Goal: Task Accomplishment & Management: Manage account settings

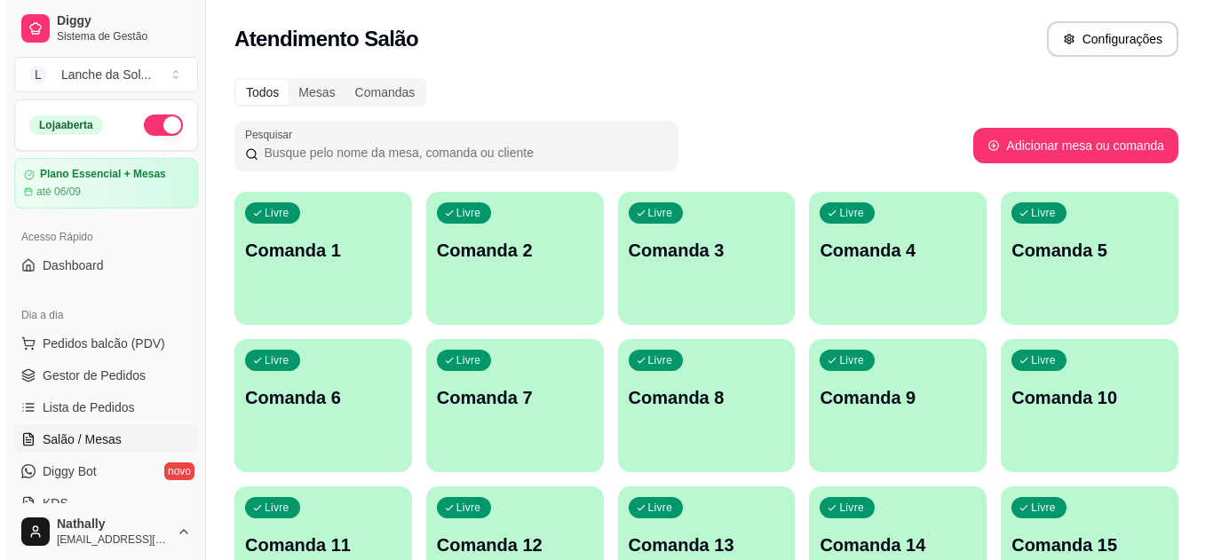
scroll to position [217, 0]
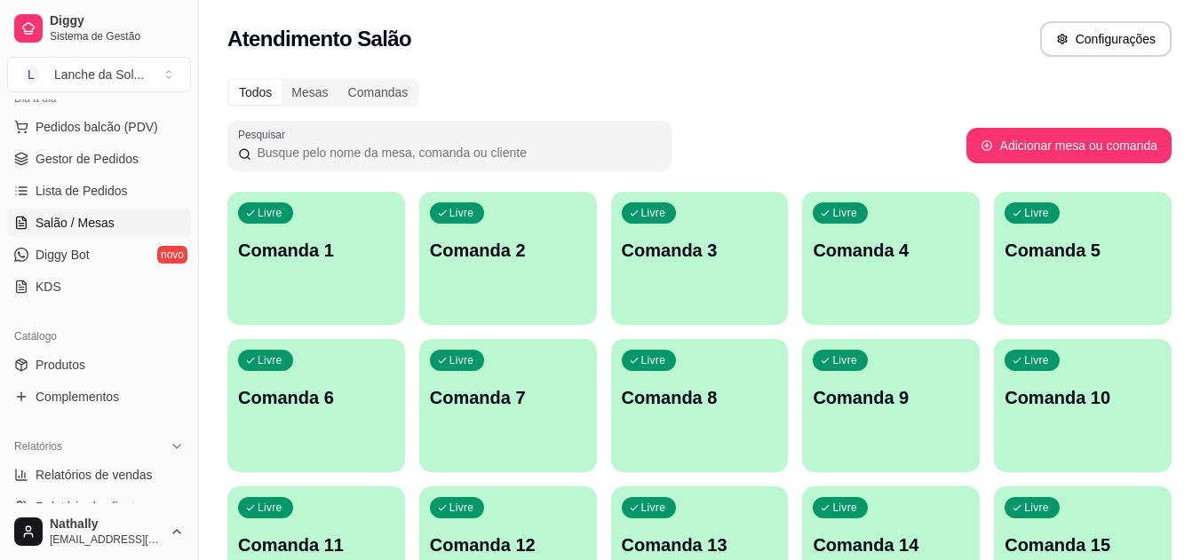
click at [310, 271] on div "Livre Comanda 1" at bounding box center [316, 248] width 178 height 112
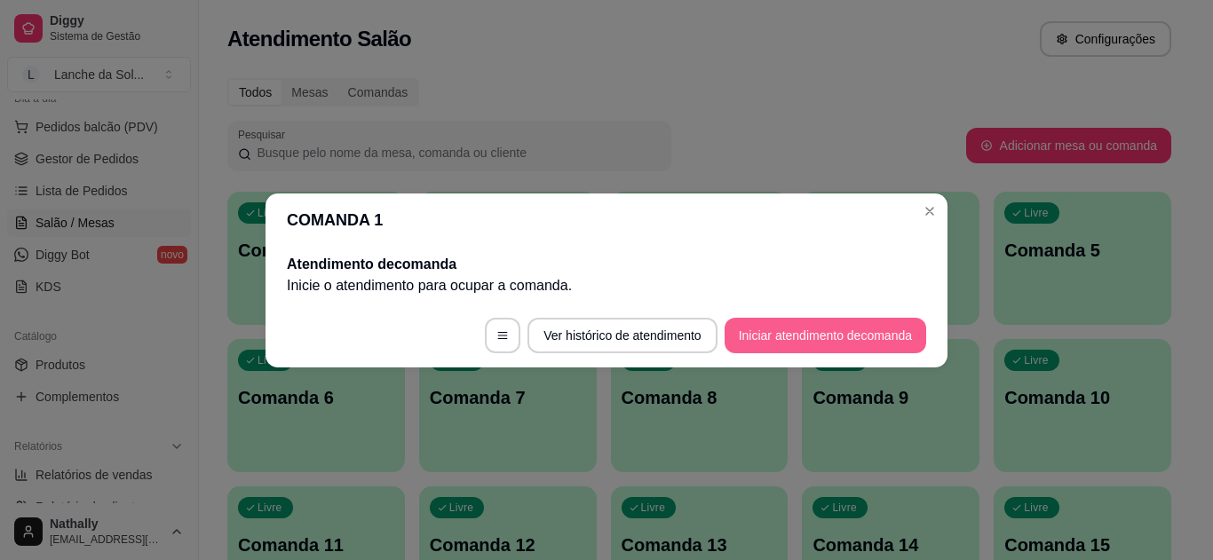
click at [816, 331] on button "Iniciar atendimento de comanda" at bounding box center [826, 336] width 202 height 36
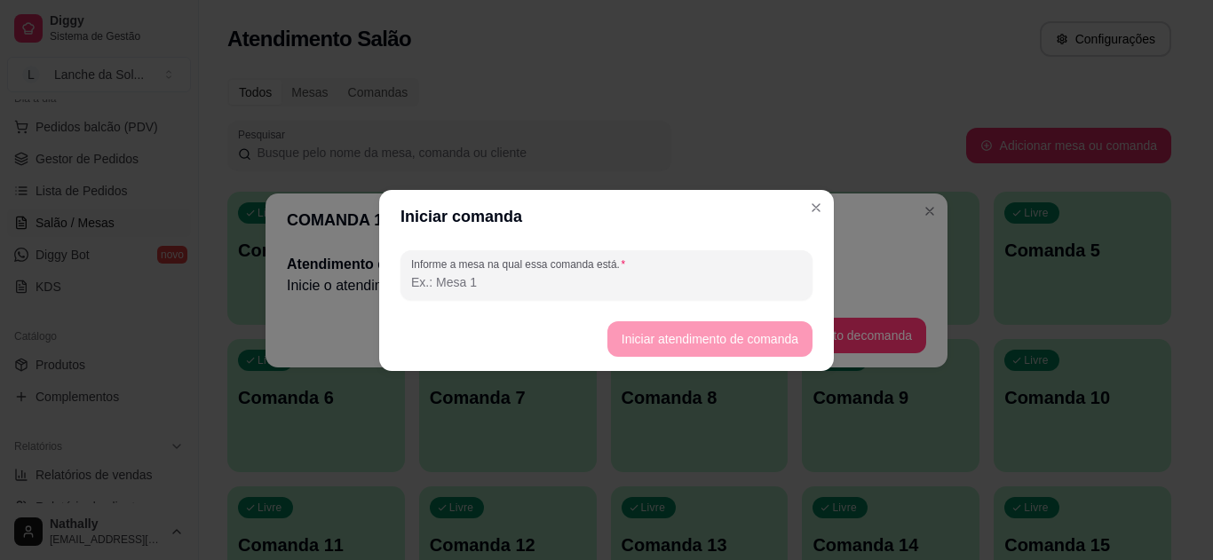
click at [494, 287] on input "Informe a mesa na qual essa comanda está." at bounding box center [606, 282] width 391 height 18
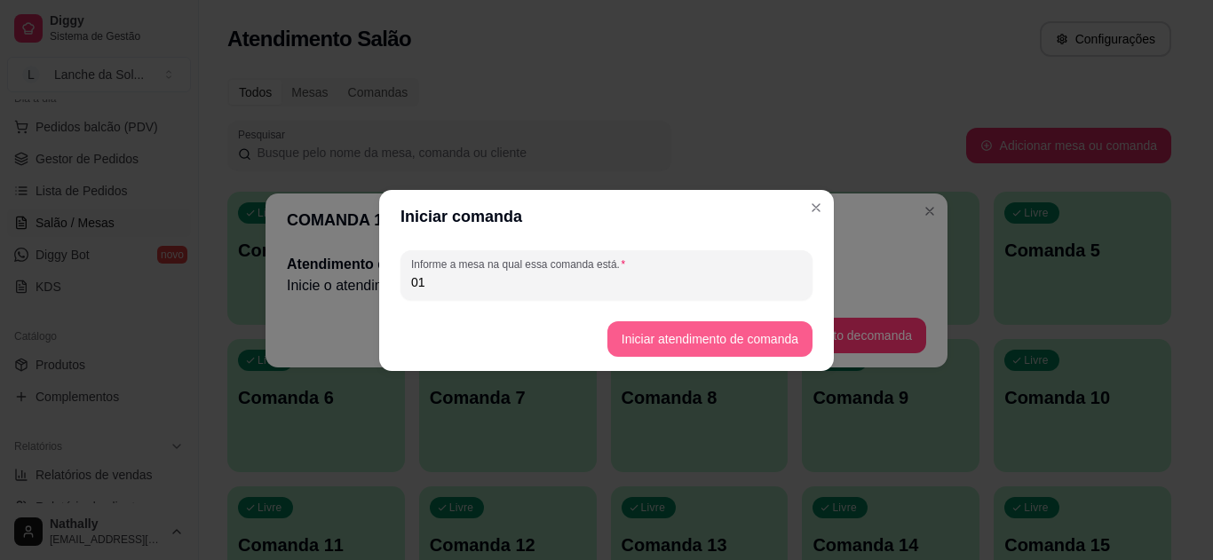
type input "01"
click at [666, 326] on button "Iniciar atendimento de comanda" at bounding box center [709, 338] width 199 height 35
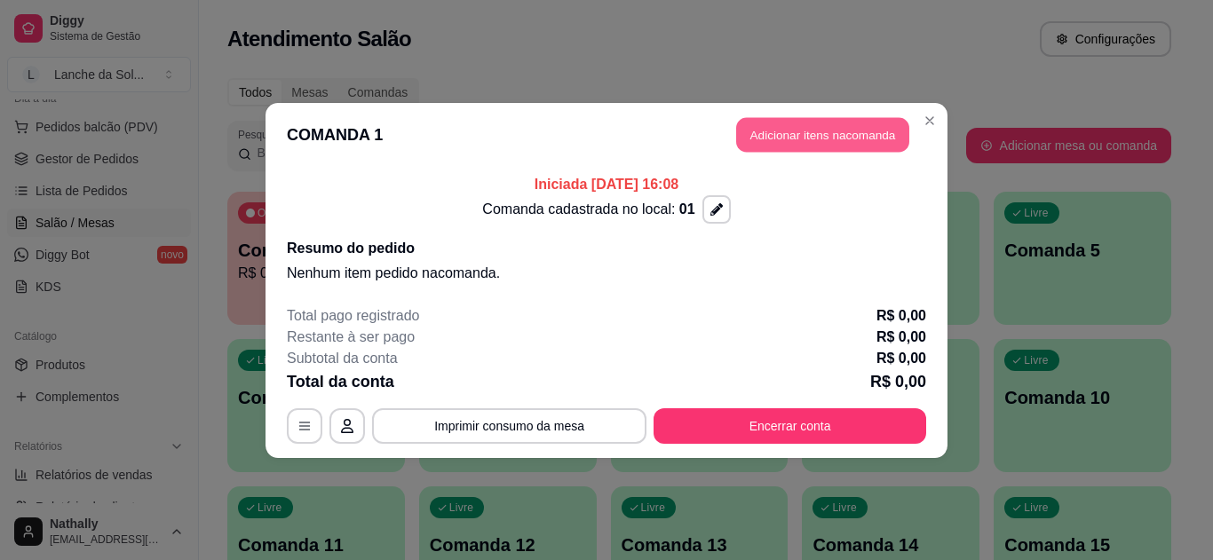
click at [826, 131] on button "Adicionar itens na comanda" at bounding box center [822, 134] width 173 height 35
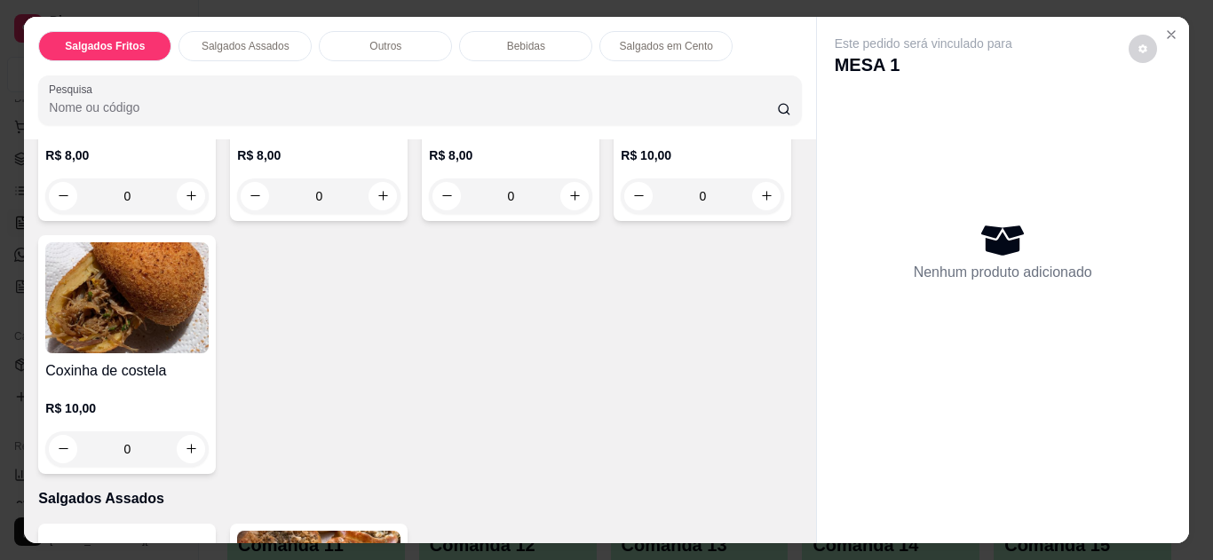
scroll to position [284, 0]
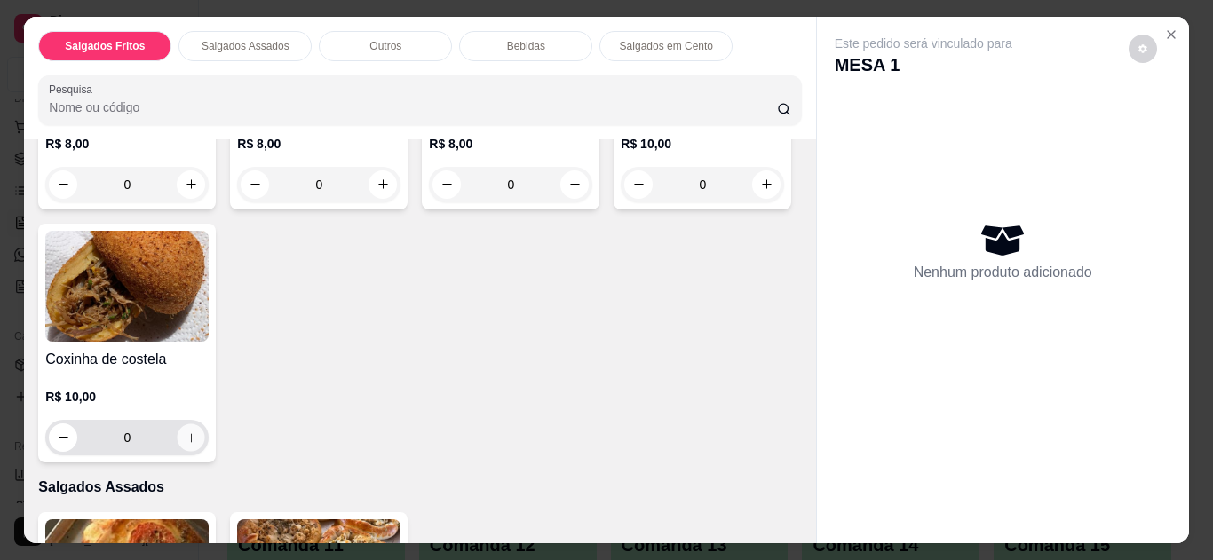
click at [195, 433] on icon "increase-product-quantity" at bounding box center [190, 437] width 9 height 9
type input "1"
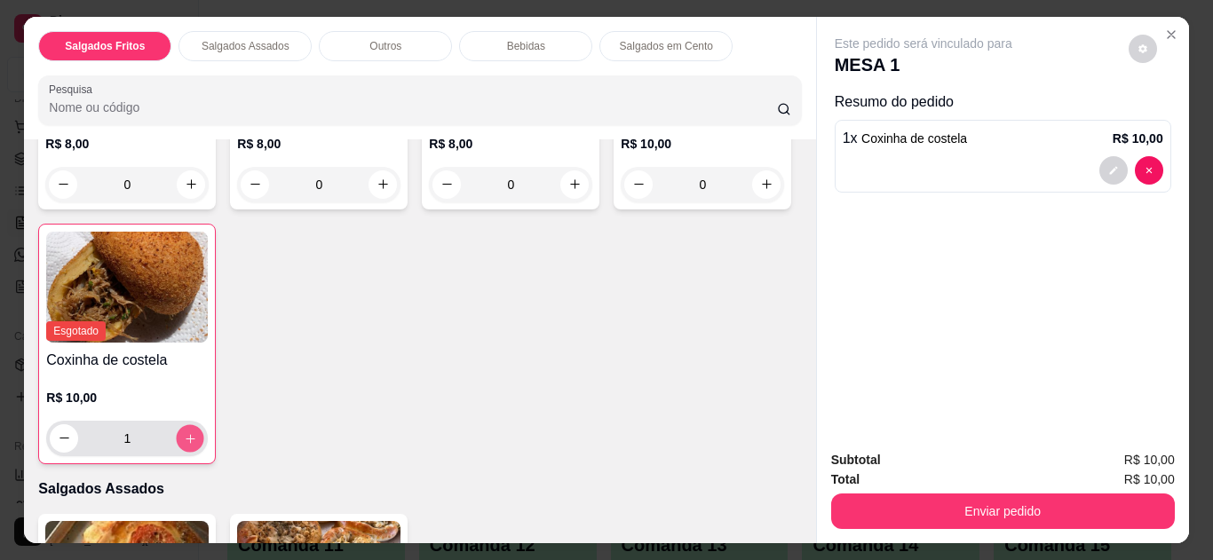
click at [197, 432] on icon "increase-product-quantity" at bounding box center [190, 438] width 13 height 13
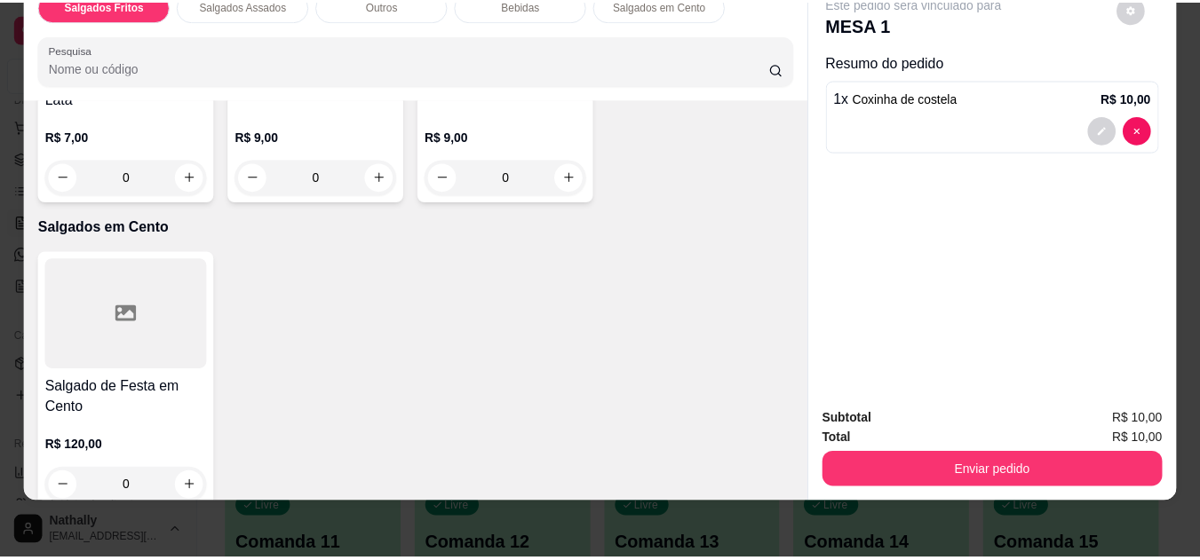
scroll to position [1724, 0]
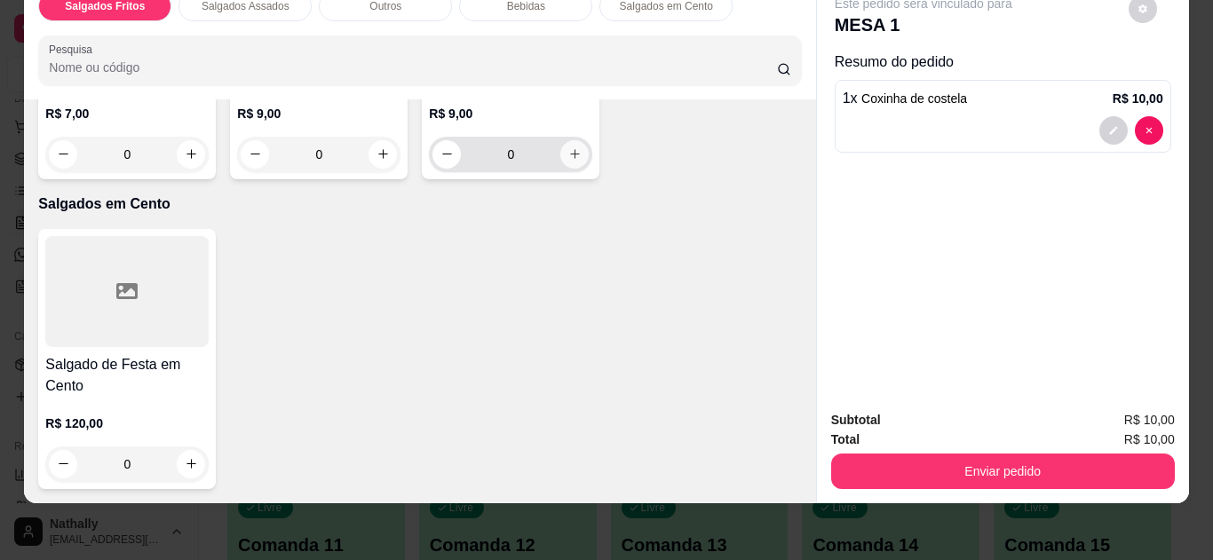
click at [568, 161] on icon "increase-product-quantity" at bounding box center [574, 153] width 13 height 13
type input "1"
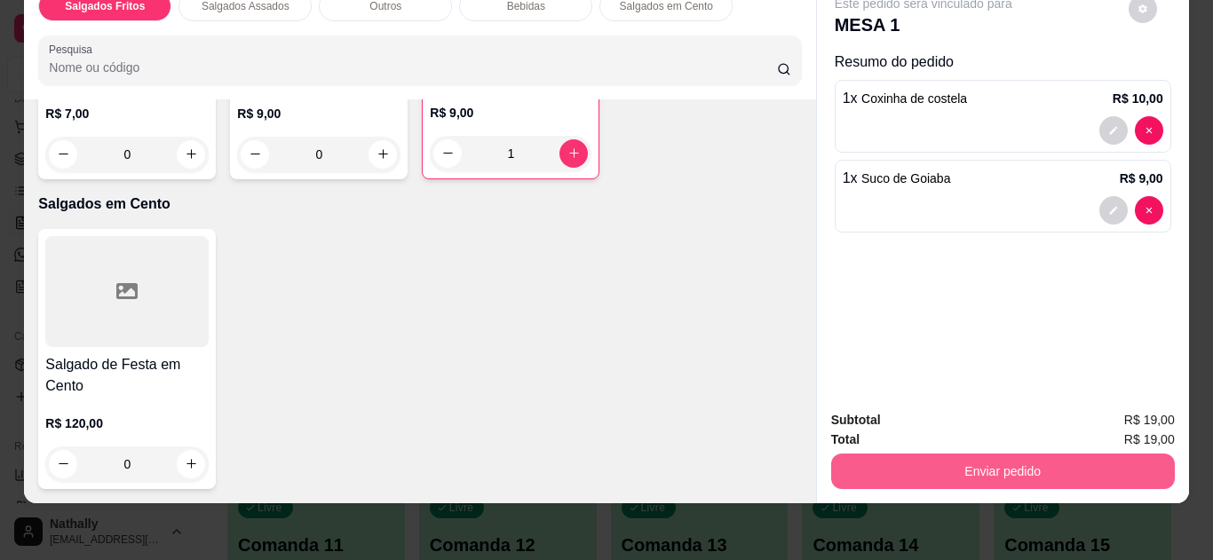
click at [1001, 454] on button "Enviar pedido" at bounding box center [1003, 472] width 344 height 36
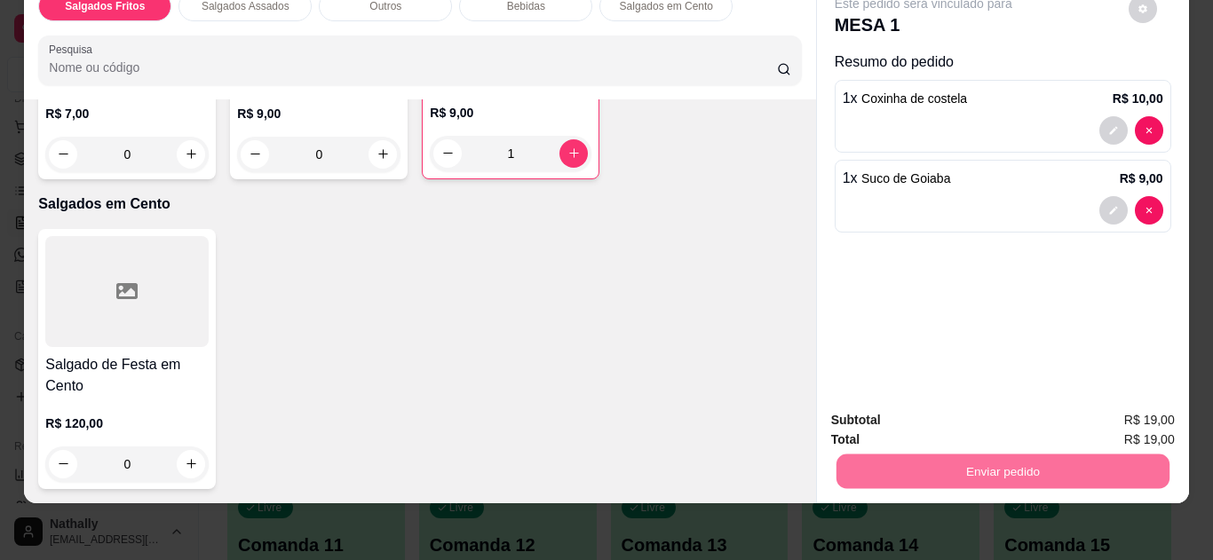
click at [944, 411] on button "Não registrar e enviar pedido" at bounding box center [943, 414] width 179 height 33
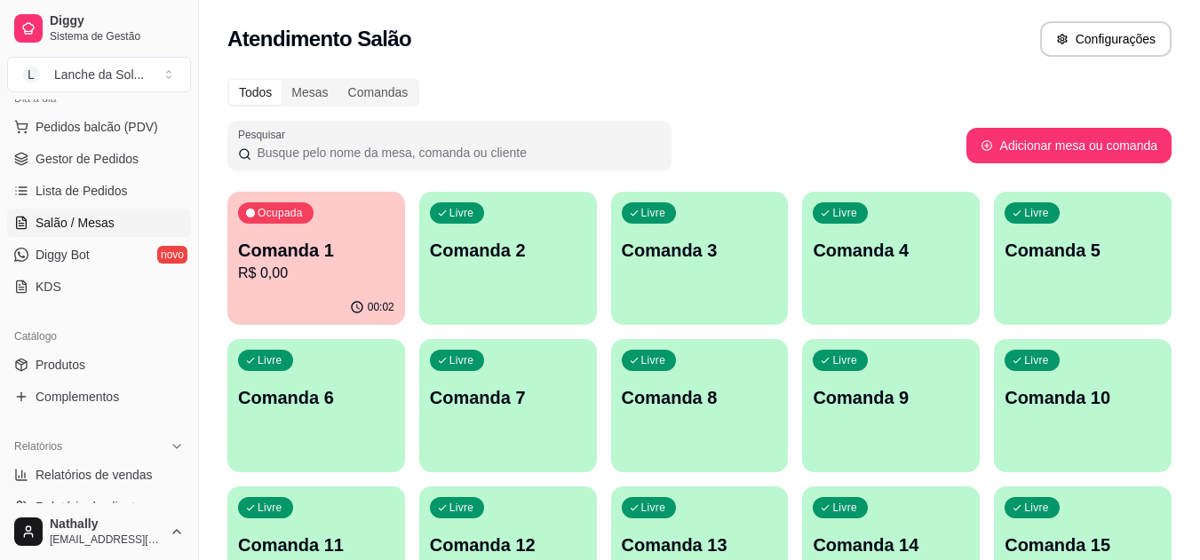
click at [99, 153] on span "Gestor de Pedidos" at bounding box center [87, 159] width 103 height 18
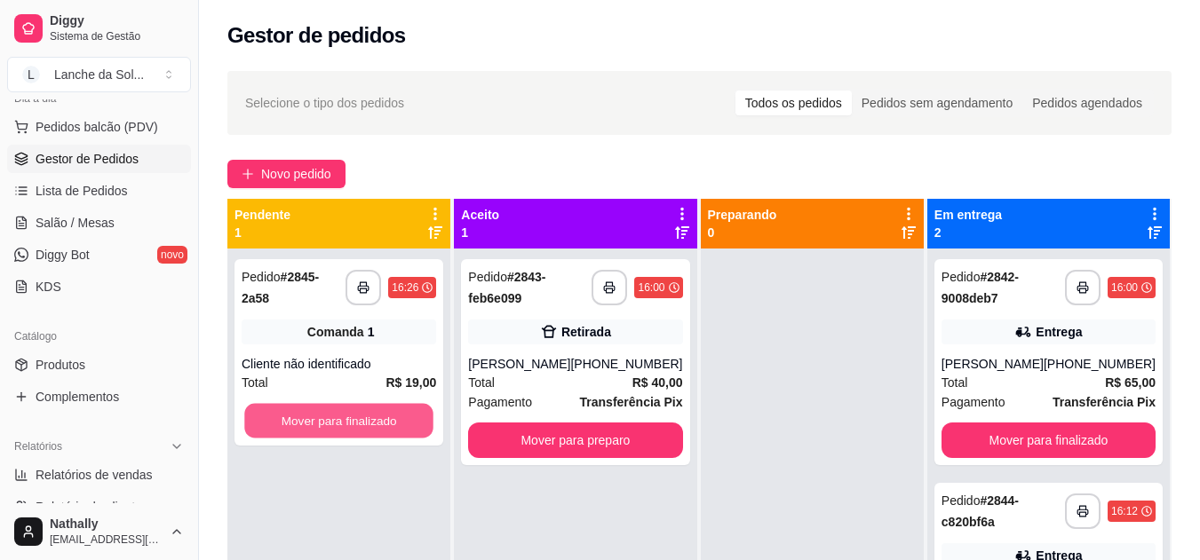
click at [330, 410] on button "Mover para finalizado" at bounding box center [338, 421] width 189 height 35
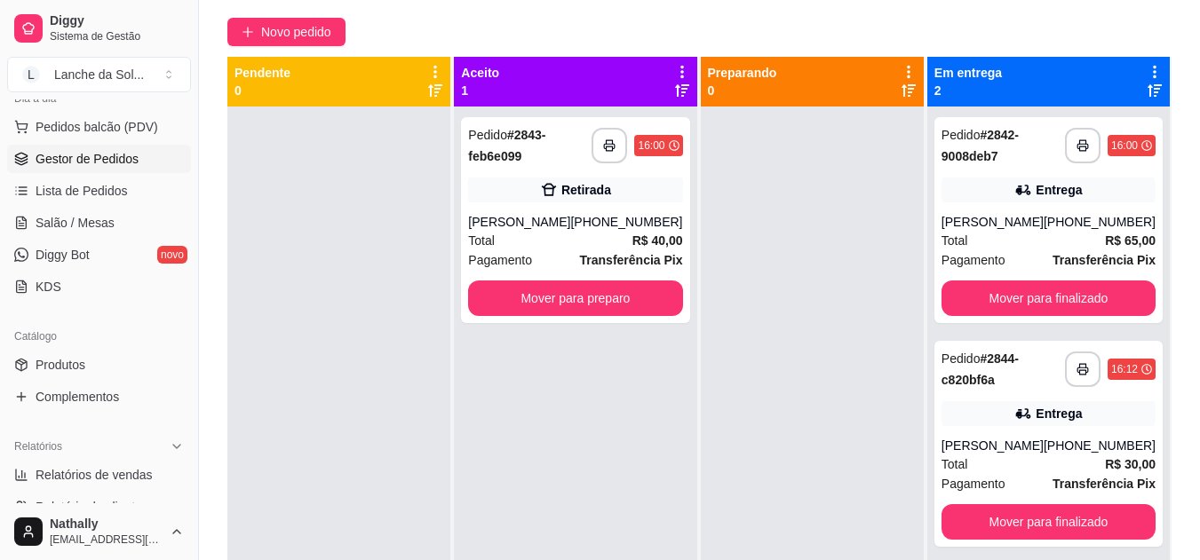
scroll to position [163, 0]
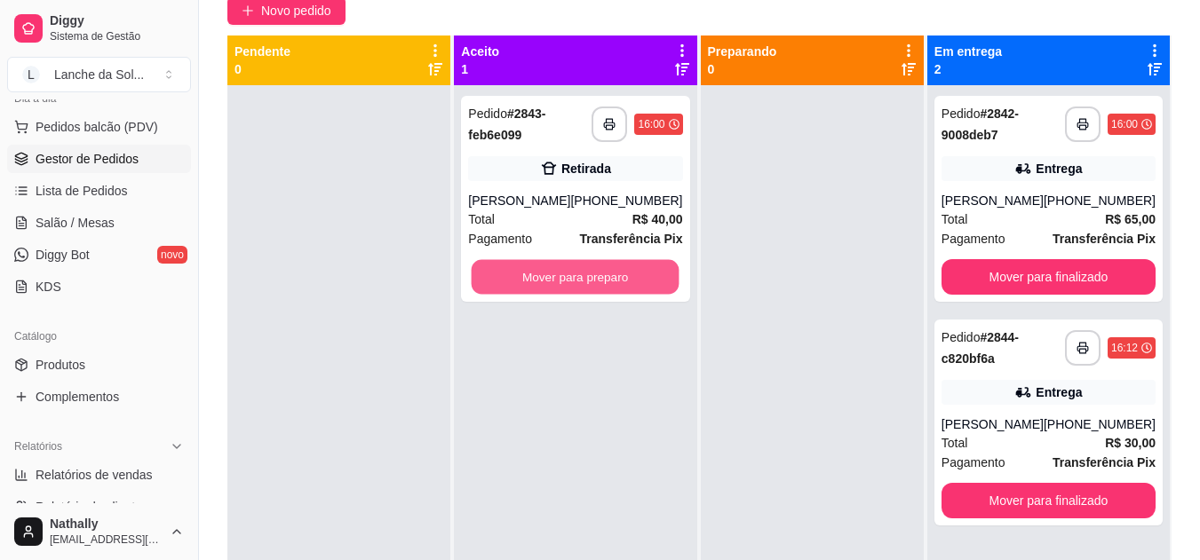
click at [563, 266] on button "Mover para preparo" at bounding box center [575, 277] width 208 height 35
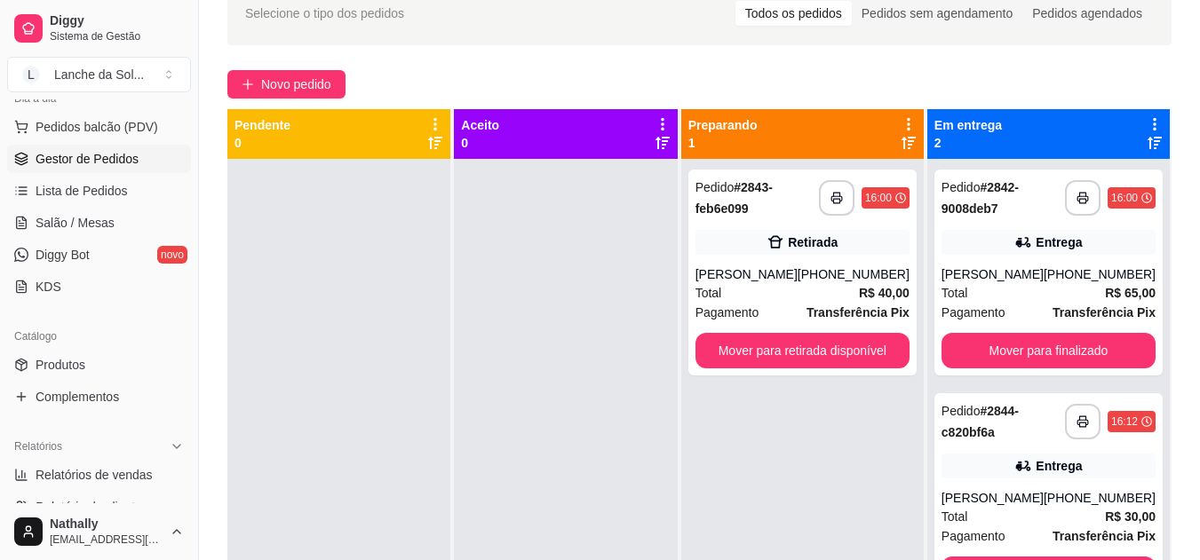
scroll to position [85, 0]
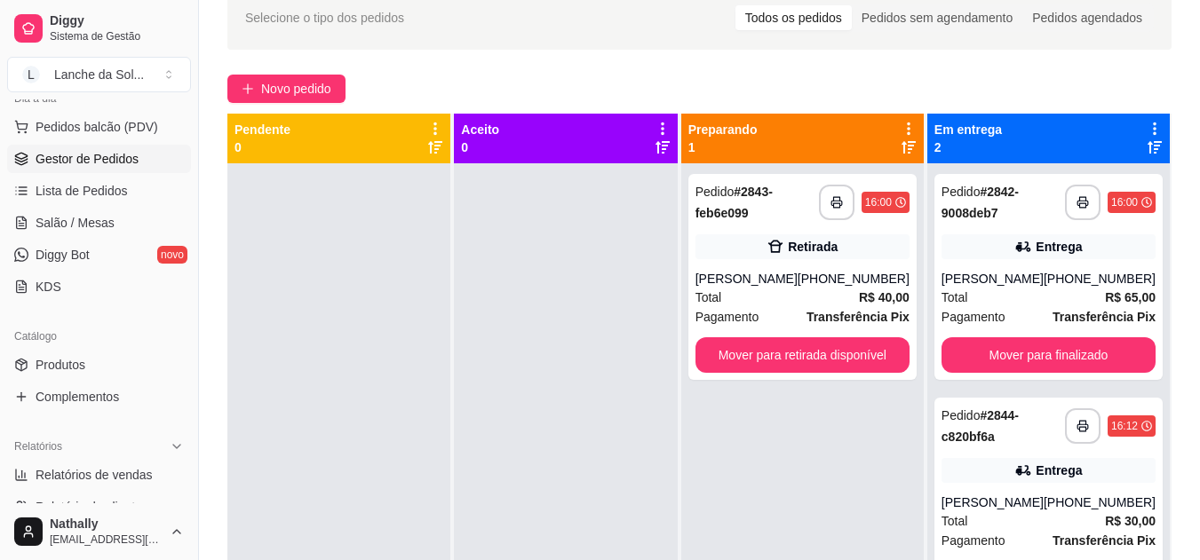
click at [105, 115] on button "Pedidos balcão (PDV)" at bounding box center [99, 127] width 184 height 28
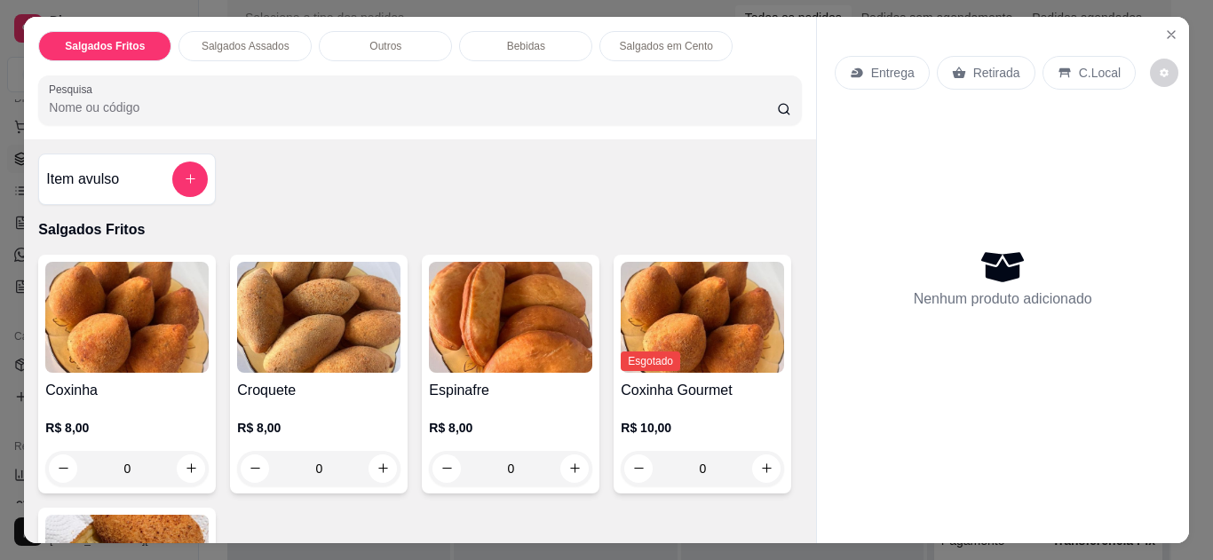
click at [1164, 28] on icon "Close" at bounding box center [1171, 35] width 14 height 14
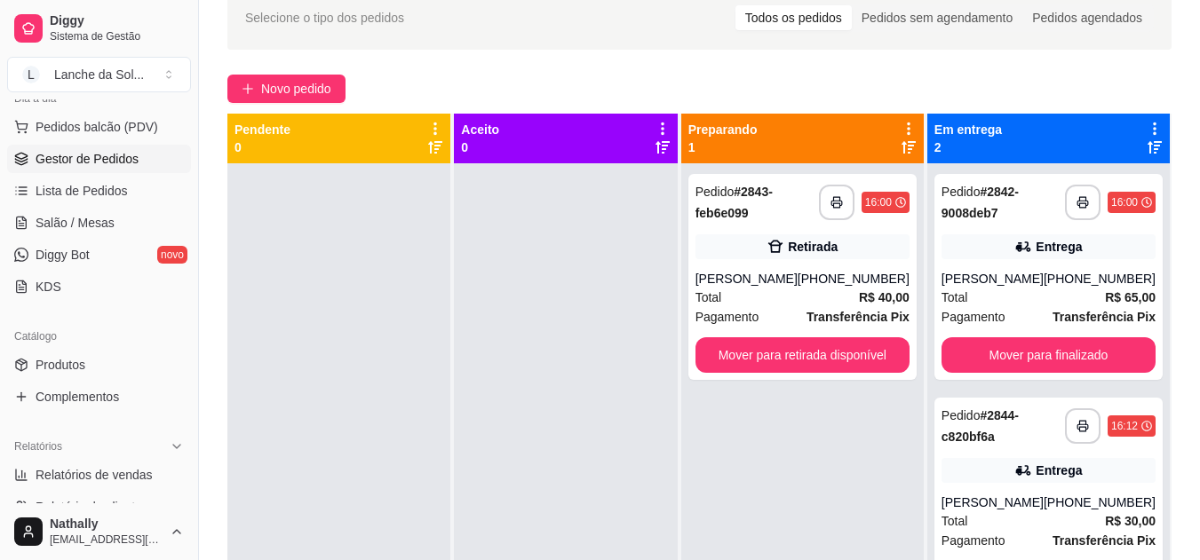
click at [91, 219] on span "Salão / Mesas" at bounding box center [75, 223] width 79 height 18
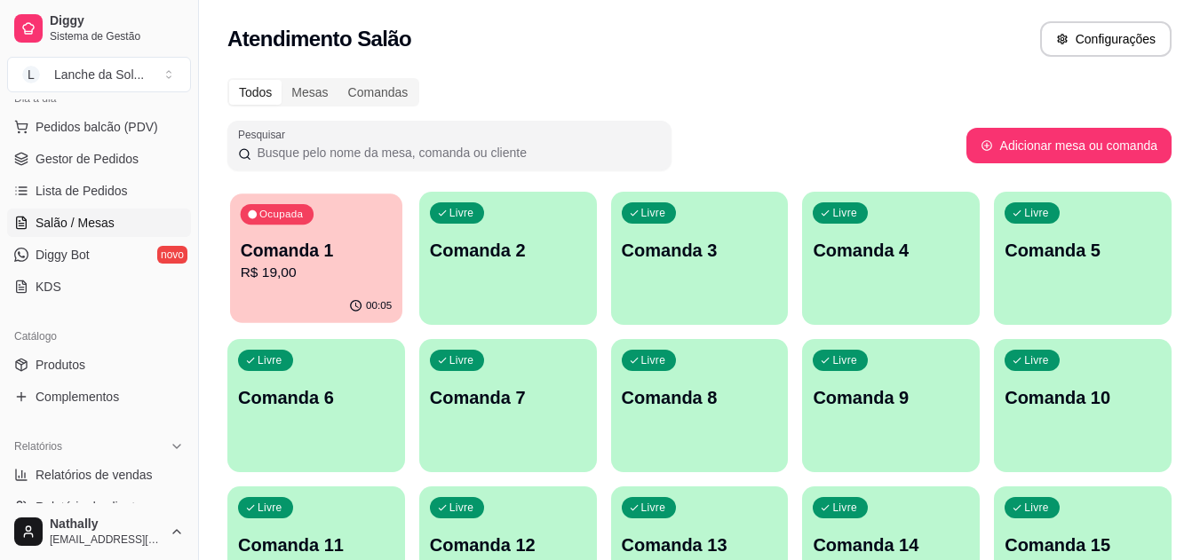
click at [329, 270] on p "R$ 19,00" at bounding box center [317, 273] width 152 height 20
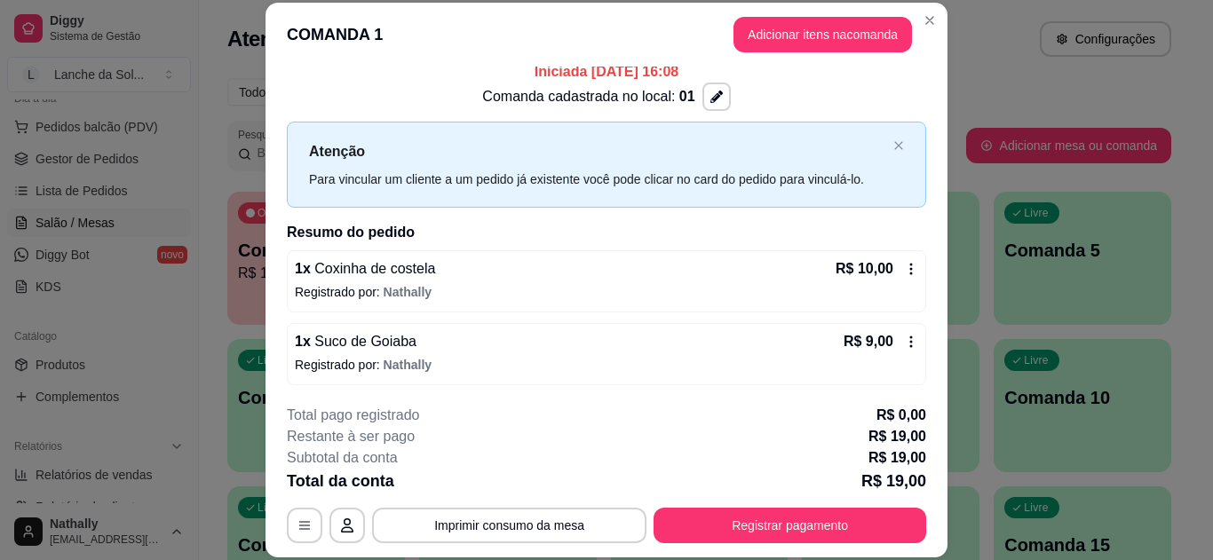
scroll to position [14, 0]
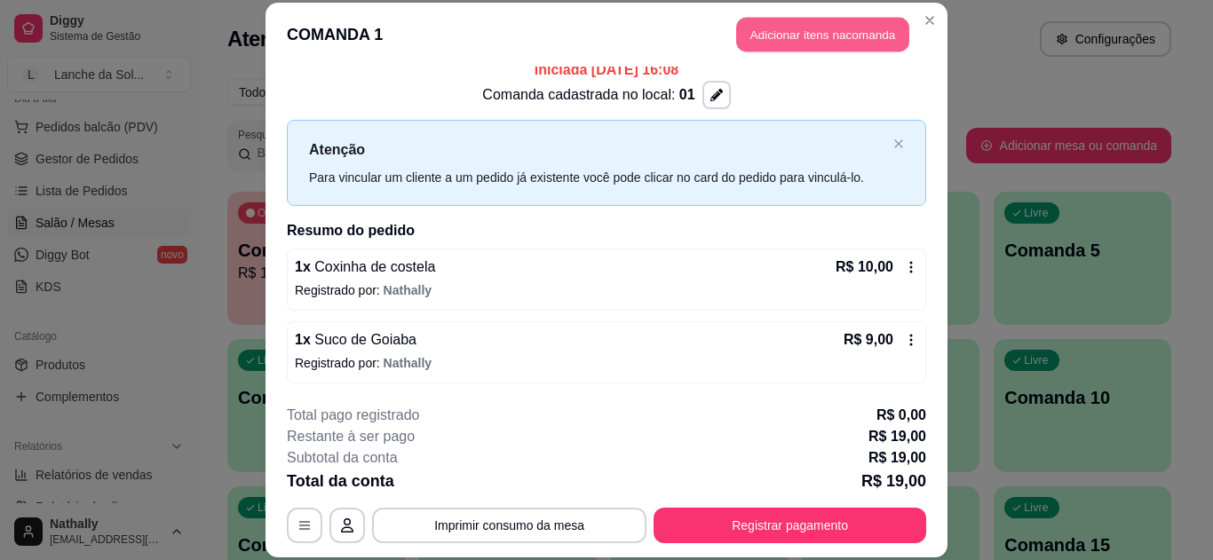
click at [813, 28] on button "Adicionar itens na comanda" at bounding box center [822, 35] width 173 height 35
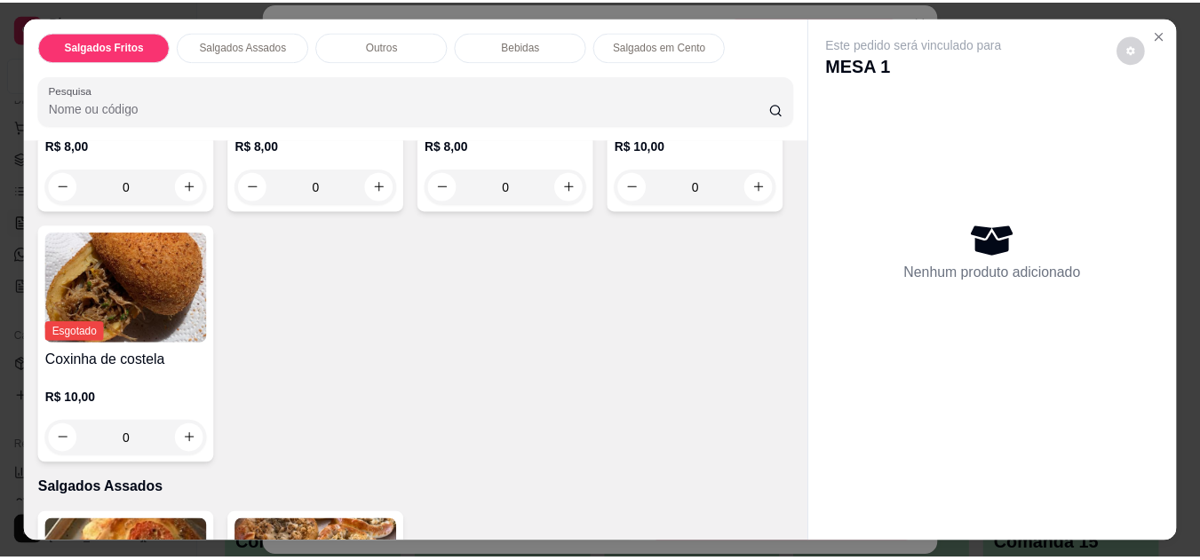
scroll to position [305, 0]
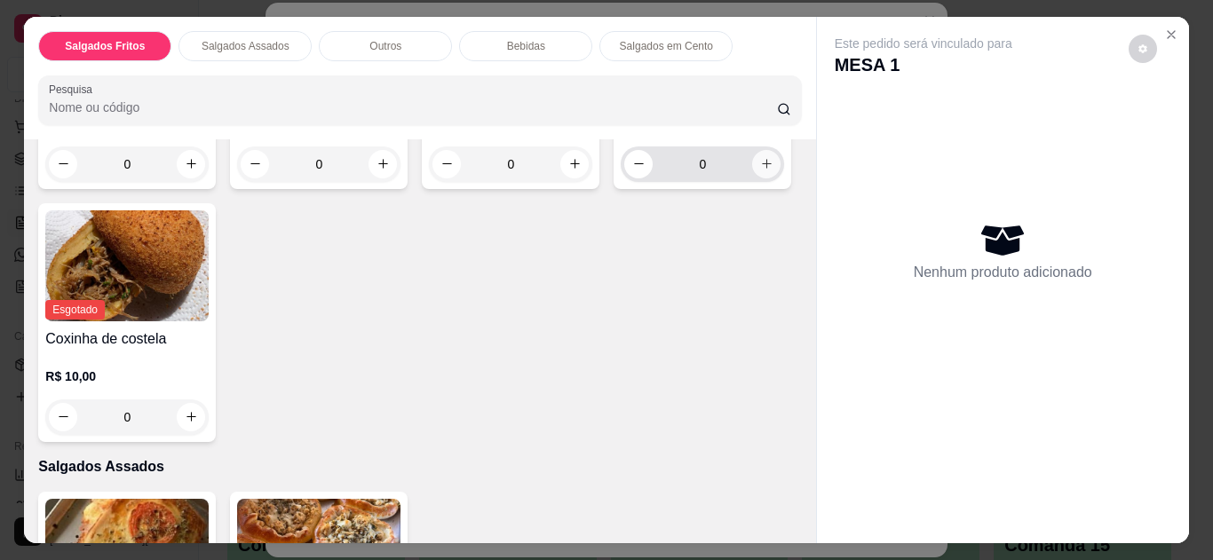
click at [762, 170] on icon "increase-product-quantity" at bounding box center [767, 165] width 10 height 10
click at [1164, 31] on icon "Close" at bounding box center [1171, 35] width 14 height 14
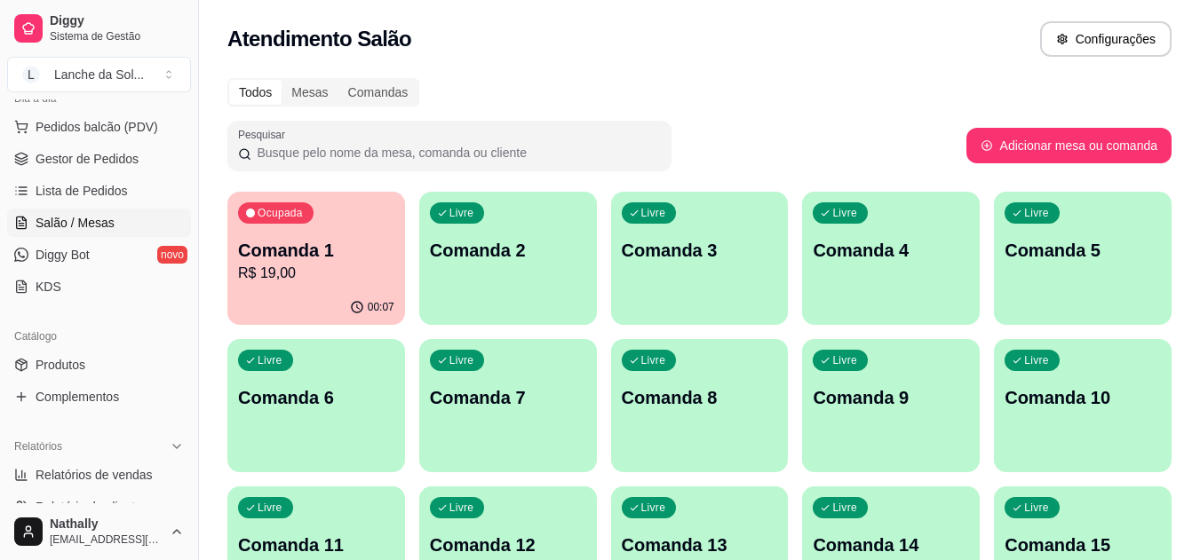
click at [73, 363] on span "Produtos" at bounding box center [61, 365] width 50 height 18
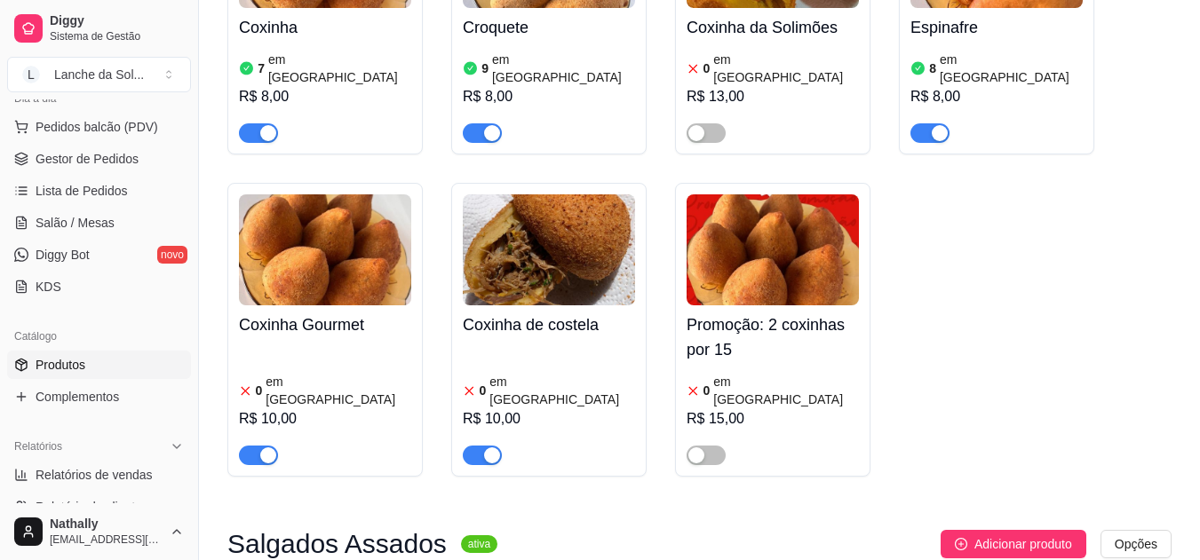
scroll to position [355, 0]
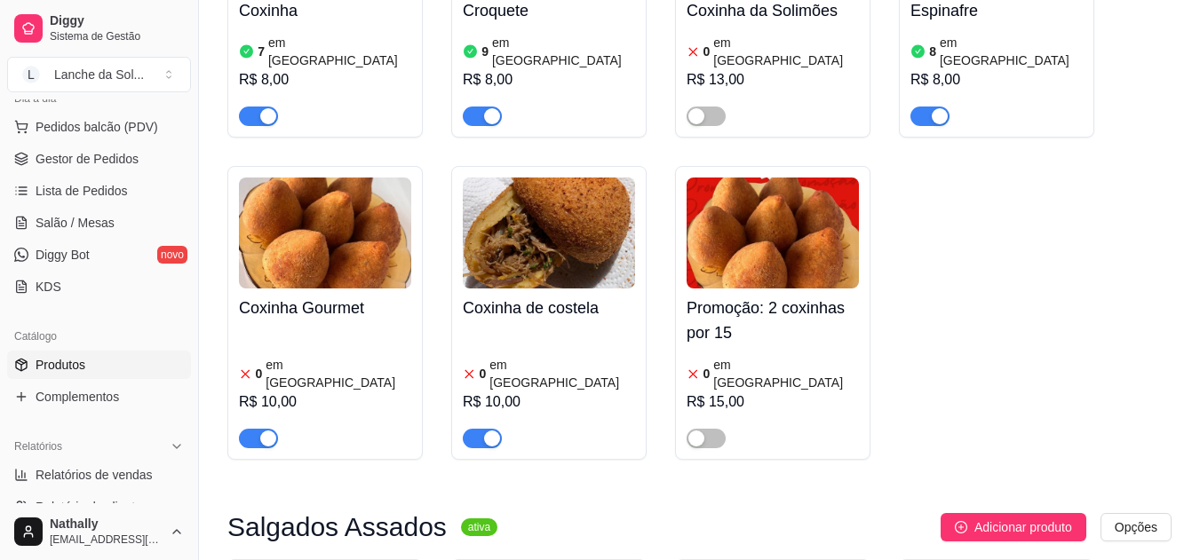
click at [373, 328] on div "0 em estoque R$ 10,00" at bounding box center [325, 388] width 172 height 121
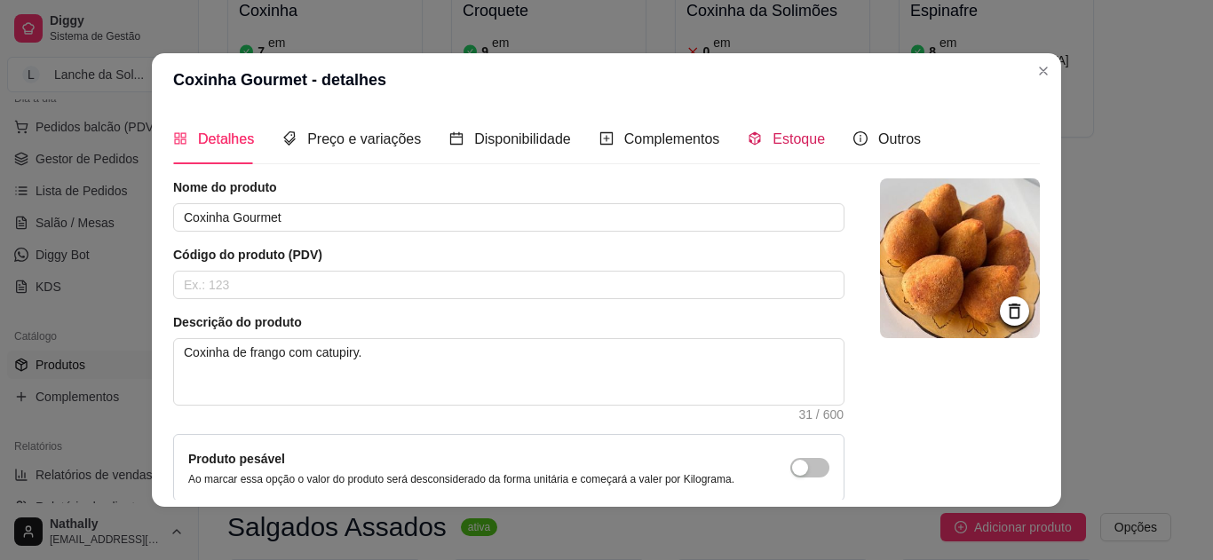
click at [773, 136] on span "Estoque" at bounding box center [799, 138] width 52 height 15
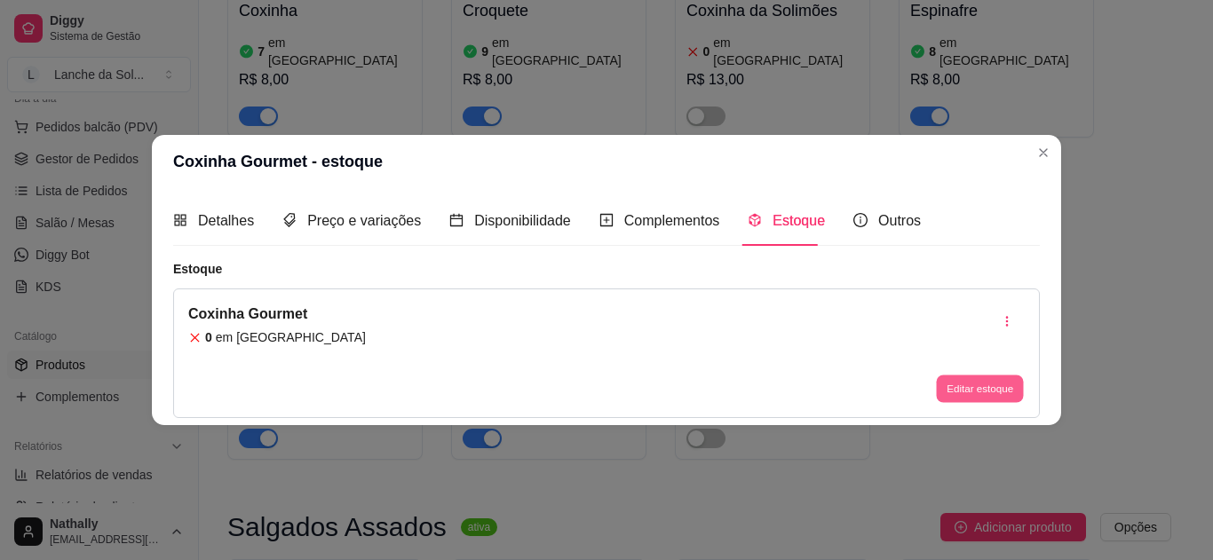
click at [1004, 395] on button "Editar estoque" at bounding box center [979, 390] width 87 height 28
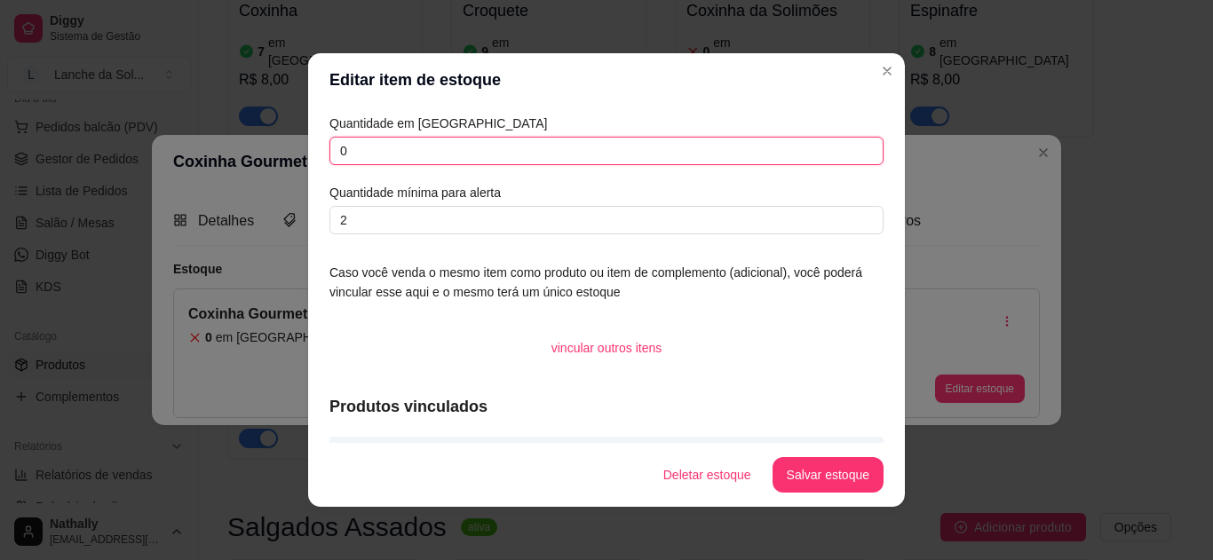
drag, startPoint x: 471, startPoint y: 154, endPoint x: 172, endPoint y: 148, distance: 298.4
click at [172, 148] on div "Editar item de estoque Quantidade em estoque 0 Quantidade mínima para alerta 2 …" at bounding box center [606, 280] width 1213 height 560
type input "4"
click at [822, 471] on button "Salvar estoque" at bounding box center [827, 475] width 108 height 35
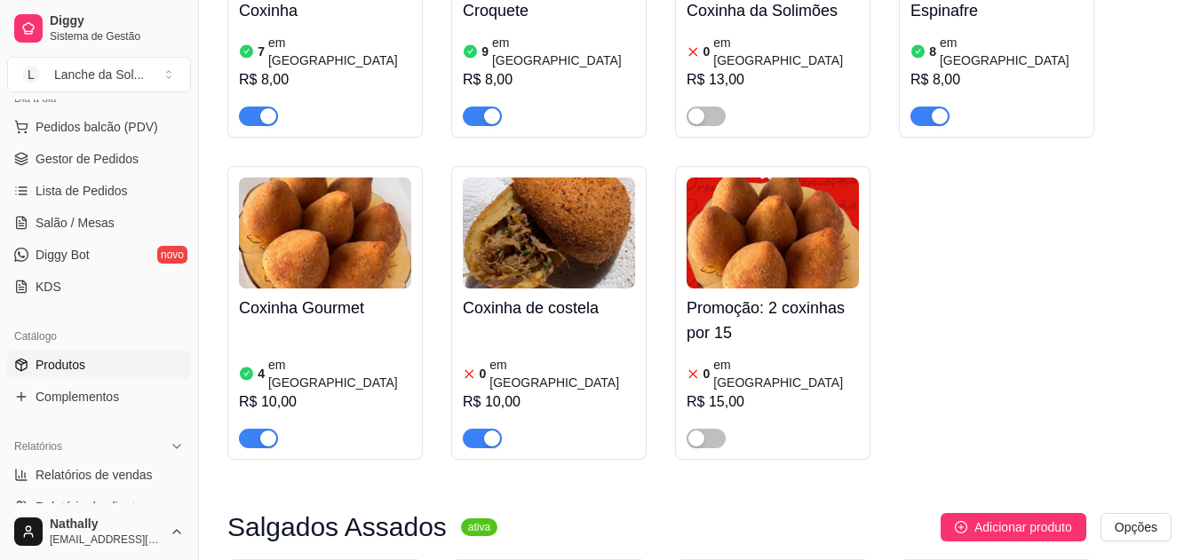
click at [115, 216] on link "Salão / Mesas" at bounding box center [99, 223] width 184 height 28
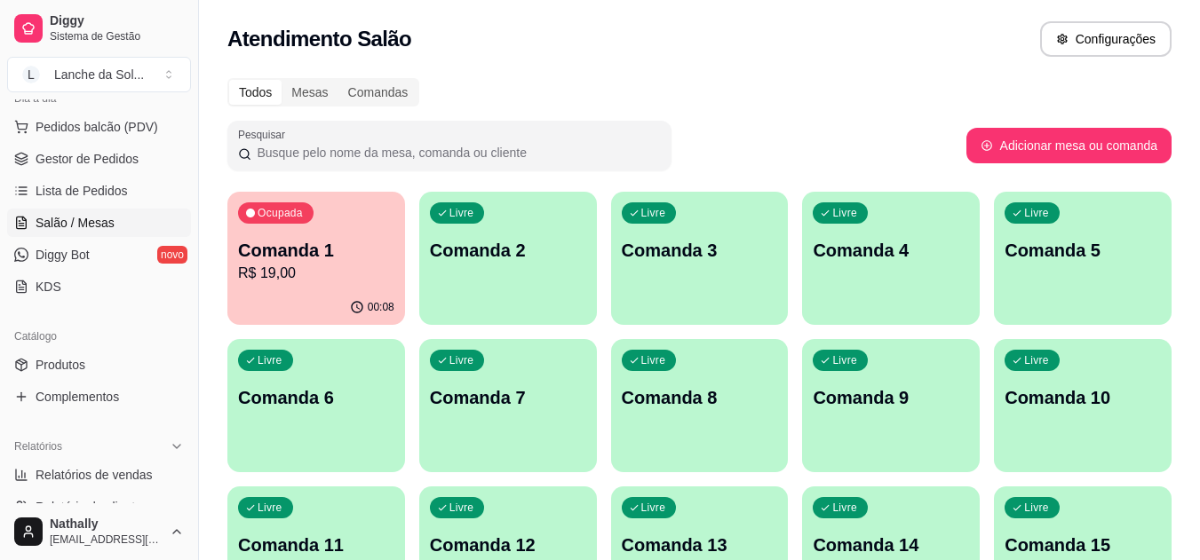
click at [324, 262] on p "Comanda 1" at bounding box center [316, 250] width 156 height 25
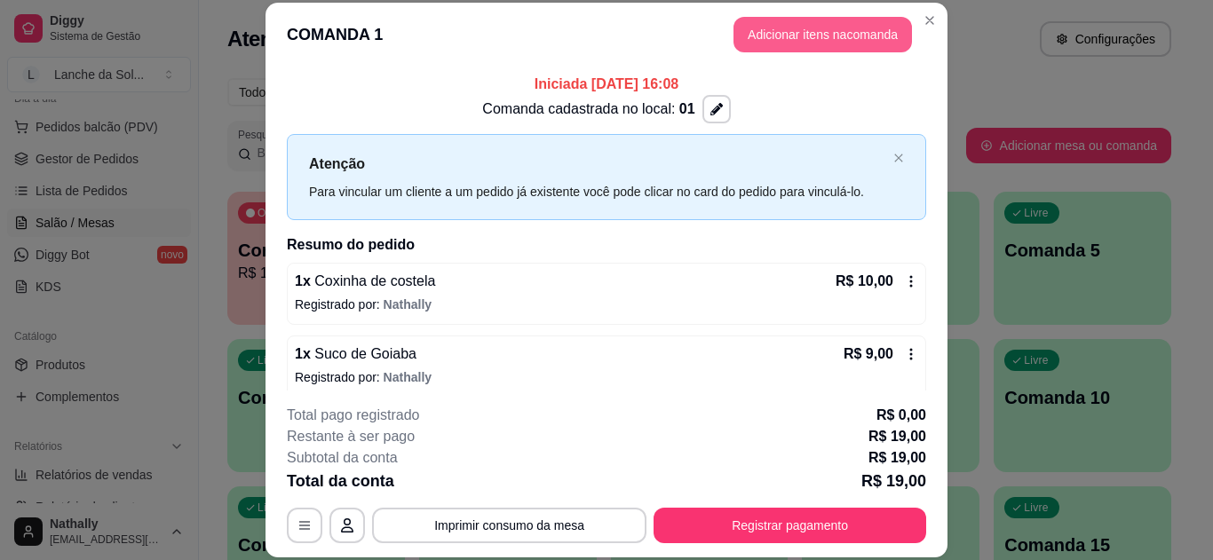
click at [842, 40] on button "Adicionar itens na comanda" at bounding box center [822, 35] width 178 height 36
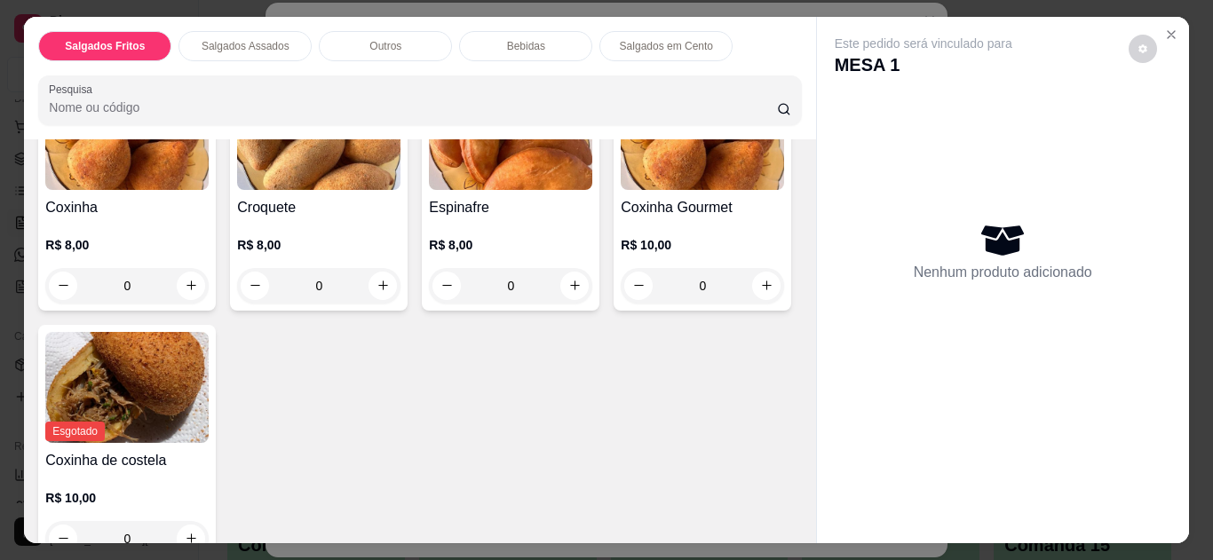
scroll to position [310, 0]
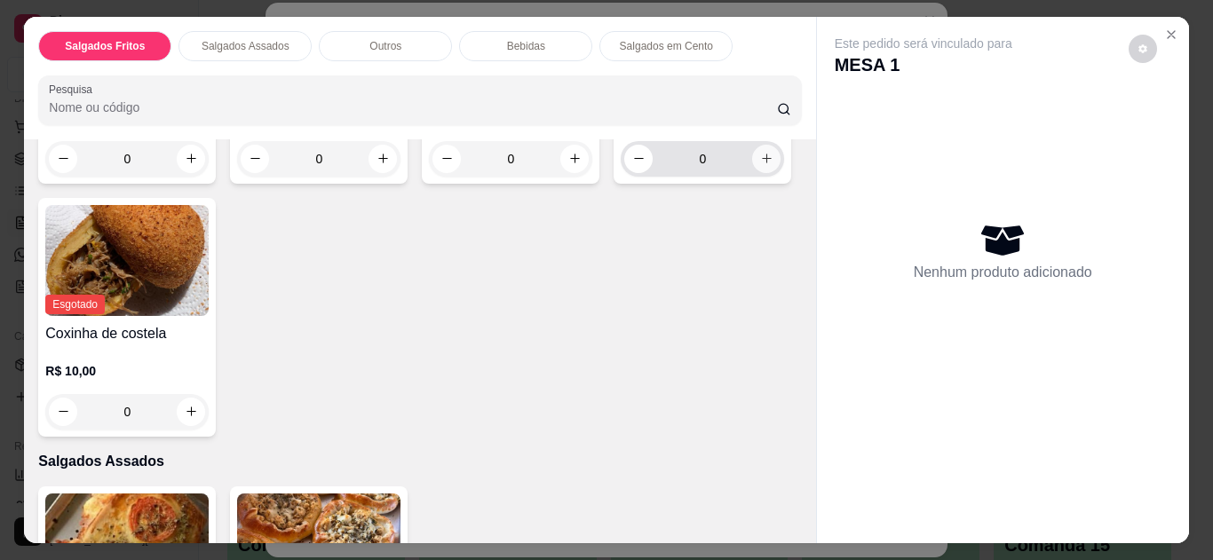
click at [760, 165] on icon "increase-product-quantity" at bounding box center [766, 158] width 13 height 13
type input "1"
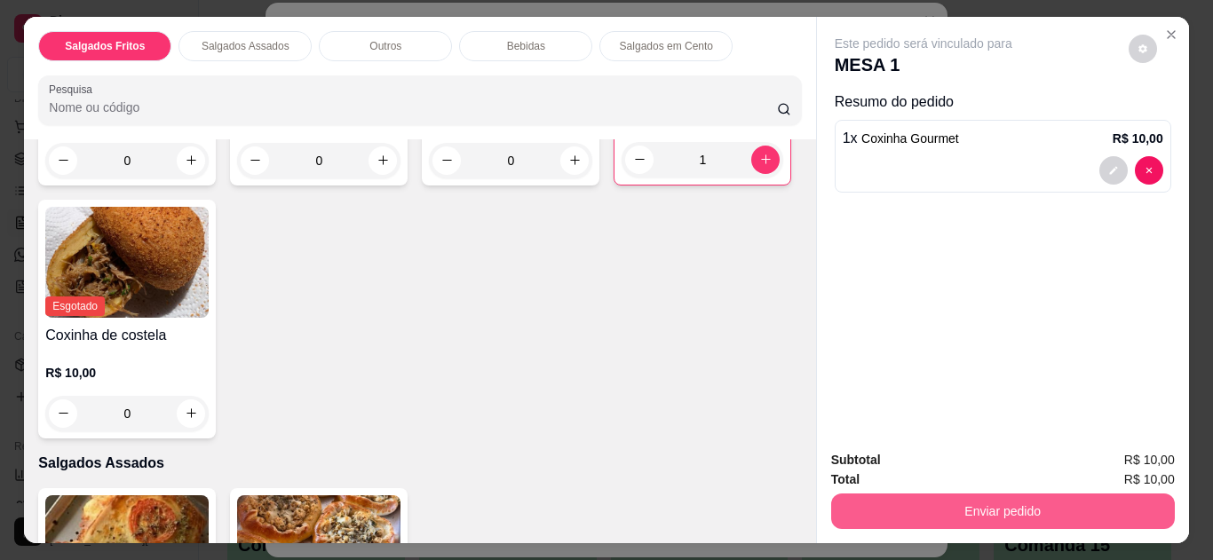
click at [1094, 509] on button "Enviar pedido" at bounding box center [1003, 512] width 344 height 36
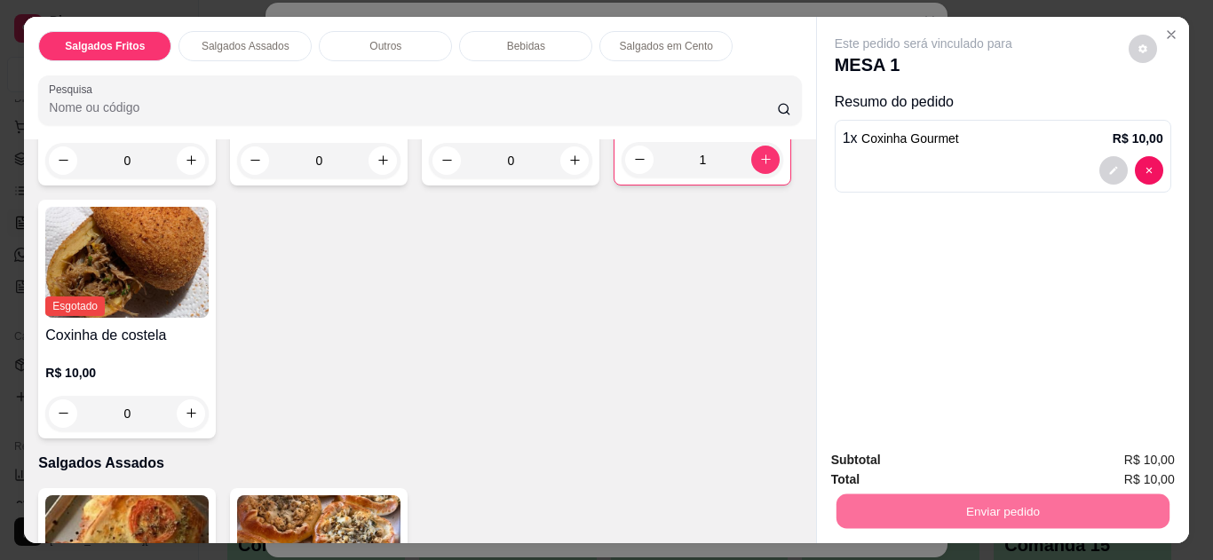
click at [879, 448] on button "Não registrar e enviar pedido" at bounding box center [943, 461] width 179 height 33
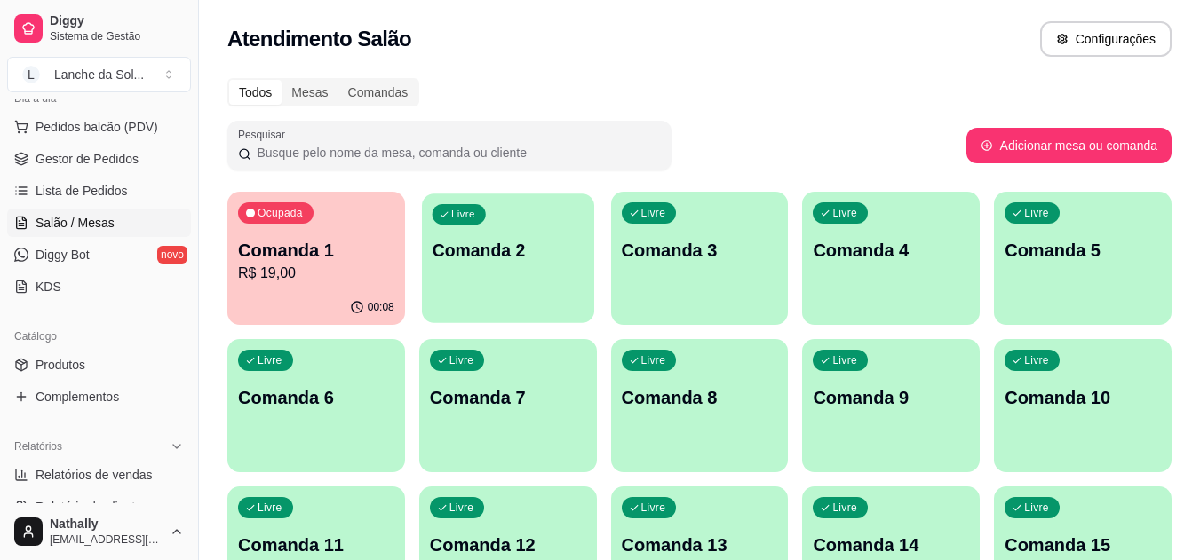
click at [503, 261] on p "Comanda 2" at bounding box center [508, 251] width 152 height 24
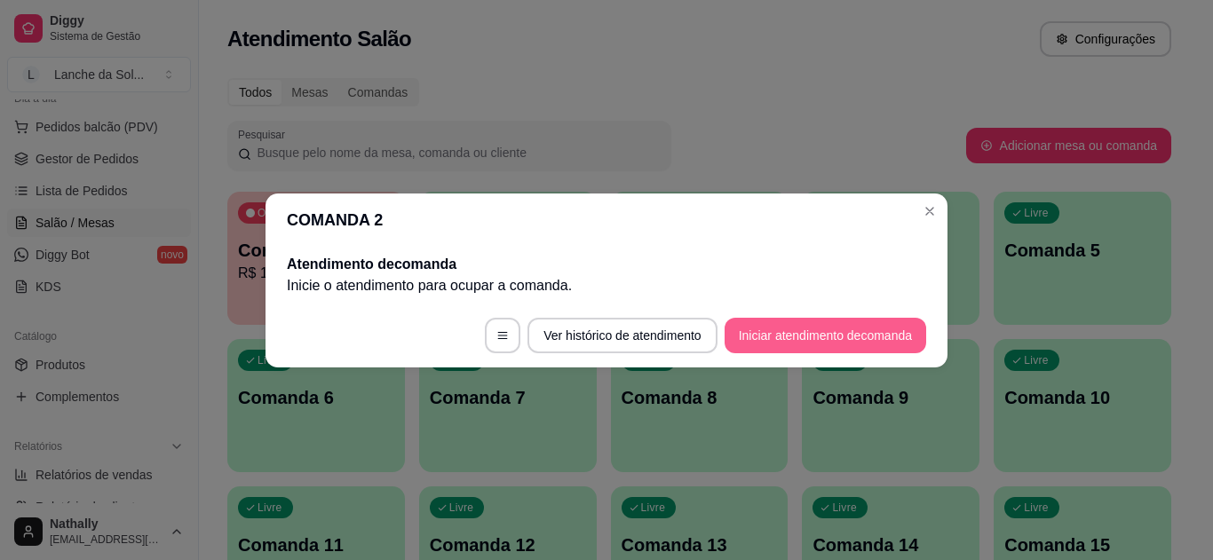
click at [811, 330] on button "Iniciar atendimento de comanda" at bounding box center [826, 336] width 202 height 36
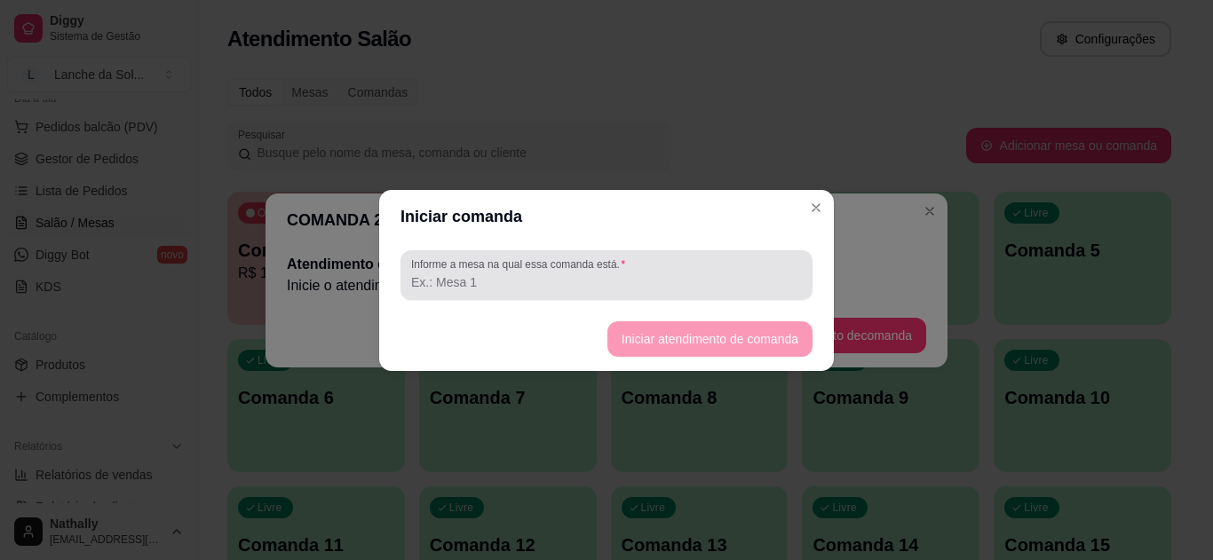
click at [567, 273] on input "Informe a mesa na qual essa comanda está." at bounding box center [606, 282] width 391 height 18
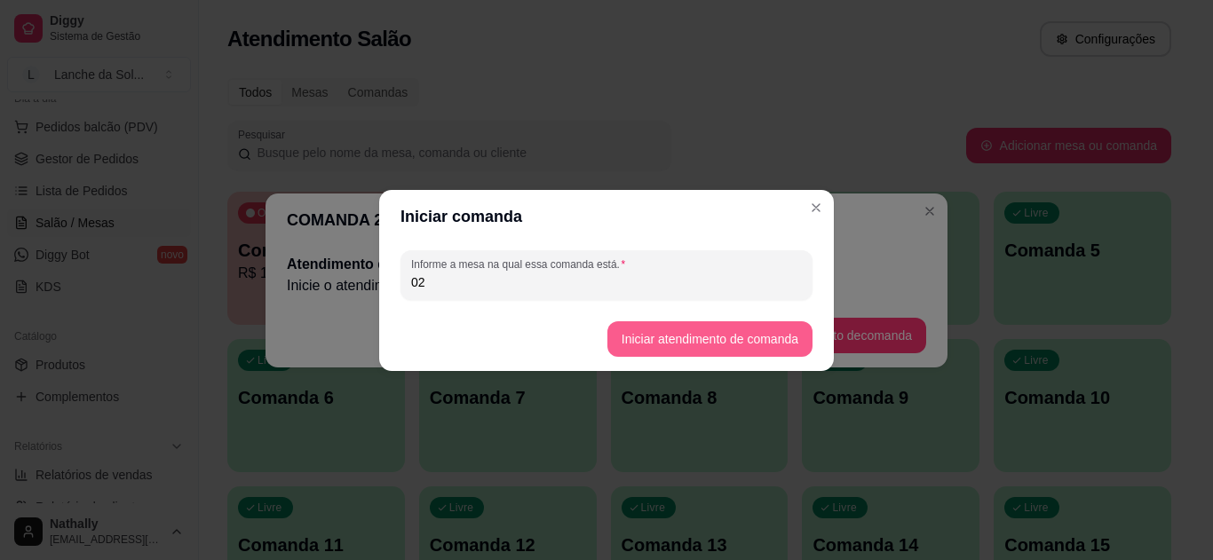
type input "02"
click at [654, 336] on button "Iniciar atendimento de comanda" at bounding box center [709, 338] width 199 height 35
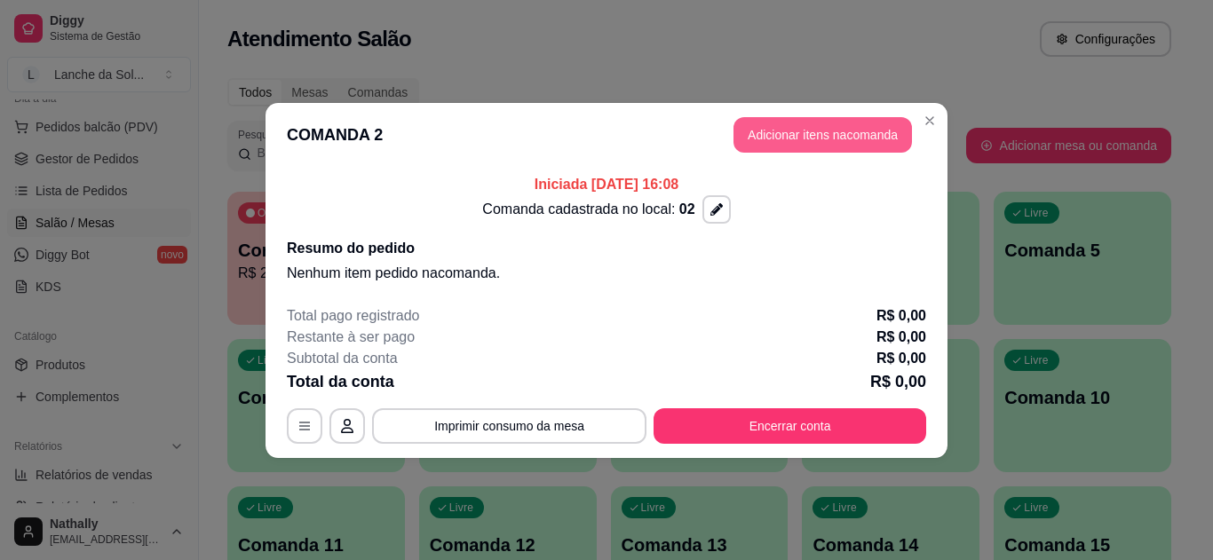
click at [814, 132] on button "Adicionar itens na comanda" at bounding box center [822, 135] width 178 height 36
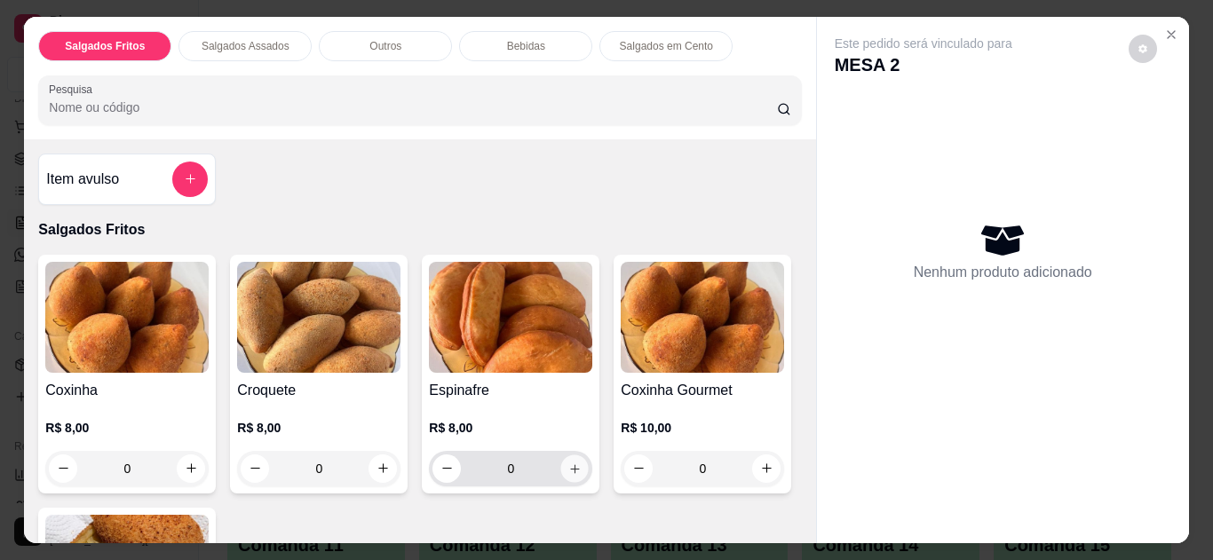
click at [568, 463] on icon "increase-product-quantity" at bounding box center [574, 469] width 13 height 13
type input "1"
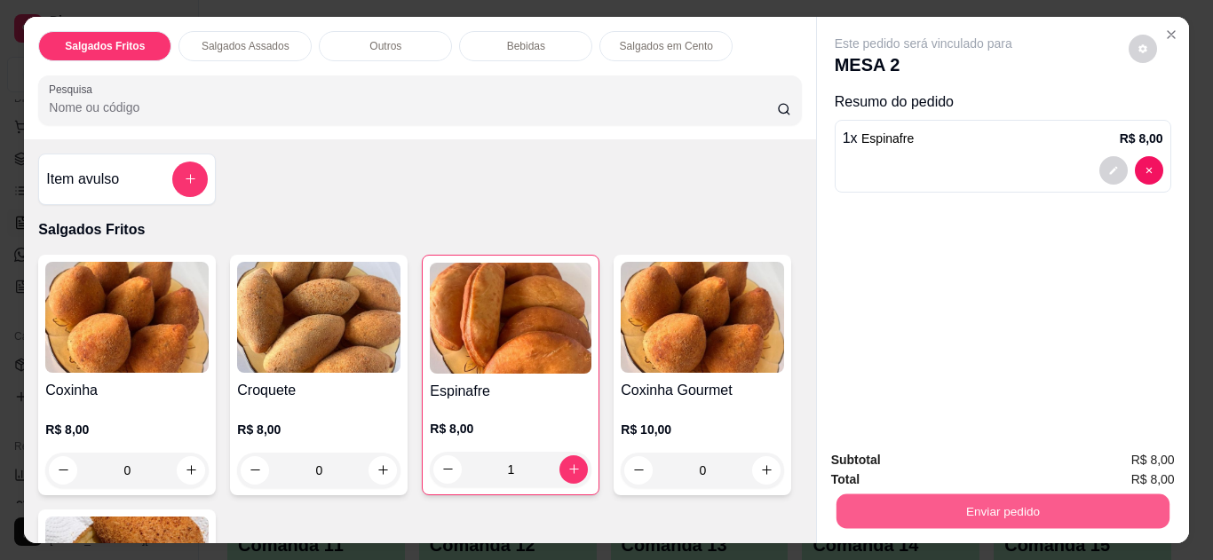
click at [979, 496] on button "Enviar pedido" at bounding box center [1002, 512] width 333 height 35
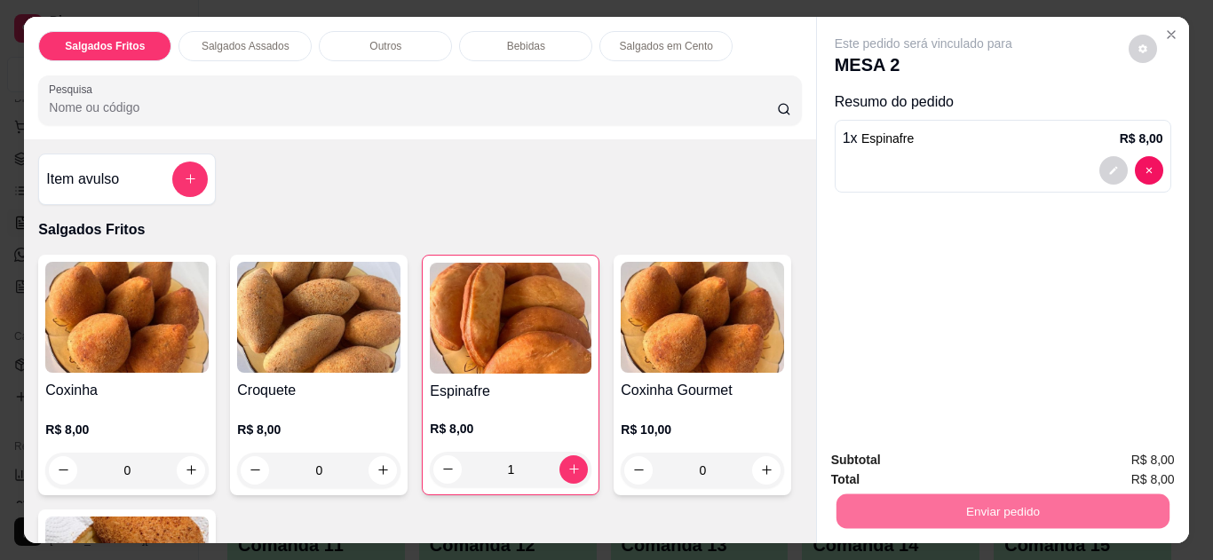
click at [957, 464] on button "Não registrar e enviar pedido" at bounding box center [944, 462] width 185 height 34
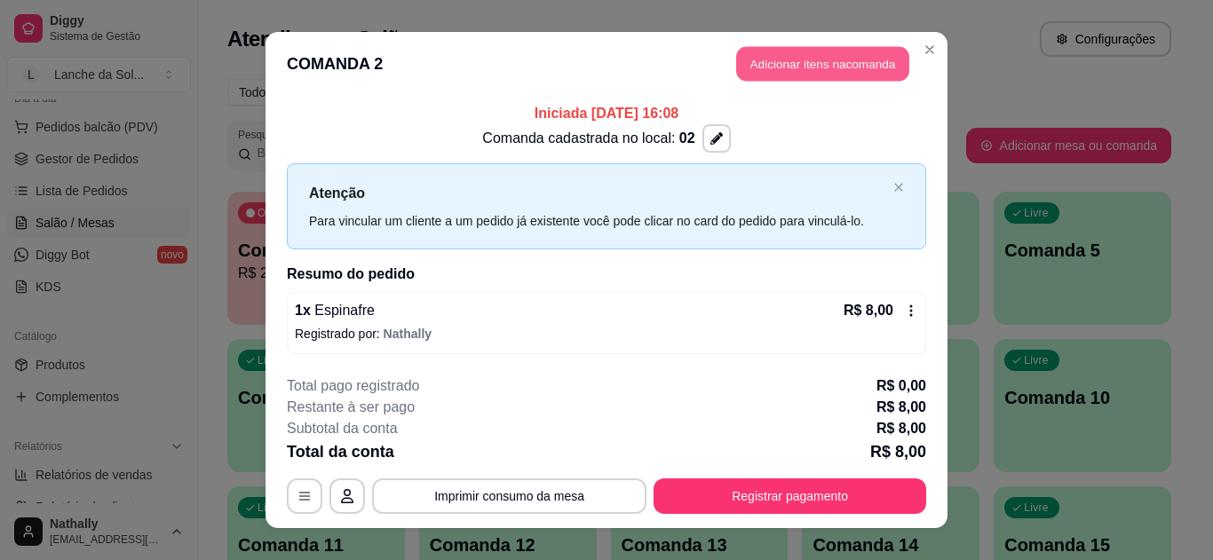
click at [810, 66] on button "Adicionar itens na comanda" at bounding box center [822, 64] width 173 height 35
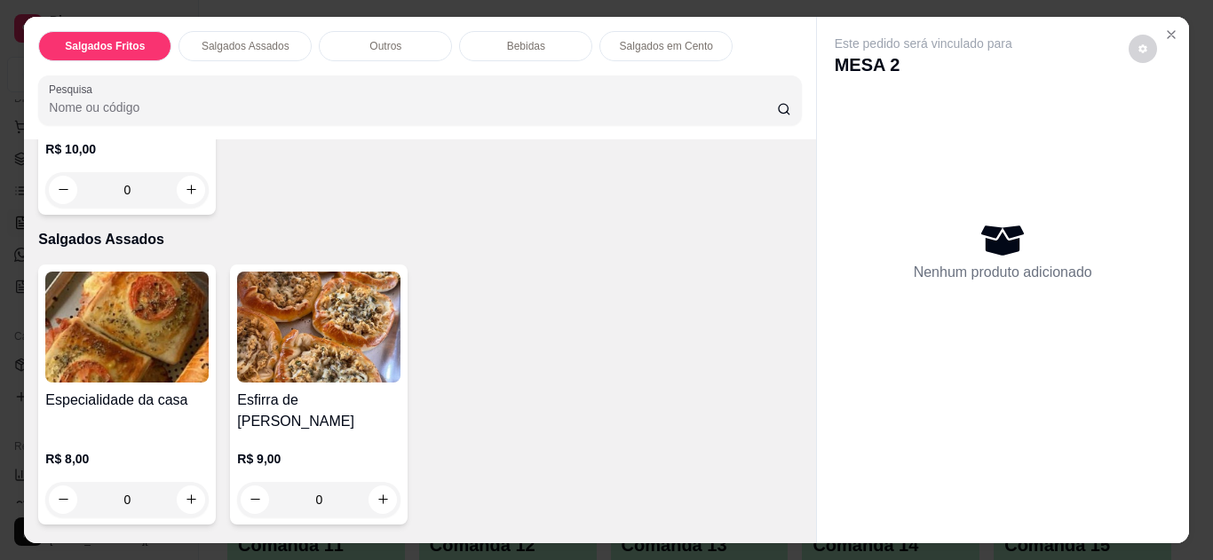
scroll to position [620, 0]
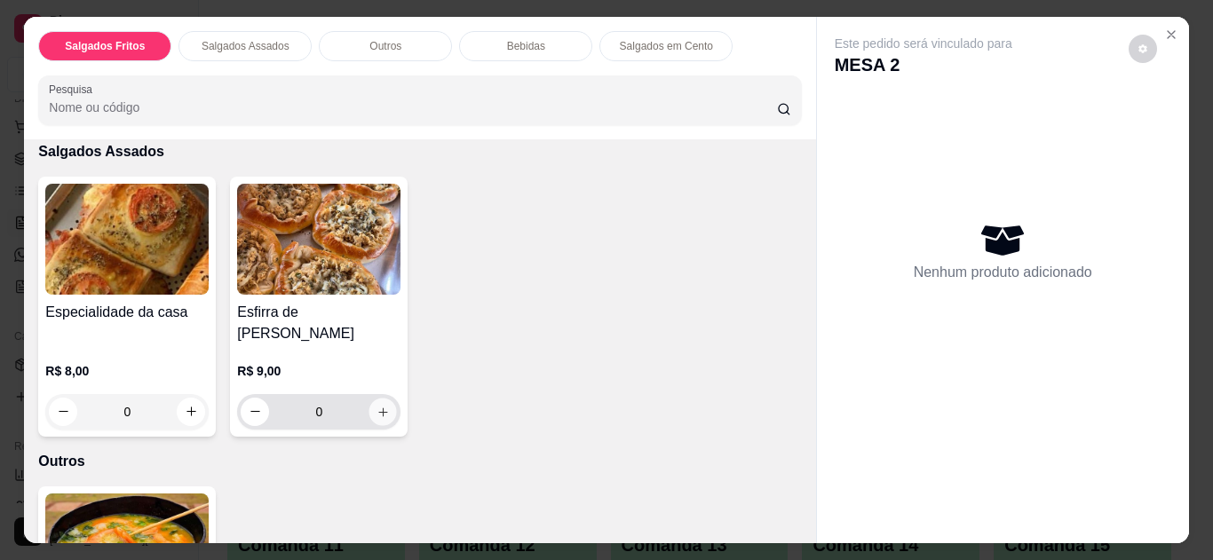
click at [378, 408] on icon "increase-product-quantity" at bounding box center [382, 412] width 9 height 9
type input "1"
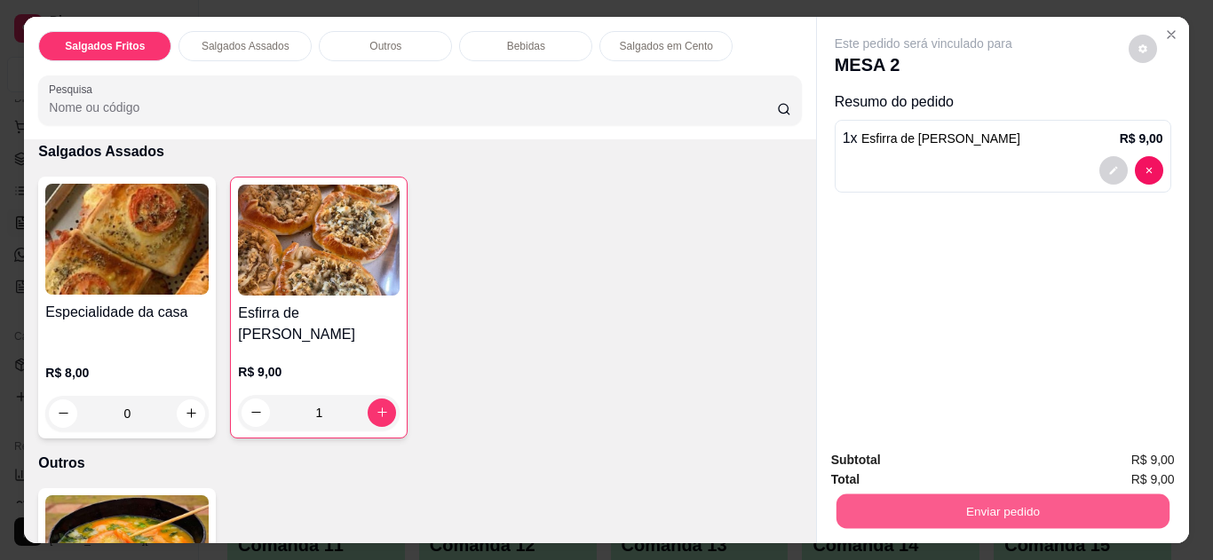
click at [971, 498] on button "Enviar pedido" at bounding box center [1002, 512] width 333 height 35
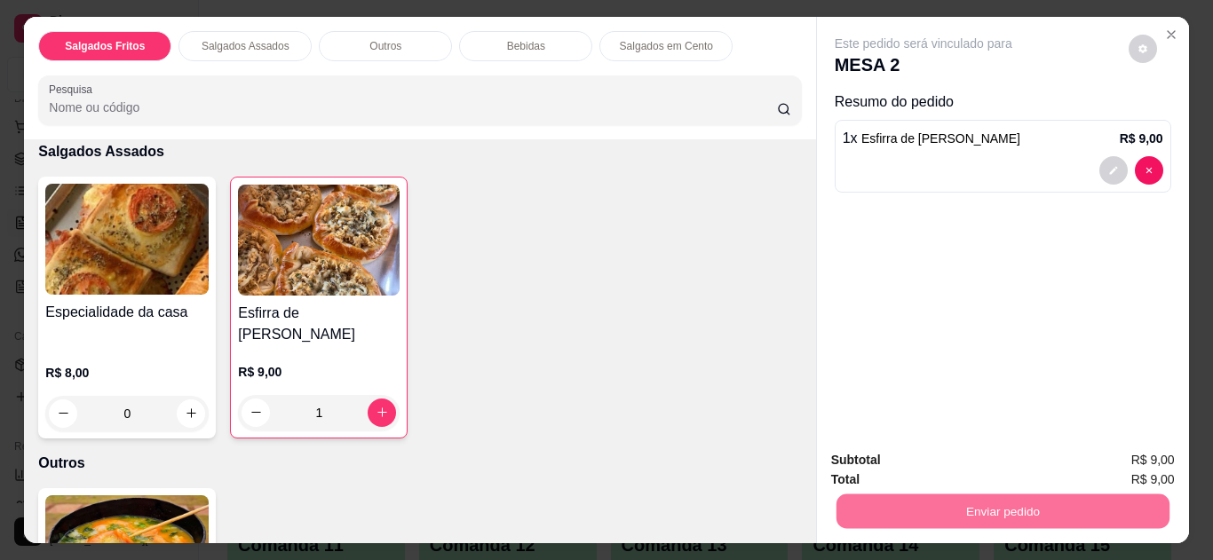
click at [993, 460] on button "Não registrar e enviar pedido" at bounding box center [943, 461] width 179 height 33
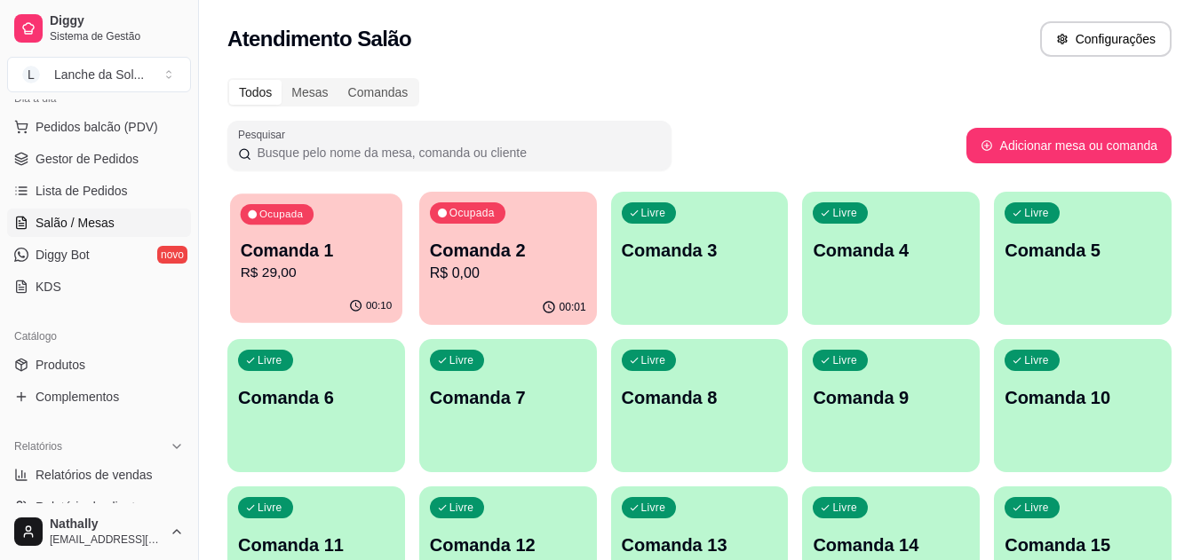
click at [328, 274] on p "R$ 29,00" at bounding box center [317, 273] width 152 height 20
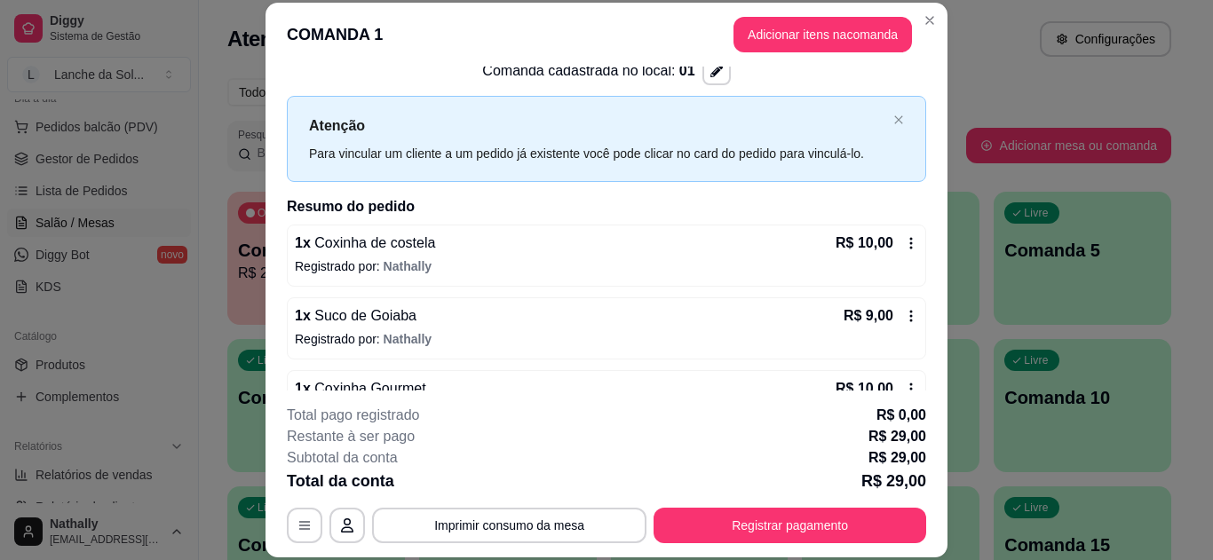
scroll to position [87, 0]
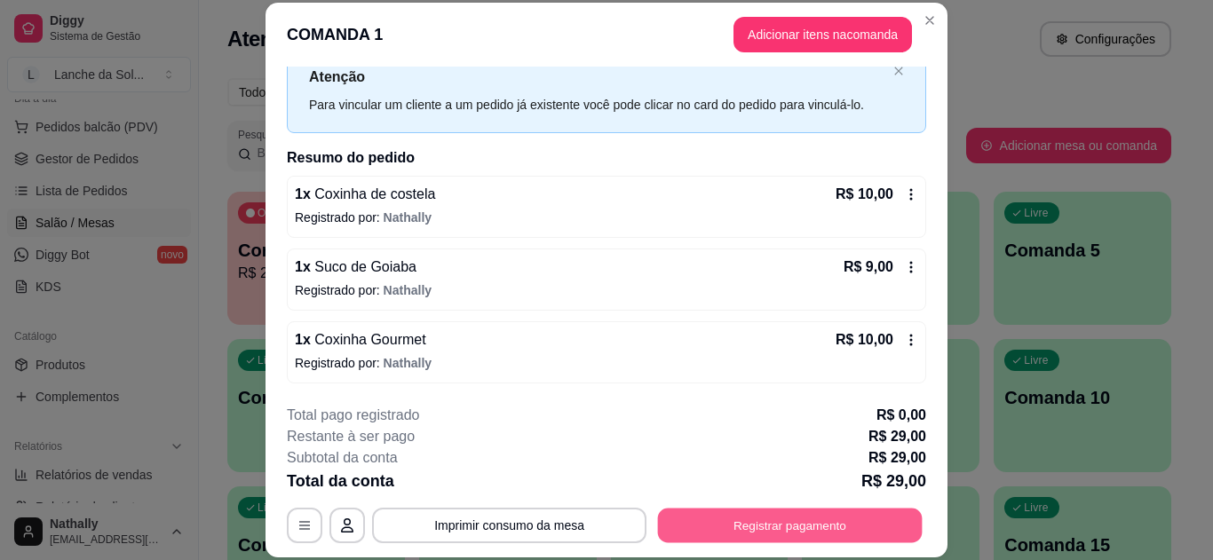
click at [765, 517] on button "Registrar pagamento" at bounding box center [790, 525] width 265 height 35
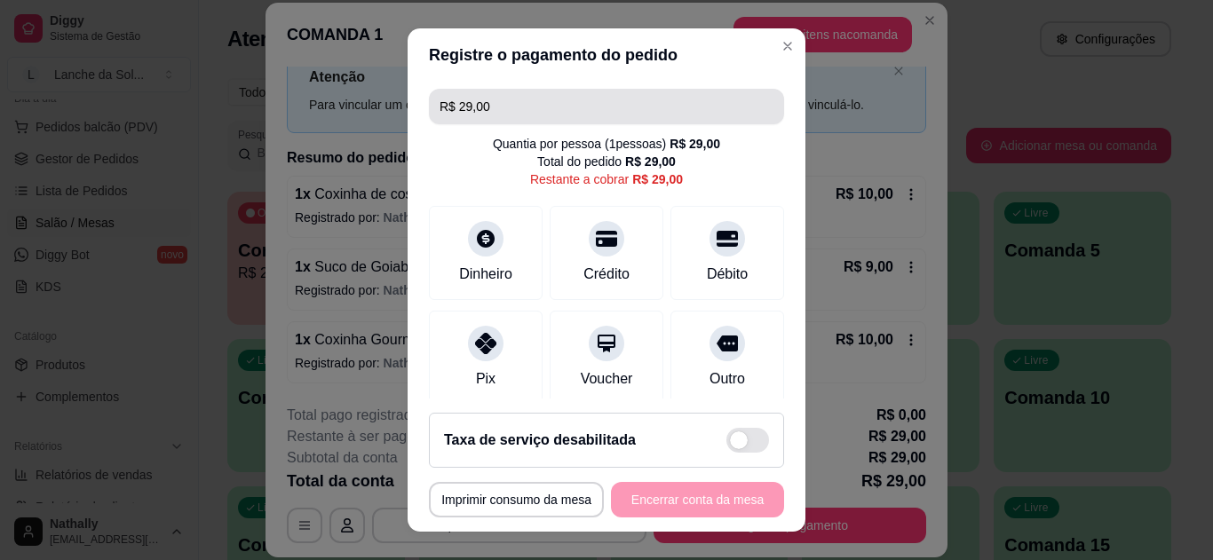
click at [490, 103] on input "R$ 29,00" at bounding box center [607, 107] width 334 height 36
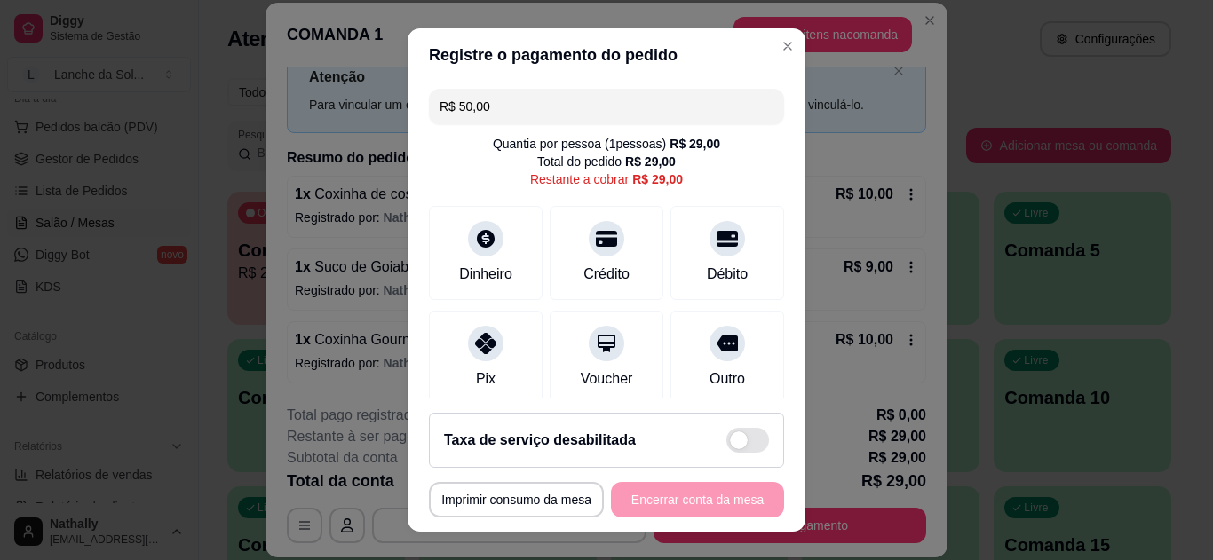
click at [502, 245] on div "Dinheiro" at bounding box center [486, 253] width 114 height 94
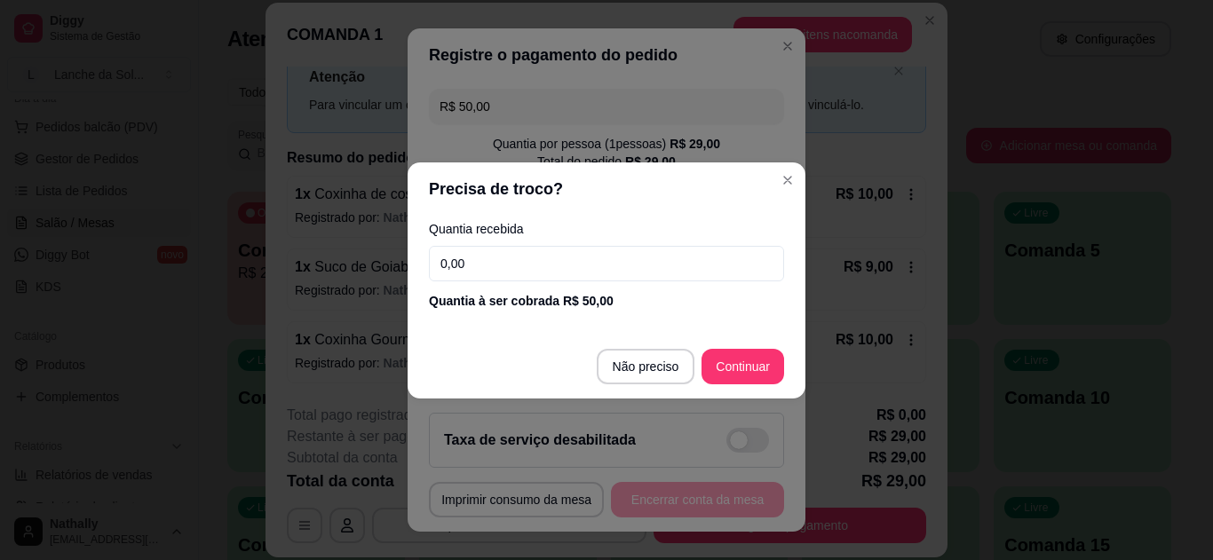
click at [503, 264] on input "0,00" at bounding box center [606, 264] width 355 height 36
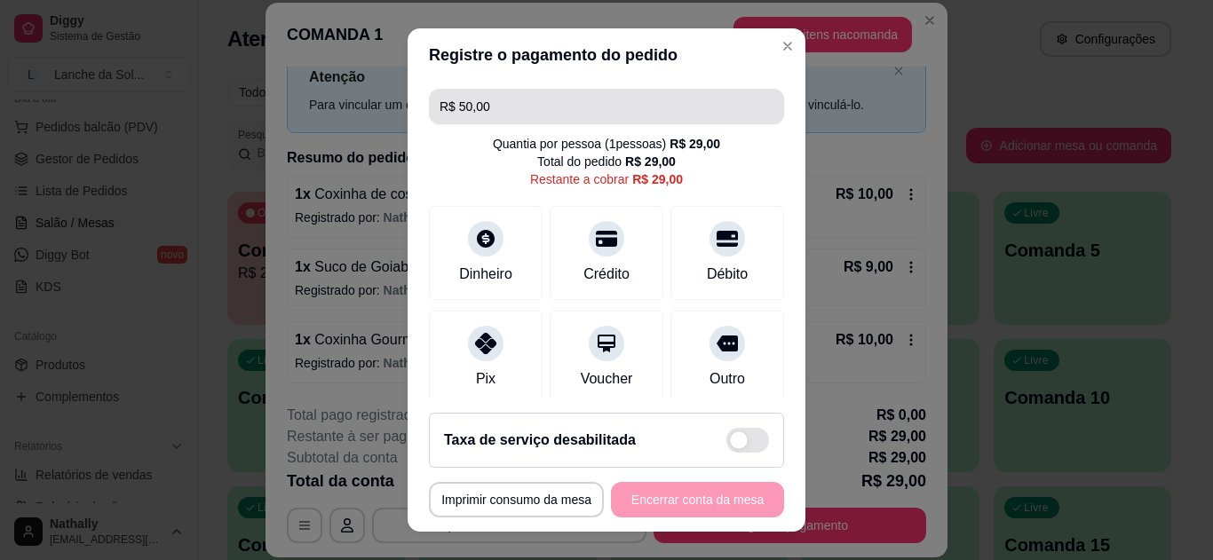
click at [605, 109] on input "R$ 50,00" at bounding box center [607, 107] width 334 height 36
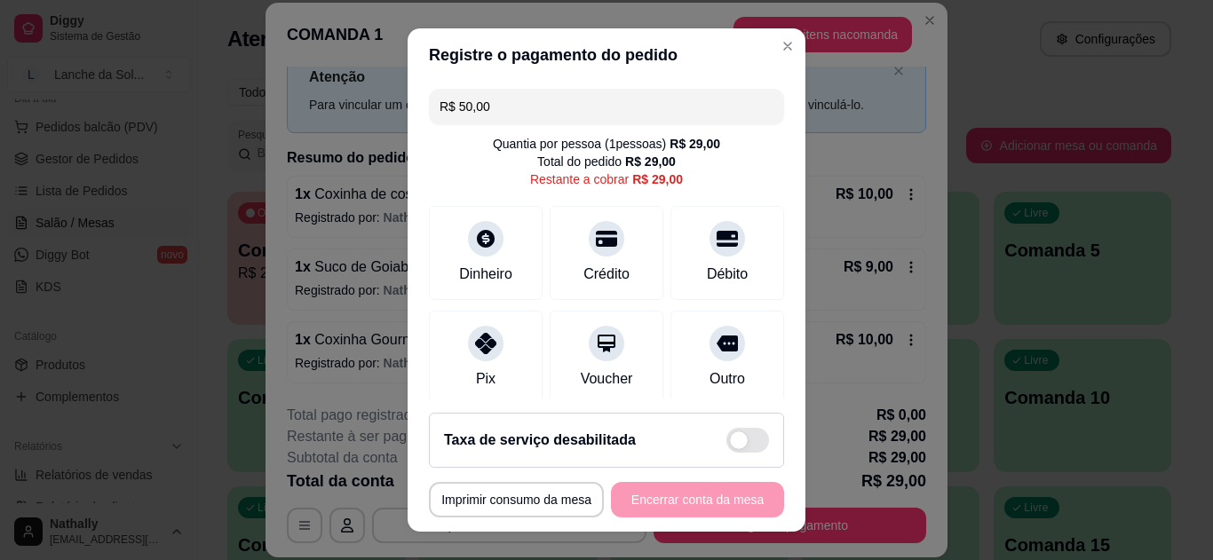
click at [605, 109] on input "R$ 50,00" at bounding box center [607, 107] width 334 height 36
type input "R$ 29,00"
click at [505, 245] on div "Dinheiro" at bounding box center [486, 253] width 114 height 94
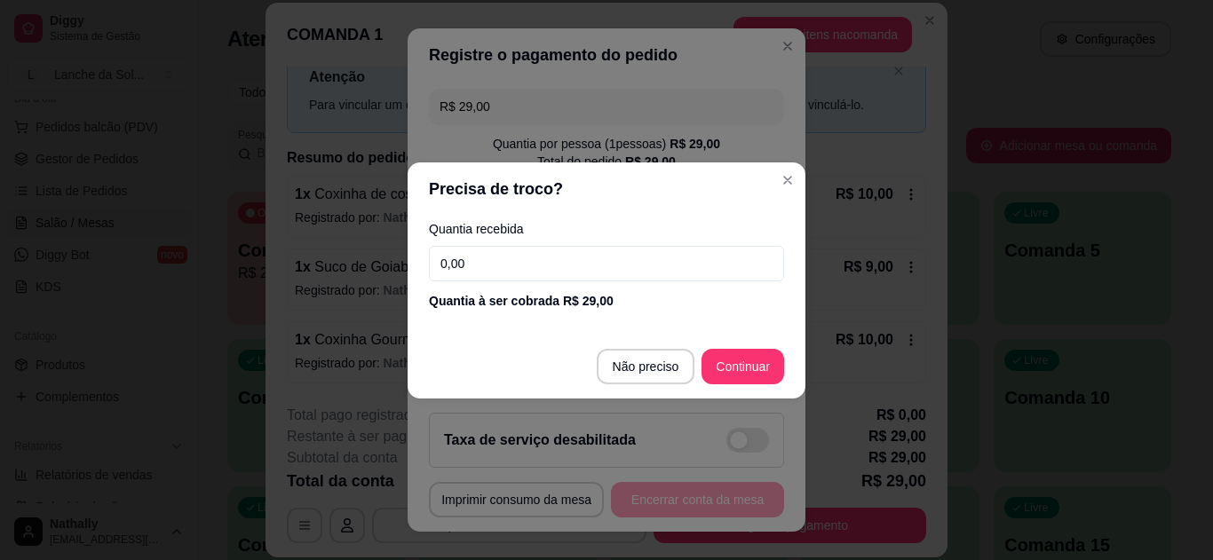
click at [498, 248] on input "0,00" at bounding box center [606, 264] width 355 height 36
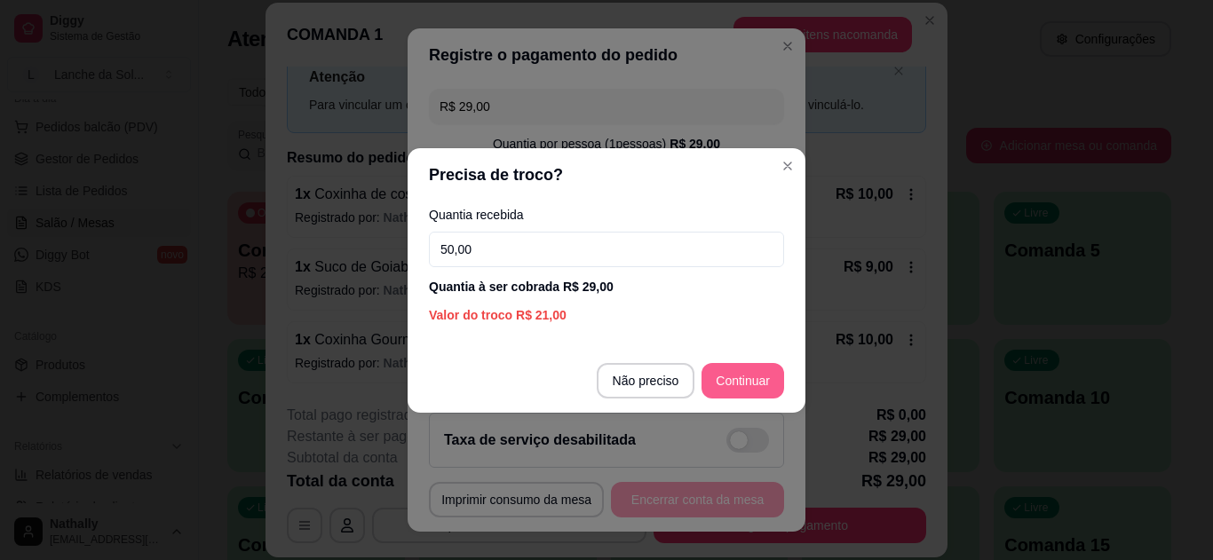
type input "50,00"
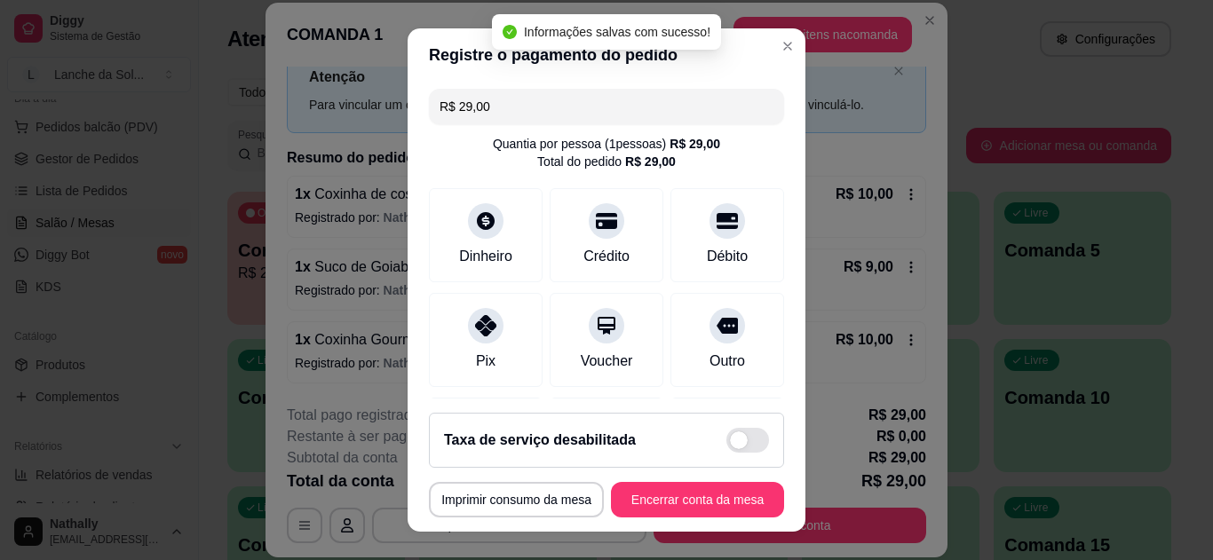
type input "R$ 0,00"
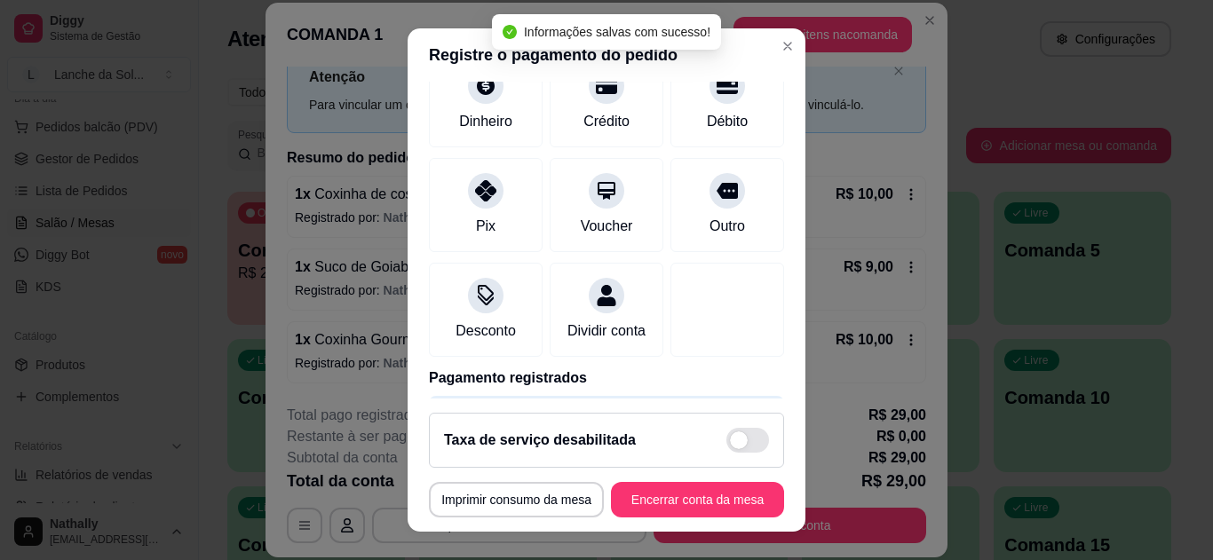
scroll to position [213, 0]
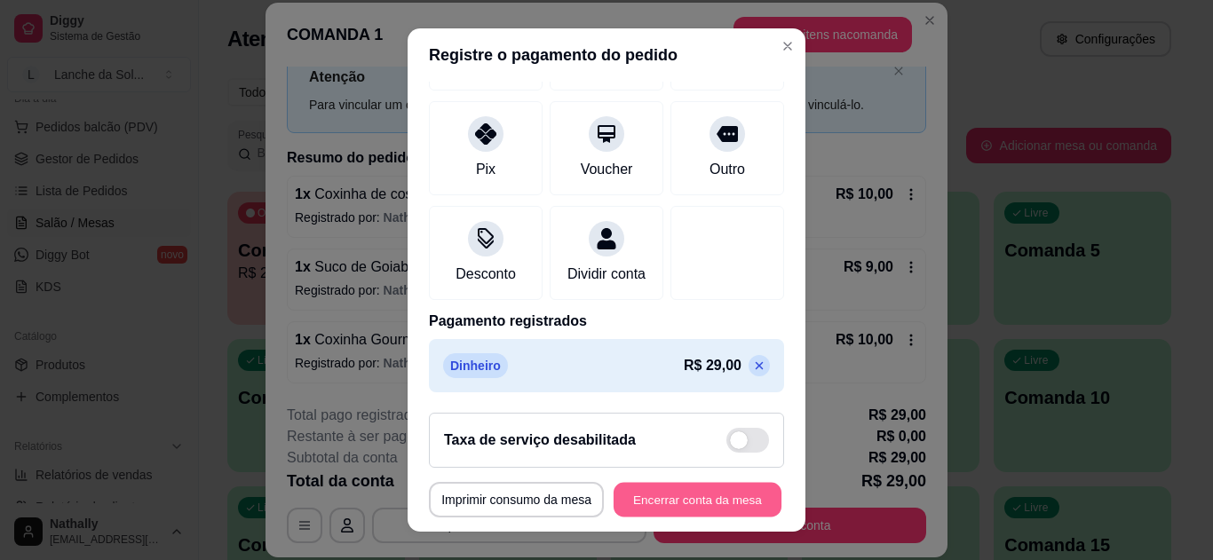
click at [680, 498] on button "Encerrar conta da mesa" at bounding box center [698, 500] width 168 height 35
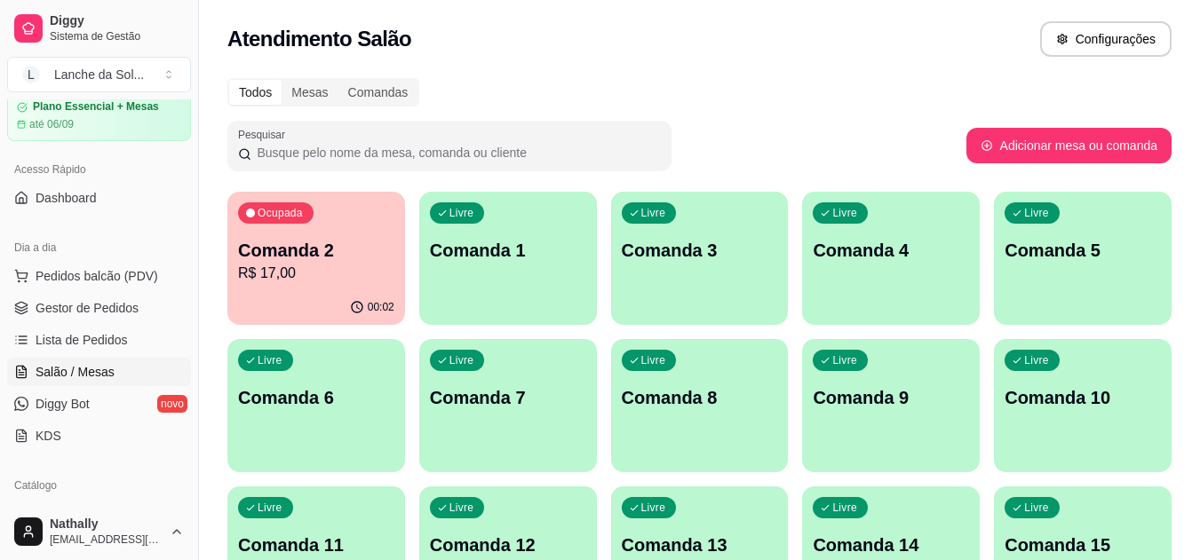
scroll to position [0, 0]
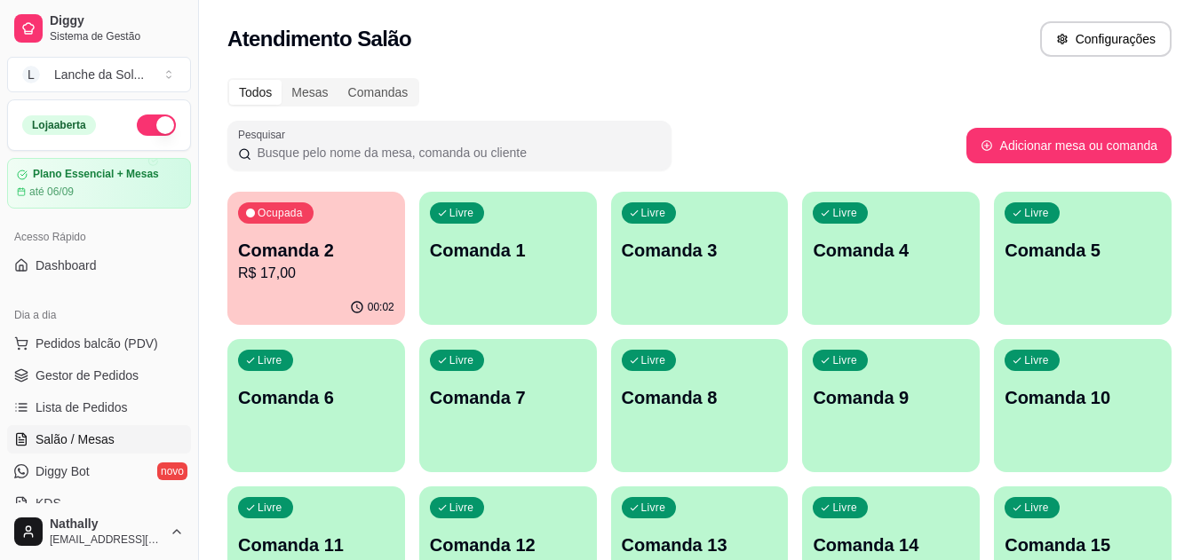
click at [118, 370] on span "Gestor de Pedidos" at bounding box center [87, 376] width 103 height 18
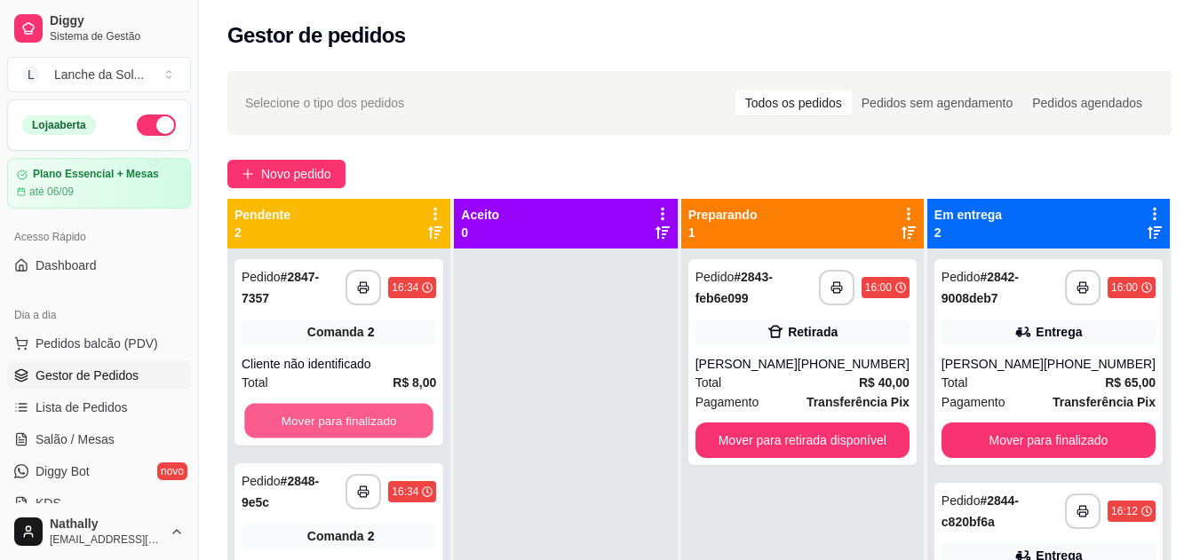
click at [343, 412] on button "Mover para finalizado" at bounding box center [338, 421] width 189 height 35
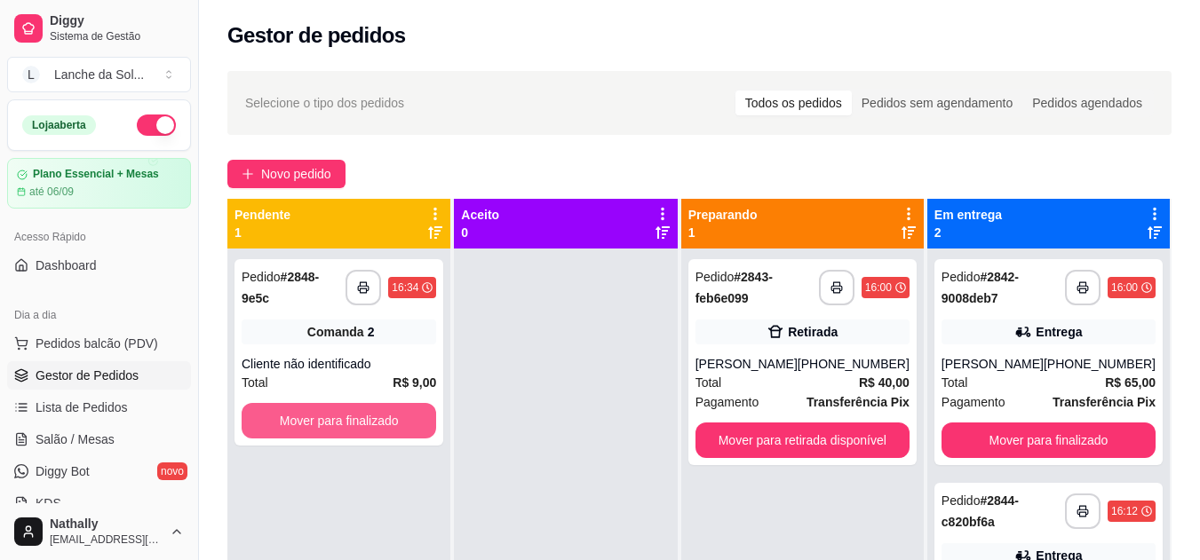
click at [343, 412] on button "Mover para finalizado" at bounding box center [339, 421] width 194 height 36
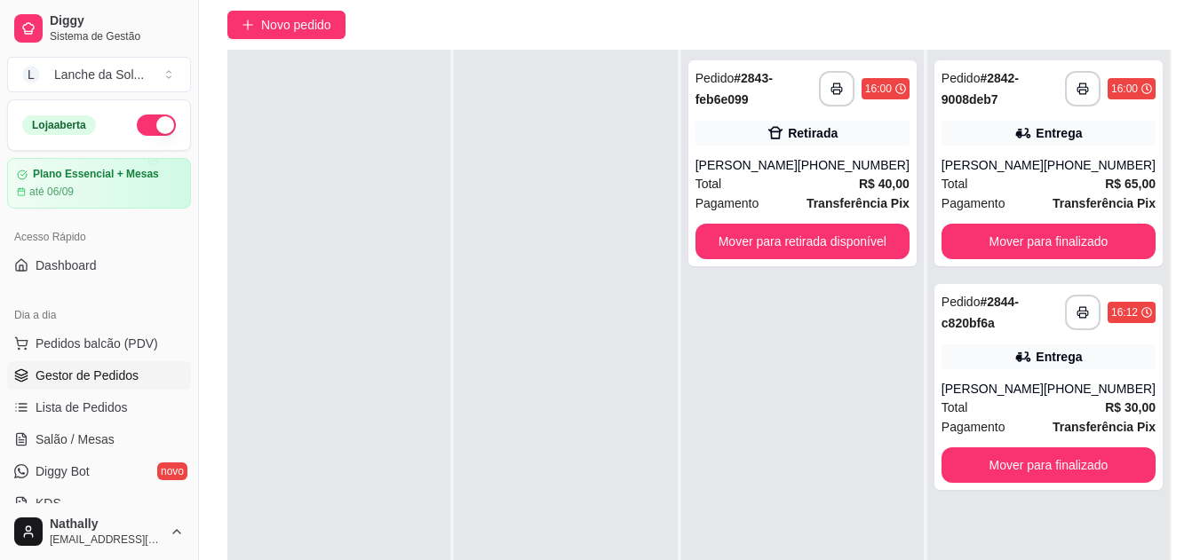
scroll to position [151, 0]
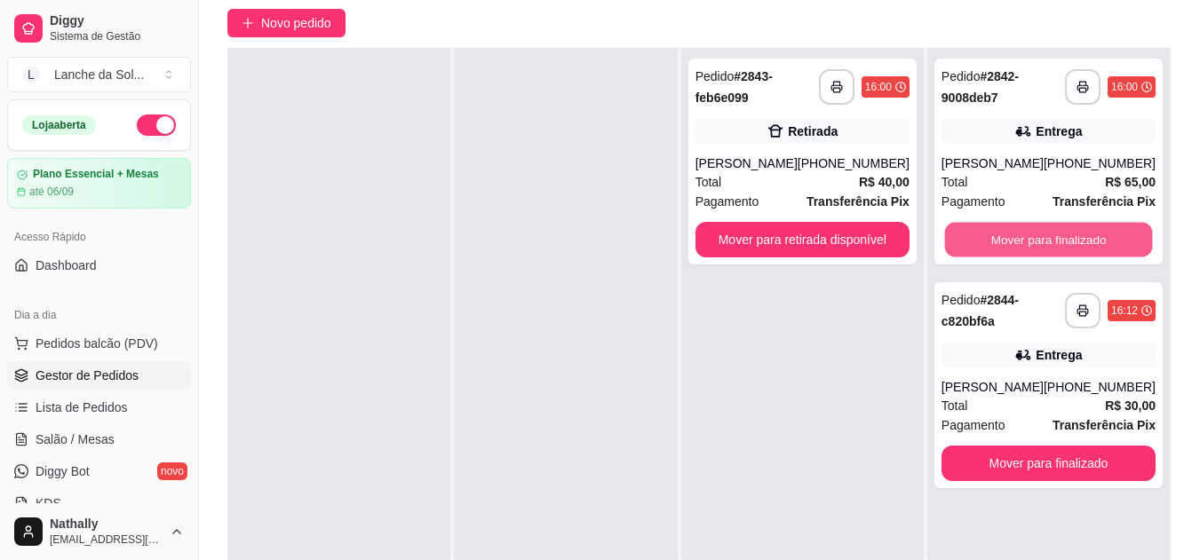
click at [1028, 235] on button "Mover para finalizado" at bounding box center [1048, 240] width 208 height 35
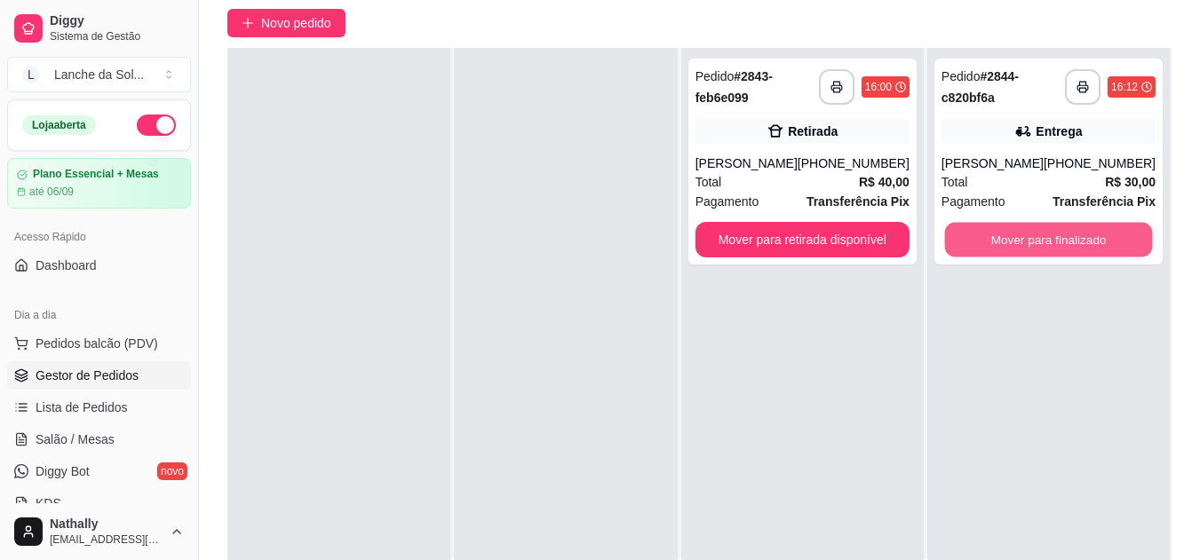
click at [1020, 234] on button "Mover para finalizado" at bounding box center [1048, 240] width 208 height 35
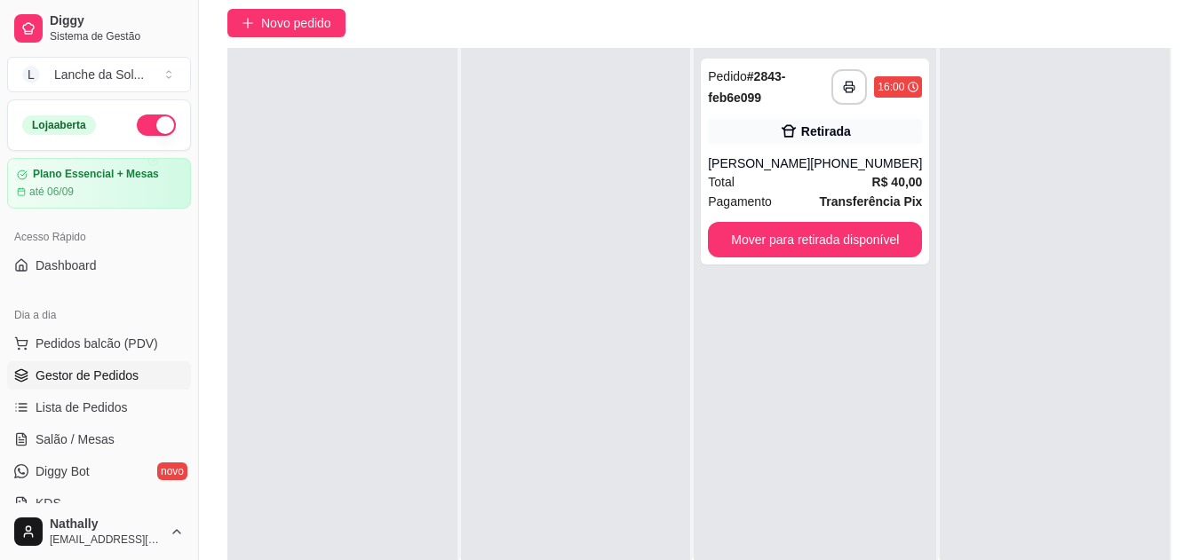
click at [83, 437] on span "Salão / Mesas" at bounding box center [75, 440] width 79 height 18
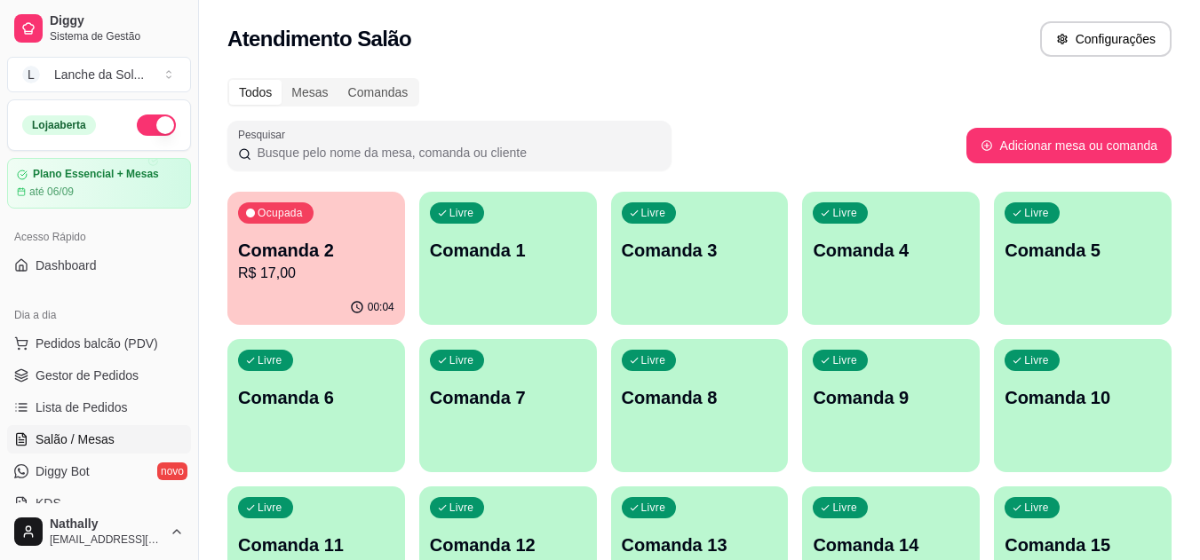
click at [325, 253] on p "Comanda 2" at bounding box center [316, 250] width 156 height 25
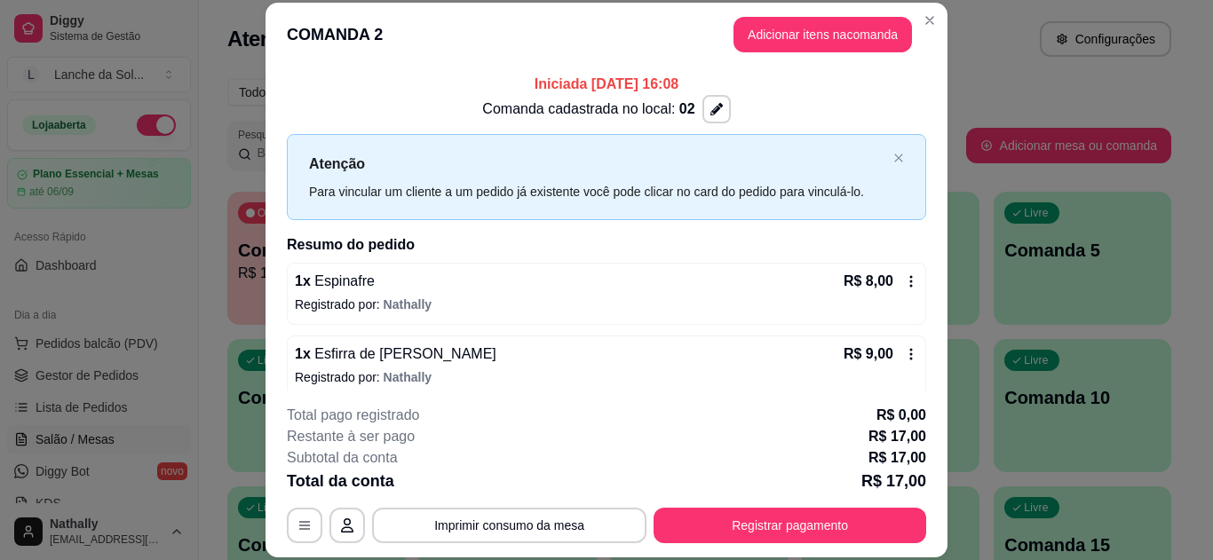
scroll to position [14, 0]
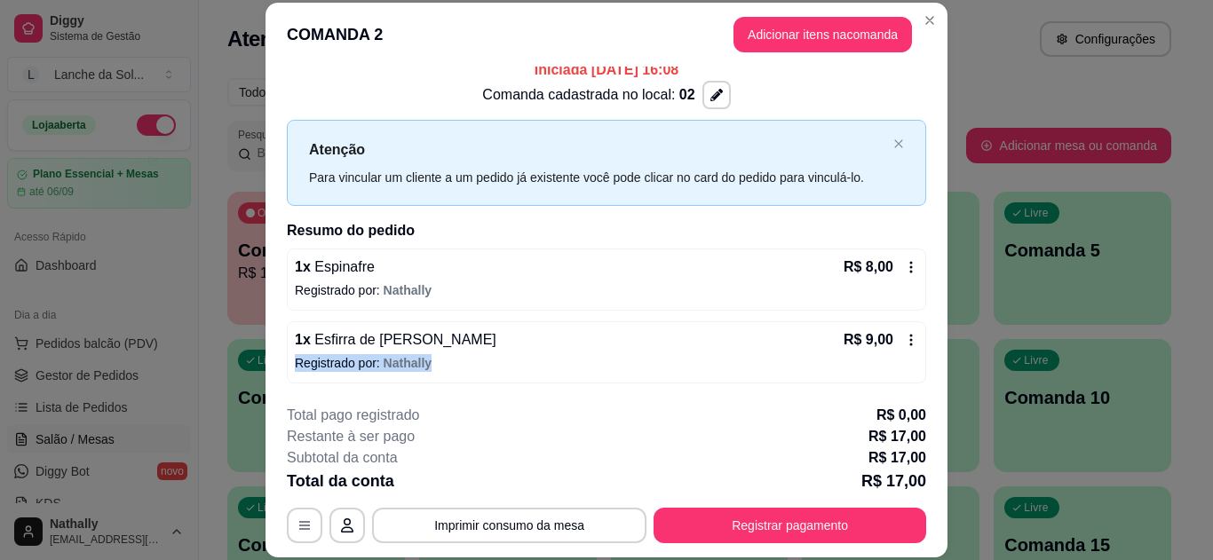
drag, startPoint x: 940, startPoint y: 327, endPoint x: 949, endPoint y: 361, distance: 34.9
click at [949, 361] on div "**********" at bounding box center [606, 280] width 1213 height 560
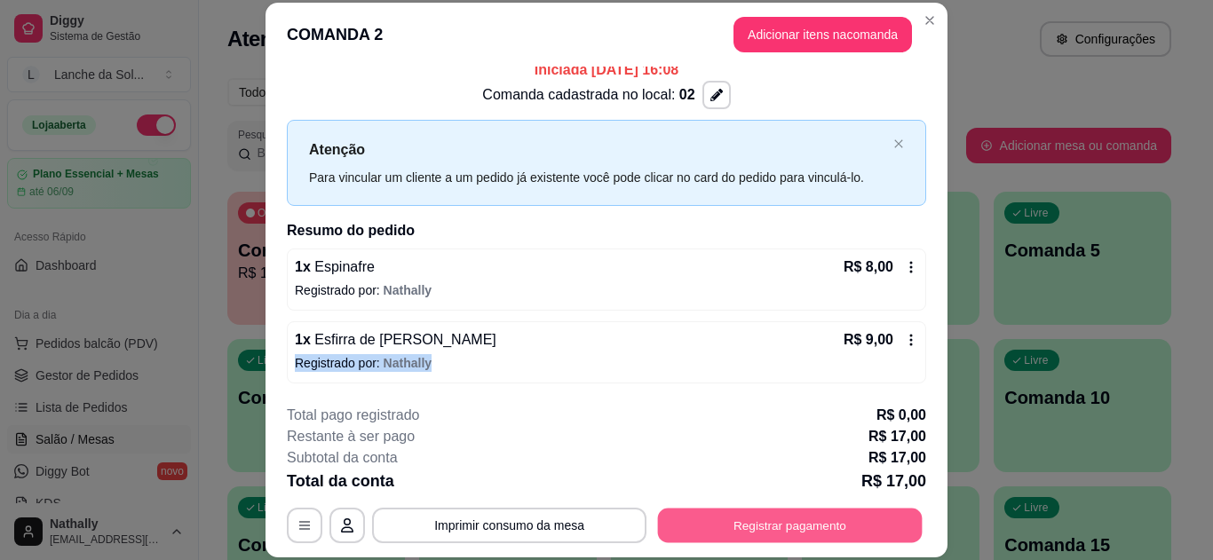
click at [780, 520] on button "Registrar pagamento" at bounding box center [790, 525] width 265 height 35
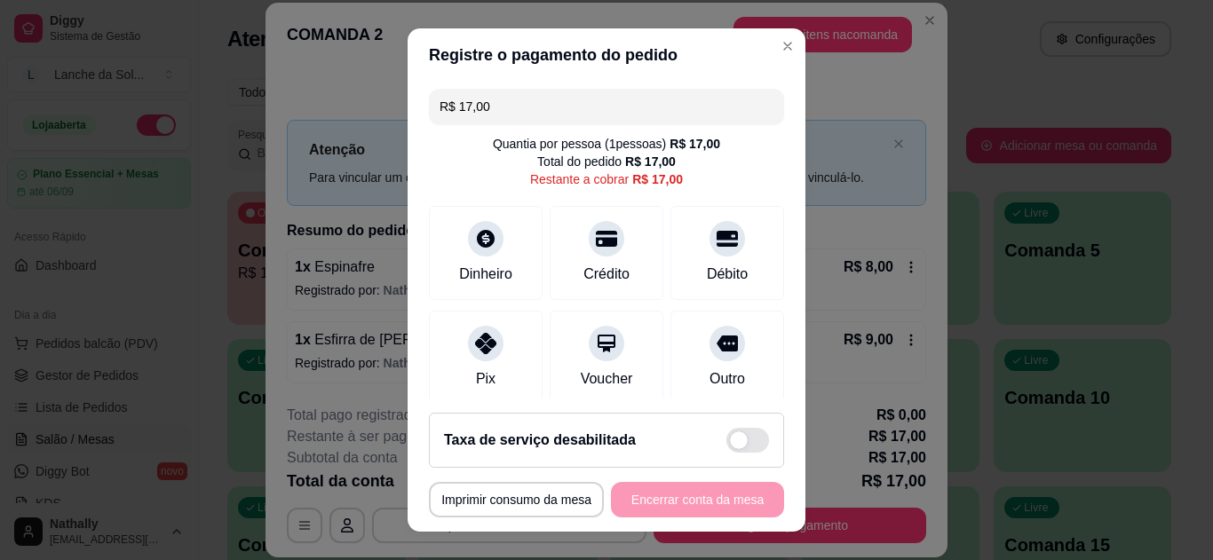
click at [478, 335] on icon at bounding box center [485, 343] width 21 height 21
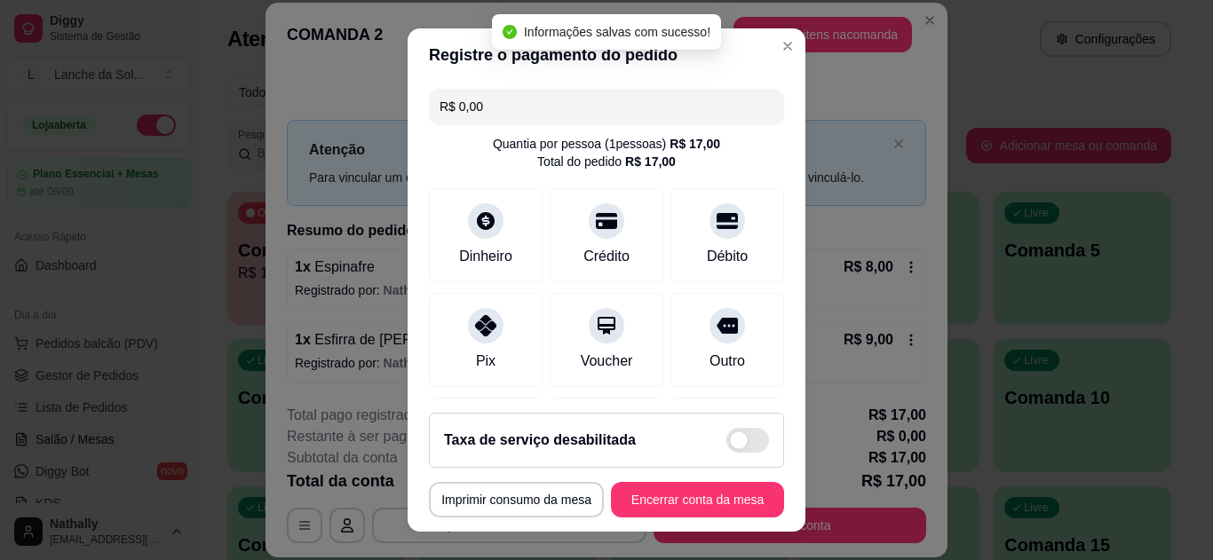
type input "R$ 0,00"
click at [678, 492] on button "Encerrar conta da mesa" at bounding box center [697, 500] width 173 height 36
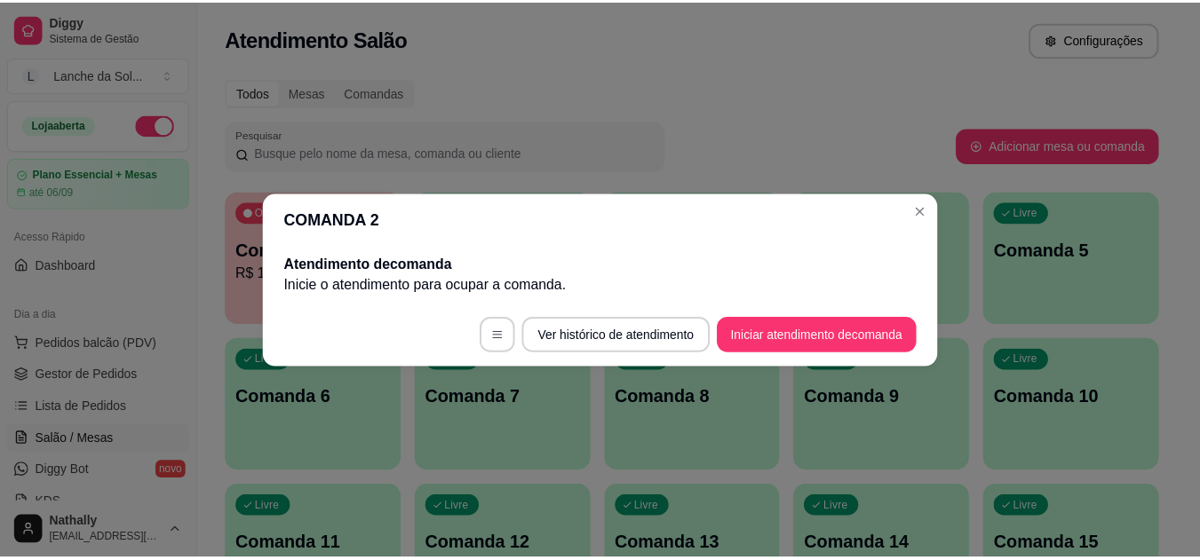
scroll to position [0, 0]
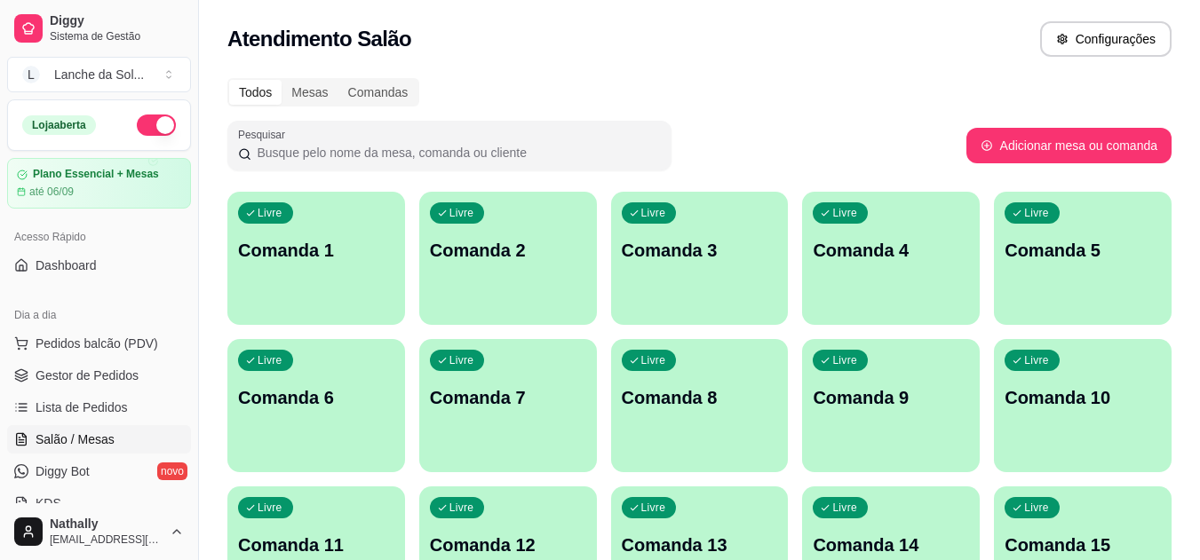
click at [78, 376] on span "Gestor de Pedidos" at bounding box center [87, 376] width 103 height 18
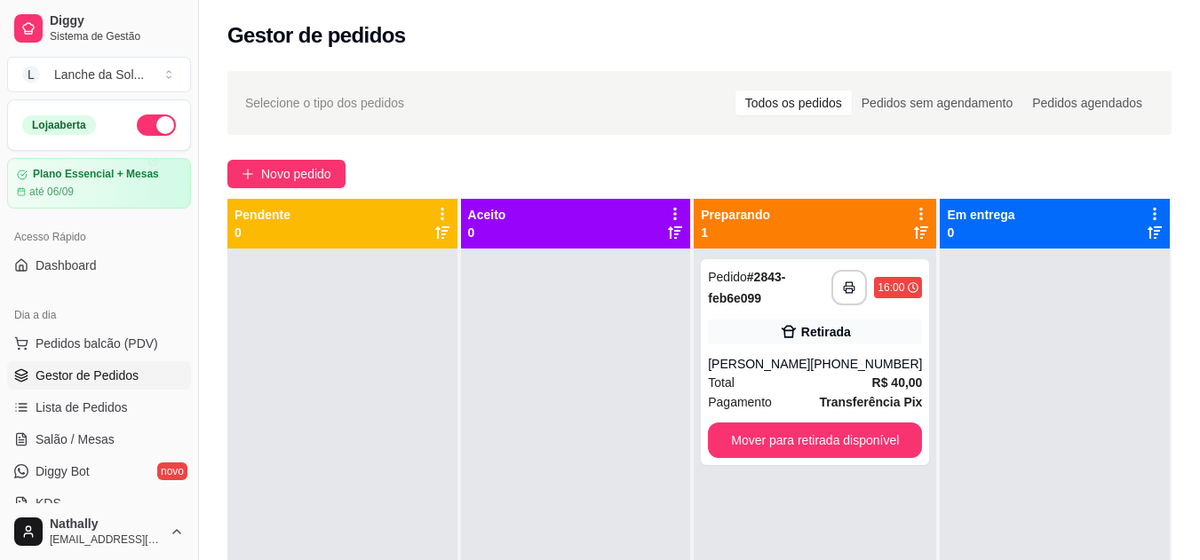
click at [79, 341] on span "Pedidos balcão (PDV)" at bounding box center [97, 344] width 123 height 18
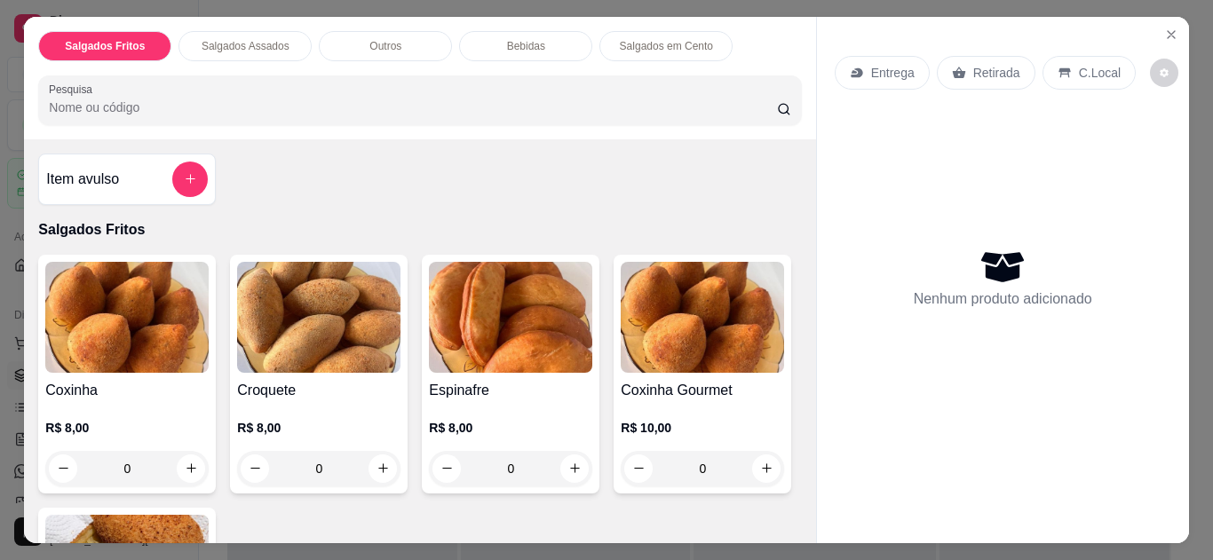
click at [1169, 28] on icon "Close" at bounding box center [1171, 35] width 14 height 14
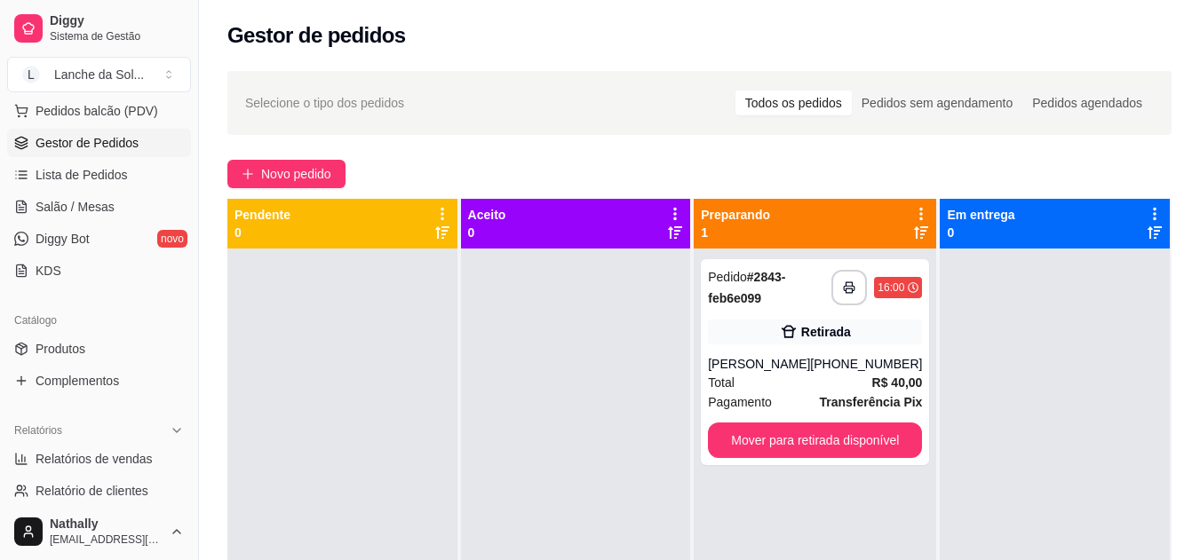
scroll to position [279, 0]
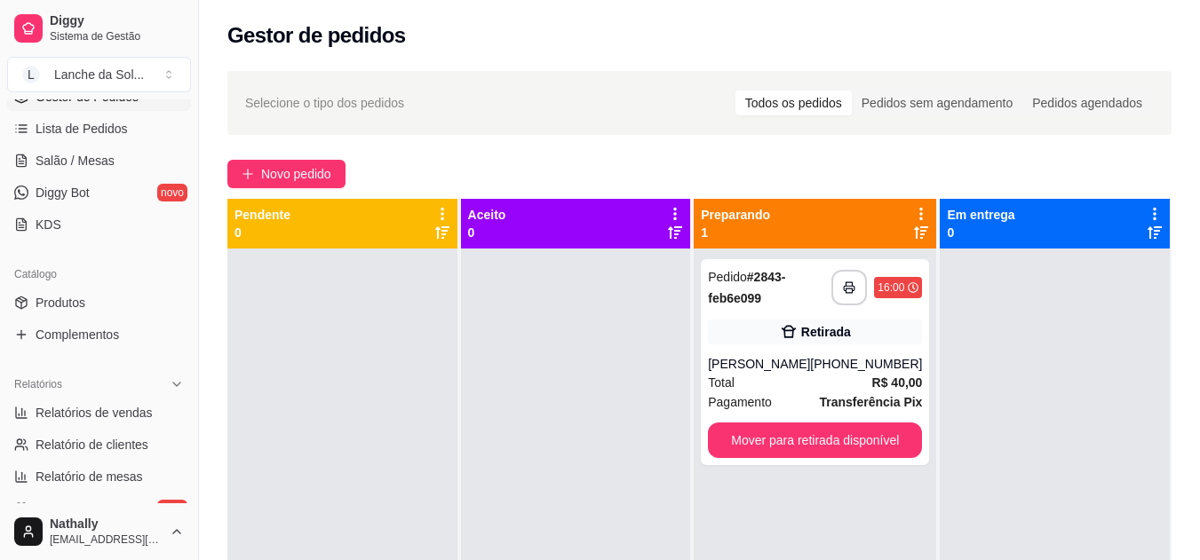
click at [55, 301] on span "Produtos" at bounding box center [61, 303] width 50 height 18
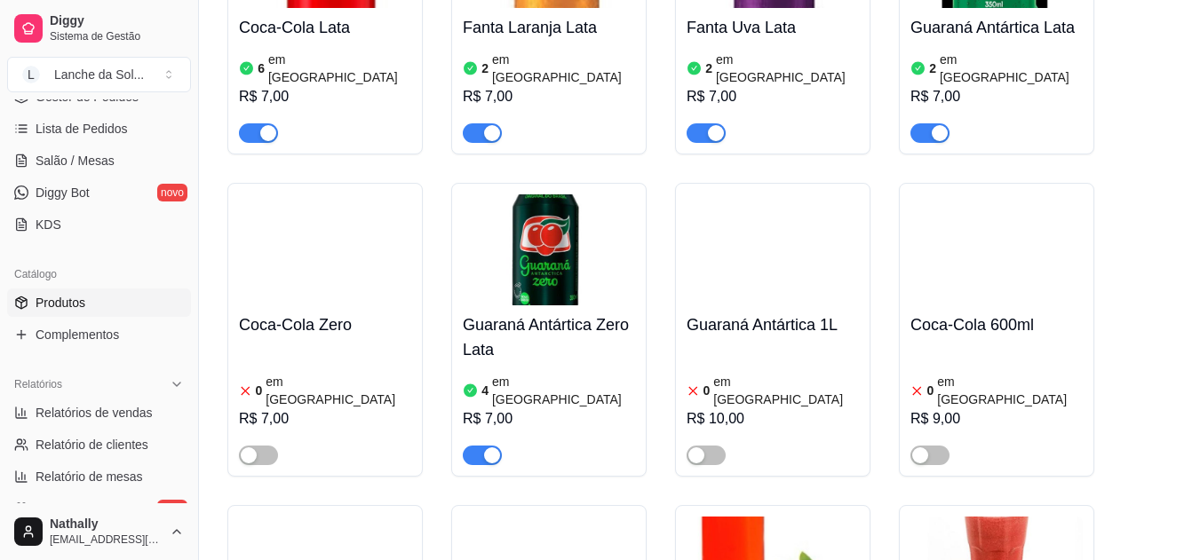
scroll to position [5523, 0]
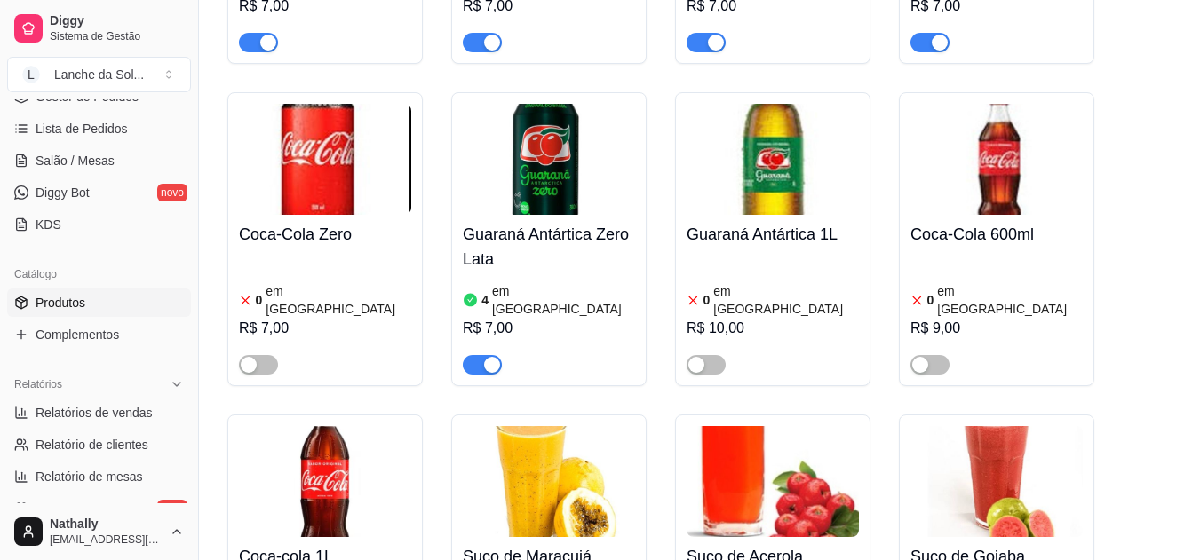
click at [197, 248] on button "Toggle Sidebar" at bounding box center [198, 280] width 14 height 560
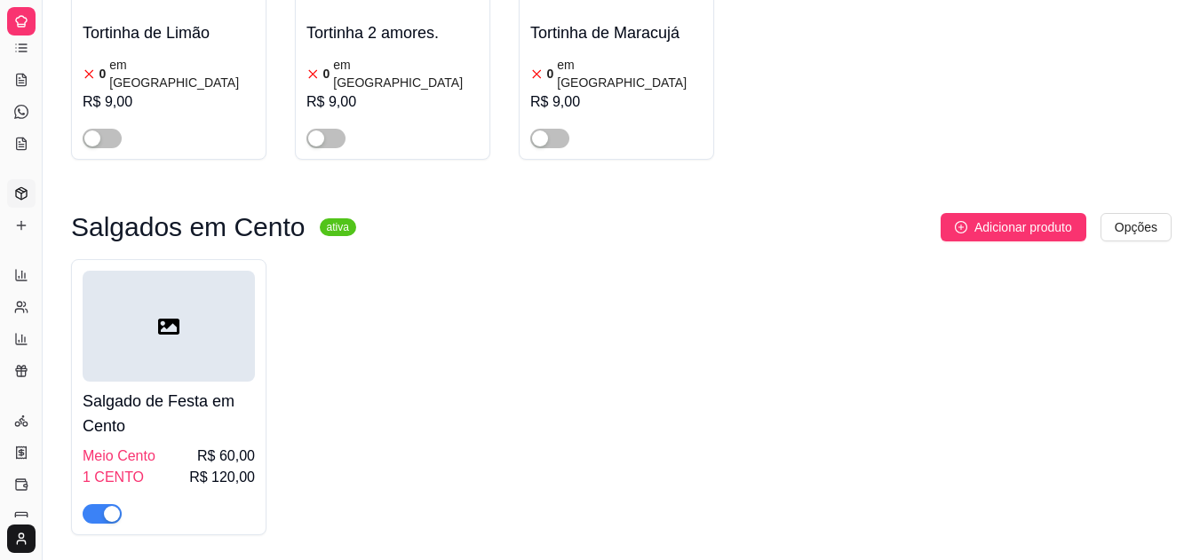
scroll to position [120, 0]
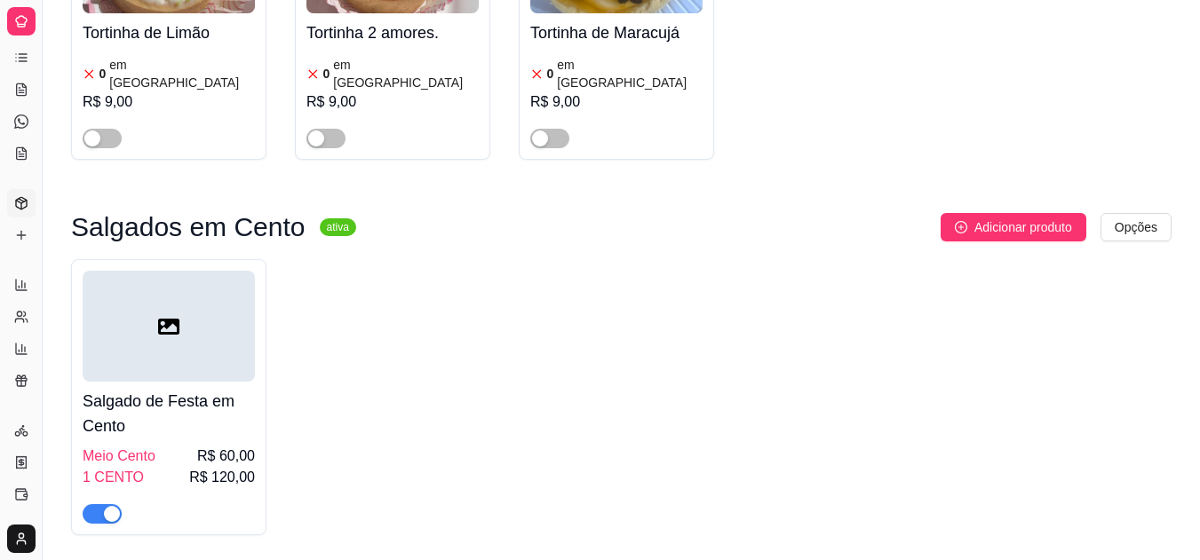
drag, startPoint x: 41, startPoint y: 231, endPoint x: 75, endPoint y: 233, distance: 34.7
drag, startPoint x: 44, startPoint y: 253, endPoint x: 59, endPoint y: 253, distance: 15.1
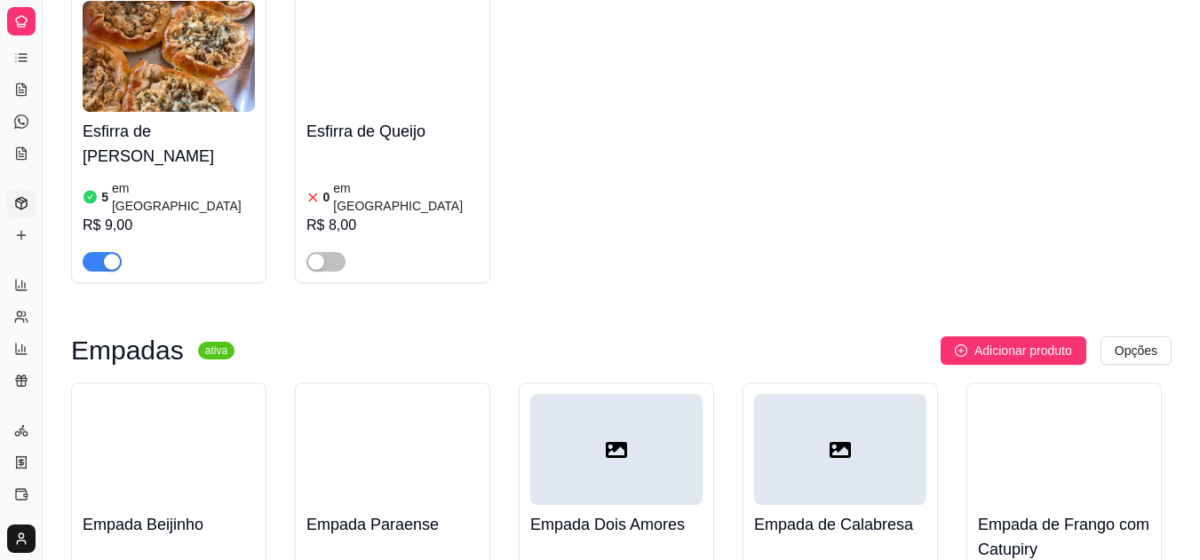
scroll to position [0, 0]
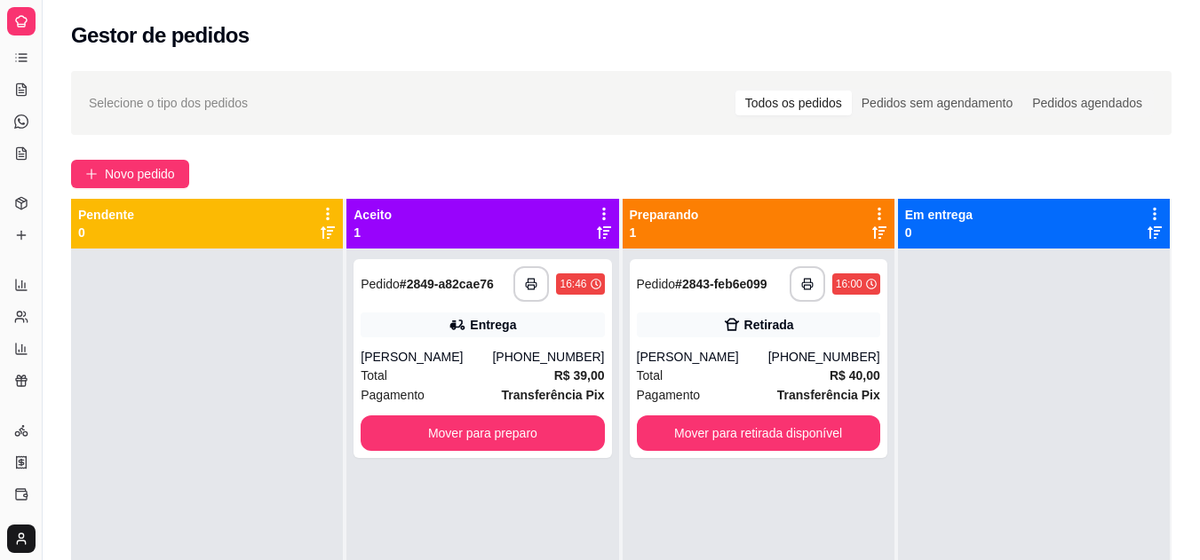
click at [23, 62] on icon at bounding box center [21, 58] width 14 height 14
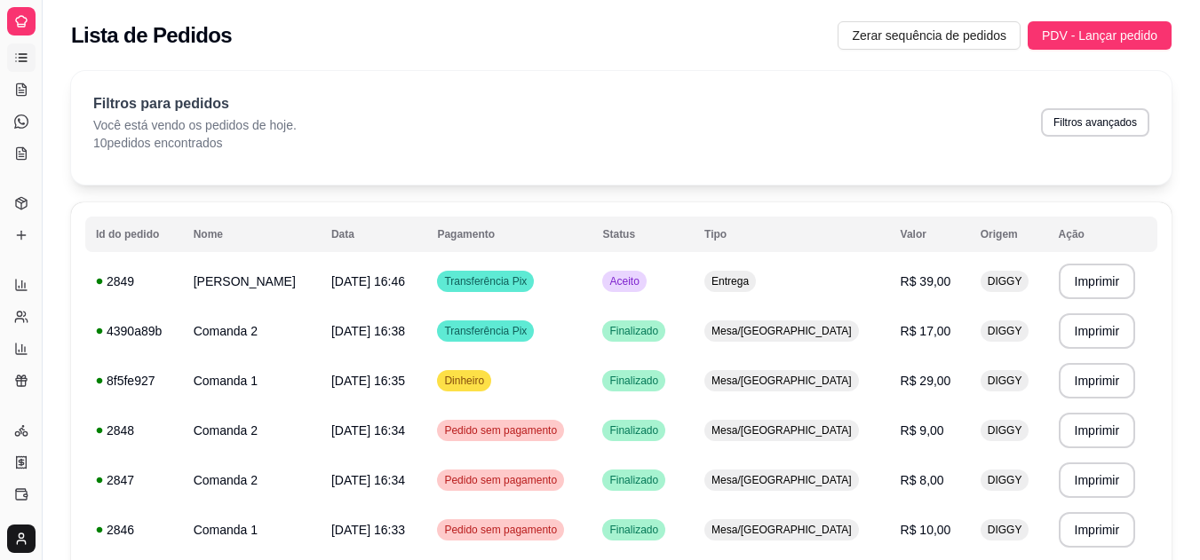
click at [17, 85] on icon at bounding box center [22, 89] width 10 height 12
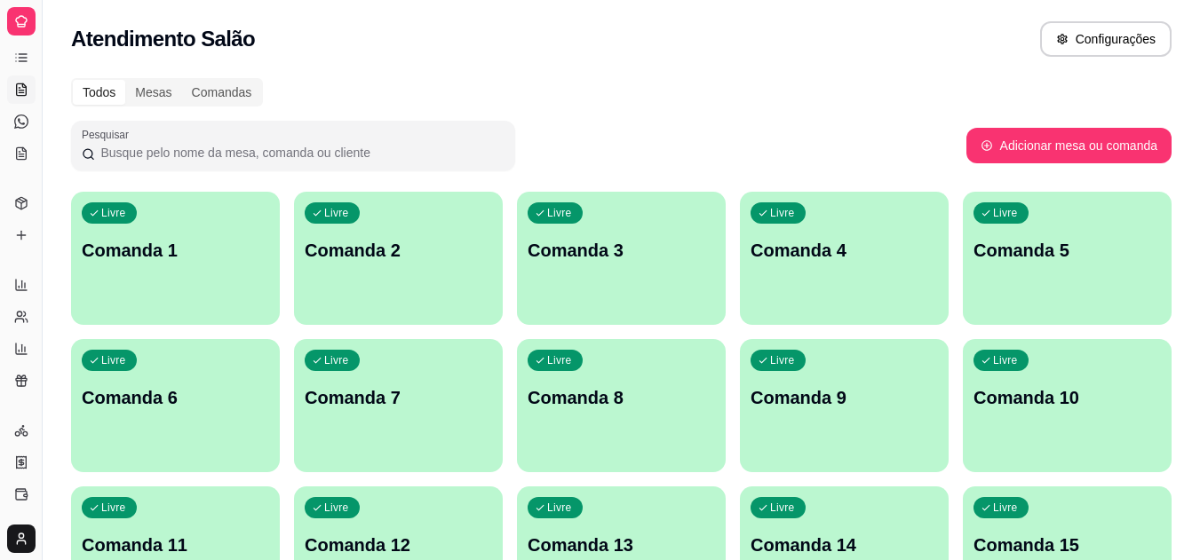
click at [18, 145] on link "KDS" at bounding box center [21, 153] width 28 height 28
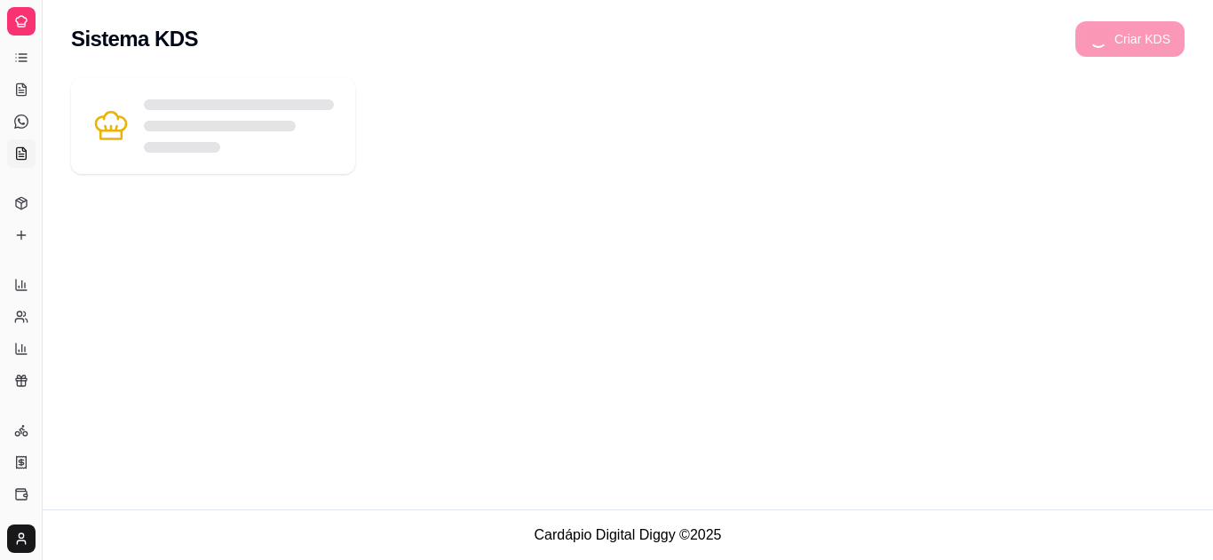
click at [23, 231] on icon at bounding box center [21, 235] width 14 height 14
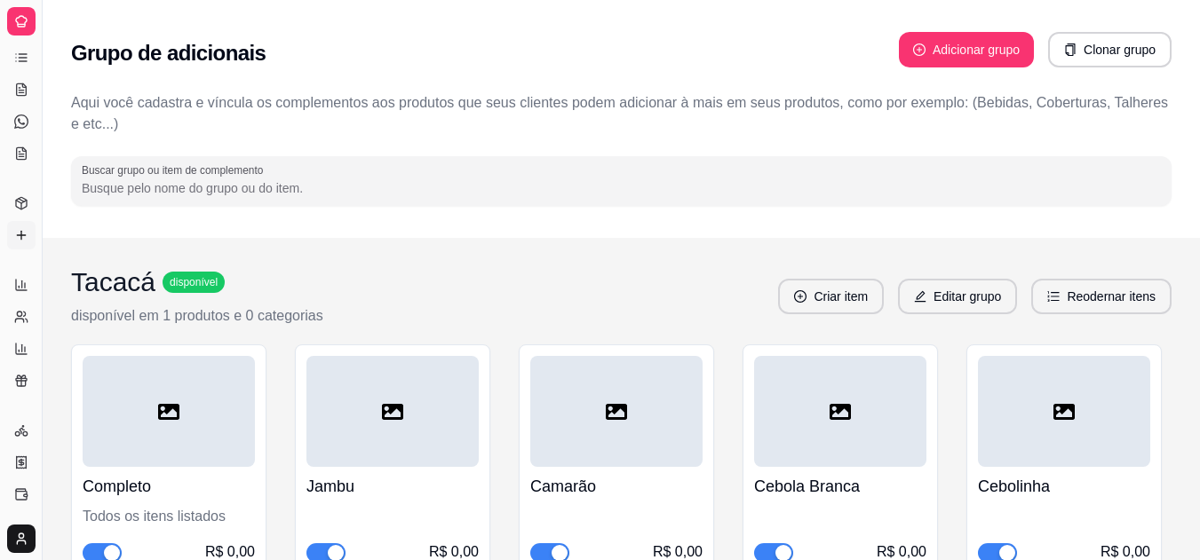
click at [15, 85] on icon at bounding box center [21, 90] width 14 height 14
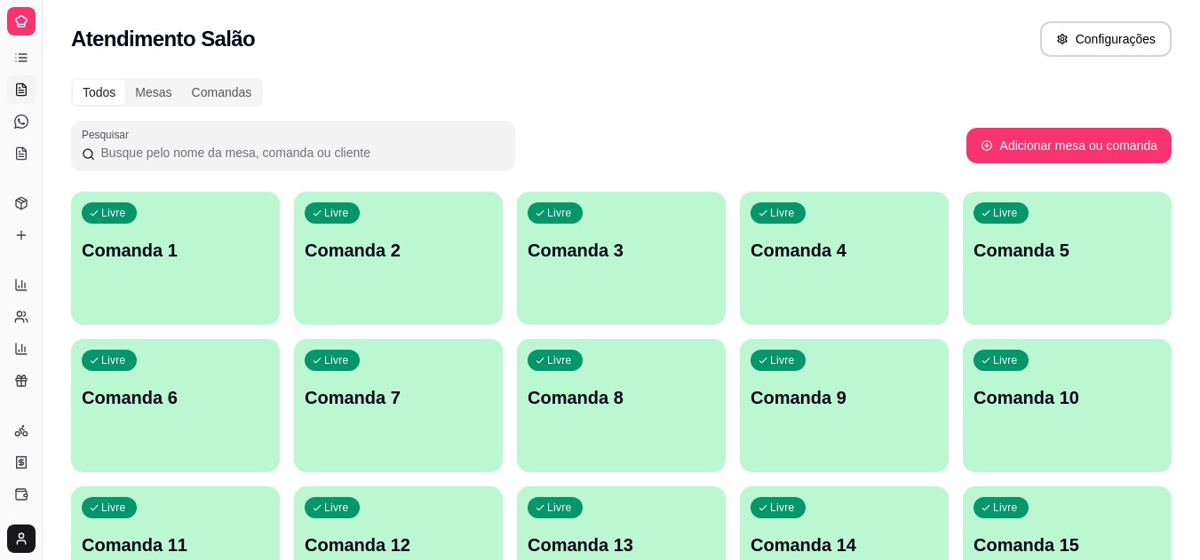
click at [22, 54] on icon at bounding box center [23, 54] width 8 height 0
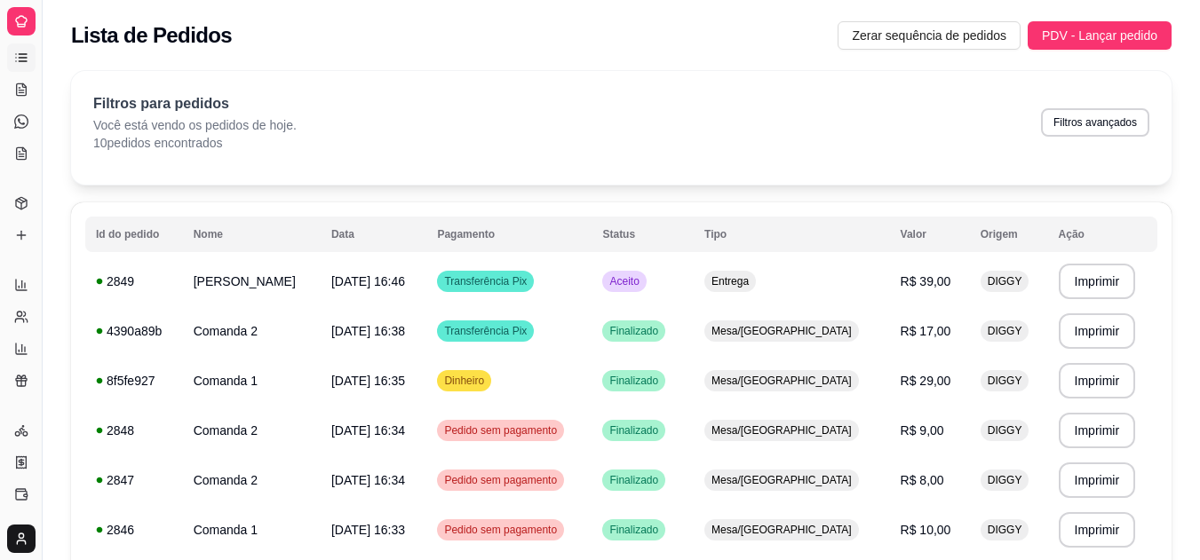
drag, startPoint x: 44, startPoint y: 333, endPoint x: 60, endPoint y: 334, distance: 16.9
click at [60, 334] on div "Diggy Sistema de Gestão L Lanche da Sol ... Loja aberta Plano Essencial + Mesas…" at bounding box center [600, 441] width 1200 height 883
drag, startPoint x: 39, startPoint y: 271, endPoint x: 54, endPoint y: 202, distance: 70.0
click at [73, 248] on div "Diggy Sistema de Gestão L Lanche da Sol ... Loja aberta Plano Essencial + Mesas…" at bounding box center [600, 441] width 1200 height 883
click at [45, 186] on button "Toggle Sidebar" at bounding box center [42, 280] width 14 height 560
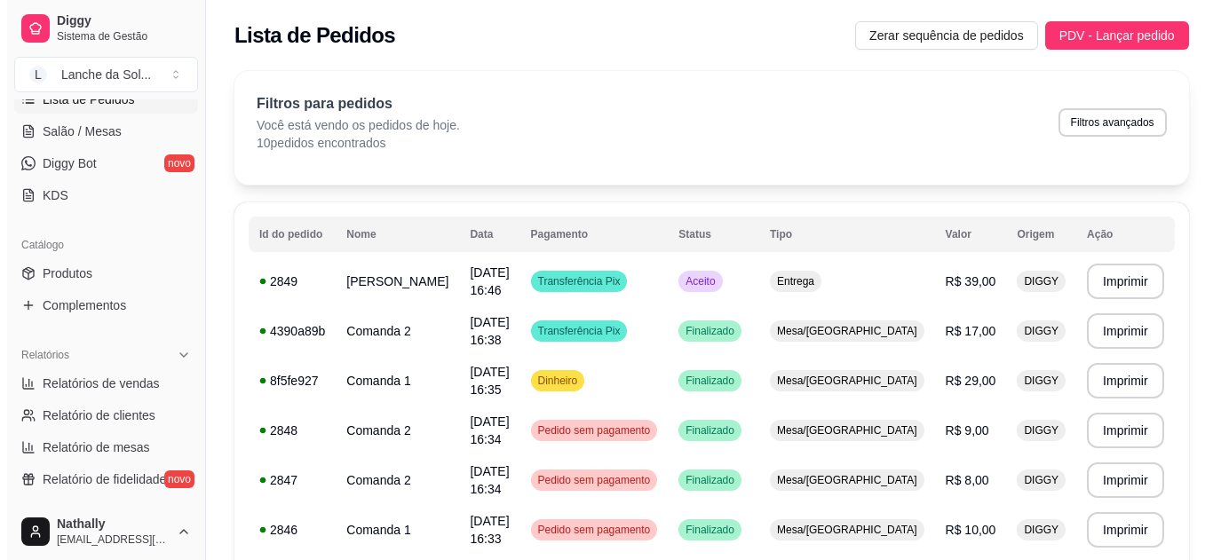
scroll to position [293, 0]
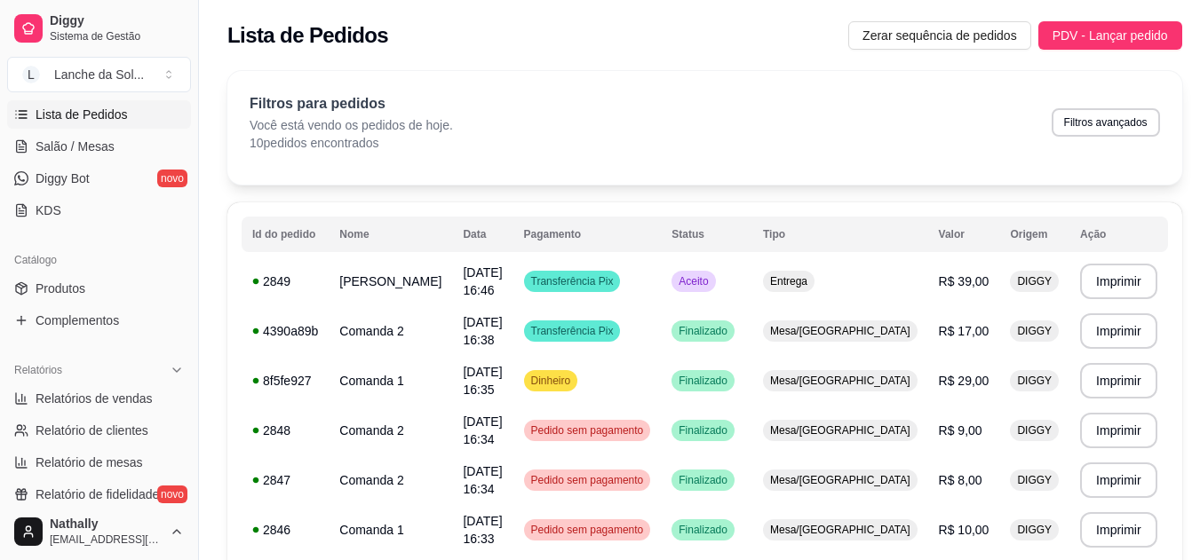
click at [74, 139] on span "Salão / Mesas" at bounding box center [75, 147] width 79 height 18
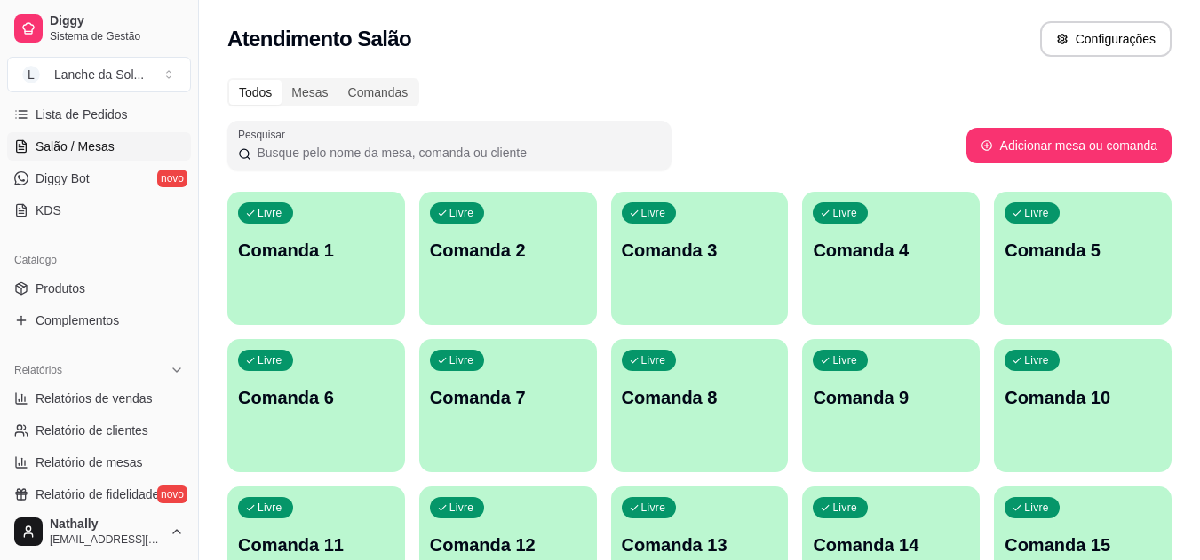
click at [285, 271] on div "Livre Comanda 1" at bounding box center [316, 248] width 178 height 112
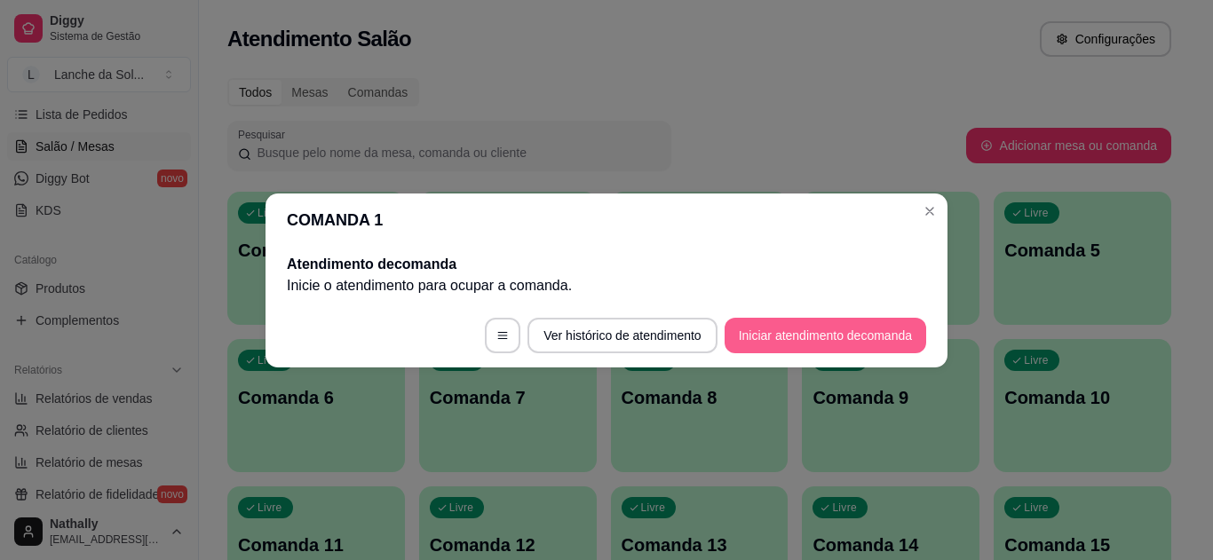
click at [828, 332] on button "Iniciar atendimento de comanda" at bounding box center [826, 336] width 202 height 36
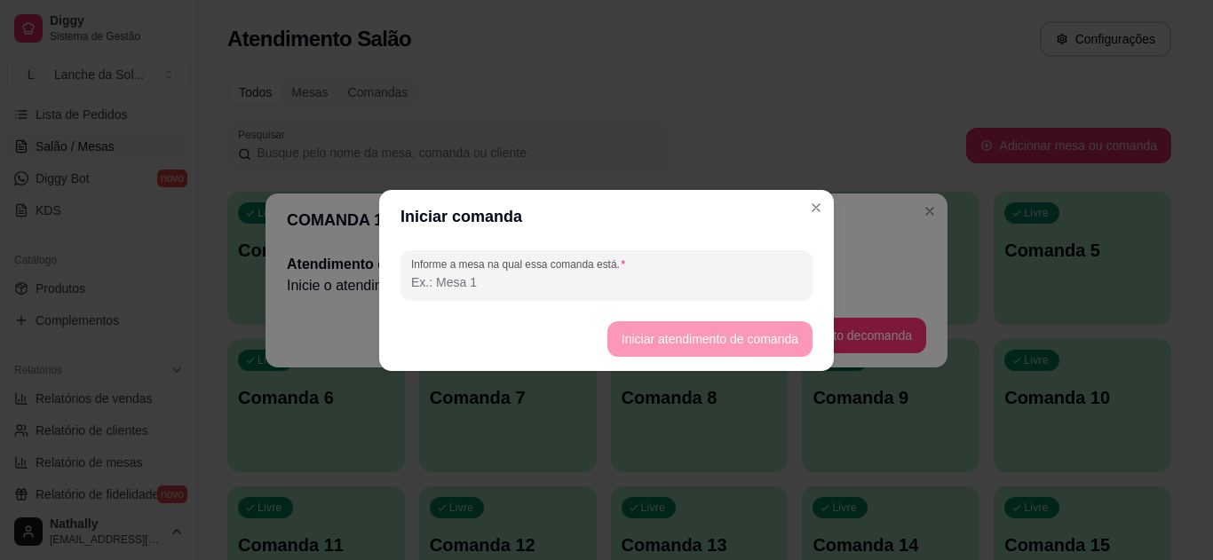
click at [510, 283] on input "Informe a mesa na qual essa comanda está." at bounding box center [606, 282] width 391 height 18
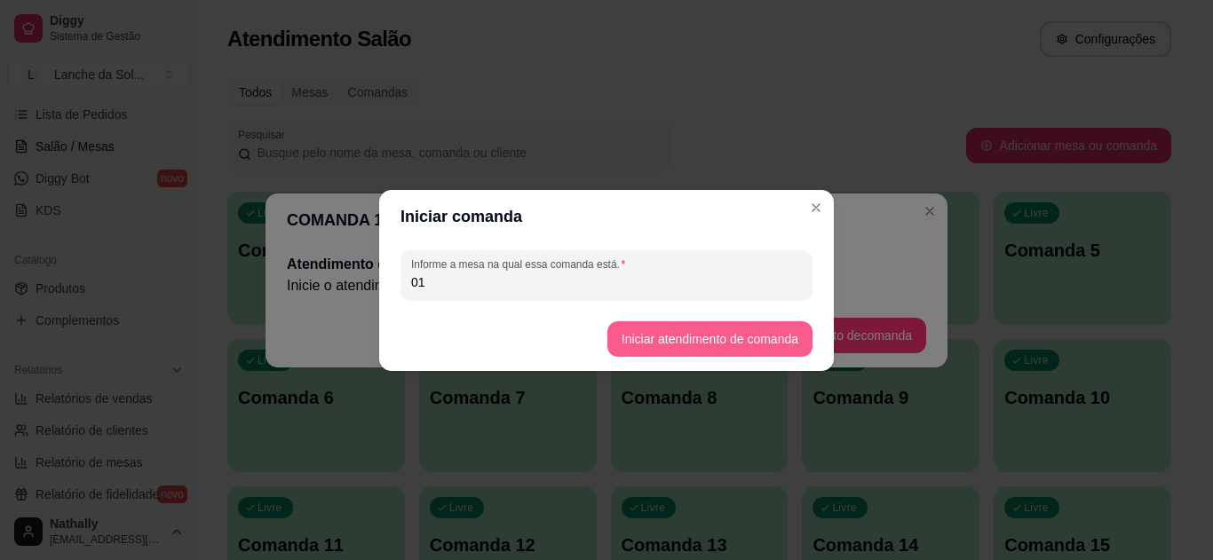
type input "01"
click at [669, 331] on button "Iniciar atendimento de comanda" at bounding box center [709, 339] width 205 height 36
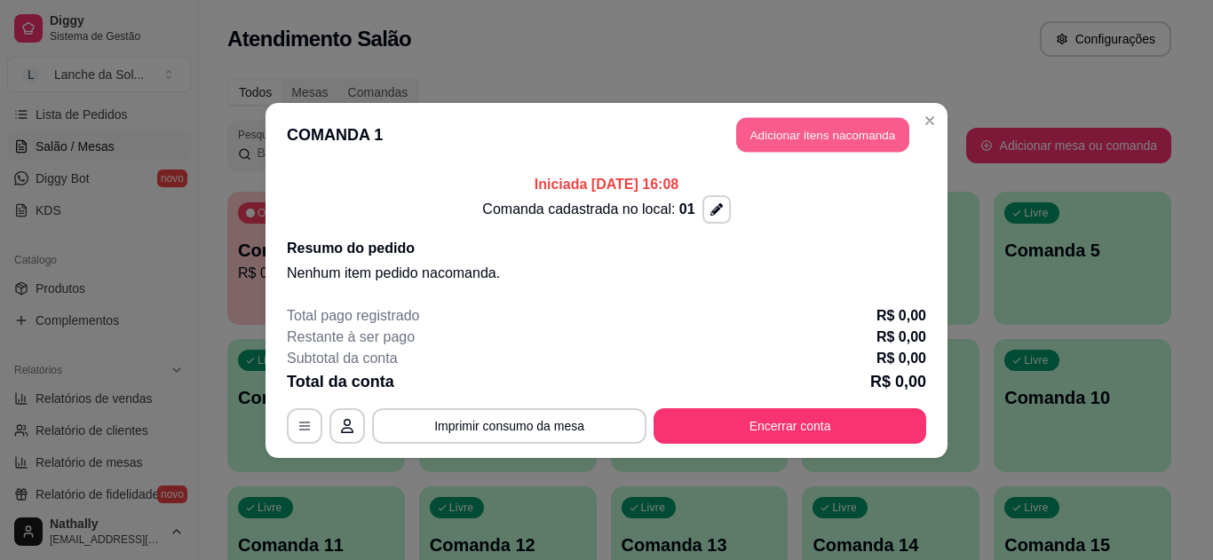
click at [821, 128] on button "Adicionar itens na comanda" at bounding box center [822, 134] width 173 height 35
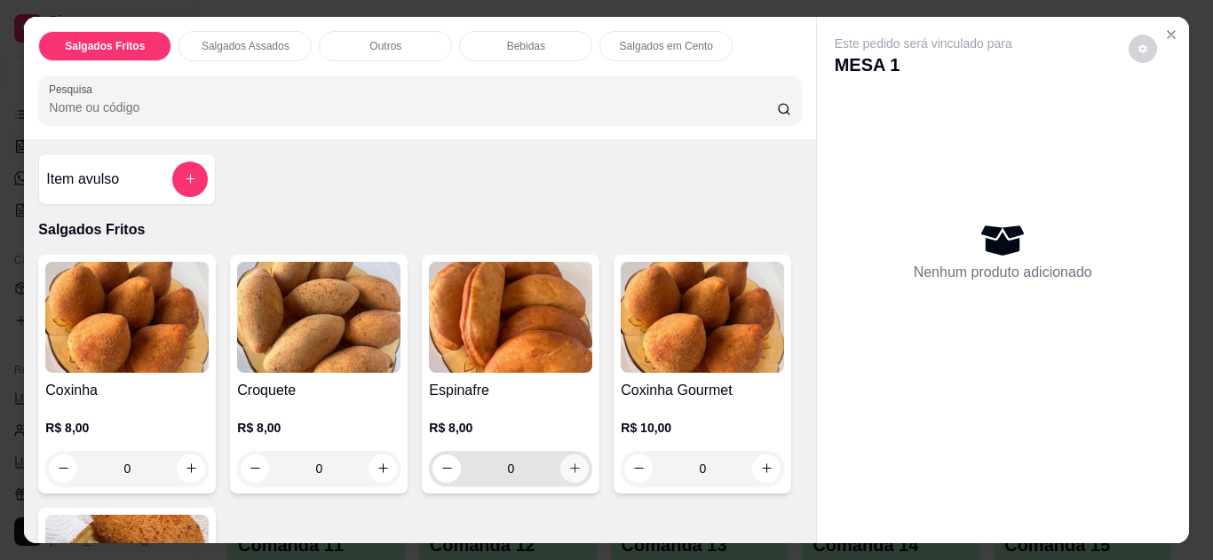
click at [570, 464] on icon "increase-product-quantity" at bounding box center [575, 469] width 10 height 10
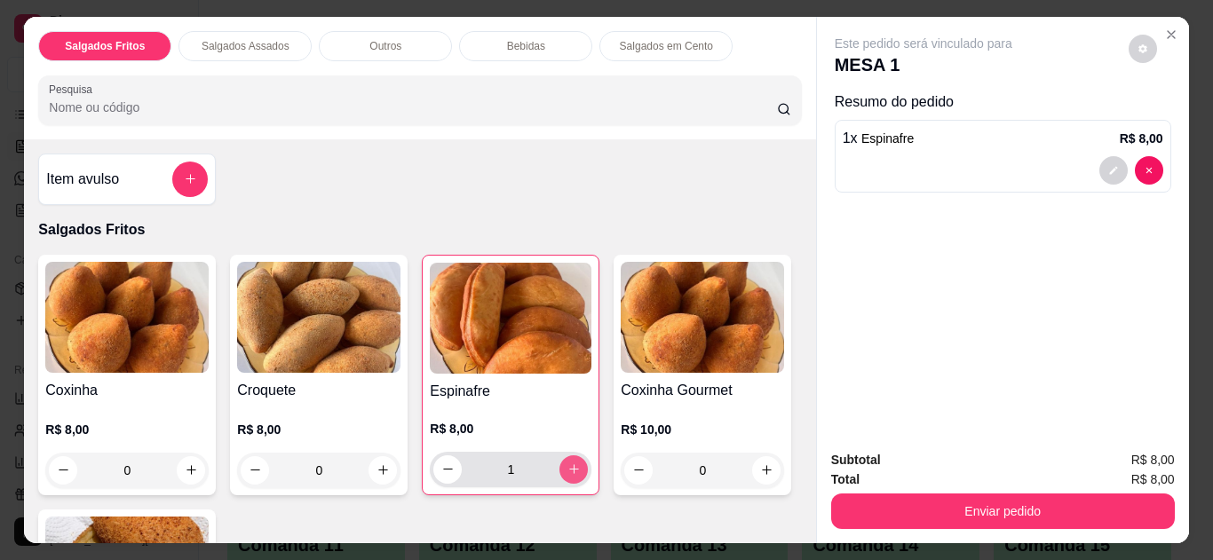
click at [569, 465] on icon "increase-product-quantity" at bounding box center [574, 470] width 10 height 10
type input "2"
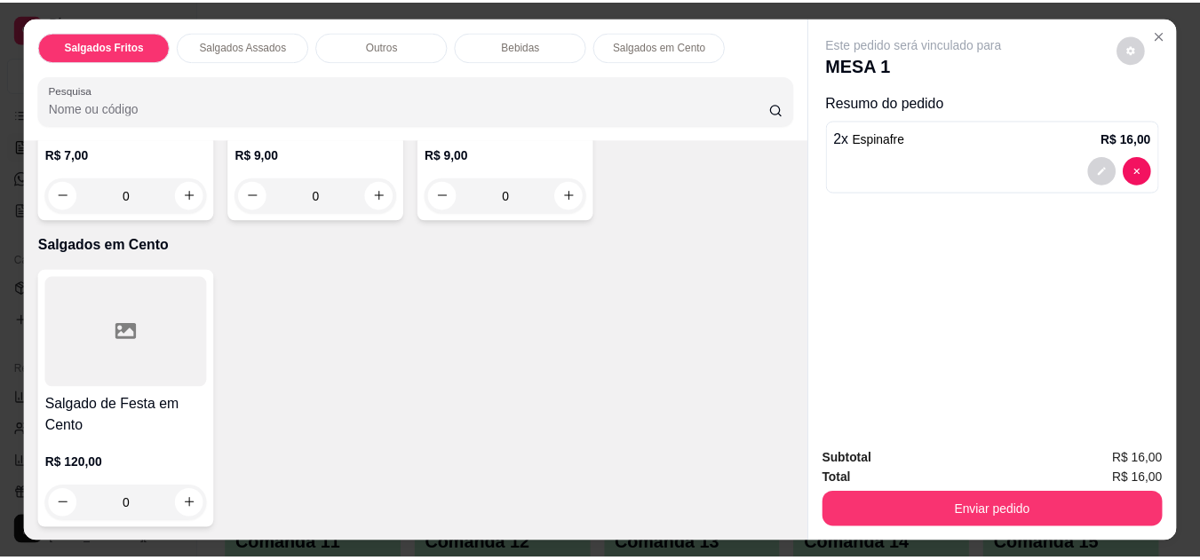
scroll to position [1734, 0]
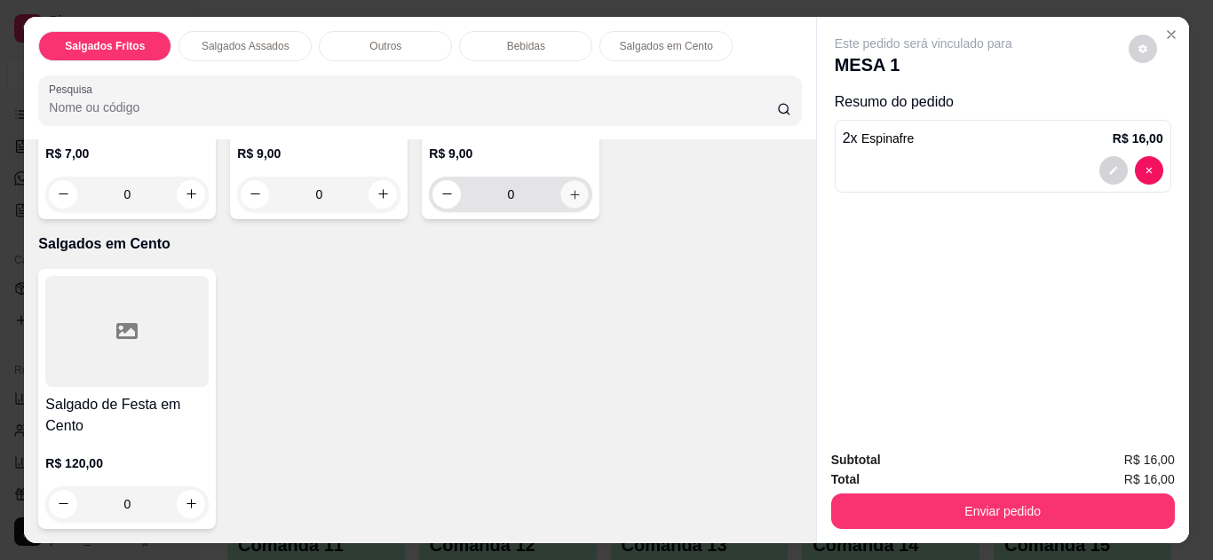
click at [568, 202] on icon "increase-product-quantity" at bounding box center [574, 194] width 13 height 13
type input "1"
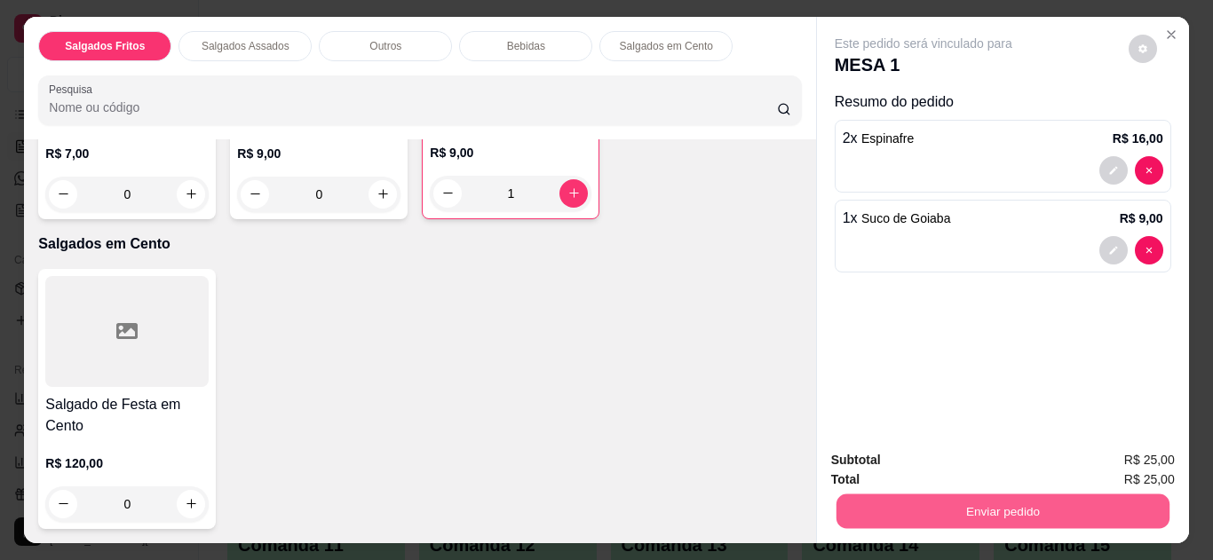
click at [999, 497] on button "Enviar pedido" at bounding box center [1002, 512] width 333 height 35
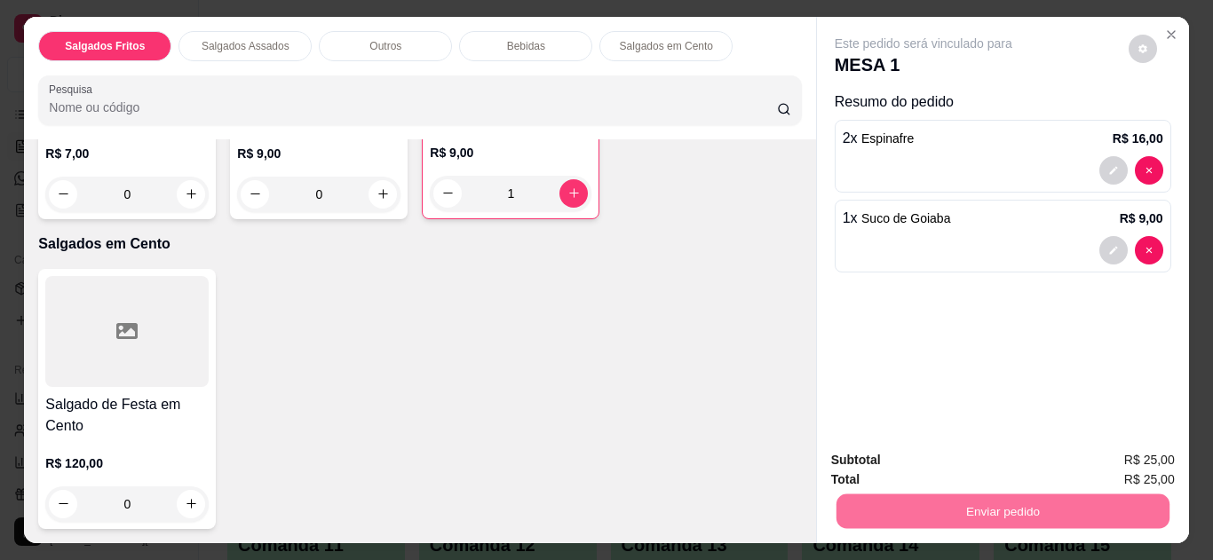
click at [990, 457] on button "Não registrar e enviar pedido" at bounding box center [944, 462] width 185 height 34
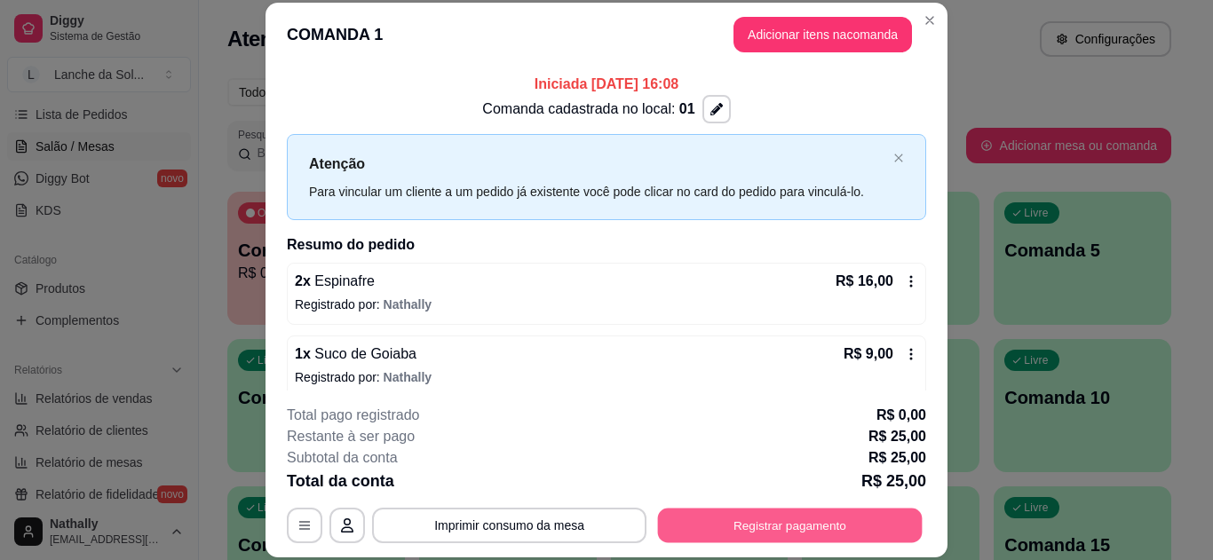
click at [793, 523] on button "Registrar pagamento" at bounding box center [790, 525] width 265 height 35
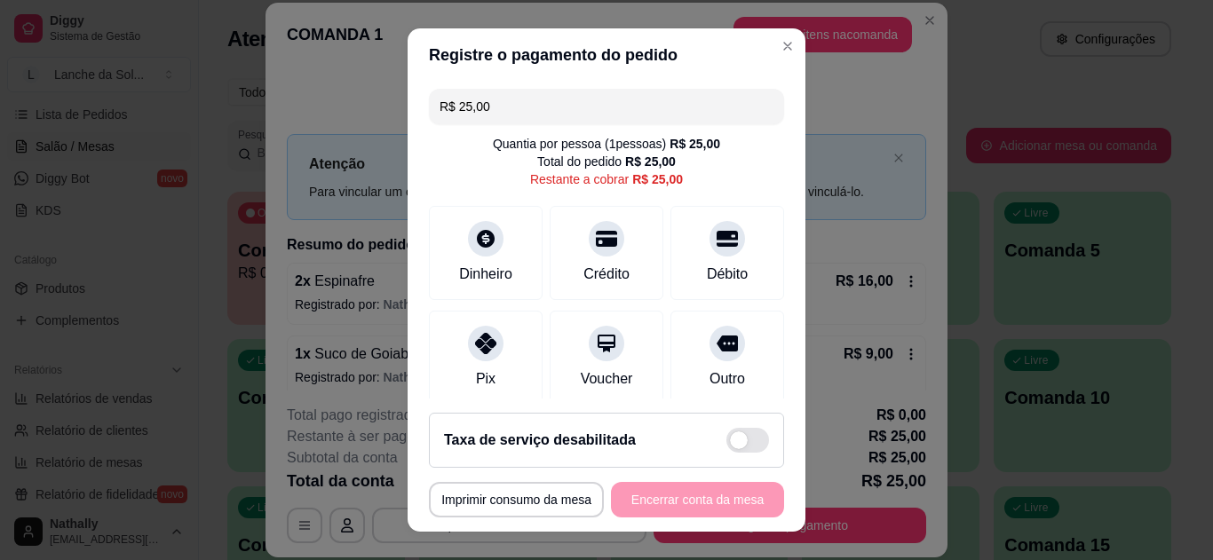
click at [475, 342] on icon at bounding box center [485, 343] width 21 height 21
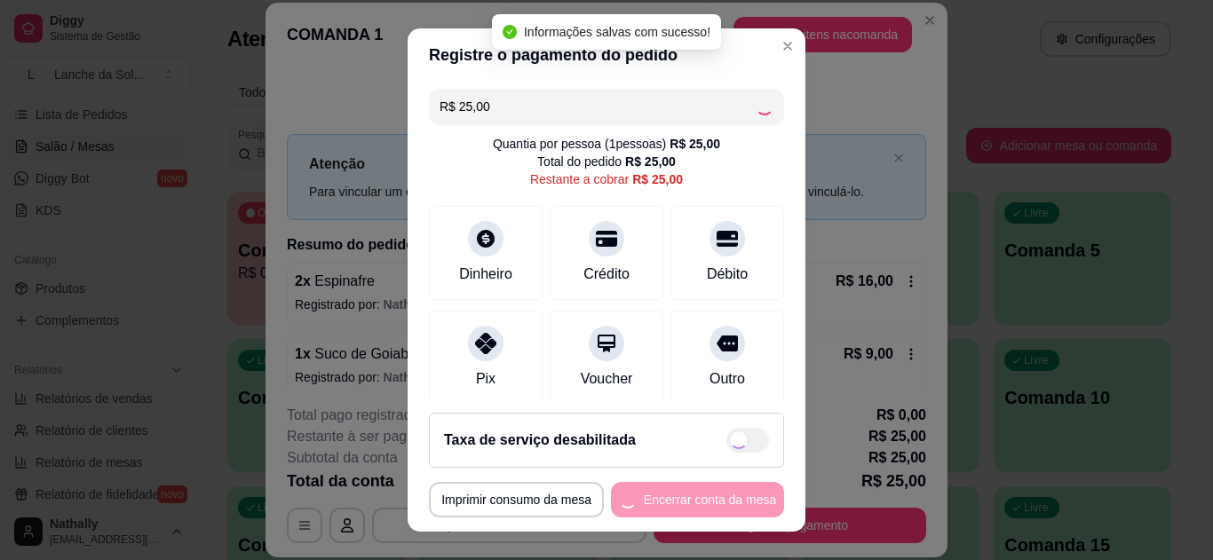
type input "R$ 0,00"
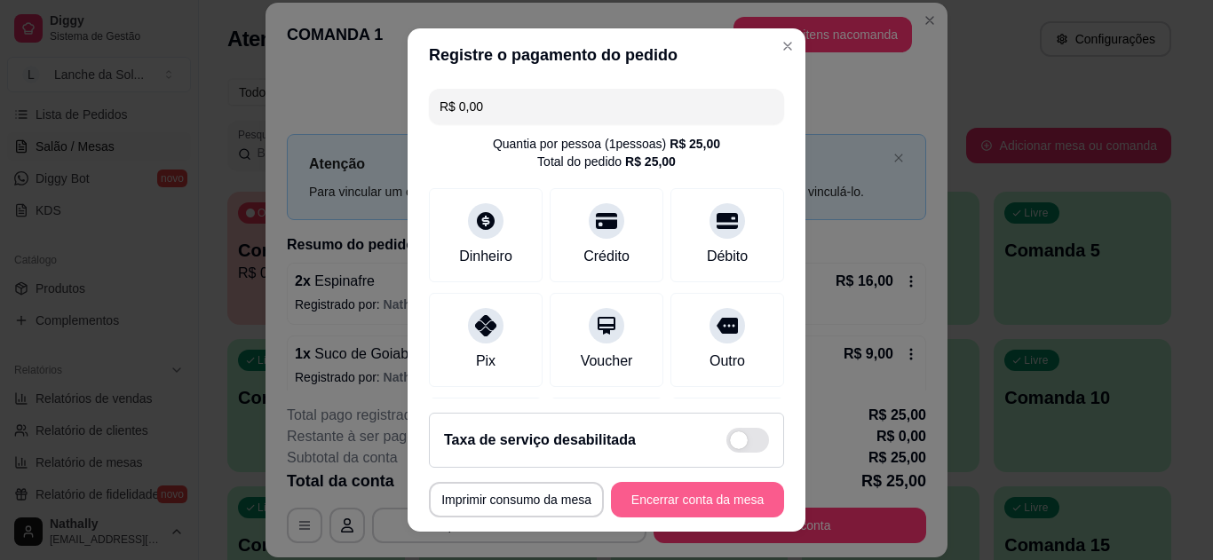
click at [666, 495] on button "Encerrar conta da mesa" at bounding box center [697, 500] width 173 height 36
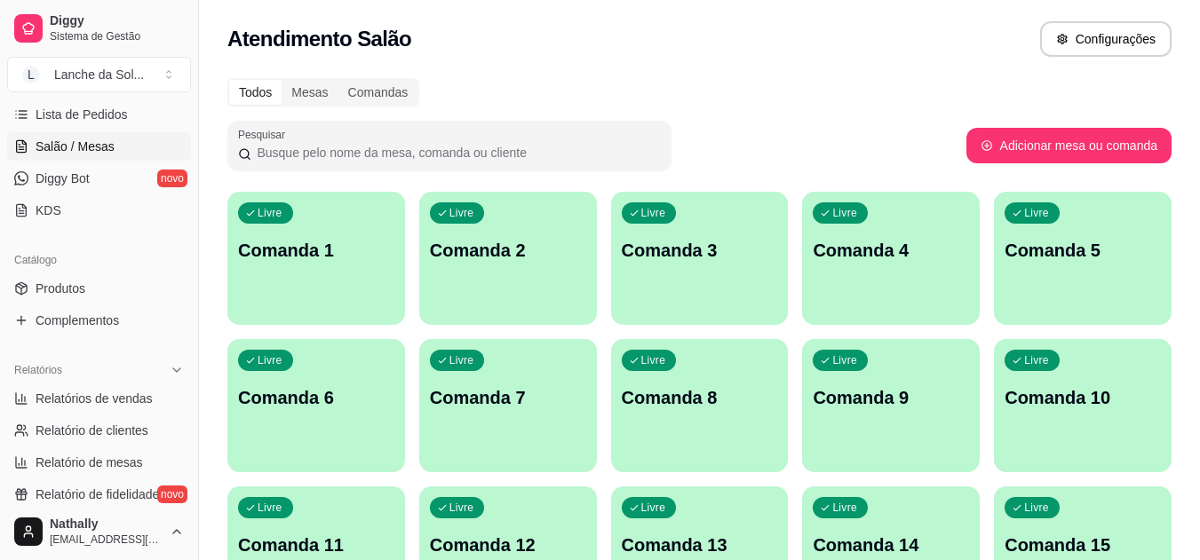
click at [101, 110] on span "Lista de Pedidos" at bounding box center [82, 115] width 92 height 18
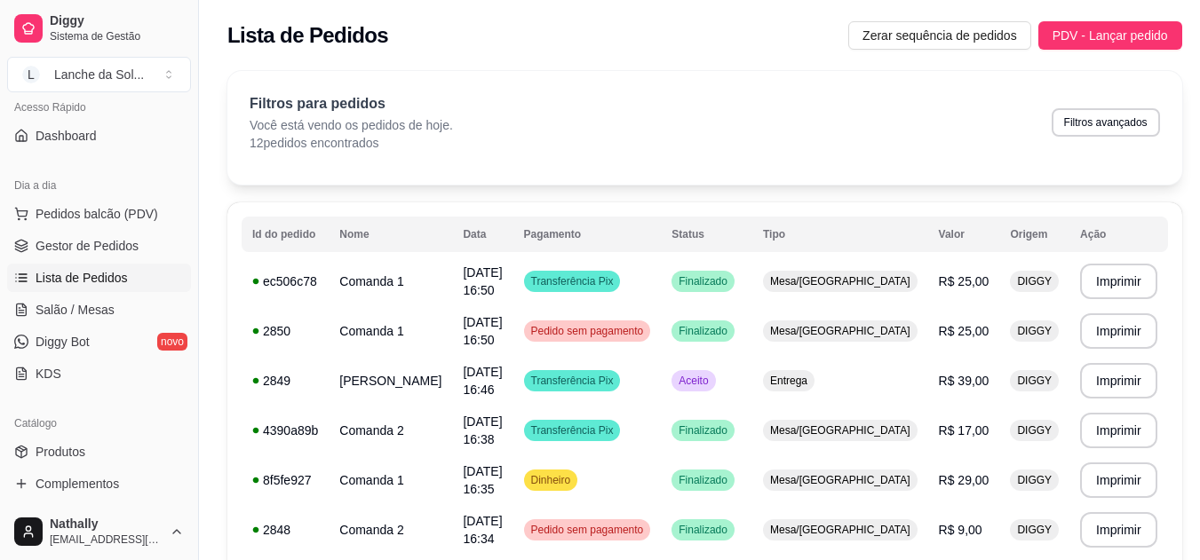
scroll to position [114, 0]
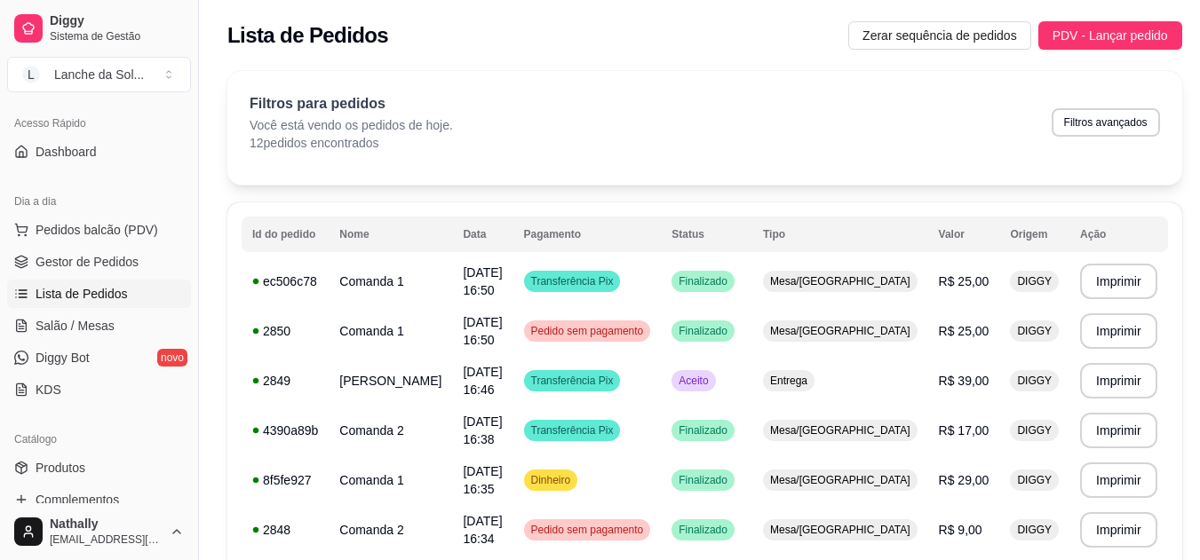
click at [82, 262] on span "Gestor de Pedidos" at bounding box center [87, 262] width 103 height 18
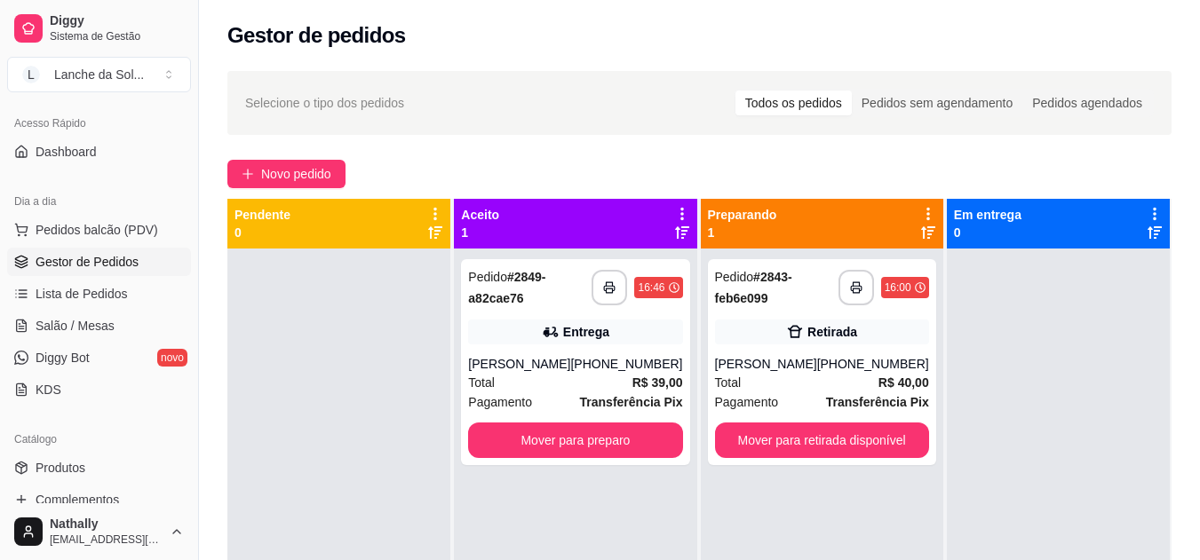
click at [561, 304] on div "Pedido # 2849-a82cae76" at bounding box center [529, 287] width 123 height 43
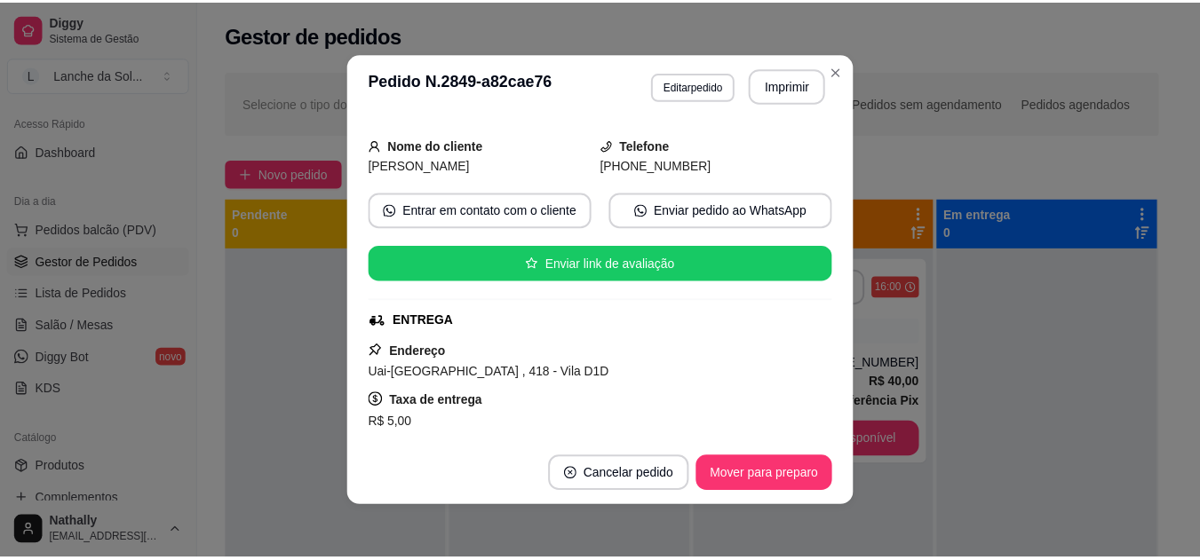
scroll to position [137, 0]
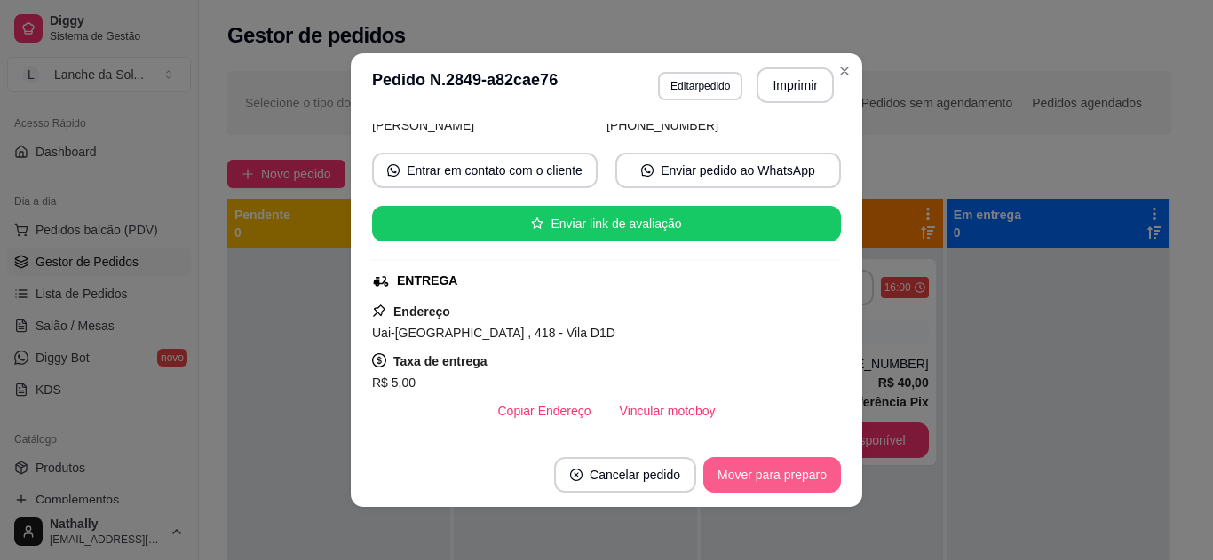
click at [742, 469] on button "Mover para preparo" at bounding box center [772, 475] width 138 height 36
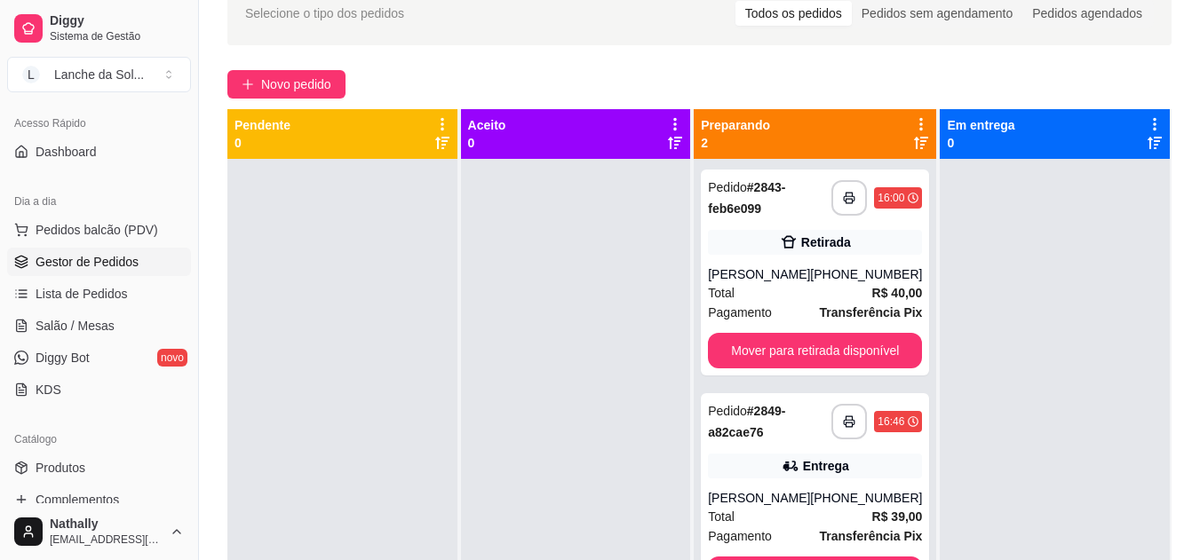
scroll to position [54, 0]
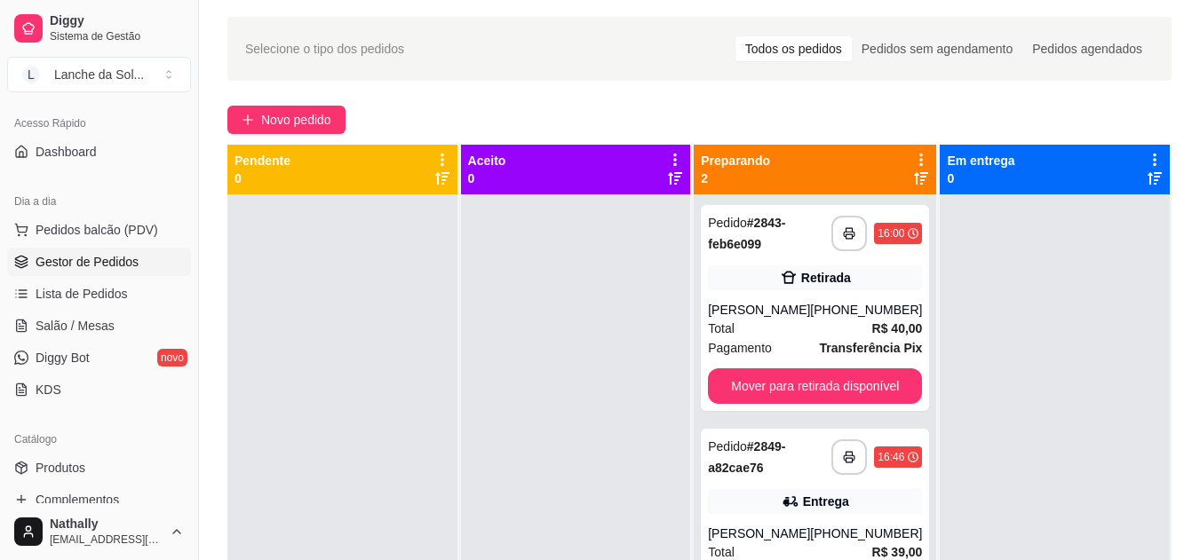
click at [74, 327] on span "Salão / Mesas" at bounding box center [75, 326] width 79 height 18
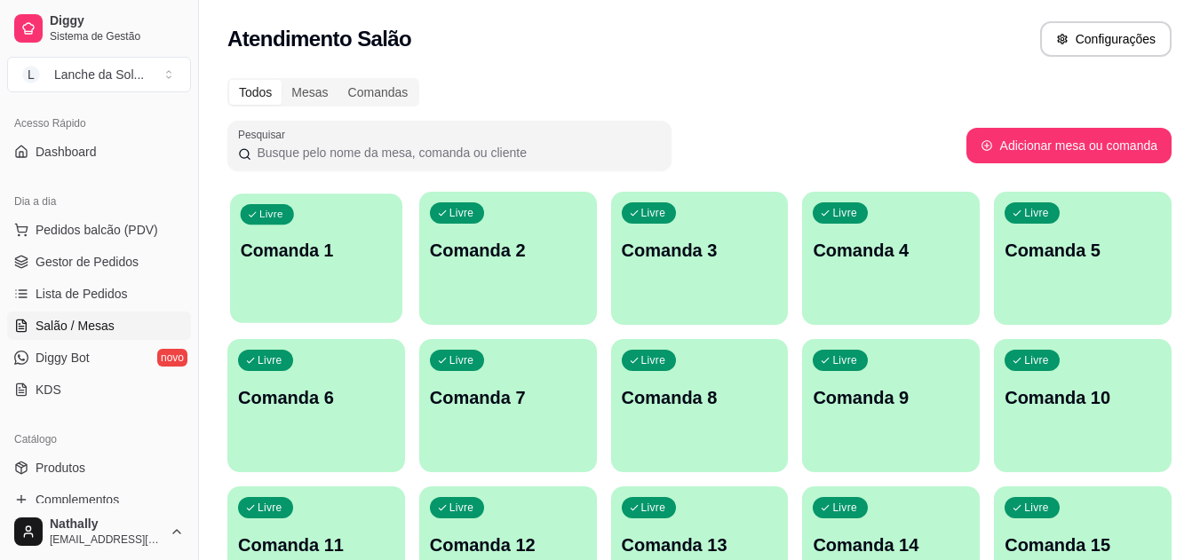
click at [346, 280] on div "Livre Comanda 1" at bounding box center [316, 248] width 172 height 108
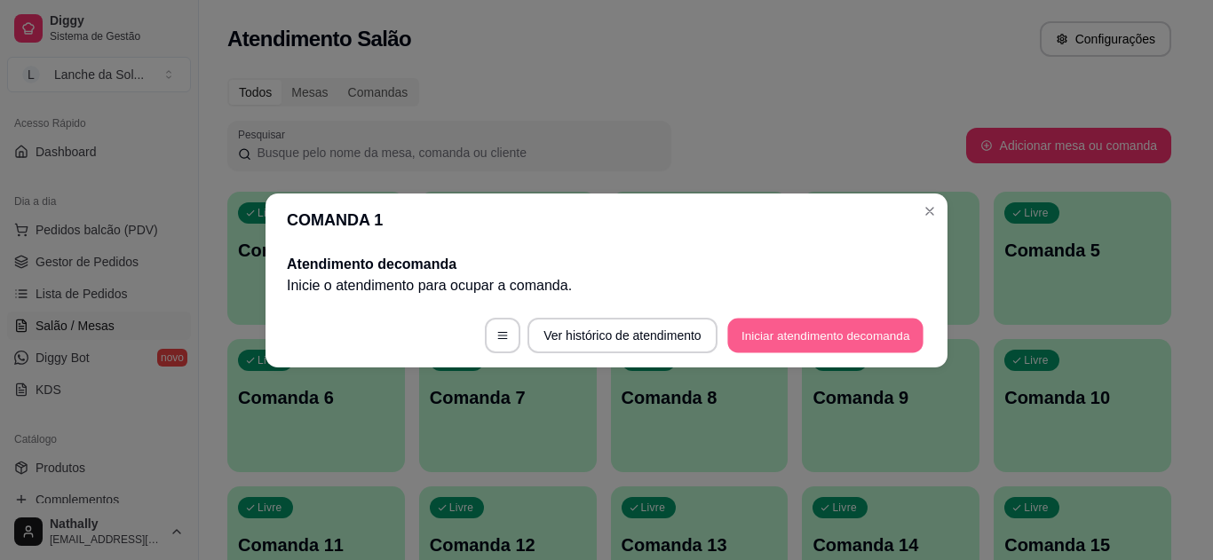
click at [769, 335] on button "Iniciar atendimento de comanda" at bounding box center [825, 335] width 196 height 35
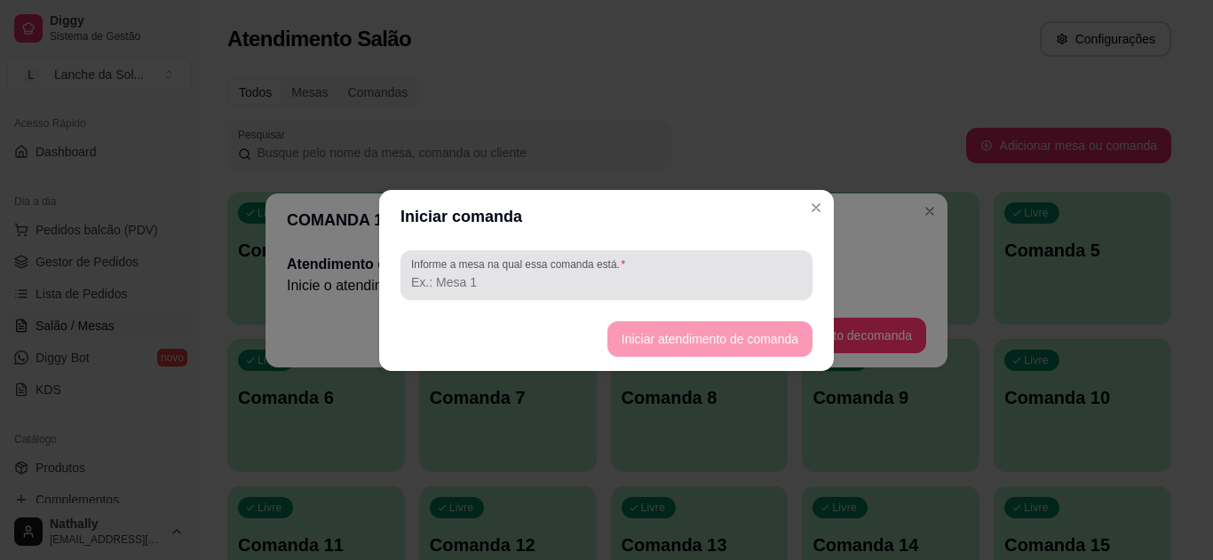
click at [602, 275] on input "Informe a mesa na qual essa comanda está." at bounding box center [606, 282] width 391 height 18
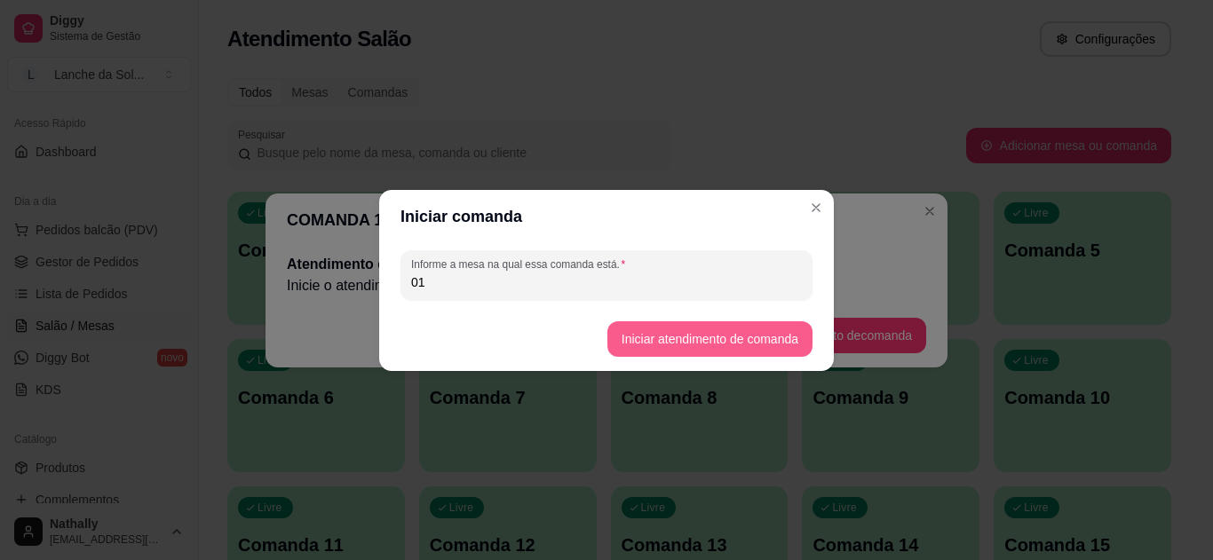
type input "01"
click at [665, 333] on button "Iniciar atendimento de comanda" at bounding box center [709, 338] width 199 height 35
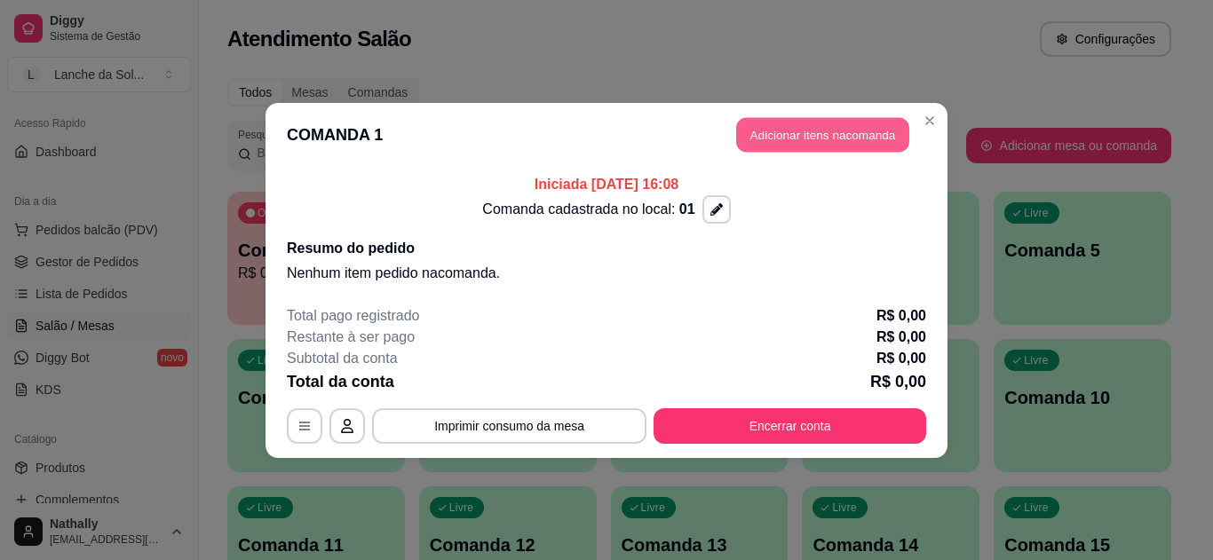
click at [812, 126] on button "Adicionar itens na comanda" at bounding box center [822, 134] width 173 height 35
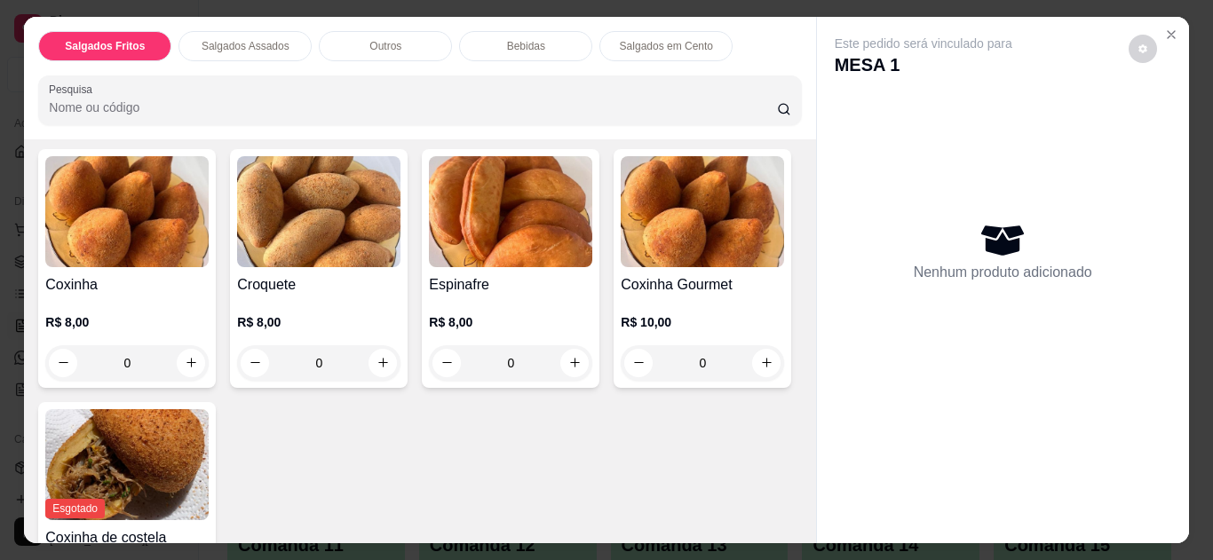
scroll to position [122, 0]
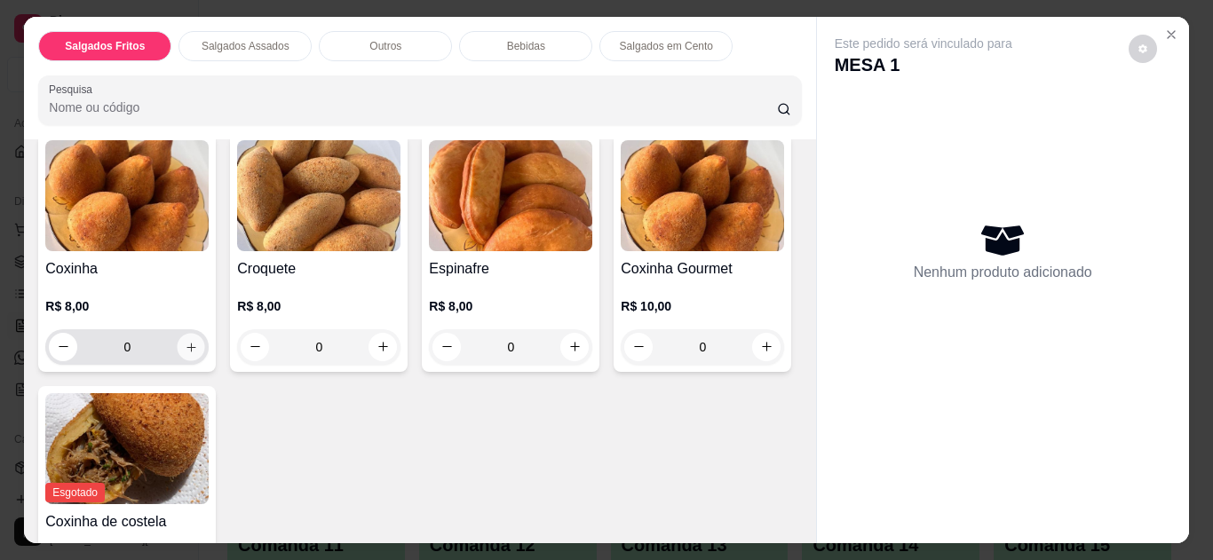
click at [185, 341] on icon "increase-product-quantity" at bounding box center [191, 347] width 13 height 13
type input "1"
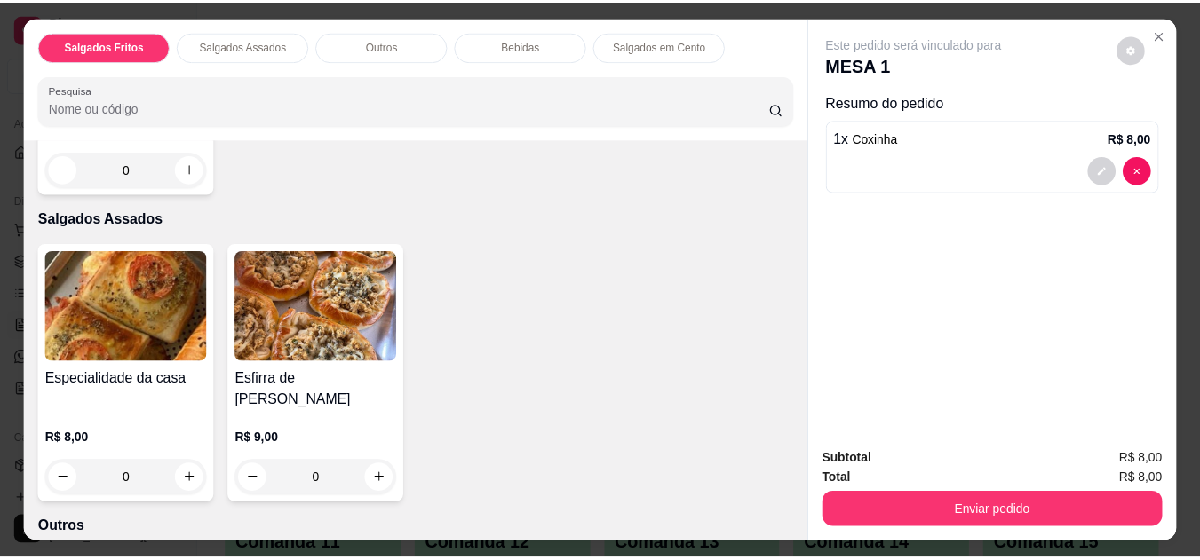
scroll to position [638, 0]
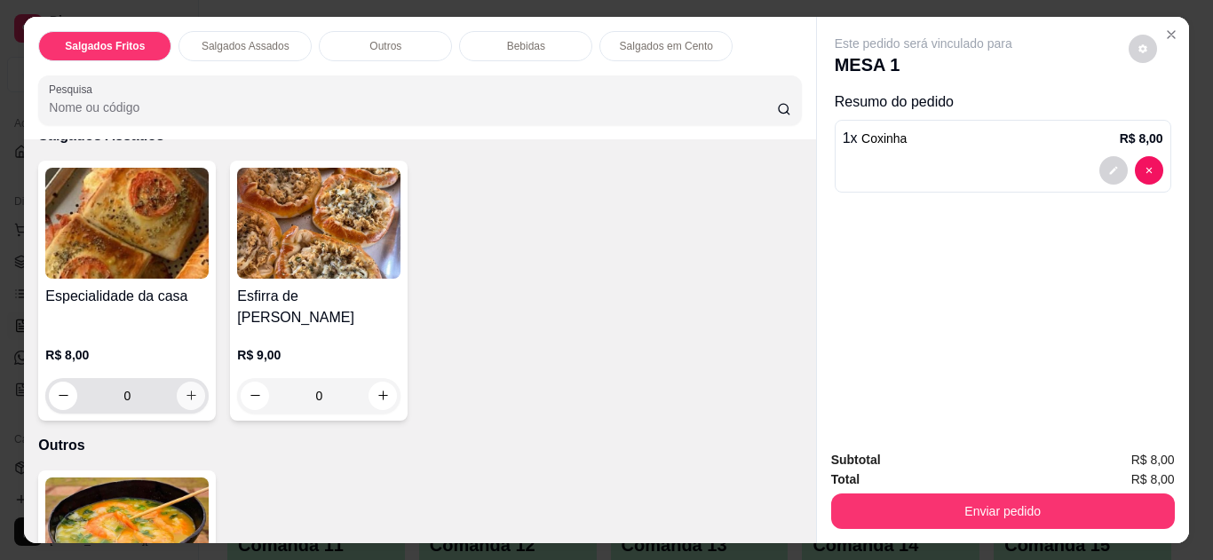
click at [185, 389] on icon "increase-product-quantity" at bounding box center [191, 395] width 13 height 13
type input "1"
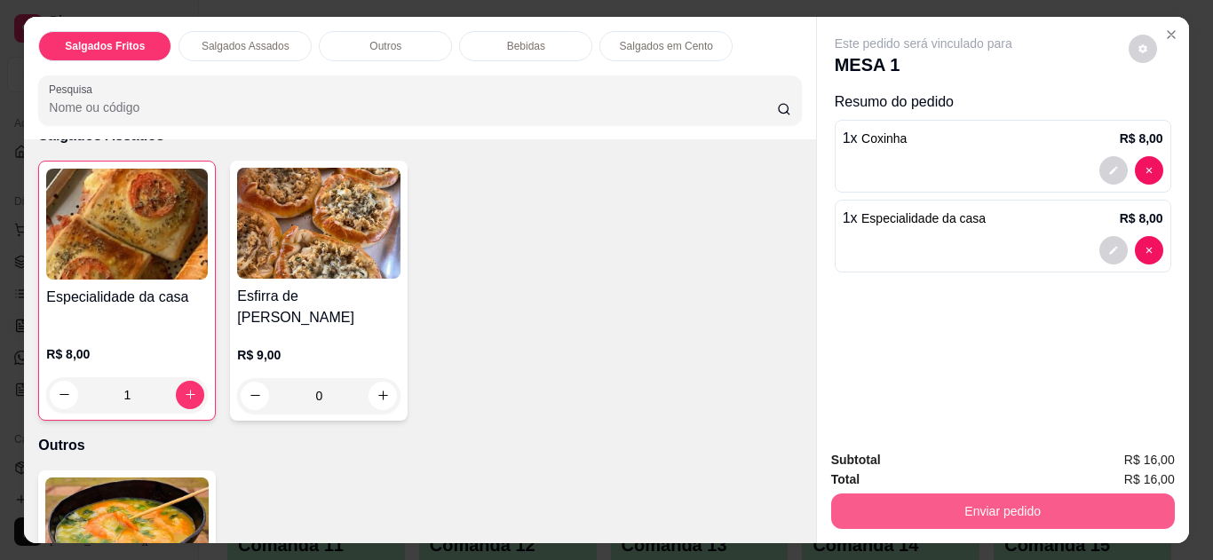
click at [997, 495] on button "Enviar pedido" at bounding box center [1003, 512] width 344 height 36
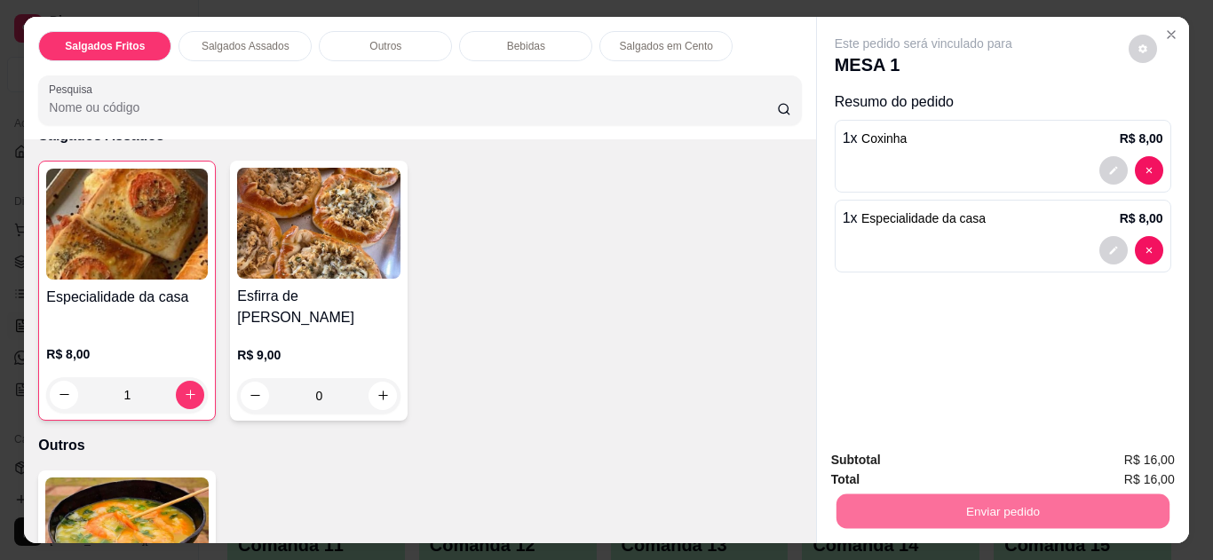
click at [980, 453] on button "Não registrar e enviar pedido" at bounding box center [943, 460] width 179 height 33
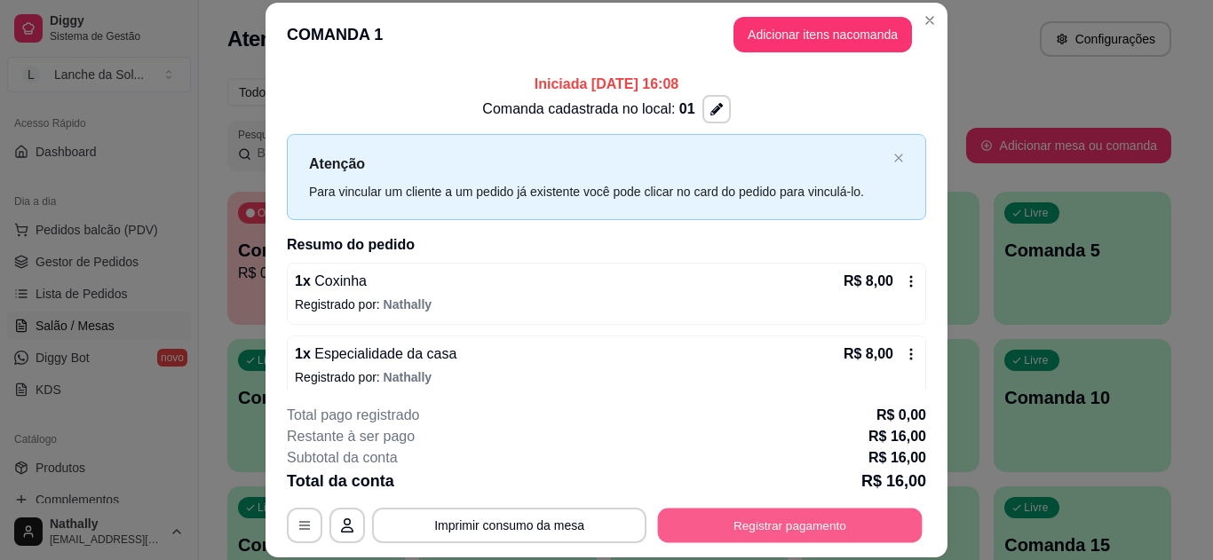
click at [752, 520] on button "Registrar pagamento" at bounding box center [790, 525] width 265 height 35
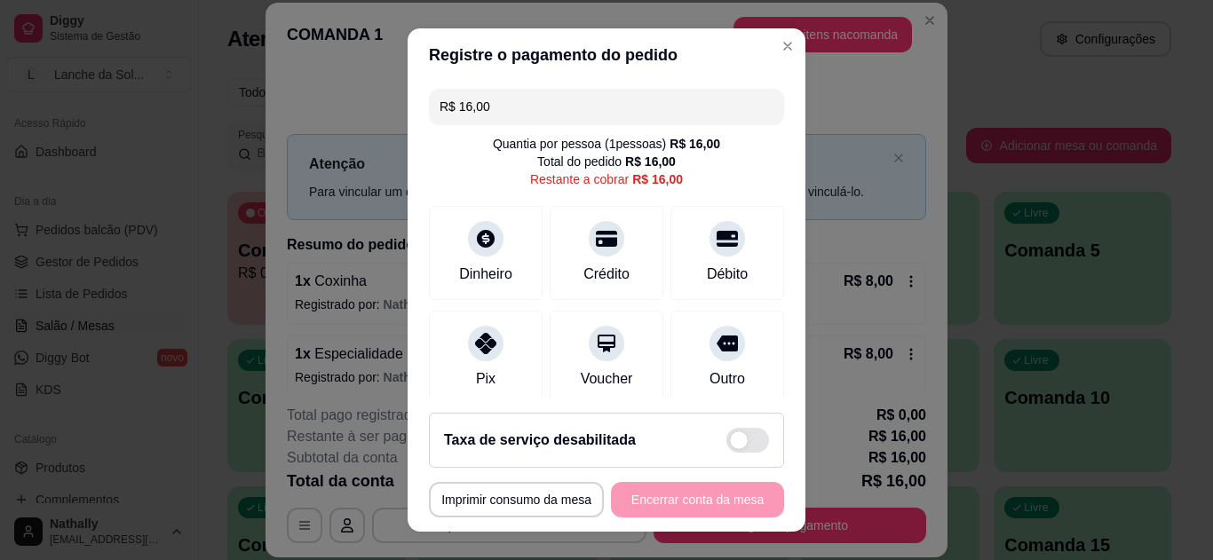
click at [479, 345] on icon at bounding box center [485, 343] width 21 height 21
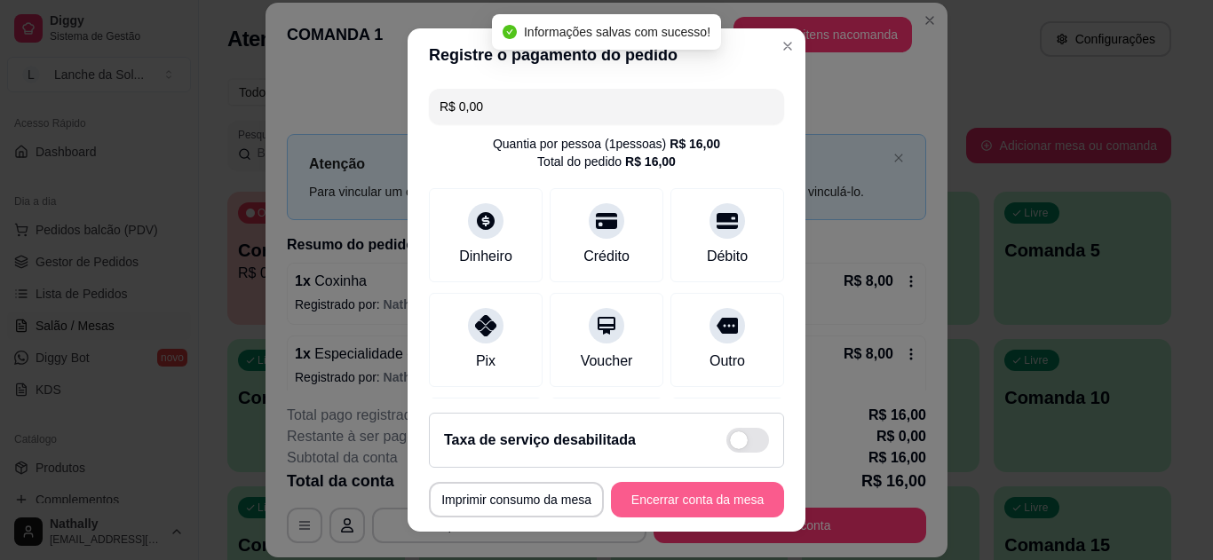
type input "R$ 0,00"
click at [687, 496] on button "Encerrar conta da mesa" at bounding box center [698, 500] width 168 height 35
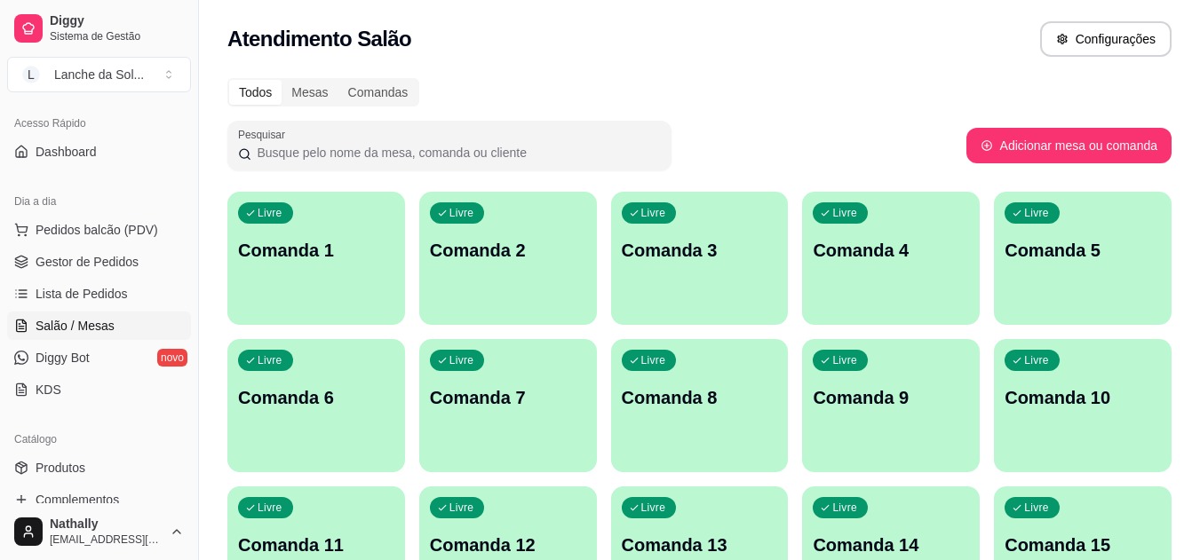
click at [92, 262] on span "Gestor de Pedidos" at bounding box center [87, 262] width 103 height 18
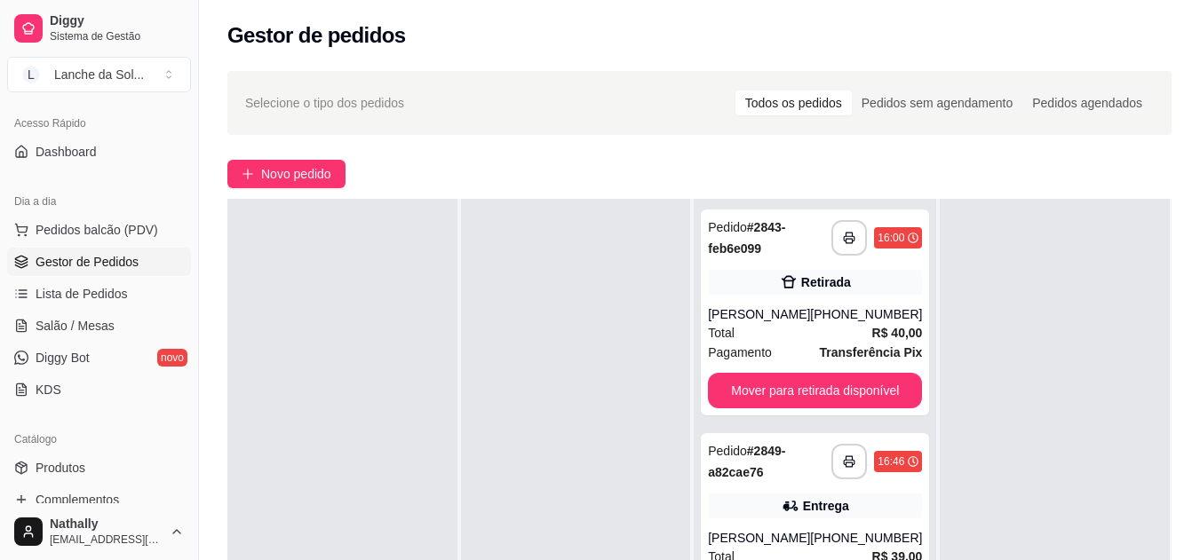
scroll to position [271, 0]
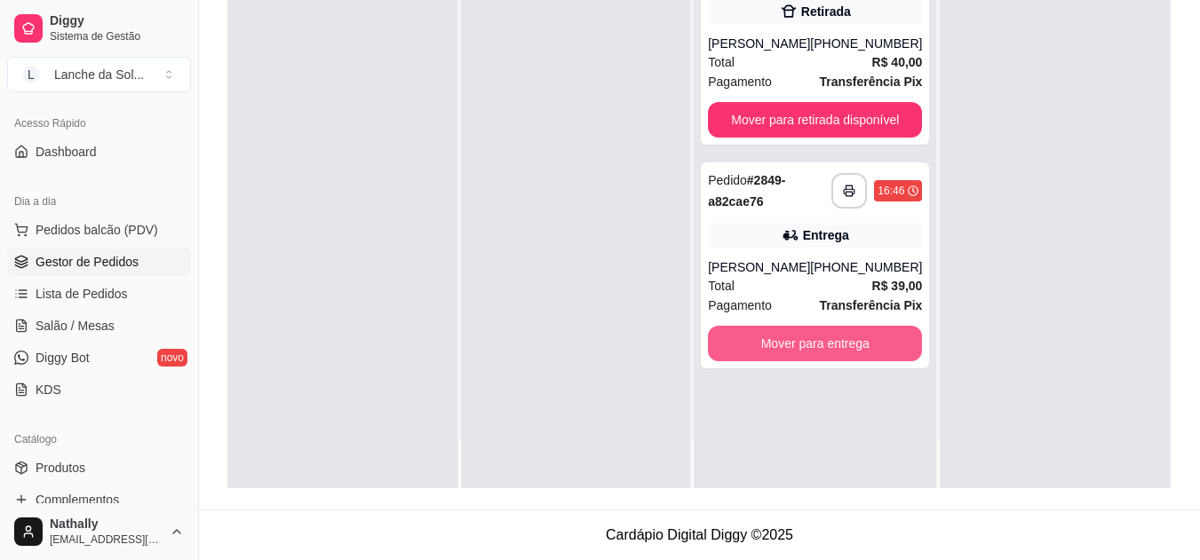
click at [819, 343] on button "Mover para entrega" at bounding box center [815, 344] width 214 height 36
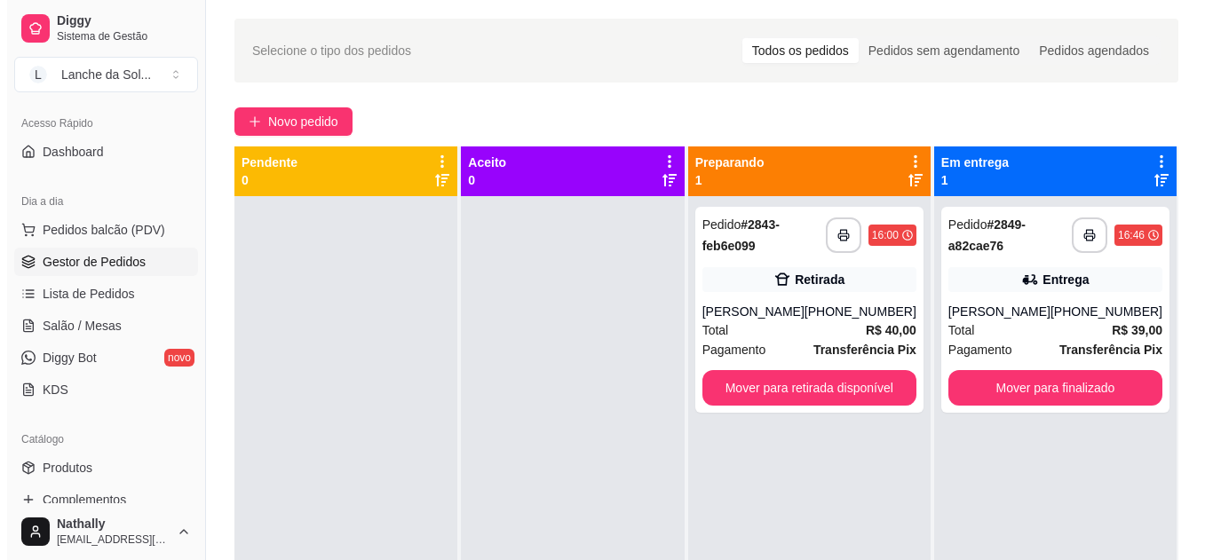
scroll to position [0, 0]
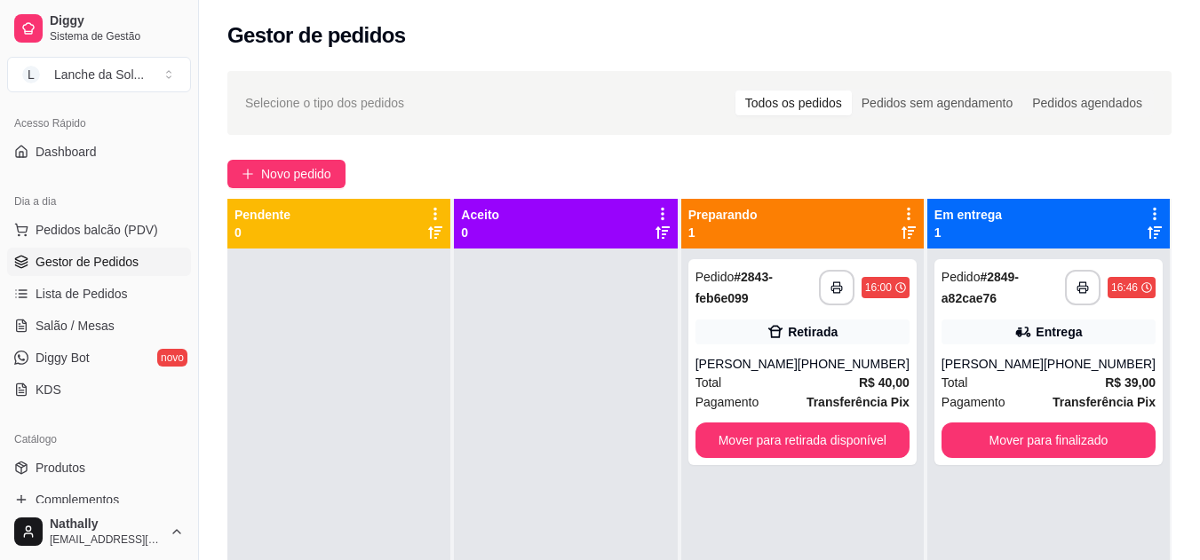
click at [970, 333] on div "Entrega" at bounding box center [1048, 332] width 214 height 25
click at [71, 323] on span "Salão / Mesas" at bounding box center [75, 326] width 79 height 18
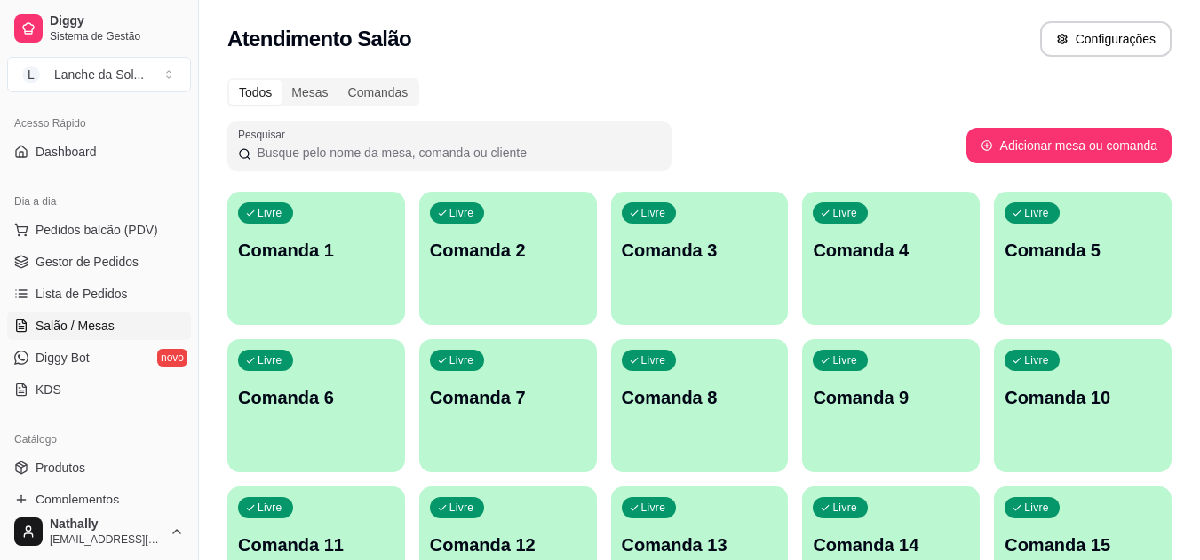
click at [319, 257] on p "Comanda 1" at bounding box center [316, 250] width 156 height 25
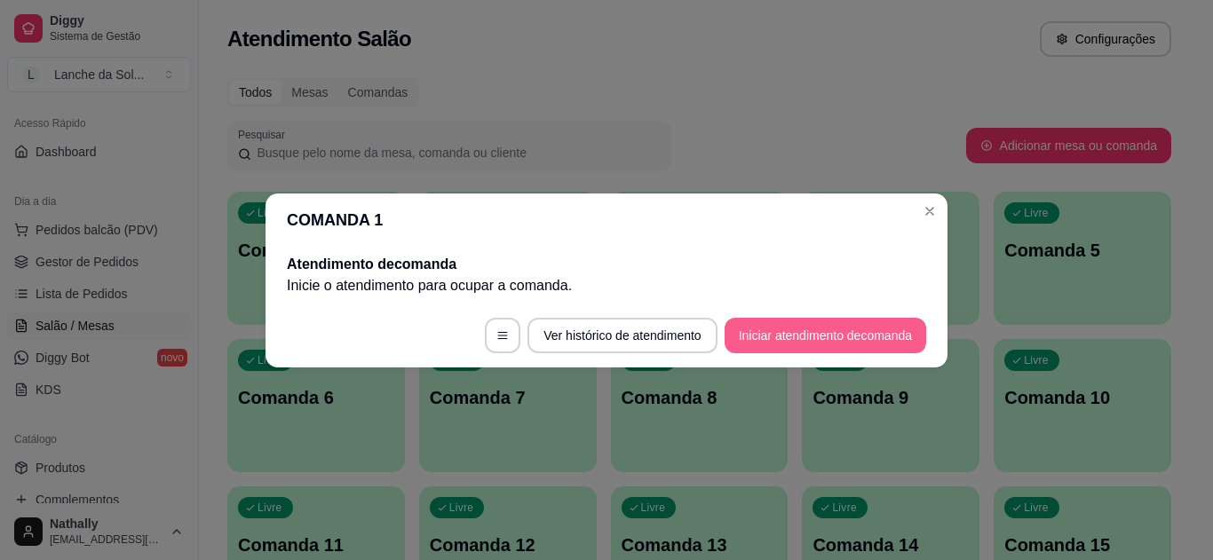
click at [801, 331] on button "Iniciar atendimento de comanda" at bounding box center [826, 336] width 202 height 36
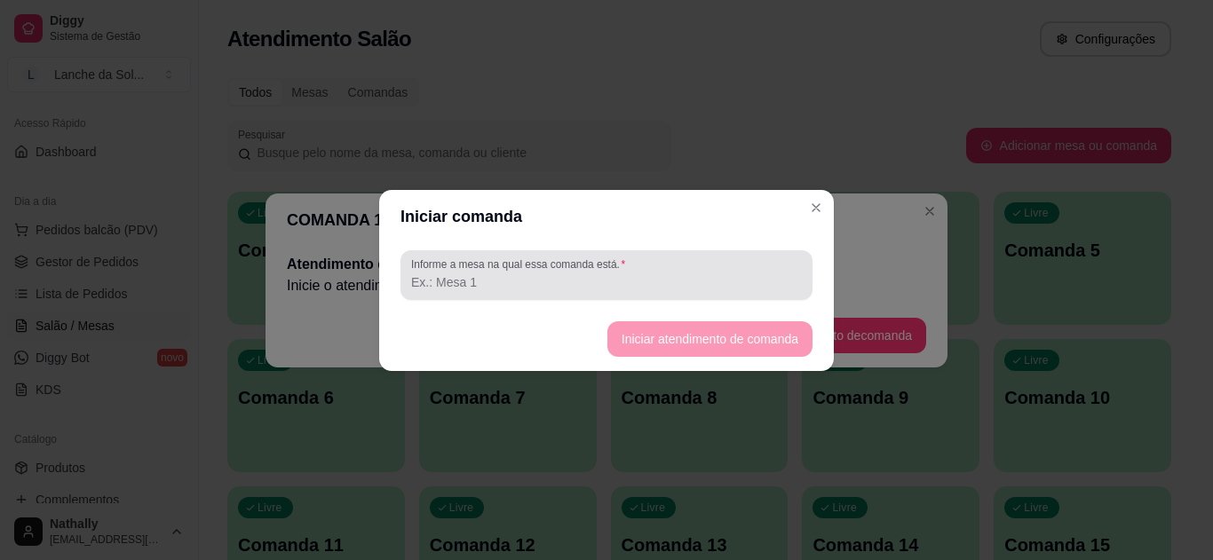
click at [519, 282] on input "Informe a mesa na qual essa comanda está." at bounding box center [606, 282] width 391 height 18
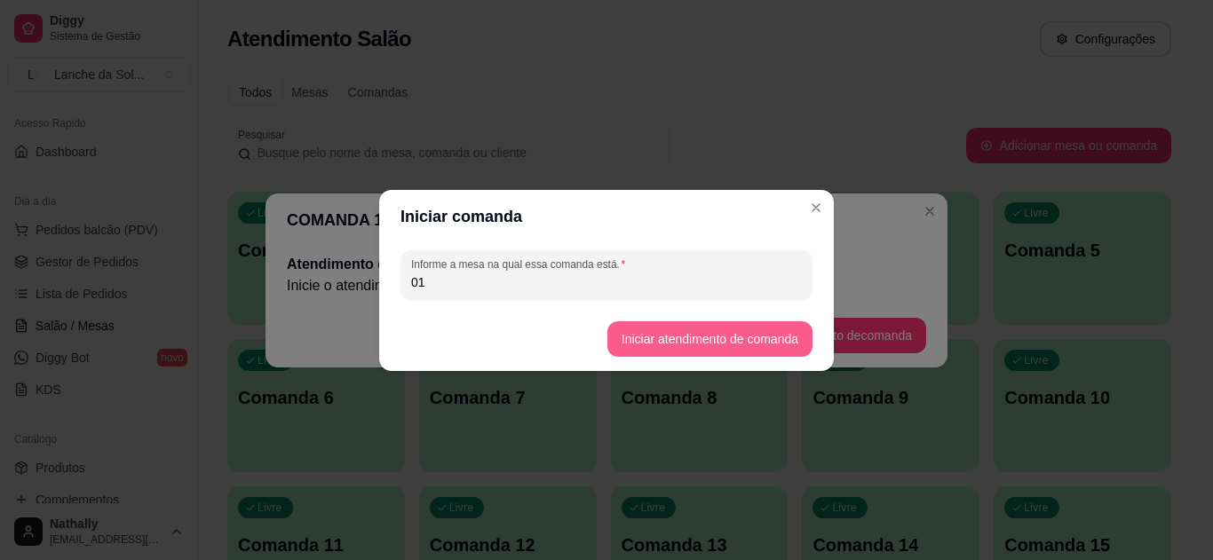
type input "01"
click at [657, 341] on button "Iniciar atendimento de comanda" at bounding box center [709, 339] width 205 height 36
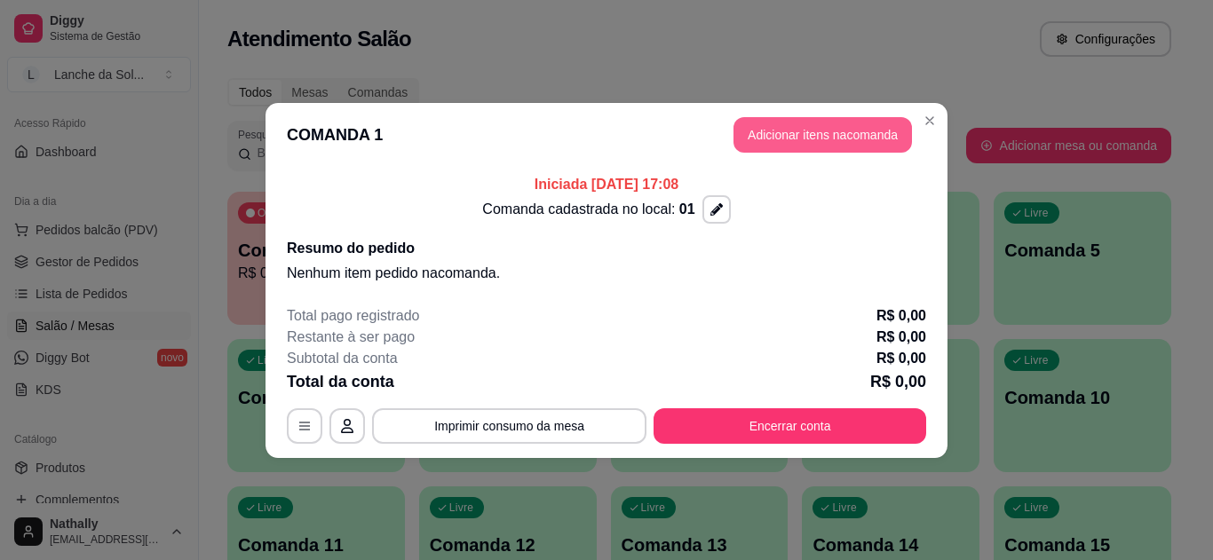
click at [791, 131] on button "Adicionar itens na comanda" at bounding box center [822, 135] width 178 height 36
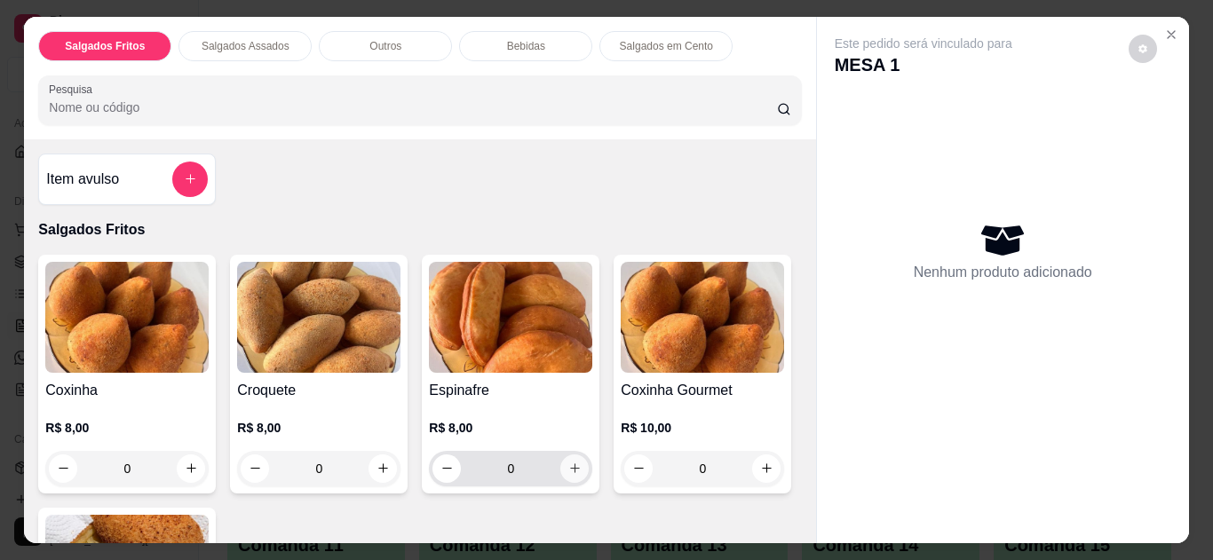
click at [570, 464] on icon "increase-product-quantity" at bounding box center [575, 469] width 10 height 10
type input "1"
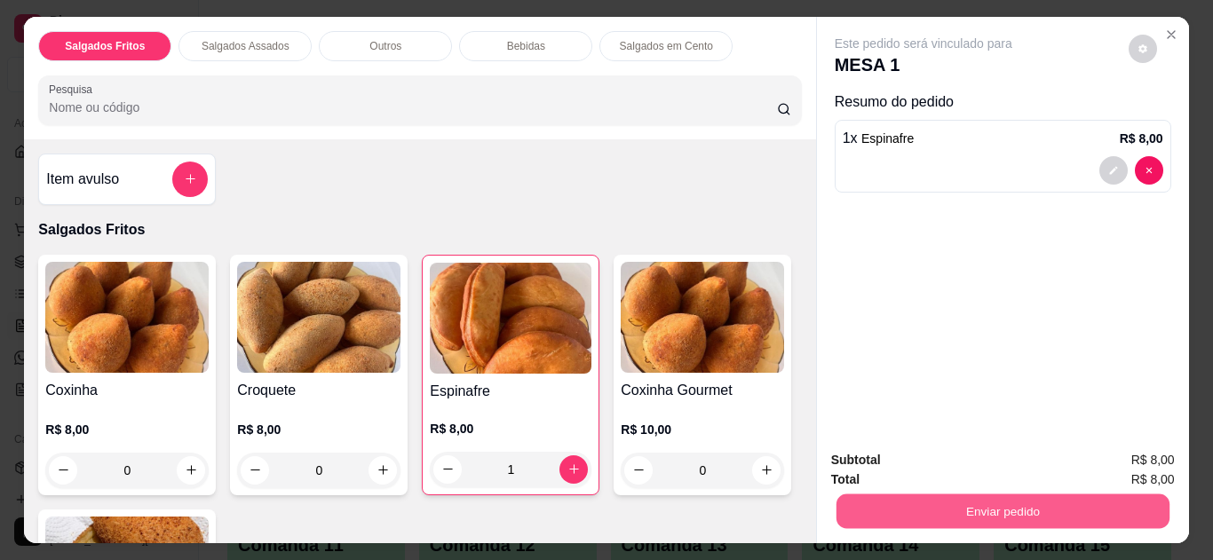
click at [1015, 498] on button "Enviar pedido" at bounding box center [1002, 512] width 333 height 35
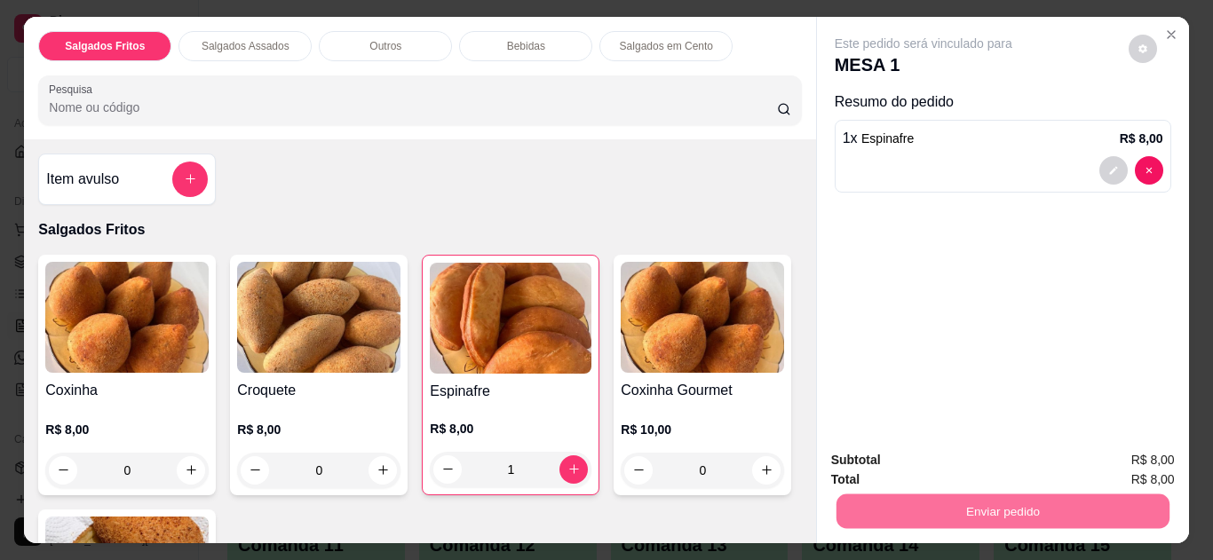
click at [980, 455] on button "Não registrar e enviar pedido" at bounding box center [944, 462] width 185 height 34
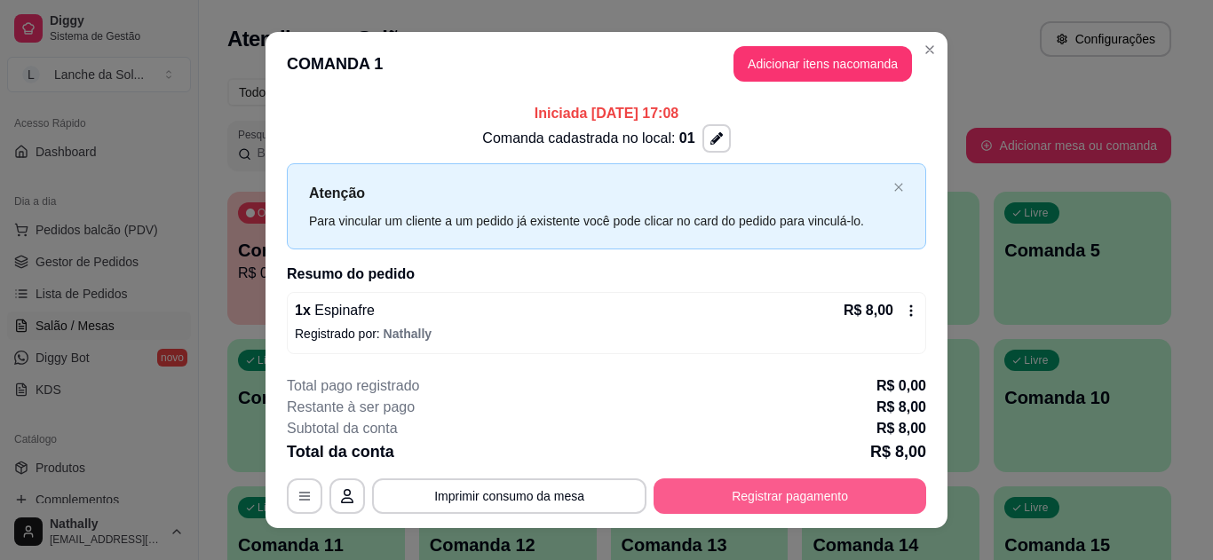
click at [770, 492] on button "Registrar pagamento" at bounding box center [790, 497] width 273 height 36
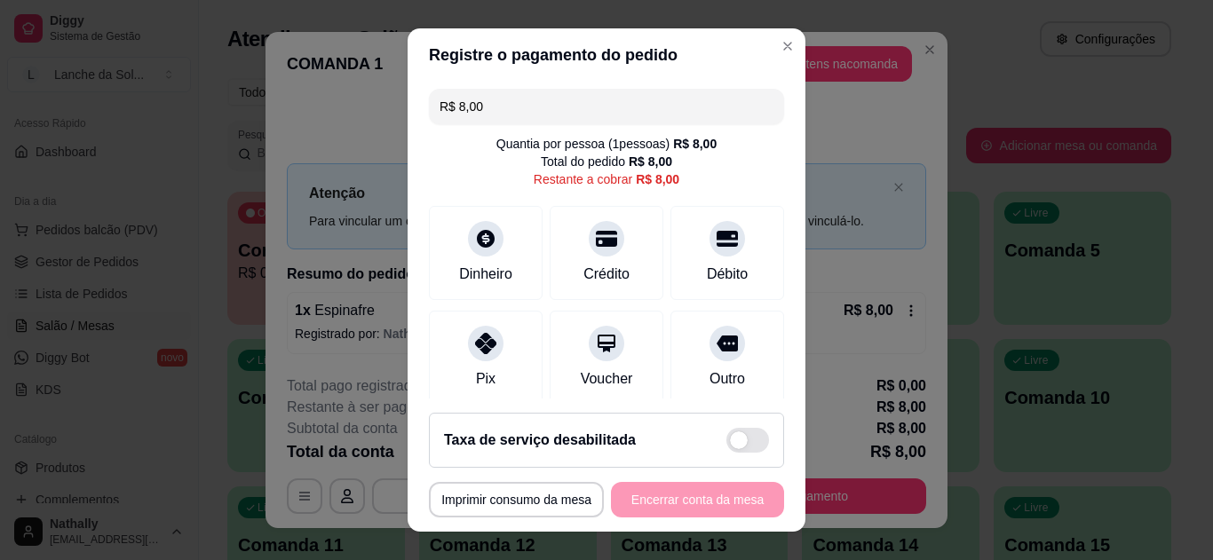
click at [475, 348] on icon at bounding box center [485, 343] width 21 height 21
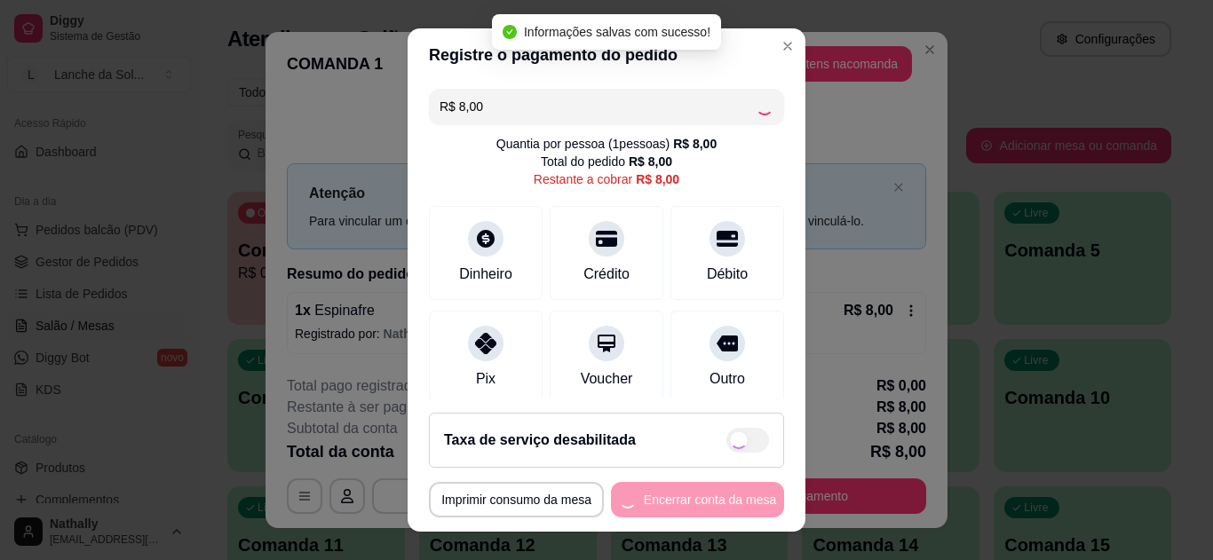
type input "R$ 0,00"
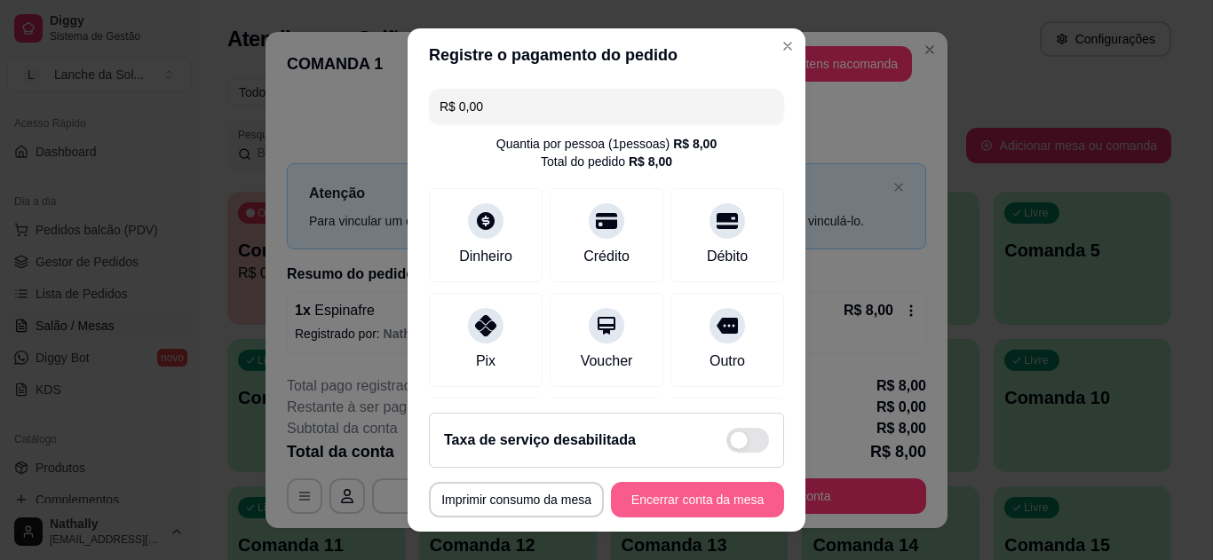
click at [689, 488] on button "Encerrar conta da mesa" at bounding box center [697, 500] width 173 height 36
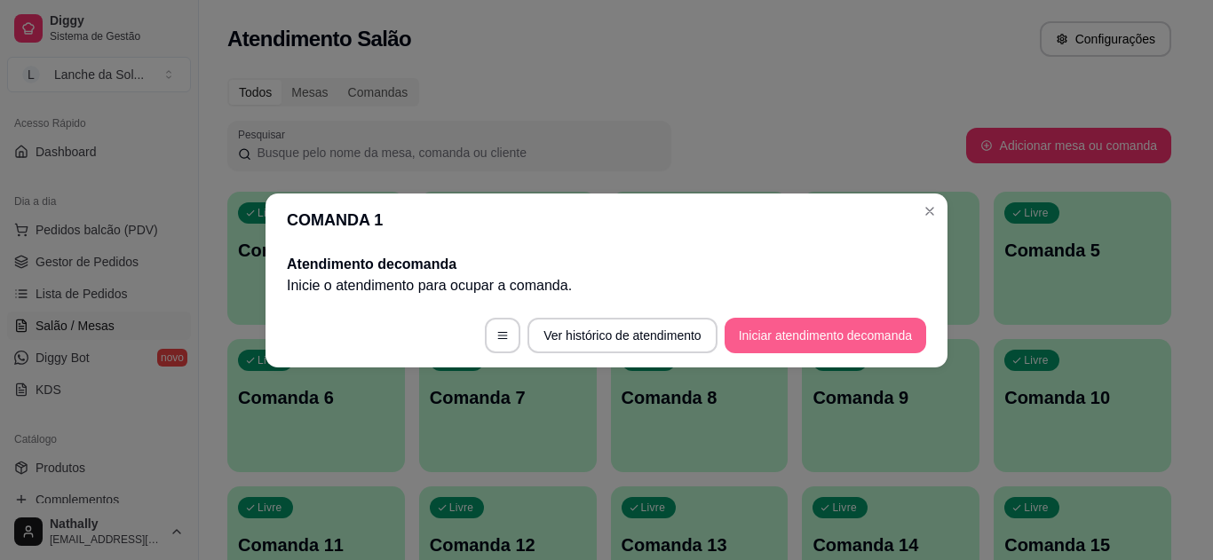
click at [803, 336] on button "Iniciar atendimento de comanda" at bounding box center [826, 336] width 202 height 36
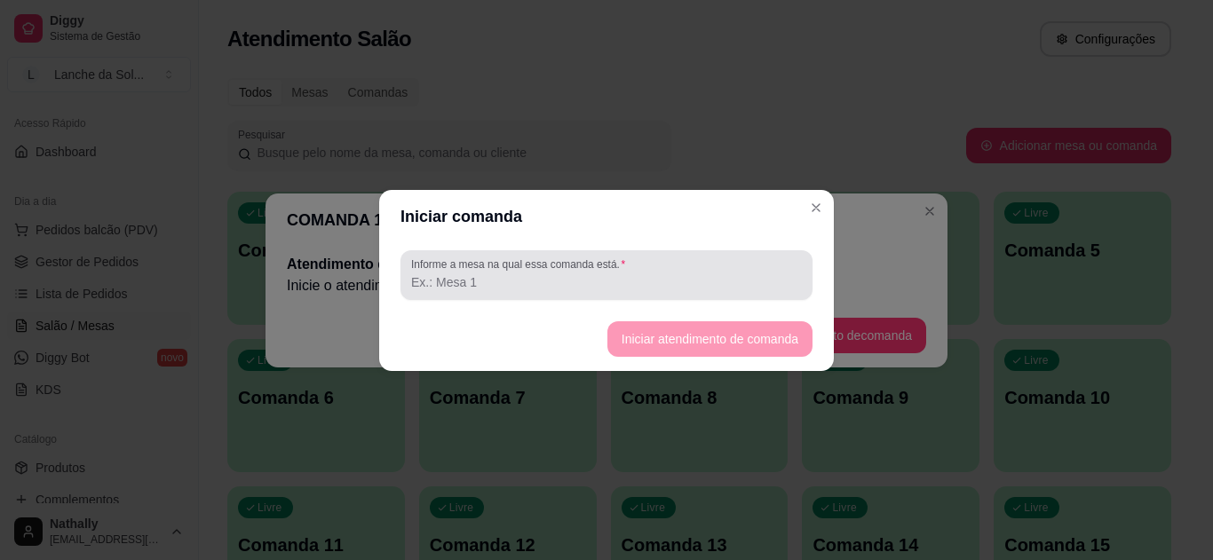
click at [627, 278] on input "Informe a mesa na qual essa comanda está." at bounding box center [606, 282] width 391 height 18
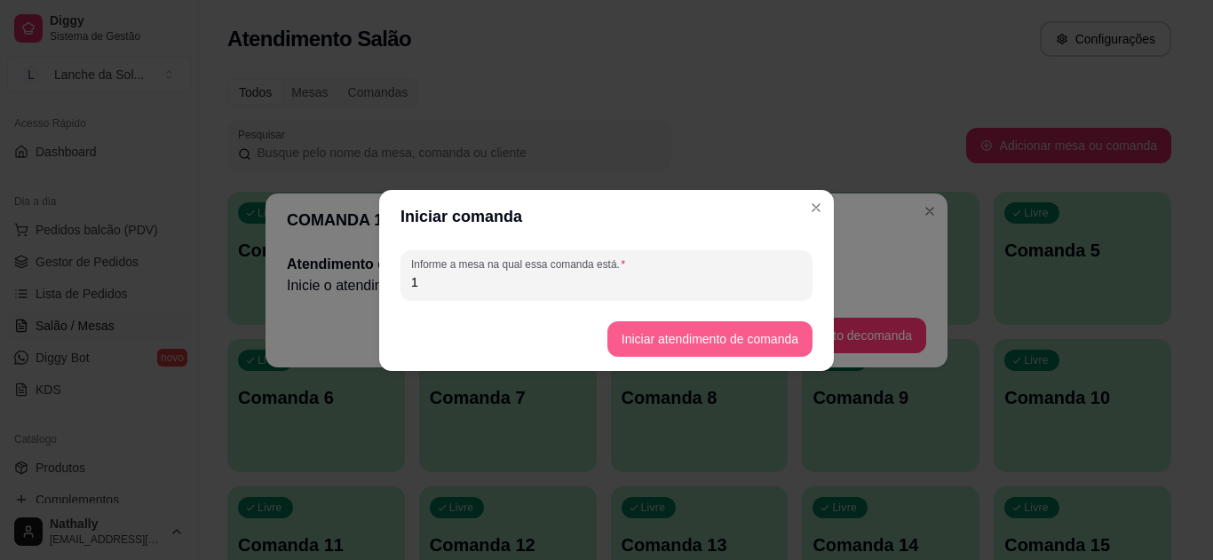
type input "1"
click at [654, 343] on button "Iniciar atendimento de comanda" at bounding box center [709, 338] width 199 height 35
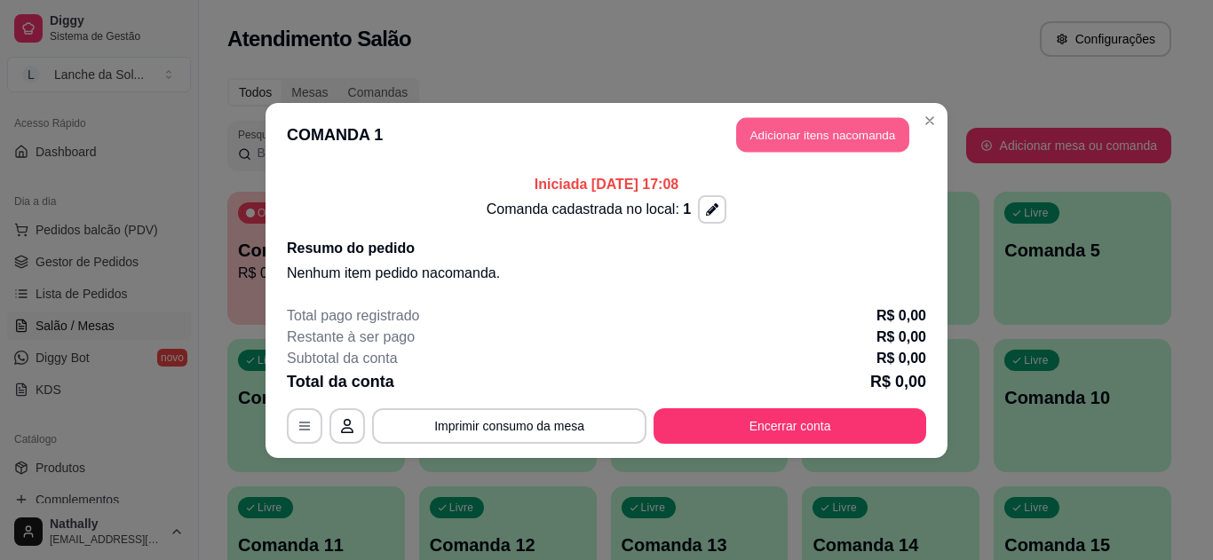
click at [807, 130] on button "Adicionar itens na comanda" at bounding box center [822, 134] width 173 height 35
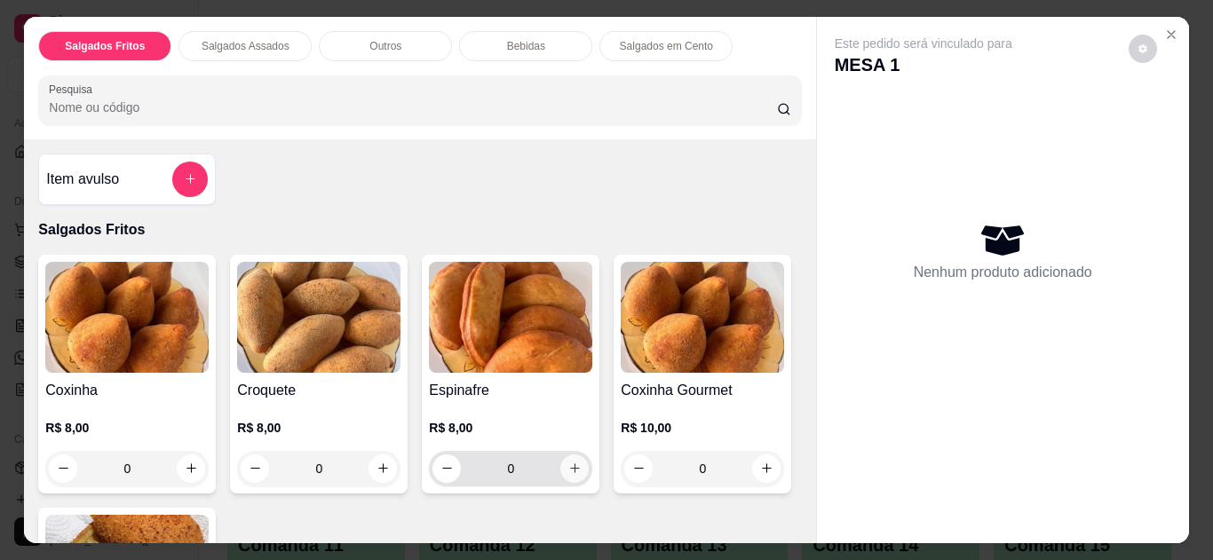
click at [572, 463] on icon "increase-product-quantity" at bounding box center [574, 468] width 13 height 13
type input "1"
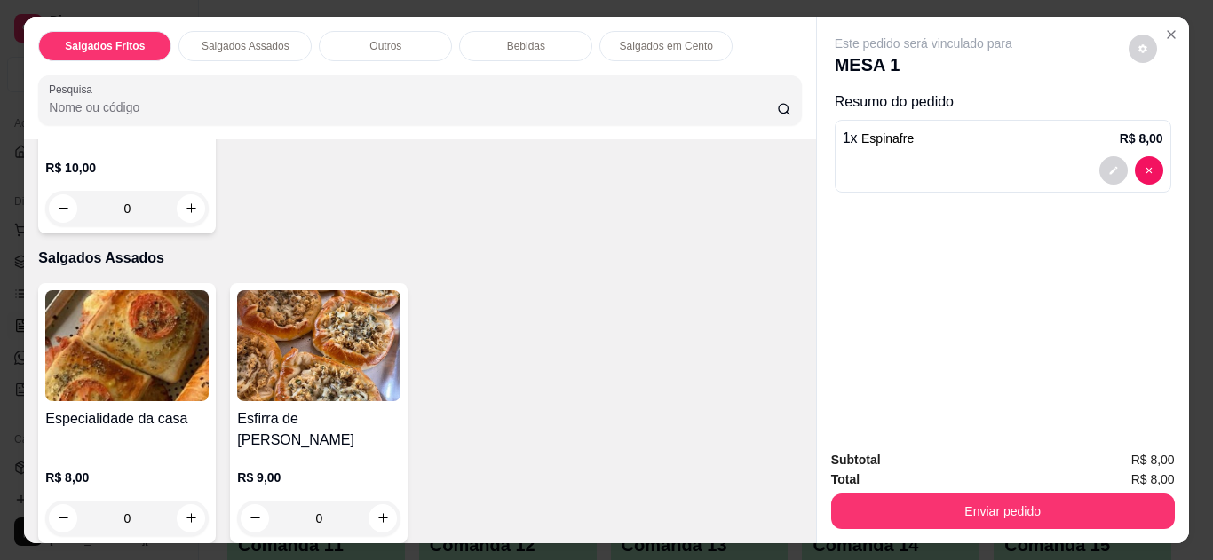
scroll to position [537, 0]
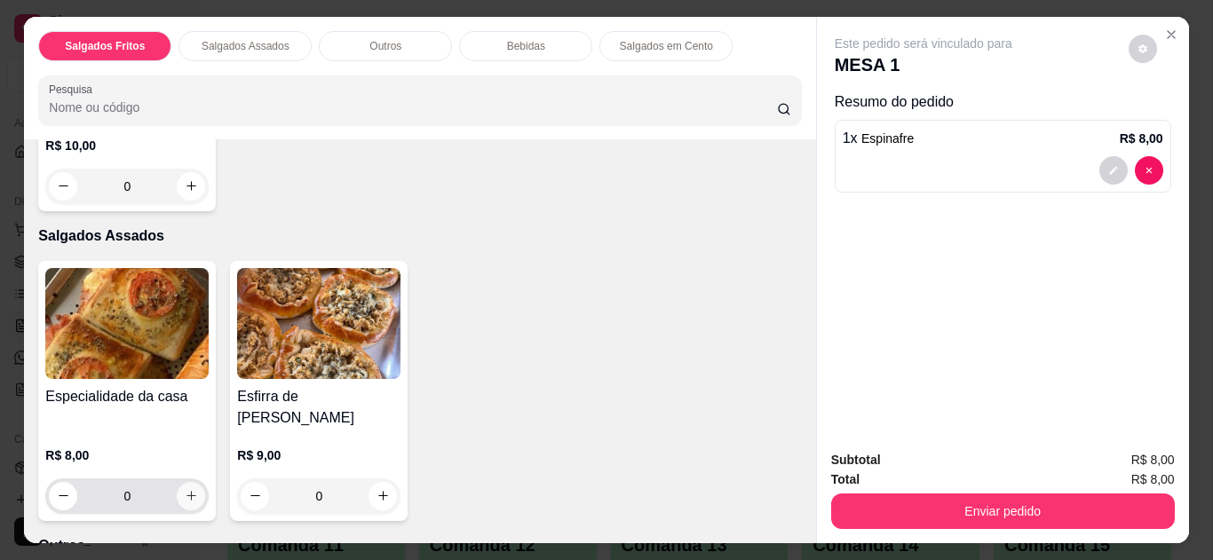
click at [185, 489] on icon "increase-product-quantity" at bounding box center [191, 495] width 13 height 13
type input "1"
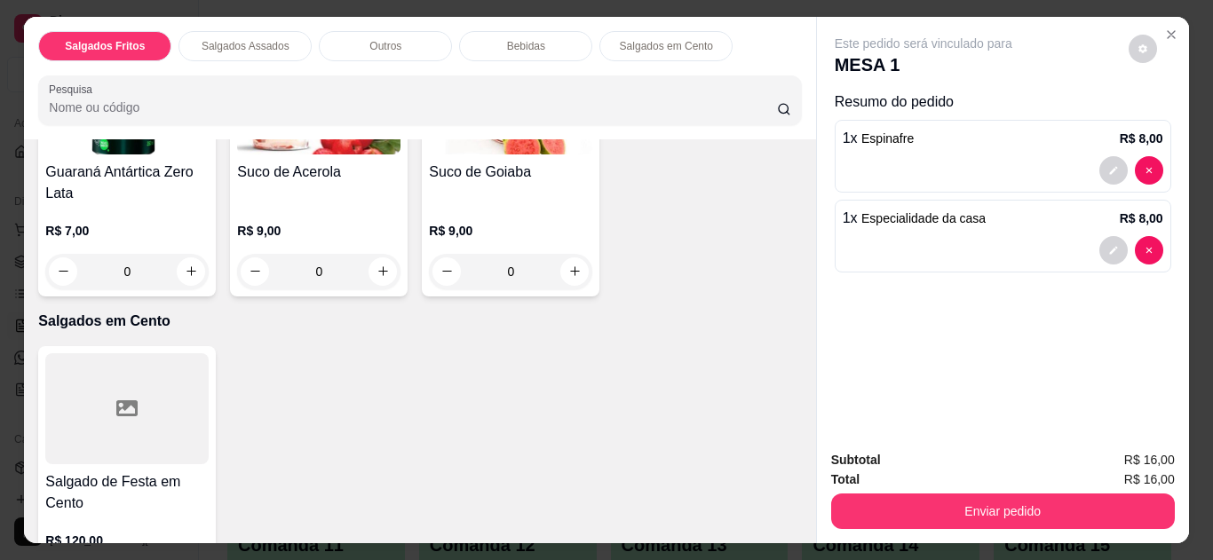
scroll to position [1625, 0]
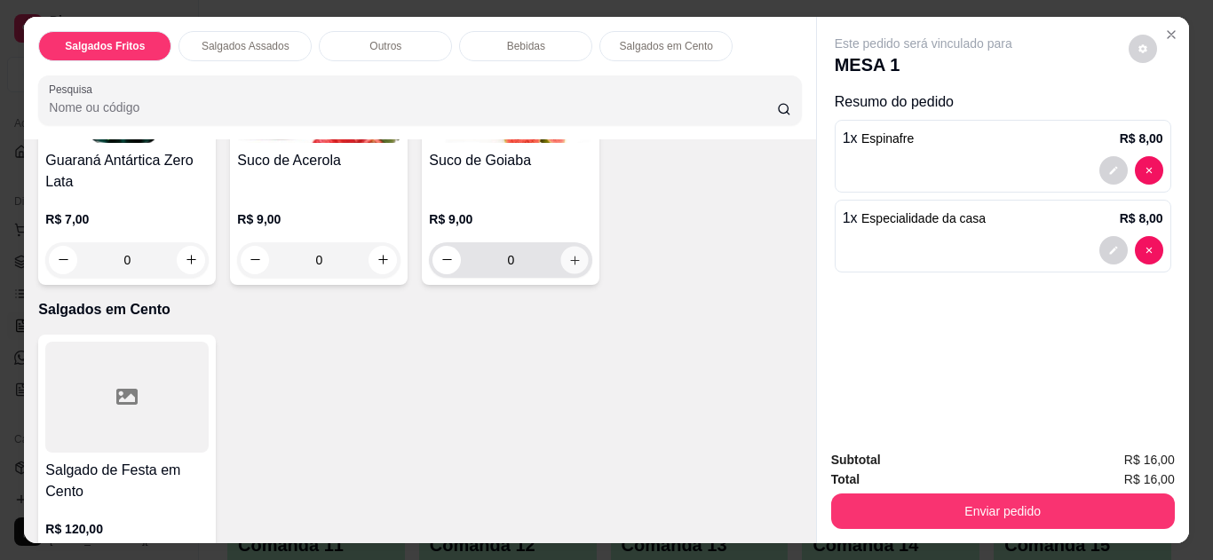
click at [568, 267] on icon "increase-product-quantity" at bounding box center [574, 260] width 13 height 13
type input "1"
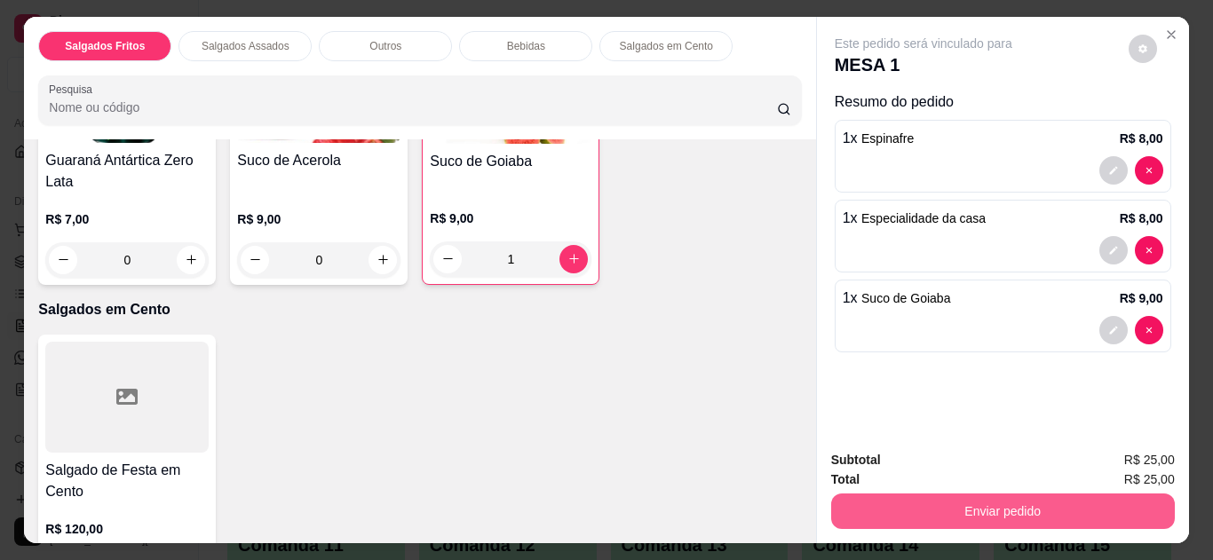
click at [1013, 502] on button "Enviar pedido" at bounding box center [1003, 512] width 344 height 36
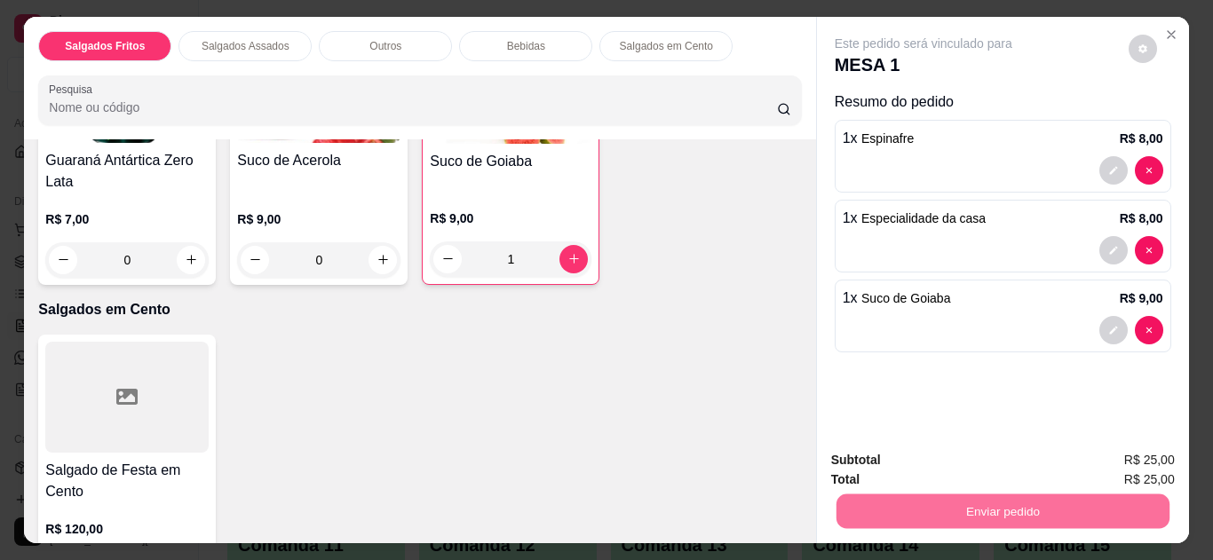
click at [974, 451] on button "Não registrar e enviar pedido" at bounding box center [944, 462] width 185 height 34
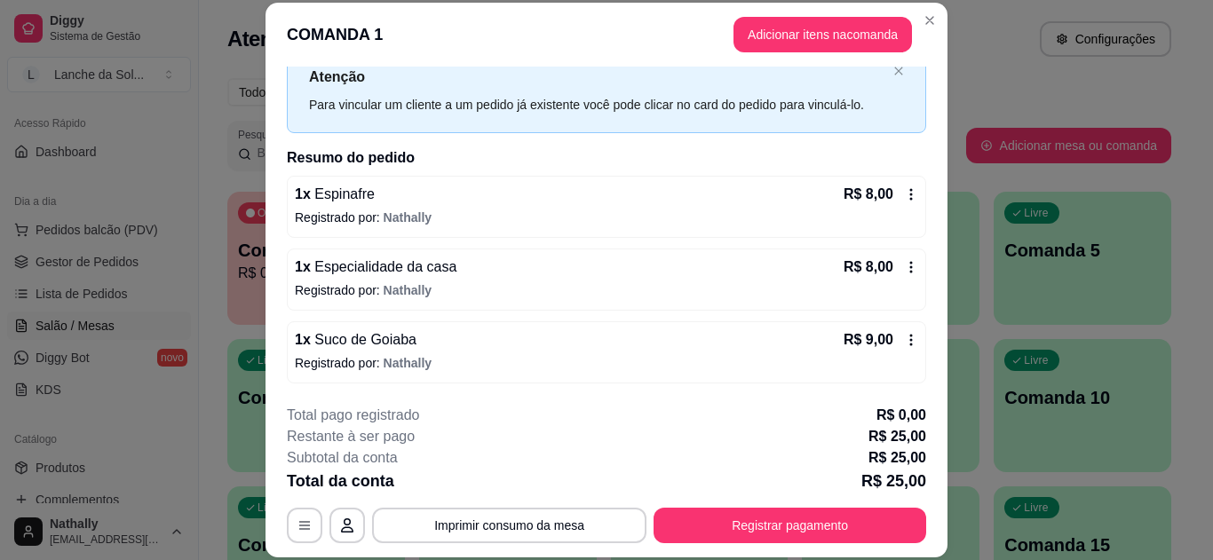
scroll to position [0, 0]
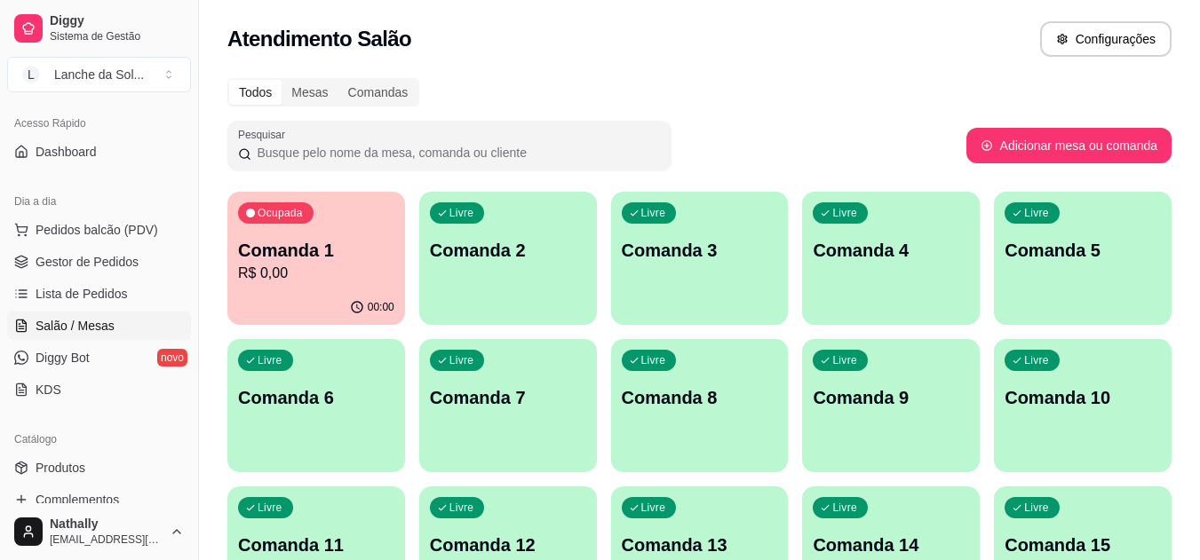
click at [328, 260] on p "Comanda 1" at bounding box center [316, 250] width 156 height 25
click at [75, 257] on span "Gestor de Pedidos" at bounding box center [87, 262] width 103 height 18
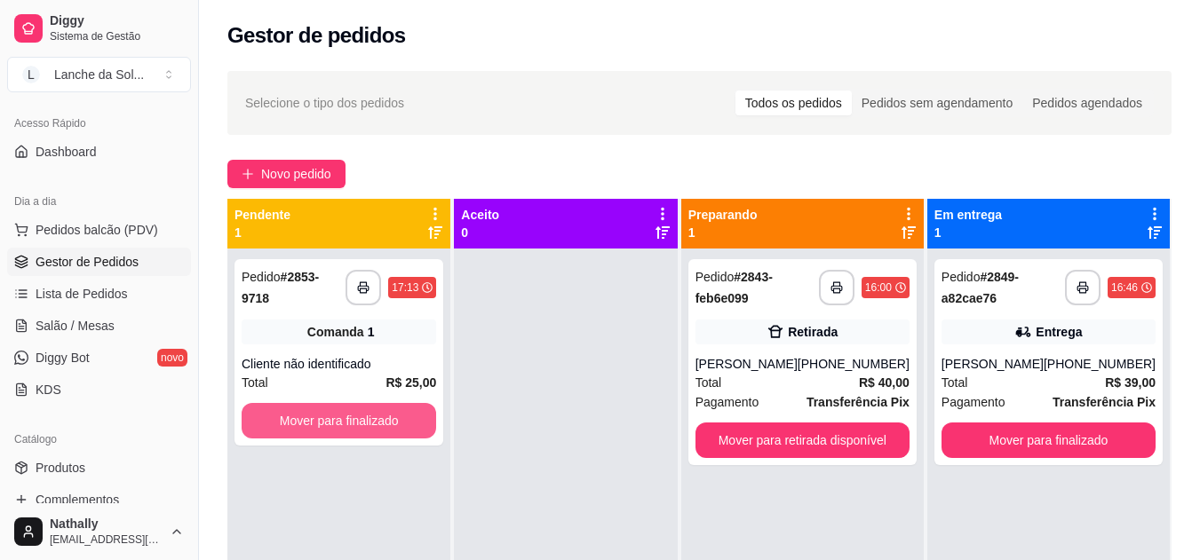
click at [374, 407] on button "Mover para finalizado" at bounding box center [339, 421] width 194 height 36
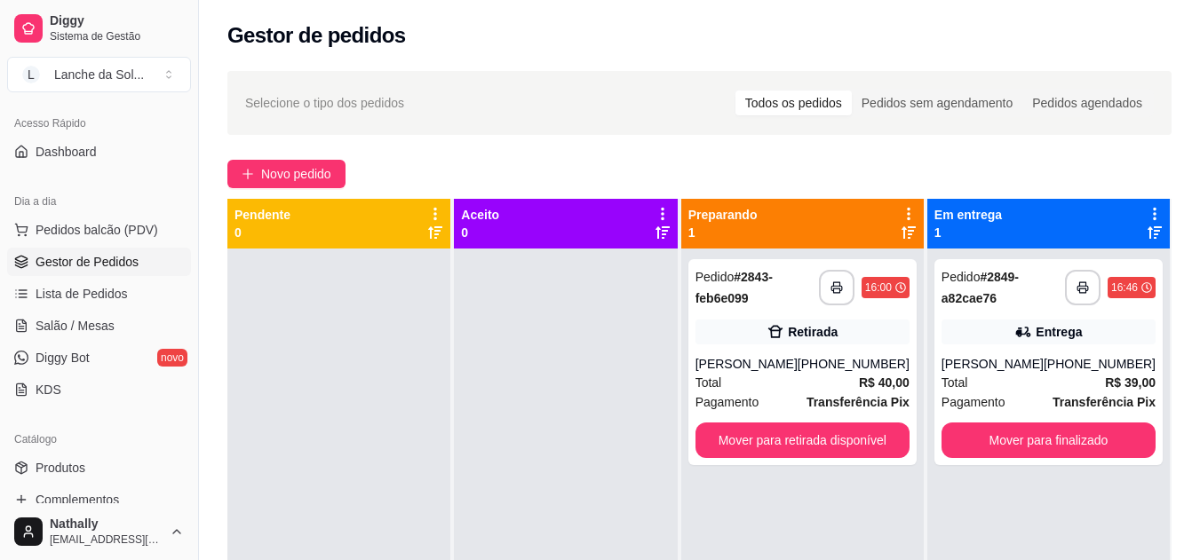
click at [78, 312] on link "Salão / Mesas" at bounding box center [99, 326] width 184 height 28
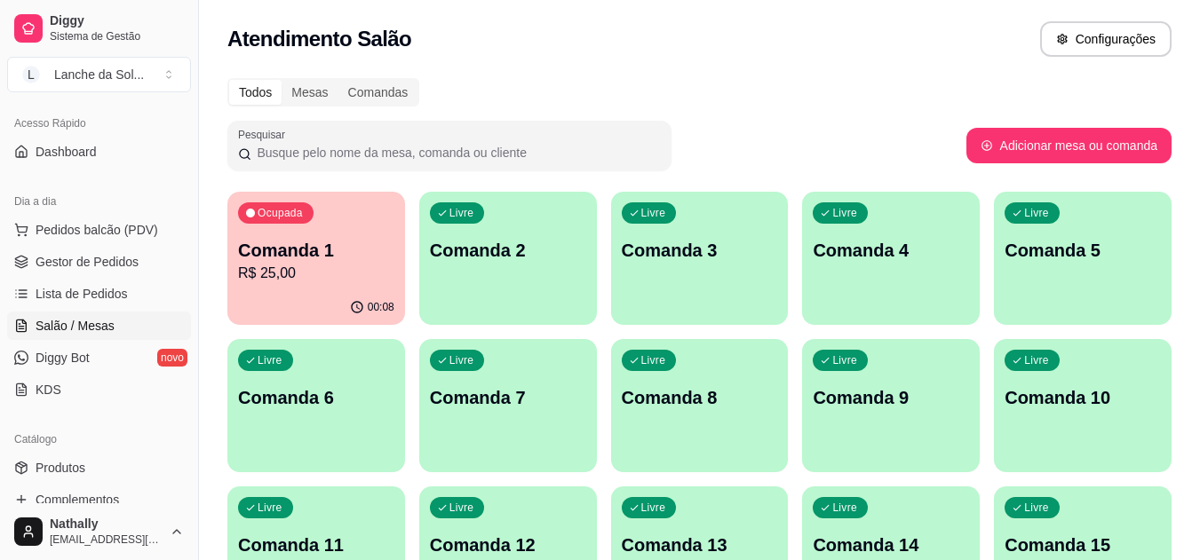
click at [275, 281] on p "R$ 25,00" at bounding box center [316, 273] width 156 height 21
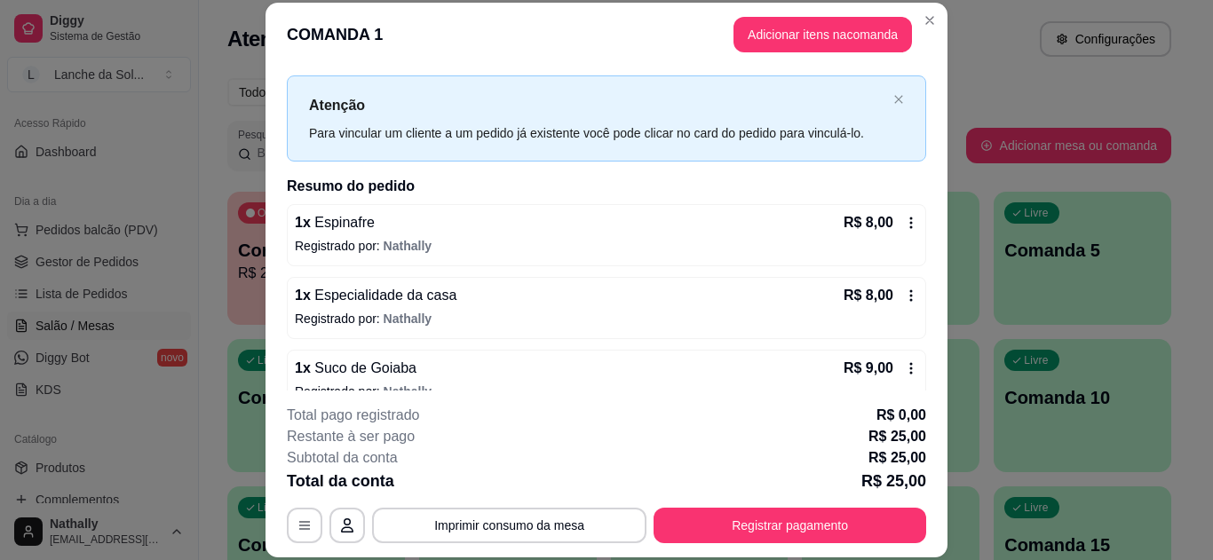
scroll to position [87, 0]
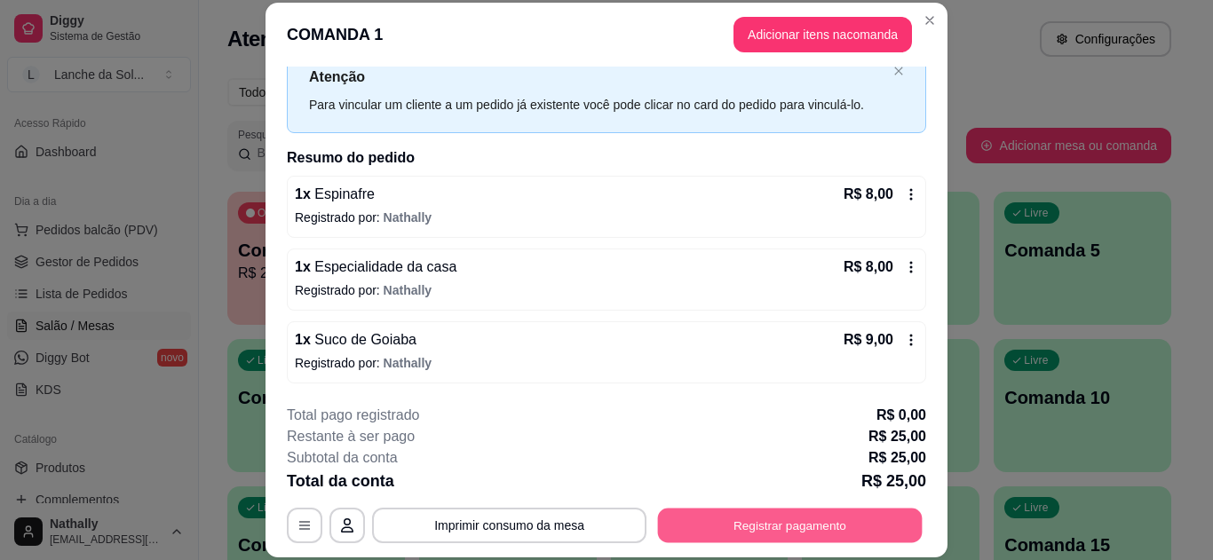
click at [765, 531] on button "Registrar pagamento" at bounding box center [790, 525] width 265 height 35
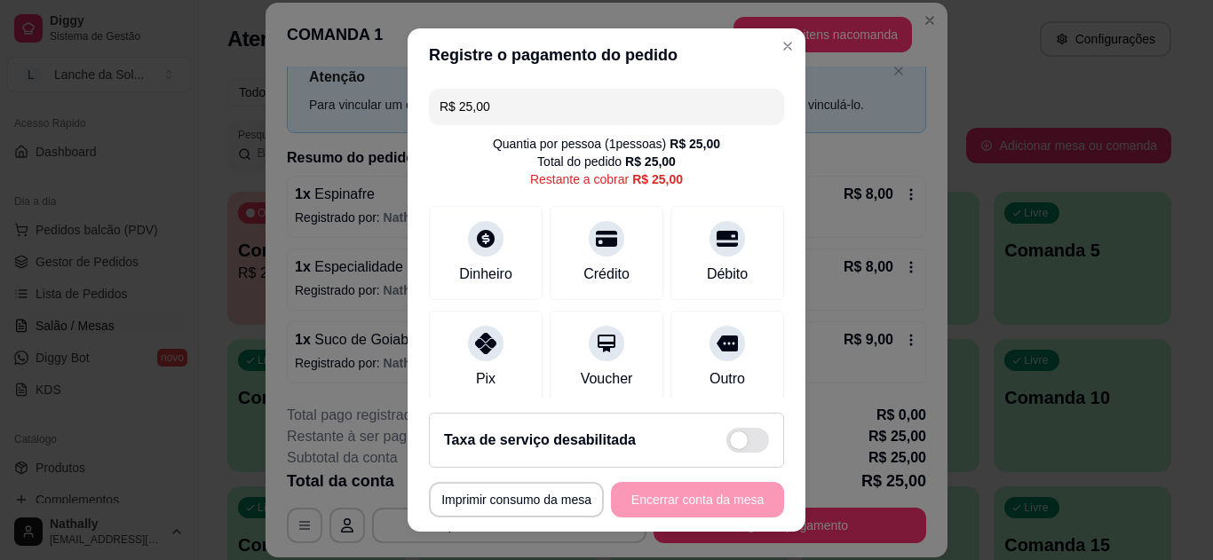
click at [489, 352] on div at bounding box center [486, 344] width 36 height 36
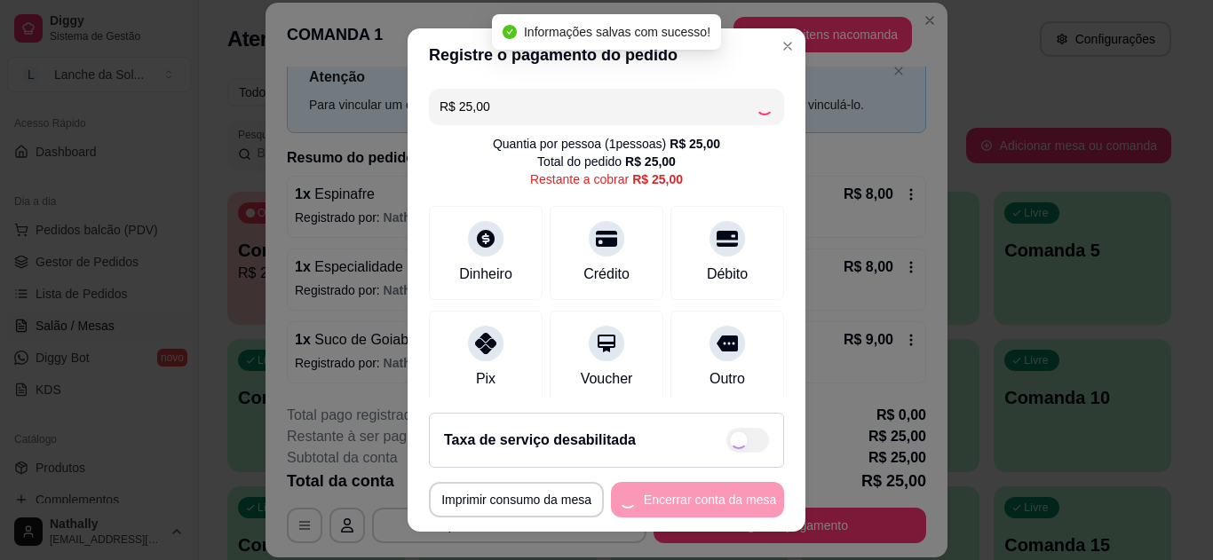
type input "R$ 0,00"
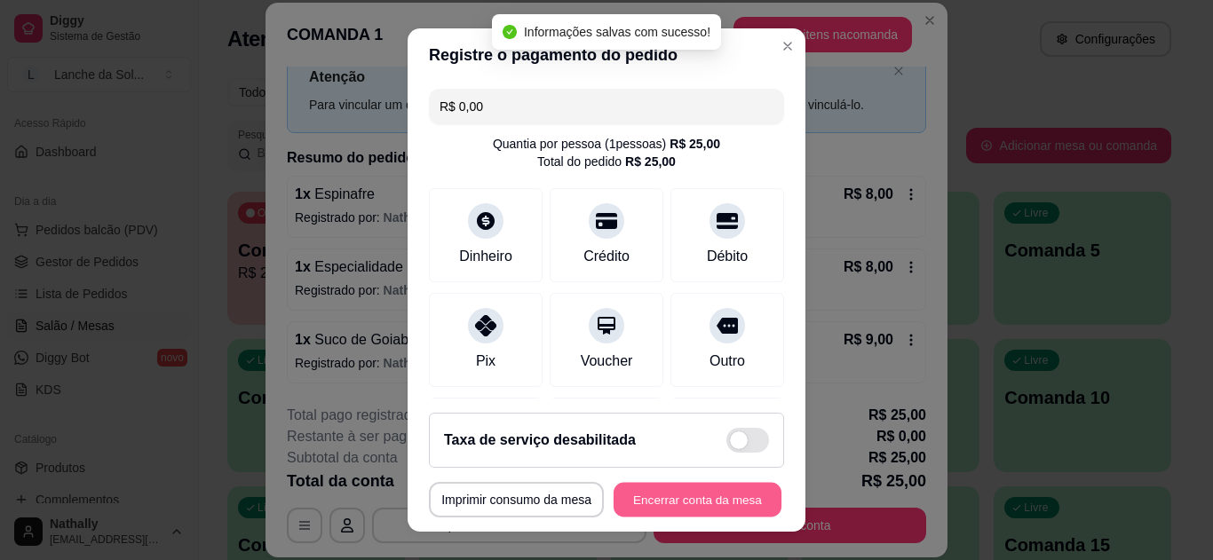
click at [703, 503] on button "Encerrar conta da mesa" at bounding box center [698, 500] width 168 height 35
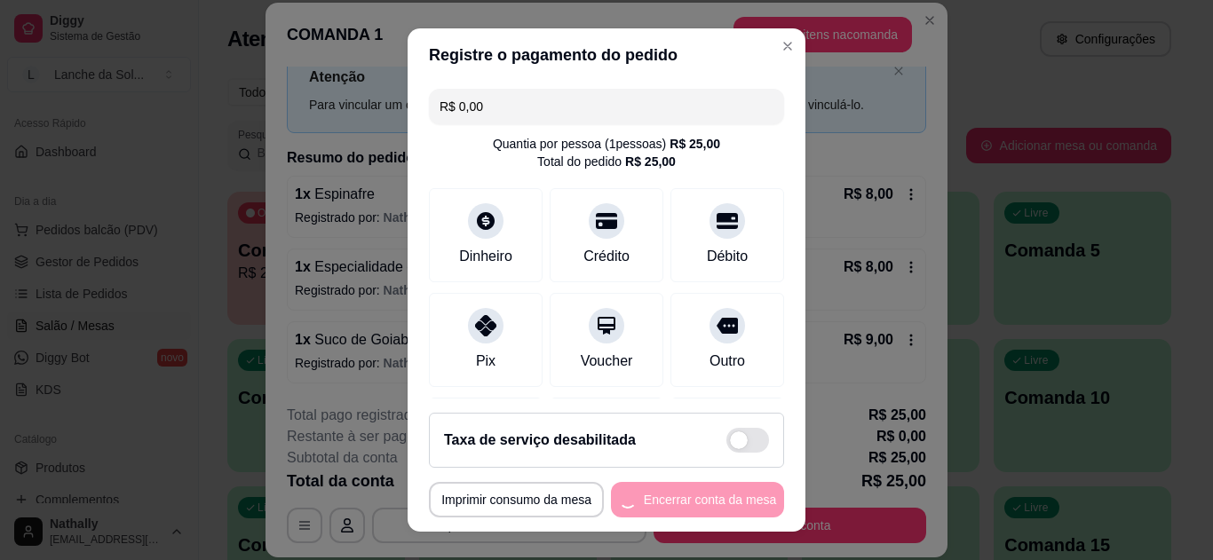
scroll to position [0, 0]
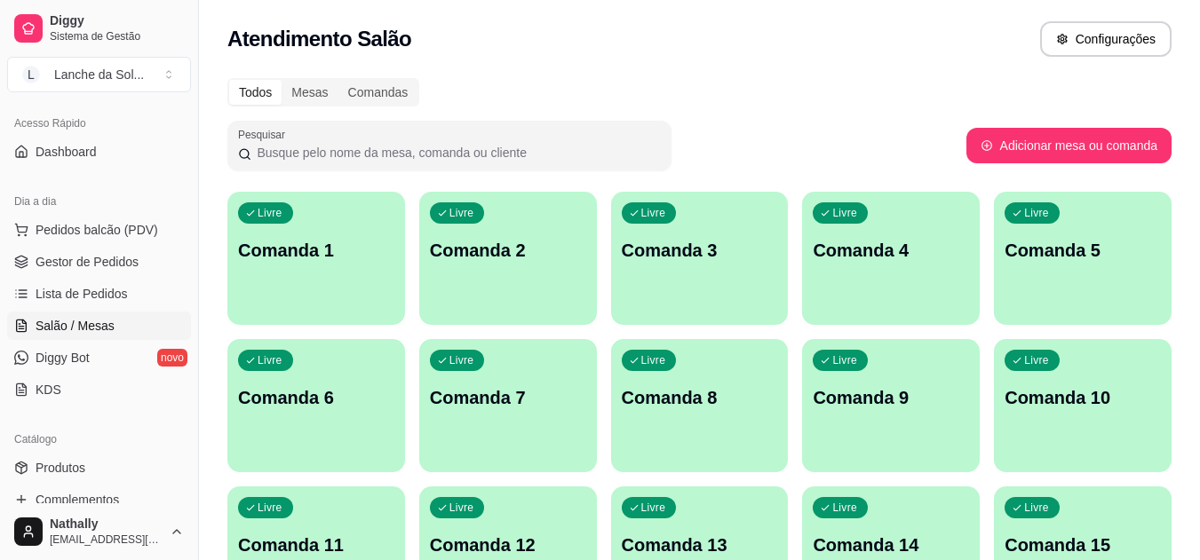
click at [157, 226] on button "Pedidos balcão (PDV)" at bounding box center [99, 230] width 184 height 28
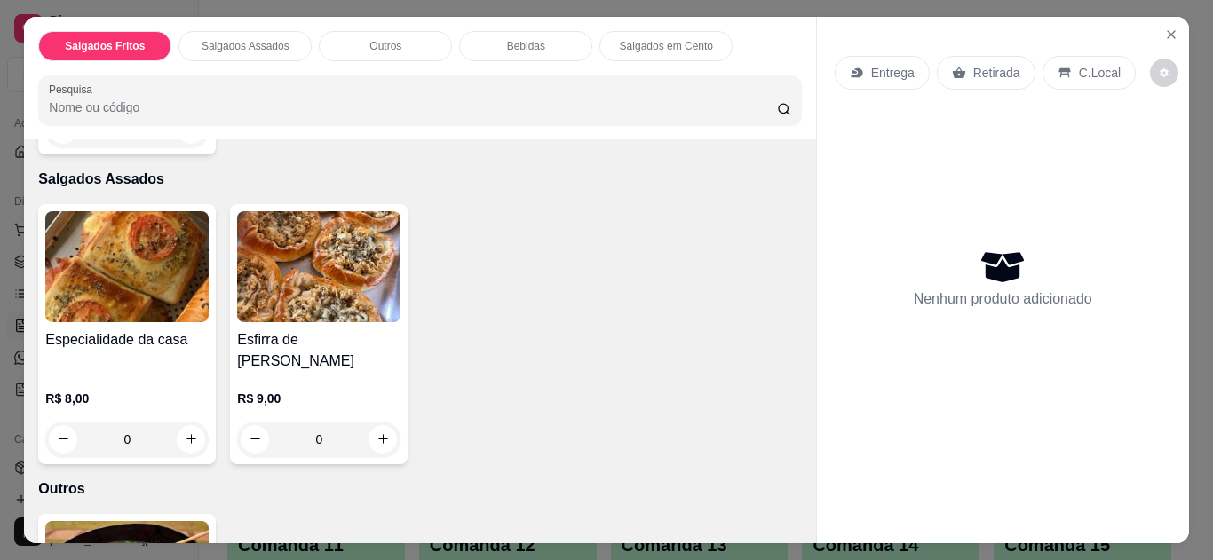
scroll to position [664, 0]
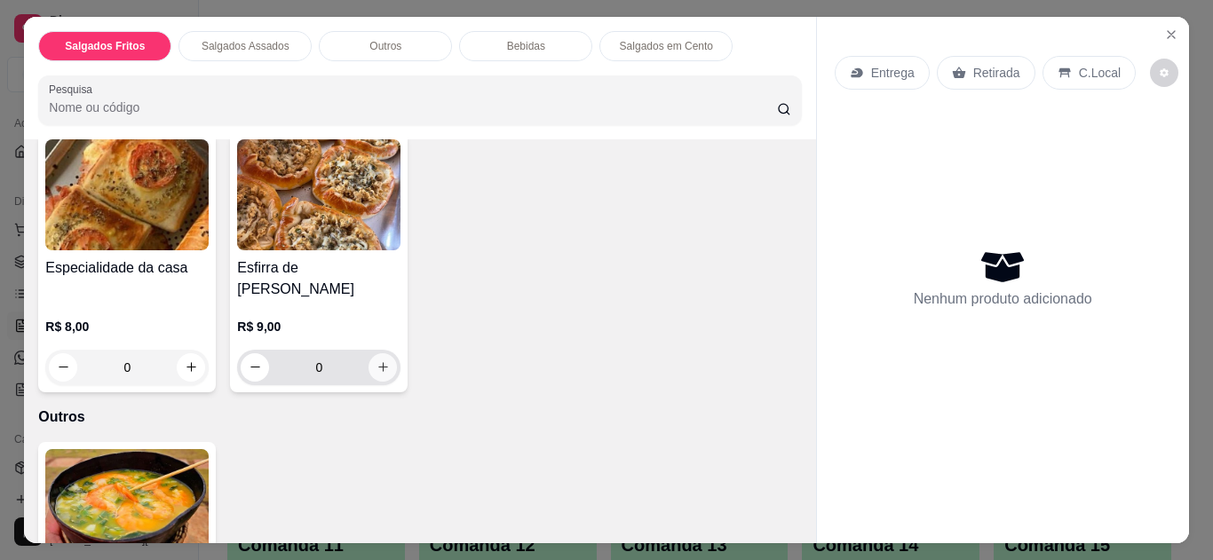
click at [376, 361] on icon "increase-product-quantity" at bounding box center [382, 367] width 13 height 13
type input "1"
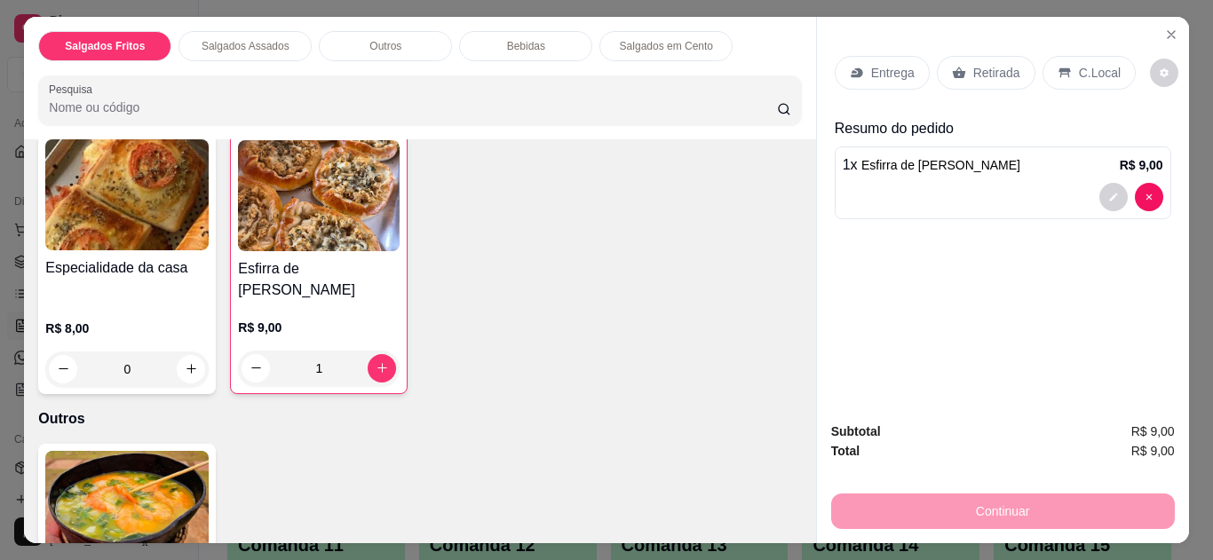
click at [1093, 76] on div "C.Local" at bounding box center [1088, 73] width 93 height 34
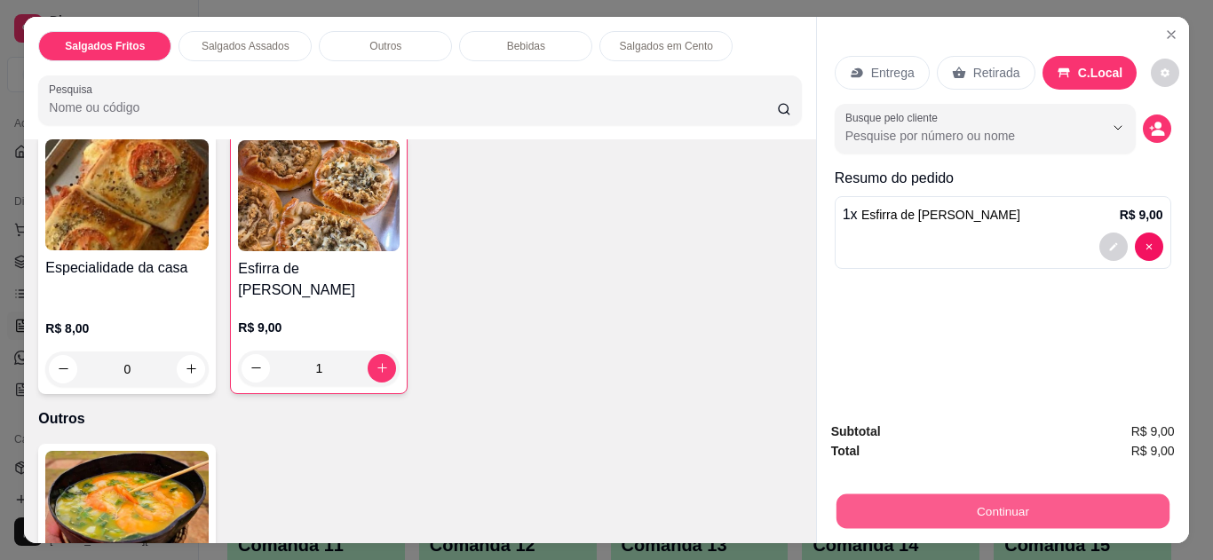
click at [1081, 516] on button "Continuar" at bounding box center [1002, 512] width 333 height 35
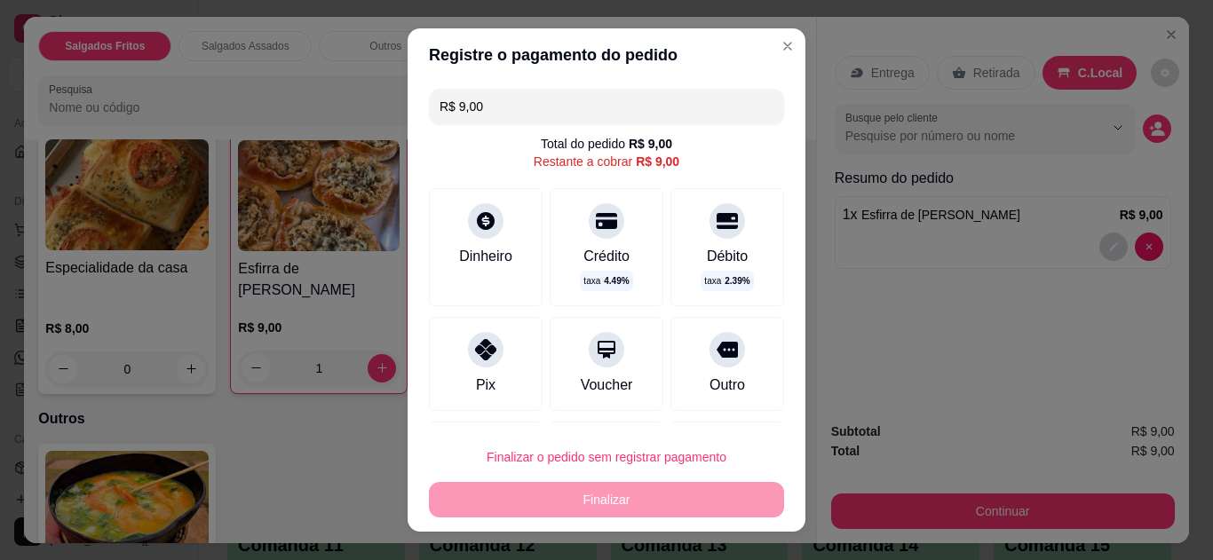
click at [439, 368] on div "Pix" at bounding box center [486, 364] width 114 height 94
type input "R$ 0,00"
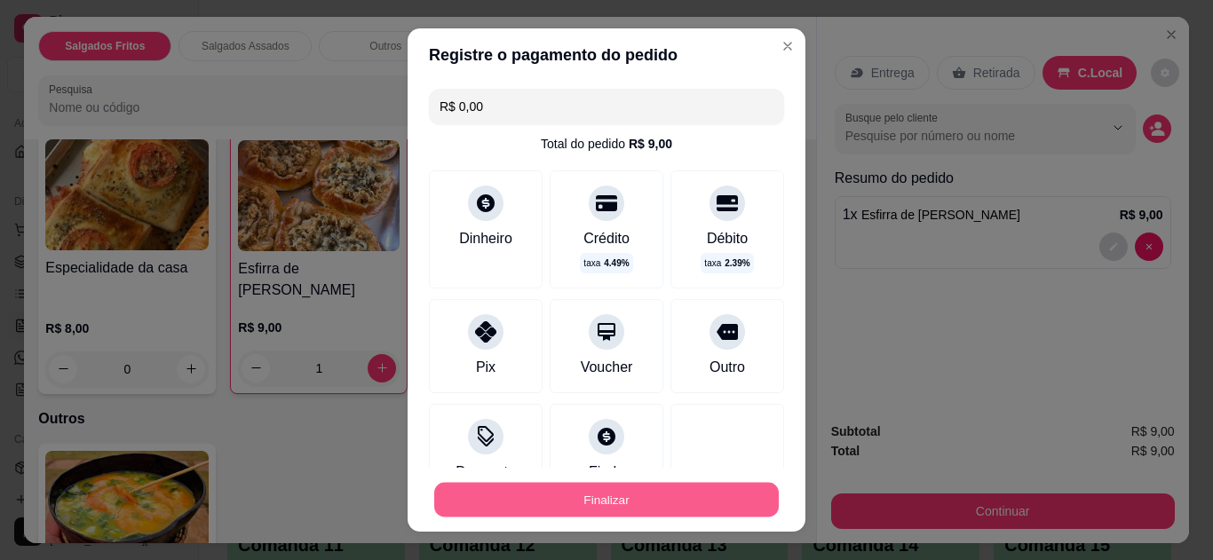
click at [522, 495] on button "Finalizar" at bounding box center [606, 500] width 345 height 35
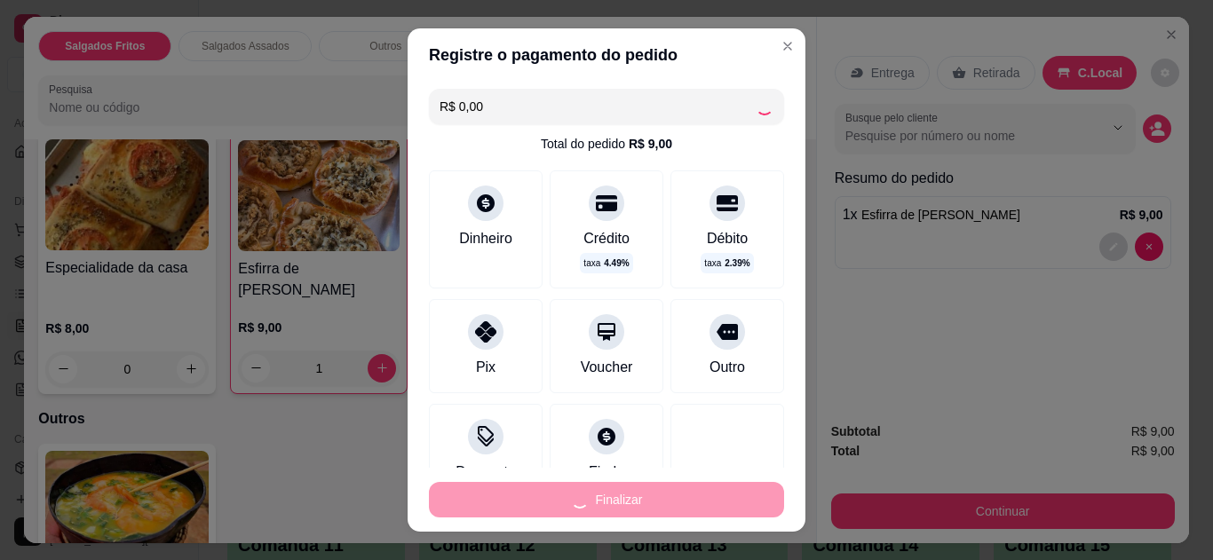
type input "0"
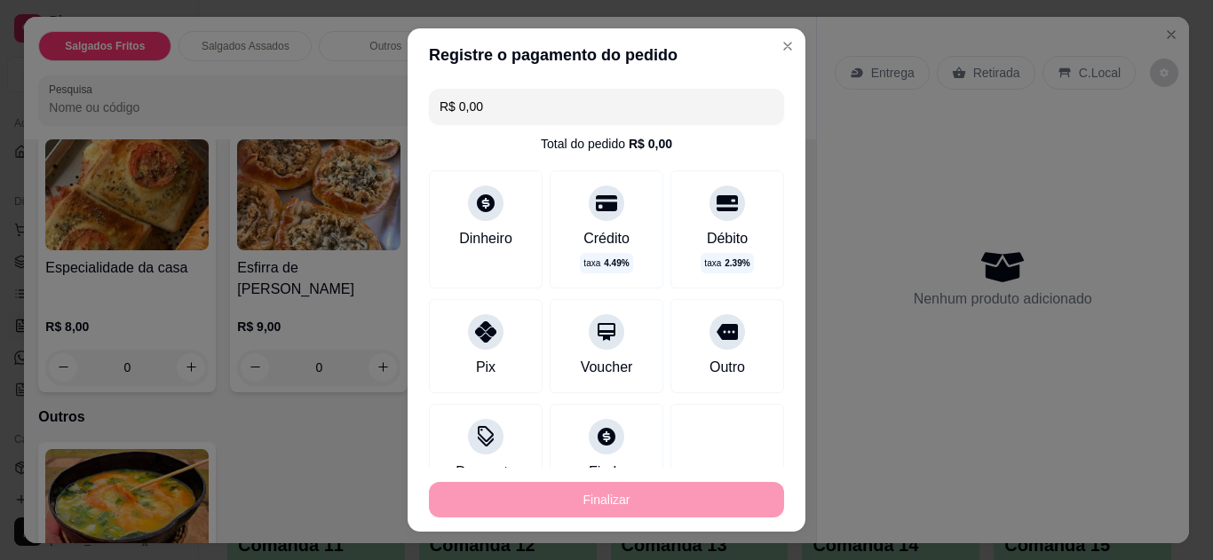
type input "-R$ 9,00"
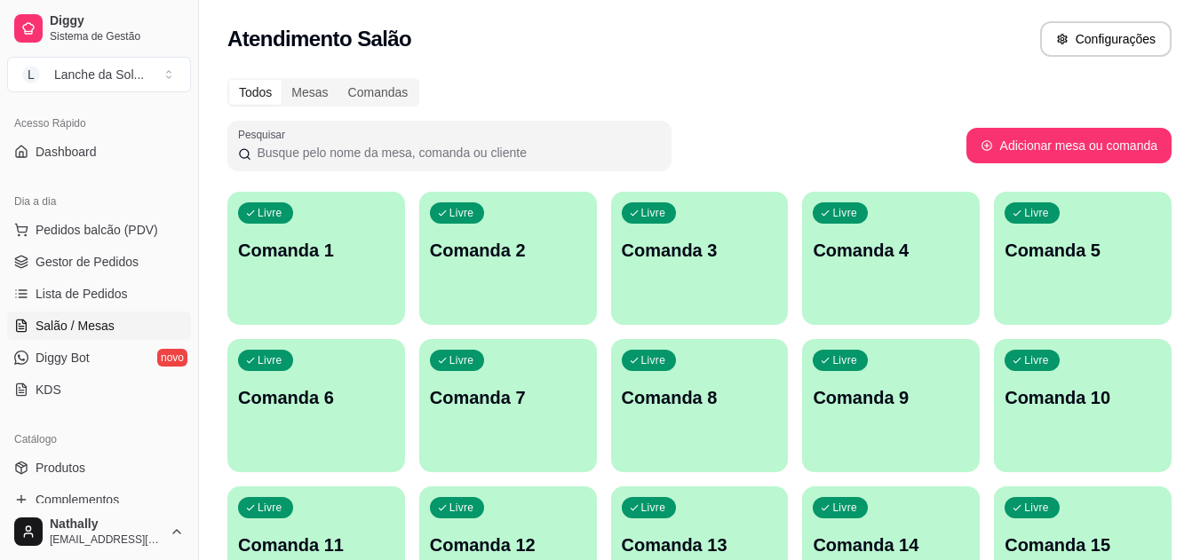
click at [128, 253] on span "Gestor de Pedidos" at bounding box center [87, 262] width 103 height 18
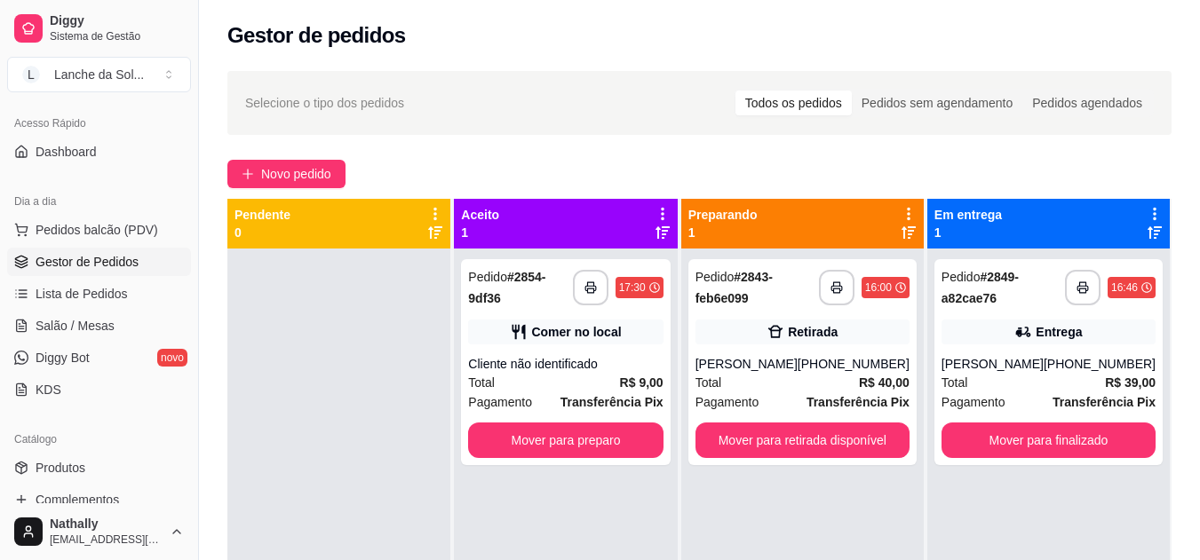
click at [615, 381] on div "Total R$ 9,00" at bounding box center [565, 383] width 194 height 20
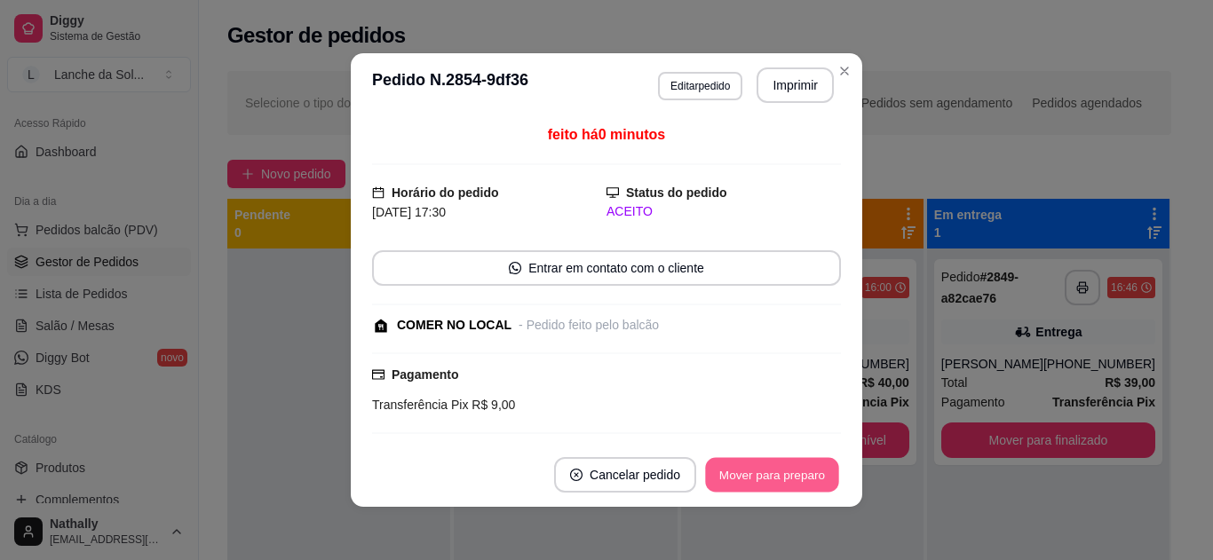
click at [757, 478] on button "Mover para preparo" at bounding box center [771, 475] width 133 height 35
click at [757, 478] on button "Mover para preparo" at bounding box center [772, 475] width 138 height 36
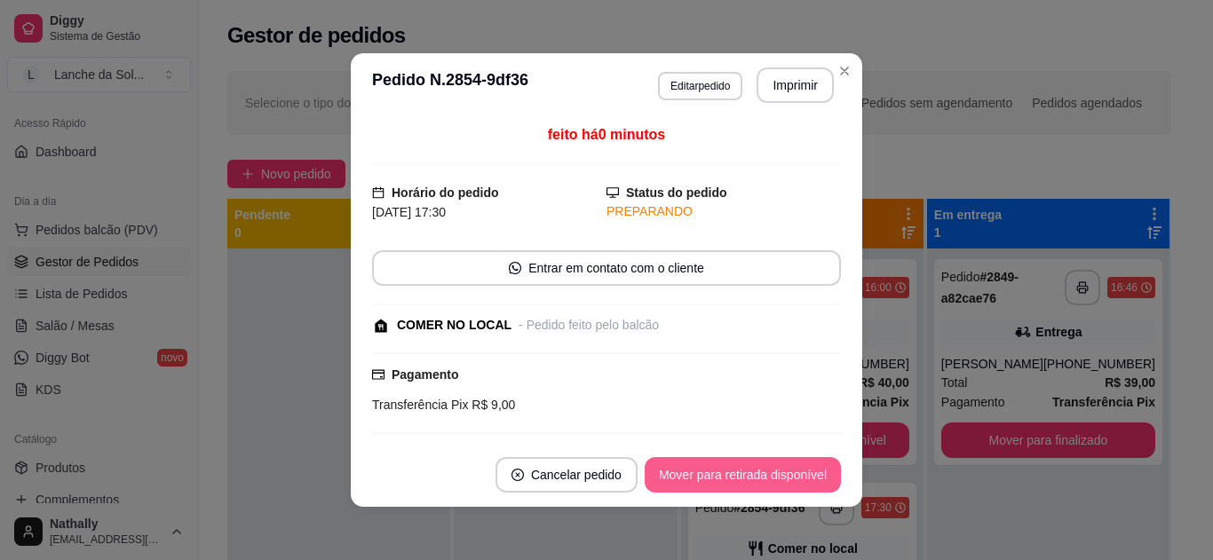
click at [757, 478] on button "Mover para retirada disponível" at bounding box center [743, 475] width 196 height 36
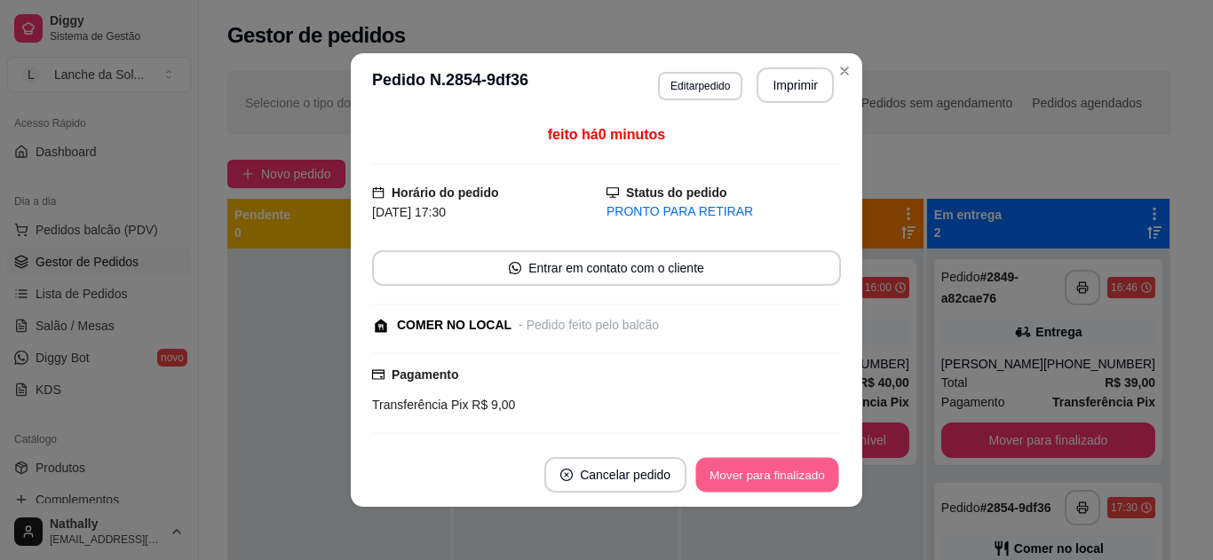
click at [799, 484] on button "Mover para finalizado" at bounding box center [767, 475] width 143 height 35
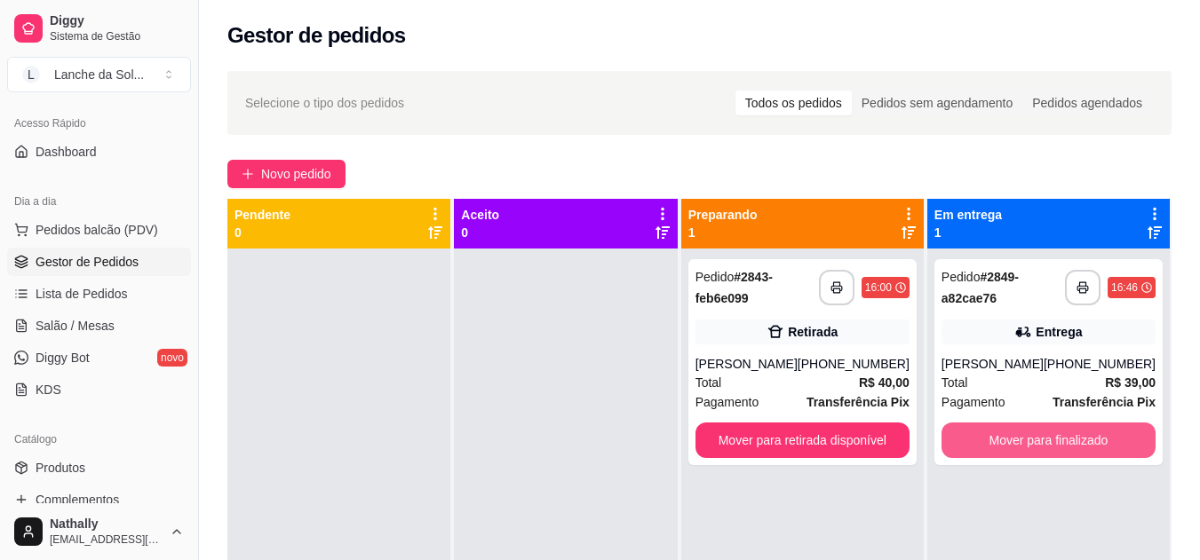
click at [1041, 453] on button "Mover para finalizado" at bounding box center [1048, 441] width 214 height 36
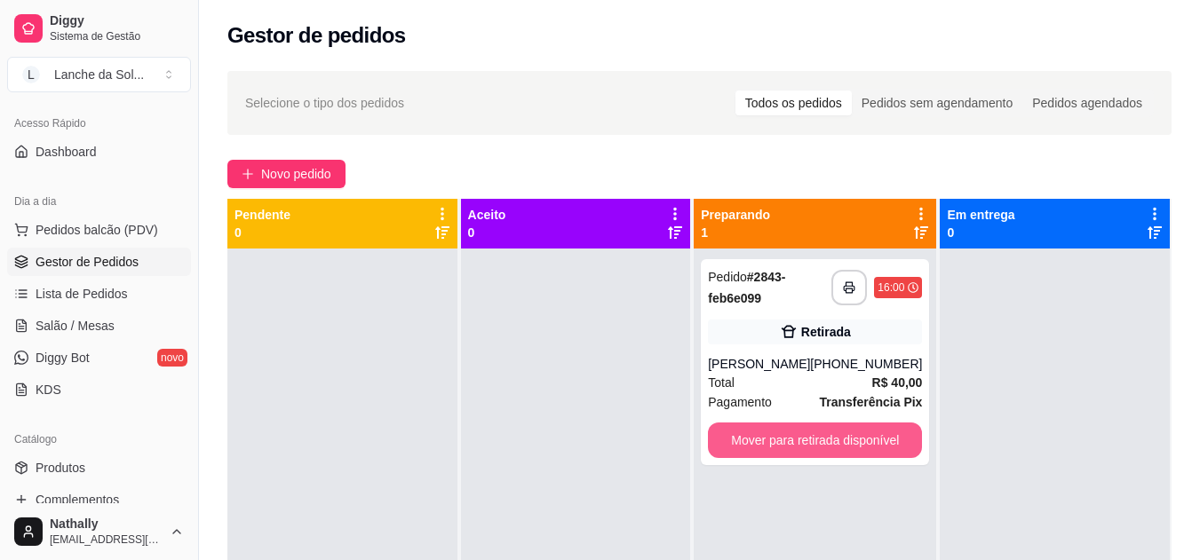
click at [812, 434] on button "Mover para retirada disponível" at bounding box center [815, 441] width 214 height 36
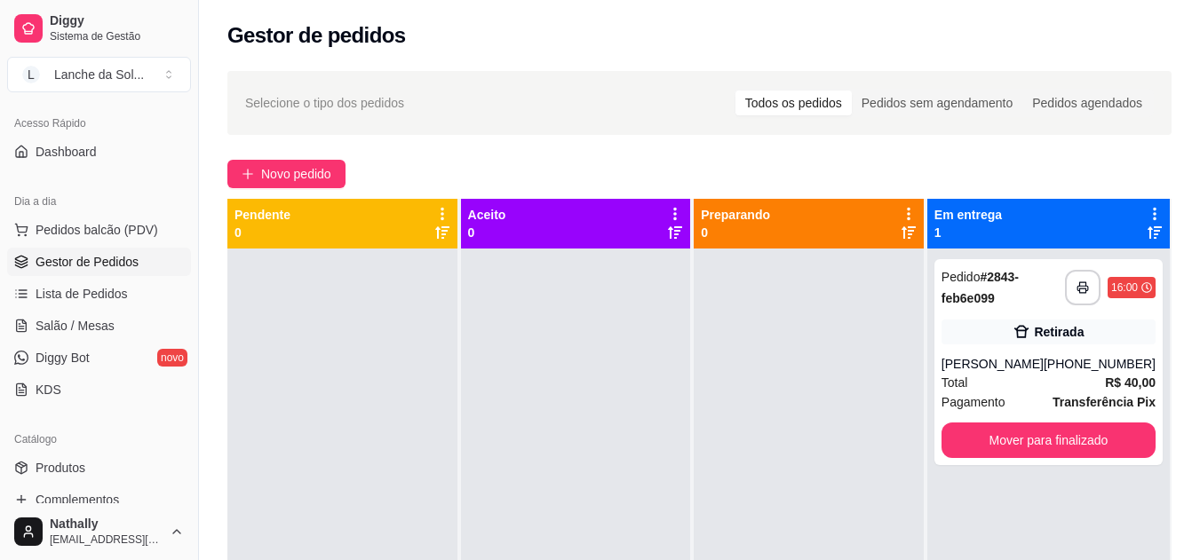
click at [125, 234] on span "Pedidos balcão (PDV)" at bounding box center [97, 230] width 123 height 18
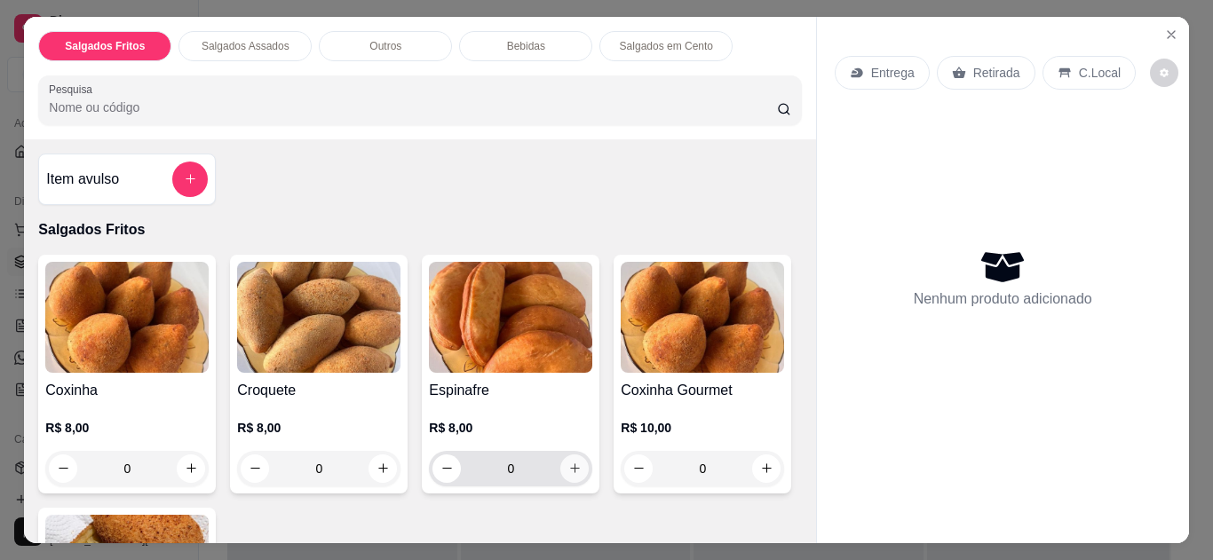
click at [573, 471] on button "increase-product-quantity" at bounding box center [574, 469] width 28 height 28
type input "1"
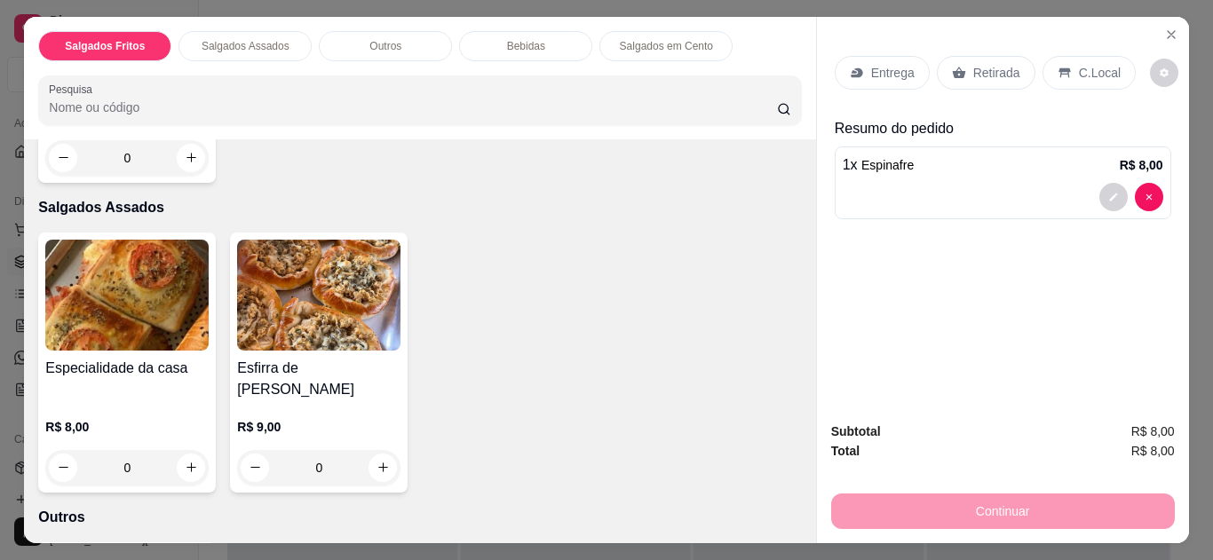
scroll to position [498, 0]
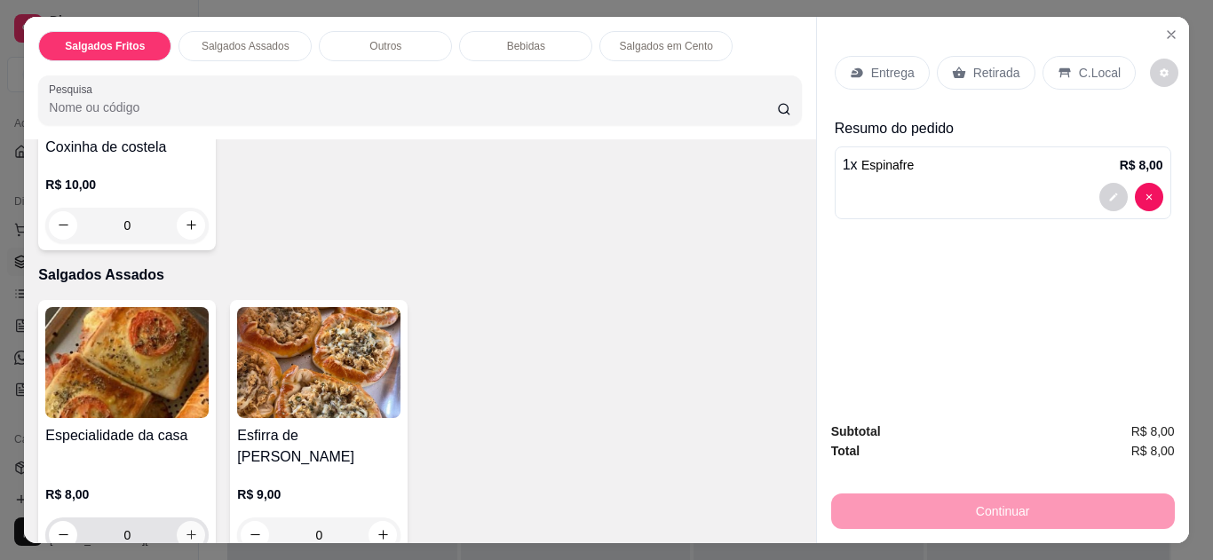
click at [183, 521] on button "increase-product-quantity" at bounding box center [191, 535] width 28 height 28
type input "1"
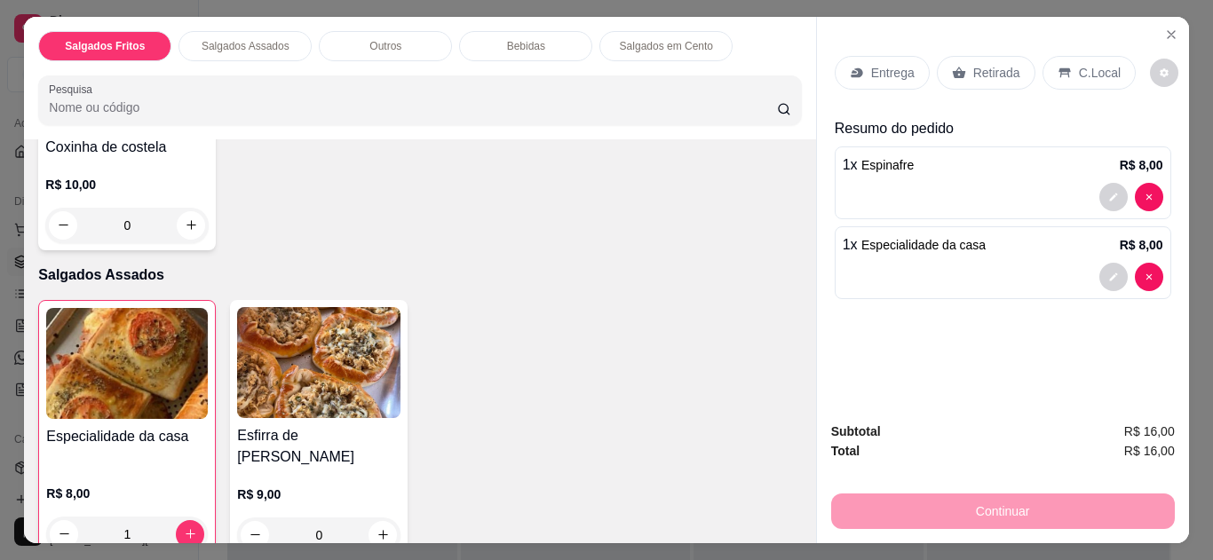
click at [1096, 70] on p "C.Local" at bounding box center [1100, 73] width 42 height 18
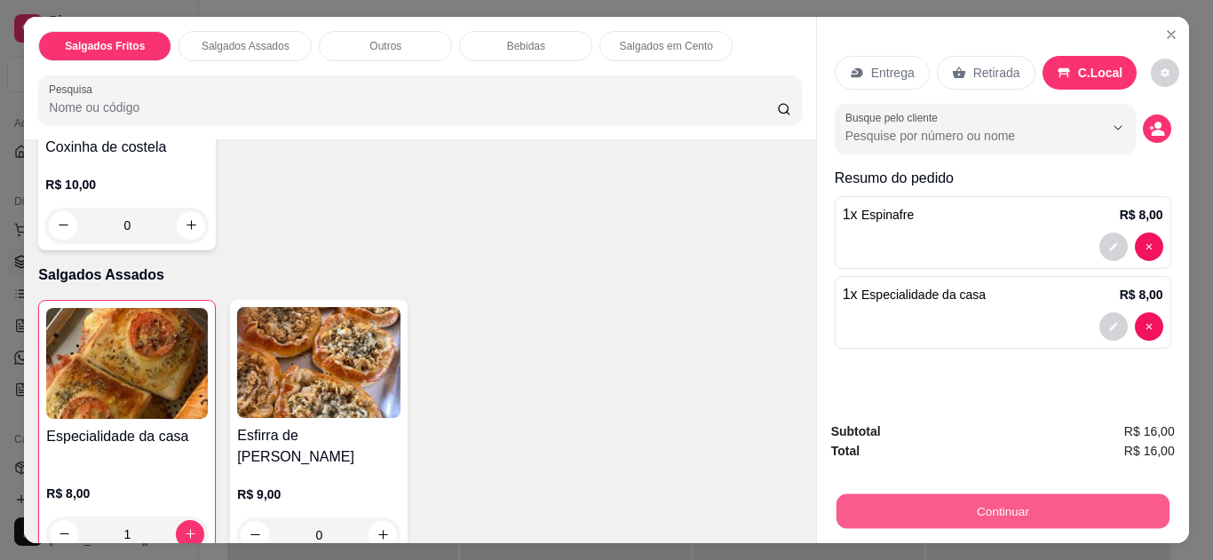
click at [1037, 500] on button "Continuar" at bounding box center [1002, 512] width 333 height 35
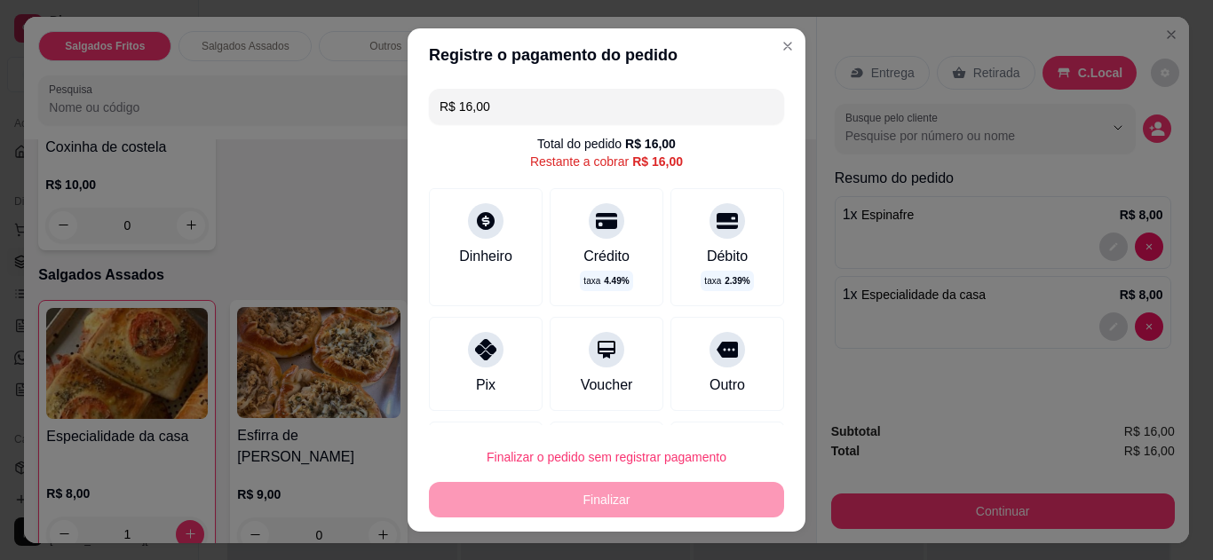
click at [497, 263] on div "Dinheiro" at bounding box center [485, 256] width 53 height 21
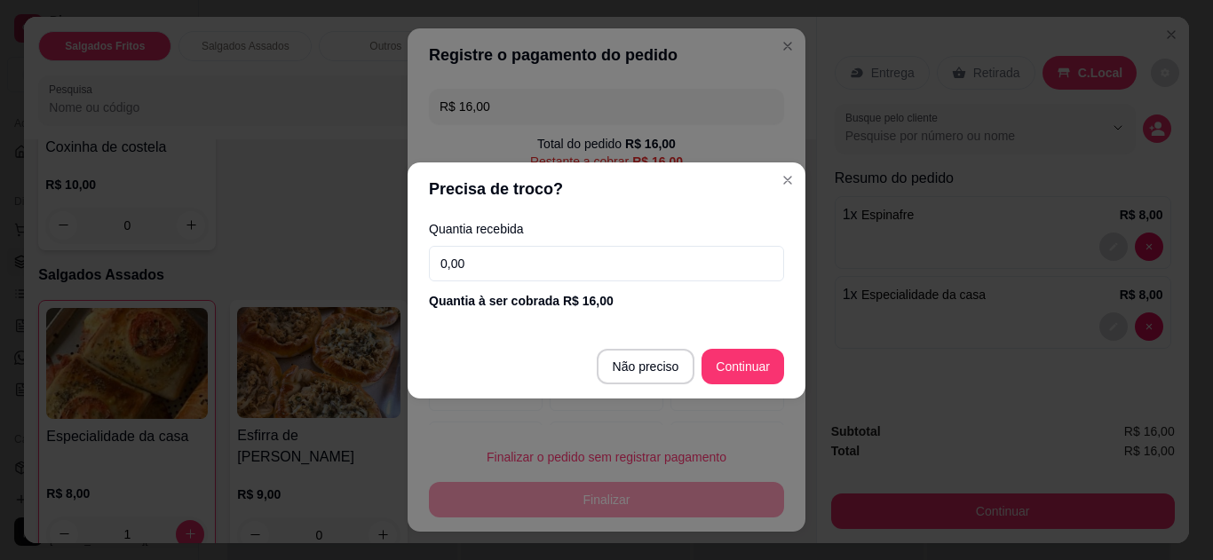
click at [497, 261] on input "0,00" at bounding box center [606, 264] width 355 height 36
type input "16,00"
type input "R$ 0,00"
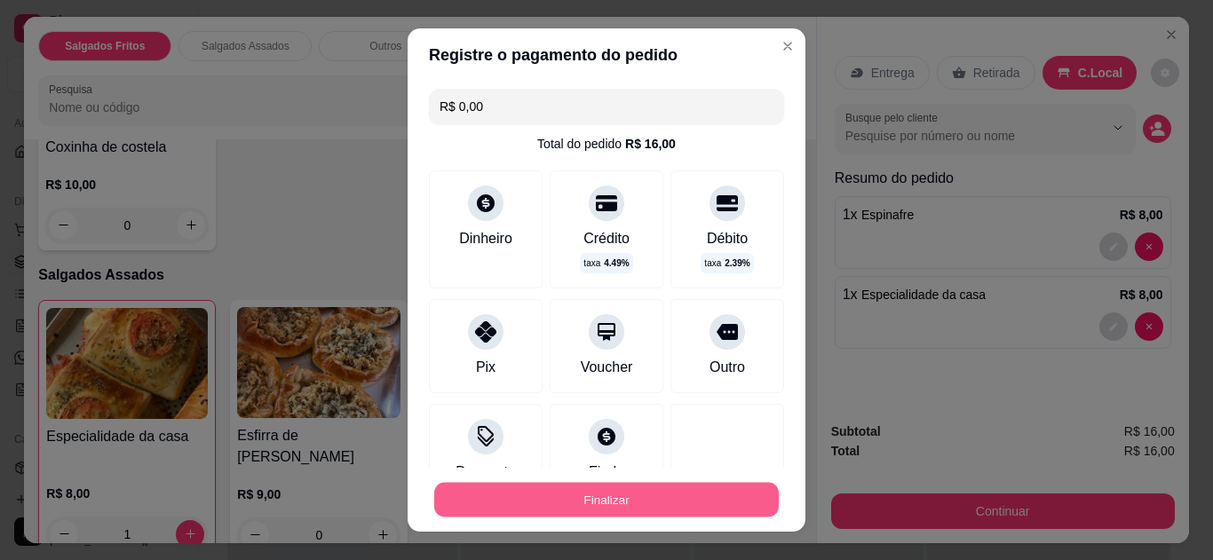
click at [726, 494] on button "Finalizar" at bounding box center [606, 500] width 345 height 35
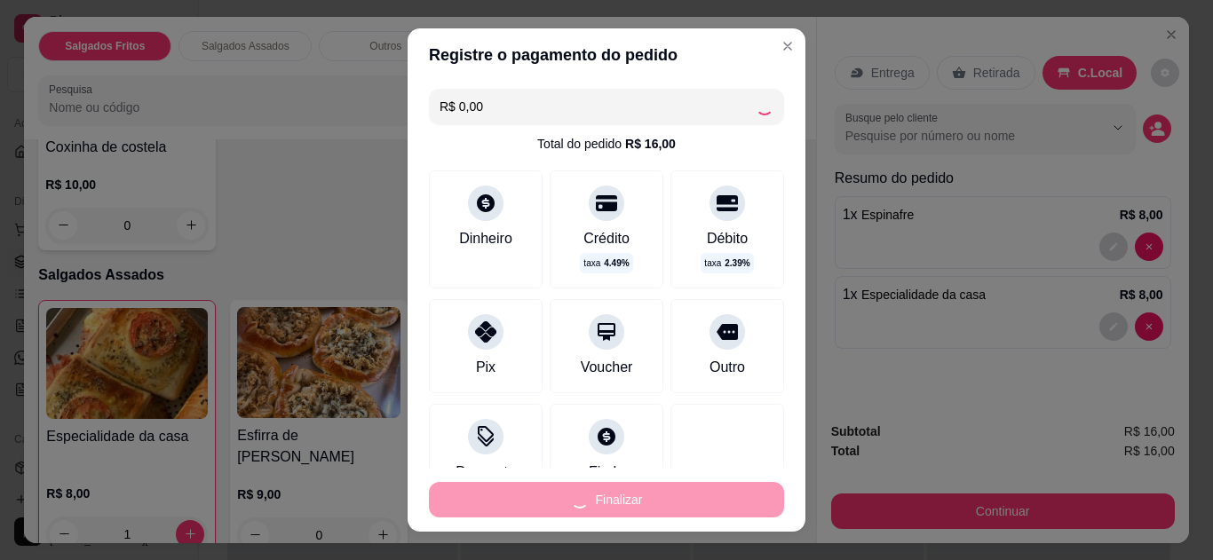
type input "0"
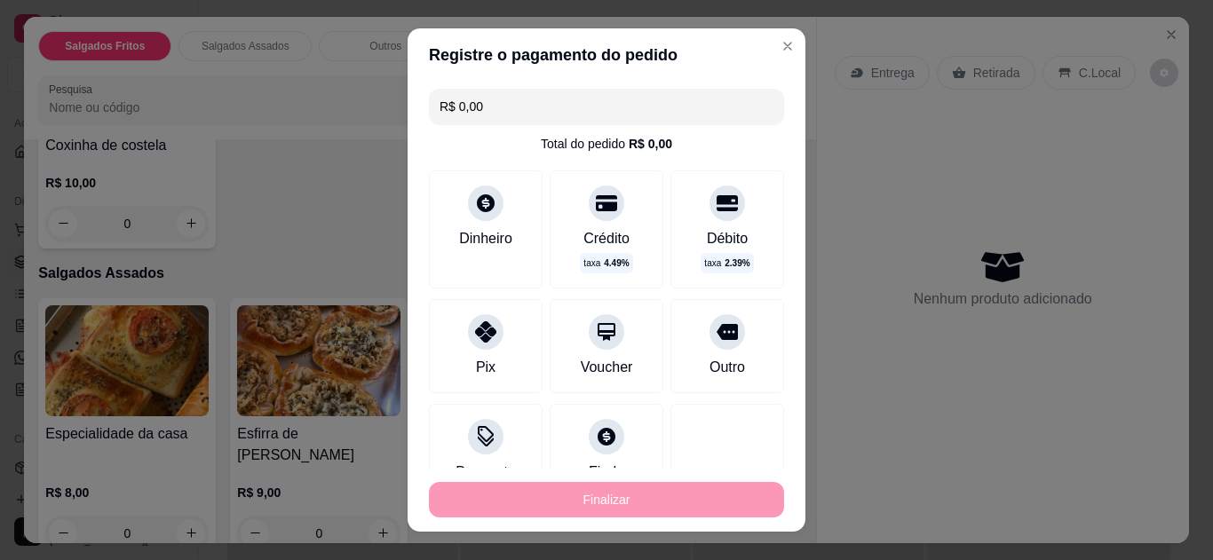
type input "-R$ 16,00"
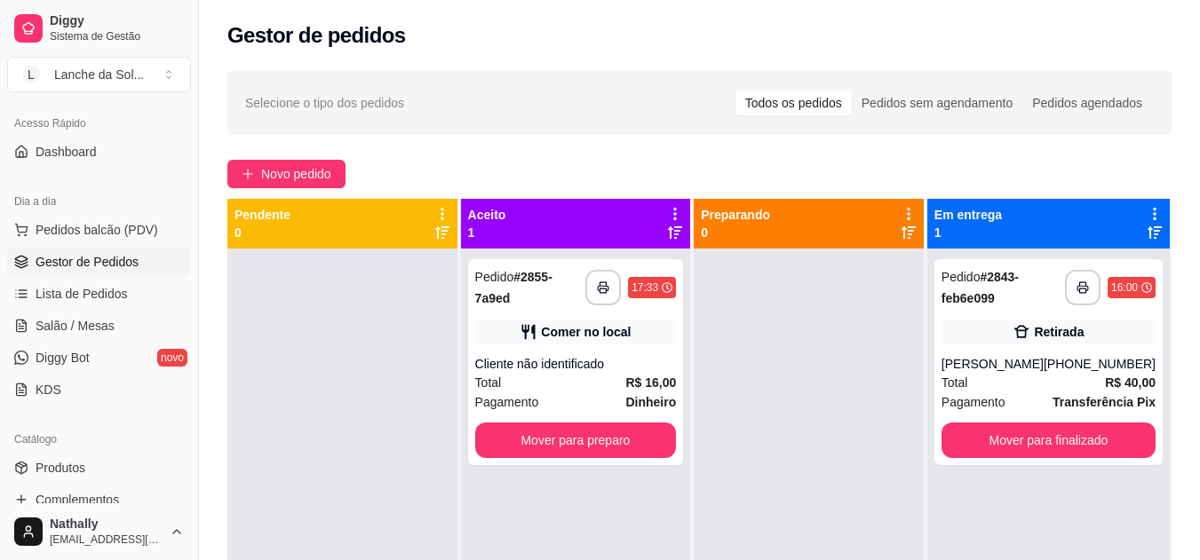
click at [632, 369] on div "Cliente não identificado" at bounding box center [576, 364] width 202 height 18
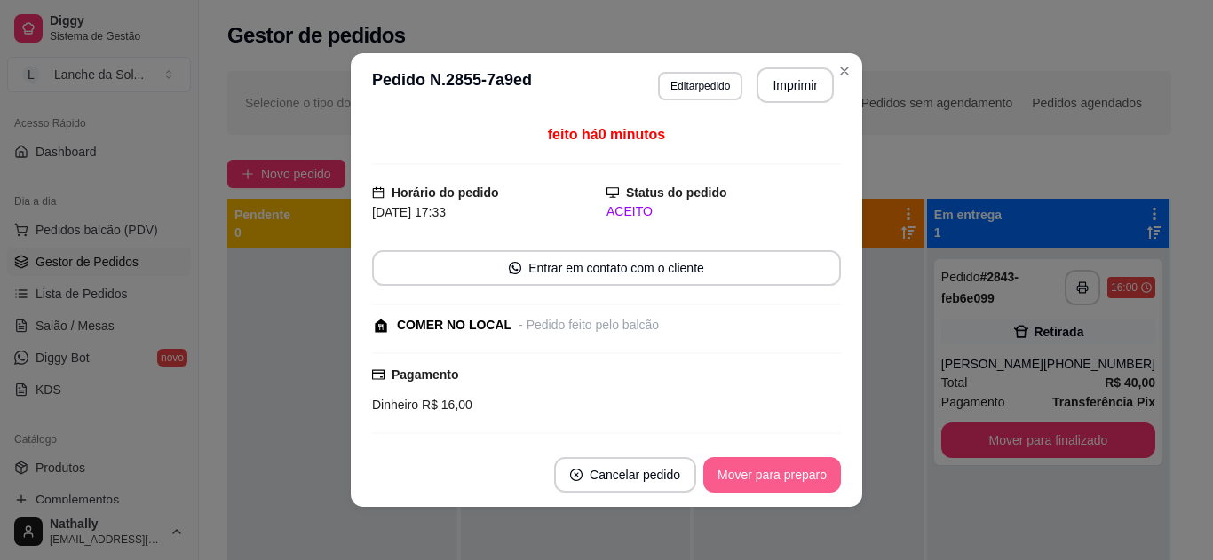
click at [796, 475] on button "Mover para preparo" at bounding box center [772, 475] width 138 height 36
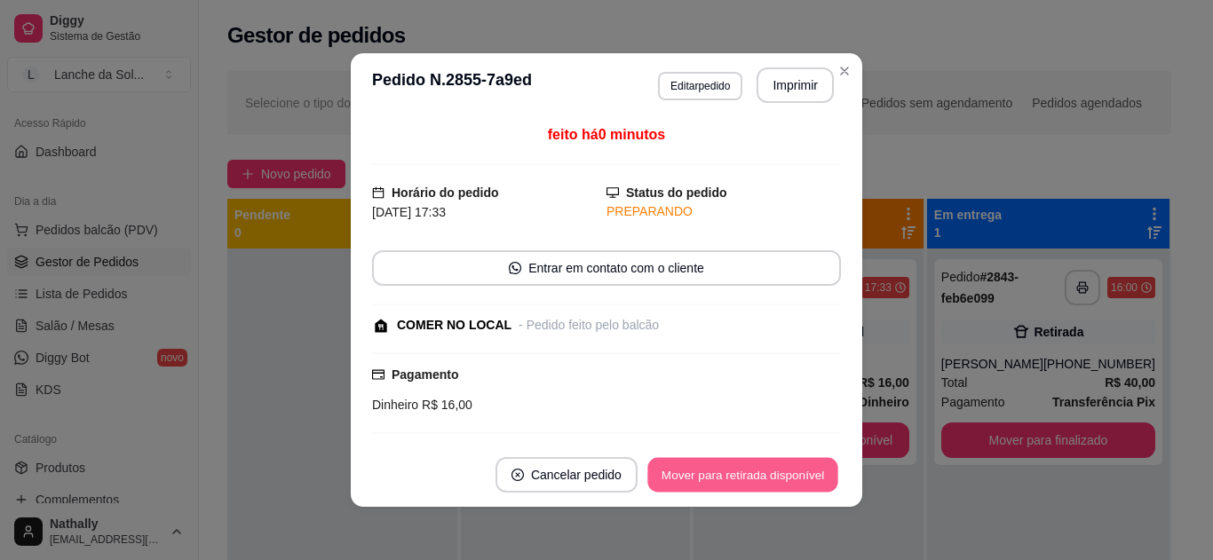
click at [796, 475] on button "Mover para retirada disponível" at bounding box center [742, 475] width 190 height 35
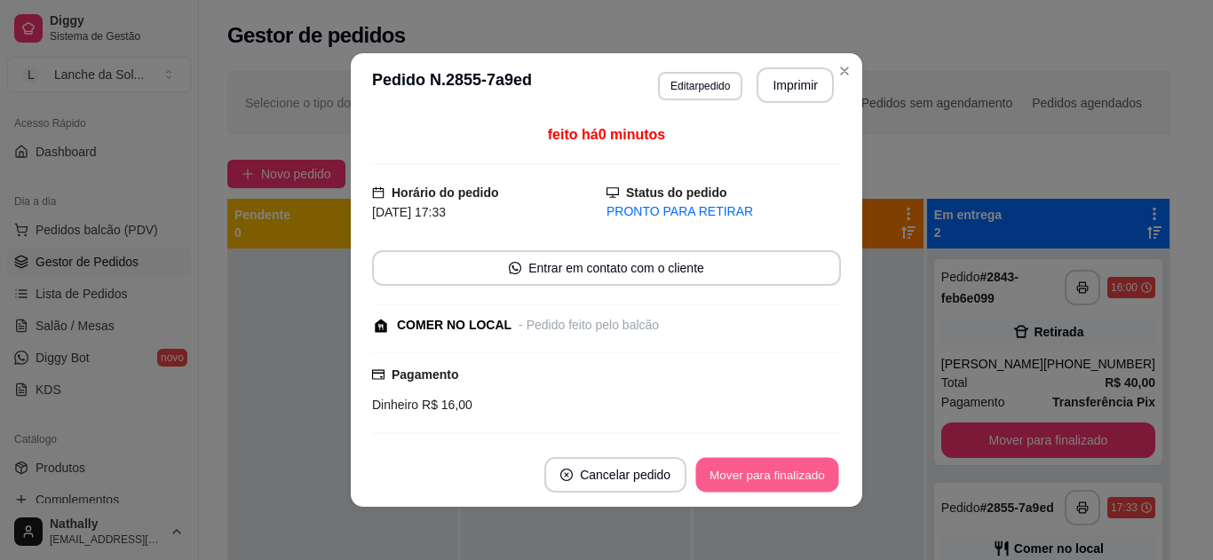
click at [796, 475] on button "Mover para finalizado" at bounding box center [767, 475] width 143 height 35
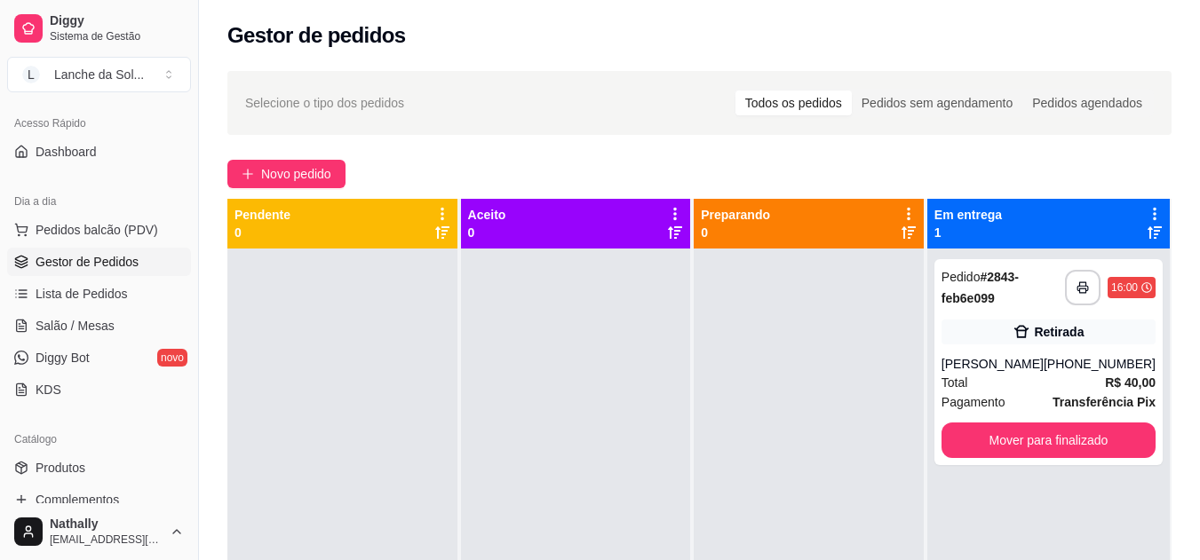
click at [99, 224] on span "Pedidos balcão (PDV)" at bounding box center [97, 230] width 123 height 18
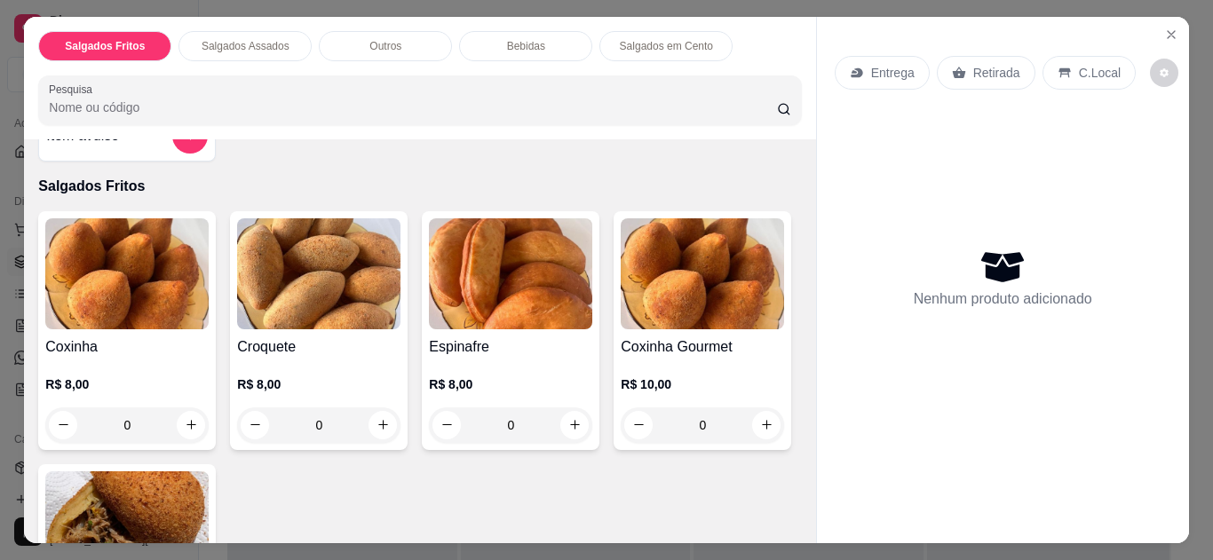
scroll to position [56, 0]
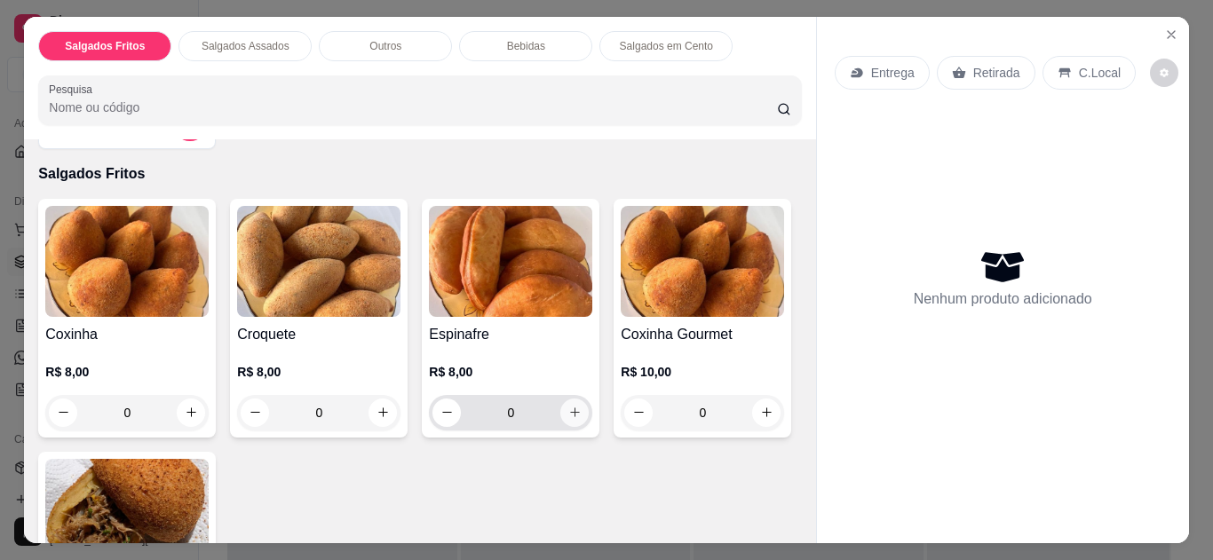
click at [570, 408] on icon "increase-product-quantity" at bounding box center [575, 413] width 10 height 10
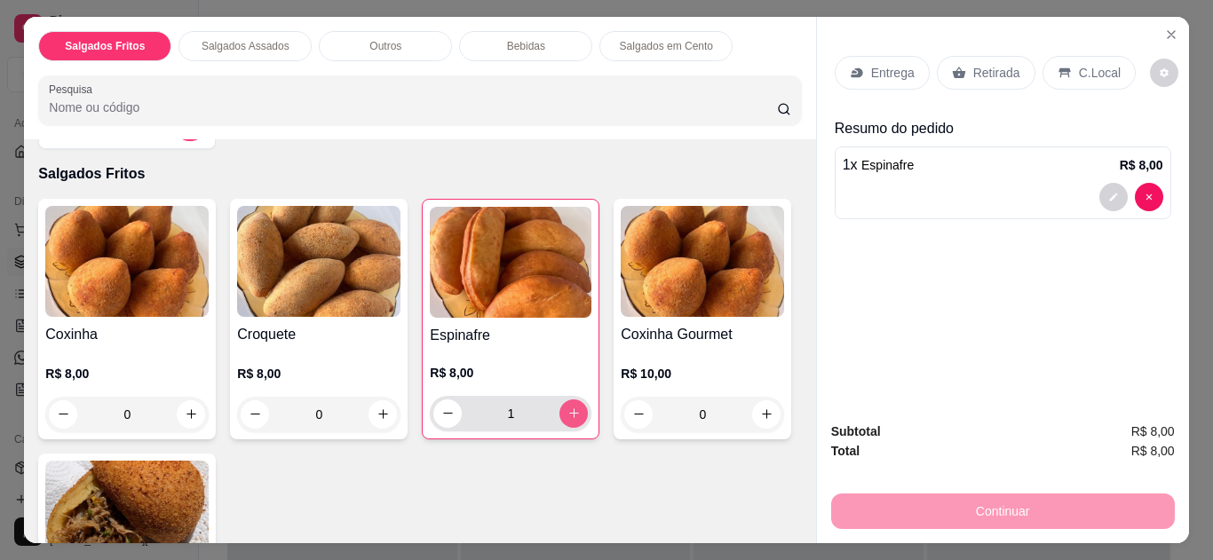
click at [570, 407] on icon "increase-product-quantity" at bounding box center [573, 413] width 13 height 13
type input "2"
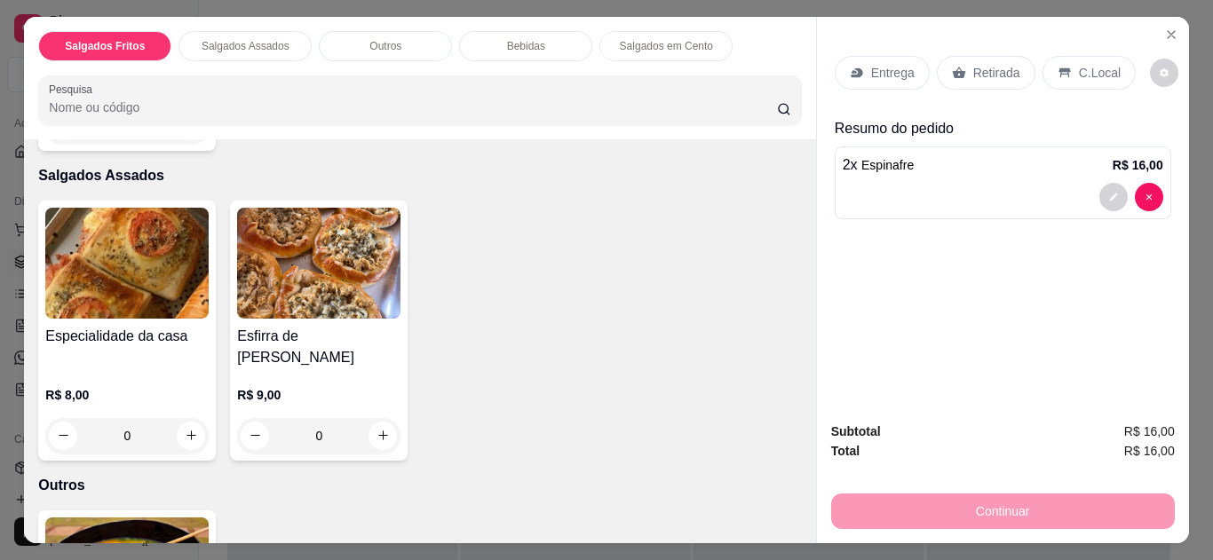
scroll to position [609, 0]
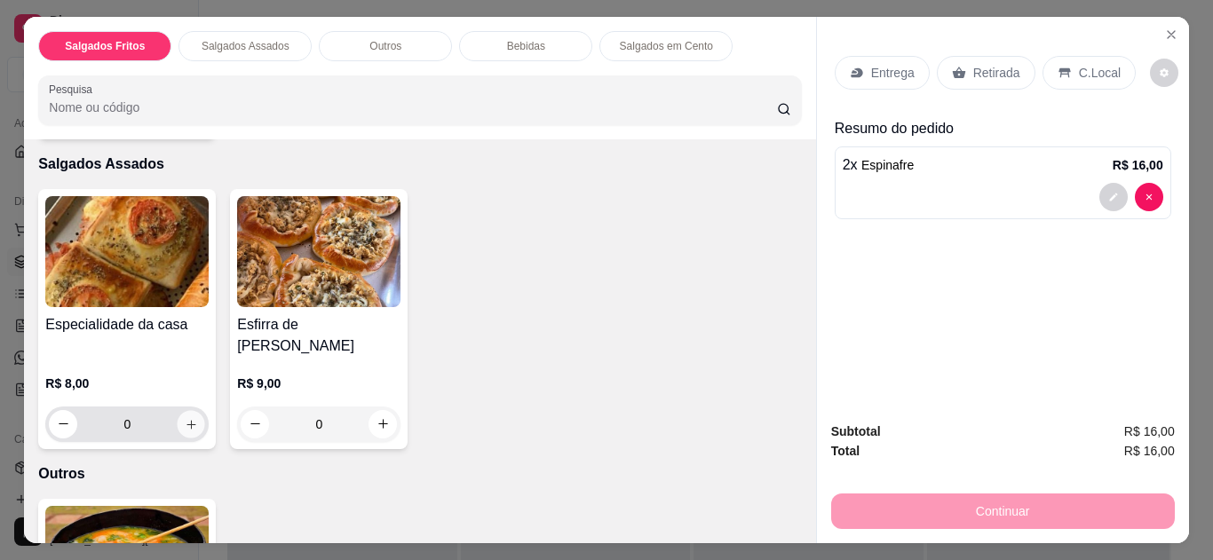
click at [197, 410] on button "increase-product-quantity" at bounding box center [192, 424] width 28 height 28
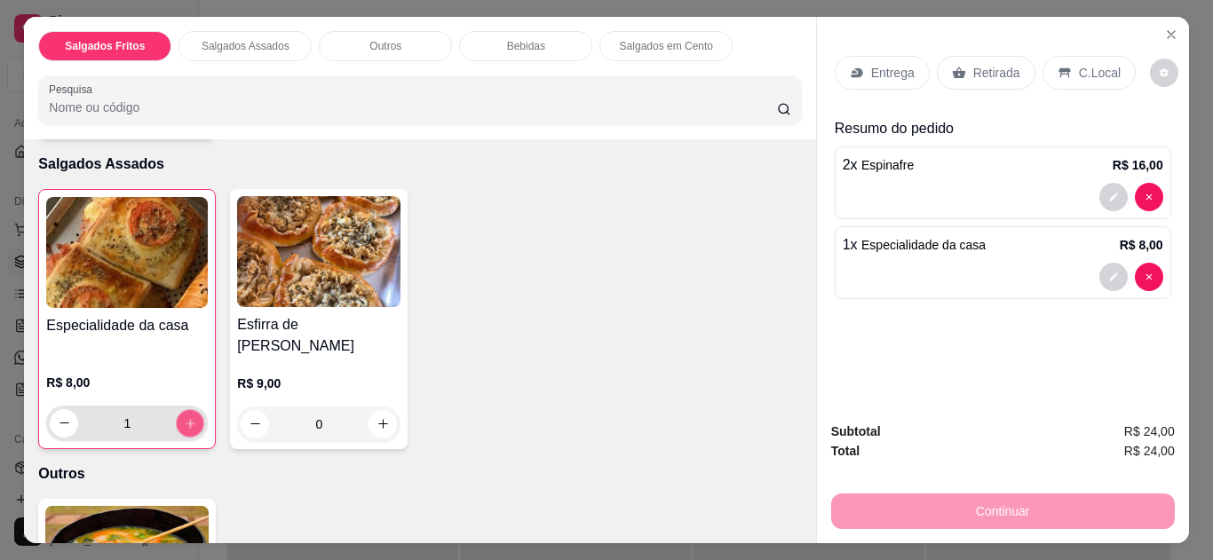
click at [197, 409] on button "increase-product-quantity" at bounding box center [191, 423] width 28 height 28
type input "2"
click at [383, 418] on icon "increase-product-quantity" at bounding box center [382, 424] width 13 height 13
click at [383, 410] on button "increase-product-quantity" at bounding box center [383, 424] width 28 height 28
type input "2"
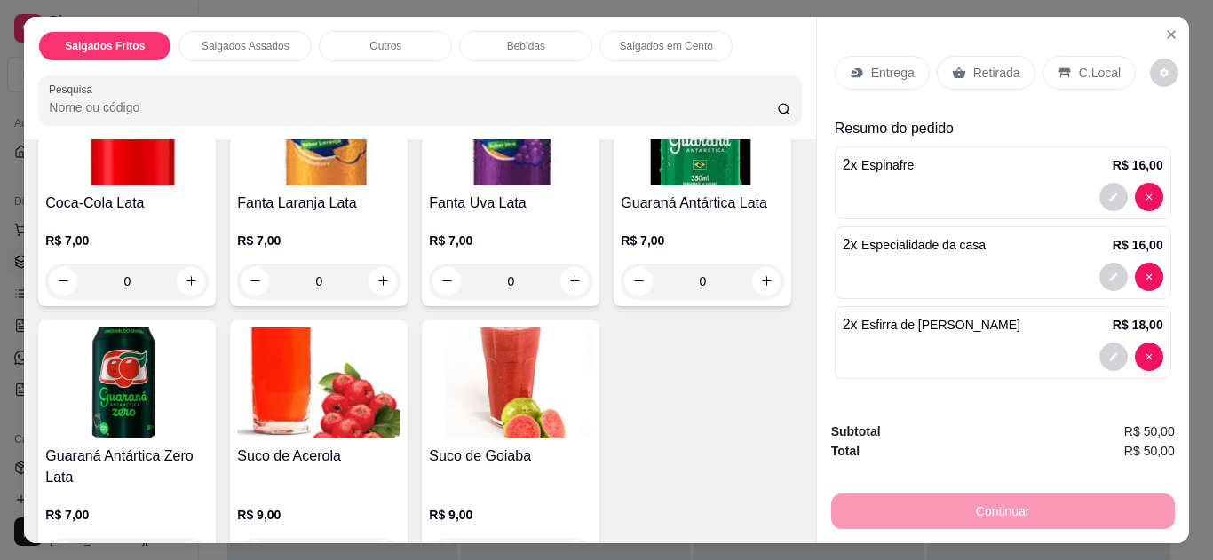
scroll to position [1353, 0]
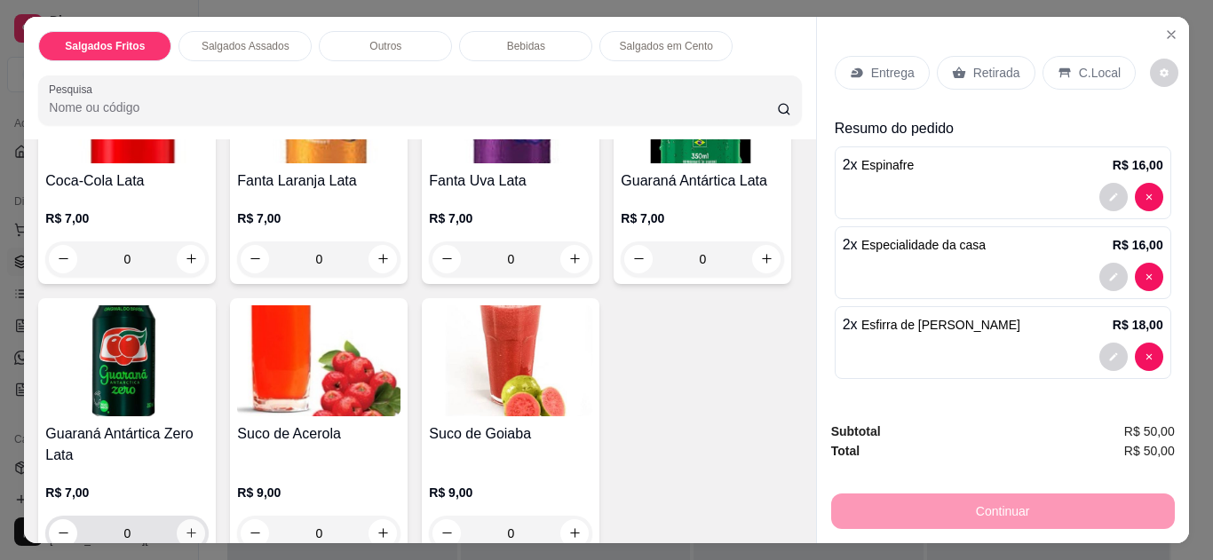
click at [205, 519] on button "increase-product-quantity" at bounding box center [191, 533] width 28 height 28
type input "1"
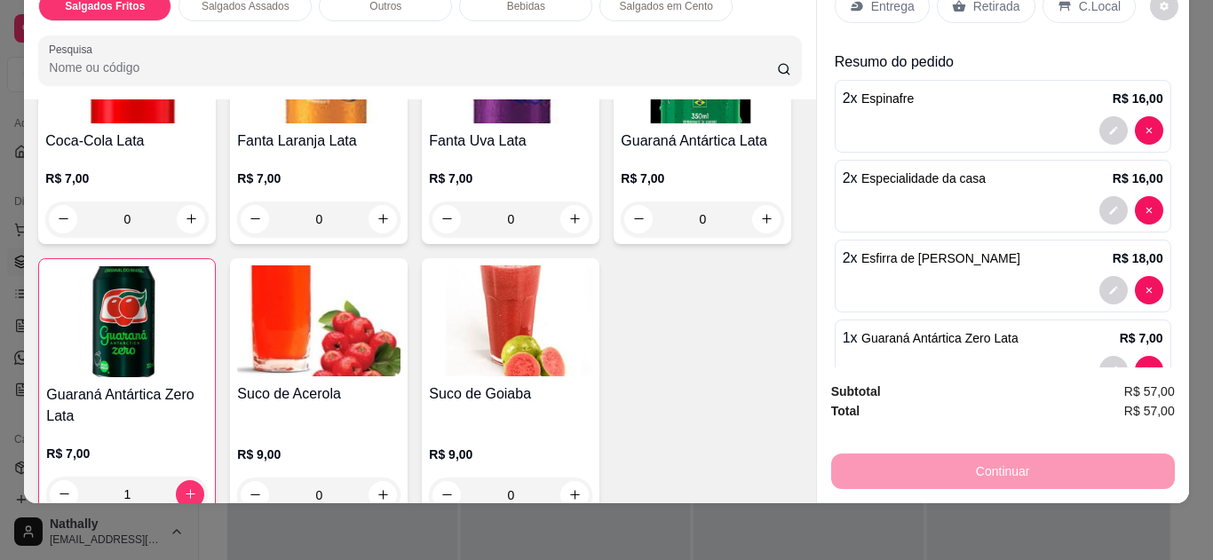
scroll to position [0, 0]
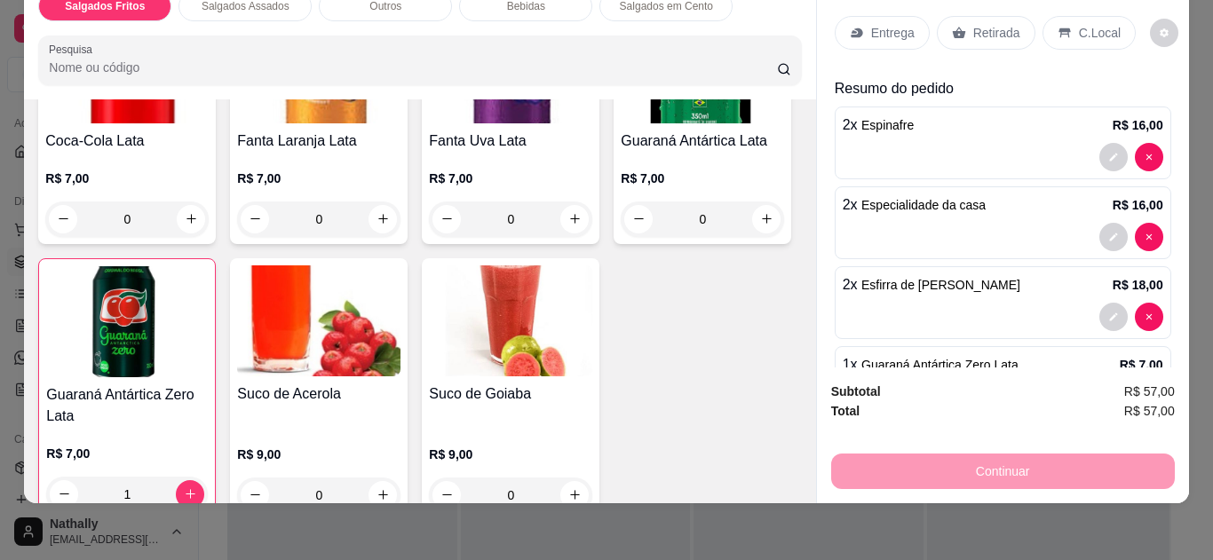
click at [1069, 16] on div "C.Local" at bounding box center [1088, 33] width 93 height 34
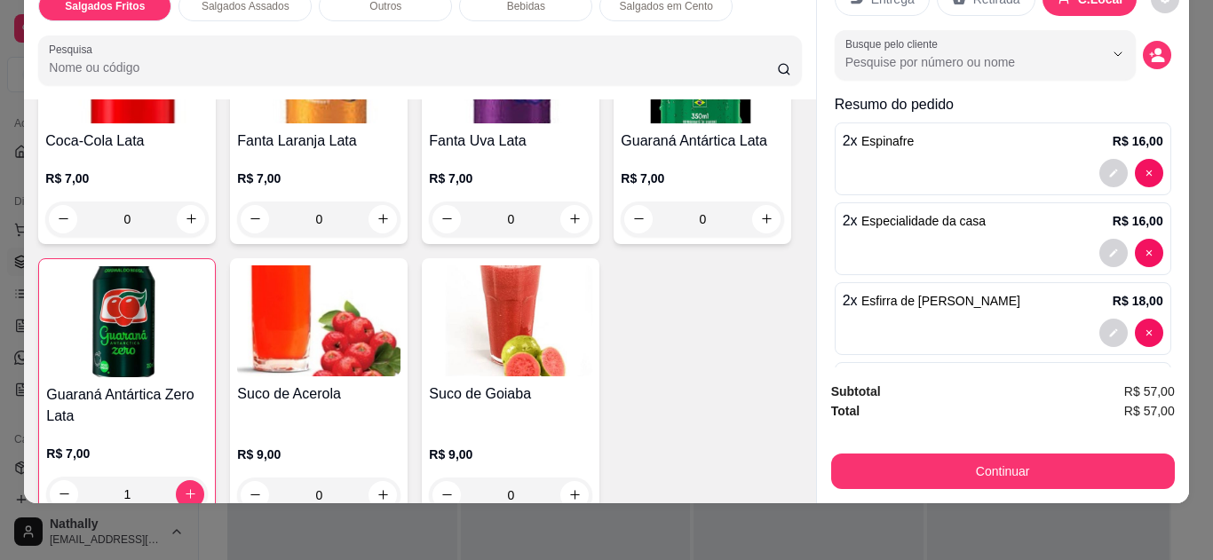
scroll to position [125, 0]
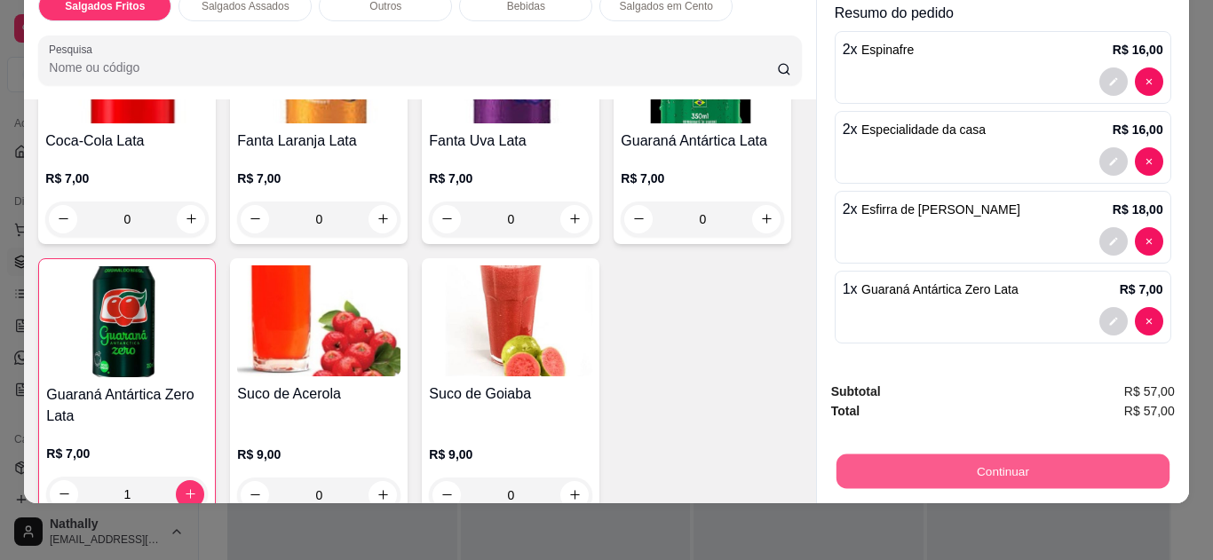
click at [993, 455] on button "Continuar" at bounding box center [1002, 472] width 333 height 35
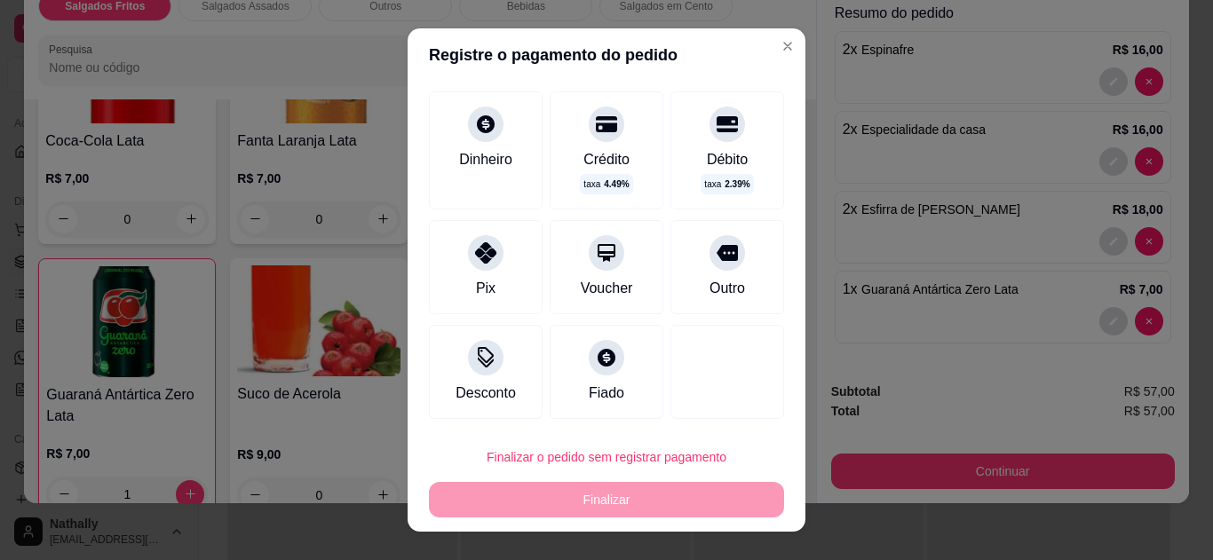
click at [468, 240] on div at bounding box center [486, 253] width 36 height 36
type input "R$ 0,00"
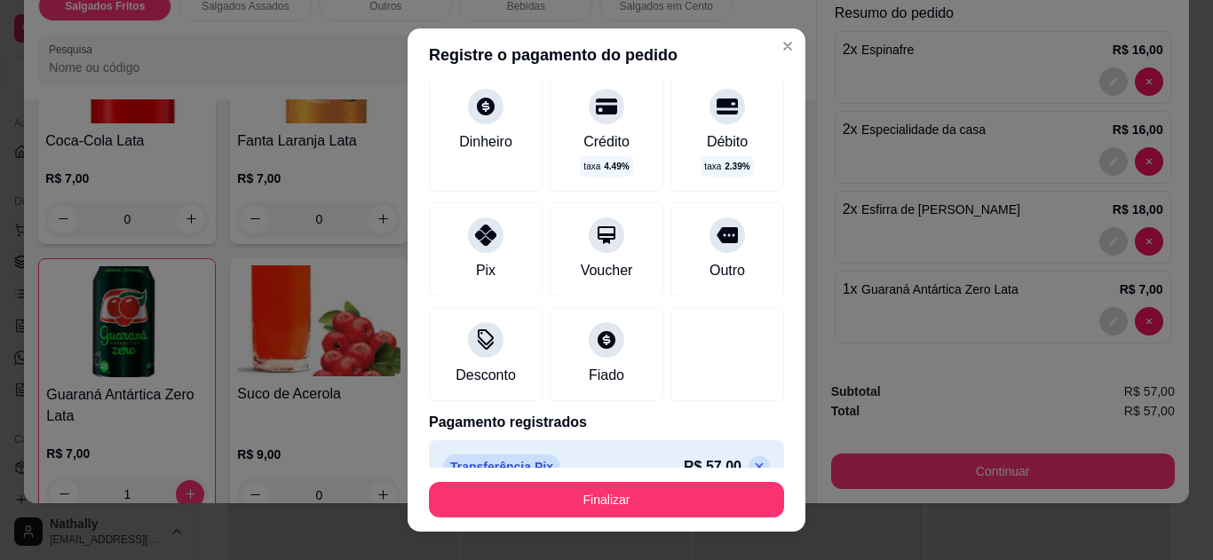
scroll to position [79, 0]
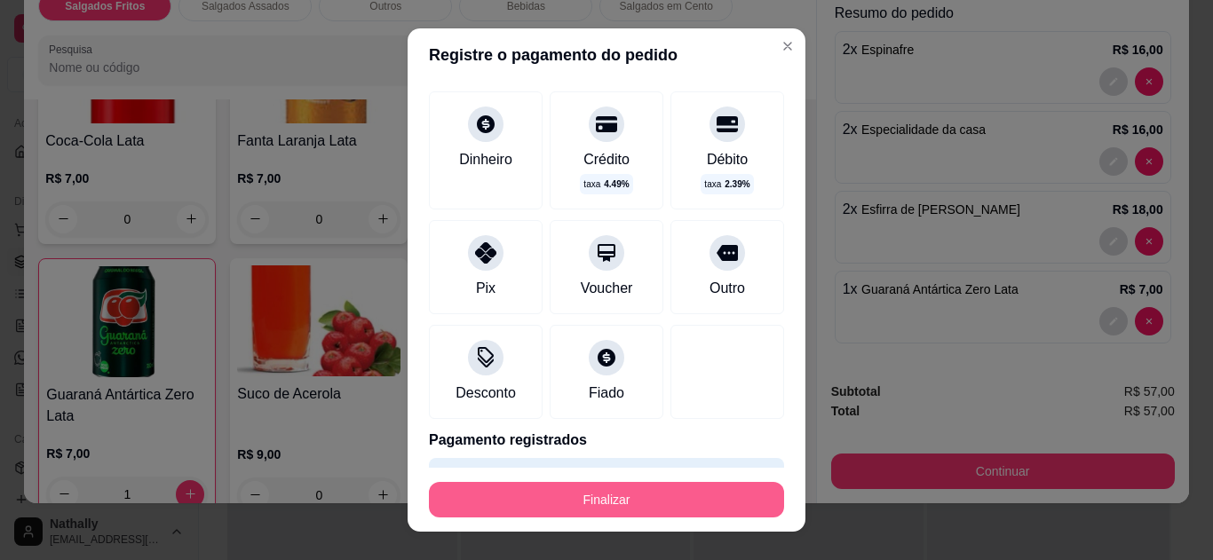
click at [598, 507] on button "Finalizar" at bounding box center [606, 500] width 355 height 36
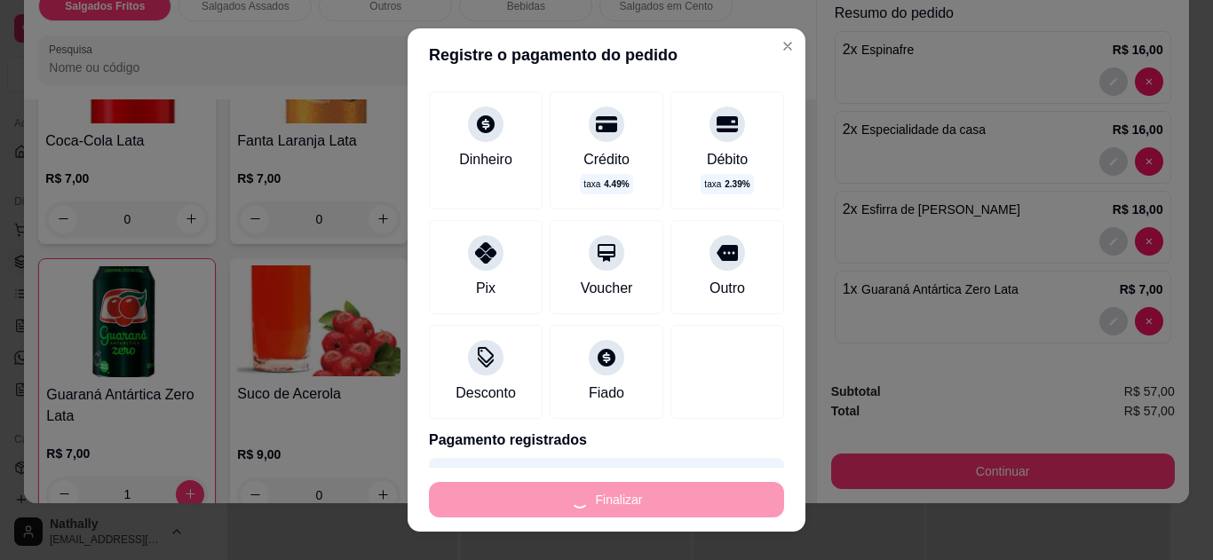
type input "0"
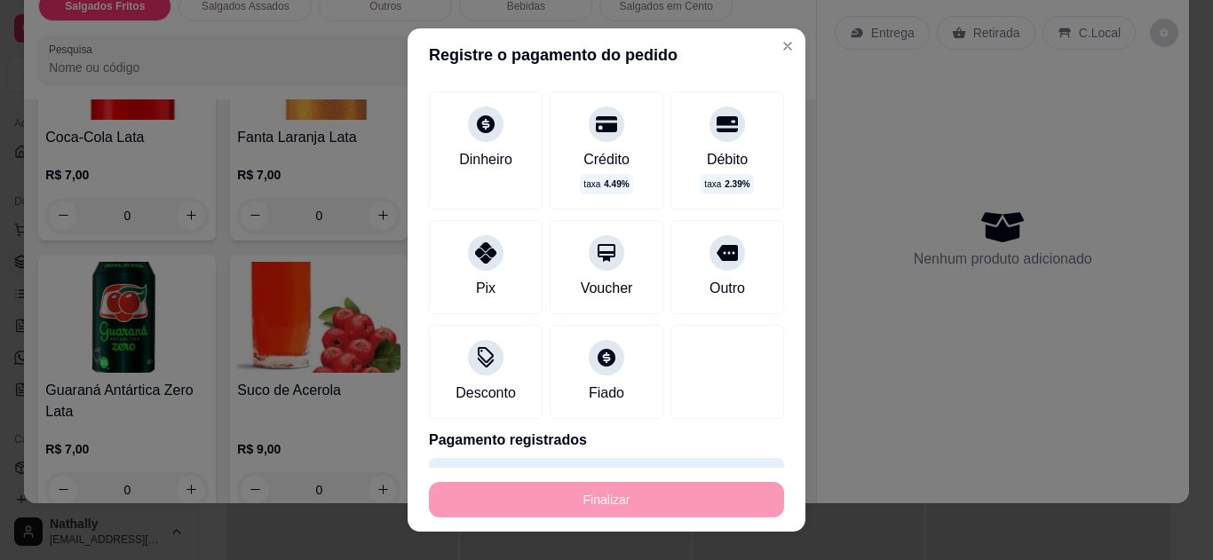
type input "-R$ 57,00"
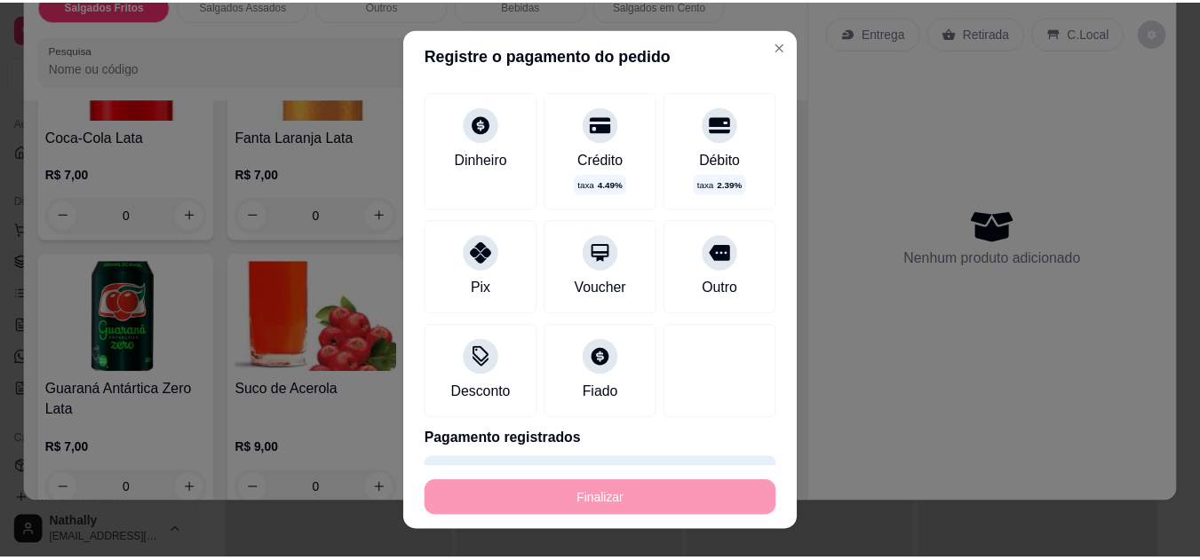
scroll to position [1350, 0]
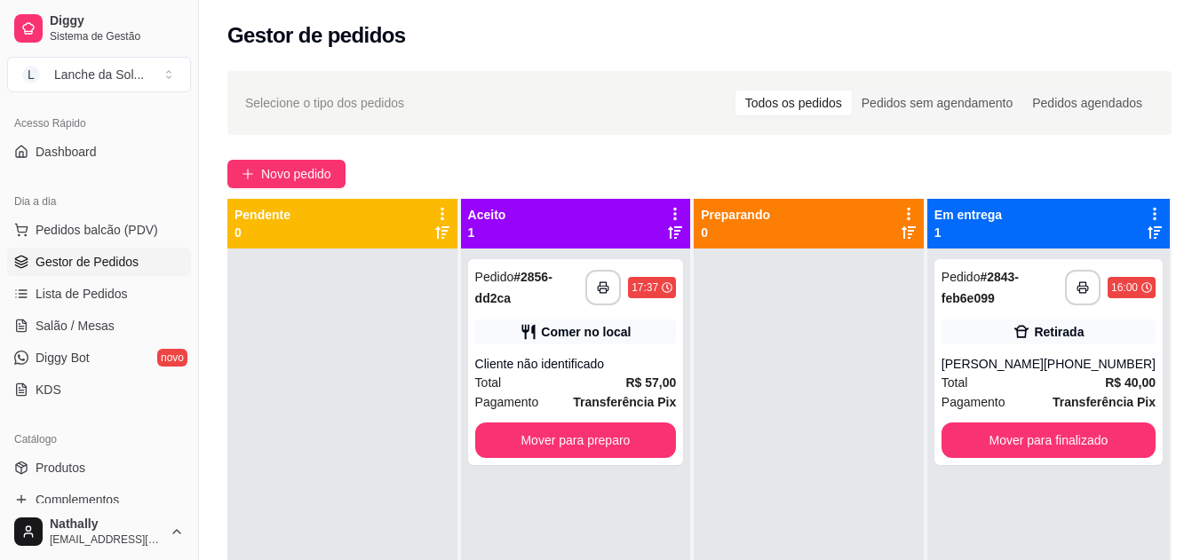
click at [615, 357] on div "Cliente não identificado" at bounding box center [576, 364] width 202 height 18
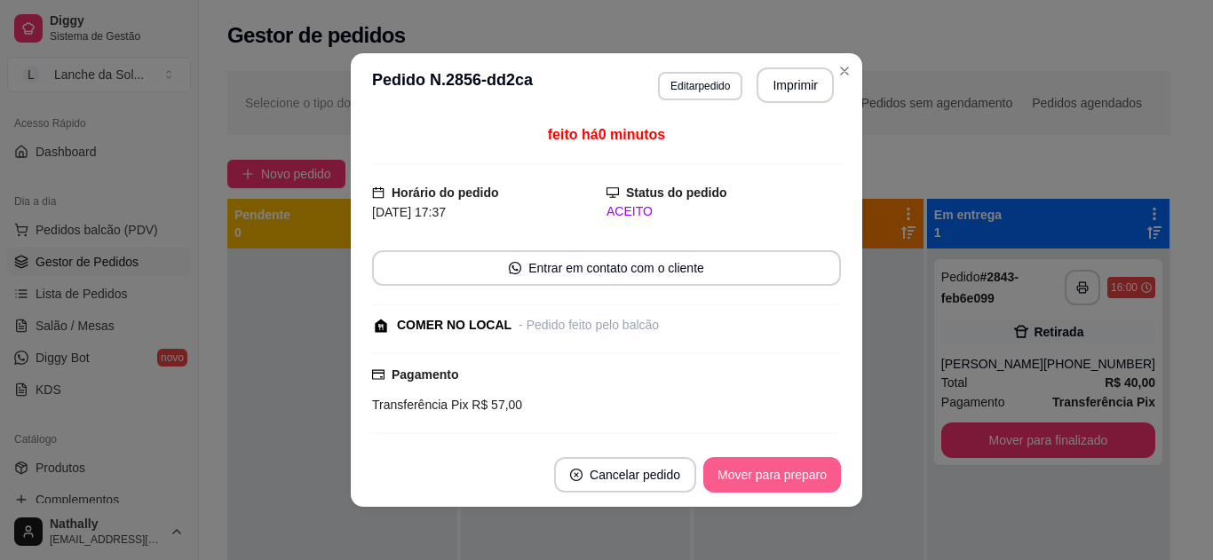
click at [751, 488] on button "Mover para preparo" at bounding box center [772, 475] width 138 height 36
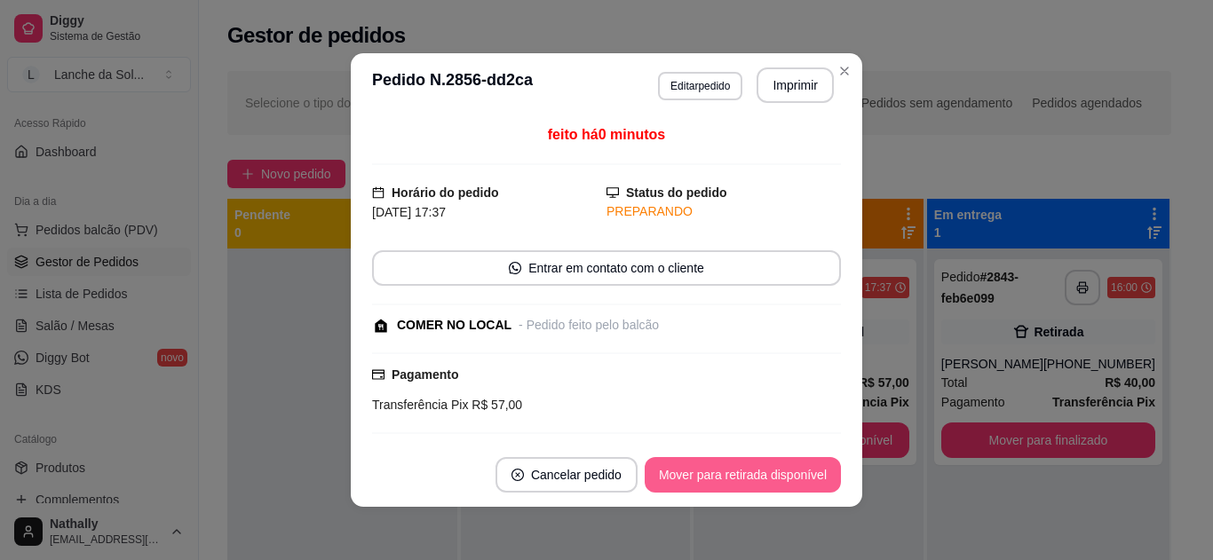
click at [751, 487] on button "Mover para retirada disponível" at bounding box center [743, 475] width 196 height 36
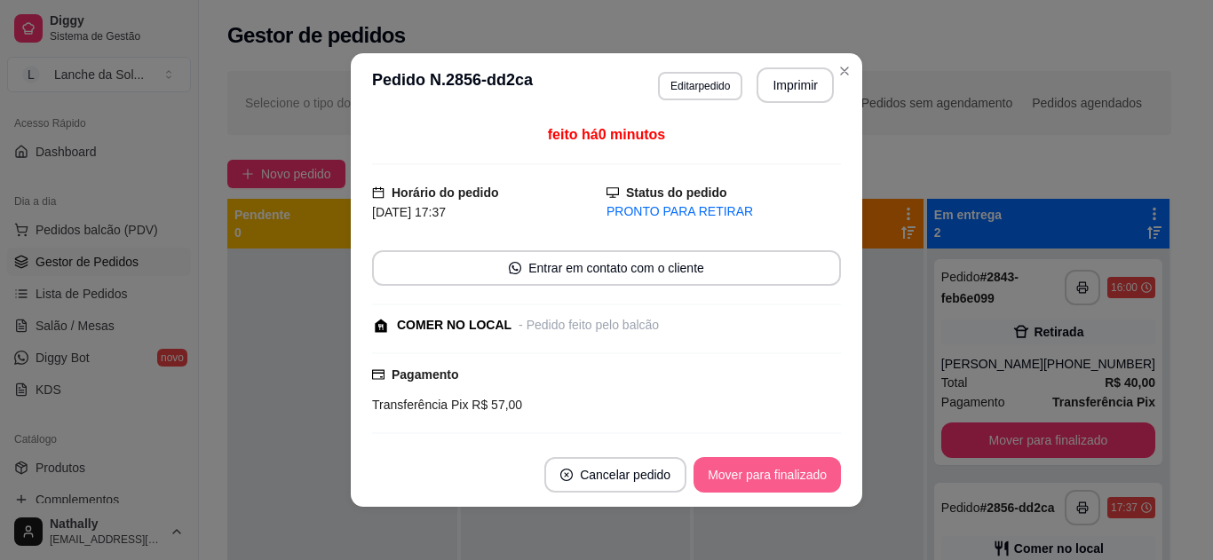
click at [751, 487] on button "Mover para finalizado" at bounding box center [766, 475] width 147 height 36
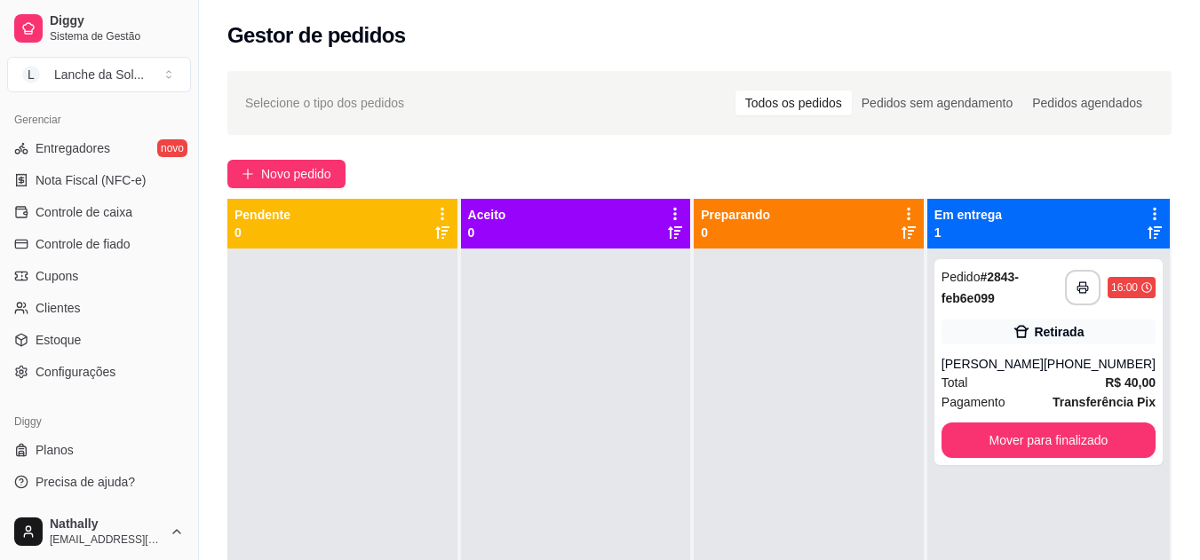
click at [192, 413] on button "Toggle Sidebar" at bounding box center [198, 280] width 14 height 560
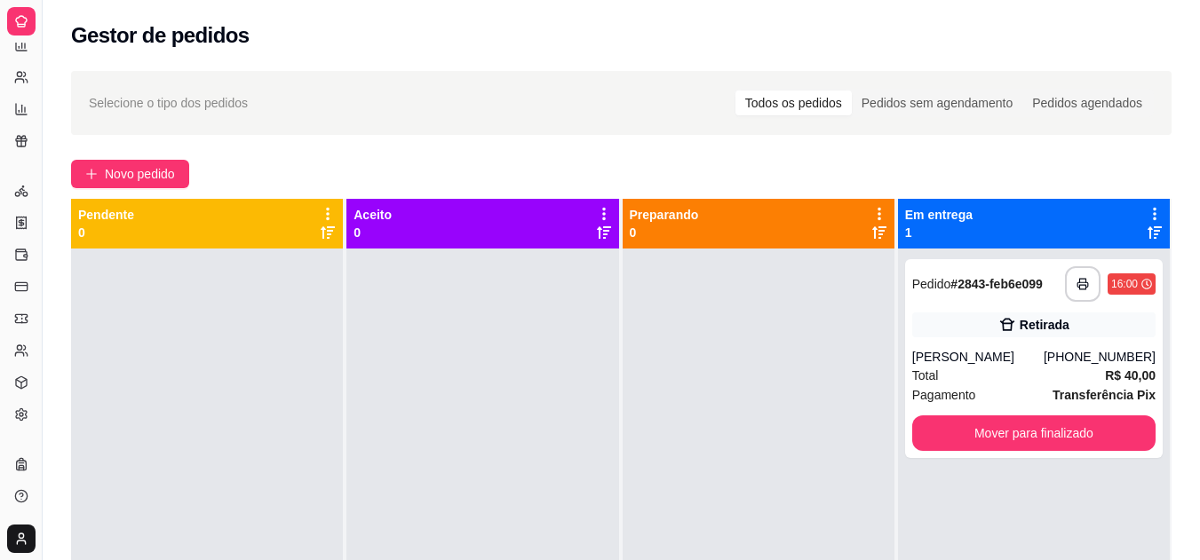
scroll to position [360, 0]
click at [39, 293] on button "Toggle Sidebar" at bounding box center [42, 280] width 14 height 560
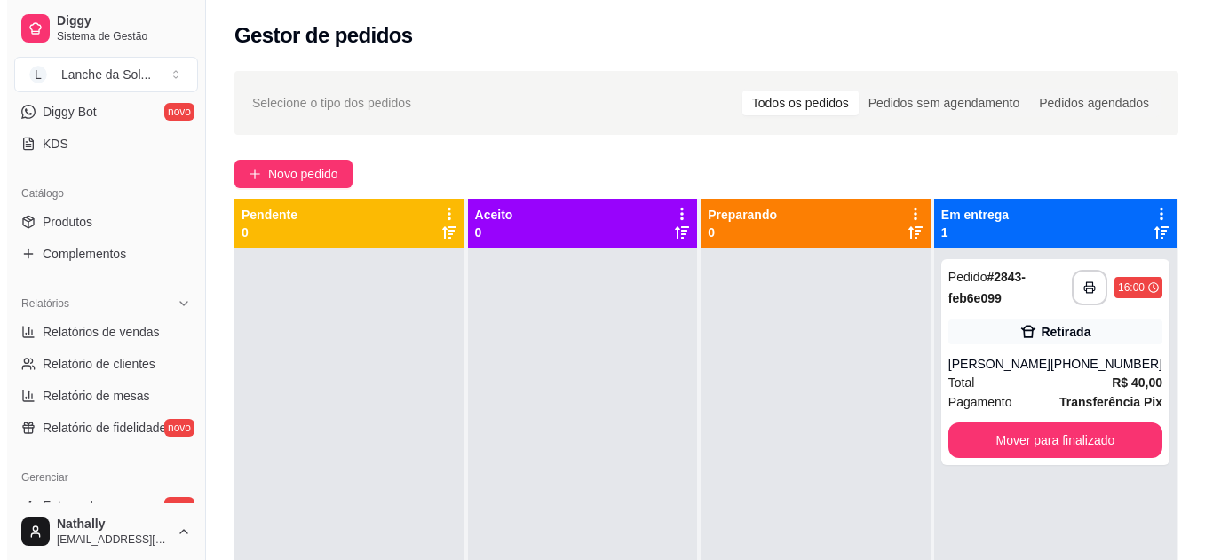
scroll to position [0, 0]
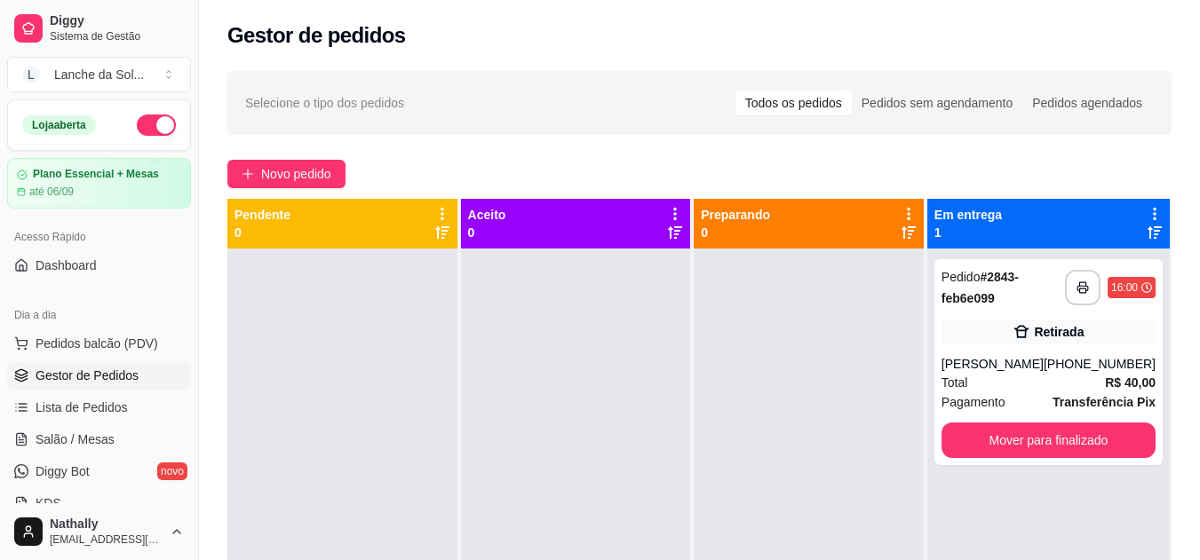
click at [99, 396] on link "Lista de Pedidos" at bounding box center [99, 407] width 184 height 28
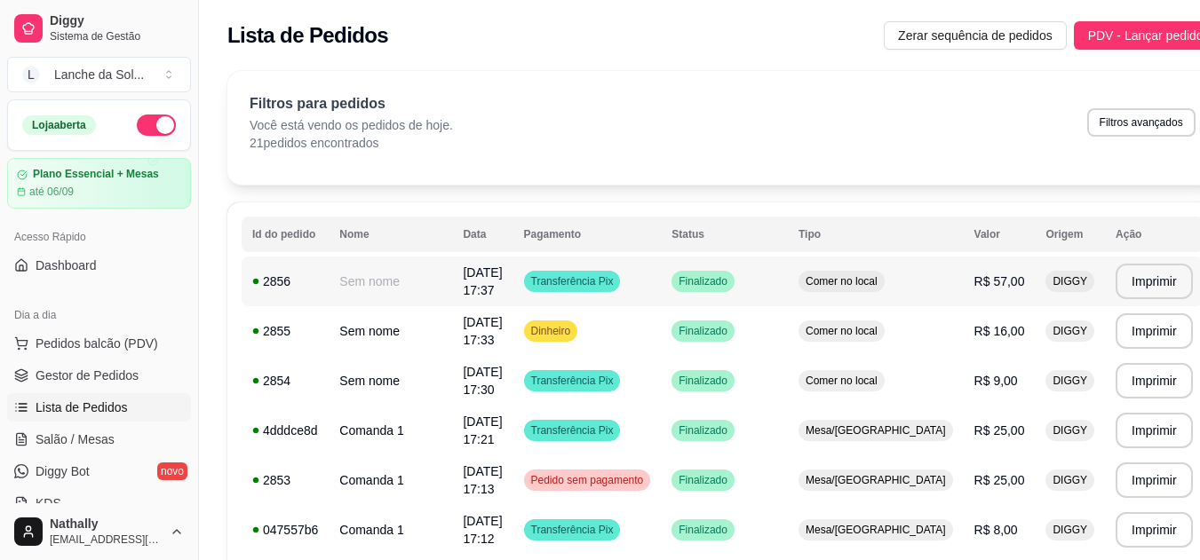
click at [545, 279] on td "Transferência Pix" at bounding box center [587, 282] width 148 height 50
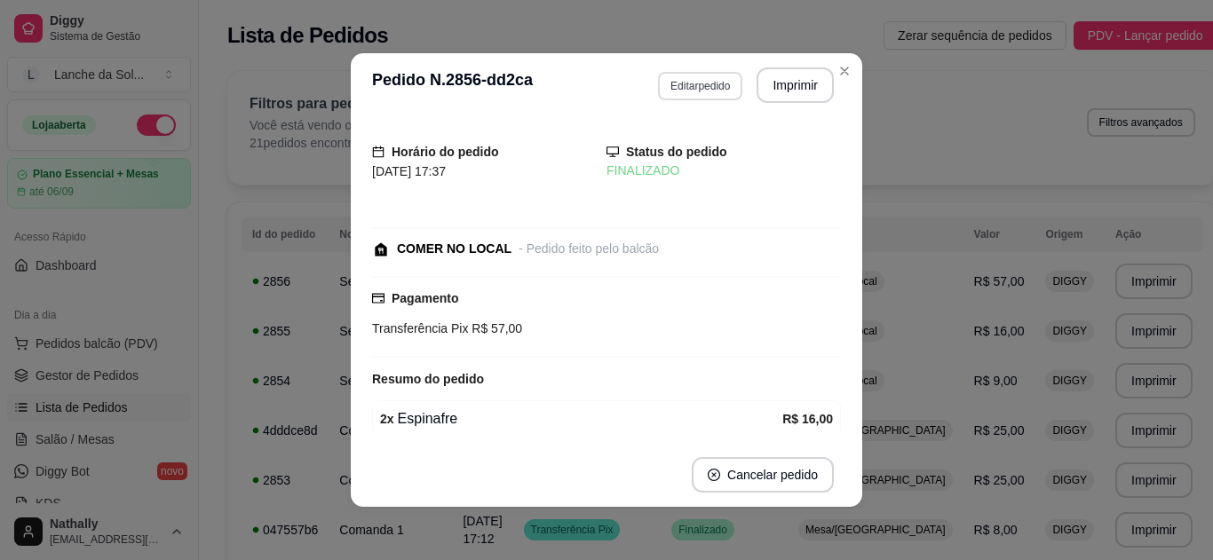
click at [714, 84] on button "Editar pedido" at bounding box center [700, 86] width 84 height 28
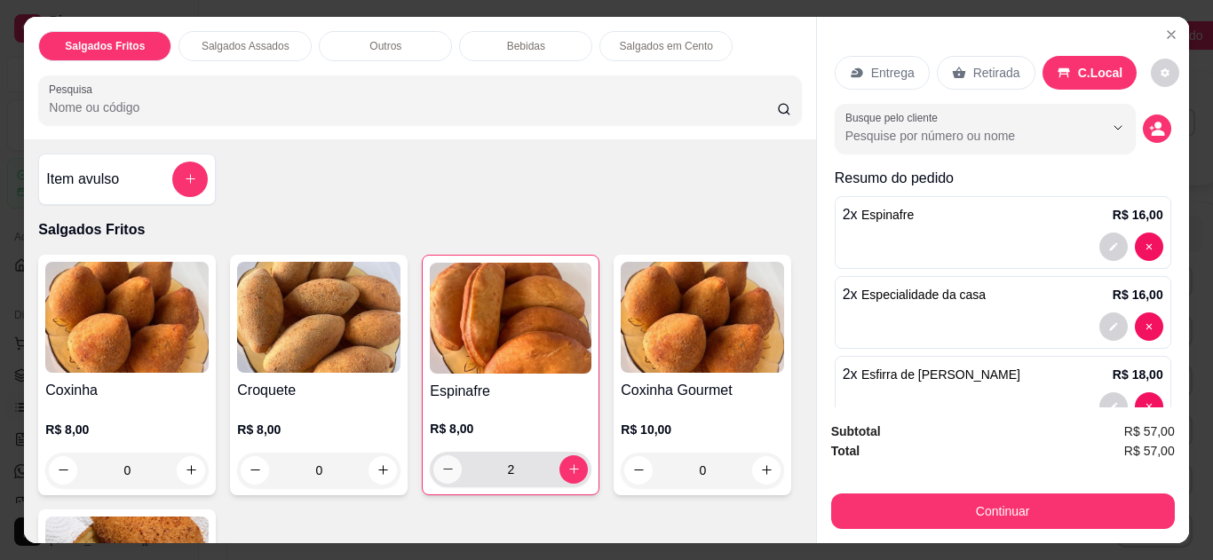
click at [449, 462] on button "decrease-product-quantity" at bounding box center [447, 470] width 28 height 28
click at [449, 462] on button "decrease-product-quantity" at bounding box center [448, 470] width 28 height 28
type input "0"
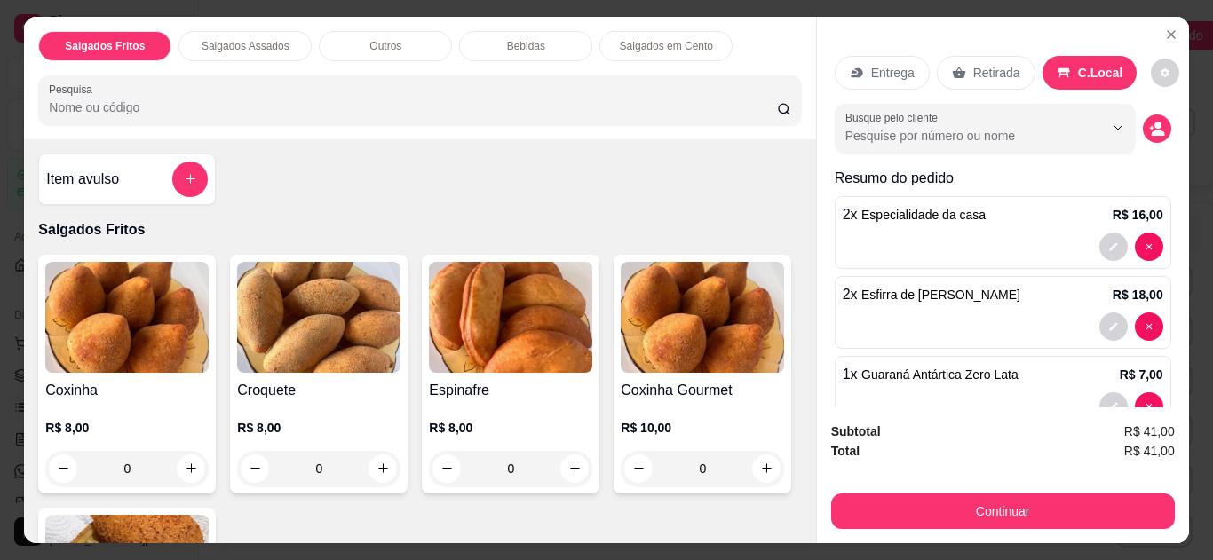
scroll to position [45, 0]
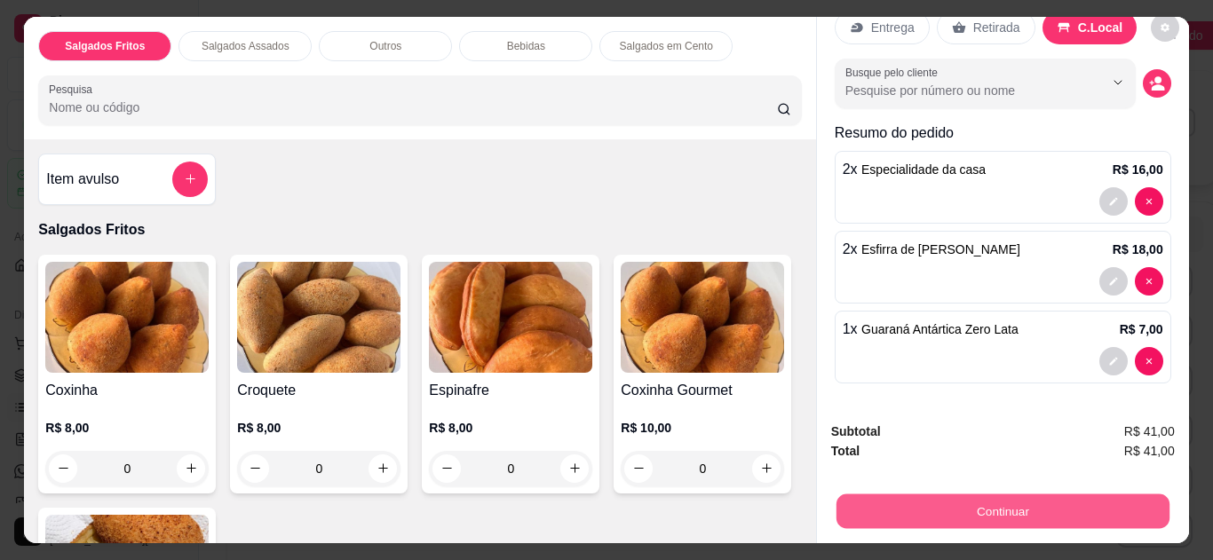
click at [973, 501] on button "Continuar" at bounding box center [1002, 512] width 333 height 35
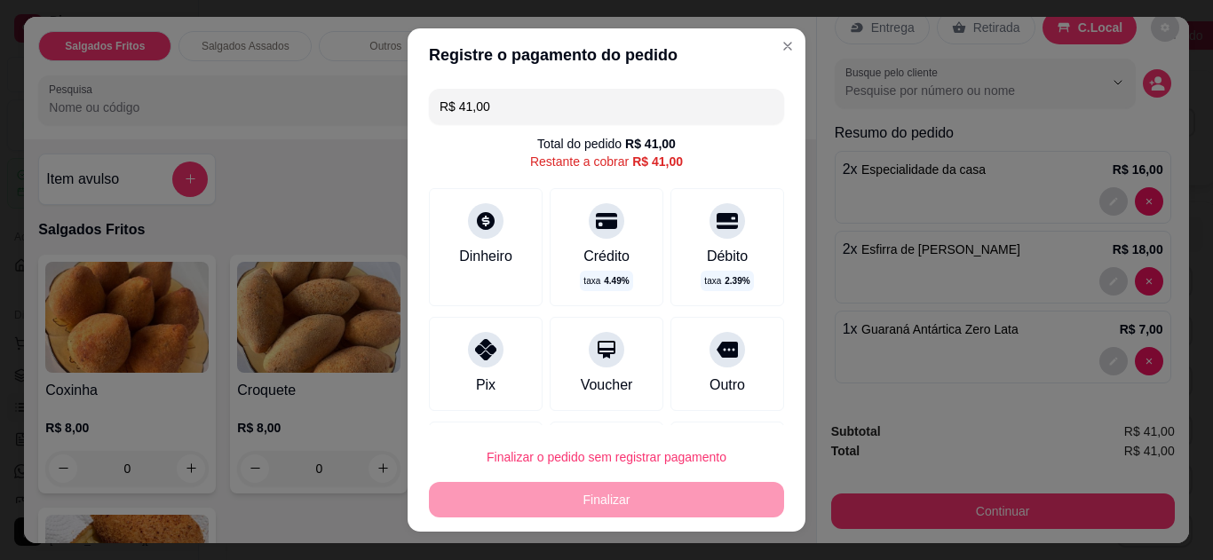
click at [468, 355] on div at bounding box center [486, 350] width 36 height 36
type input "R$ 0,00"
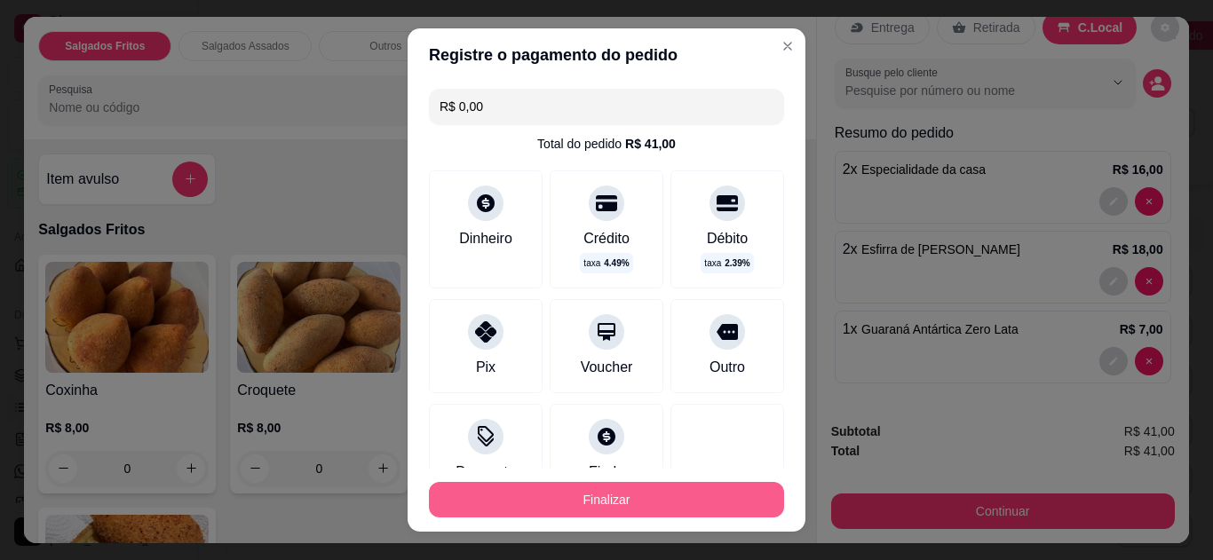
click at [556, 494] on button "Finalizar" at bounding box center [606, 500] width 355 height 36
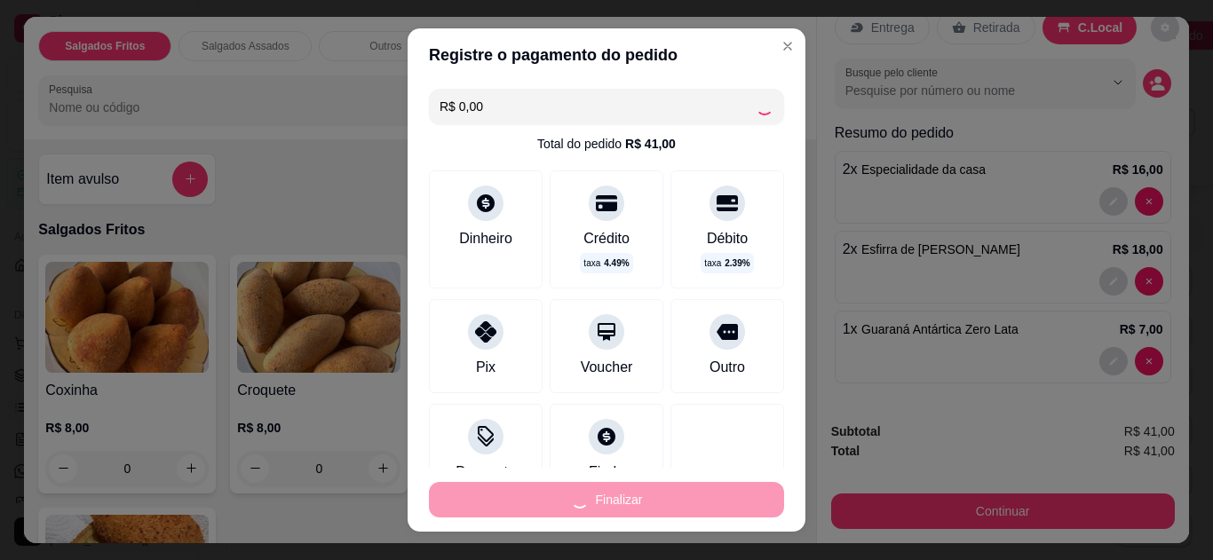
type input "0"
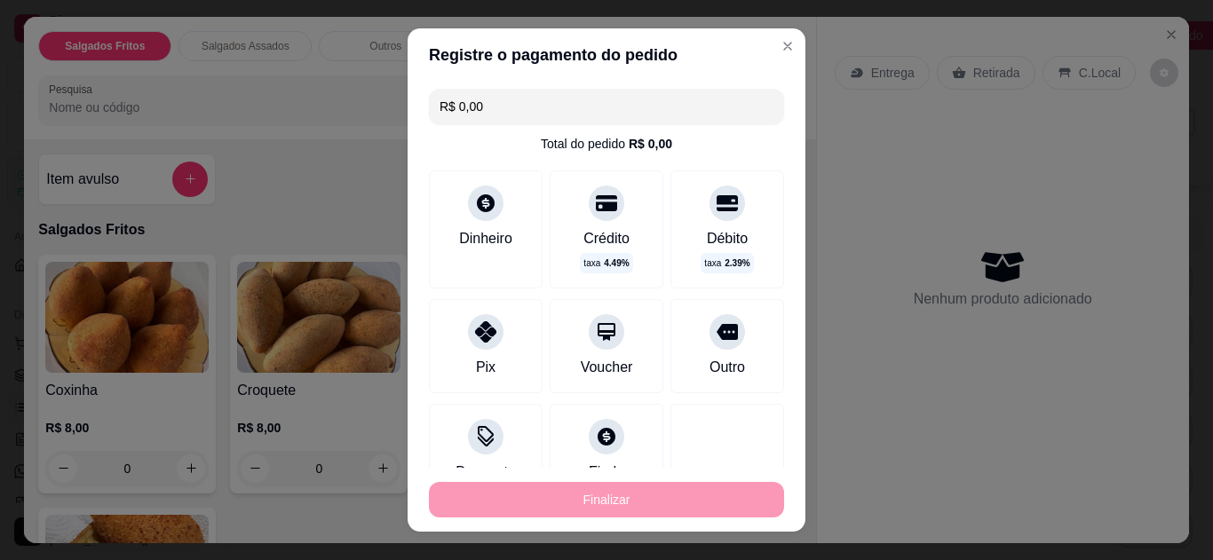
type input "-R$ 41,00"
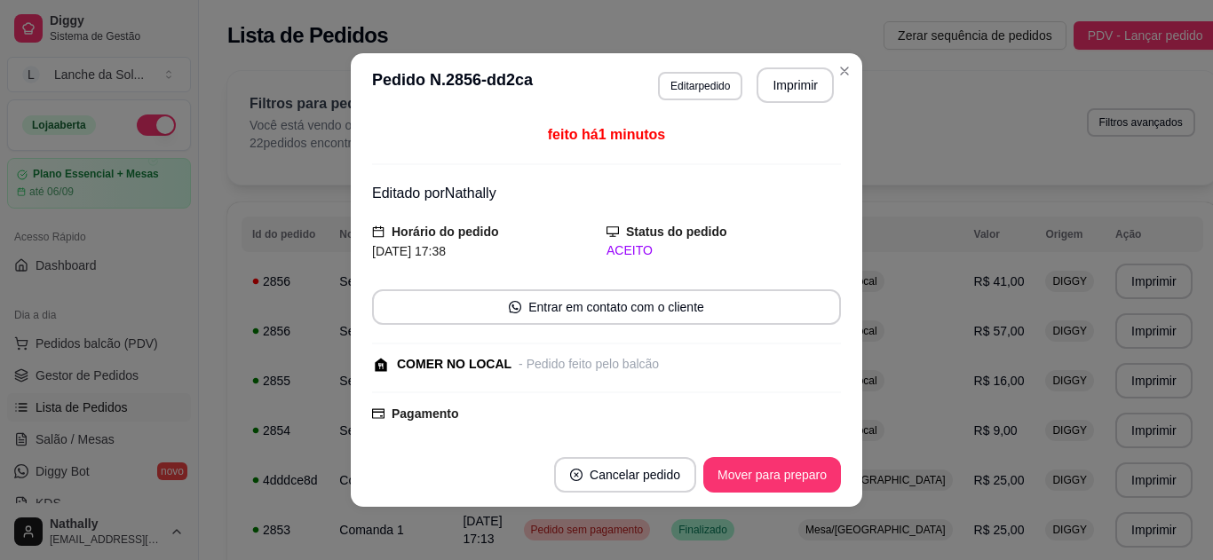
click at [750, 497] on footer "Cancelar pedido Mover para preparo" at bounding box center [606, 475] width 511 height 64
click at [748, 482] on button "Mover para preparo" at bounding box center [772, 475] width 138 height 36
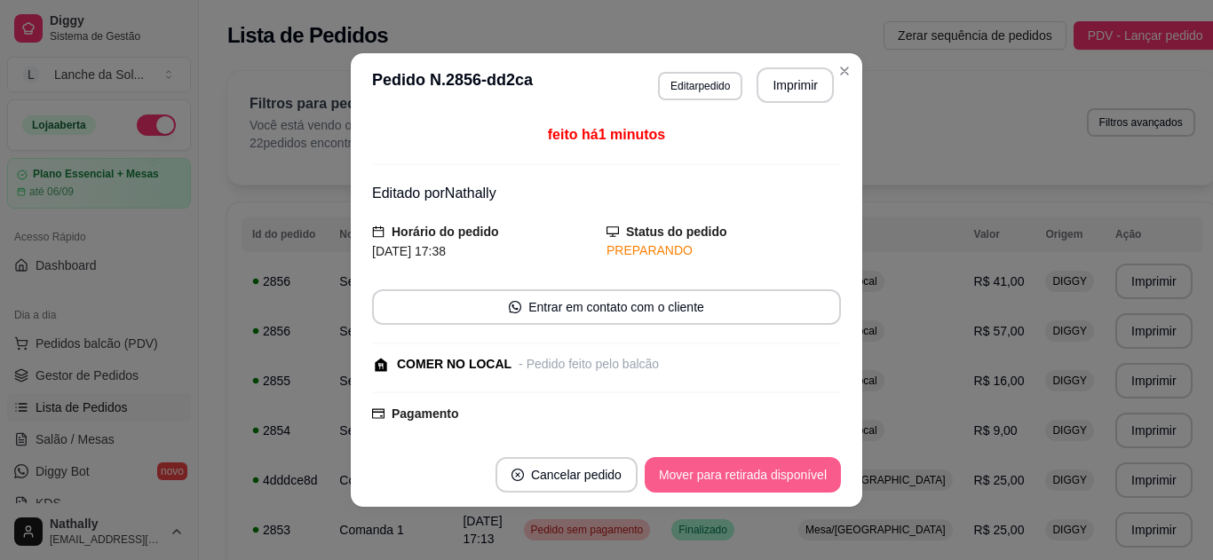
click at [748, 482] on button "Mover para retirada disponível" at bounding box center [743, 475] width 196 height 36
click at [748, 482] on button "Mover para finalizado" at bounding box center [766, 475] width 147 height 36
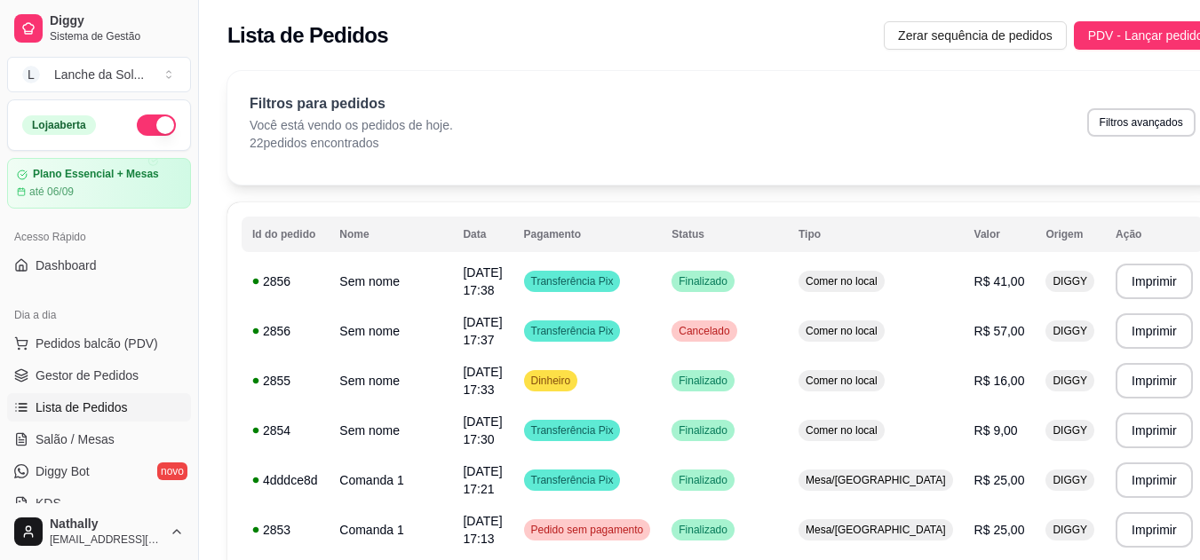
click at [89, 439] on span "Salão / Mesas" at bounding box center [75, 440] width 79 height 18
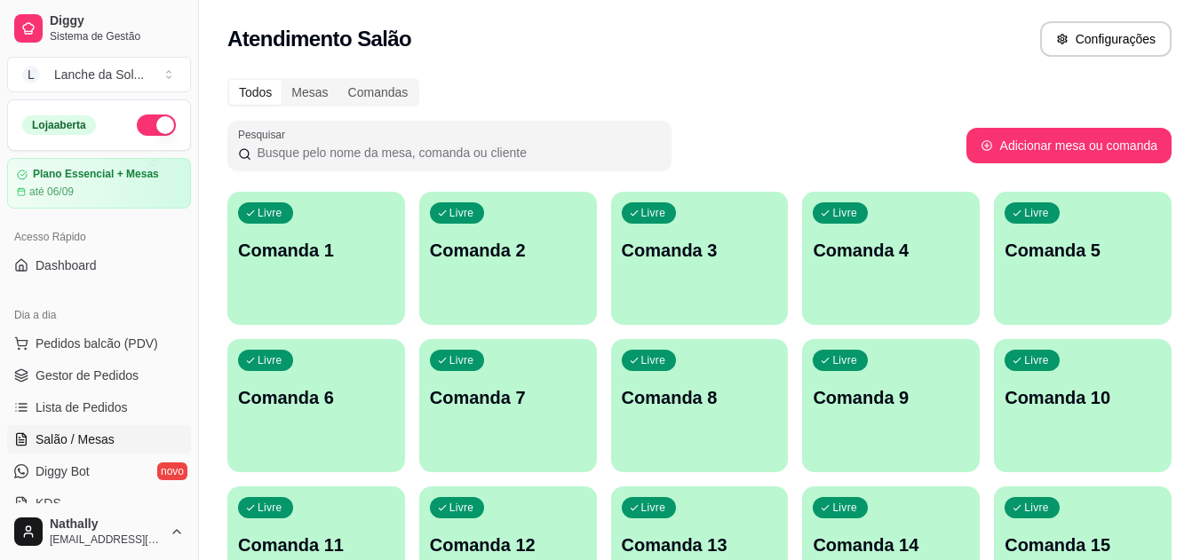
click at [279, 239] on p "Comanda 1" at bounding box center [316, 250] width 156 height 25
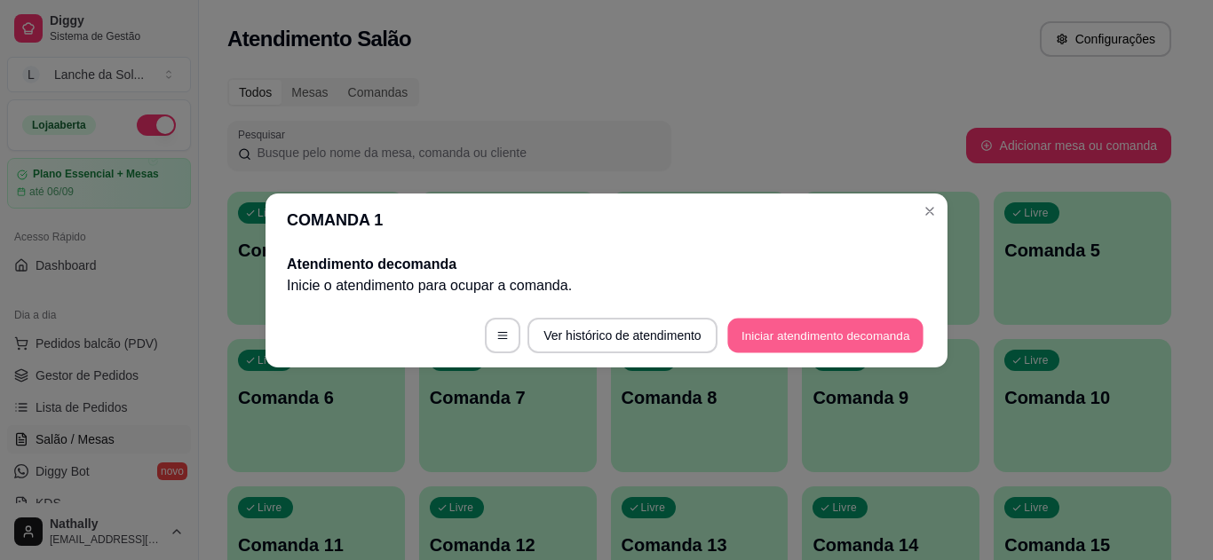
click at [889, 329] on button "Iniciar atendimento de comanda" at bounding box center [825, 335] width 196 height 35
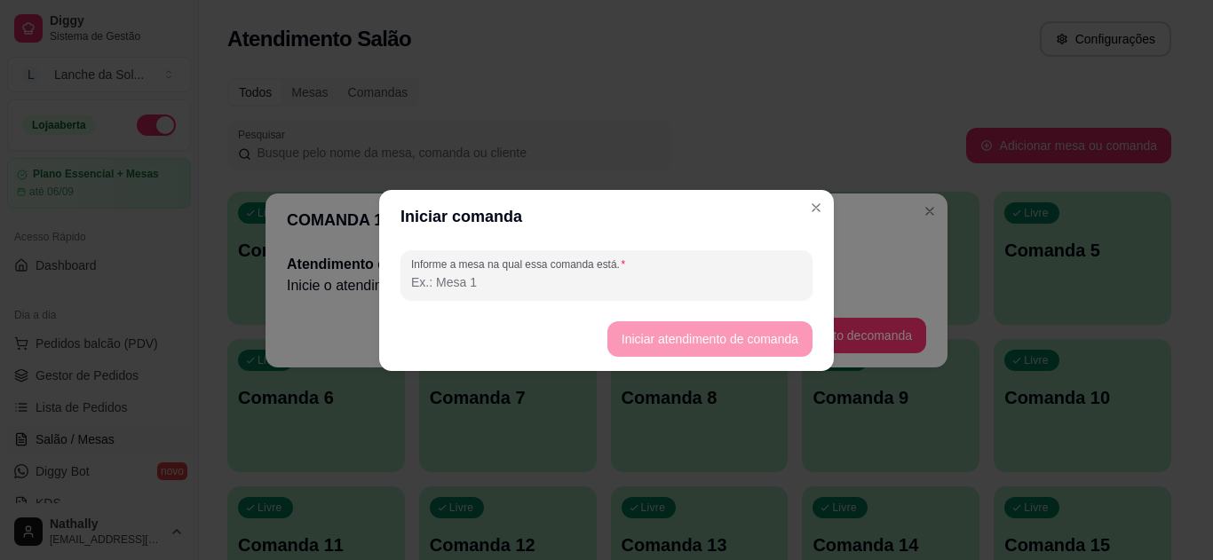
click at [443, 274] on input "Informe a mesa na qual essa comanda está." at bounding box center [606, 282] width 391 height 18
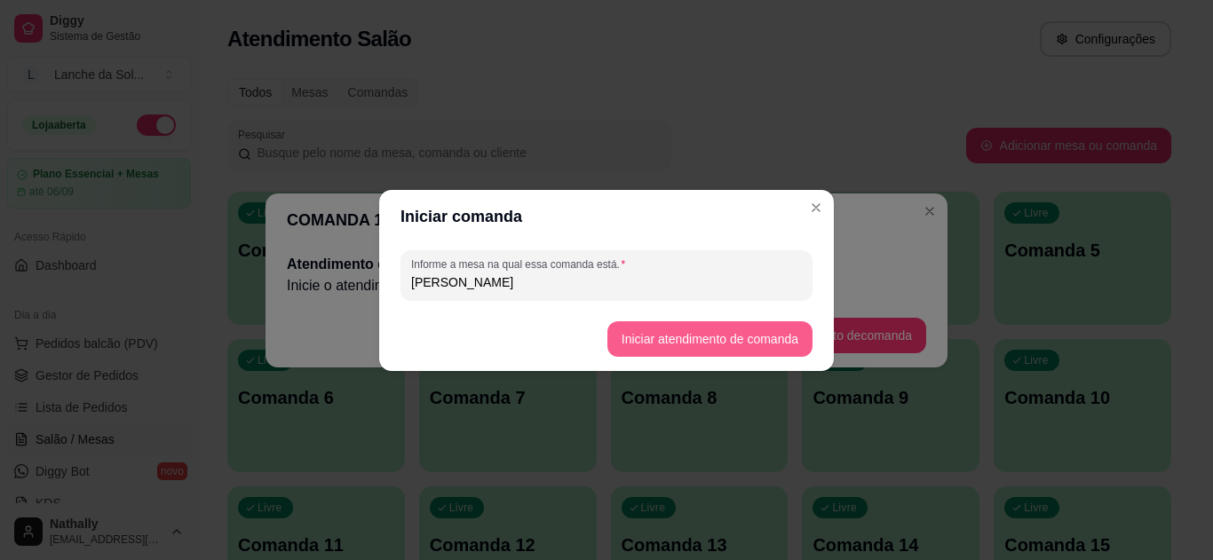
type input "[PERSON_NAME]"
click at [718, 338] on button "Iniciar atendimento de comanda" at bounding box center [709, 339] width 205 height 36
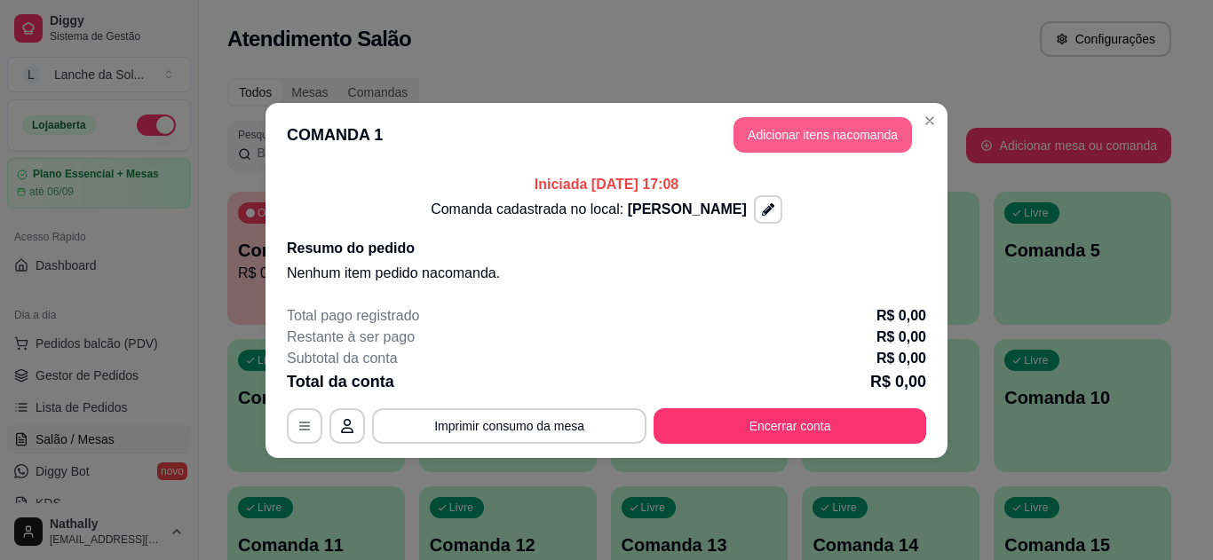
click at [868, 125] on button "Adicionar itens na comanda" at bounding box center [822, 135] width 178 height 36
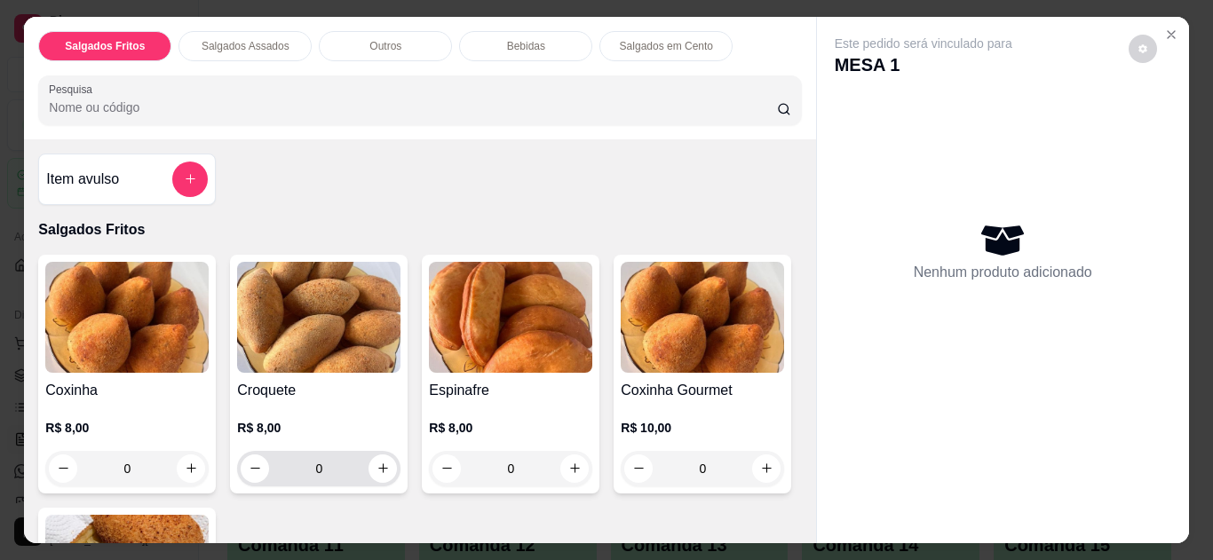
click at [393, 466] on div "0" at bounding box center [318, 469] width 163 height 36
click at [378, 463] on icon "increase-product-quantity" at bounding box center [382, 468] width 13 height 13
type input "1"
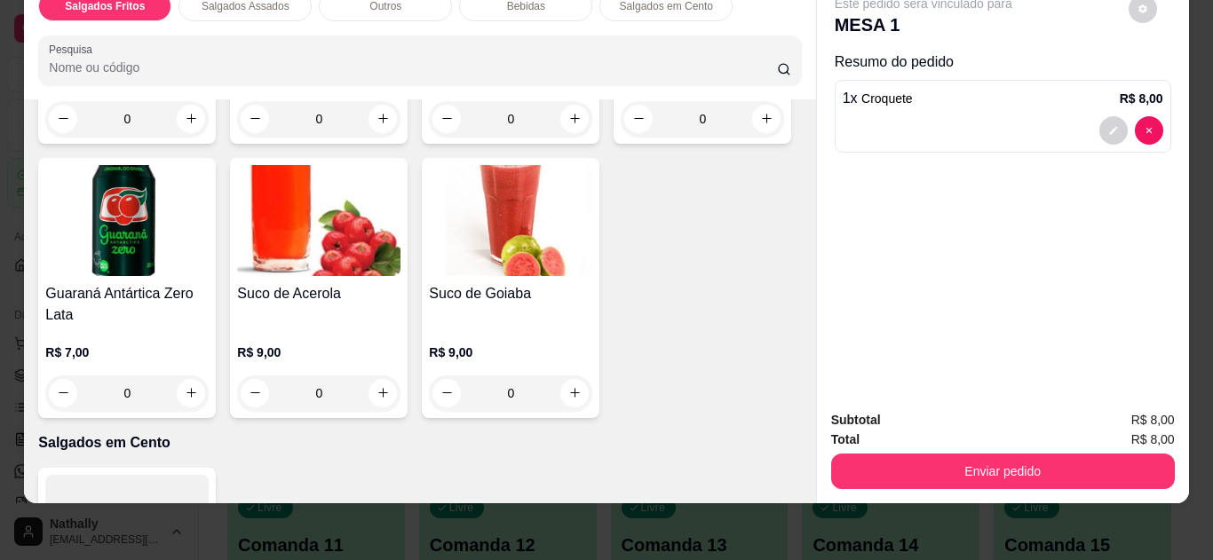
scroll to position [1580, 0]
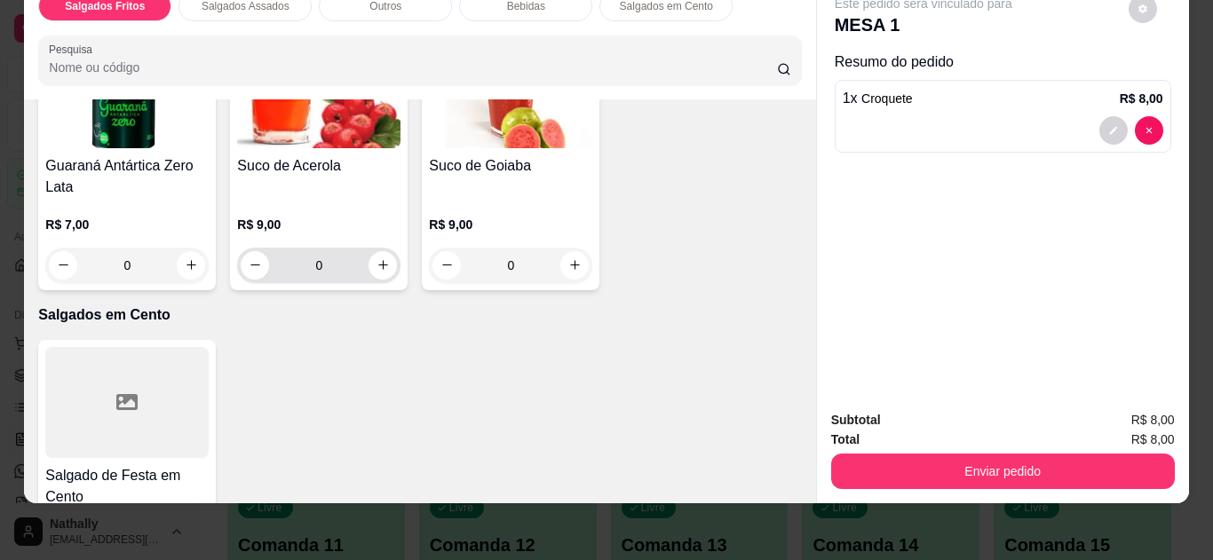
click at [368, 248] on input "0" at bounding box center [318, 266] width 99 height 36
click at [390, 259] on icon "increase-product-quantity" at bounding box center [382, 265] width 13 height 13
type input "1"
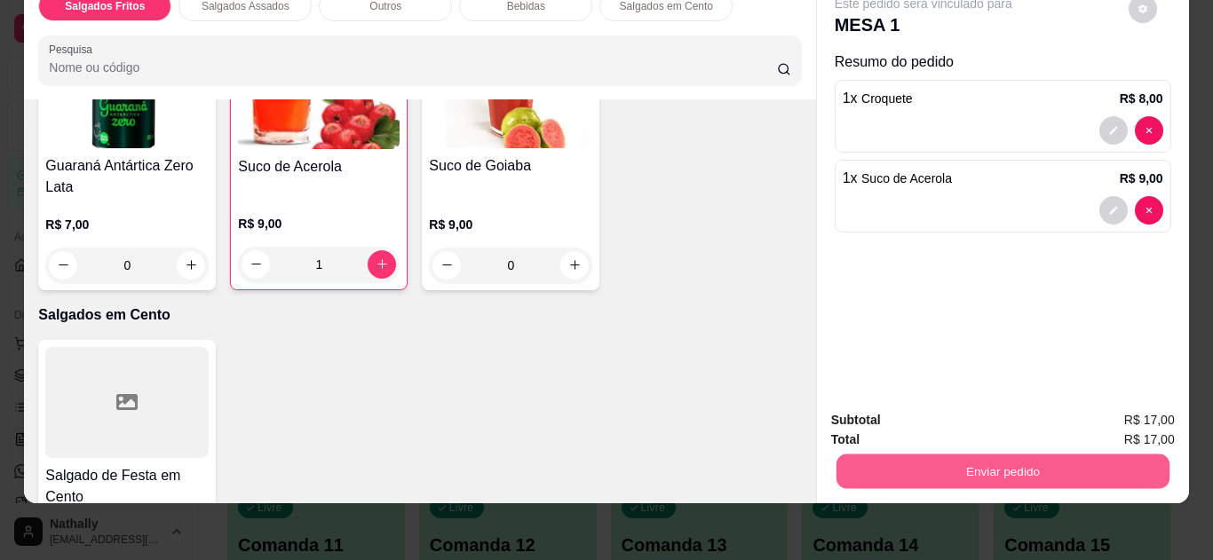
click at [1082, 459] on button "Enviar pedido" at bounding box center [1002, 472] width 333 height 35
click at [949, 413] on button "Não registrar e enviar pedido" at bounding box center [944, 414] width 185 height 34
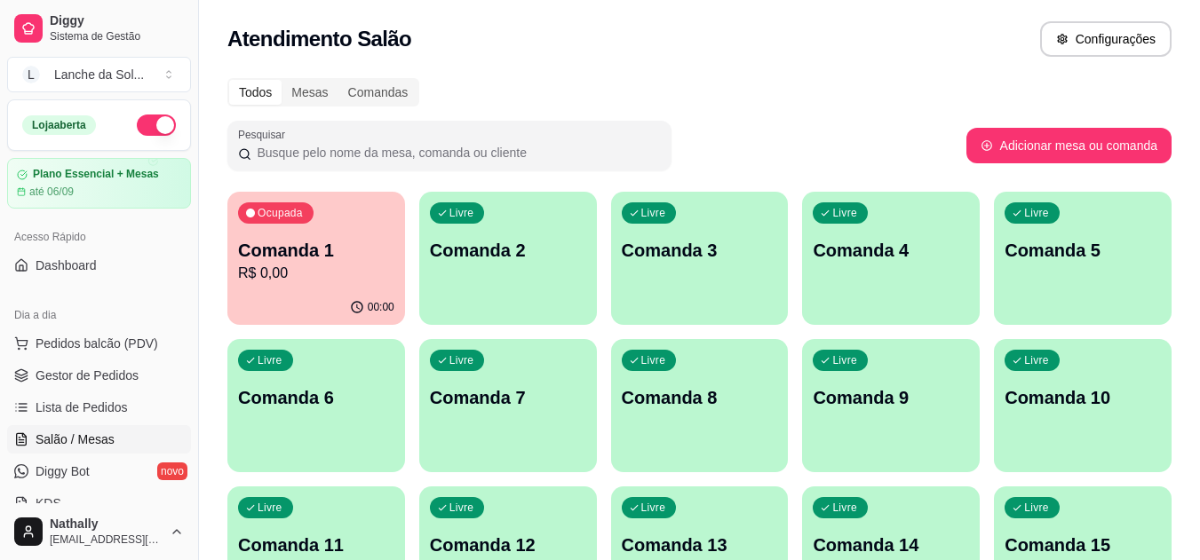
click at [492, 265] on div "Livre Comanda 2" at bounding box center [508, 248] width 178 height 112
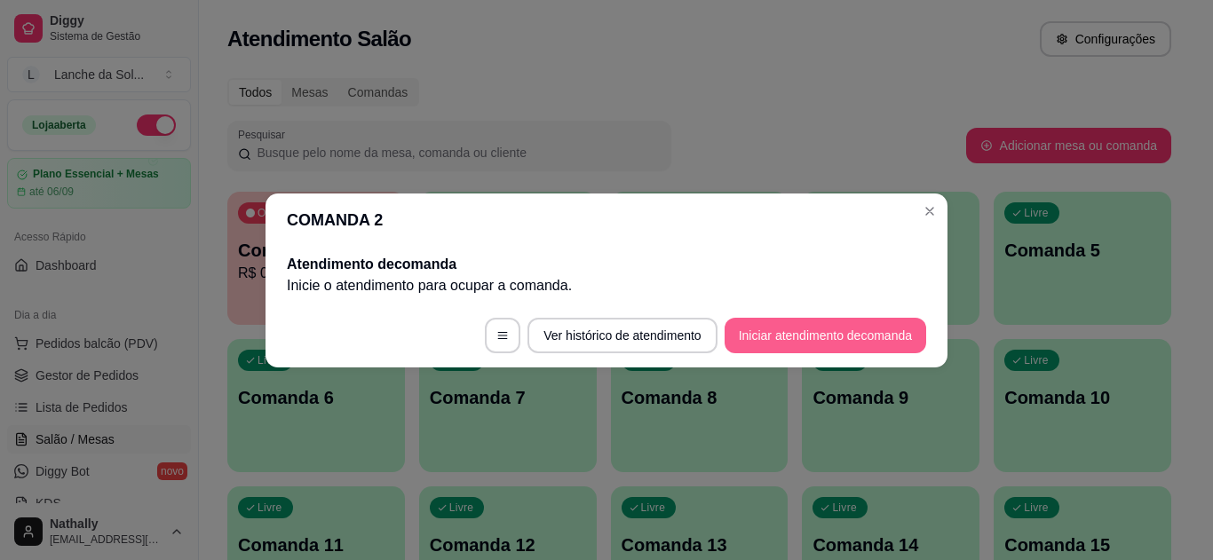
click at [799, 343] on button "Iniciar atendimento de comanda" at bounding box center [826, 336] width 202 height 36
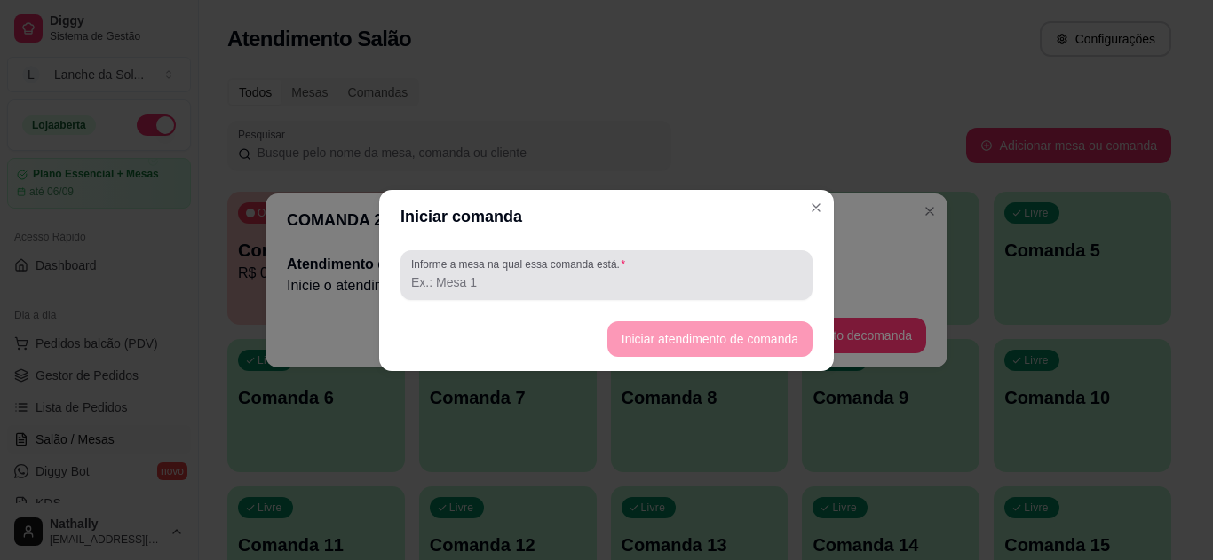
click at [575, 276] on input "Informe a mesa na qual essa comanda está." at bounding box center [606, 282] width 391 height 18
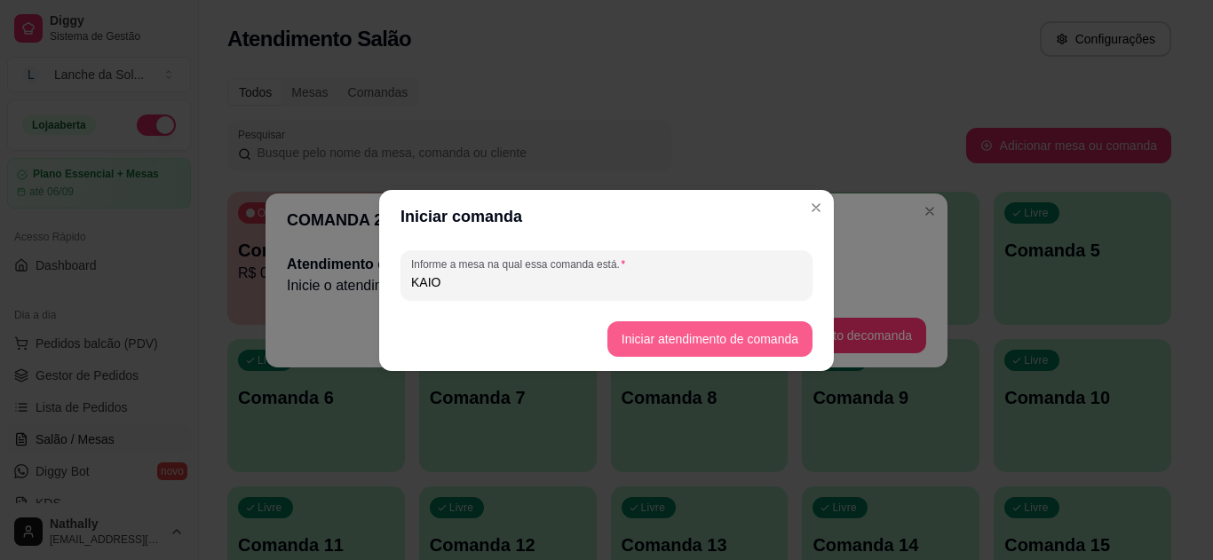
type input "KAIO"
click at [643, 333] on button "Iniciar atendimento de comanda" at bounding box center [709, 339] width 205 height 36
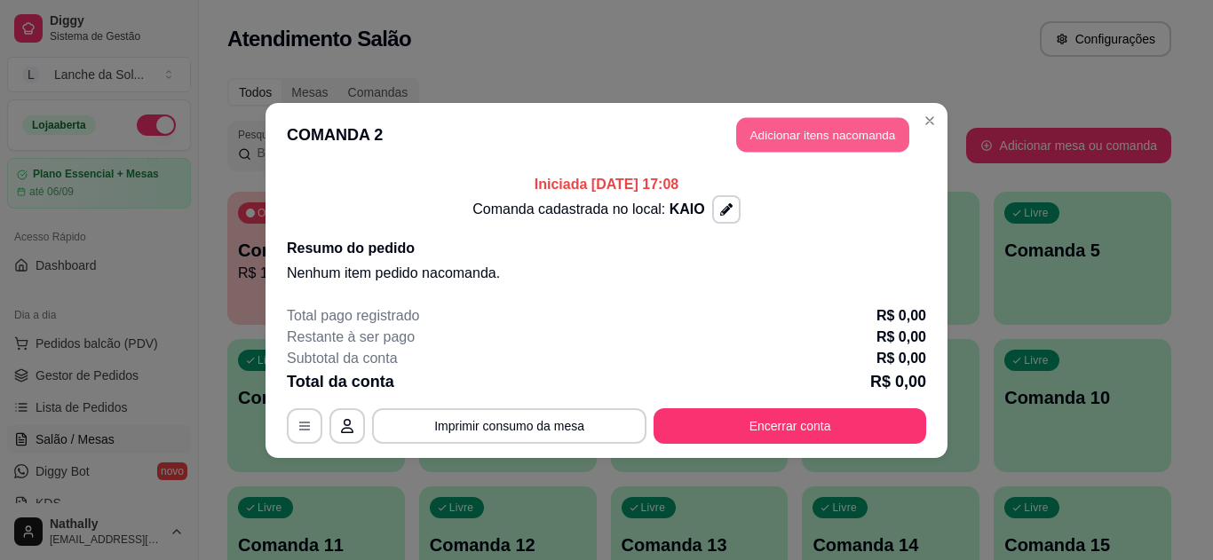
click at [767, 150] on button "Adicionar itens na comanda" at bounding box center [822, 134] width 173 height 35
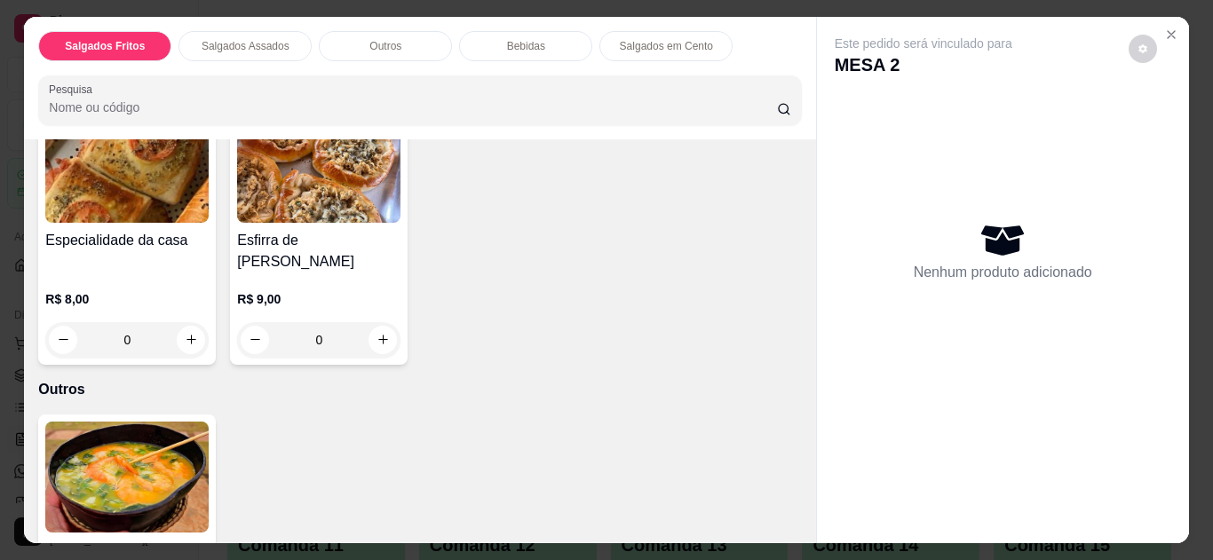
scroll to position [697, 0]
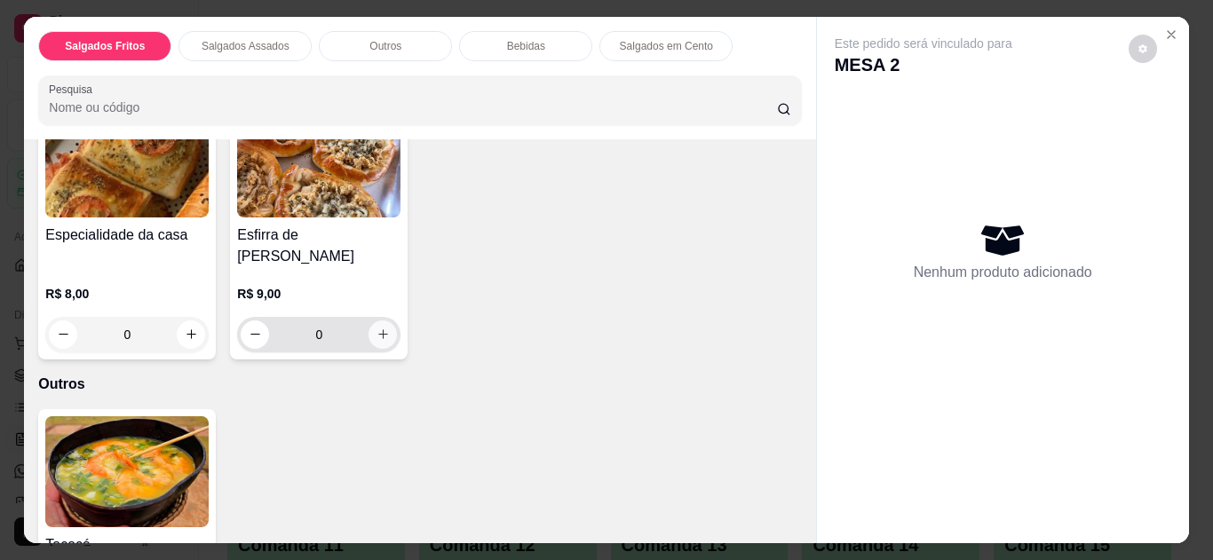
click at [383, 328] on icon "increase-product-quantity" at bounding box center [382, 334] width 13 height 13
type input "1"
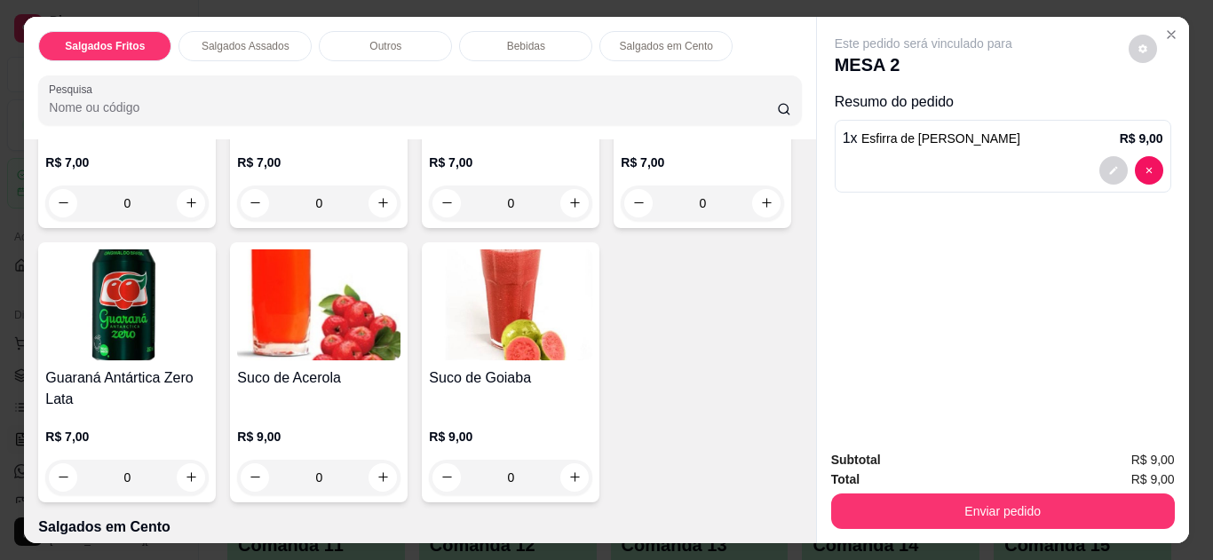
scroll to position [1375, 0]
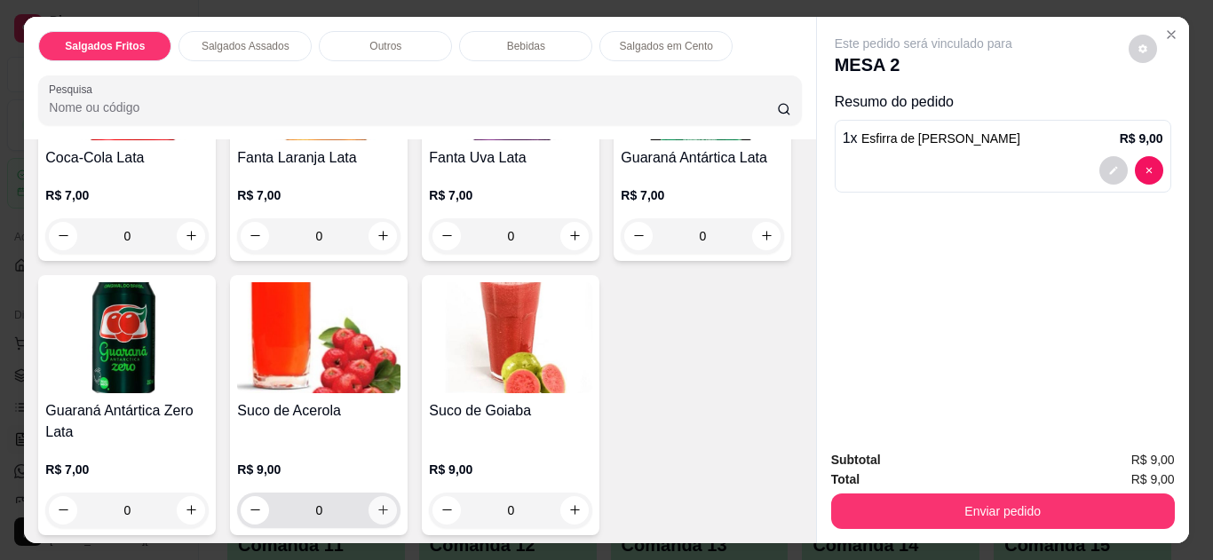
click at [390, 503] on icon "increase-product-quantity" at bounding box center [382, 509] width 13 height 13
type input "1"
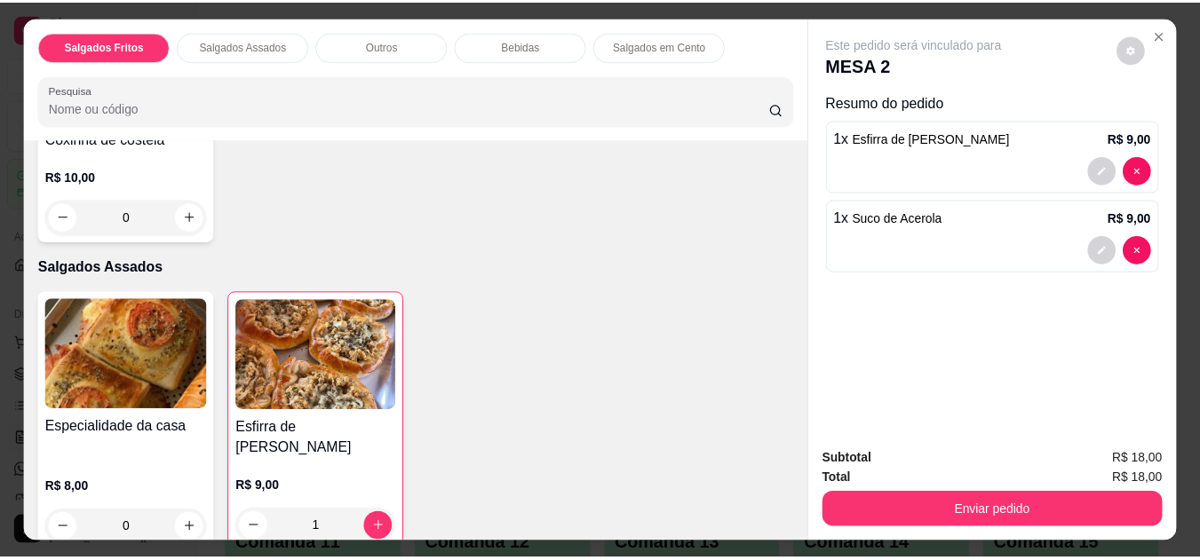
scroll to position [753, 0]
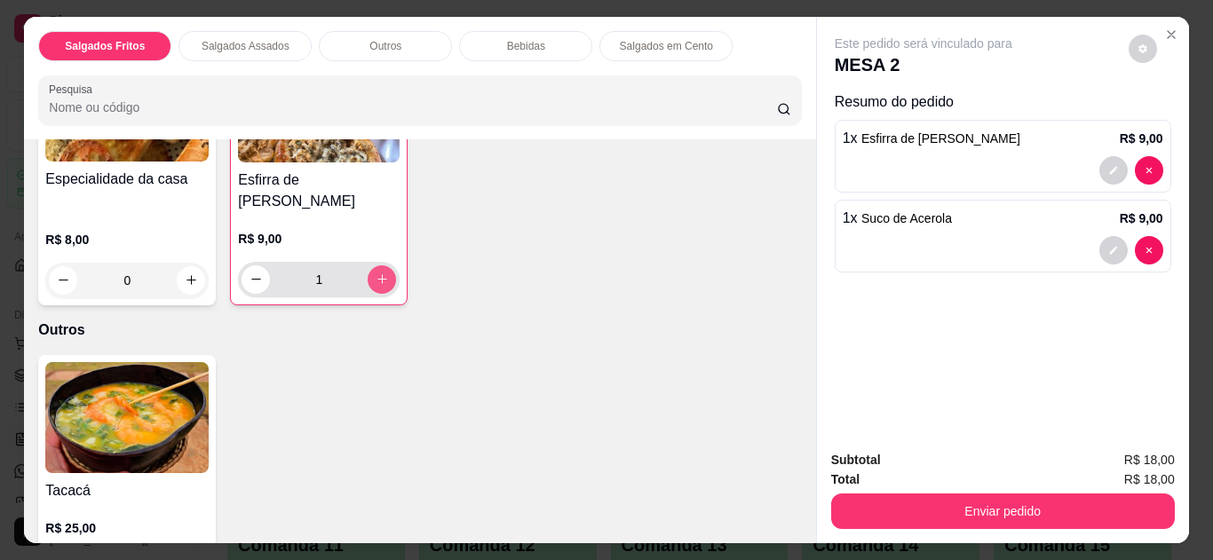
click at [387, 265] on button "increase-product-quantity" at bounding box center [382, 279] width 28 height 28
type input "2"
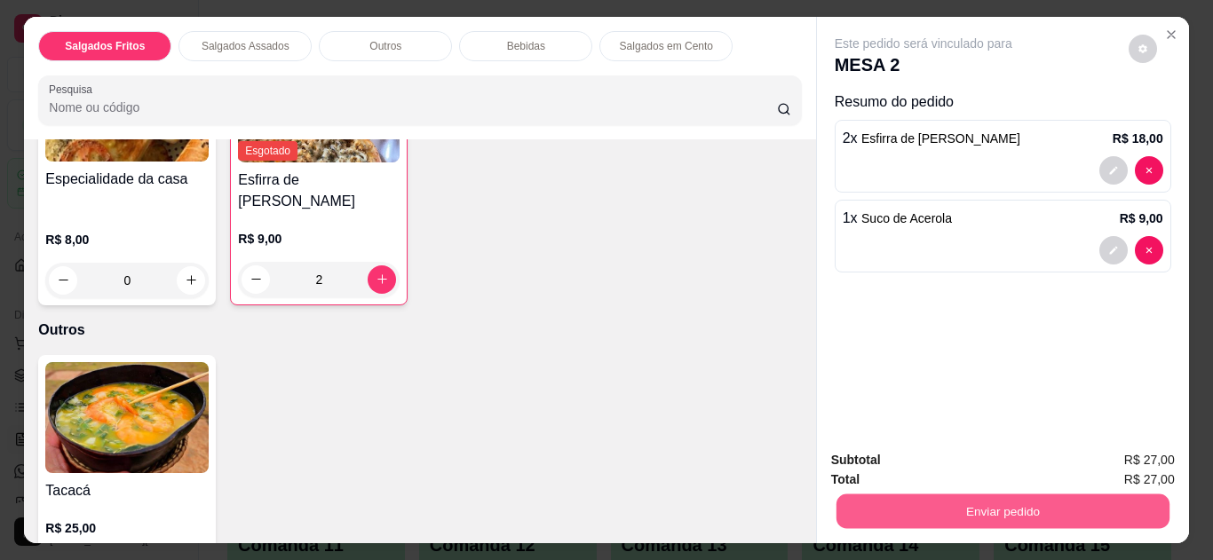
click at [1052, 510] on button "Enviar pedido" at bounding box center [1002, 512] width 333 height 35
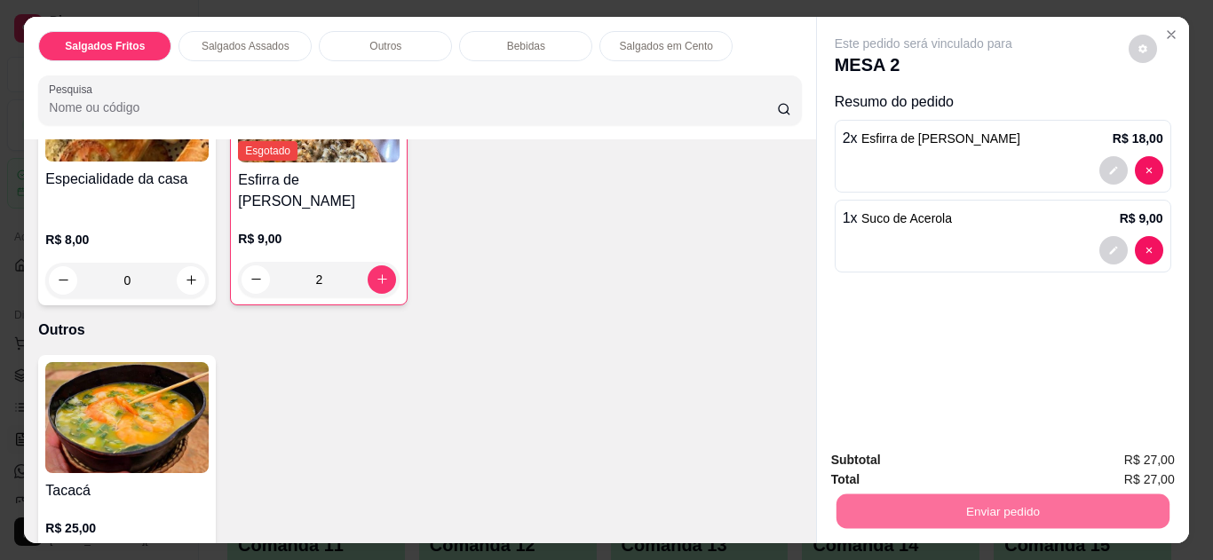
click at [971, 453] on button "Não registrar e enviar pedido" at bounding box center [944, 462] width 185 height 34
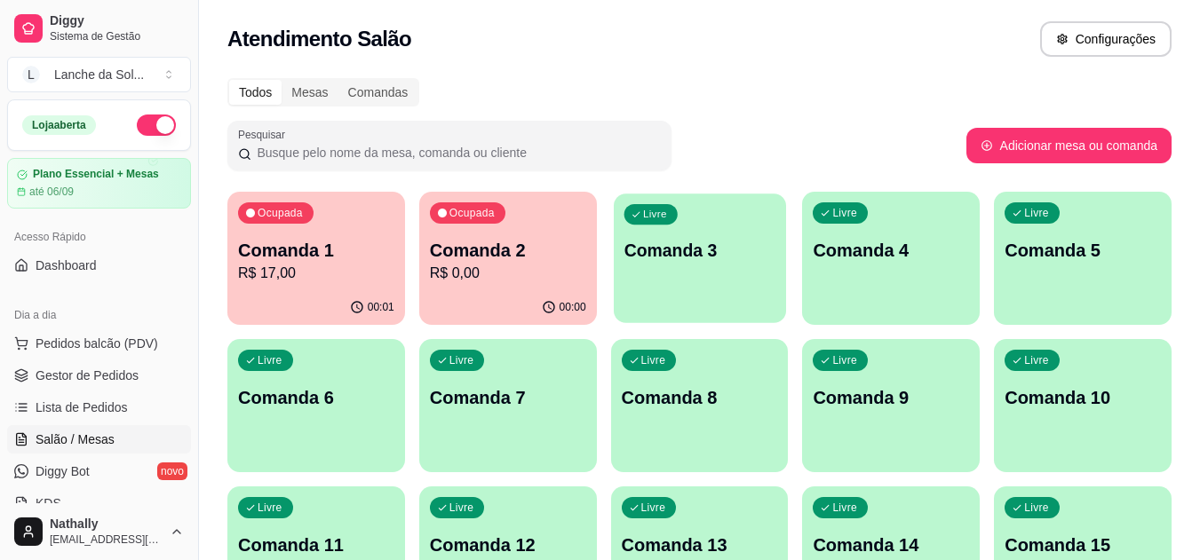
click at [745, 270] on div "Livre Comanda 3" at bounding box center [700, 248] width 172 height 108
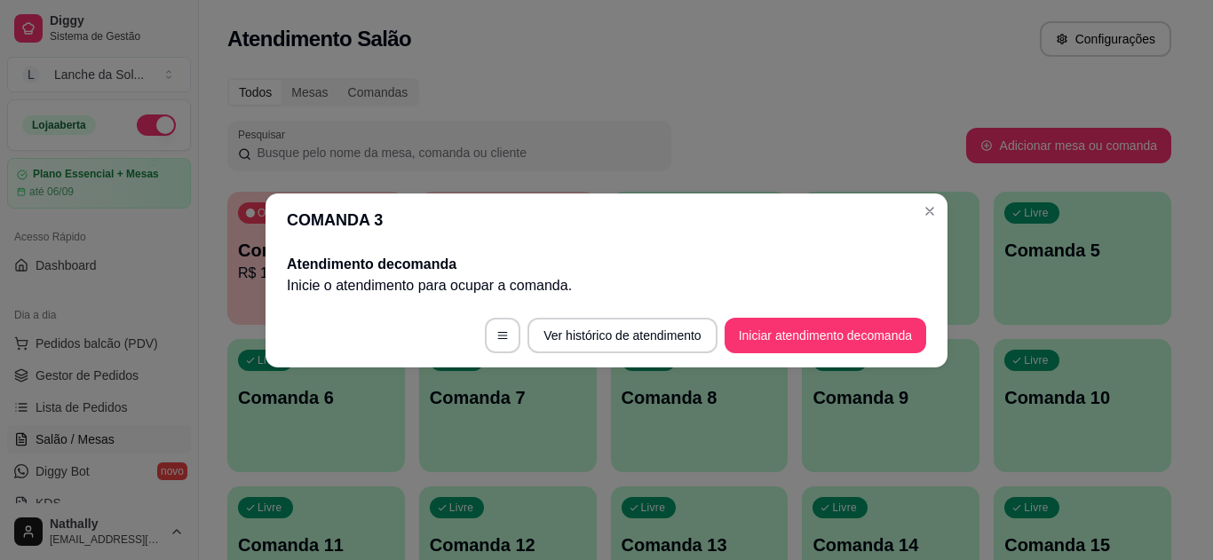
click at [804, 321] on button "Iniciar atendimento de comanda" at bounding box center [826, 336] width 202 height 36
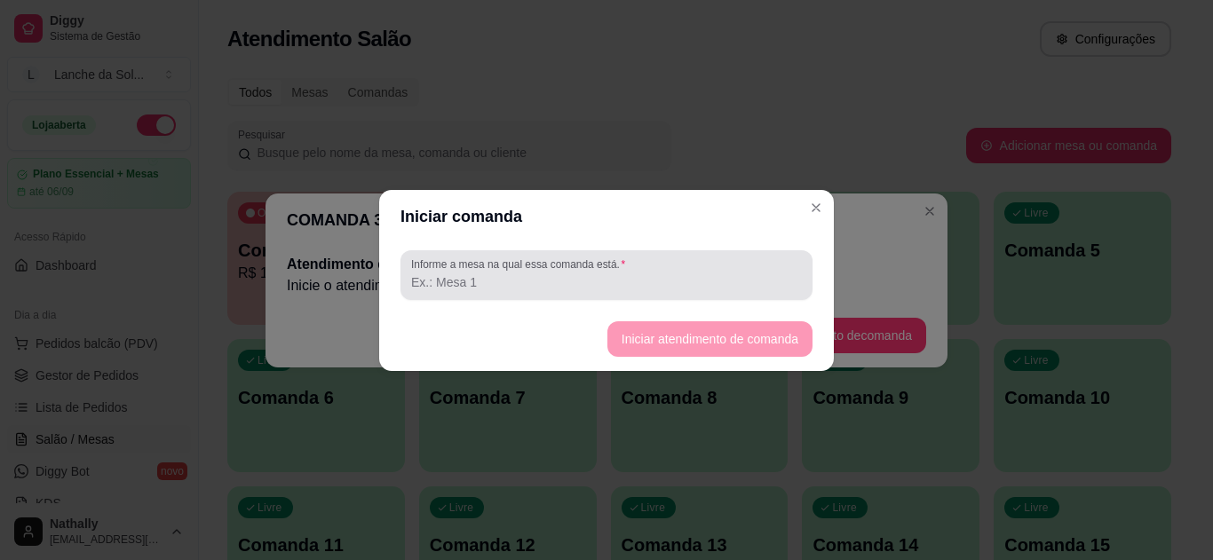
click at [678, 264] on div at bounding box center [606, 276] width 391 height 36
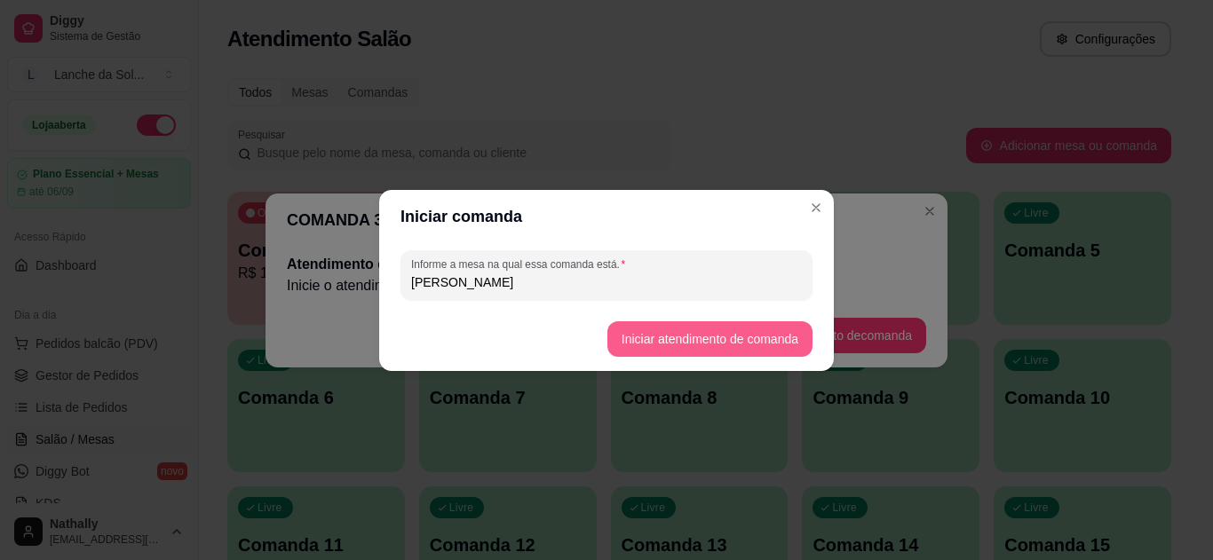
type input "[PERSON_NAME]"
click at [638, 325] on button "Iniciar atendimento de comanda" at bounding box center [709, 339] width 205 height 36
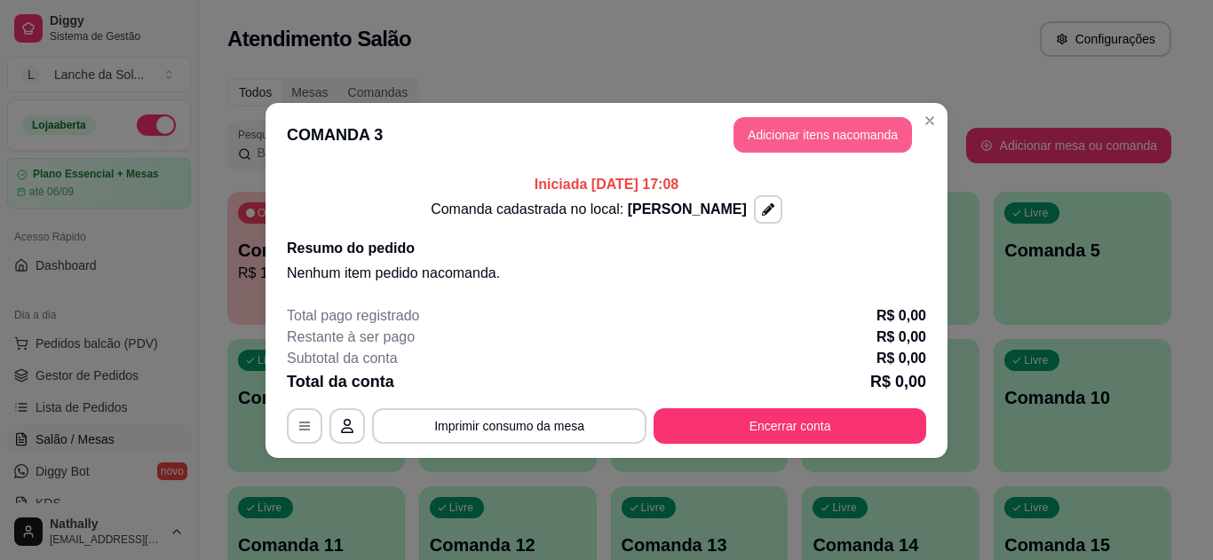
click at [841, 139] on button "Adicionar itens na comanda" at bounding box center [822, 135] width 178 height 36
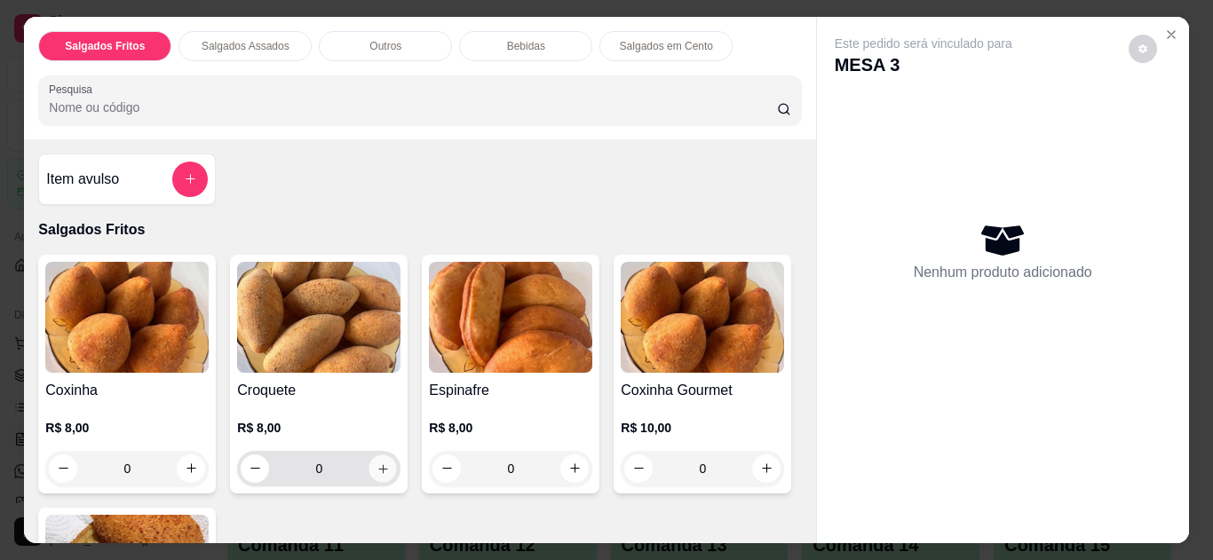
click at [384, 457] on button "increase-product-quantity" at bounding box center [383, 469] width 28 height 28
type input "1"
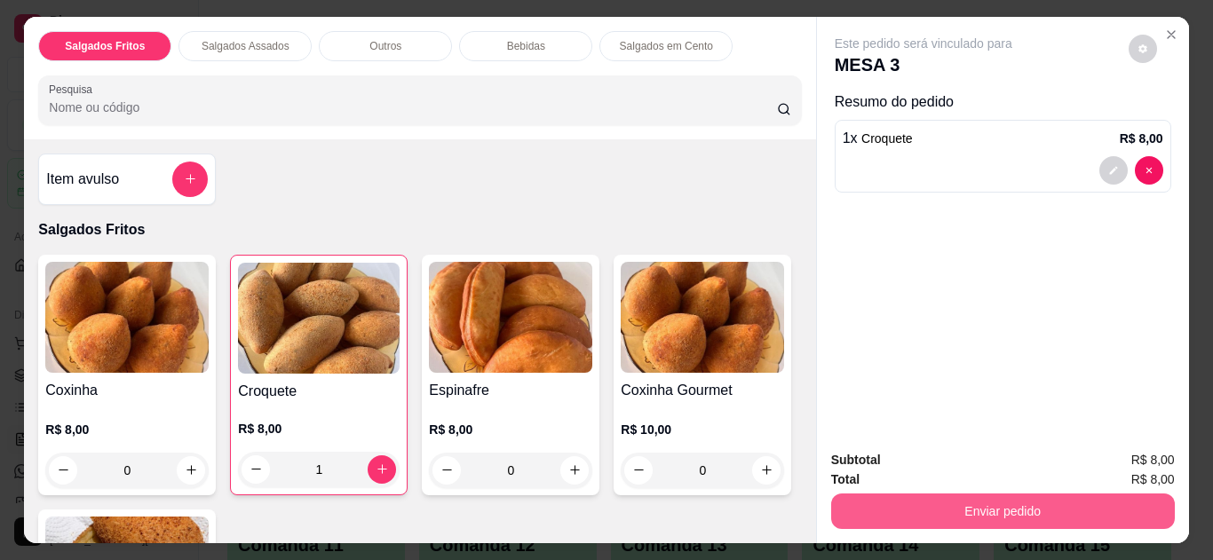
click at [1093, 505] on button "Enviar pedido" at bounding box center [1003, 512] width 344 height 36
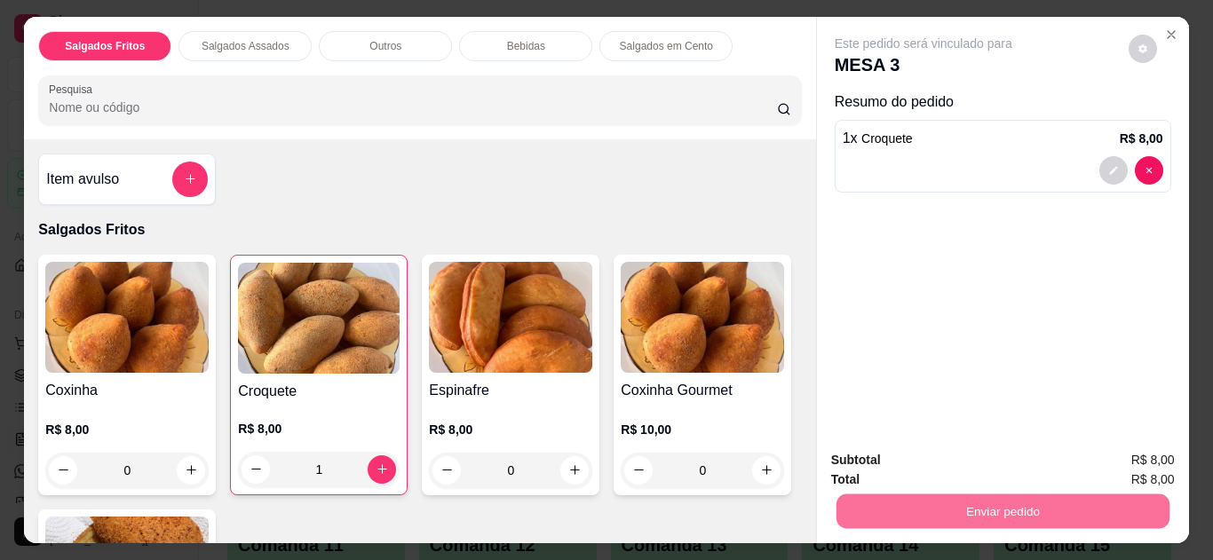
click at [925, 470] on button "Não registrar e enviar pedido" at bounding box center [943, 460] width 179 height 33
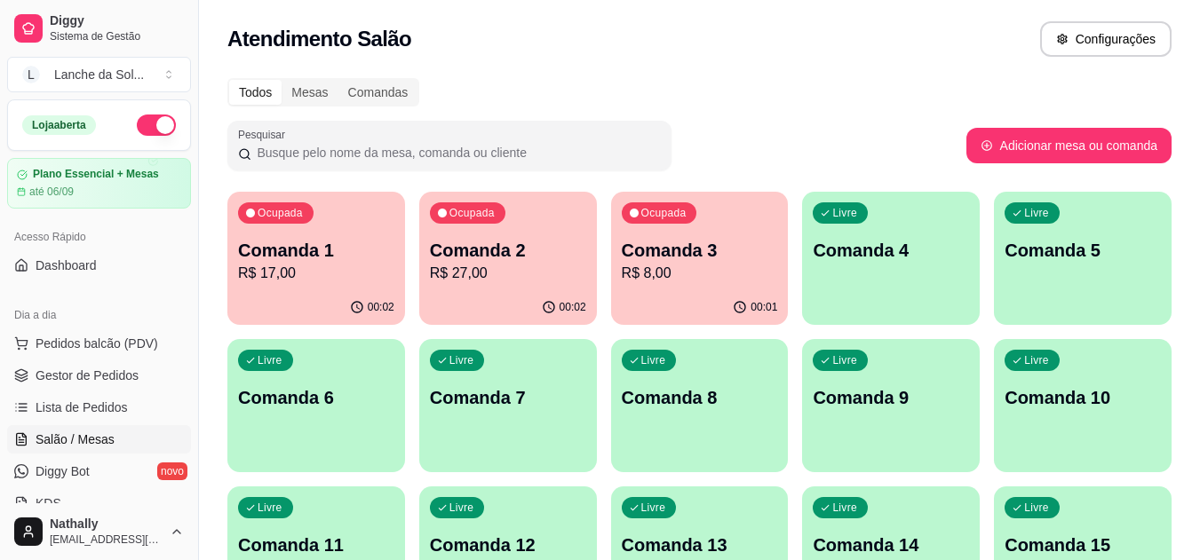
click at [541, 281] on p "R$ 27,00" at bounding box center [508, 273] width 156 height 21
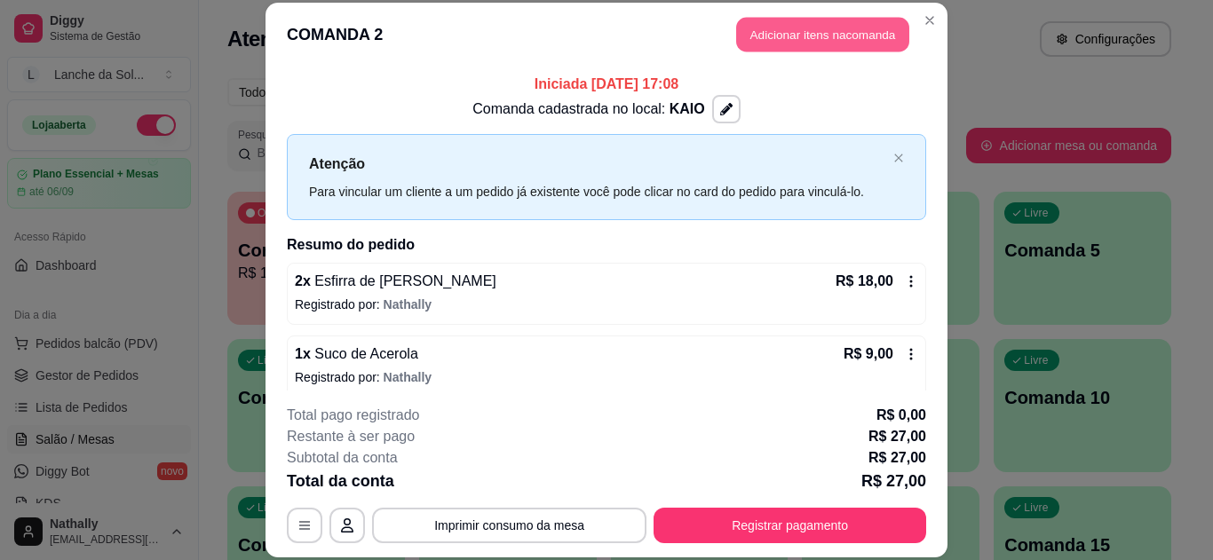
click at [828, 37] on button "Adicionar itens na comanda" at bounding box center [822, 35] width 173 height 35
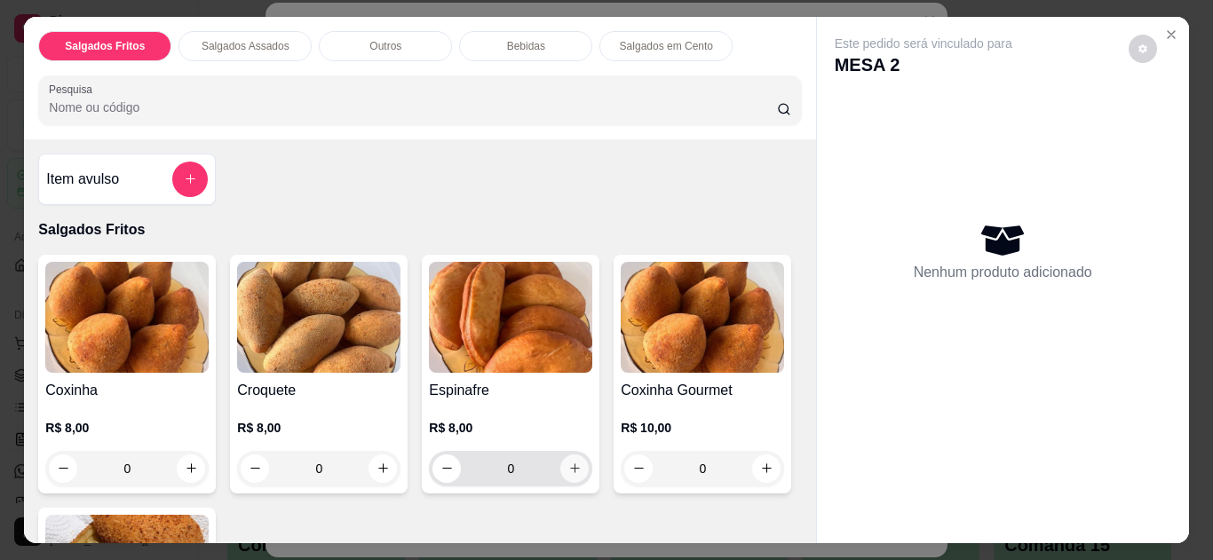
click at [581, 466] on button "increase-product-quantity" at bounding box center [574, 469] width 28 height 28
type input "1"
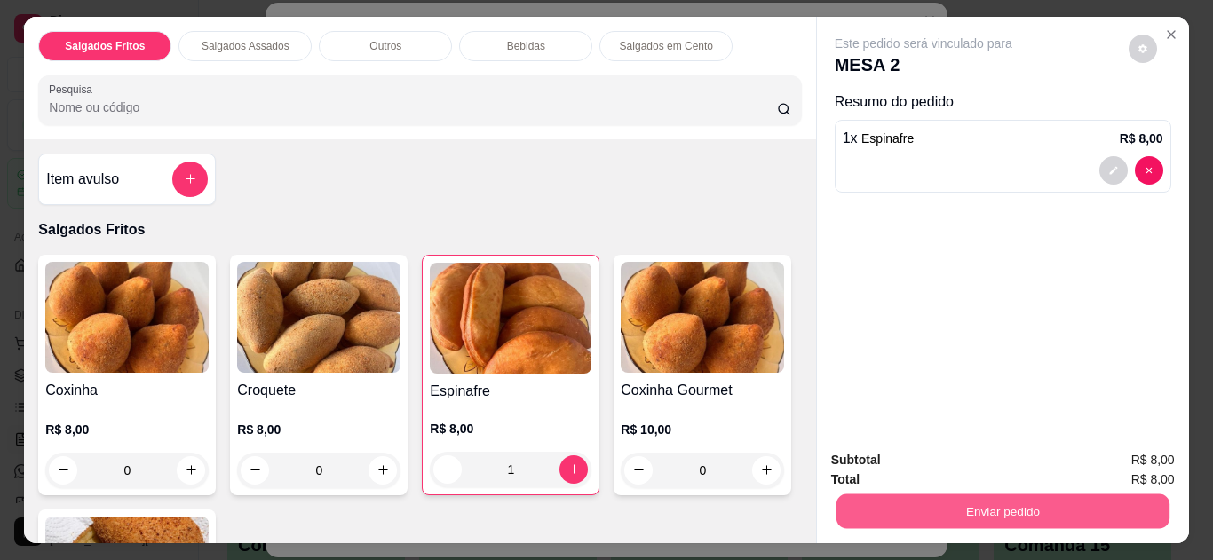
click at [963, 505] on button "Enviar pedido" at bounding box center [1002, 512] width 333 height 35
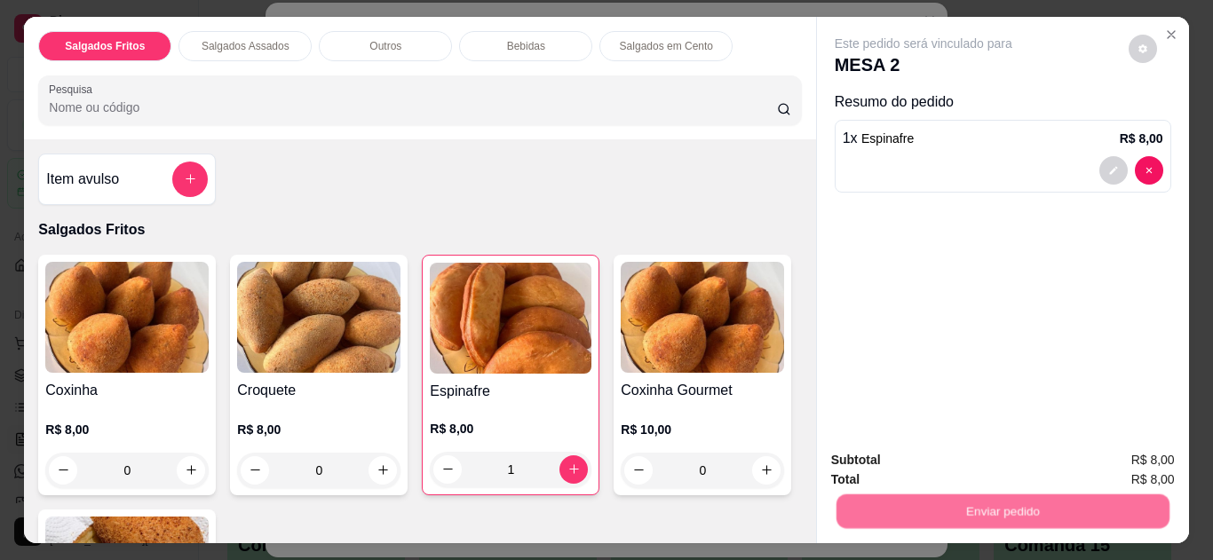
click at [958, 449] on button "Não registrar e enviar pedido" at bounding box center [944, 462] width 185 height 34
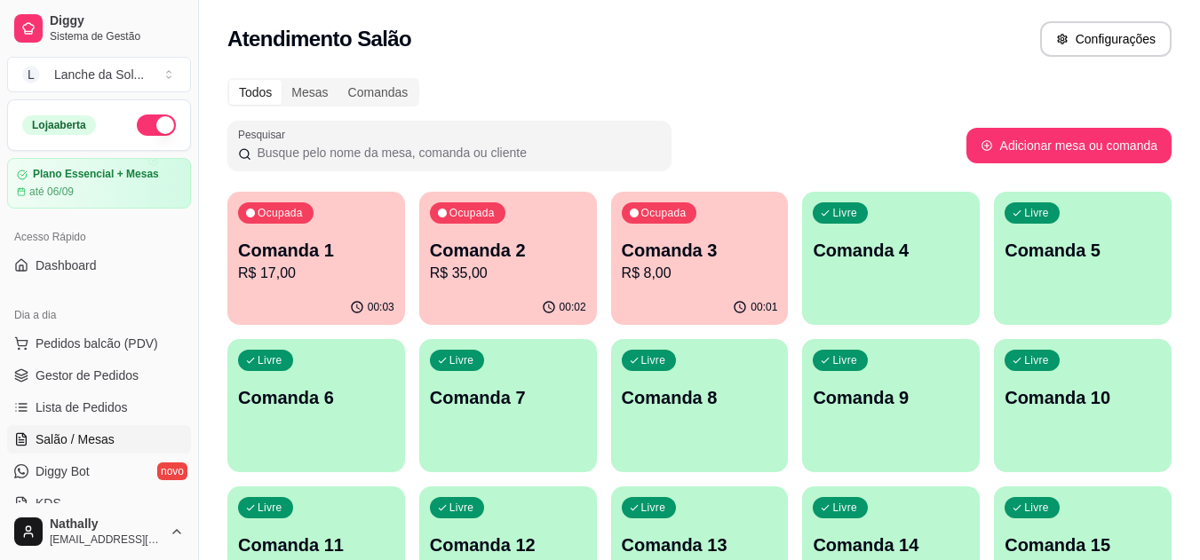
click at [492, 280] on p "R$ 35,00" at bounding box center [508, 273] width 156 height 21
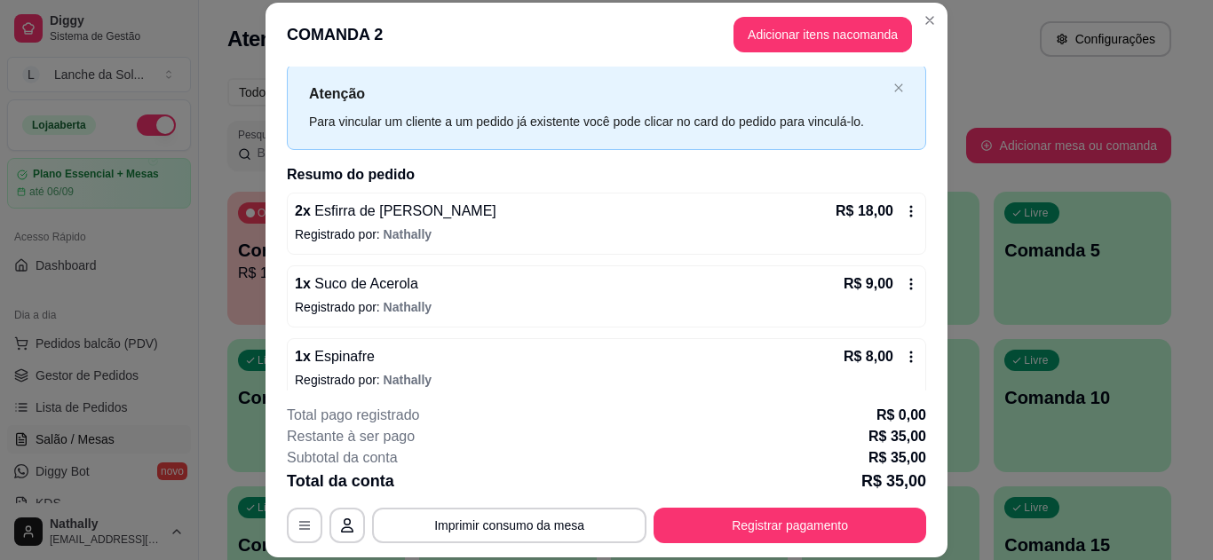
scroll to position [87, 0]
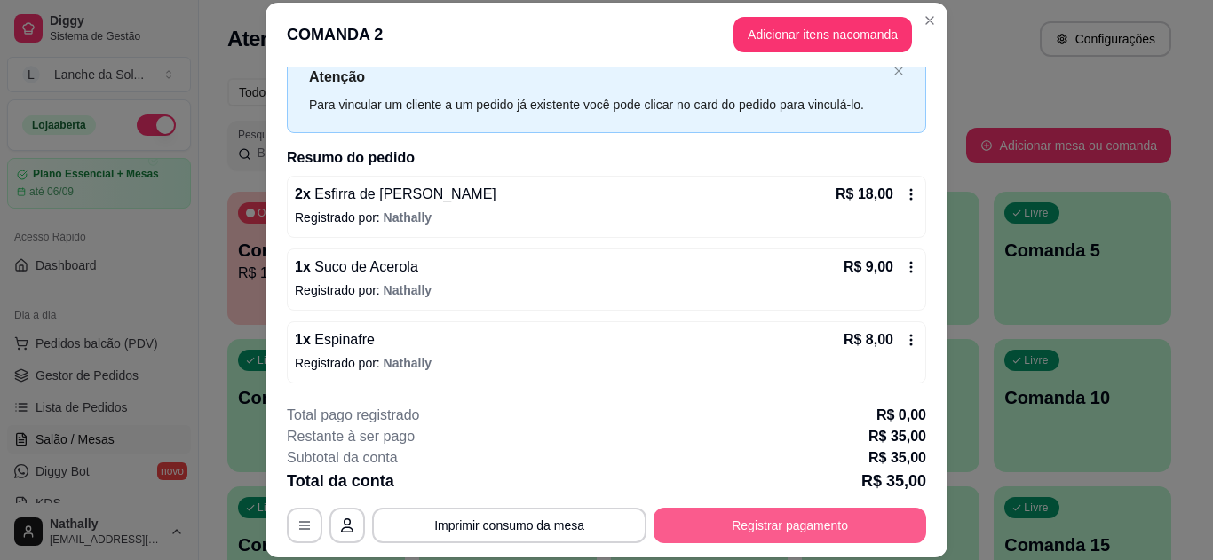
click at [741, 523] on button "Registrar pagamento" at bounding box center [790, 526] width 273 height 36
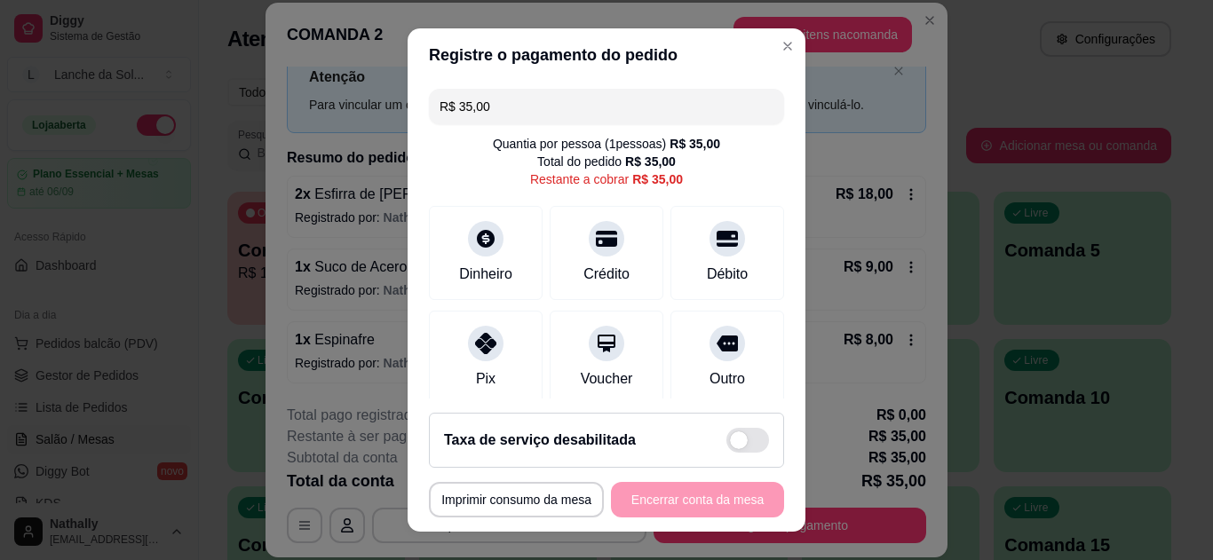
click at [479, 326] on div at bounding box center [486, 344] width 36 height 36
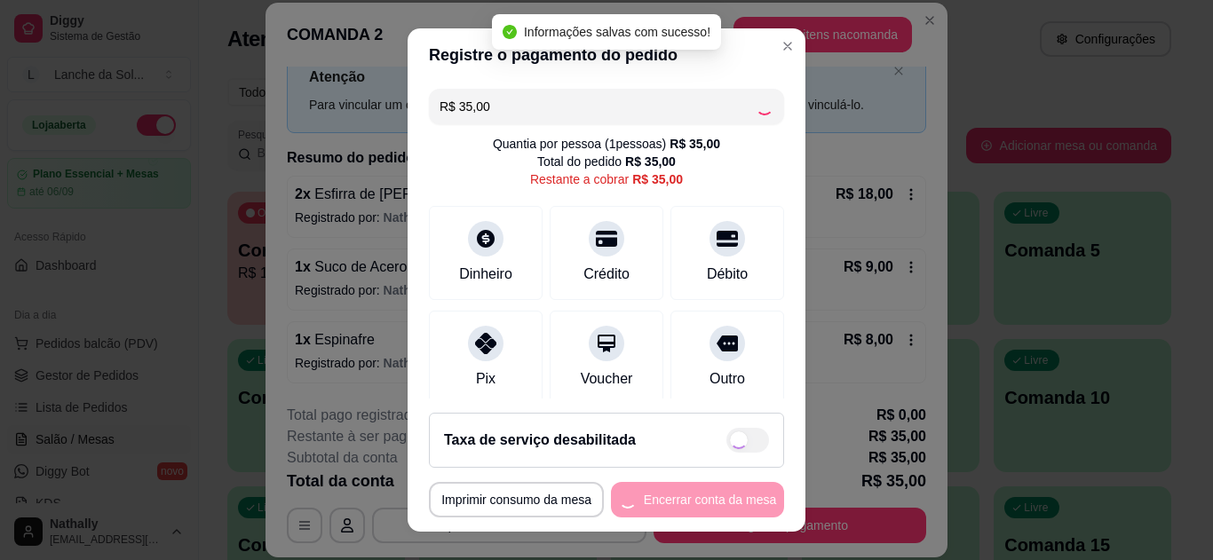
type input "R$ 0,00"
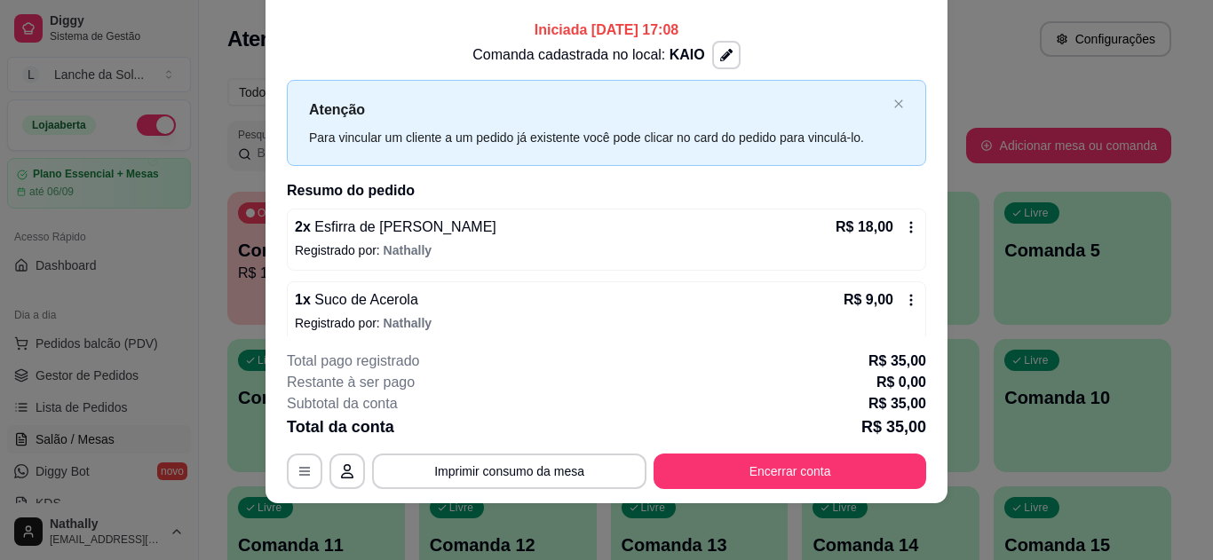
scroll to position [0, 0]
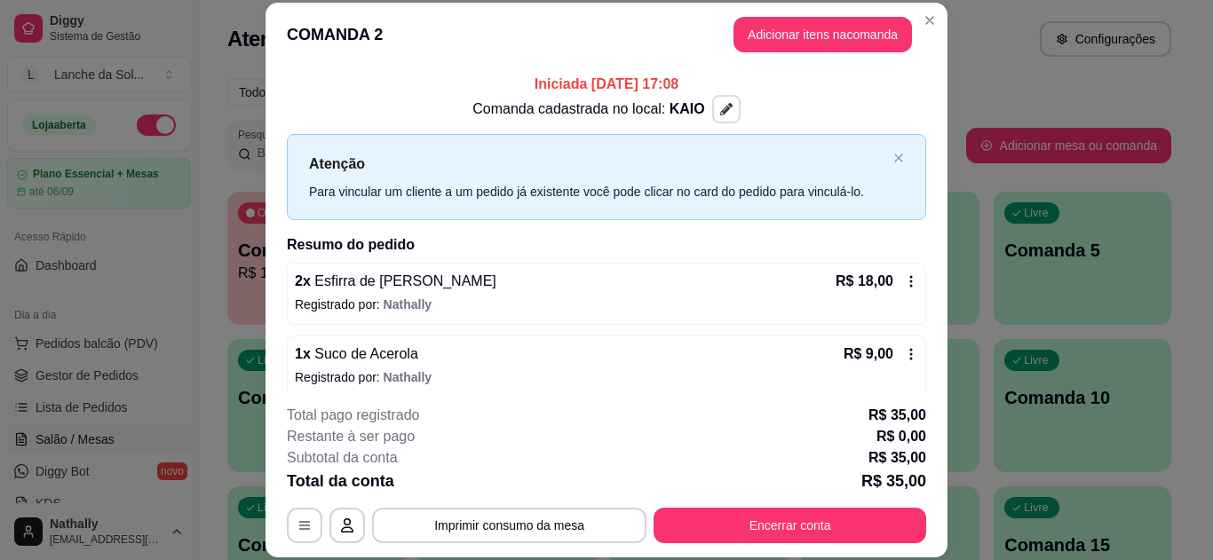
click at [720, 105] on icon "button" at bounding box center [726, 109] width 12 height 12
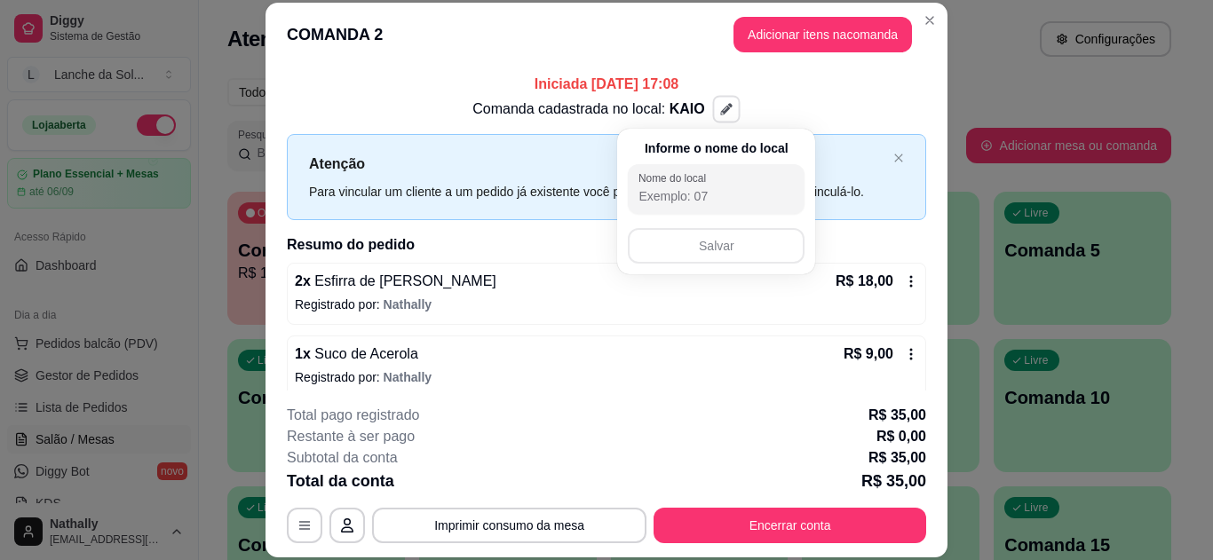
click at [780, 97] on div "Comanda cadastrada no local: [GEOGRAPHIC_DATA]" at bounding box center [606, 109] width 639 height 28
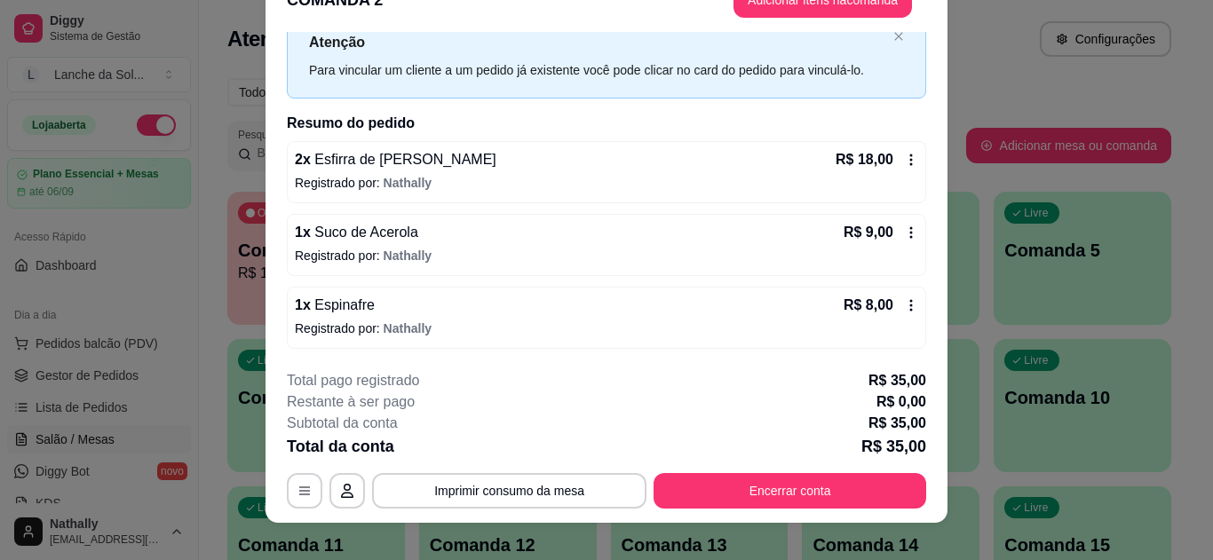
scroll to position [54, 0]
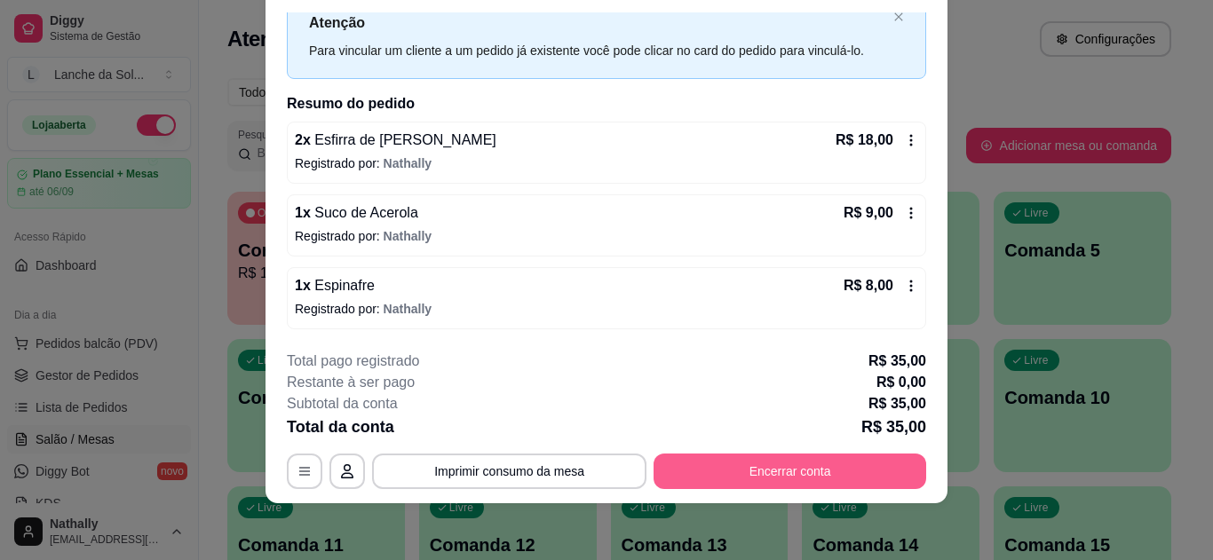
click at [759, 469] on button "Encerrar conta" at bounding box center [790, 472] width 273 height 36
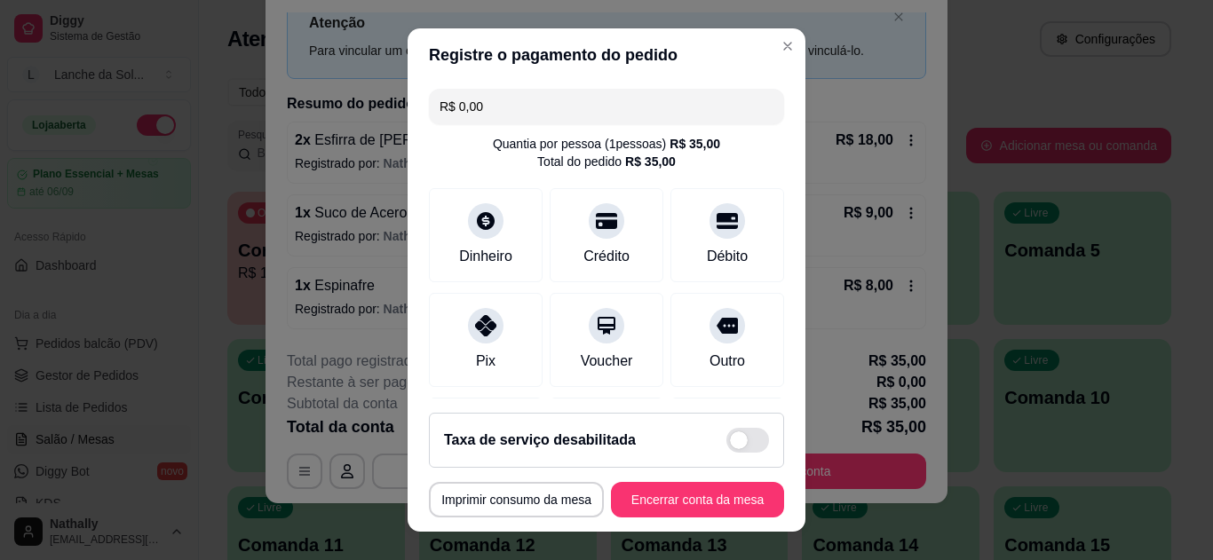
scroll to position [213, 0]
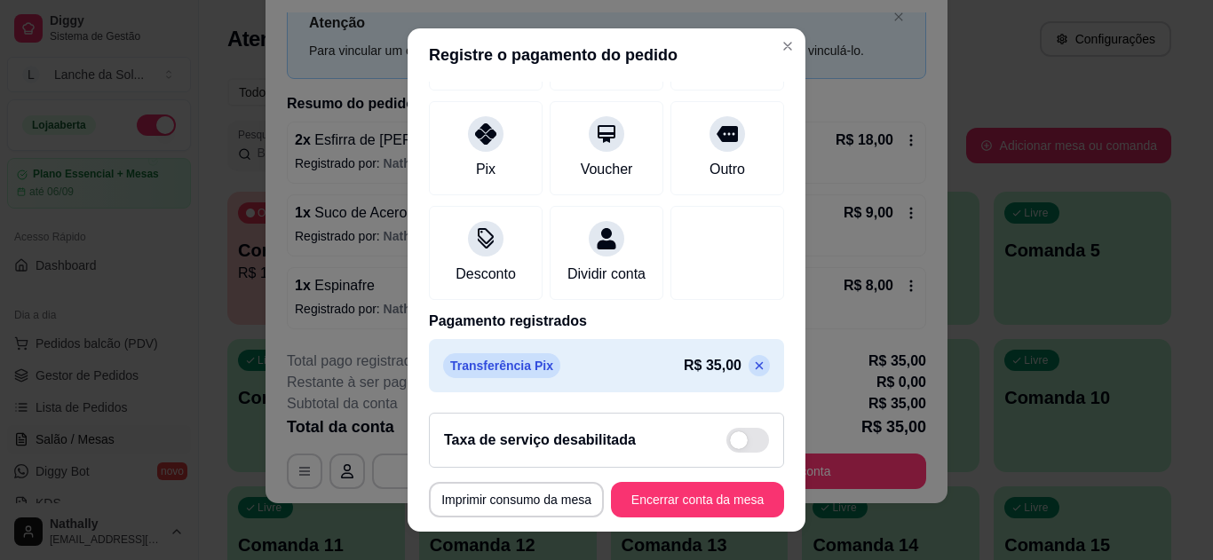
click at [752, 367] on icon at bounding box center [759, 366] width 14 height 14
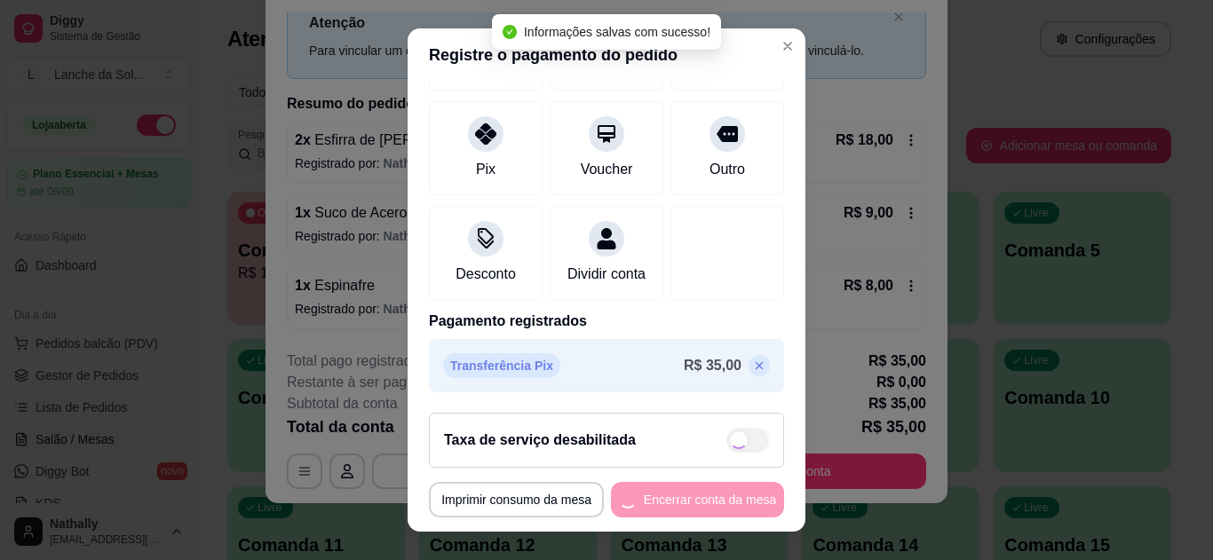
type input "R$ 35,00"
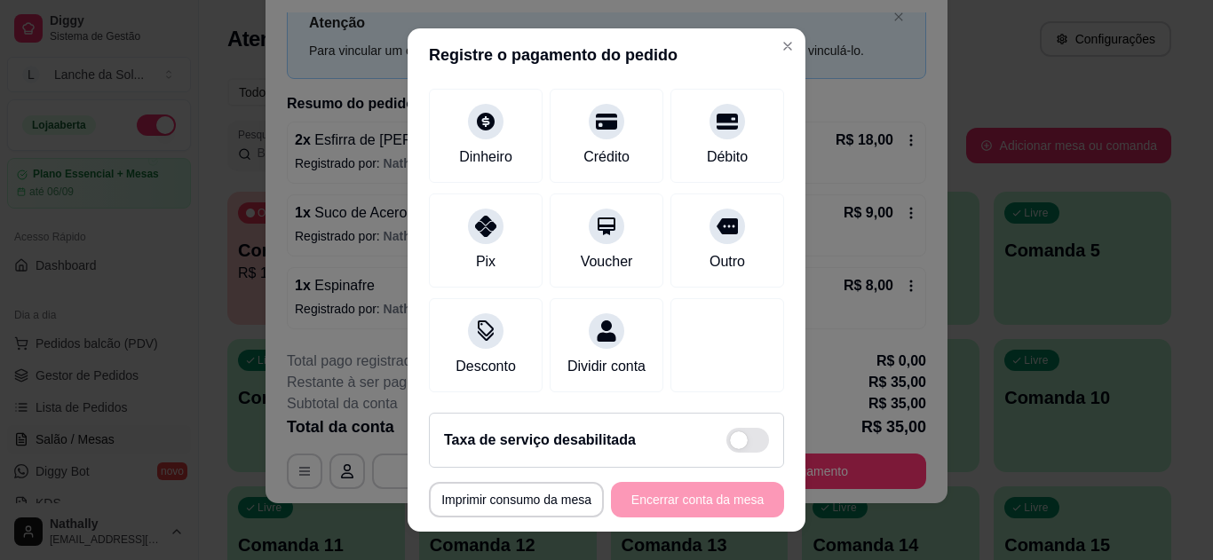
click at [486, 111] on icon at bounding box center [485, 121] width 21 height 21
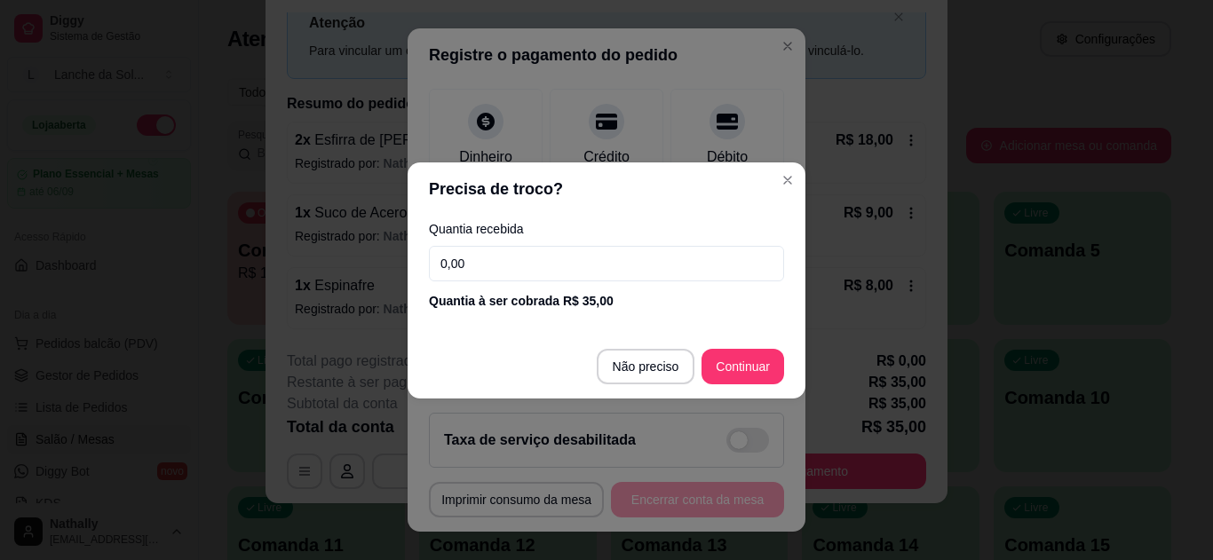
click at [566, 272] on input "0,00" at bounding box center [606, 264] width 355 height 36
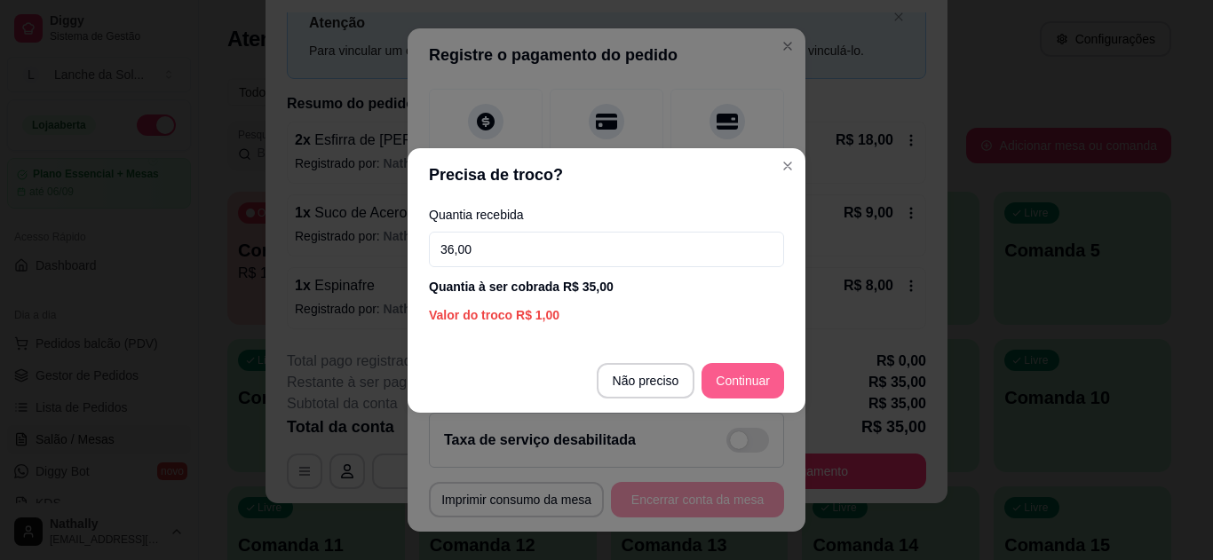
type input "36,00"
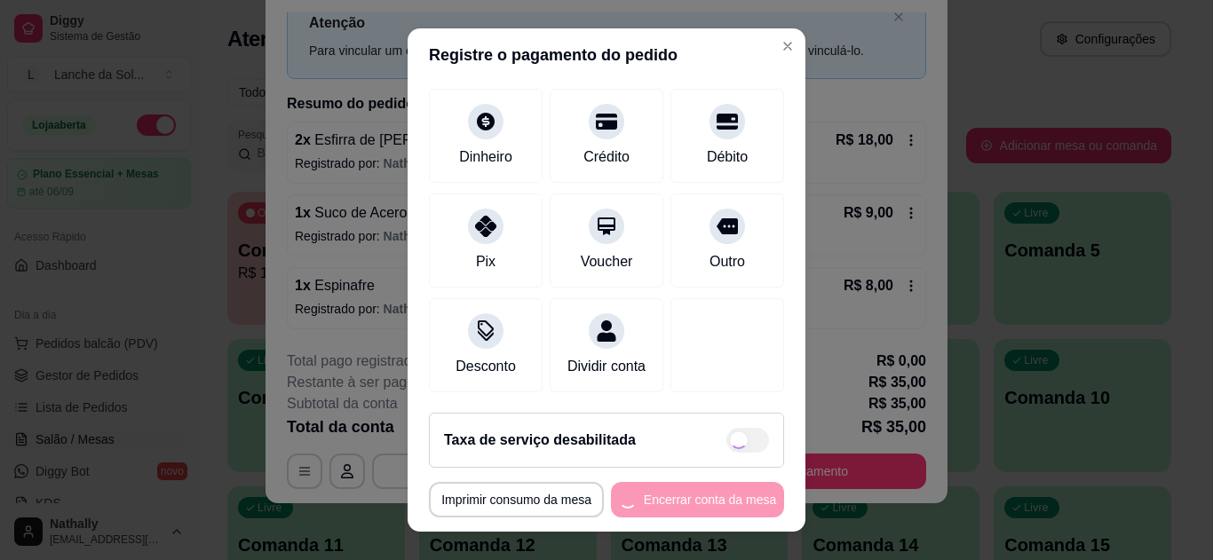
click at [718, 498] on div "**********" at bounding box center [606, 500] width 355 height 36
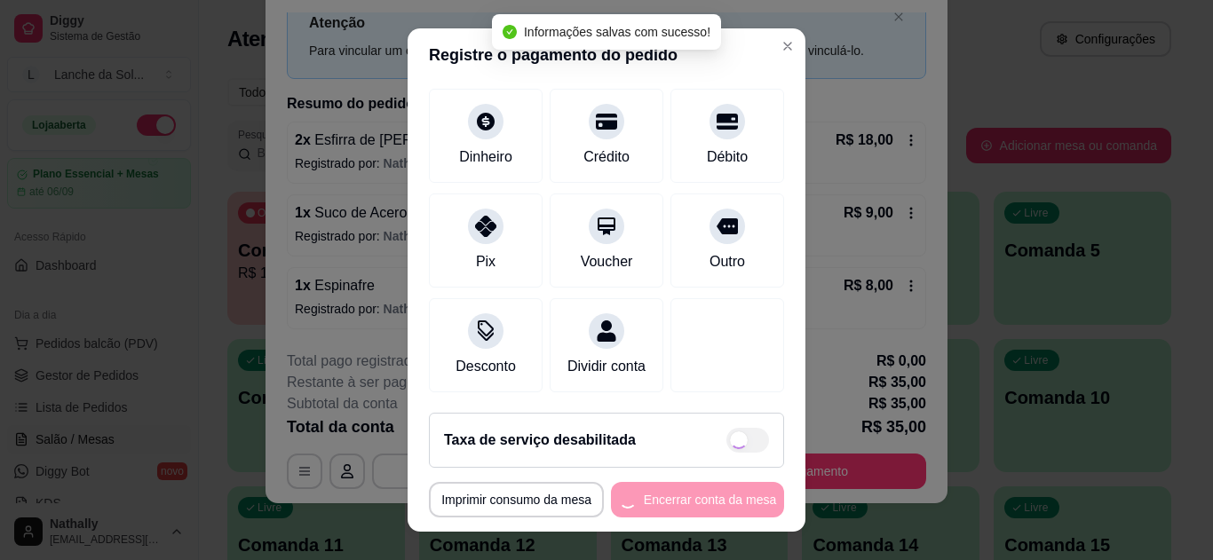
type input "R$ 0,00"
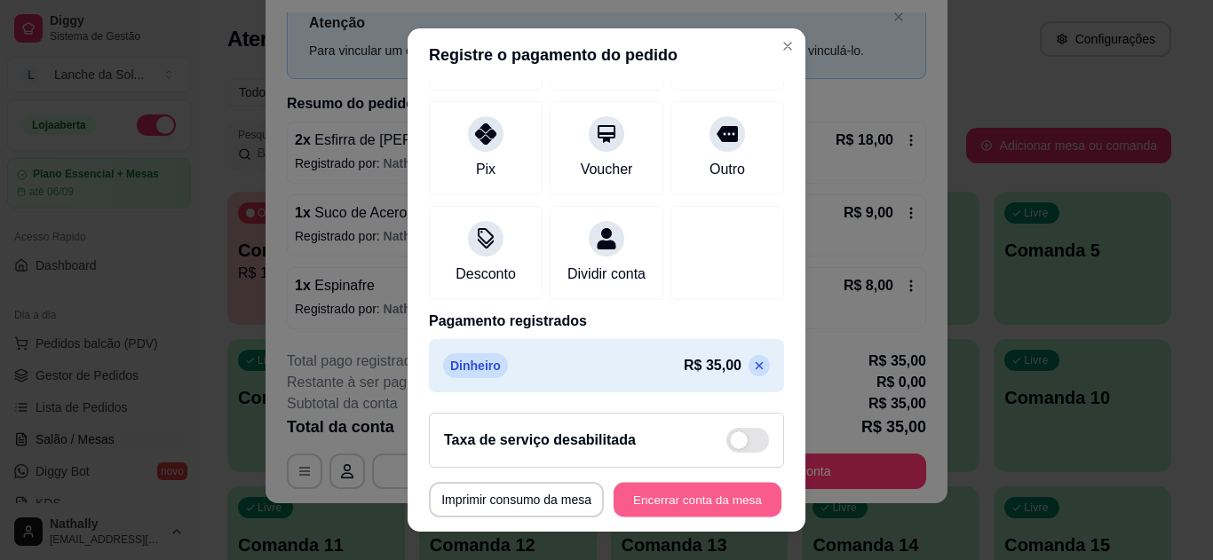
click at [665, 490] on button "Encerrar conta da mesa" at bounding box center [698, 500] width 168 height 35
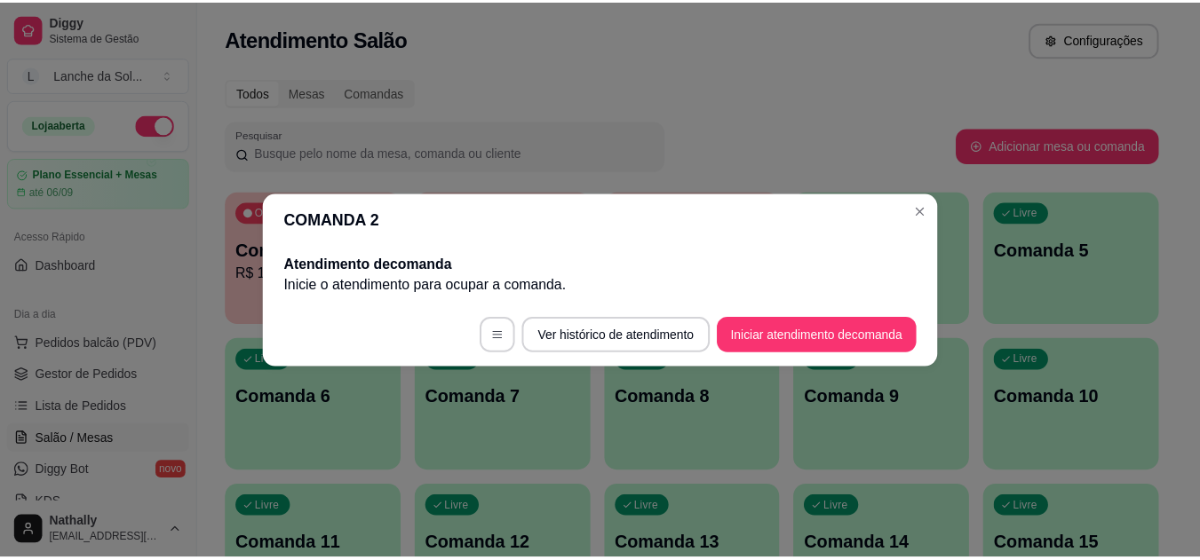
scroll to position [0, 0]
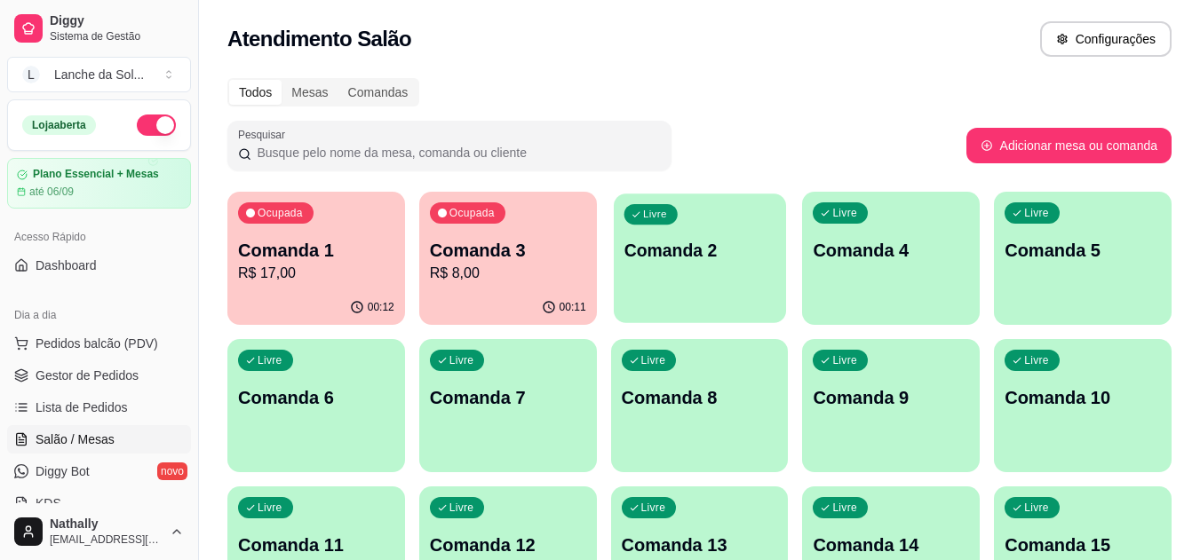
click at [722, 260] on p "Comanda 2" at bounding box center [699, 251] width 152 height 24
click at [454, 272] on p "R$ 8,00" at bounding box center [508, 273] width 156 height 21
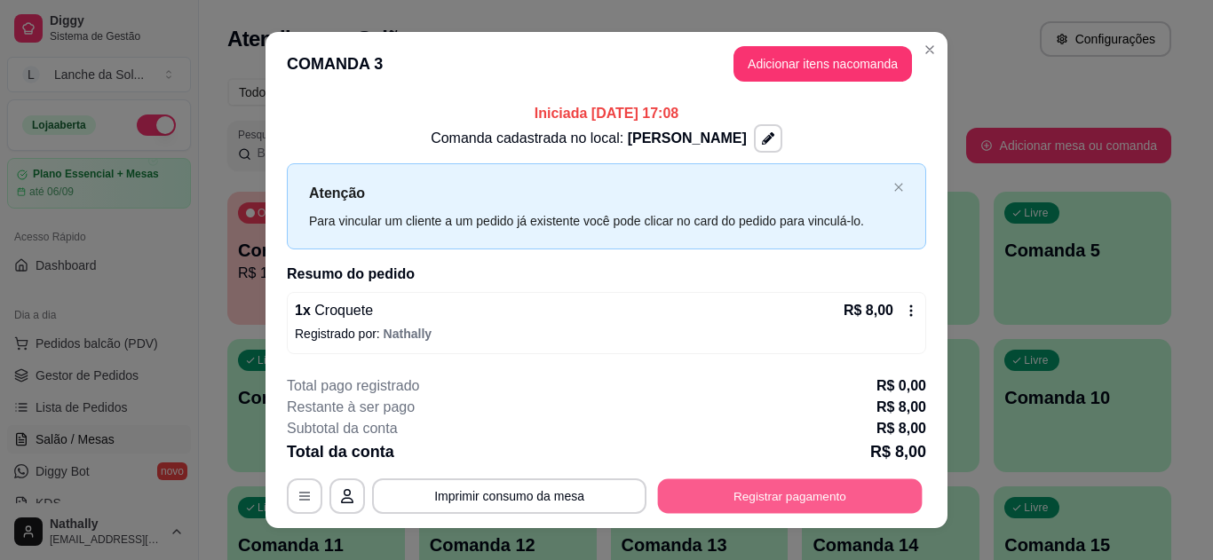
click at [714, 491] on button "Registrar pagamento" at bounding box center [790, 496] width 265 height 35
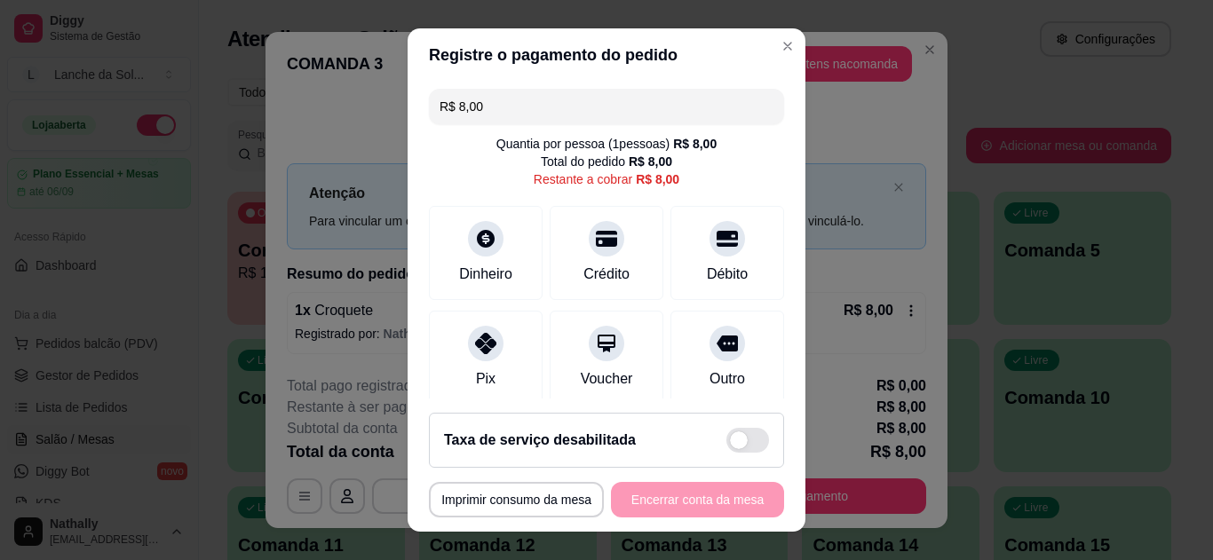
click at [508, 360] on div "Pix" at bounding box center [486, 358] width 114 height 94
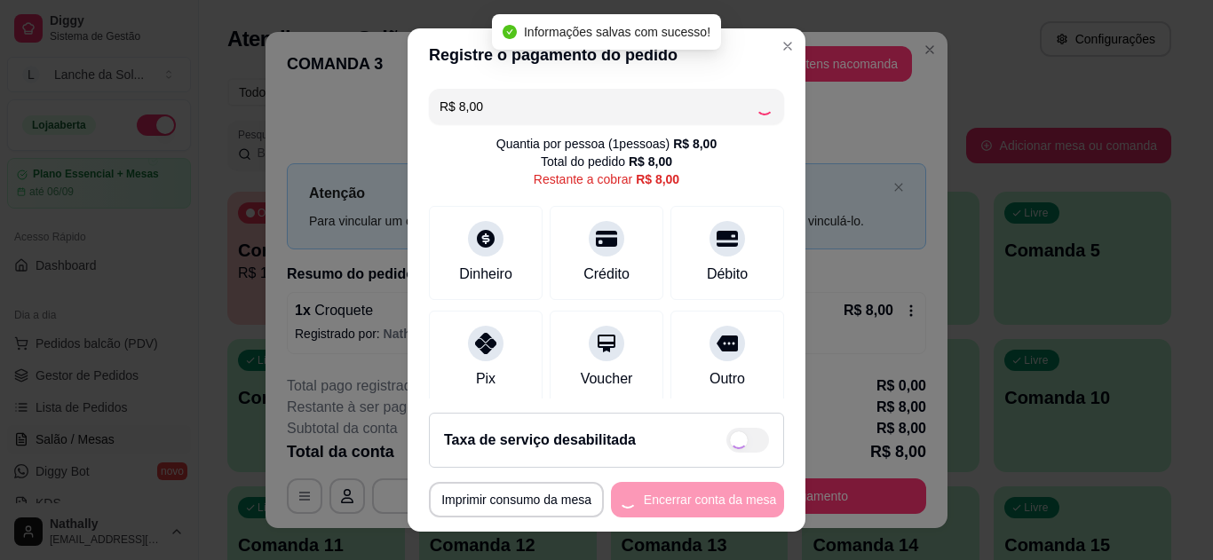
type input "R$ 0,00"
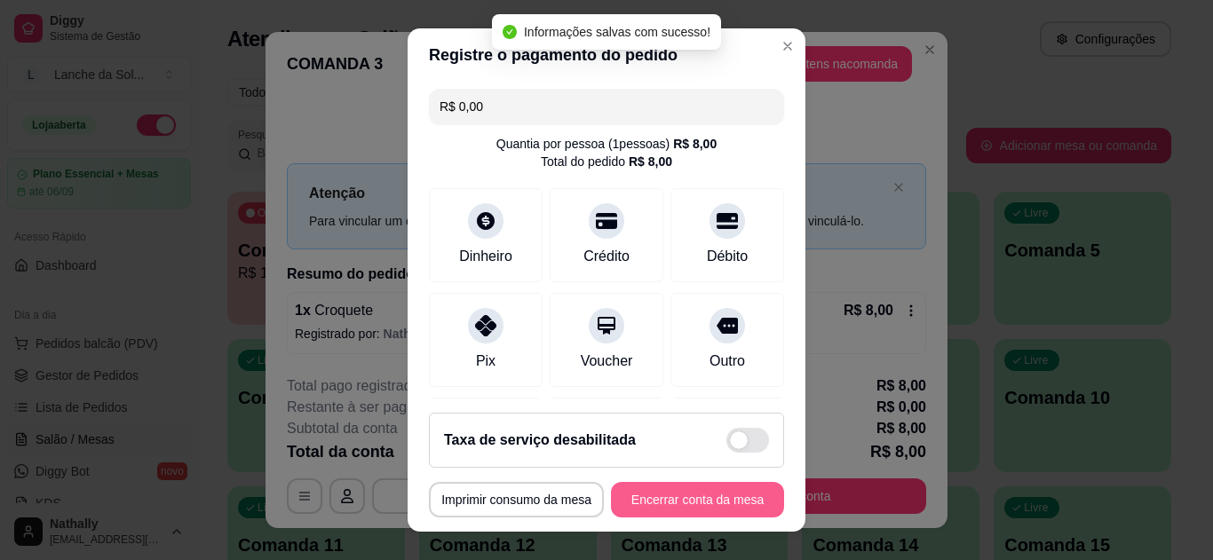
click at [711, 500] on button "Encerrar conta da mesa" at bounding box center [697, 500] width 173 height 36
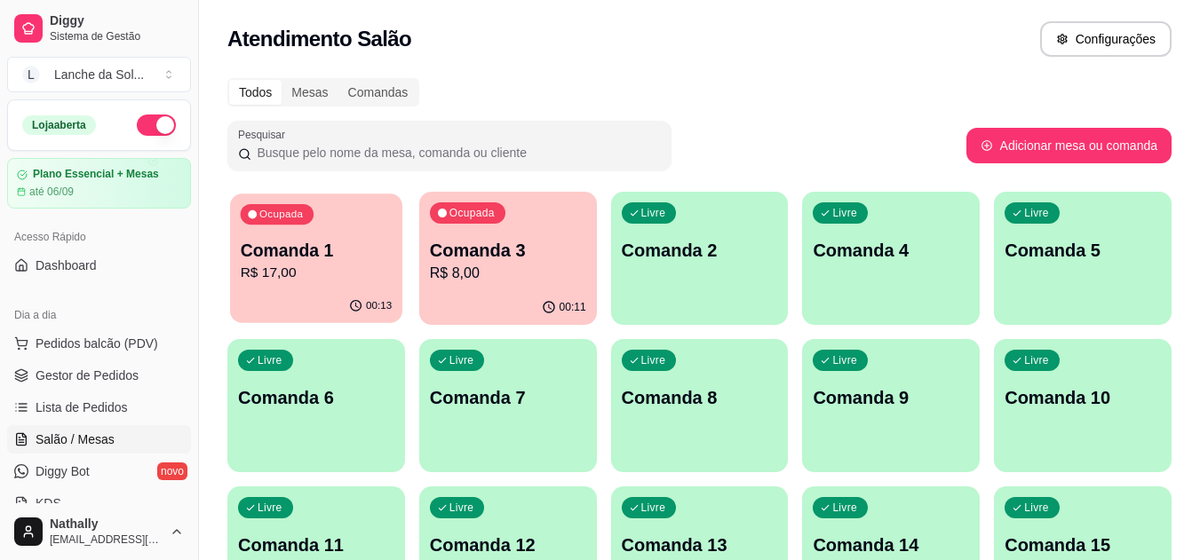
click at [290, 289] on div "Ocupada Comanda 1 R$ 17,00" at bounding box center [316, 242] width 172 height 96
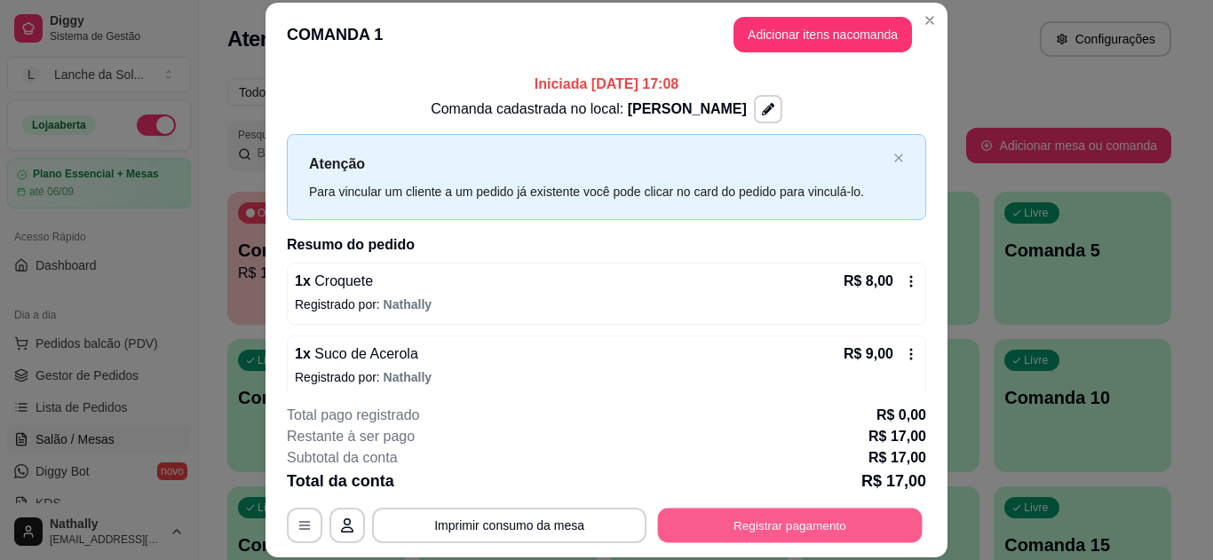
click at [762, 527] on button "Registrar pagamento" at bounding box center [790, 525] width 265 height 35
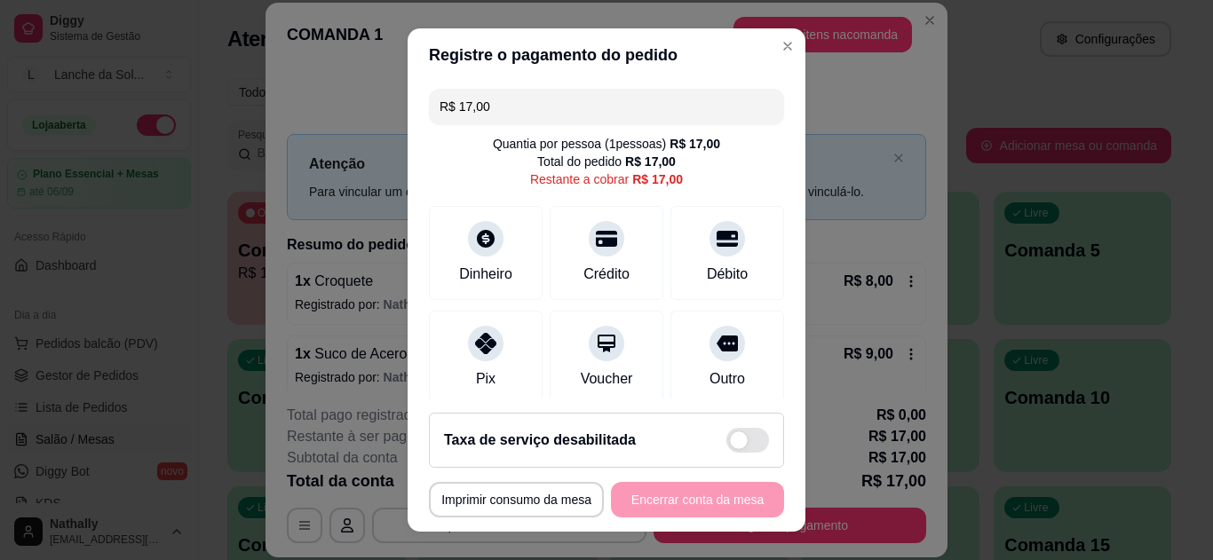
click at [476, 345] on icon at bounding box center [485, 343] width 21 height 21
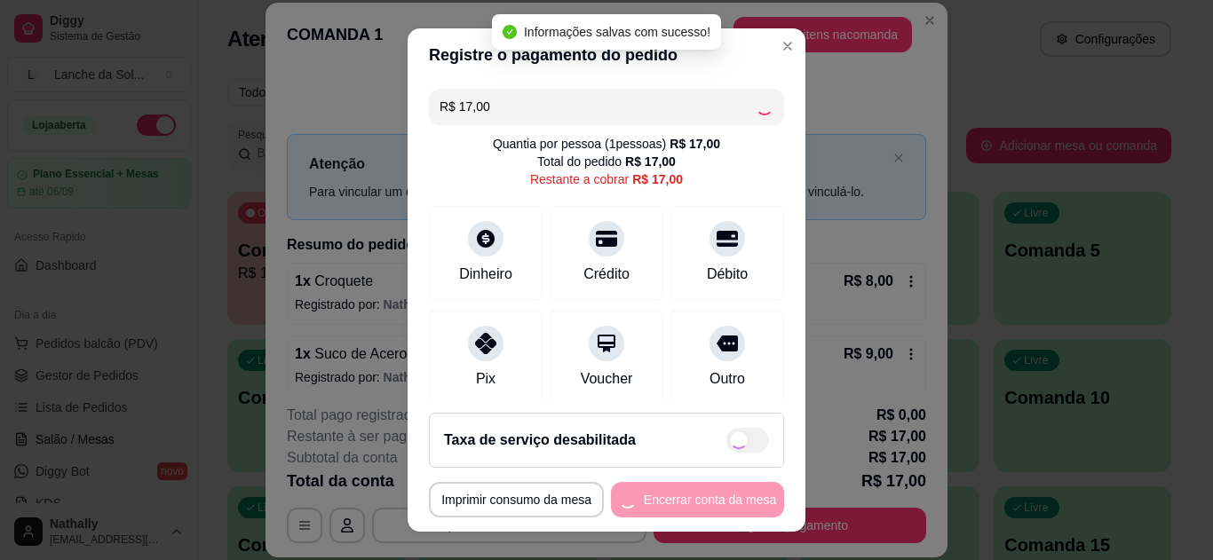
type input "R$ 0,00"
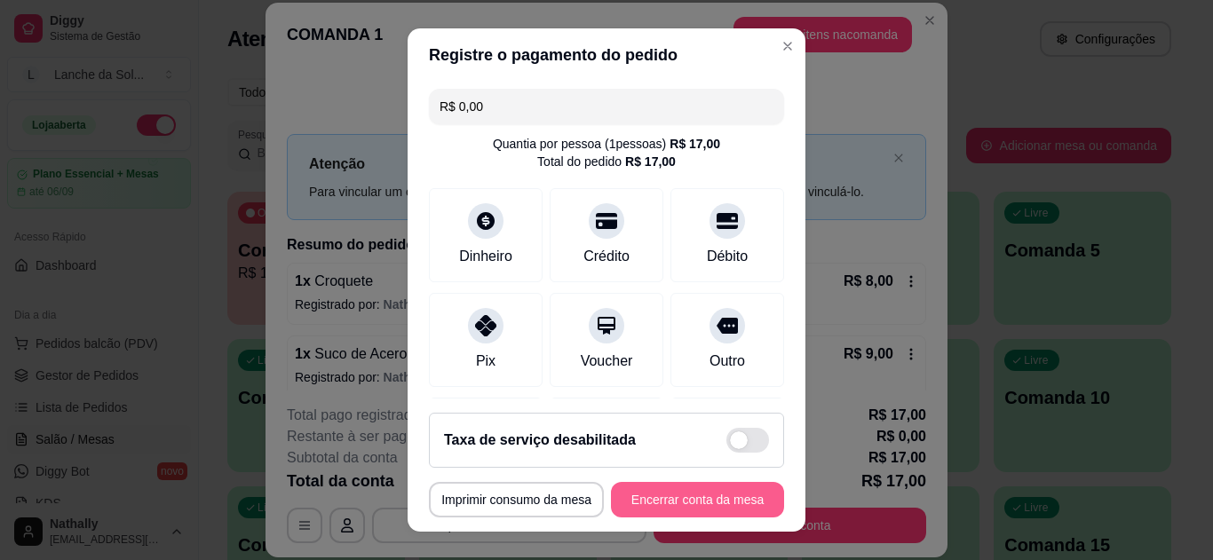
click at [685, 508] on button "Encerrar conta da mesa" at bounding box center [697, 500] width 173 height 36
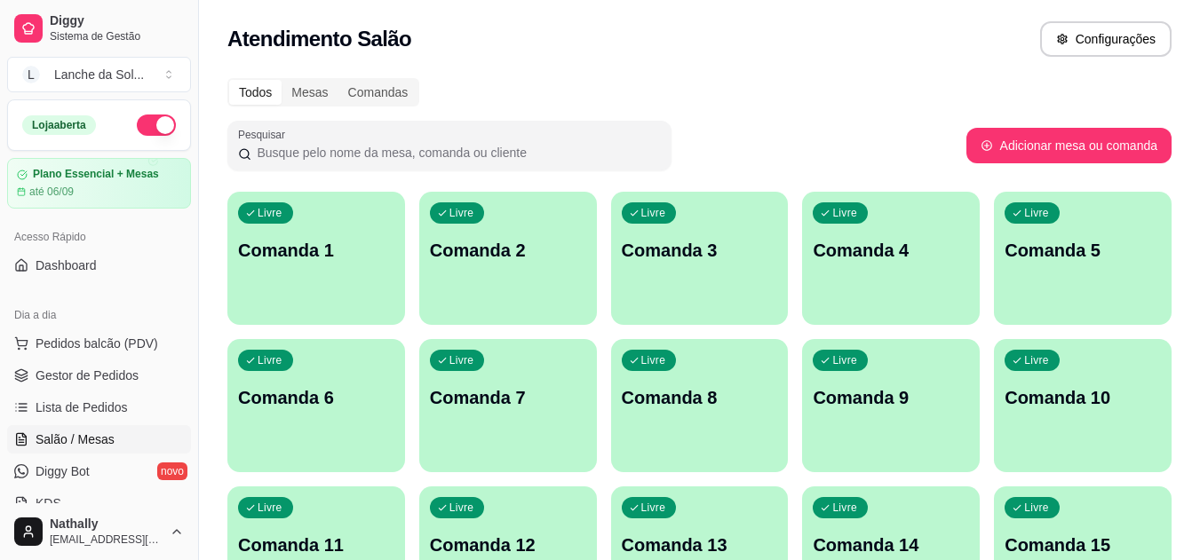
click at [125, 384] on link "Gestor de Pedidos" at bounding box center [99, 375] width 184 height 28
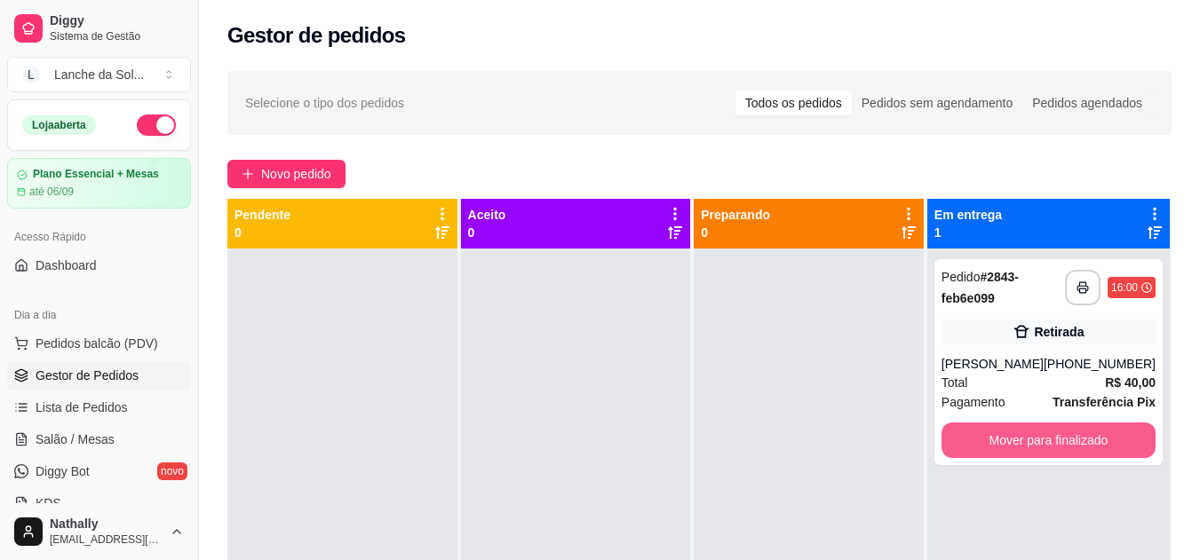
click at [1072, 432] on button "Mover para finalizado" at bounding box center [1048, 441] width 214 height 36
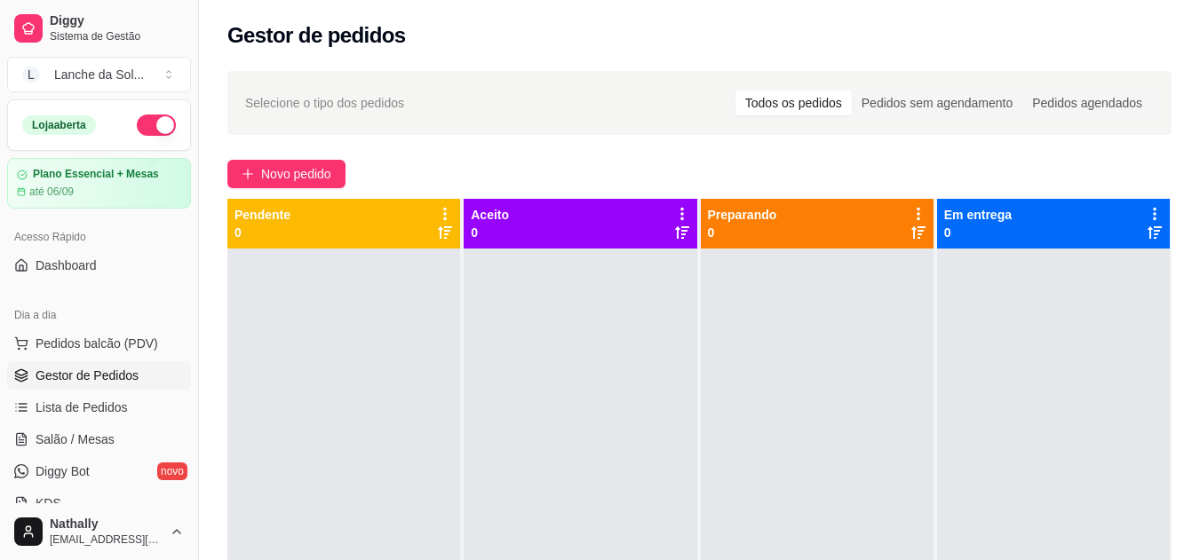
click at [52, 418] on link "Lista de Pedidos" at bounding box center [99, 407] width 184 height 28
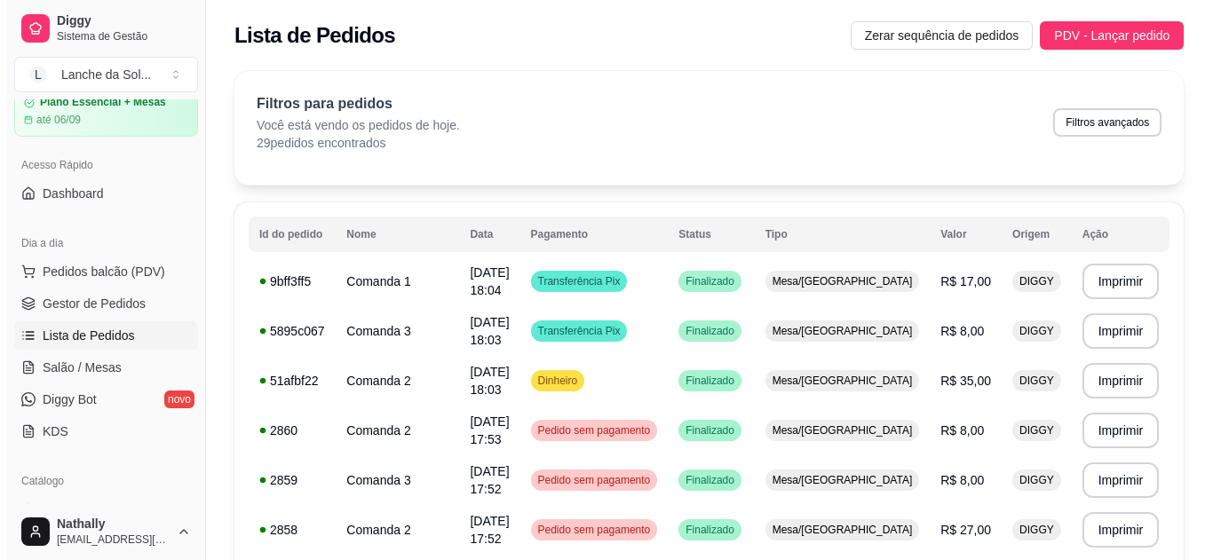
scroll to position [102, 0]
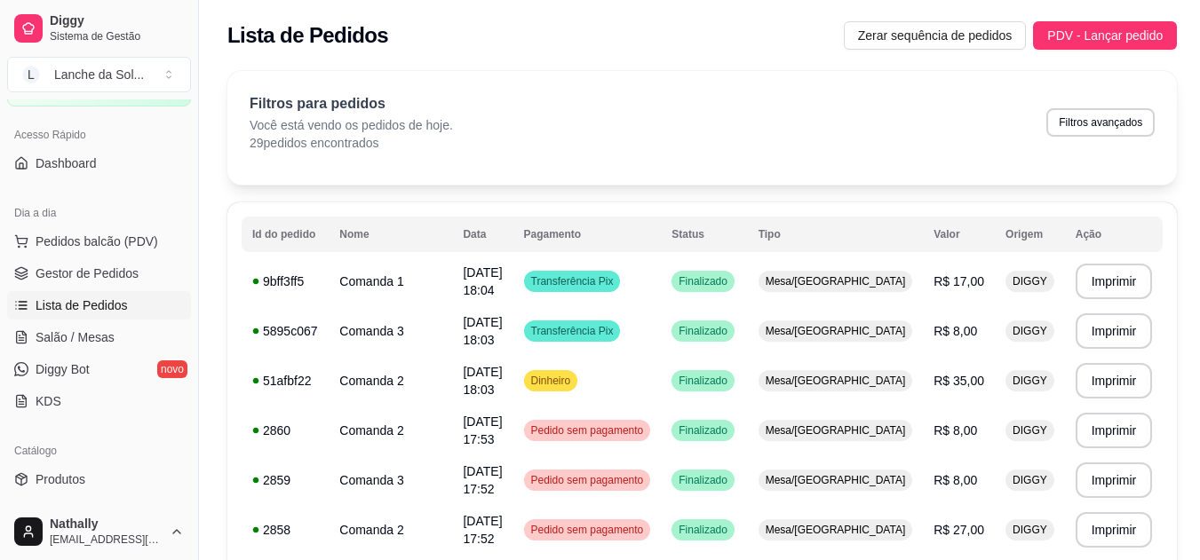
click at [93, 336] on span "Salão / Mesas" at bounding box center [75, 338] width 79 height 18
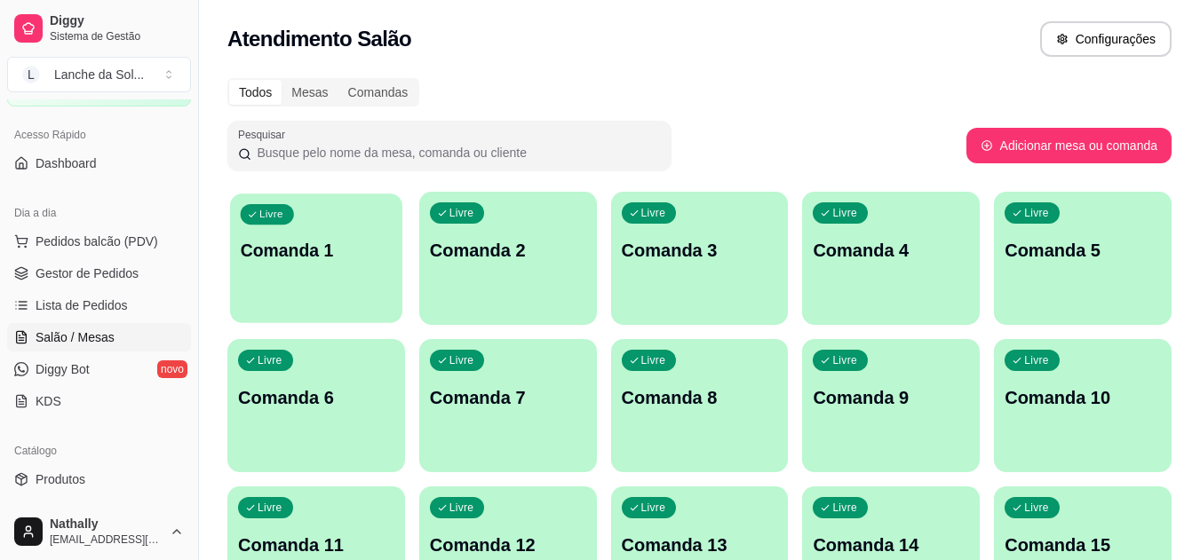
click at [337, 242] on p "Comanda 1" at bounding box center [317, 251] width 152 height 24
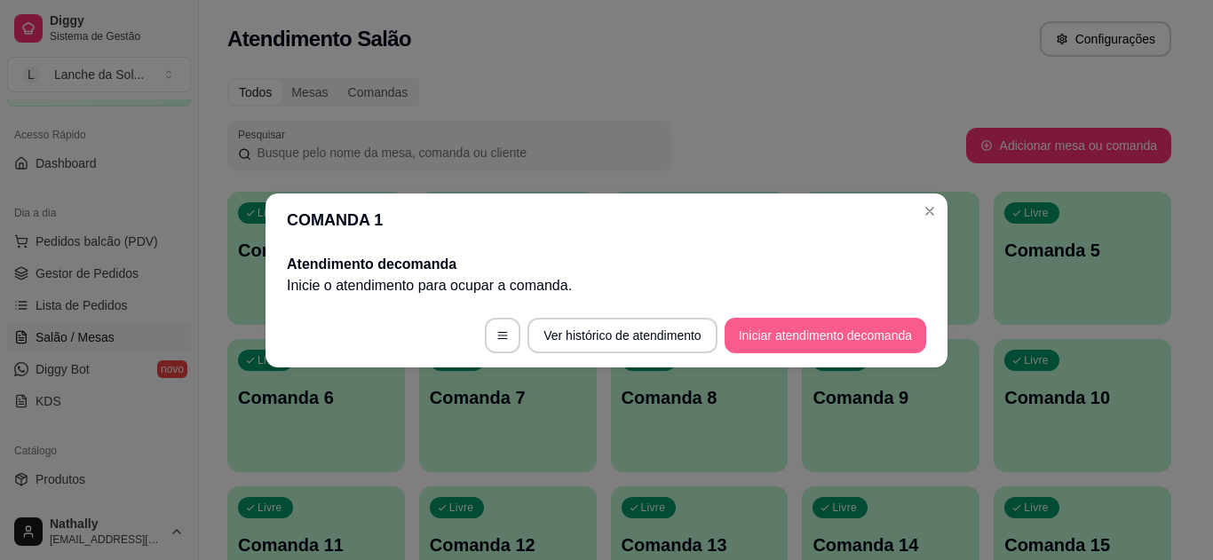
click at [823, 333] on button "Iniciar atendimento de comanda" at bounding box center [826, 336] width 202 height 36
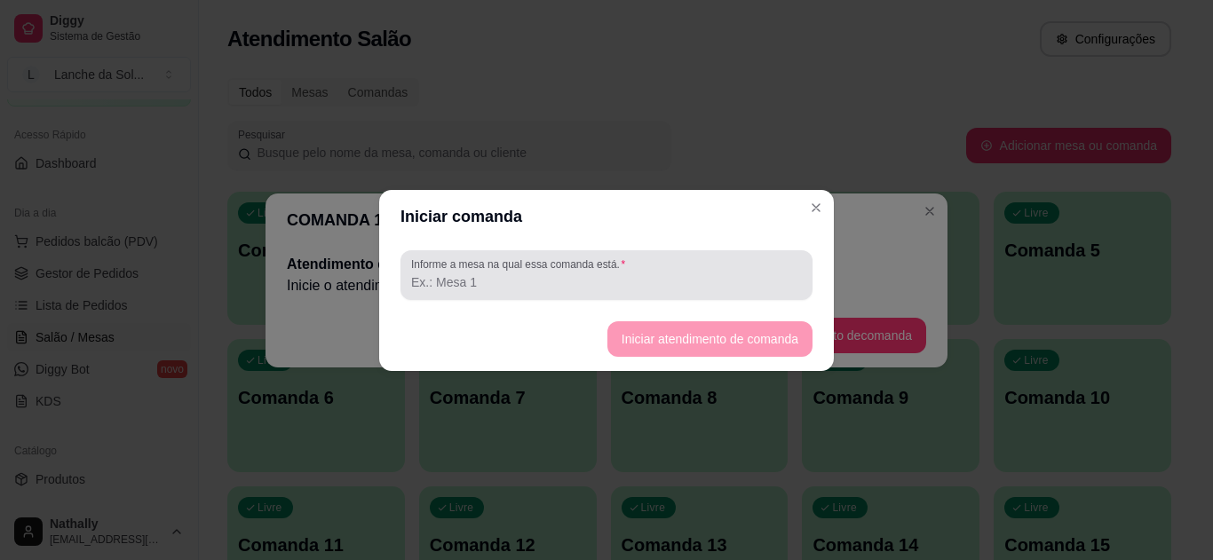
click at [539, 284] on input "Informe a mesa na qual essa comanda está." at bounding box center [606, 282] width 391 height 18
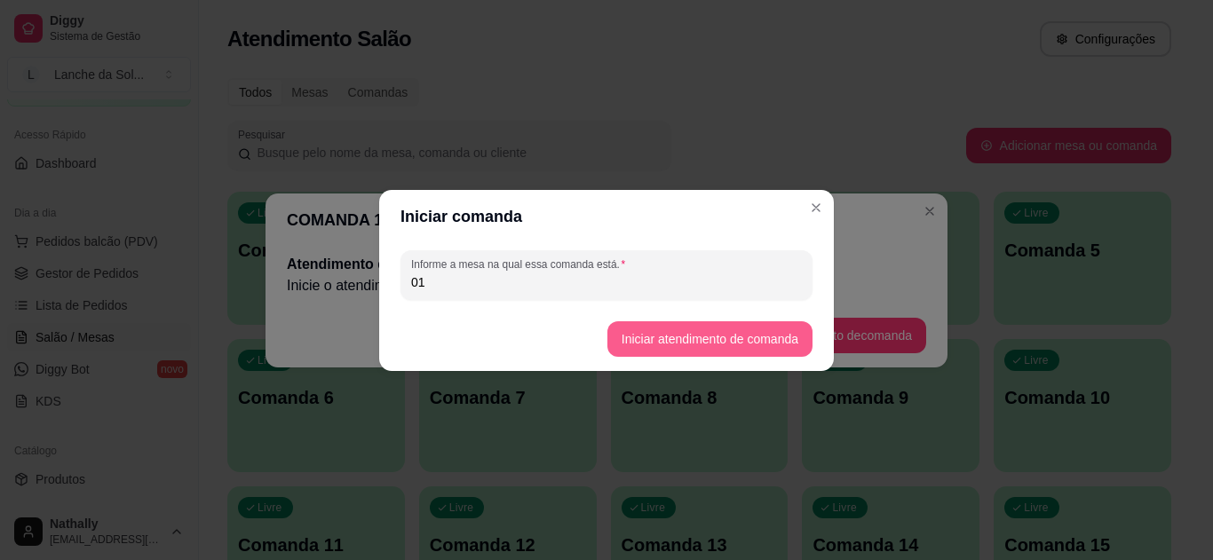
type input "01"
click at [685, 332] on button "Iniciar atendimento de comanda" at bounding box center [709, 339] width 205 height 36
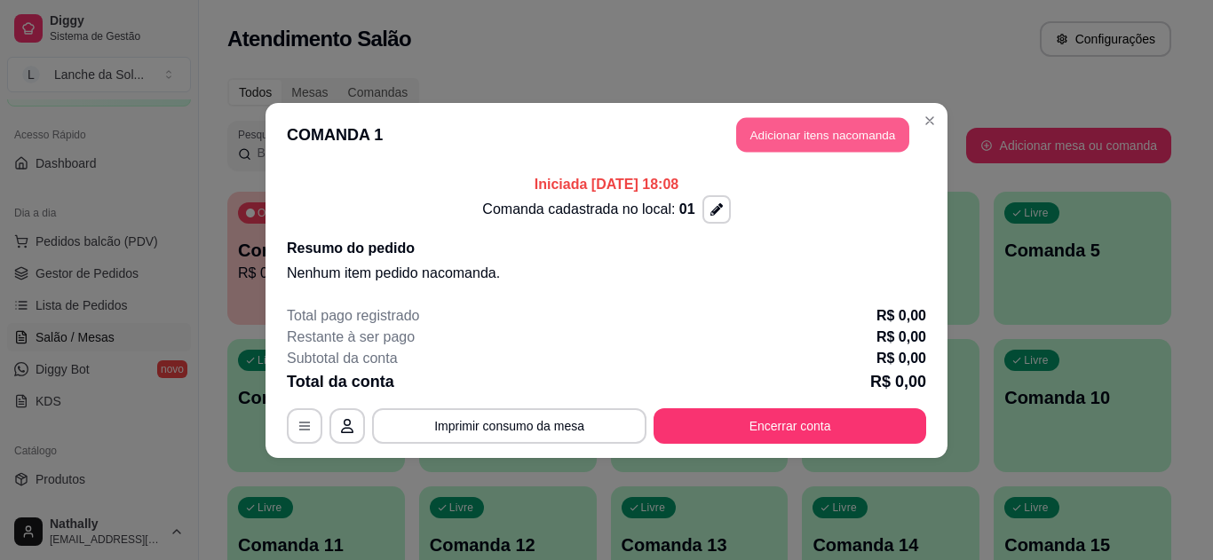
click at [825, 129] on button "Adicionar itens na comanda" at bounding box center [822, 134] width 173 height 35
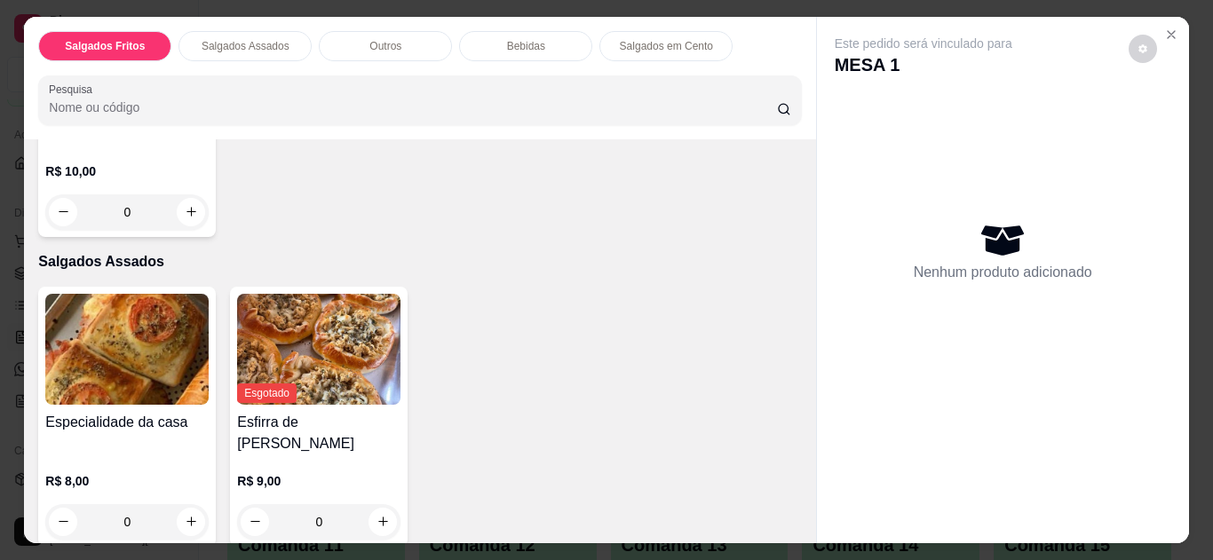
scroll to position [582, 0]
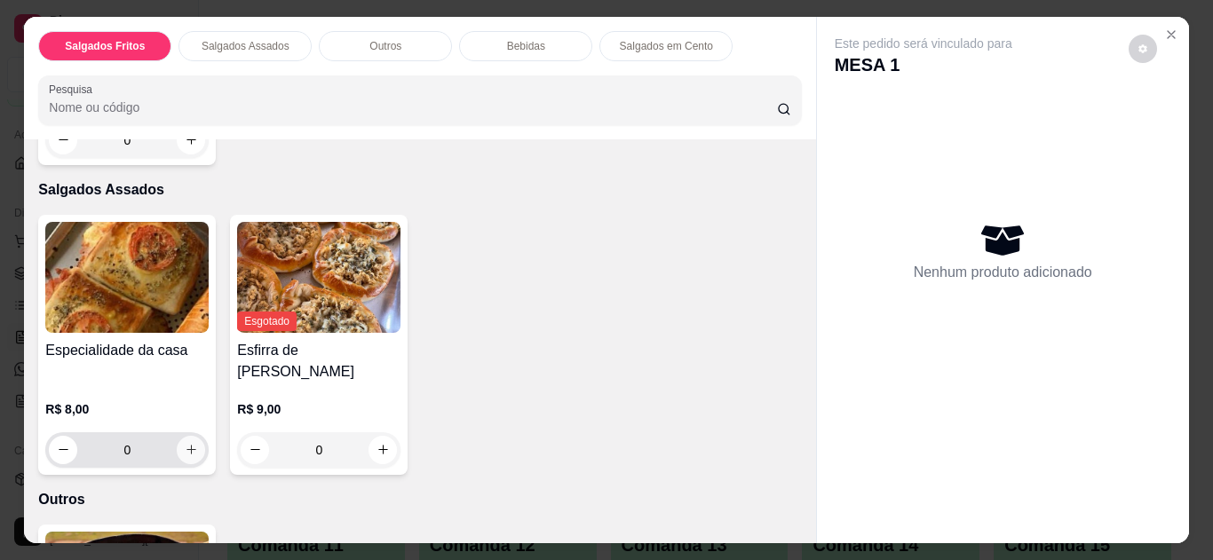
click at [186, 443] on icon "increase-product-quantity" at bounding box center [191, 449] width 13 height 13
type input "1"
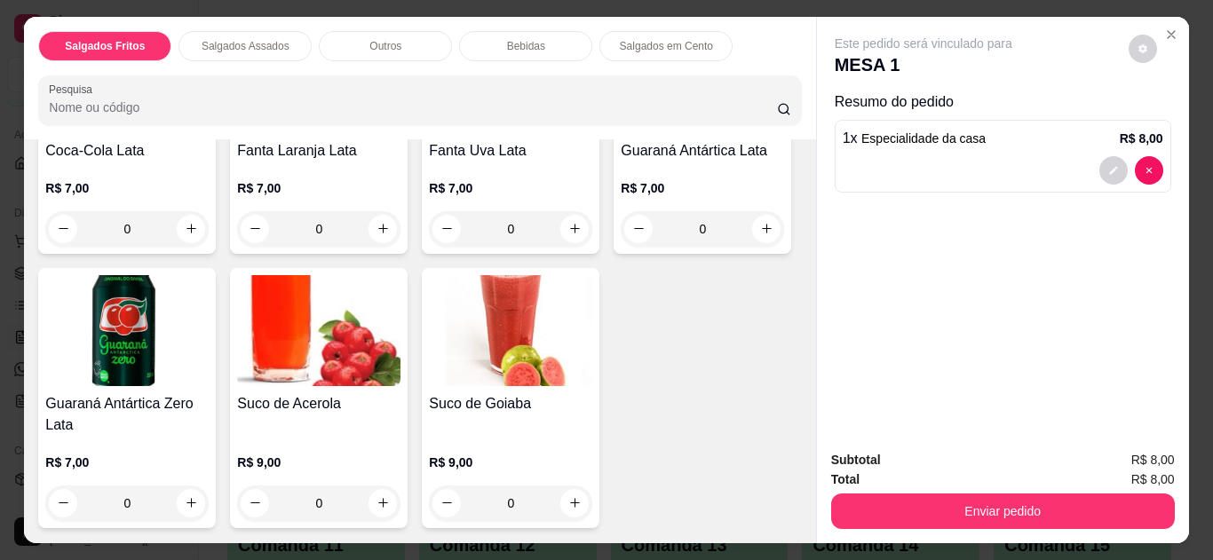
scroll to position [1396, 0]
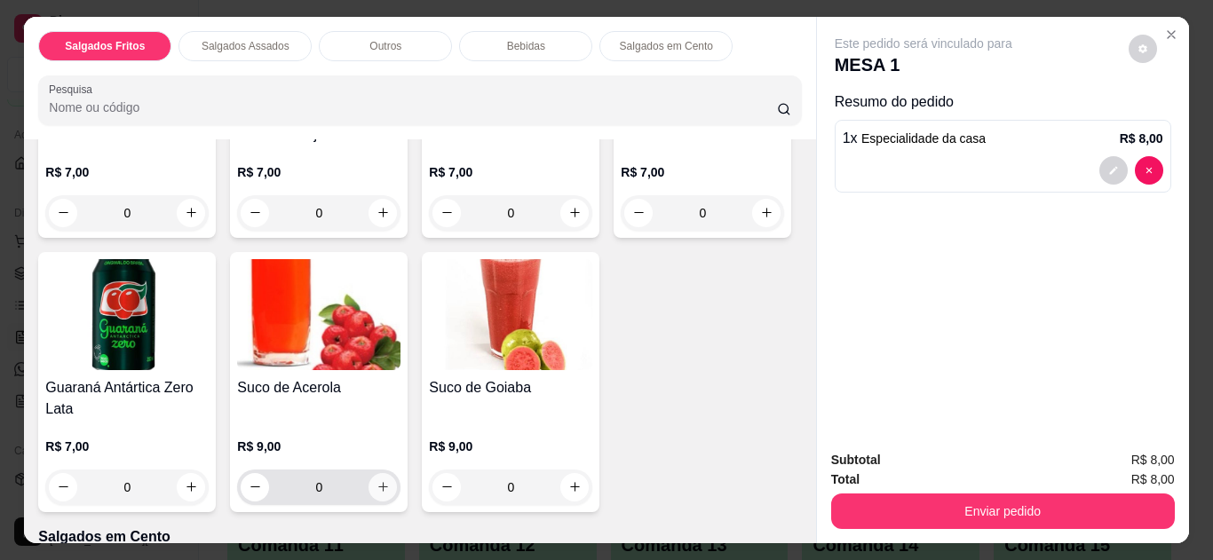
click at [390, 480] on icon "increase-product-quantity" at bounding box center [382, 486] width 13 height 13
type input "1"
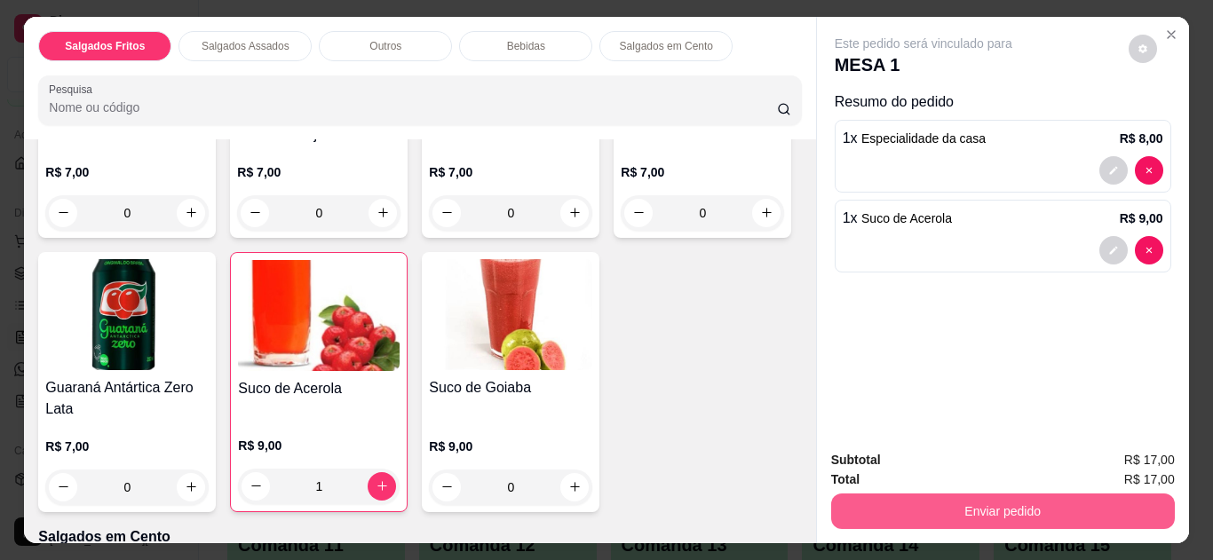
click at [987, 502] on button "Enviar pedido" at bounding box center [1003, 512] width 344 height 36
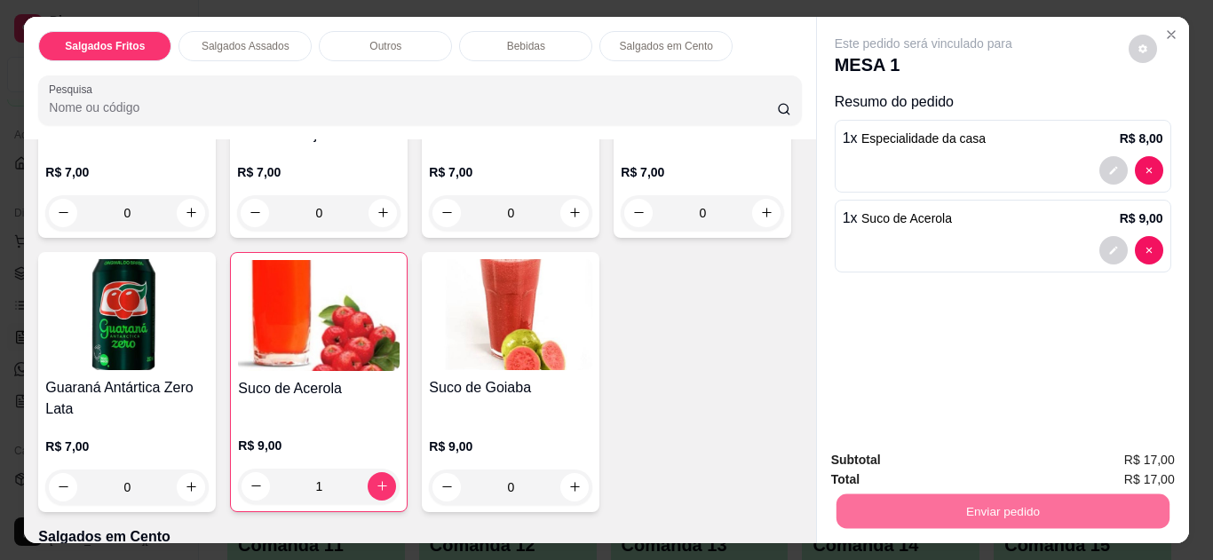
click at [986, 450] on button "Não registrar e enviar pedido" at bounding box center [943, 461] width 179 height 33
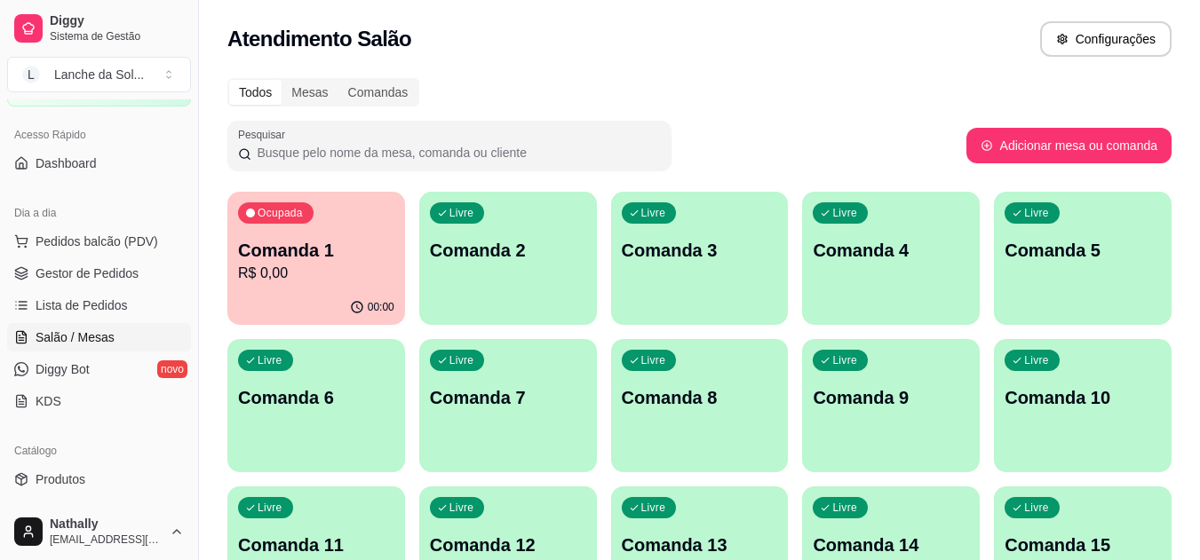
click at [502, 256] on p "Comanda 2" at bounding box center [508, 250] width 156 height 25
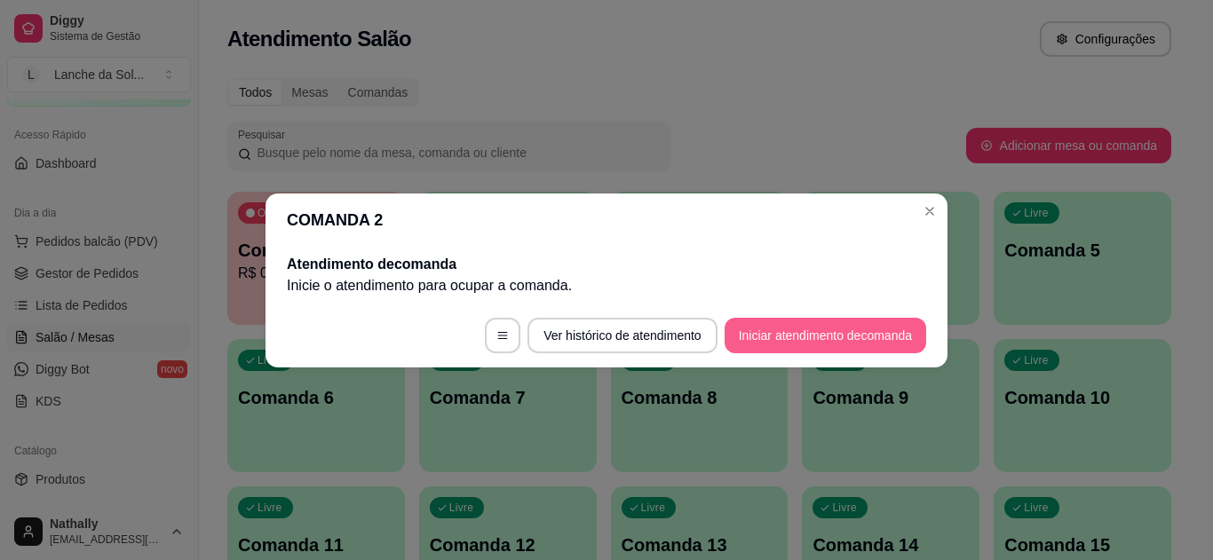
click at [793, 329] on button "Iniciar atendimento de comanda" at bounding box center [826, 336] width 202 height 36
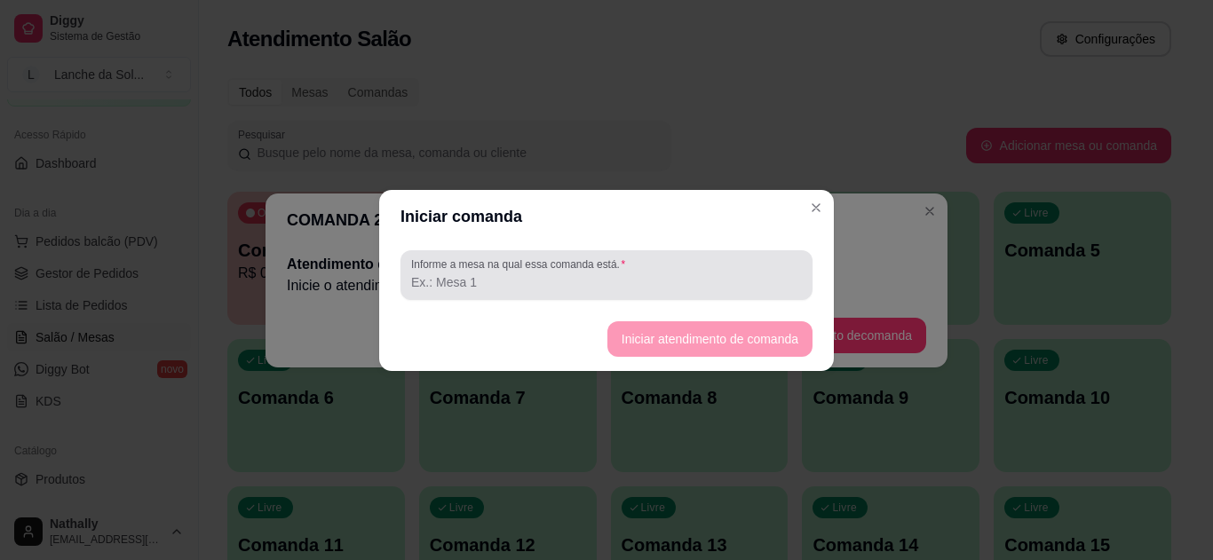
click at [570, 276] on input "Informe a mesa na qual essa comanda está." at bounding box center [606, 282] width 391 height 18
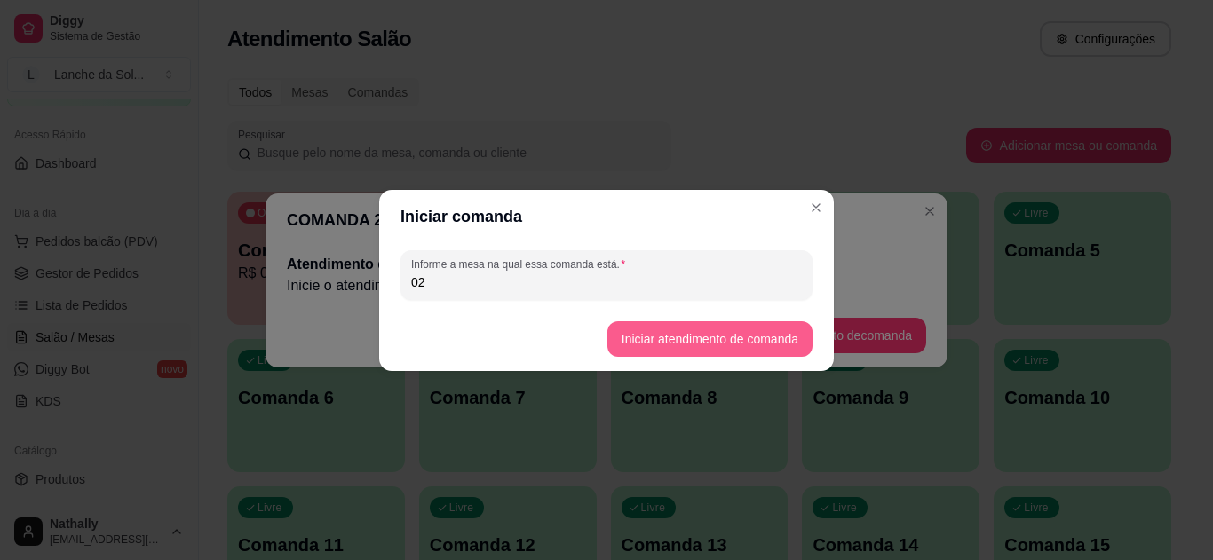
type input "02"
click at [709, 337] on button "Iniciar atendimento de comanda" at bounding box center [709, 338] width 199 height 35
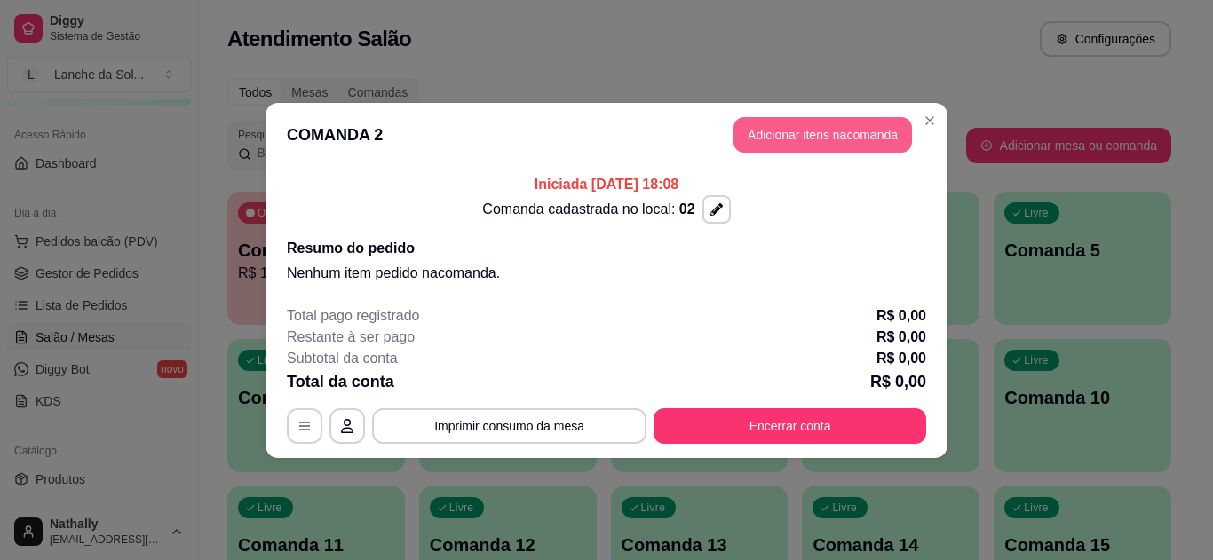
click at [829, 130] on button "Adicionar itens na comanda" at bounding box center [822, 135] width 178 height 36
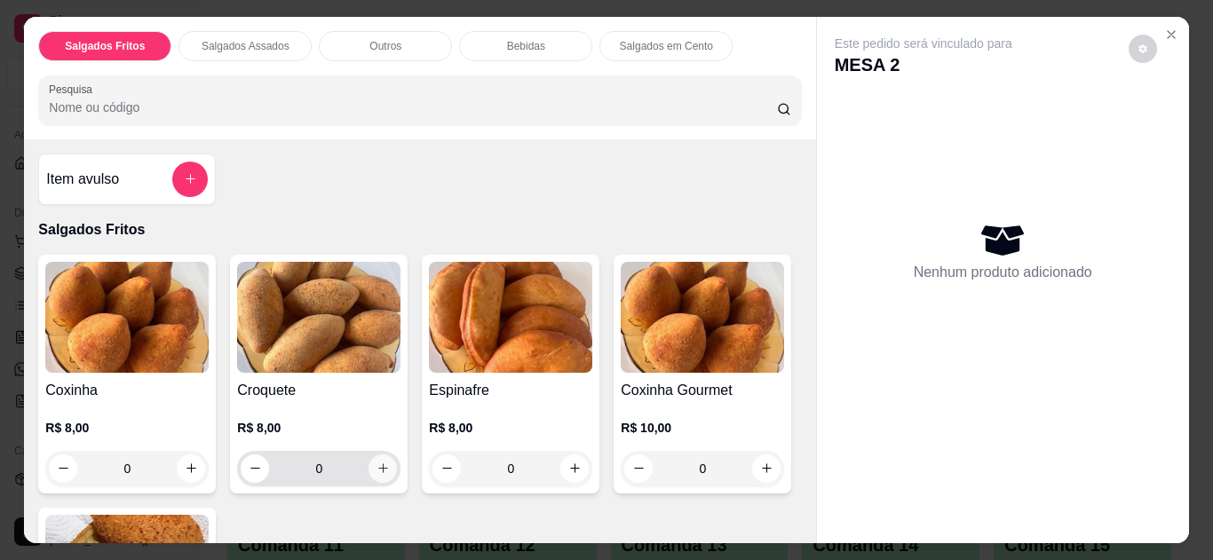
click at [376, 462] on icon "increase-product-quantity" at bounding box center [382, 468] width 13 height 13
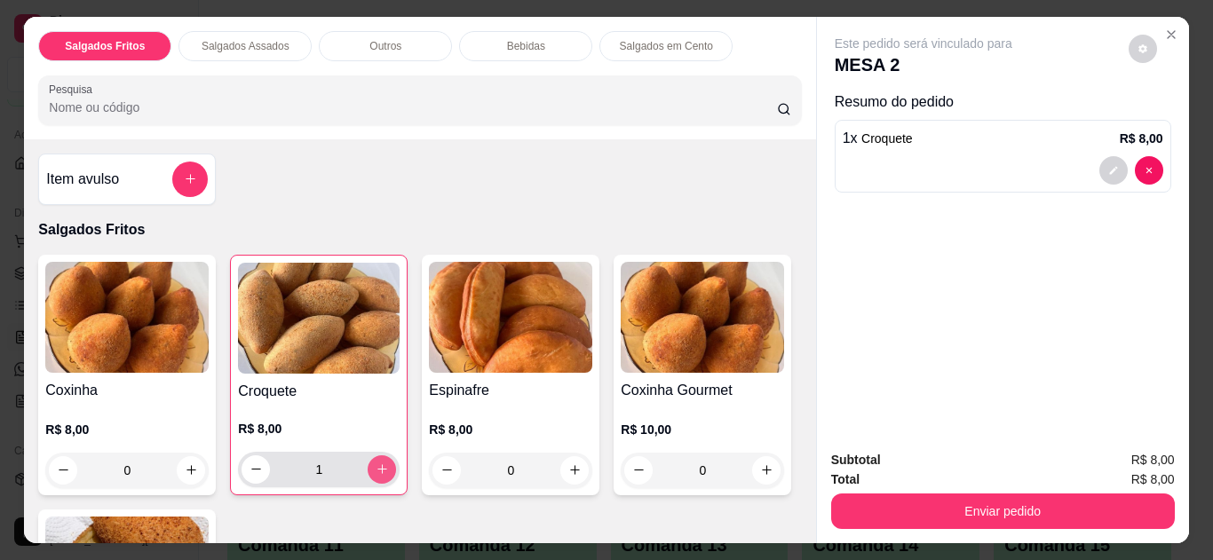
type input "1"
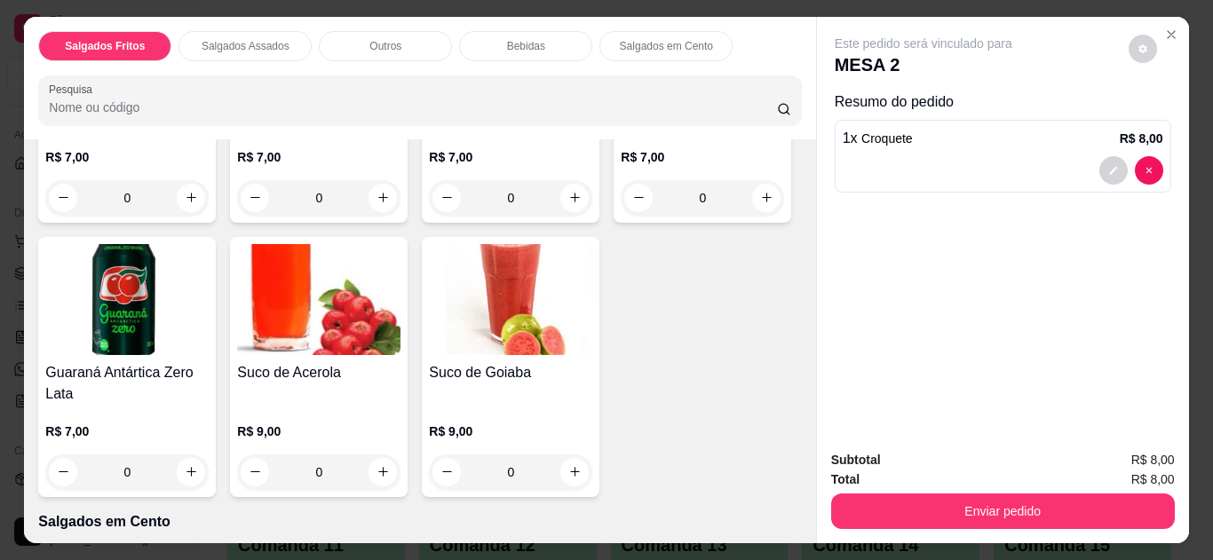
scroll to position [1429, 0]
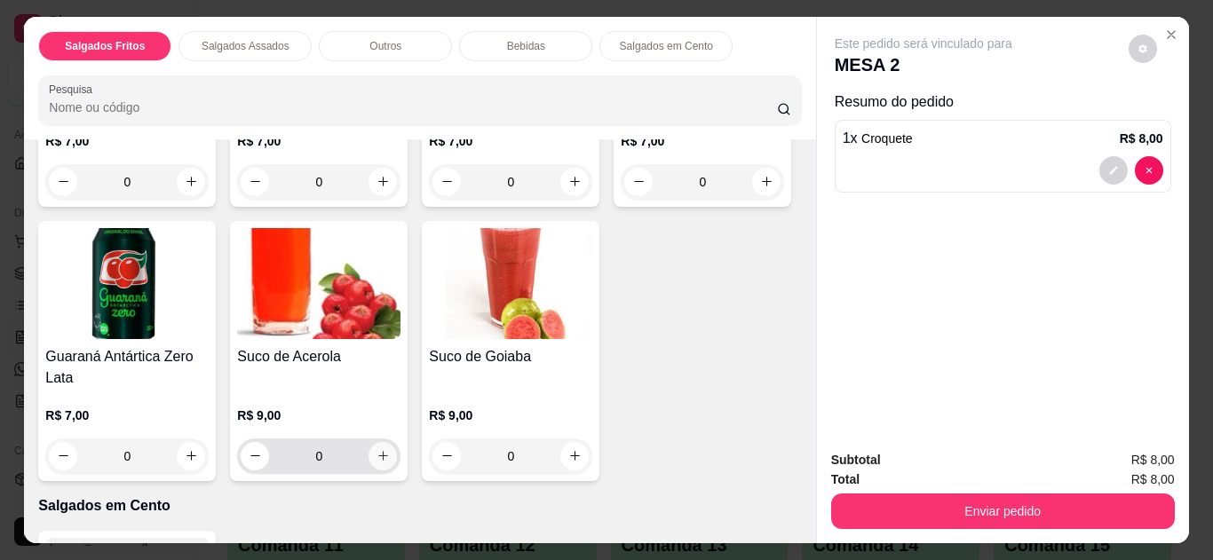
click at [390, 449] on icon "increase-product-quantity" at bounding box center [382, 455] width 13 height 13
type input "1"
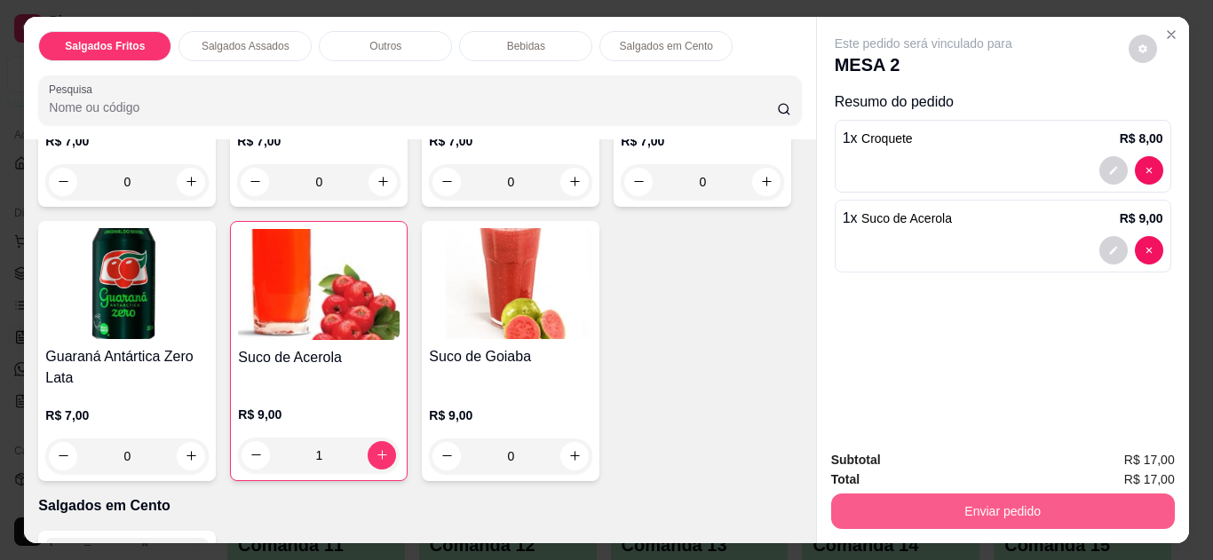
click at [976, 501] on button "Enviar pedido" at bounding box center [1003, 512] width 344 height 36
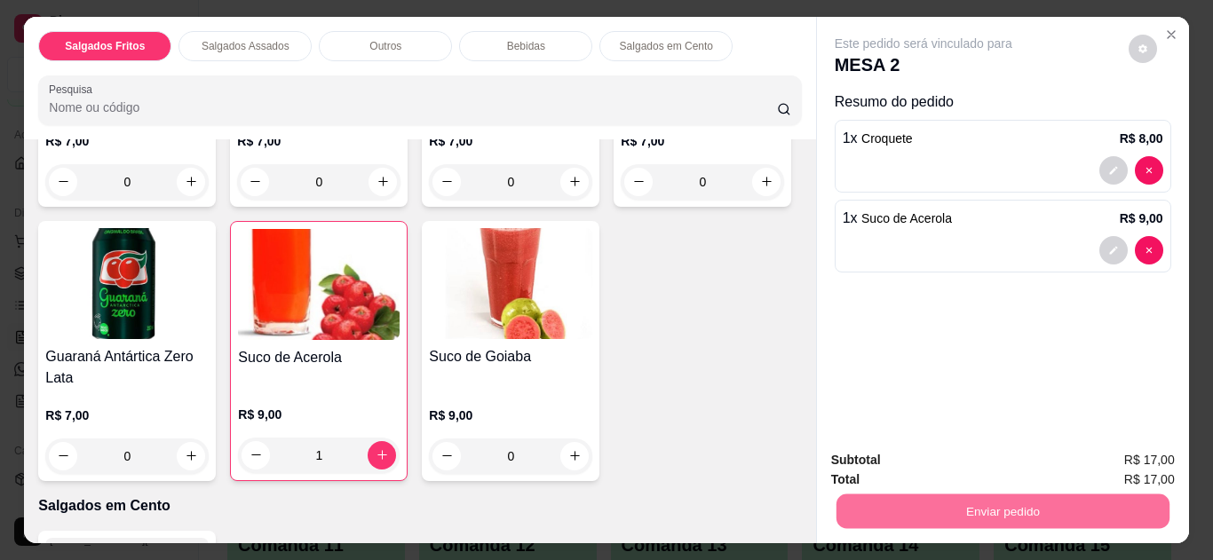
click at [978, 460] on button "Não registrar e enviar pedido" at bounding box center [943, 461] width 179 height 33
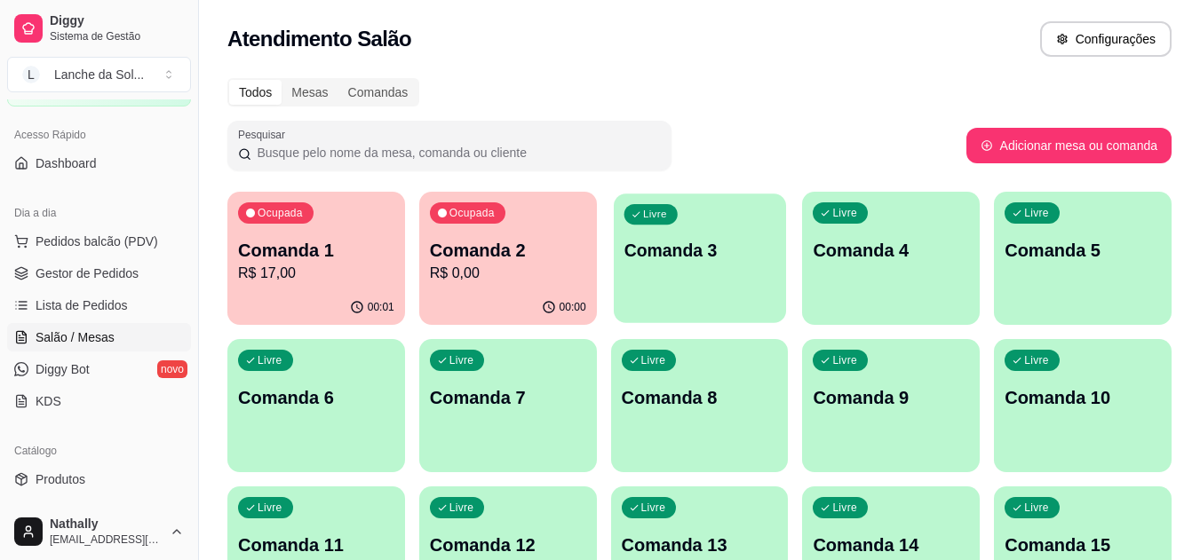
click at [686, 258] on p "Comanda 3" at bounding box center [699, 251] width 152 height 24
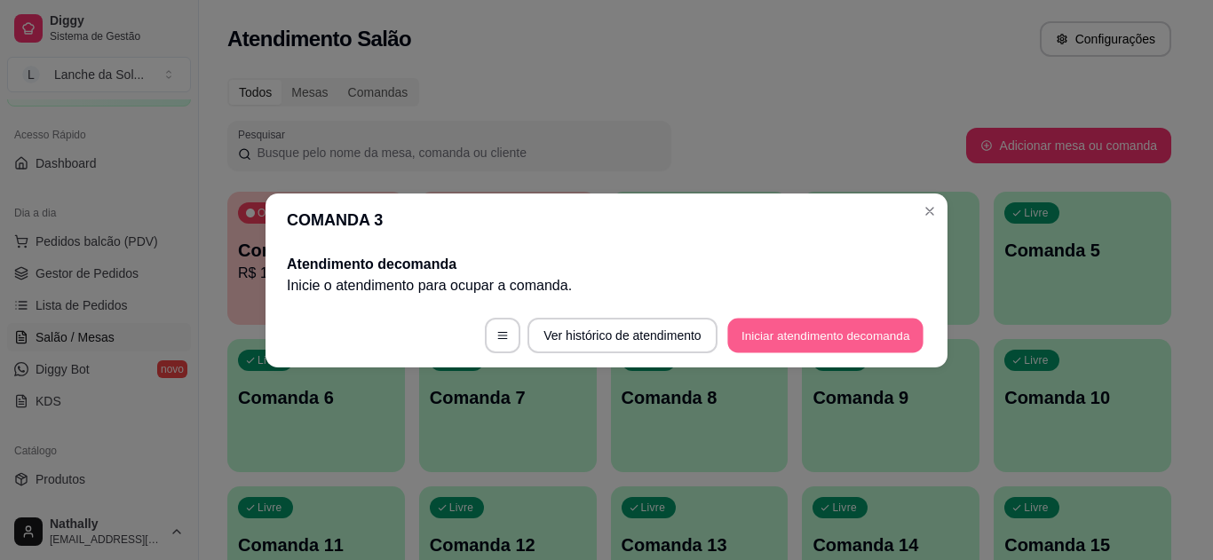
click at [768, 335] on button "Iniciar atendimento de comanda" at bounding box center [825, 335] width 196 height 35
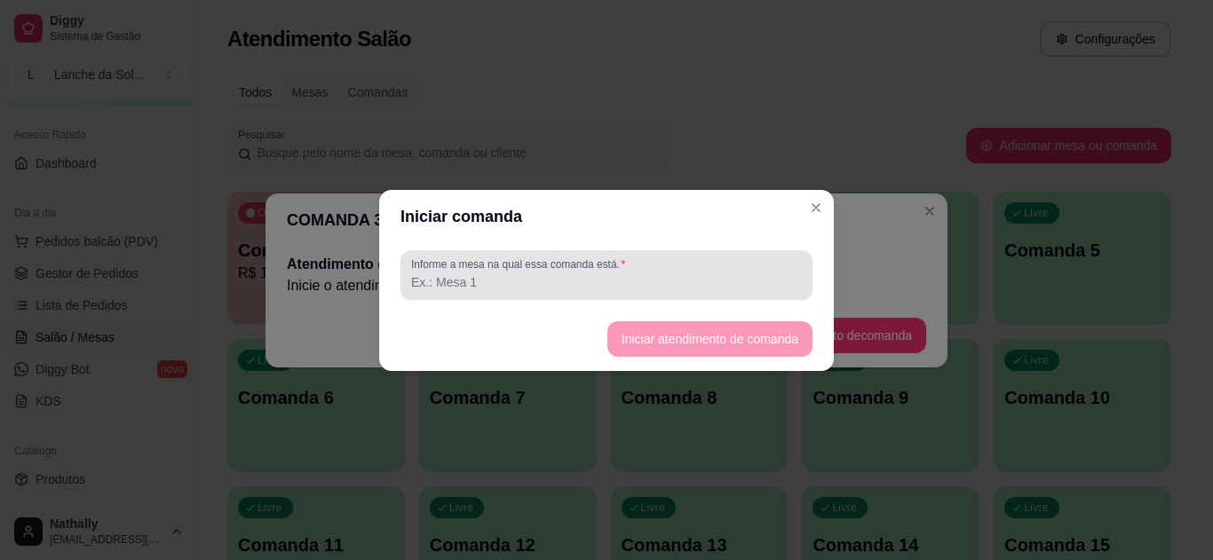
click at [639, 259] on div at bounding box center [606, 276] width 391 height 36
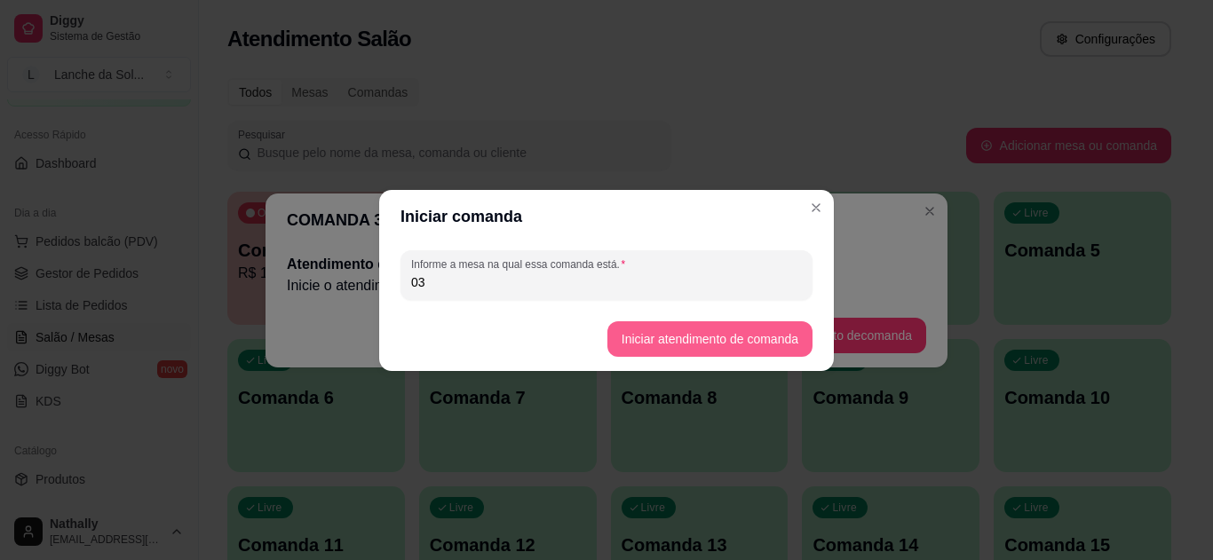
type input "03"
click at [678, 337] on button "Iniciar atendimento de comanda" at bounding box center [709, 338] width 199 height 35
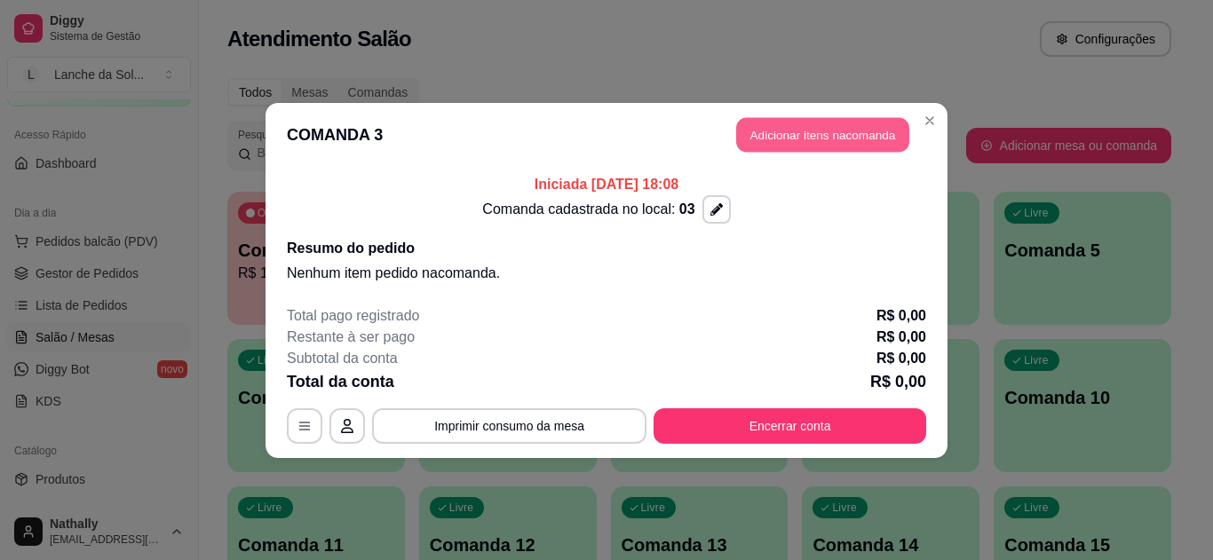
click at [843, 128] on button "Adicionar itens na comanda" at bounding box center [822, 134] width 173 height 35
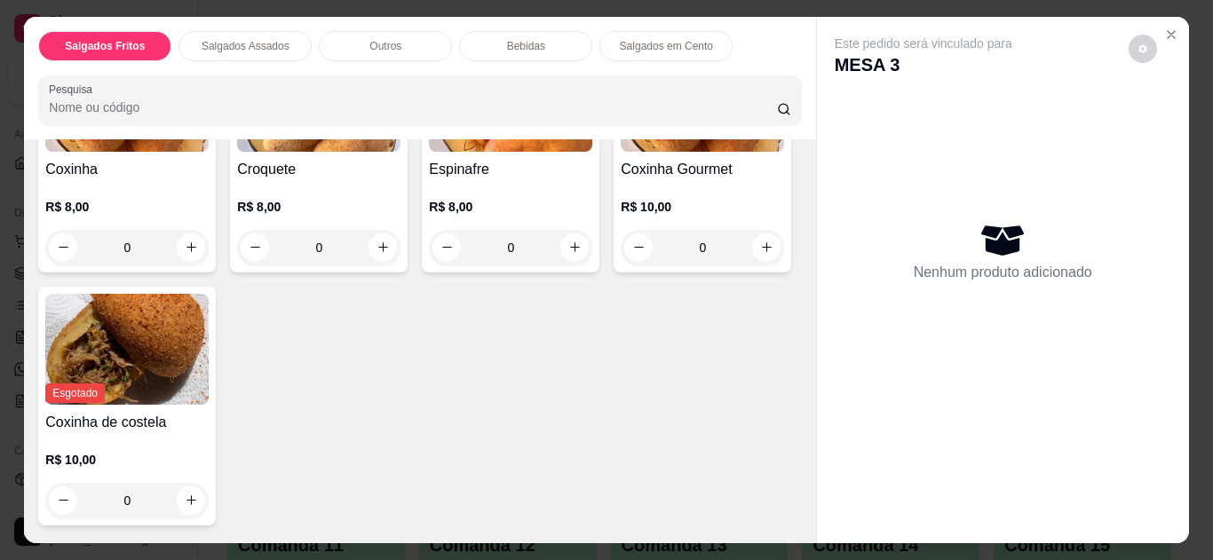
scroll to position [133, 0]
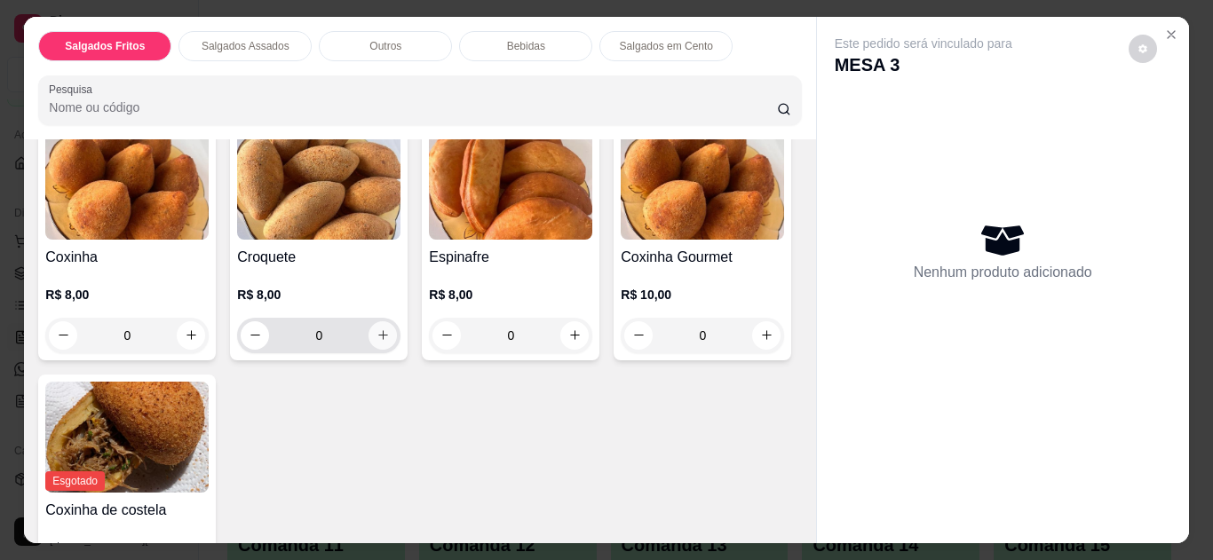
click at [376, 329] on icon "increase-product-quantity" at bounding box center [382, 335] width 13 height 13
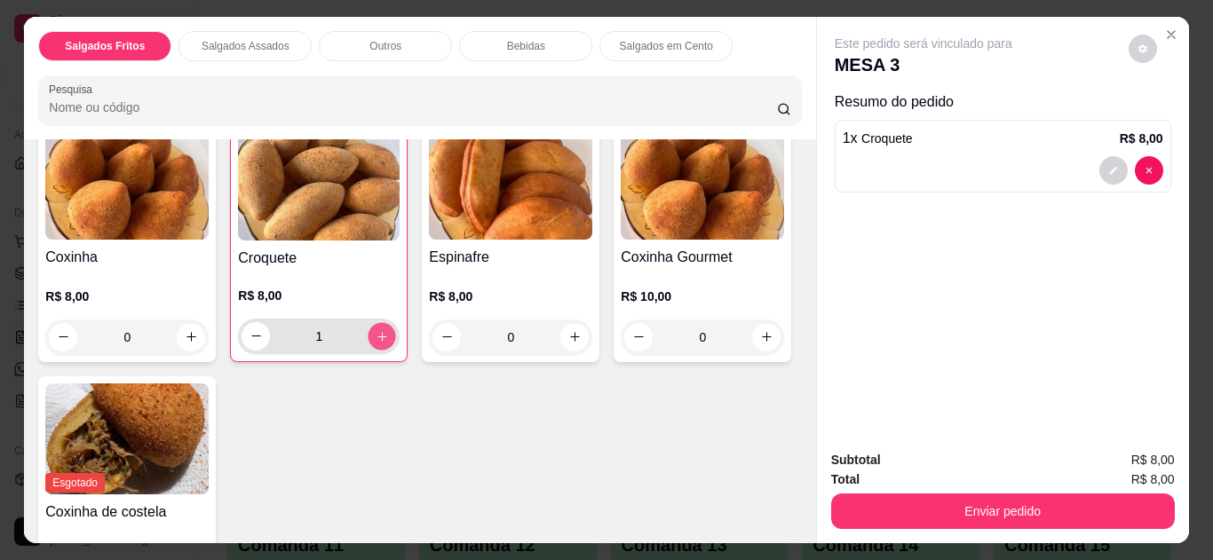
click at [376, 330] on icon "increase-product-quantity" at bounding box center [382, 336] width 13 height 13
type input "2"
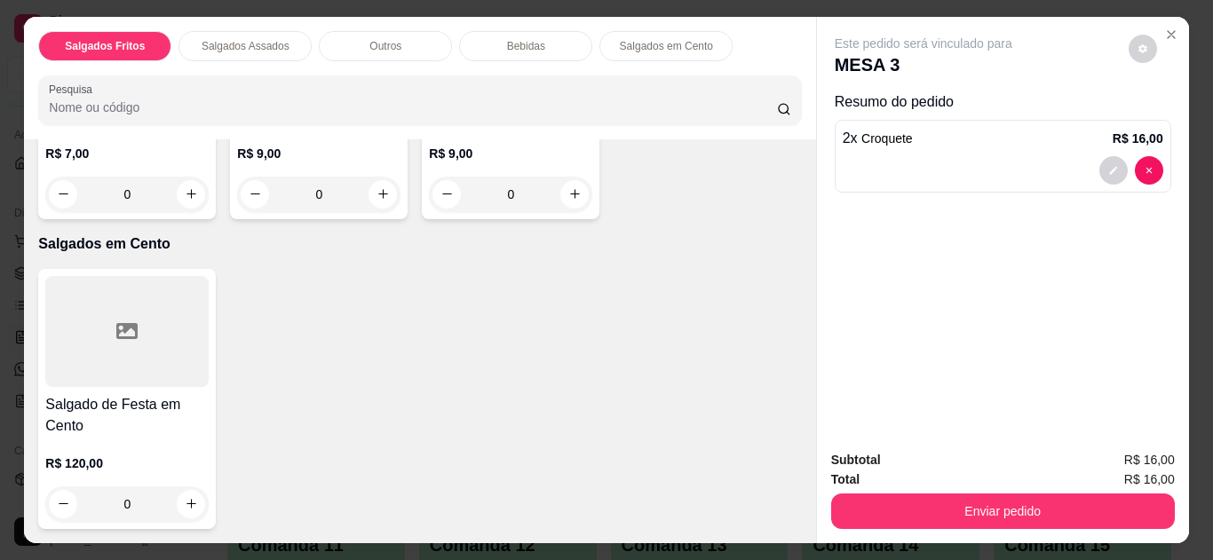
scroll to position [1840, 0]
click at [568, 201] on icon "increase-product-quantity" at bounding box center [574, 193] width 13 height 13
type input "1"
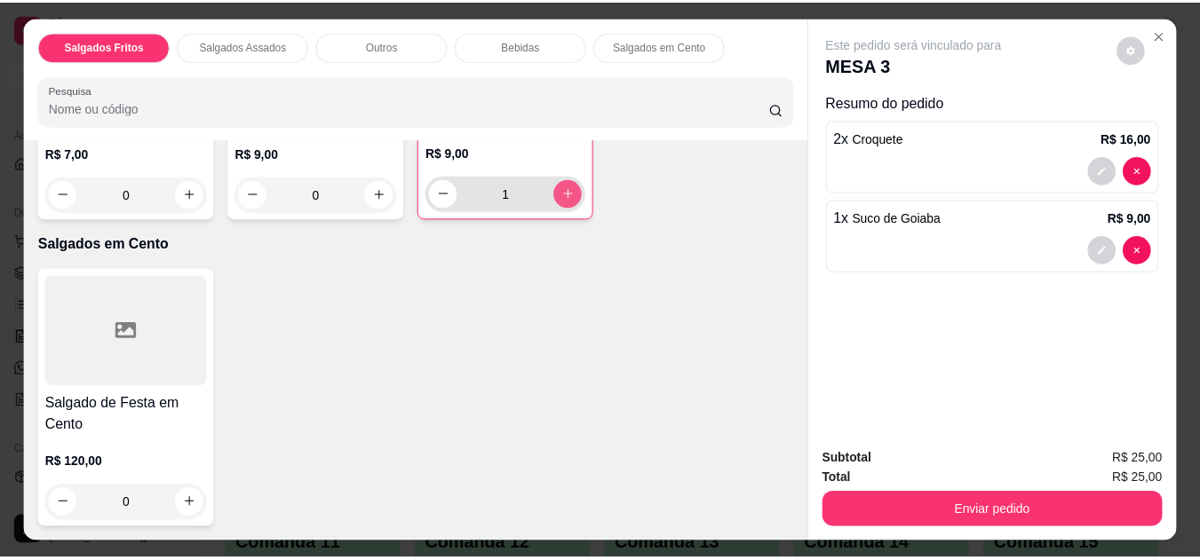
scroll to position [1841, 0]
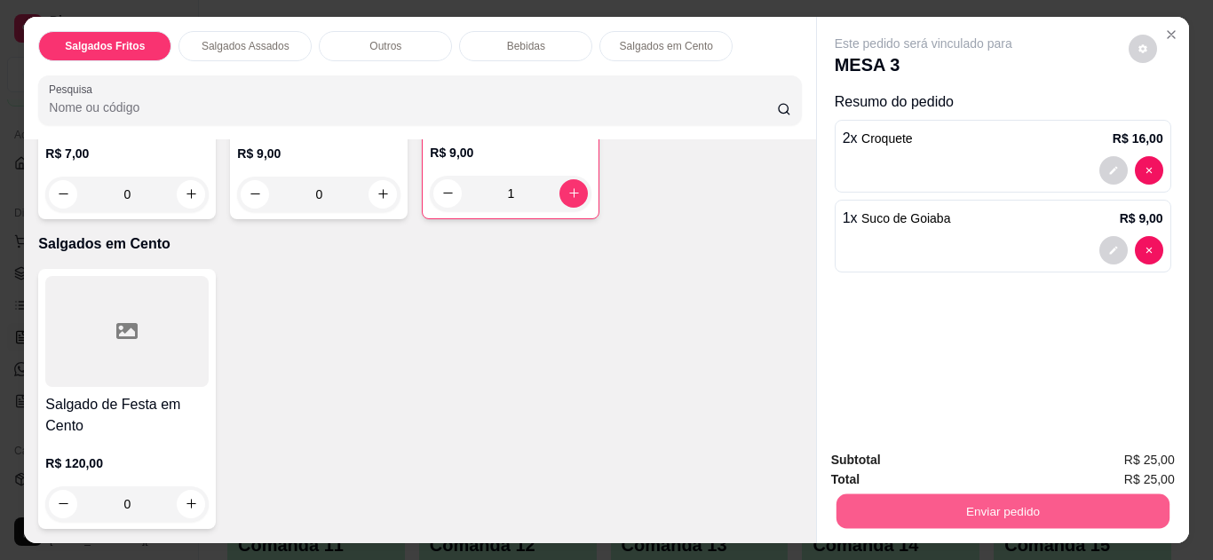
click at [1020, 498] on button "Enviar pedido" at bounding box center [1002, 512] width 333 height 35
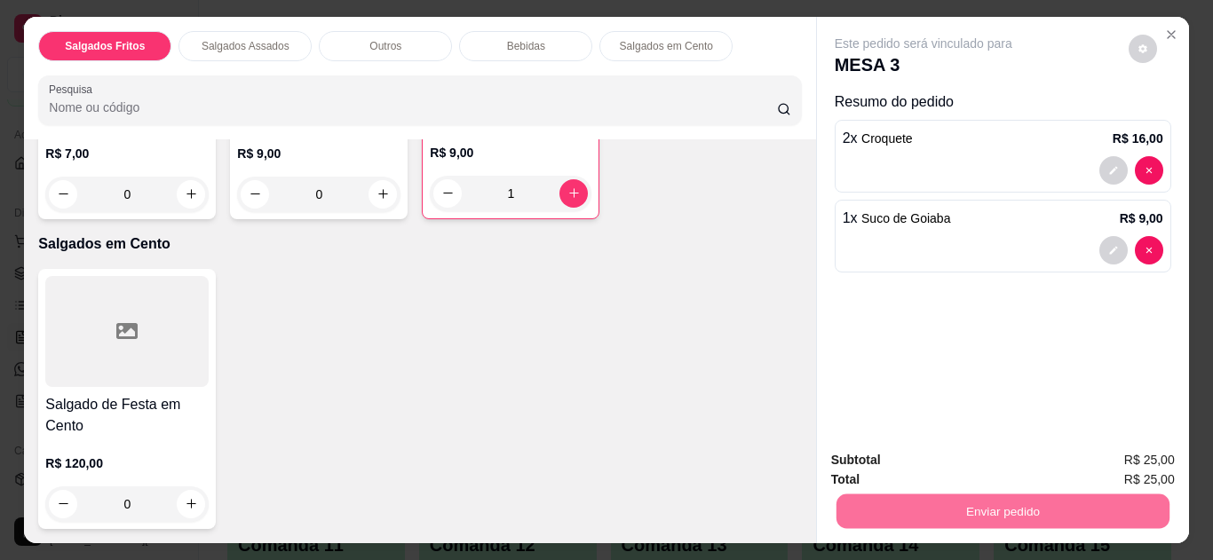
click at [983, 456] on button "Não registrar e enviar pedido" at bounding box center [944, 462] width 185 height 34
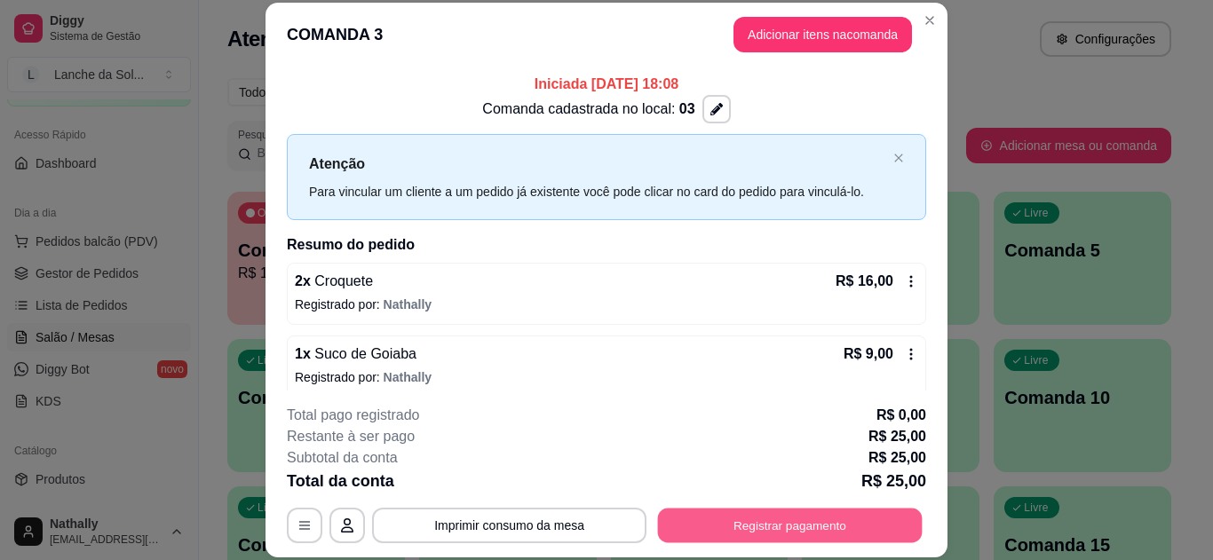
click at [796, 525] on button "Registrar pagamento" at bounding box center [790, 525] width 265 height 35
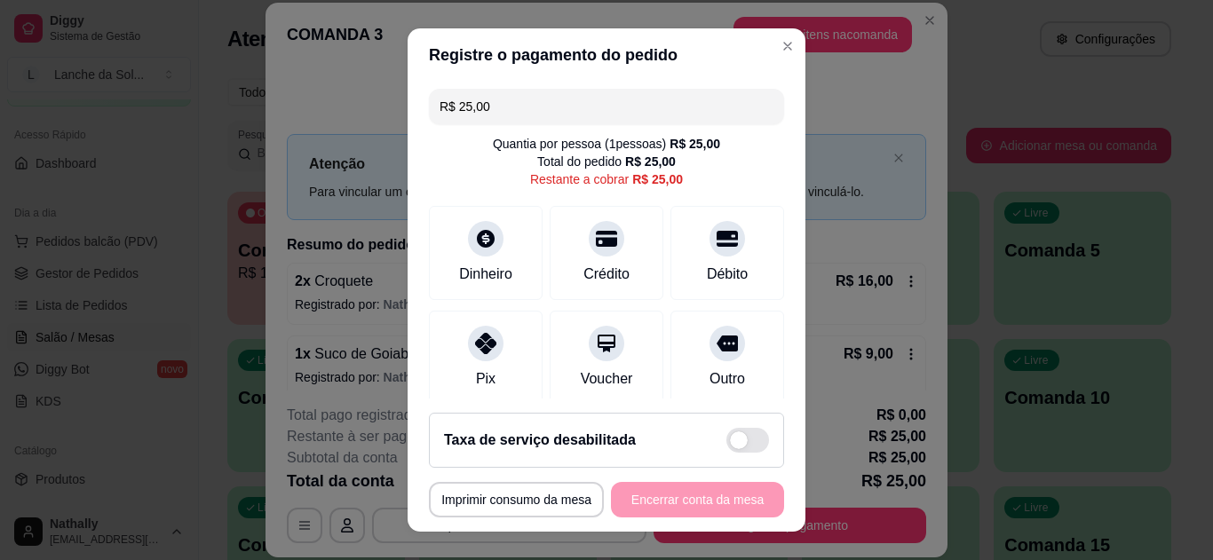
click at [479, 345] on icon at bounding box center [485, 343] width 21 height 21
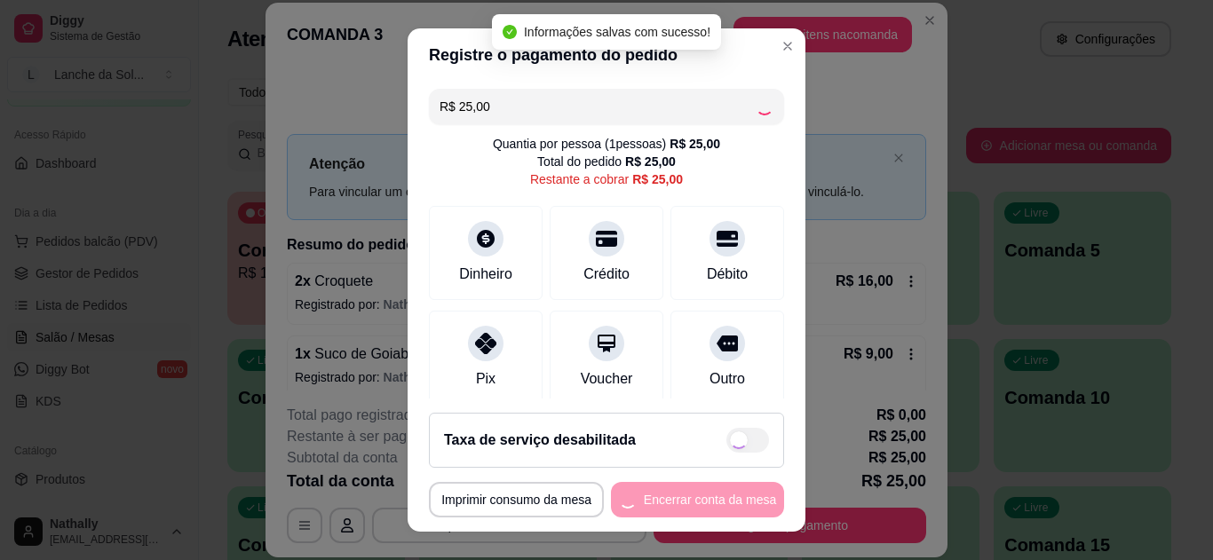
type input "R$ 0,00"
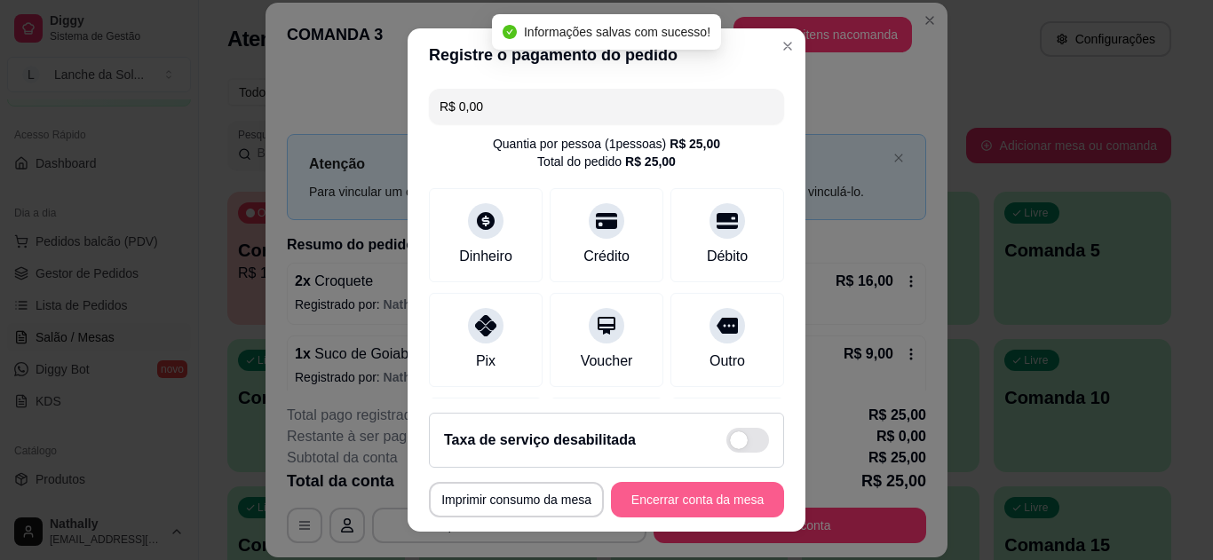
click at [714, 495] on button "Encerrar conta da mesa" at bounding box center [697, 500] width 173 height 36
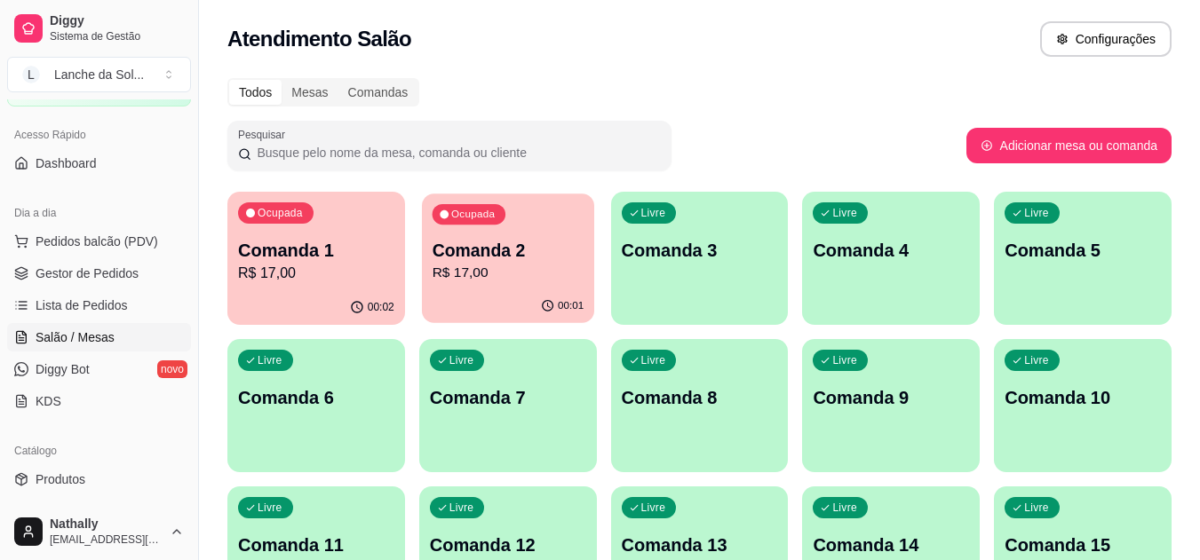
click at [511, 260] on p "Comanda 2" at bounding box center [508, 251] width 152 height 24
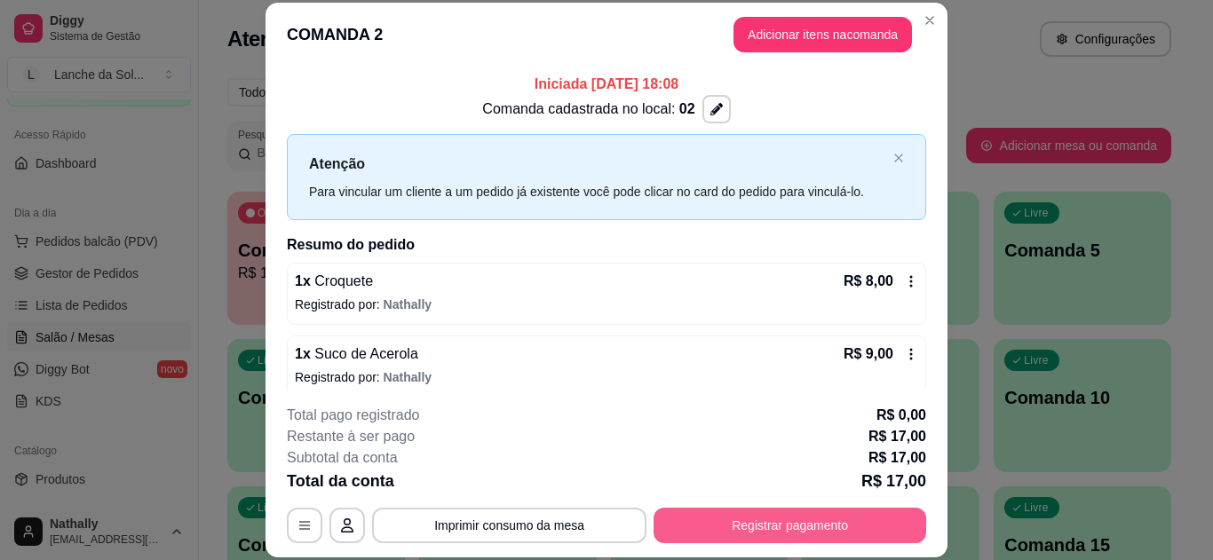
click at [777, 525] on button "Registrar pagamento" at bounding box center [790, 526] width 273 height 36
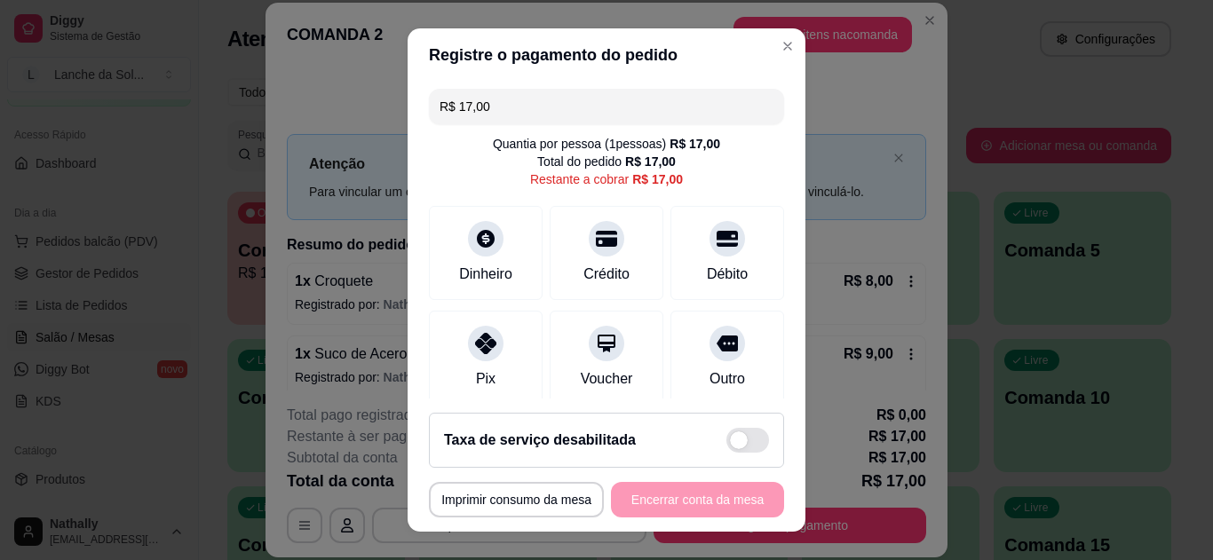
click at [476, 344] on icon at bounding box center [485, 343] width 21 height 21
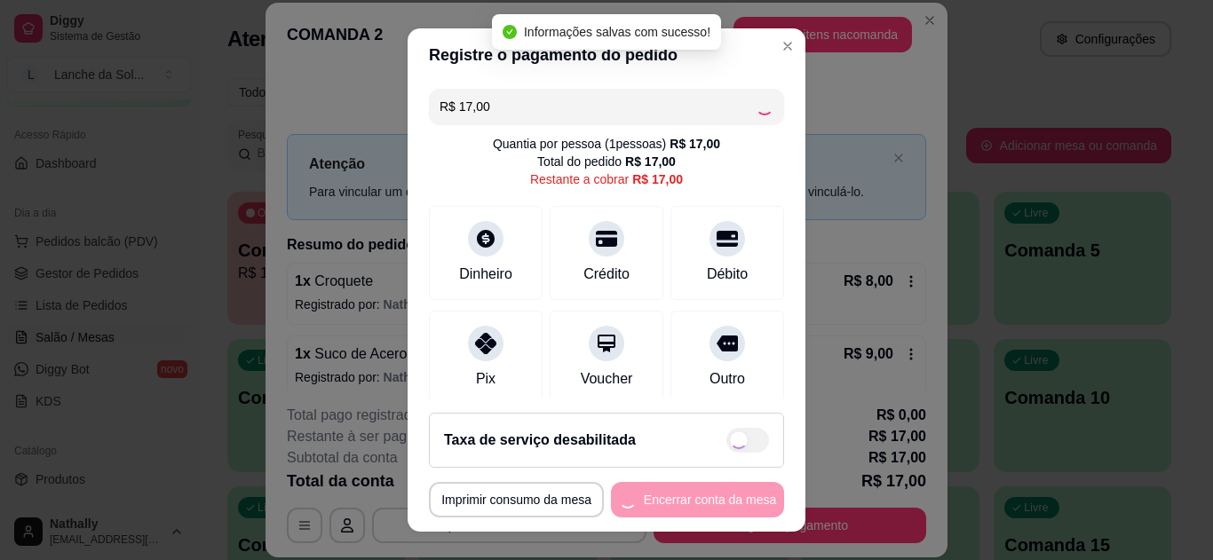
type input "R$ 0,00"
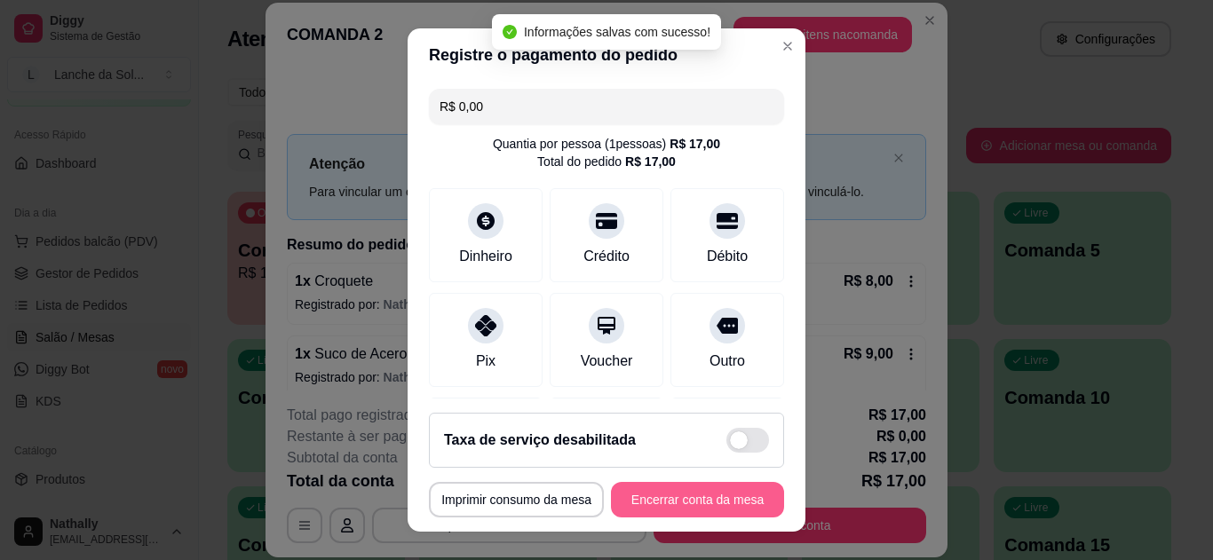
click at [676, 493] on button "Encerrar conta da mesa" at bounding box center [697, 500] width 173 height 36
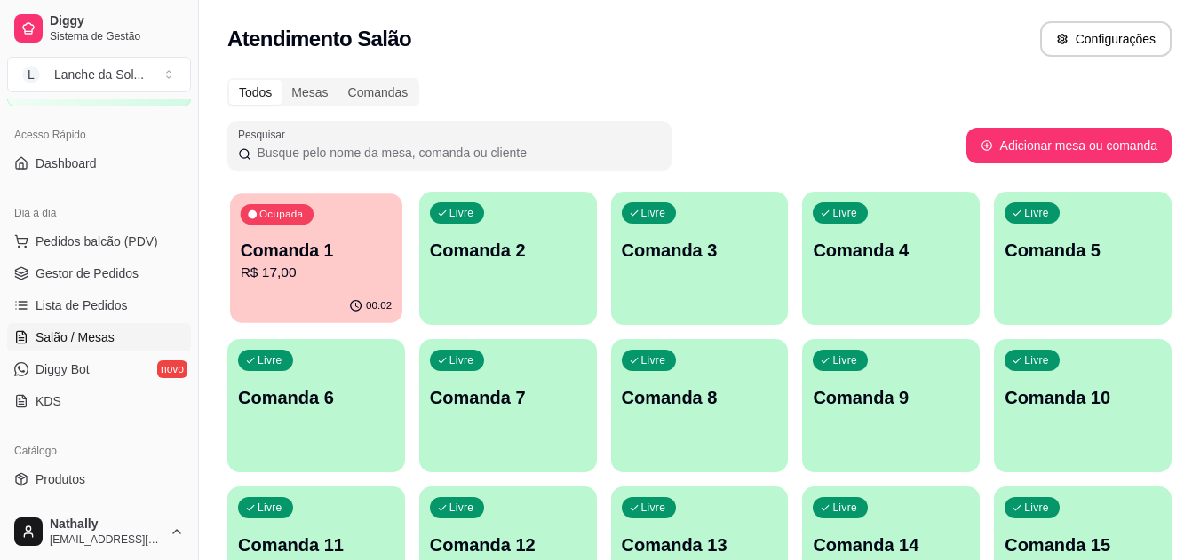
click at [307, 283] on p "R$ 17,00" at bounding box center [317, 273] width 152 height 20
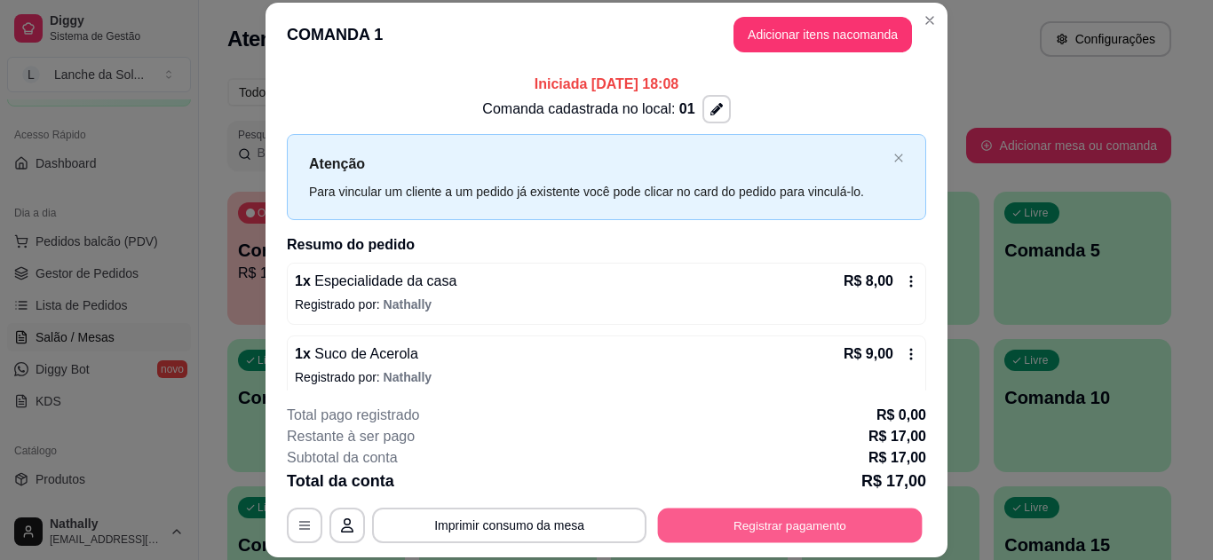
click at [760, 523] on button "Registrar pagamento" at bounding box center [790, 525] width 265 height 35
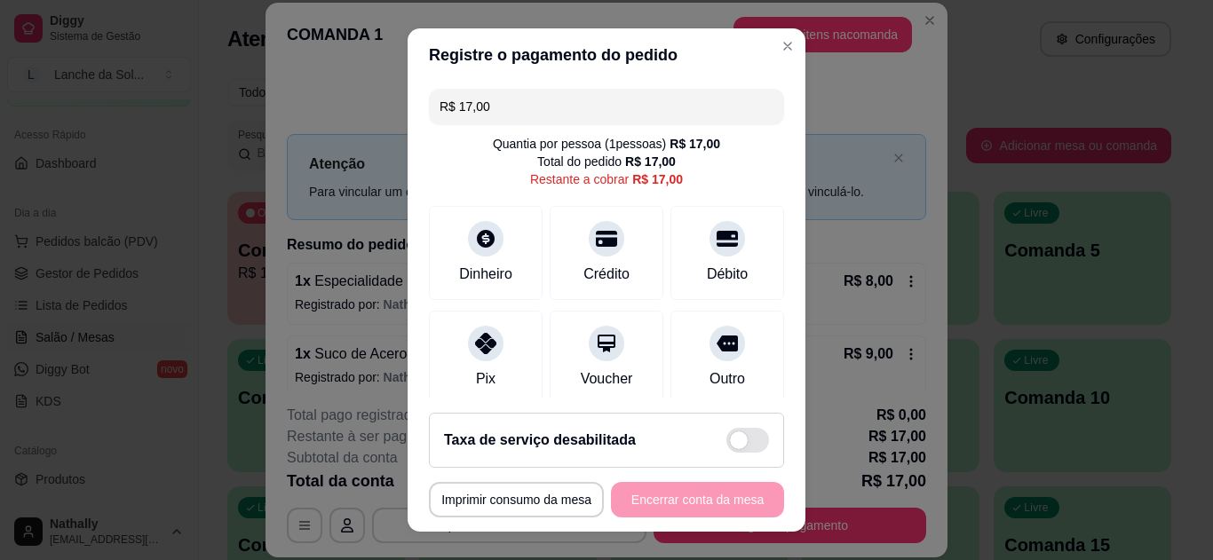
click at [475, 342] on icon at bounding box center [485, 343] width 21 height 21
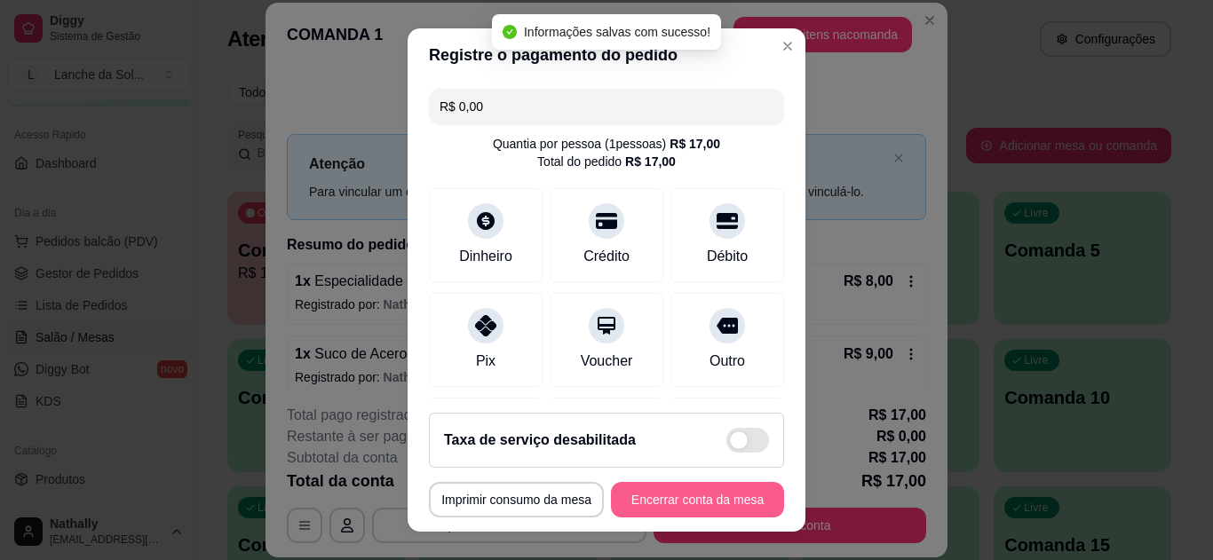
type input "R$ 0,00"
click at [670, 493] on button "Encerrar conta da mesa" at bounding box center [698, 500] width 168 height 35
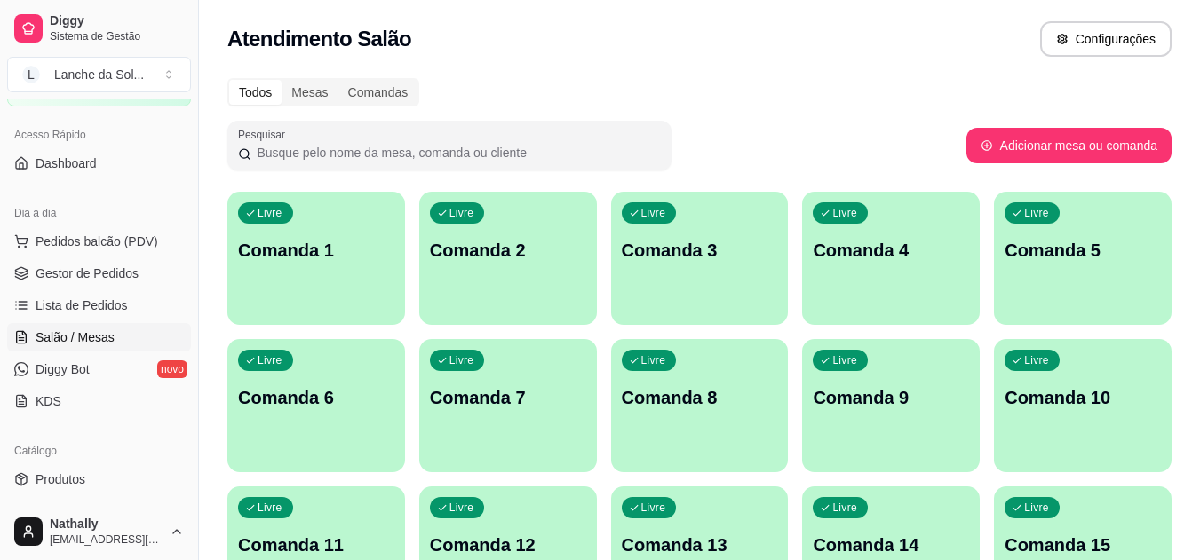
click at [311, 238] on p "Comanda 1" at bounding box center [316, 250] width 156 height 25
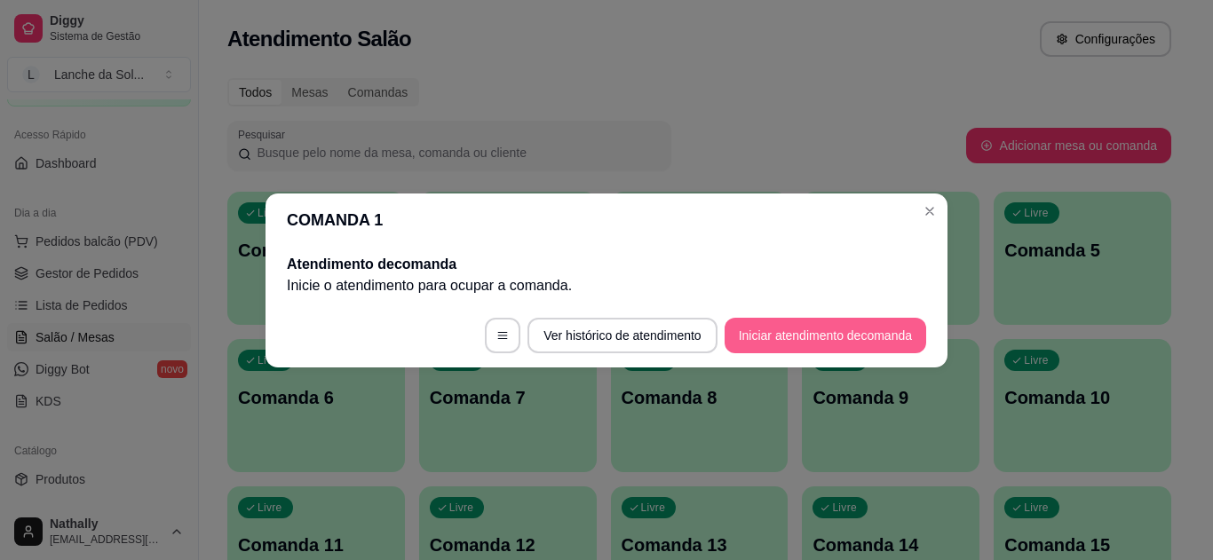
click at [807, 326] on button "Iniciar atendimento de comanda" at bounding box center [826, 336] width 202 height 36
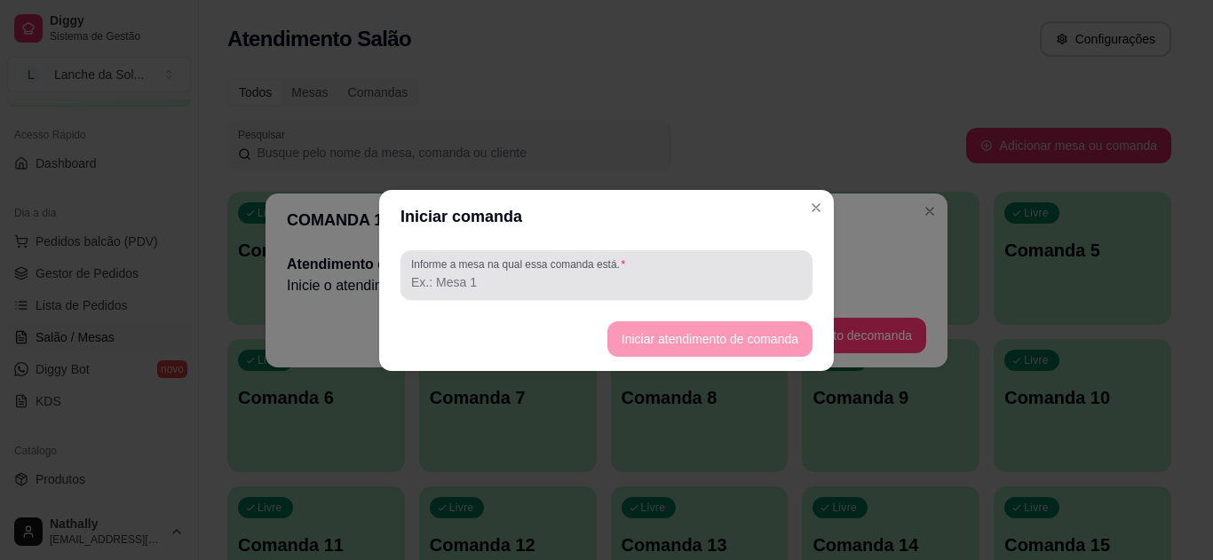
click at [512, 287] on input "Informe a mesa na qual essa comanda está." at bounding box center [606, 282] width 391 height 18
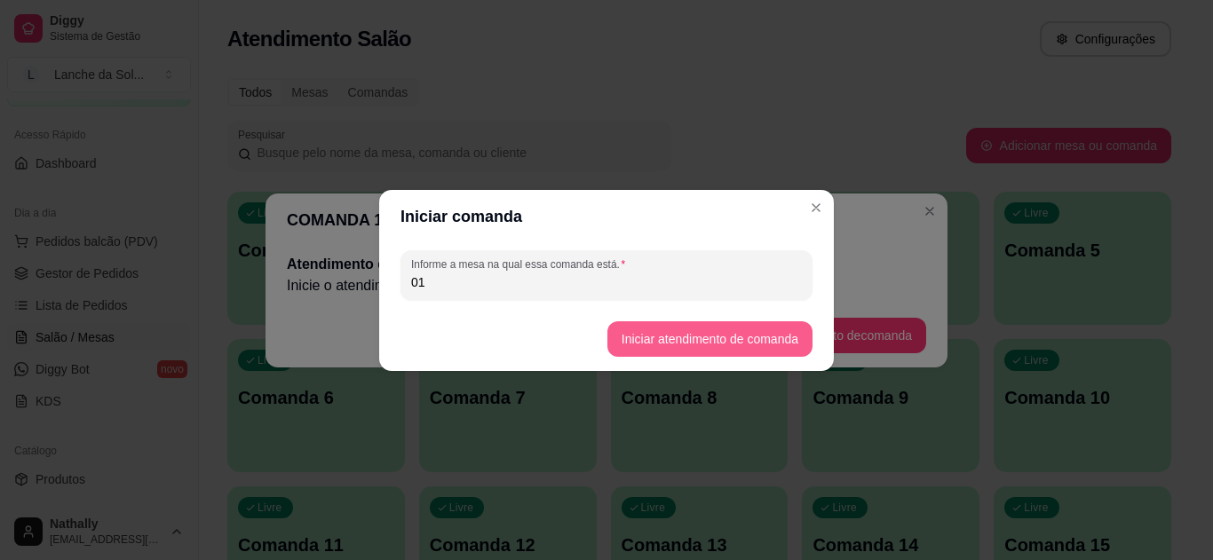
type input "01"
click at [681, 335] on button "Iniciar atendimento de comanda" at bounding box center [709, 338] width 199 height 35
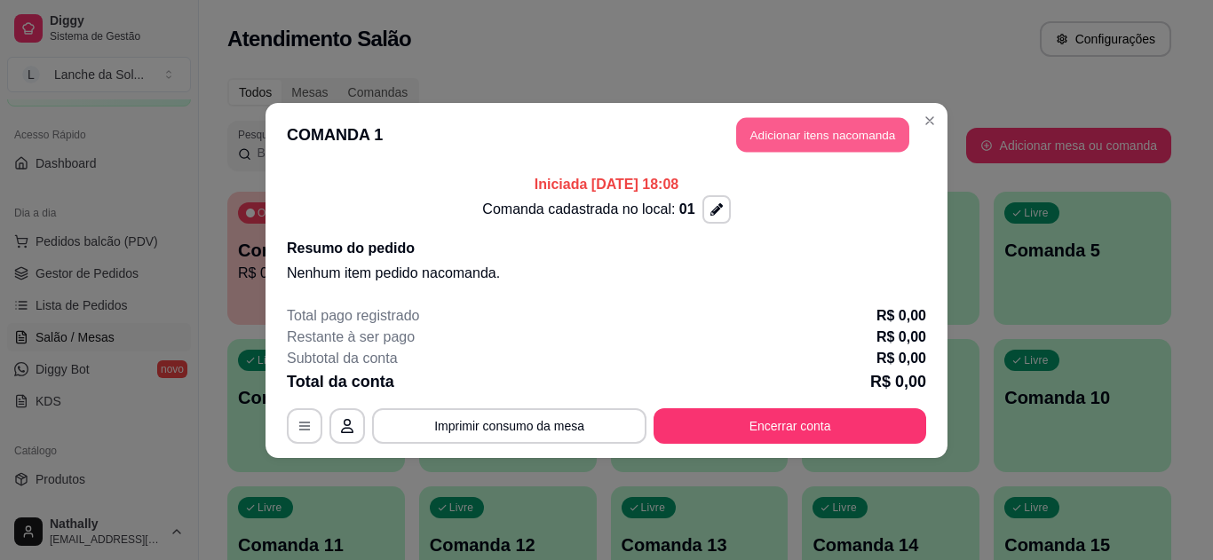
click at [794, 124] on button "Adicionar itens na comanda" at bounding box center [822, 134] width 173 height 35
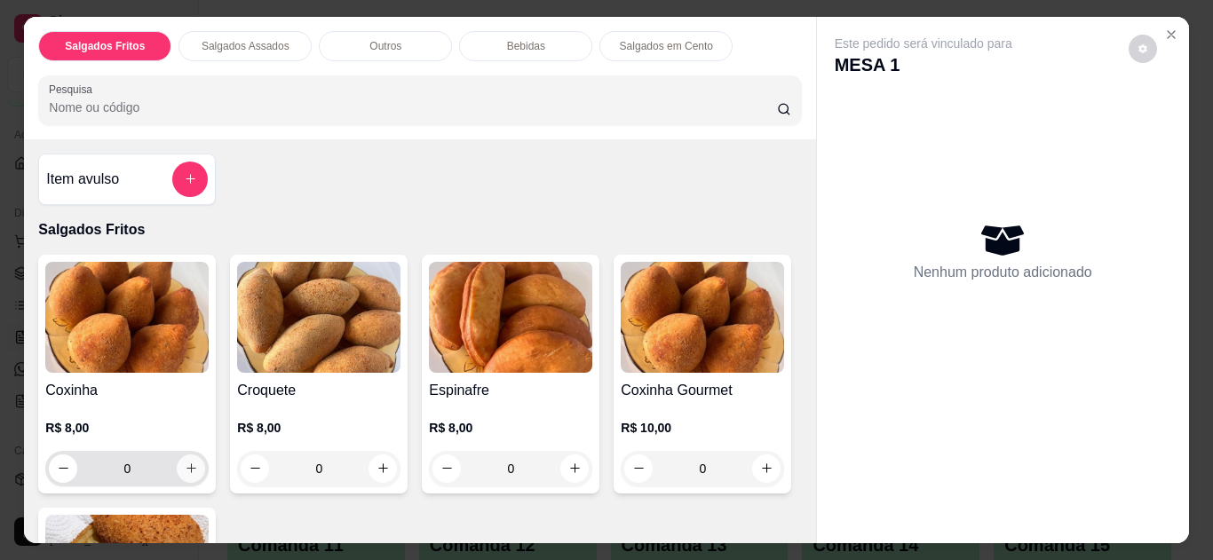
click at [185, 462] on icon "increase-product-quantity" at bounding box center [191, 468] width 13 height 13
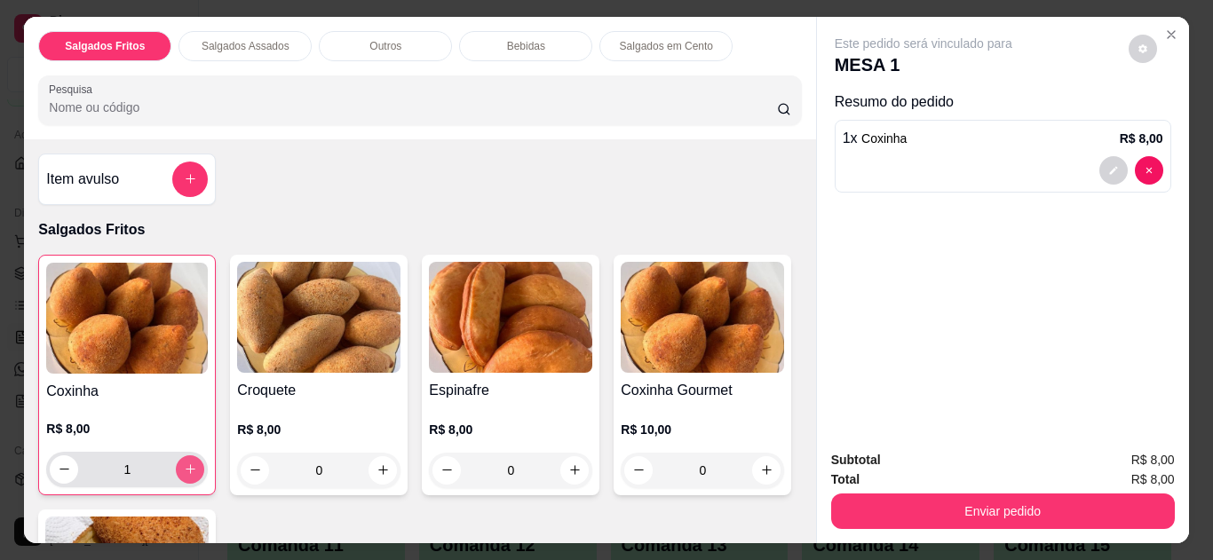
click at [184, 463] on icon "increase-product-quantity" at bounding box center [190, 469] width 13 height 13
type input "2"
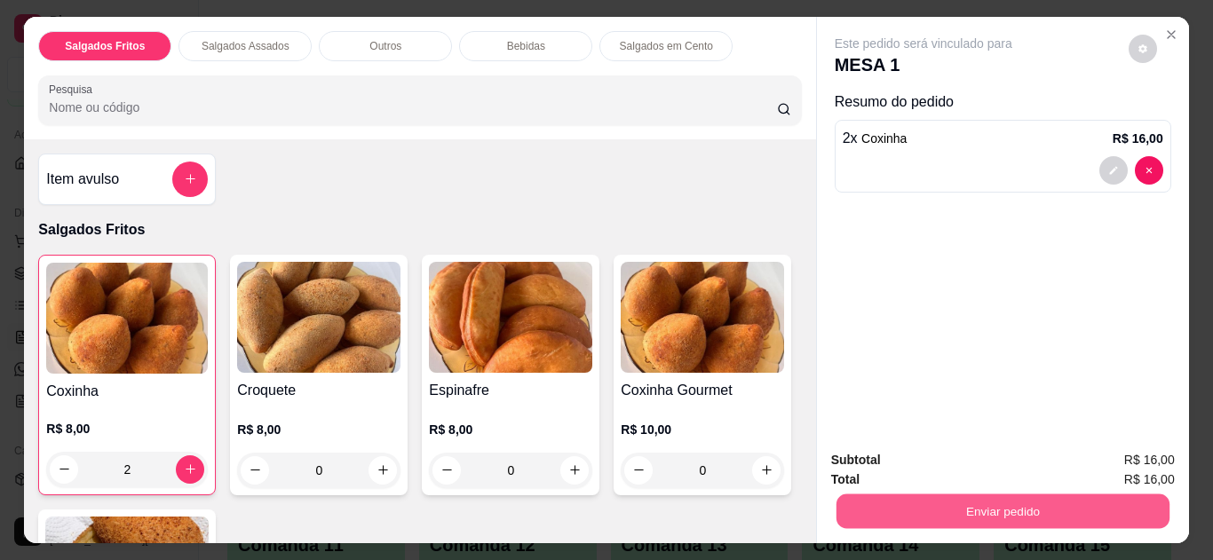
click at [1002, 495] on button "Enviar pedido" at bounding box center [1002, 512] width 333 height 35
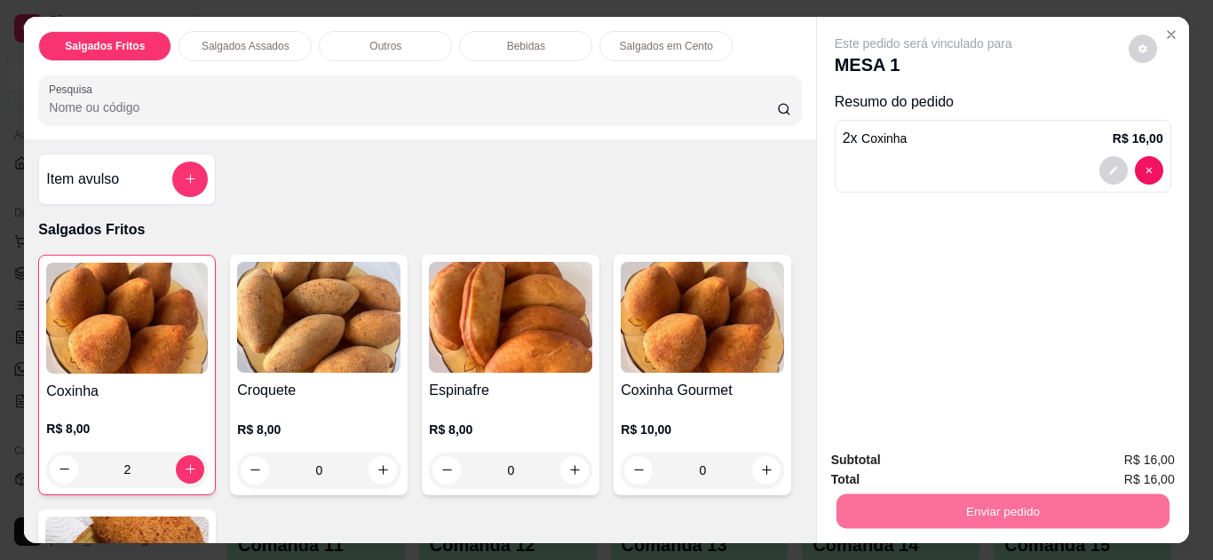
click at [941, 461] on button "Não registrar e enviar pedido" at bounding box center [943, 461] width 179 height 33
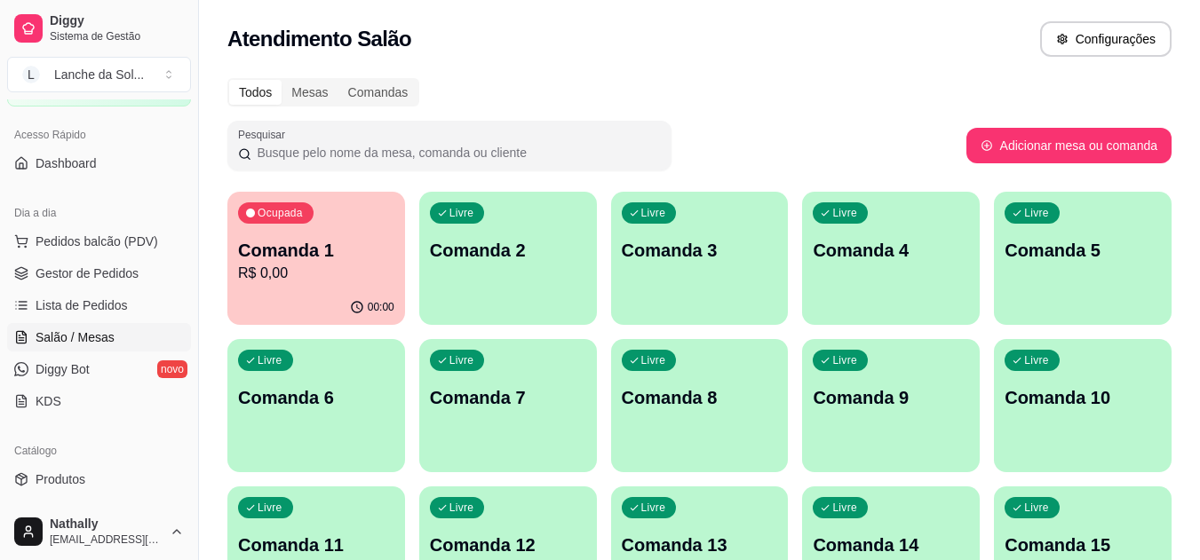
click at [102, 478] on link "Produtos" at bounding box center [99, 479] width 184 height 28
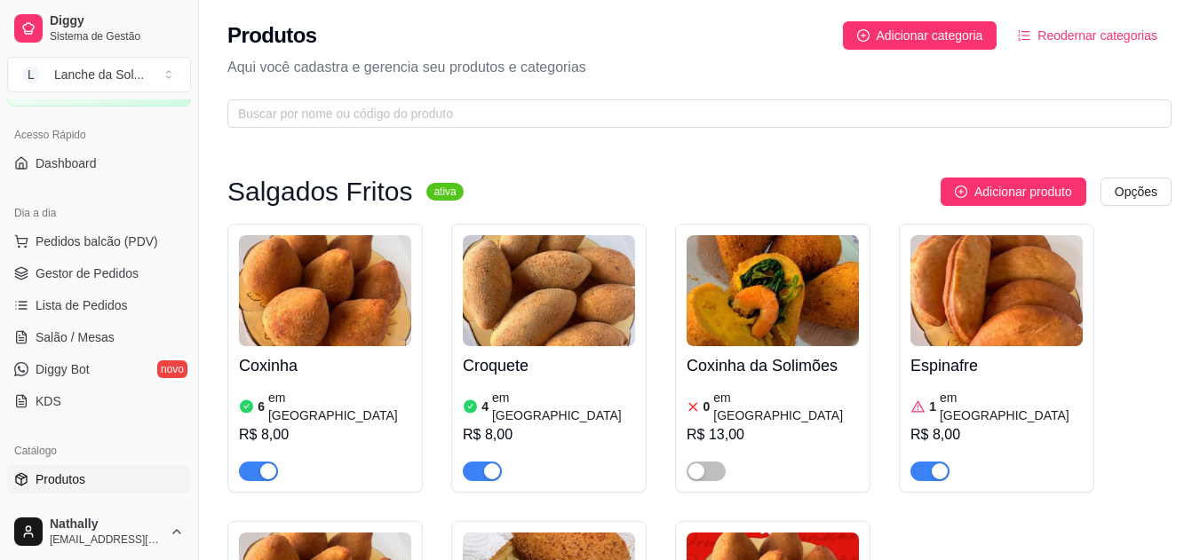
click at [922, 462] on span "button" at bounding box center [929, 472] width 39 height 20
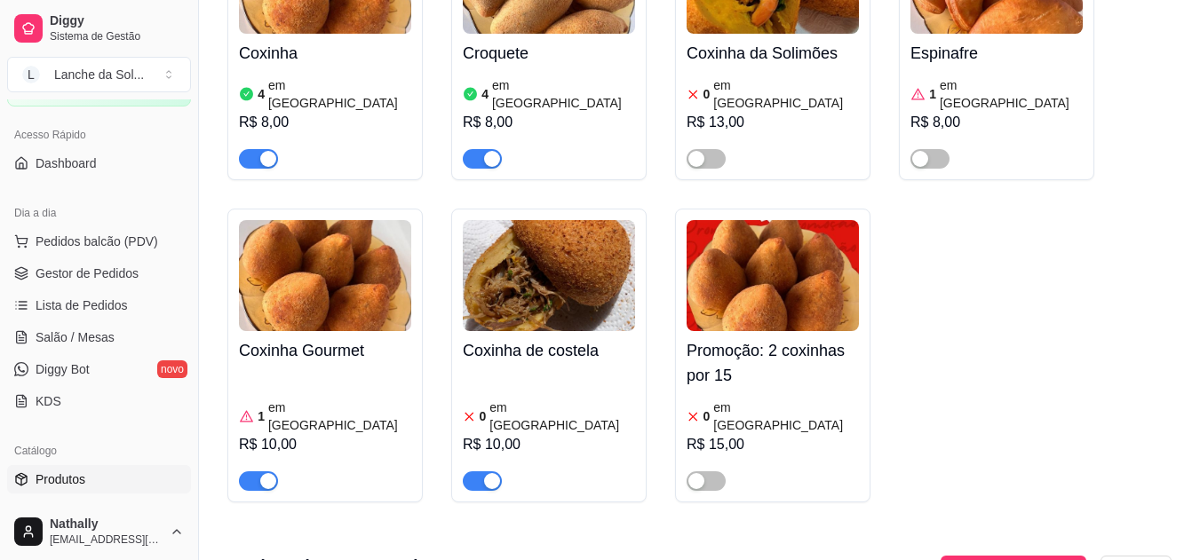
scroll to position [326, 0]
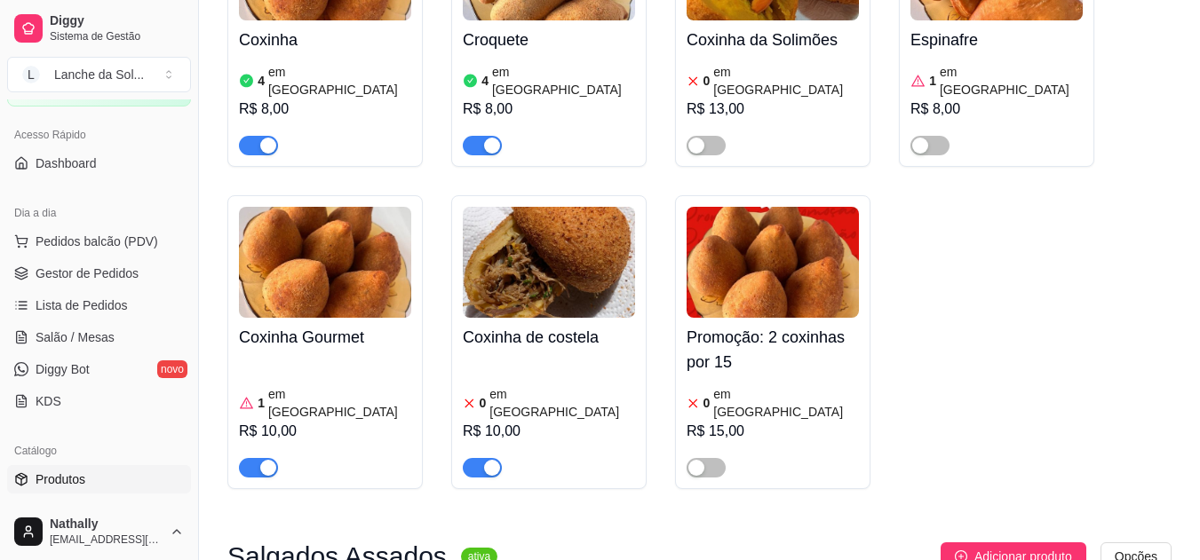
click at [258, 458] on span "button" at bounding box center [258, 468] width 39 height 20
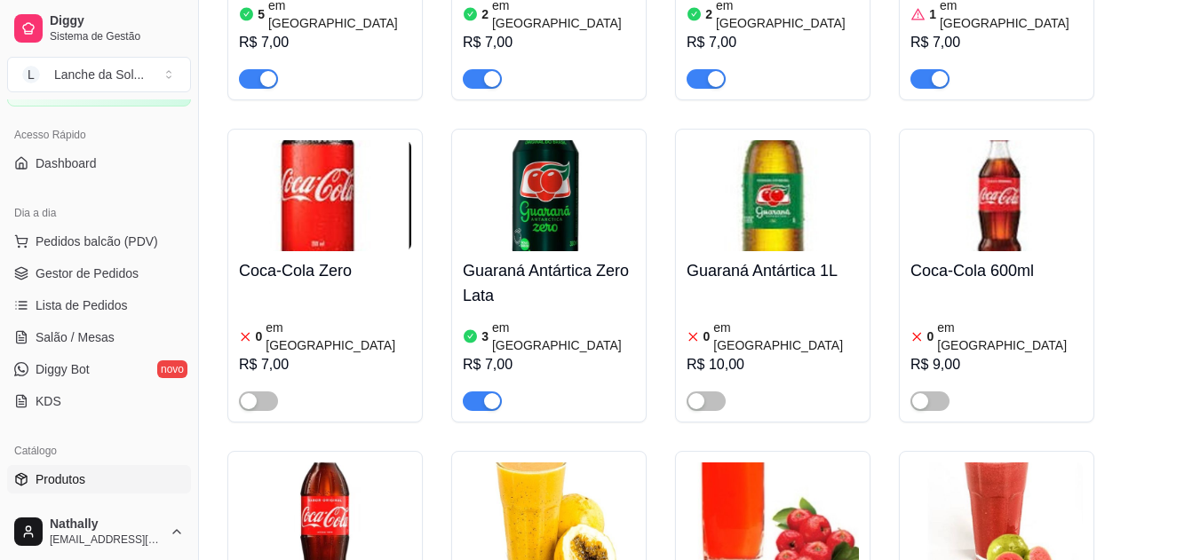
scroll to position [5617, 0]
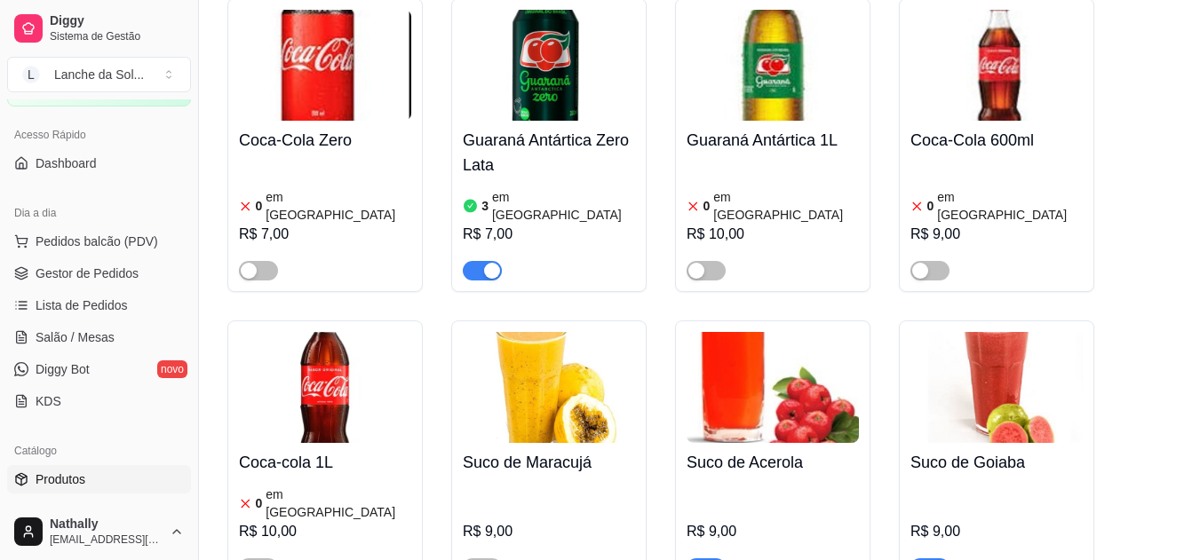
click at [927, 559] on span "button" at bounding box center [929, 569] width 39 height 20
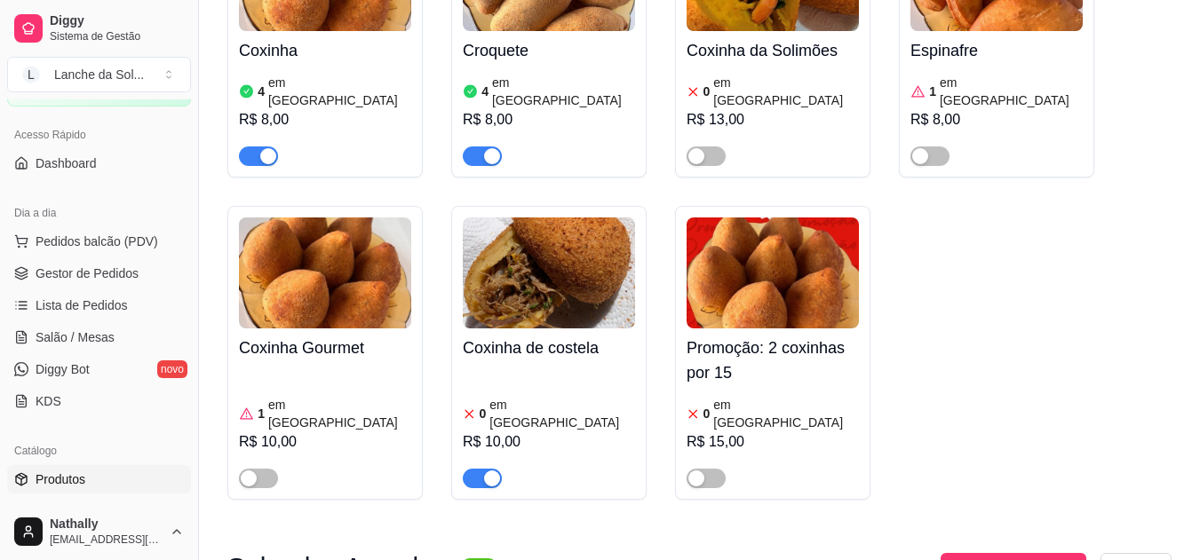
scroll to position [94, 0]
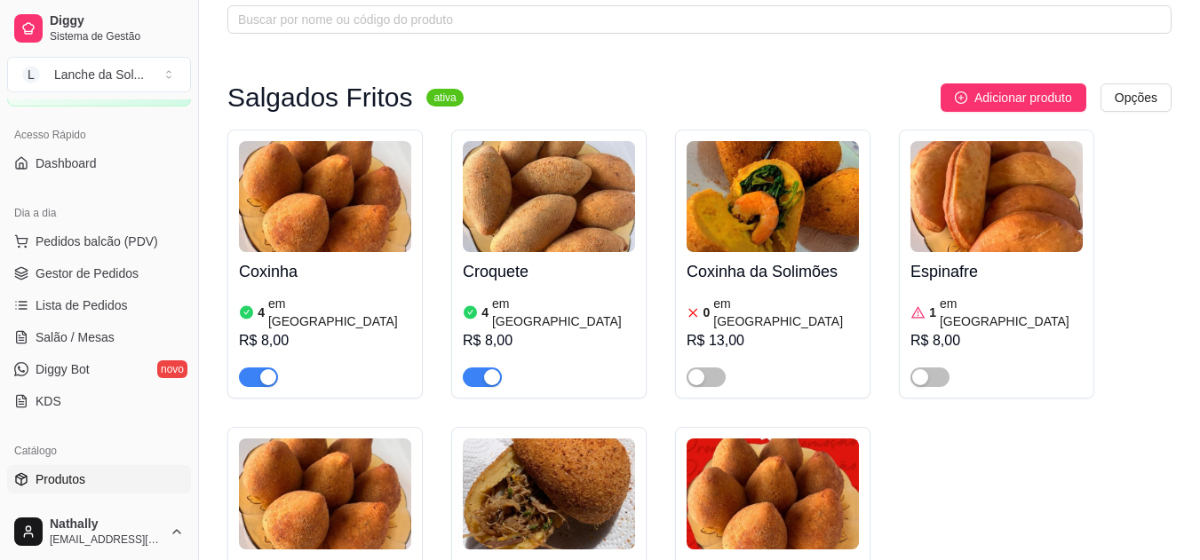
click at [71, 329] on span "Salão / Mesas" at bounding box center [75, 338] width 79 height 18
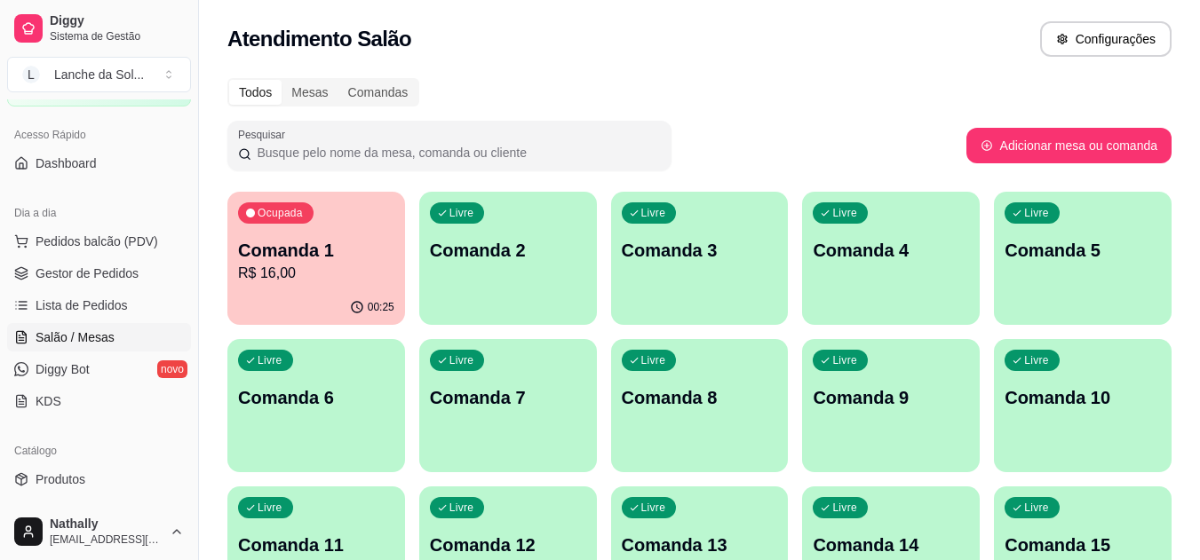
click at [335, 269] on p "R$ 16,00" at bounding box center [316, 273] width 156 height 21
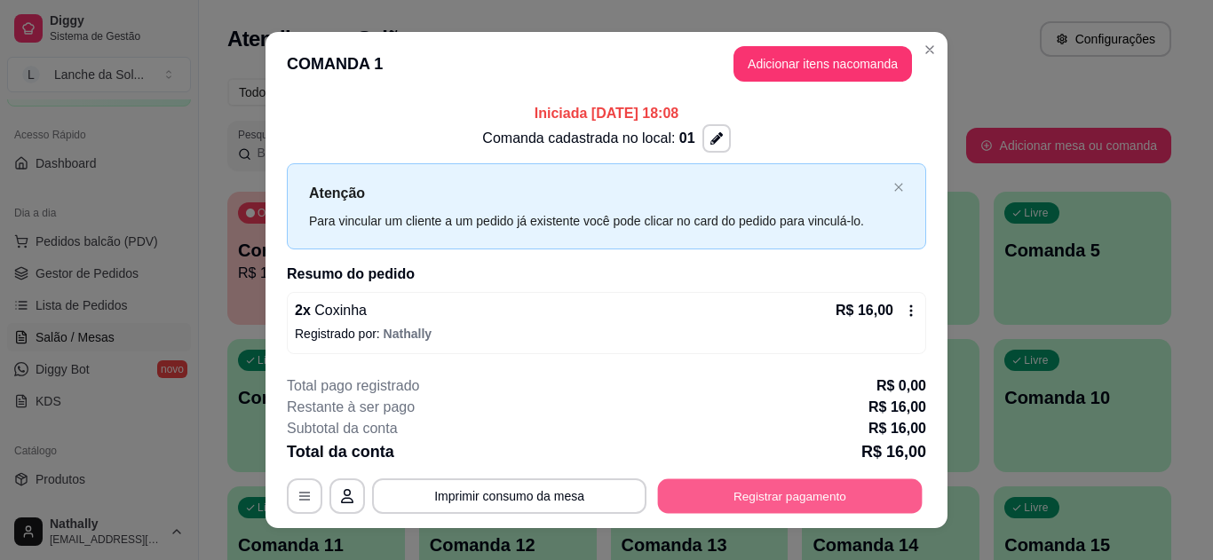
click at [785, 494] on button "Registrar pagamento" at bounding box center [790, 496] width 265 height 35
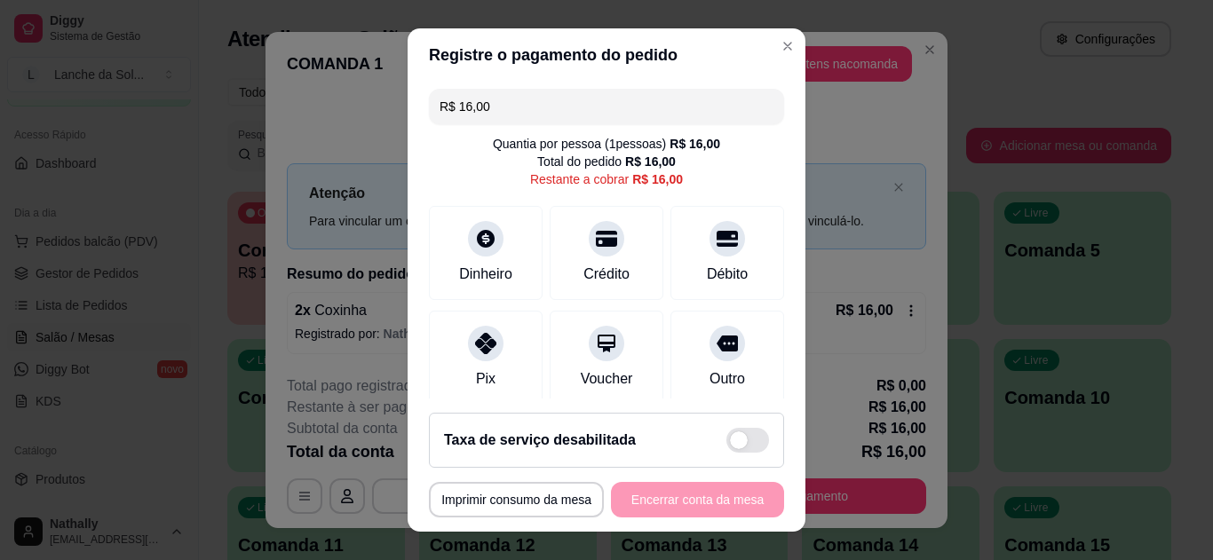
click at [483, 338] on icon at bounding box center [485, 343] width 21 height 21
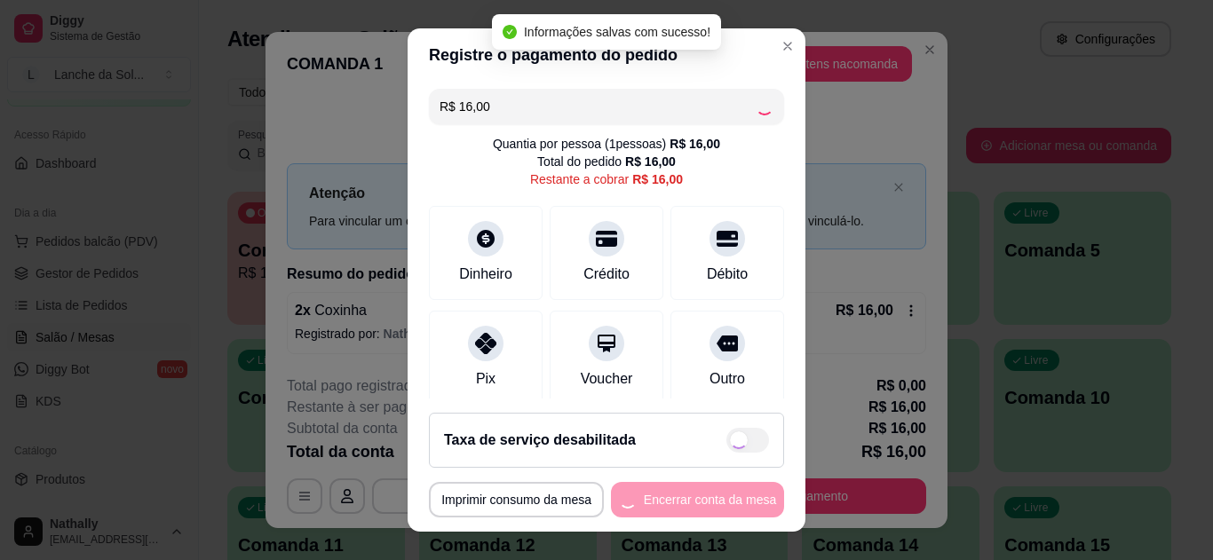
type input "R$ 0,00"
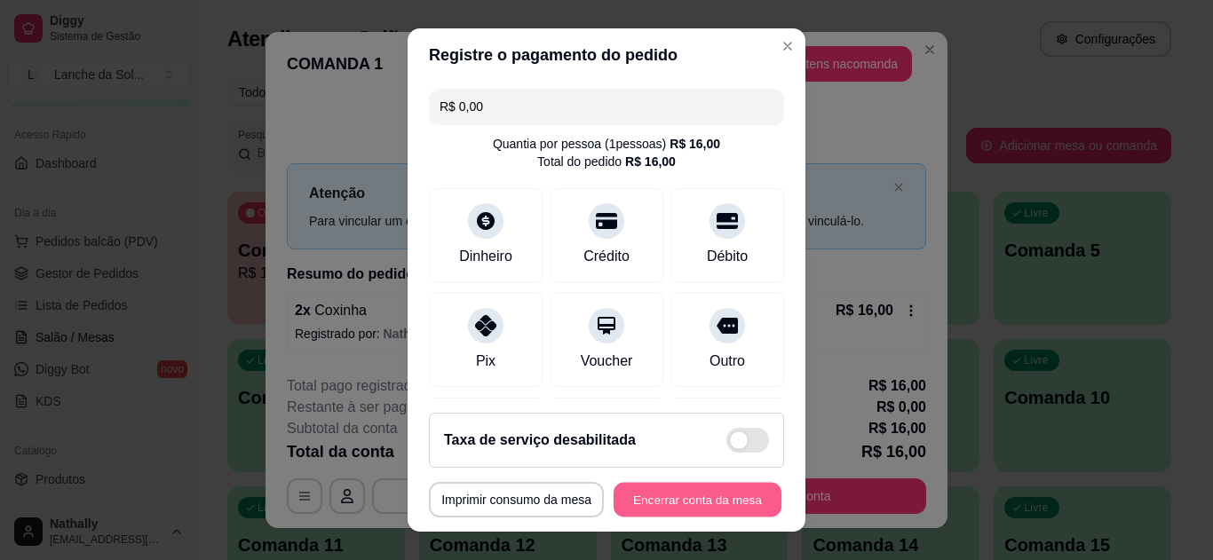
click at [697, 496] on button "Encerrar conta da mesa" at bounding box center [698, 500] width 168 height 35
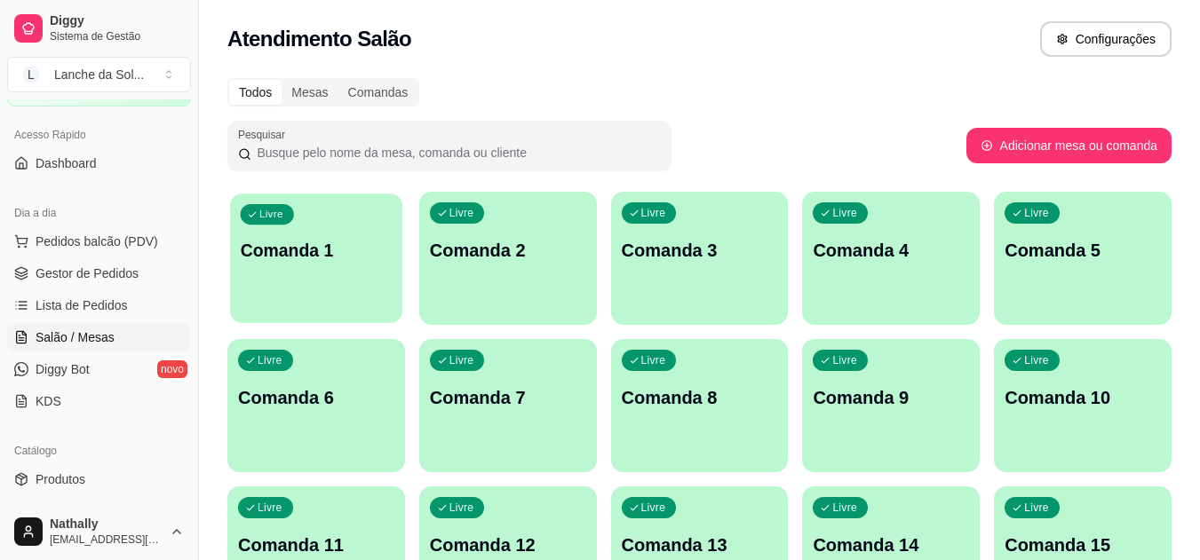
click at [340, 250] on p "Comanda 1" at bounding box center [317, 251] width 152 height 24
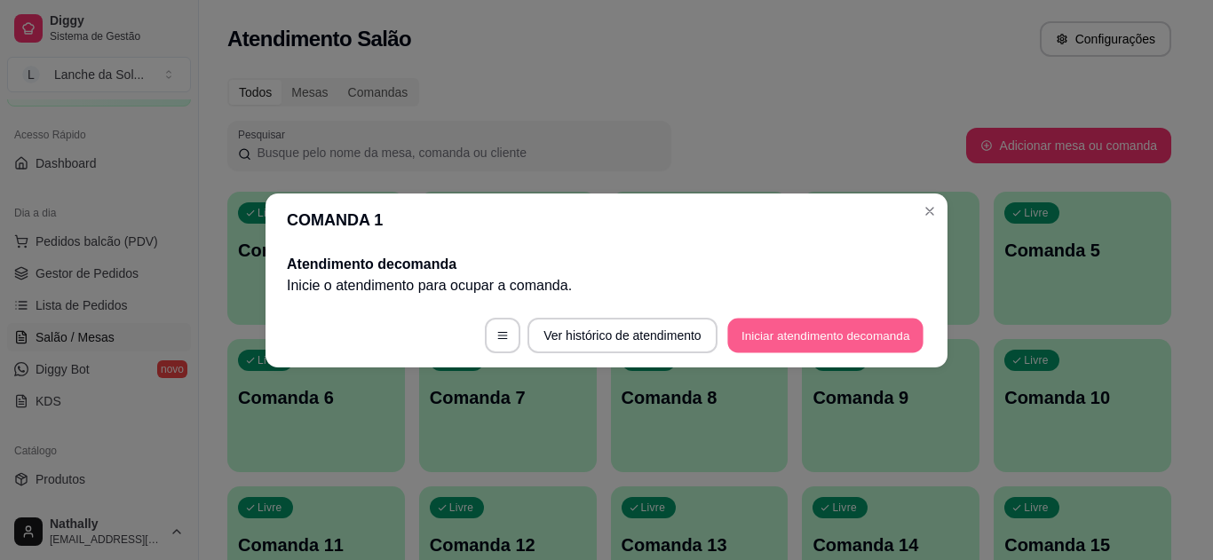
click at [809, 332] on button "Iniciar atendimento de comanda" at bounding box center [825, 335] width 196 height 35
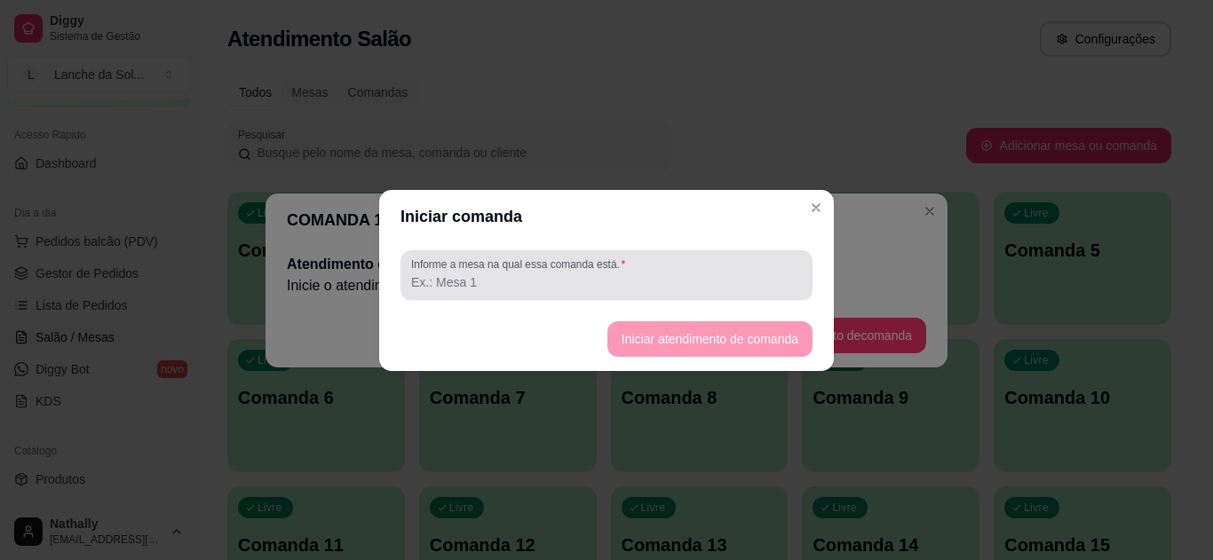
click at [607, 272] on div at bounding box center [606, 276] width 391 height 36
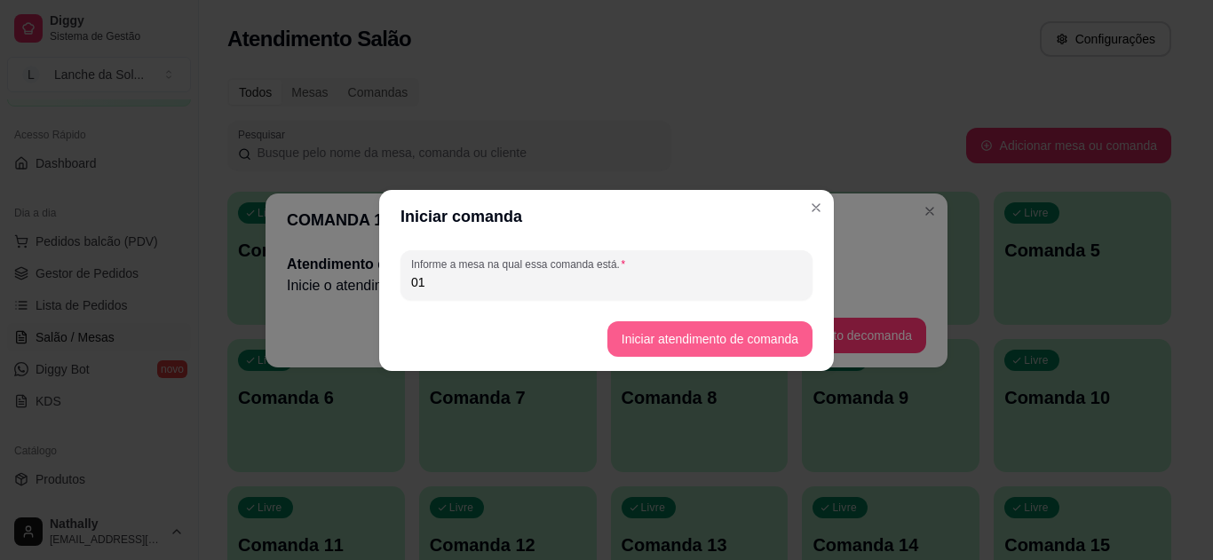
type input "01"
click at [698, 337] on button "Iniciar atendimento de comanda" at bounding box center [709, 339] width 205 height 36
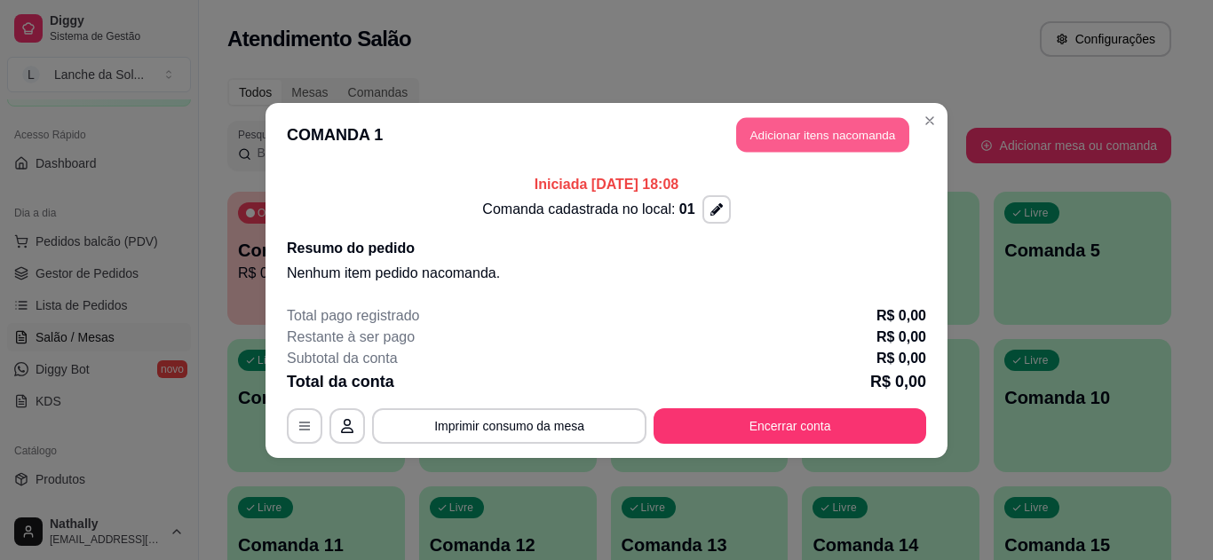
click at [829, 136] on button "Adicionar itens na comanda" at bounding box center [822, 134] width 173 height 35
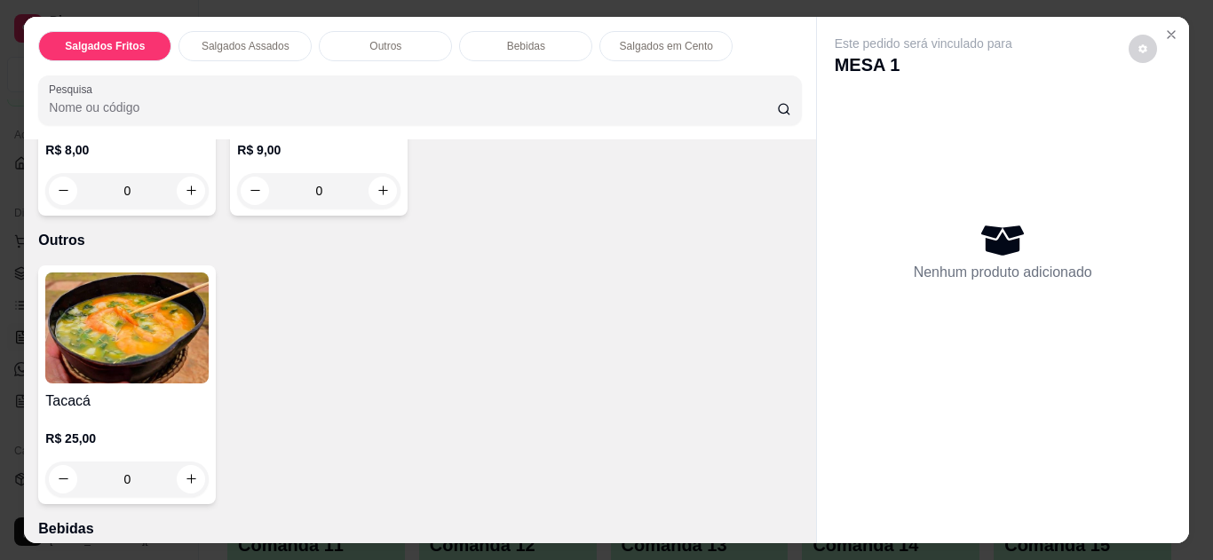
scroll to position [662, 0]
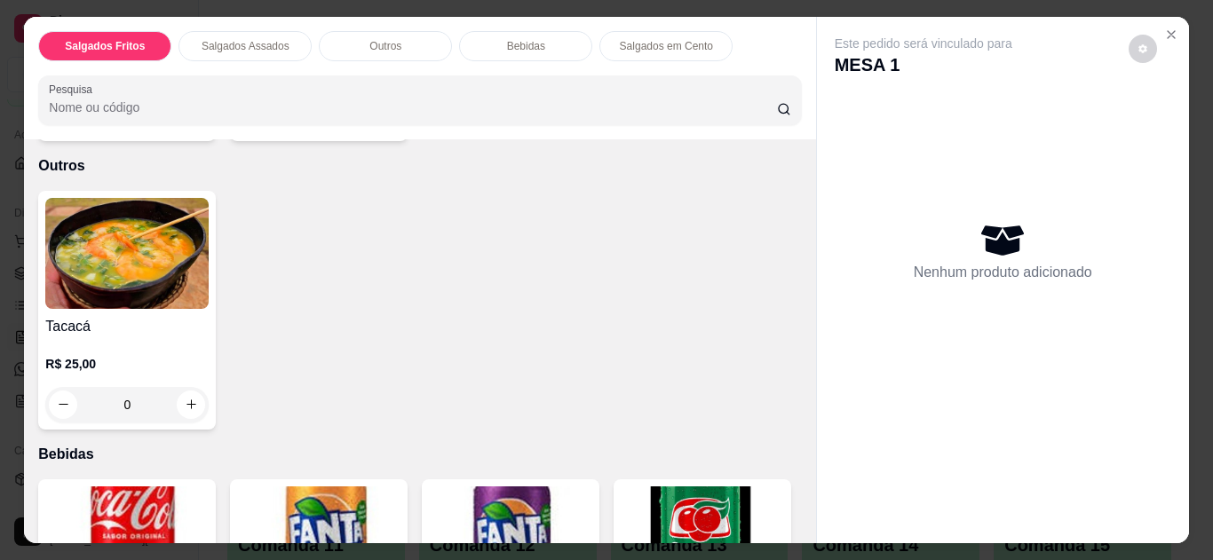
click at [181, 387] on div "0" at bounding box center [126, 405] width 163 height 36
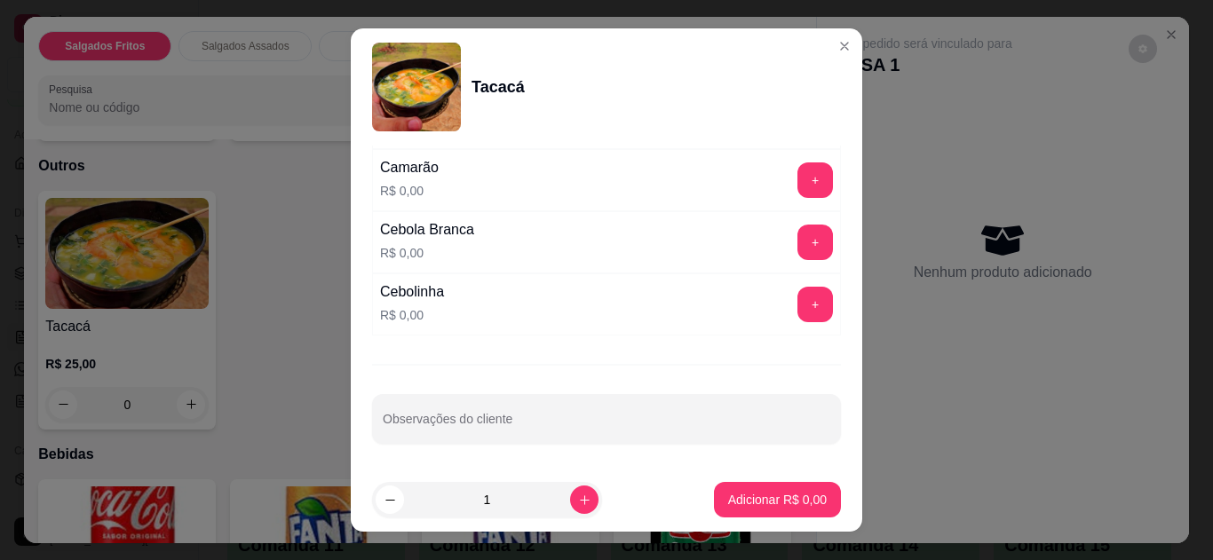
scroll to position [0, 0]
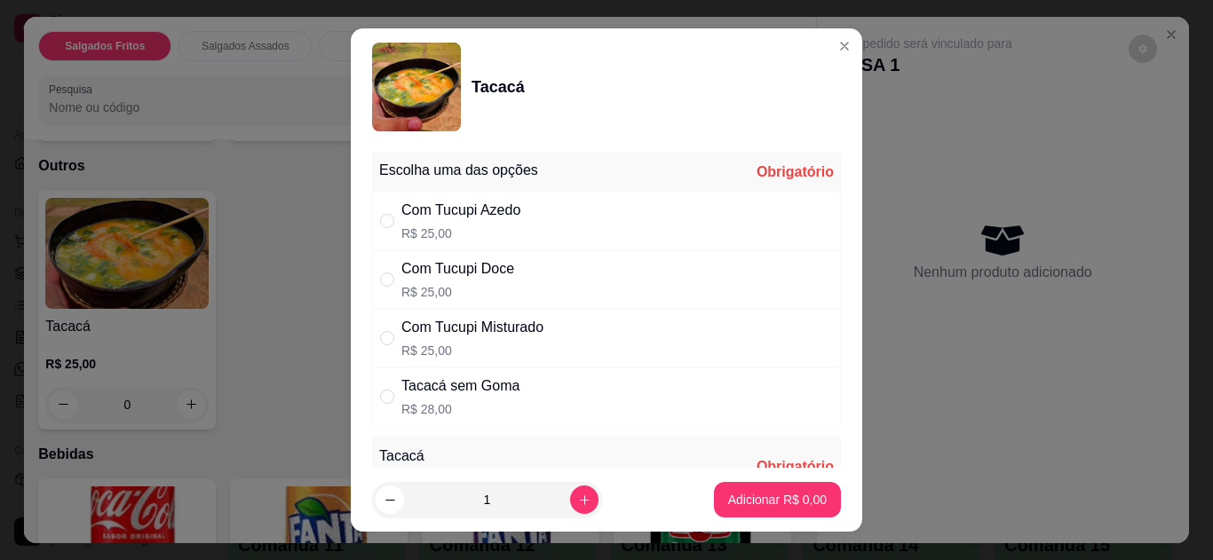
click at [383, 281] on input "" at bounding box center [387, 280] width 14 height 14
radio input "true"
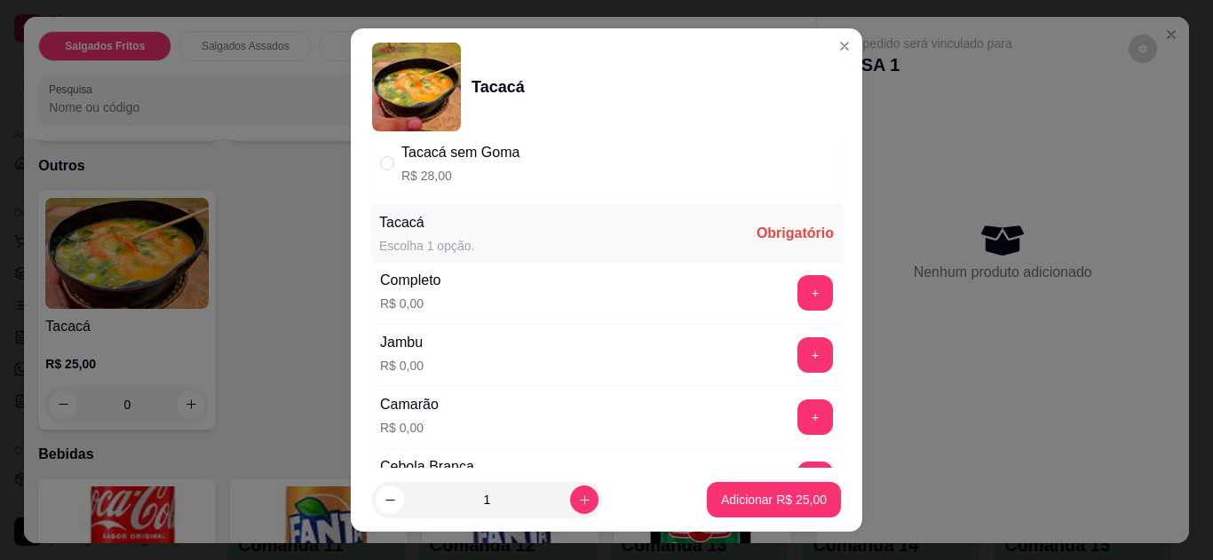
scroll to position [235, 0]
click at [797, 284] on button "+" at bounding box center [815, 291] width 36 height 36
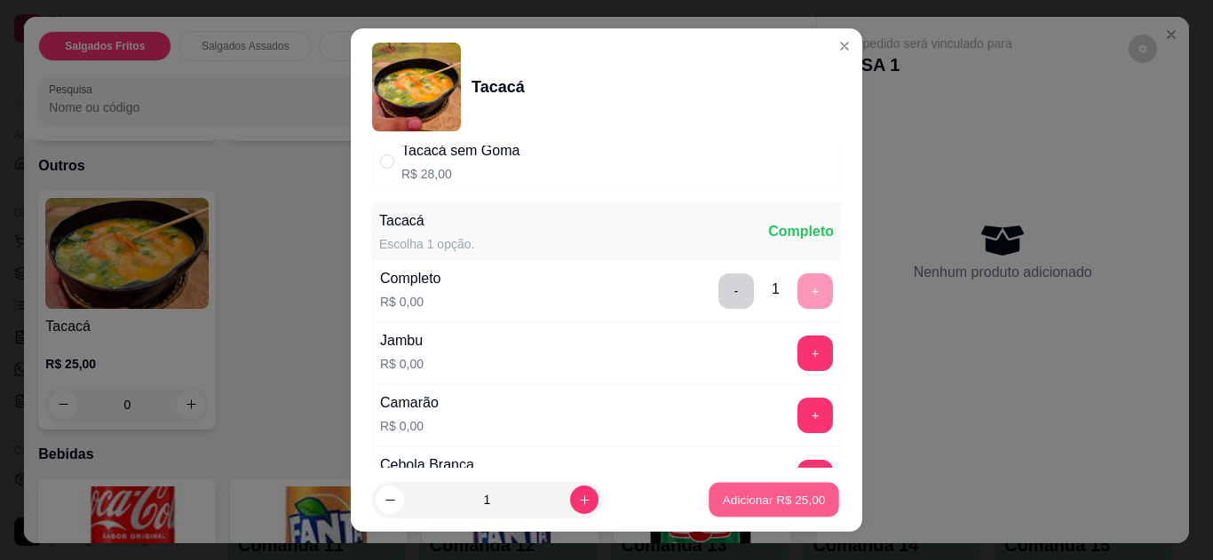
click at [752, 501] on p "Adicionar R$ 25,00" at bounding box center [774, 500] width 103 height 17
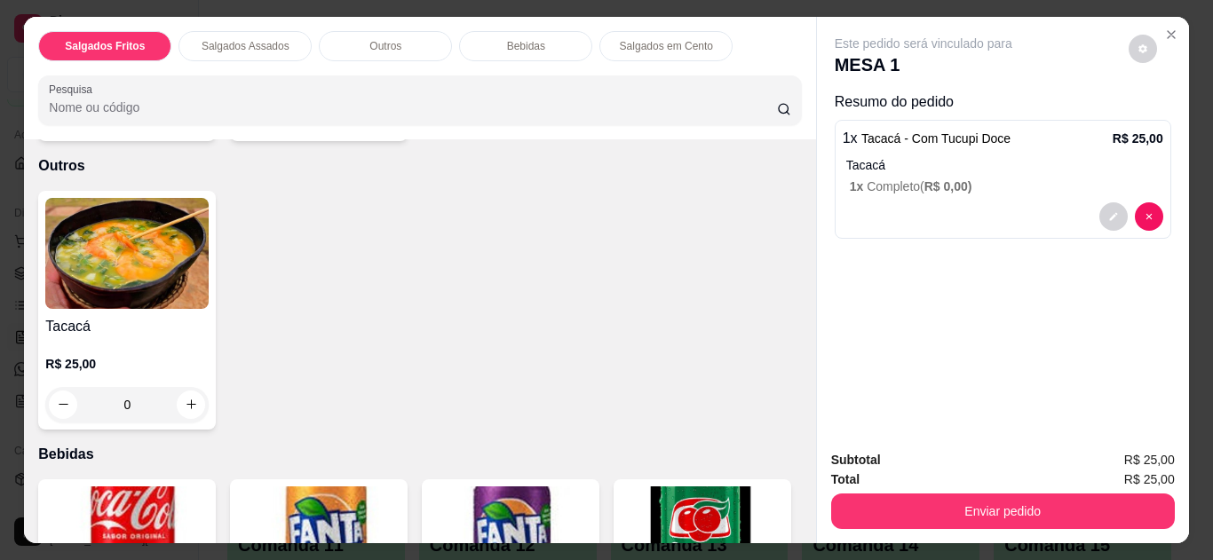
click at [184, 387] on div "0" at bounding box center [126, 405] width 163 height 36
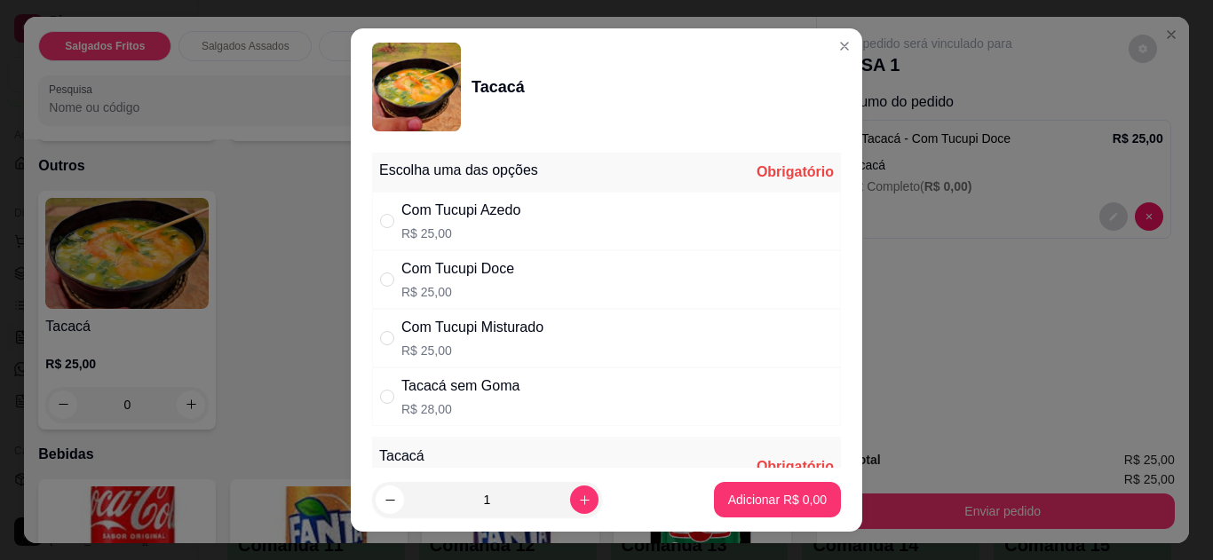
click at [380, 277] on input "" at bounding box center [387, 280] width 14 height 14
radio input "true"
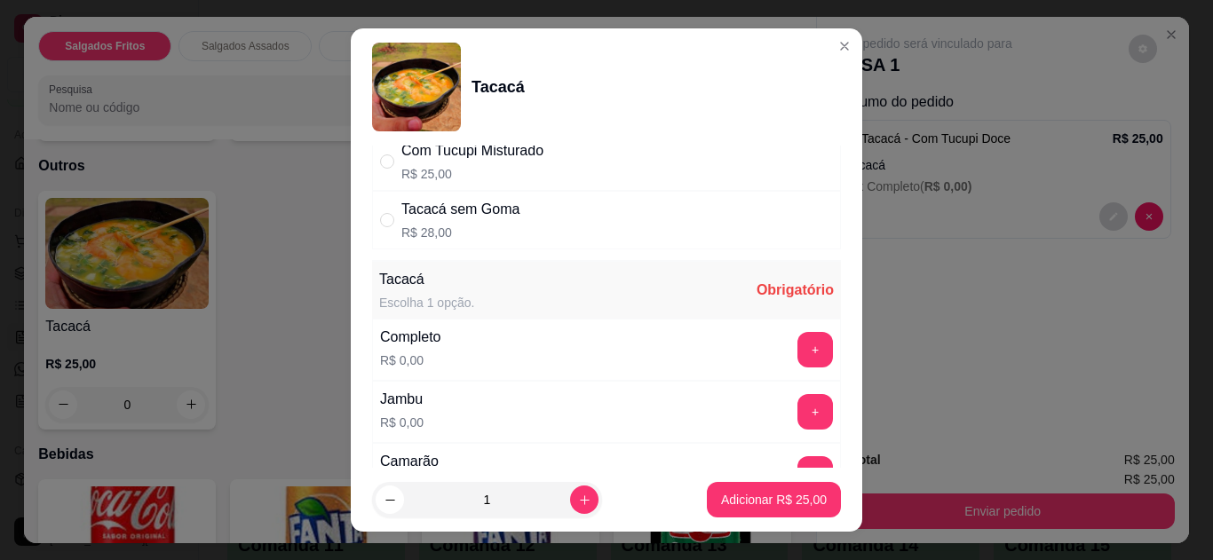
scroll to position [179, 0]
click at [798, 349] on button "+" at bounding box center [815, 346] width 35 height 35
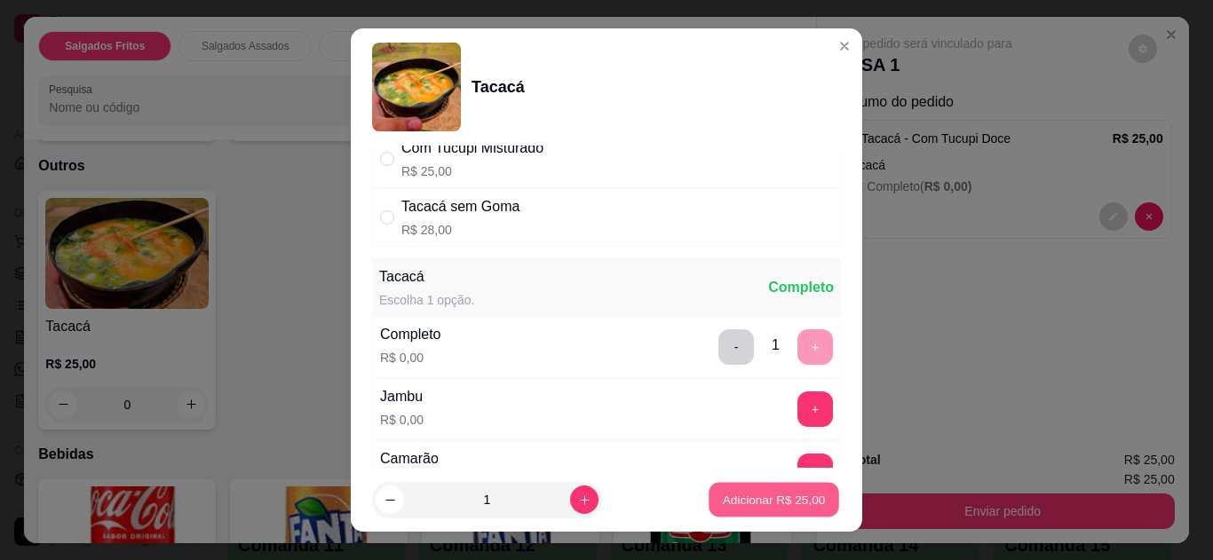
click at [749, 497] on p "Adicionar R$ 25,00" at bounding box center [774, 500] width 103 height 17
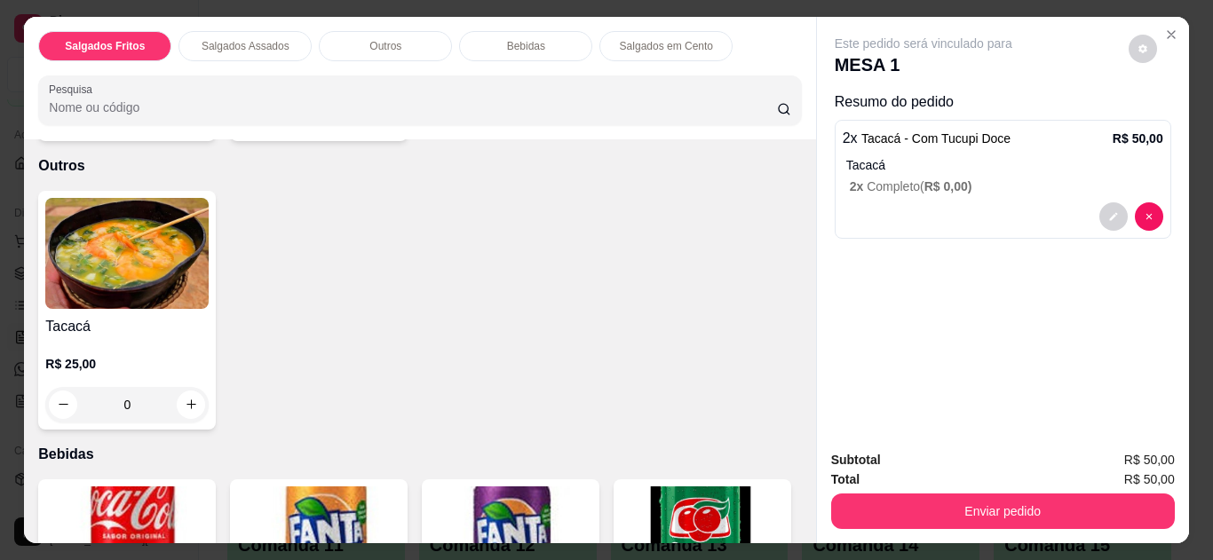
click at [186, 387] on div "0" at bounding box center [126, 405] width 163 height 36
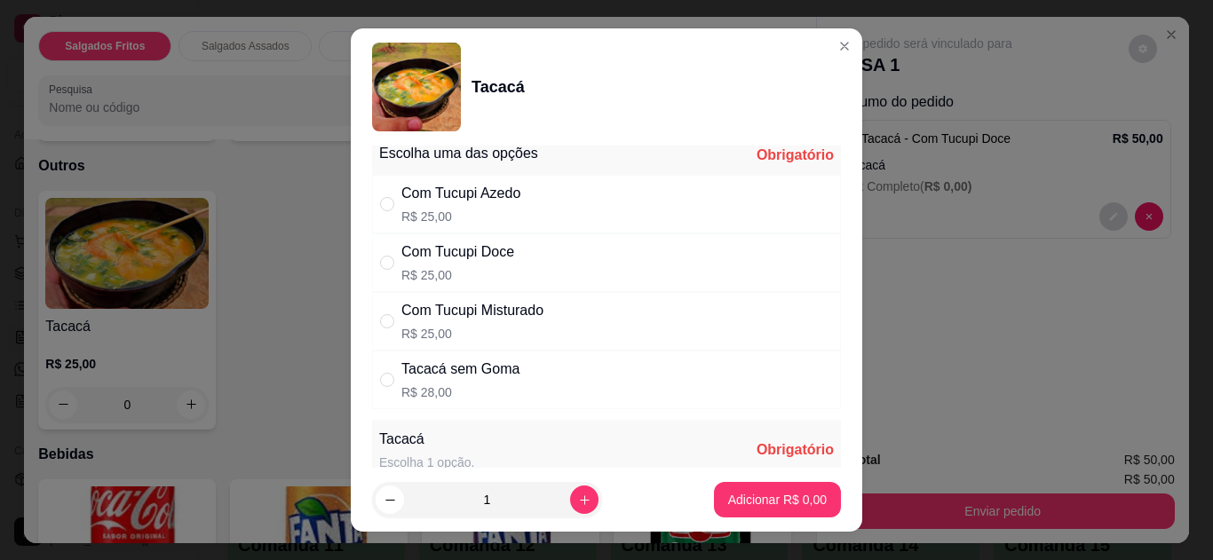
scroll to position [0, 0]
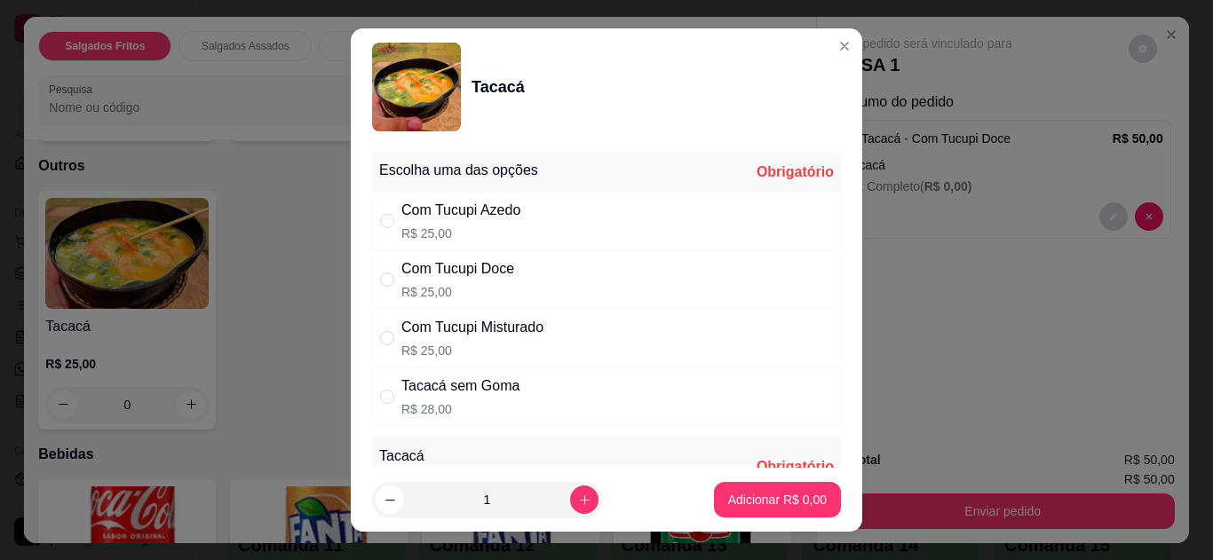
click at [386, 278] on input "" at bounding box center [387, 280] width 14 height 14
radio input "true"
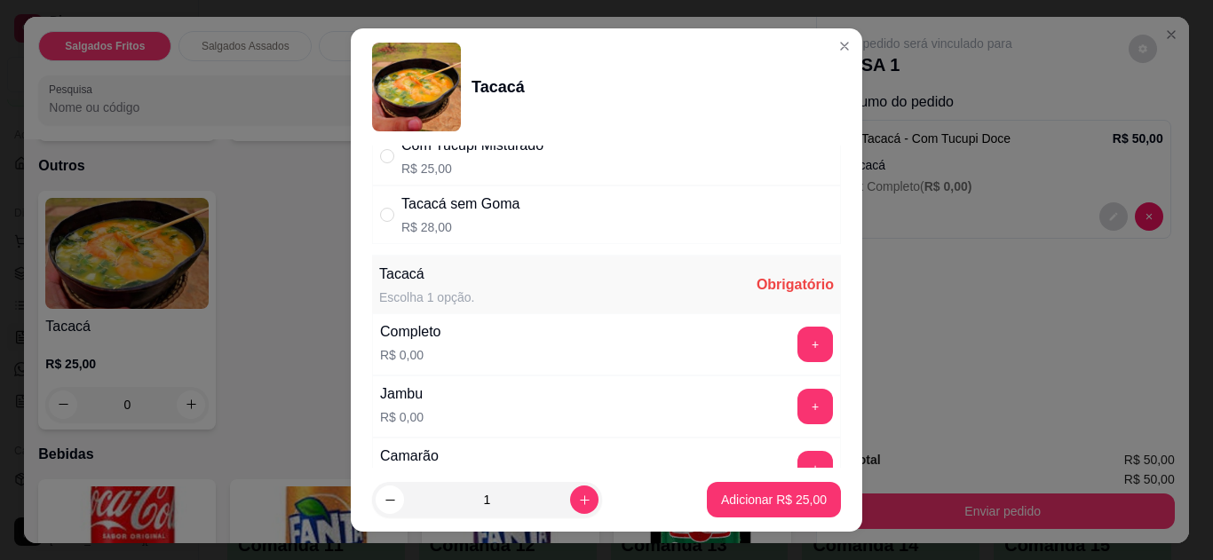
scroll to position [196, 0]
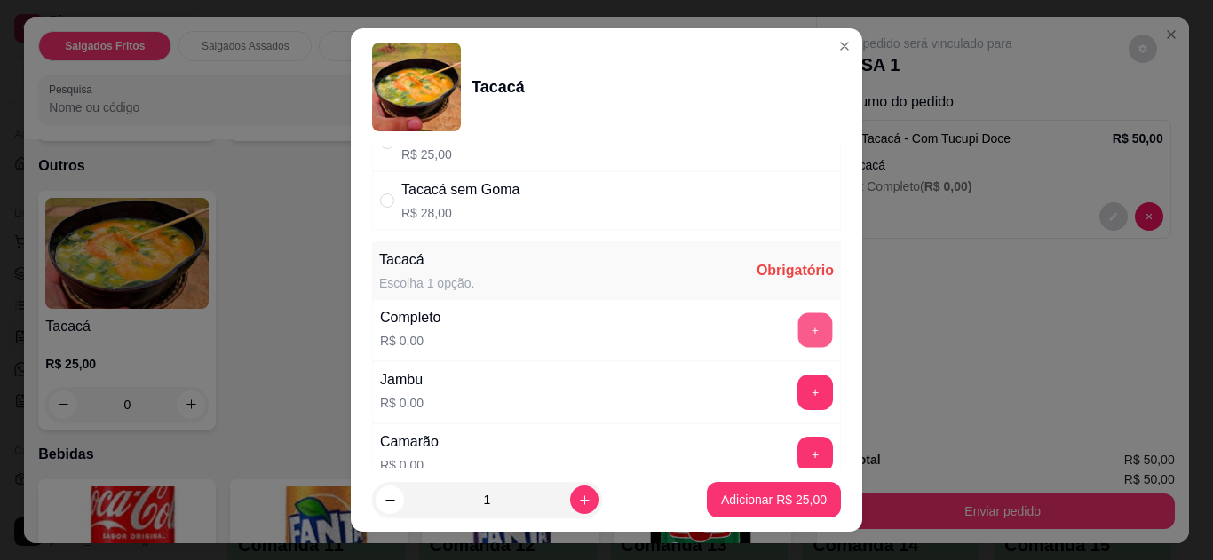
click at [798, 327] on button "+" at bounding box center [815, 330] width 35 height 35
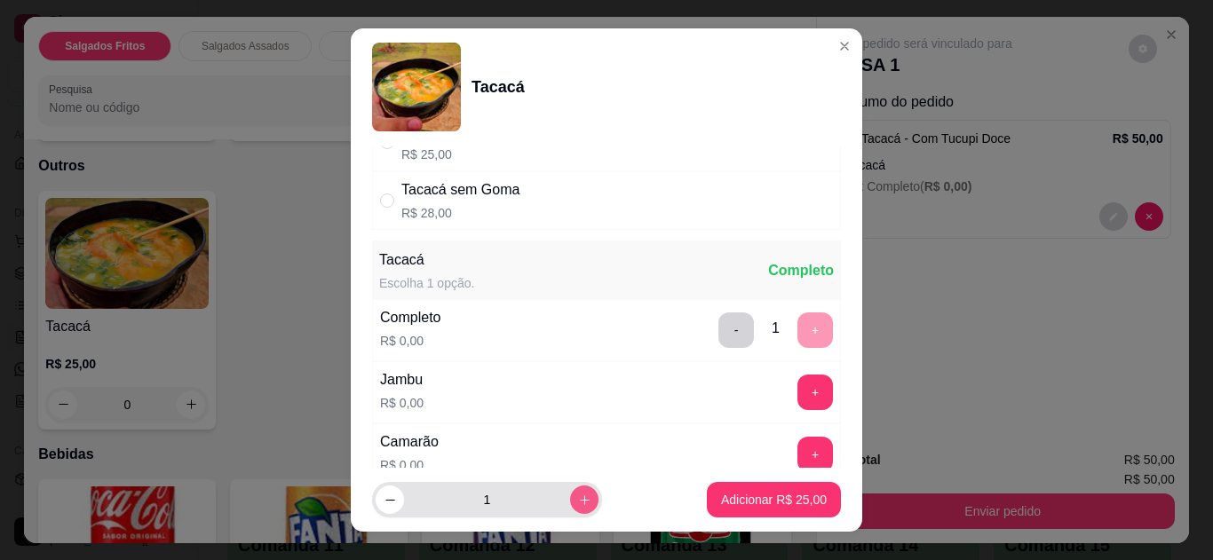
click at [578, 497] on icon "increase-product-quantity" at bounding box center [584, 500] width 13 height 13
click at [385, 500] on icon "decrease-product-quantity" at bounding box center [389, 500] width 9 height 1
click at [578, 495] on icon "increase-product-quantity" at bounding box center [584, 500] width 13 height 13
type input "3"
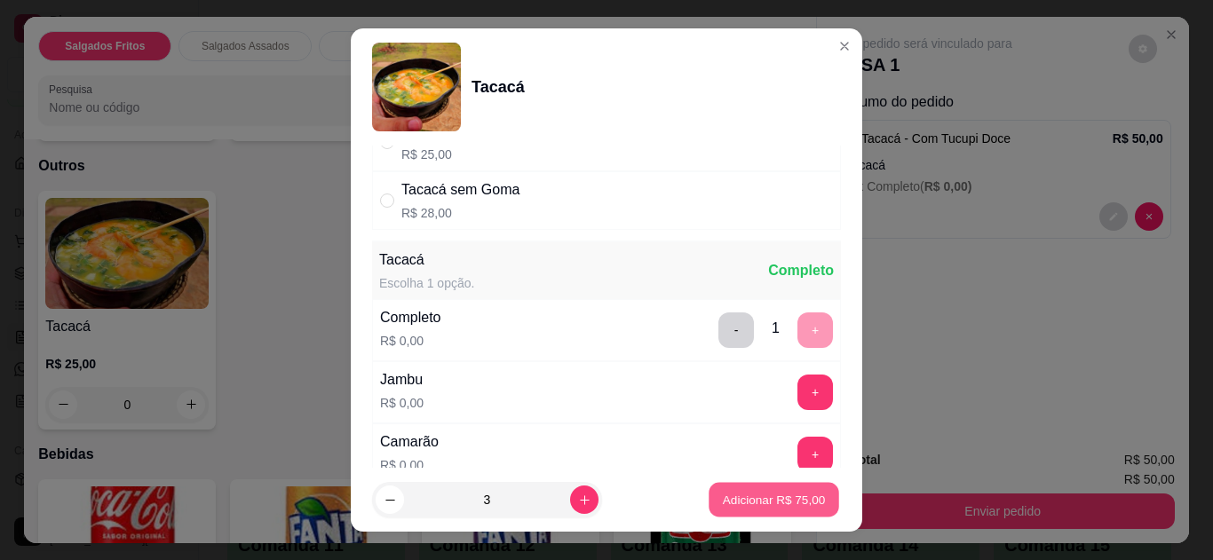
click at [728, 496] on p "Adicionar R$ 75,00" at bounding box center [774, 500] width 103 height 17
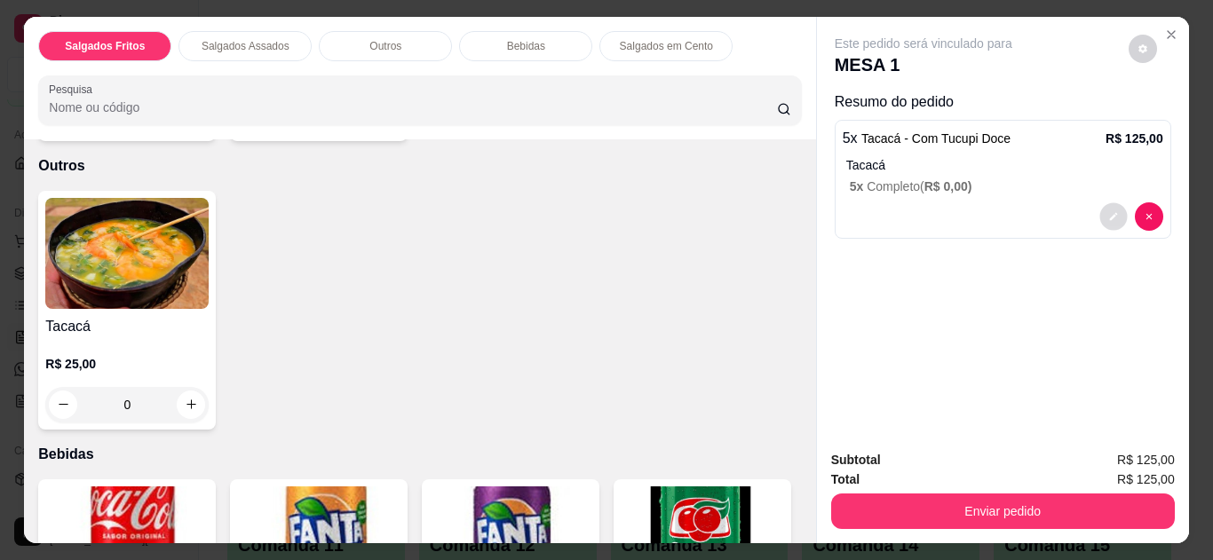
click at [1111, 211] on icon "decrease-product-quantity" at bounding box center [1113, 216] width 11 height 11
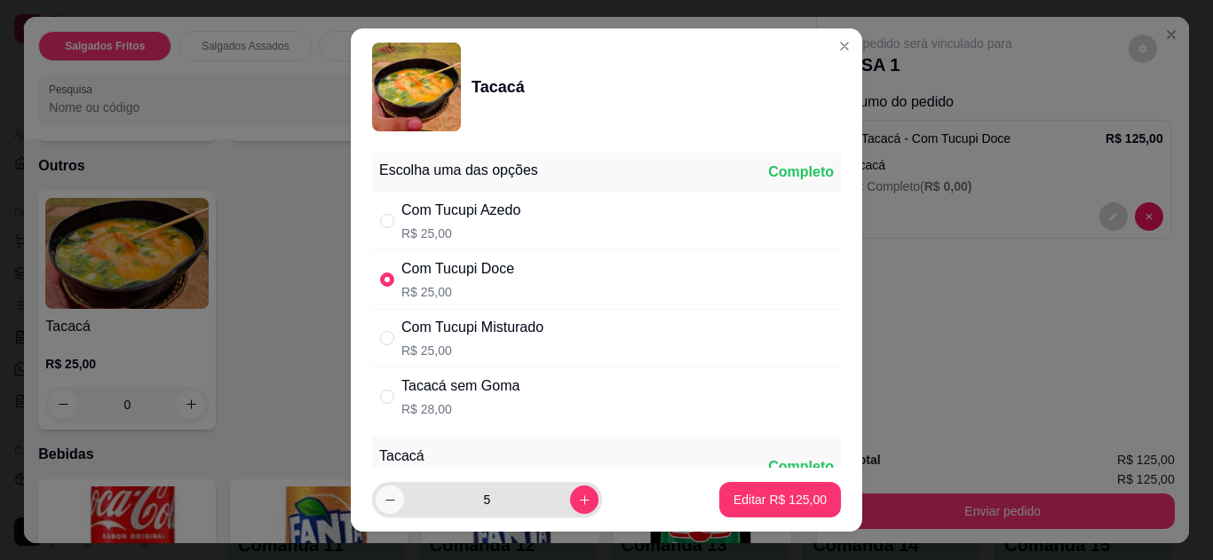
click at [385, 505] on icon "decrease-product-quantity" at bounding box center [390, 500] width 13 height 13
type input "3"
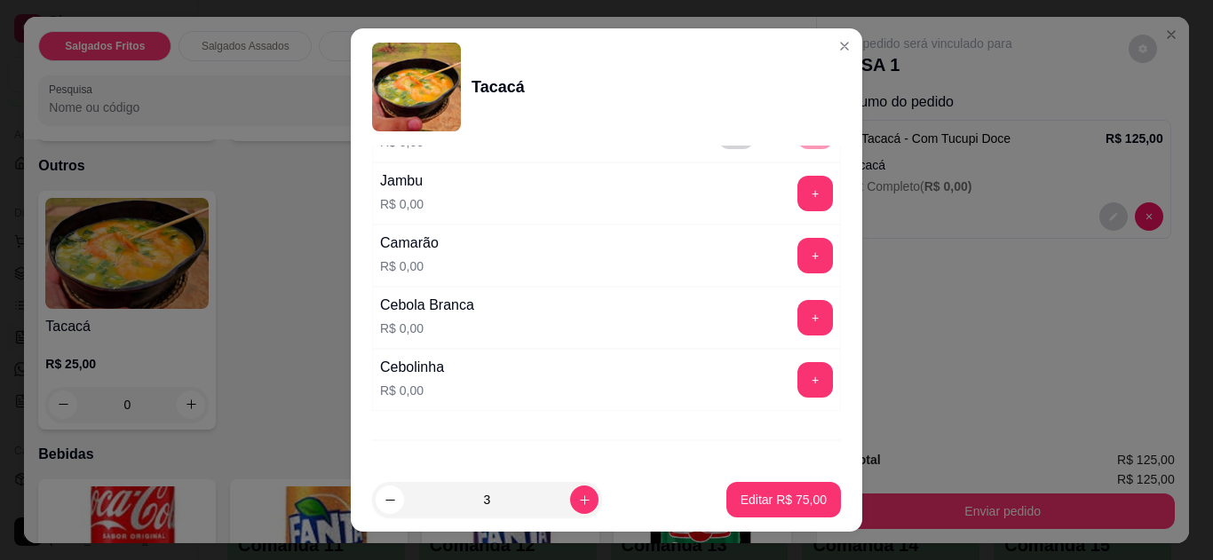
scroll to position [451, 0]
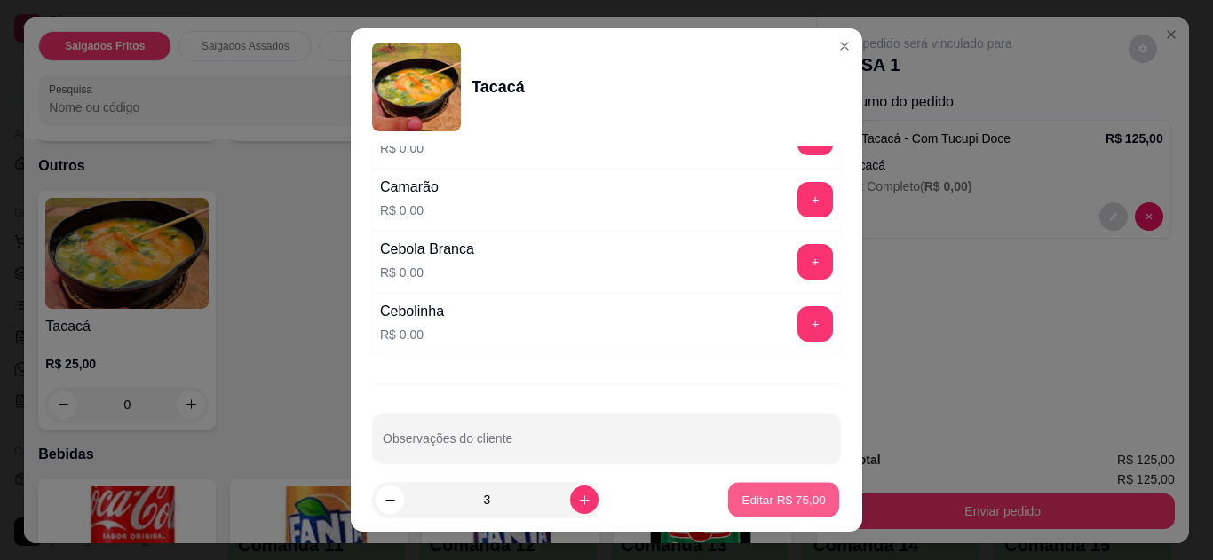
click at [759, 496] on p "Editar R$ 75,00" at bounding box center [782, 500] width 83 height 17
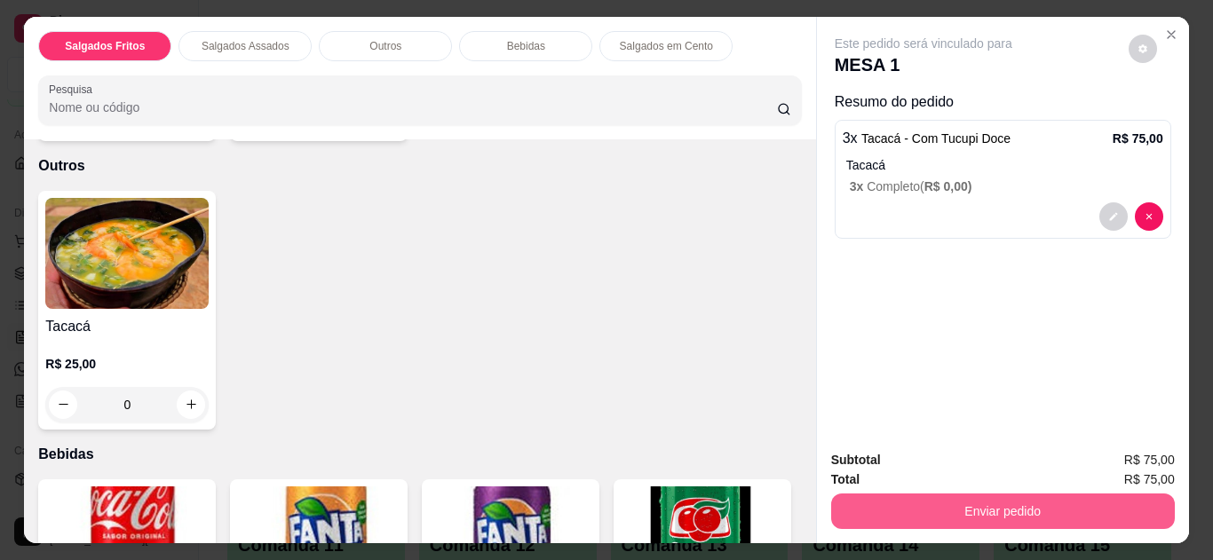
click at [986, 497] on button "Enviar pedido" at bounding box center [1003, 512] width 344 height 36
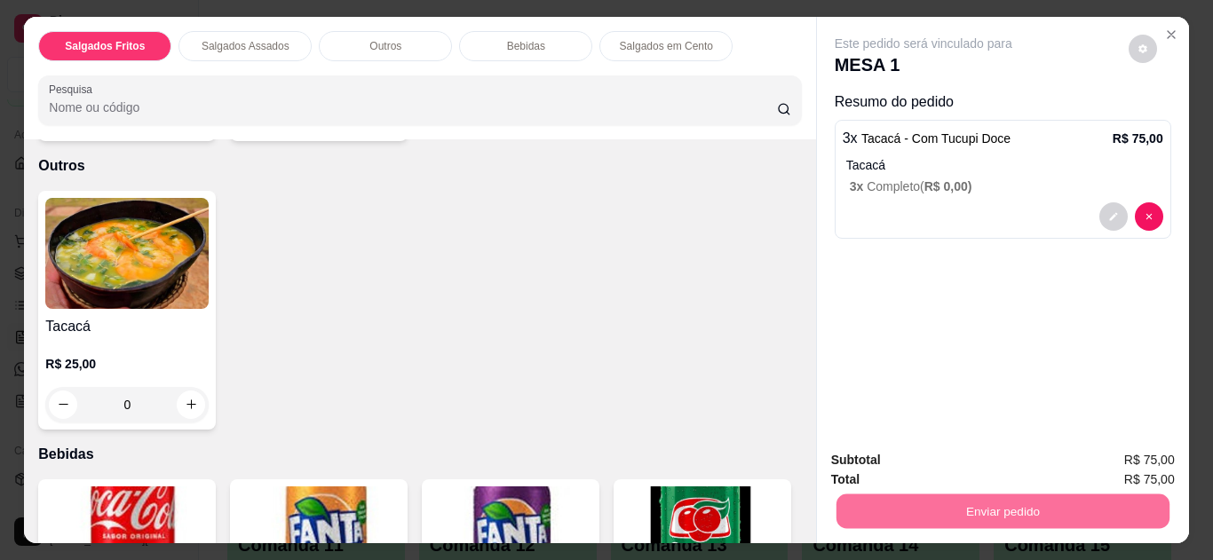
click at [956, 459] on button "Não registrar e enviar pedido" at bounding box center [944, 462] width 185 height 34
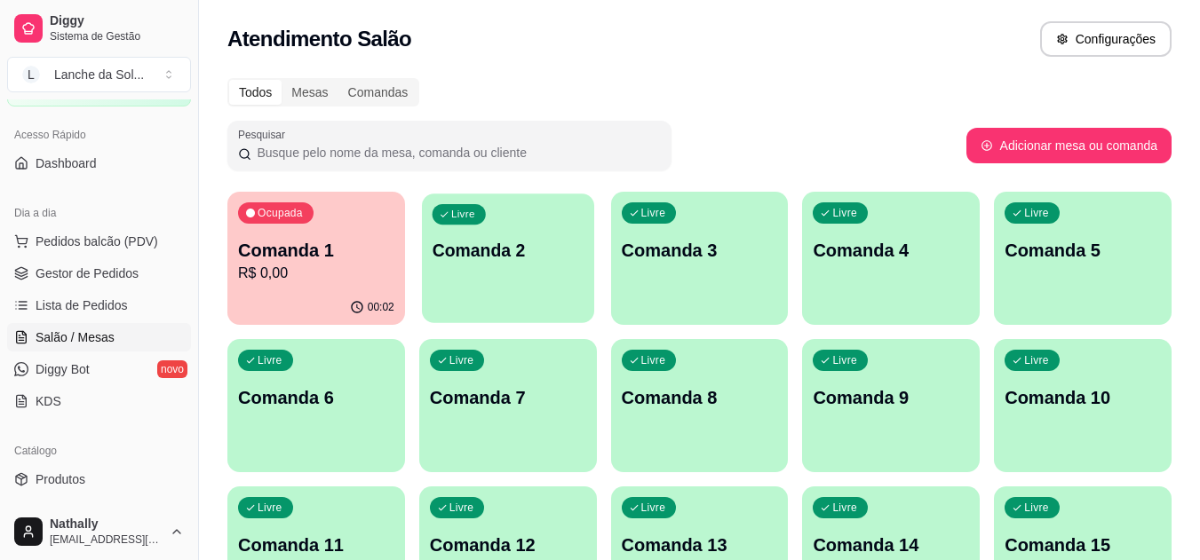
click at [543, 259] on p "Comanda 2" at bounding box center [508, 251] width 152 height 24
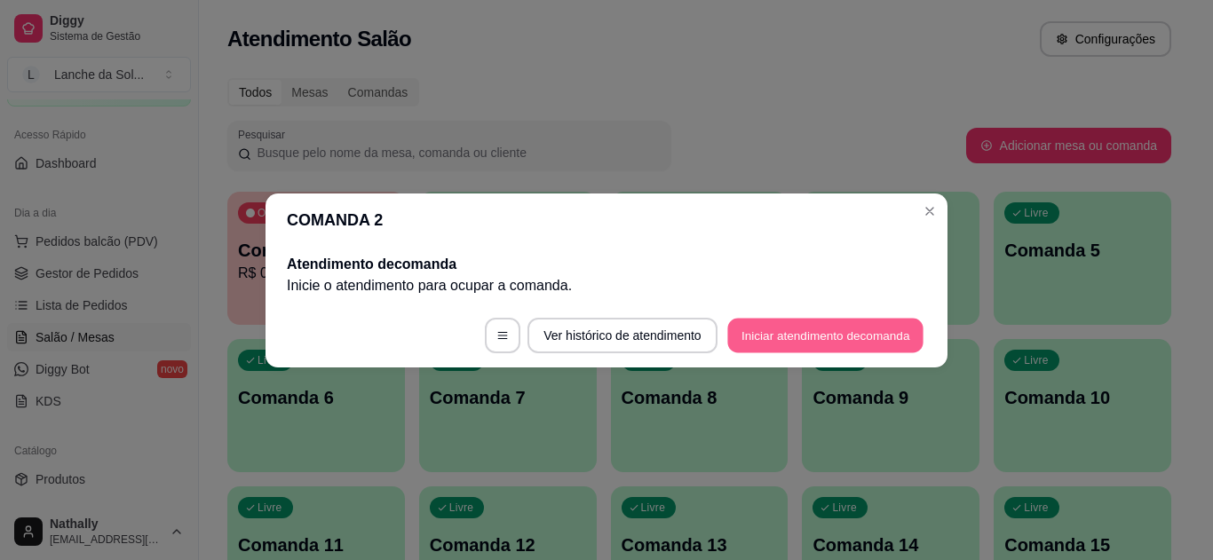
click at [805, 329] on button "Iniciar atendimento de comanda" at bounding box center [825, 335] width 196 height 35
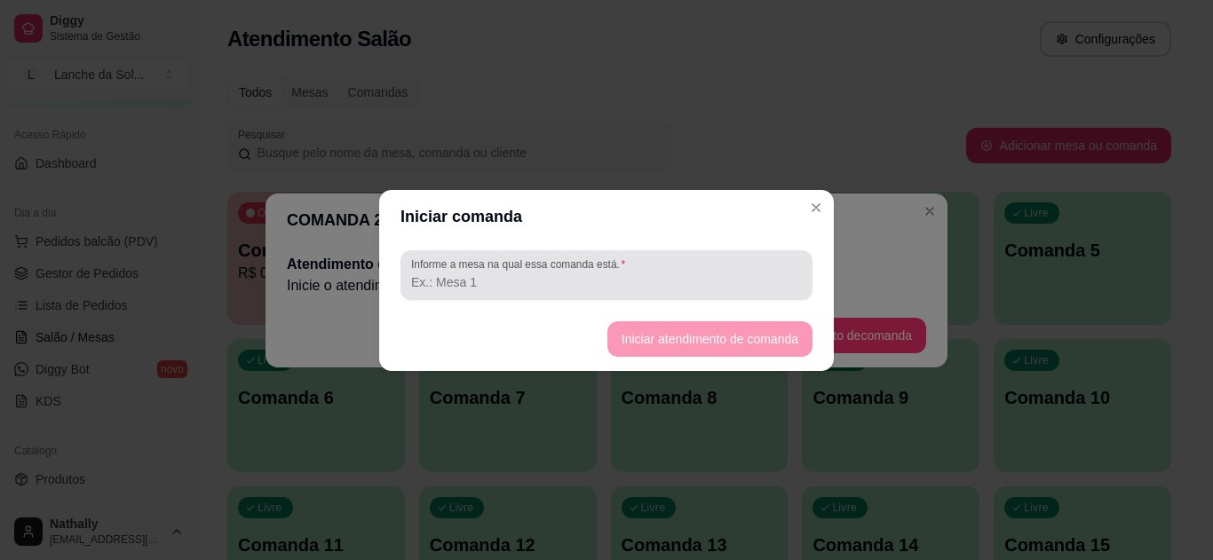
click at [513, 272] on div at bounding box center [606, 276] width 391 height 36
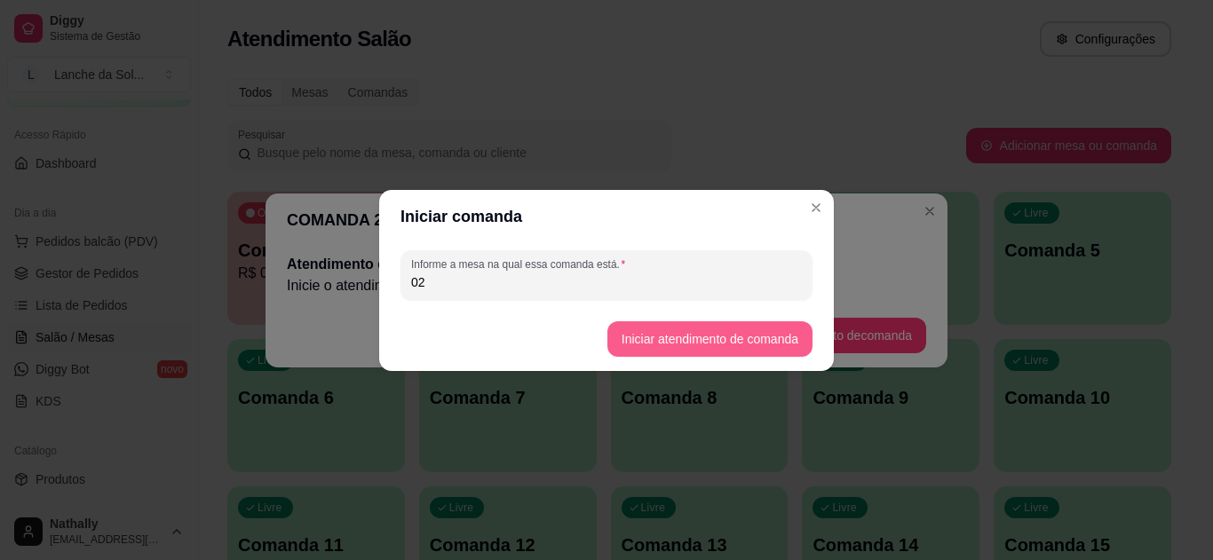
type input "02"
click at [739, 336] on button "Iniciar atendimento de comanda" at bounding box center [709, 339] width 205 height 36
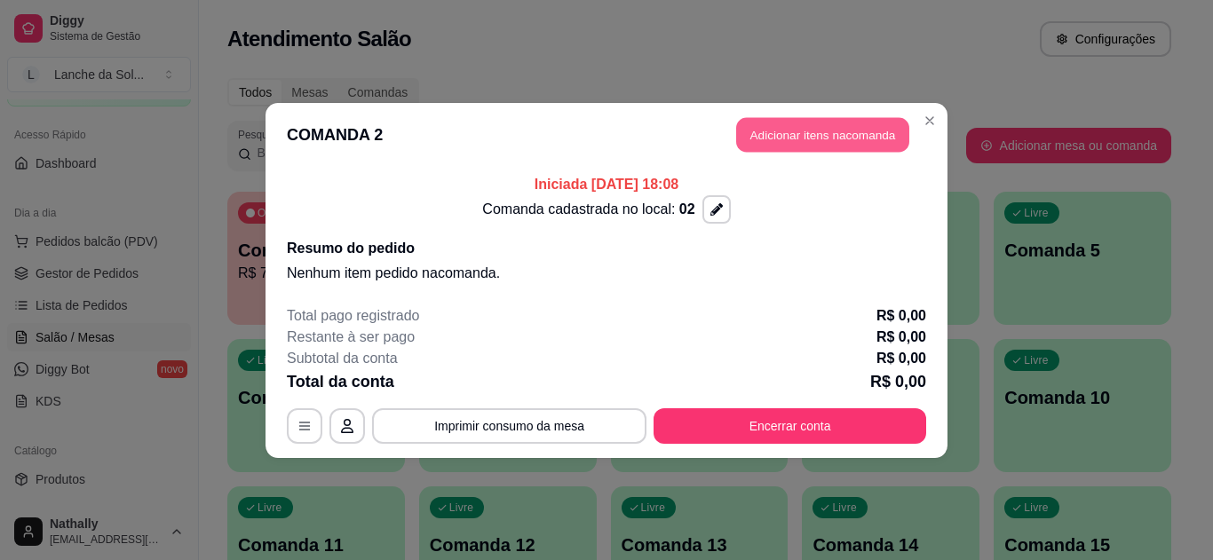
click at [816, 135] on button "Adicionar itens na comanda" at bounding box center [822, 134] width 173 height 35
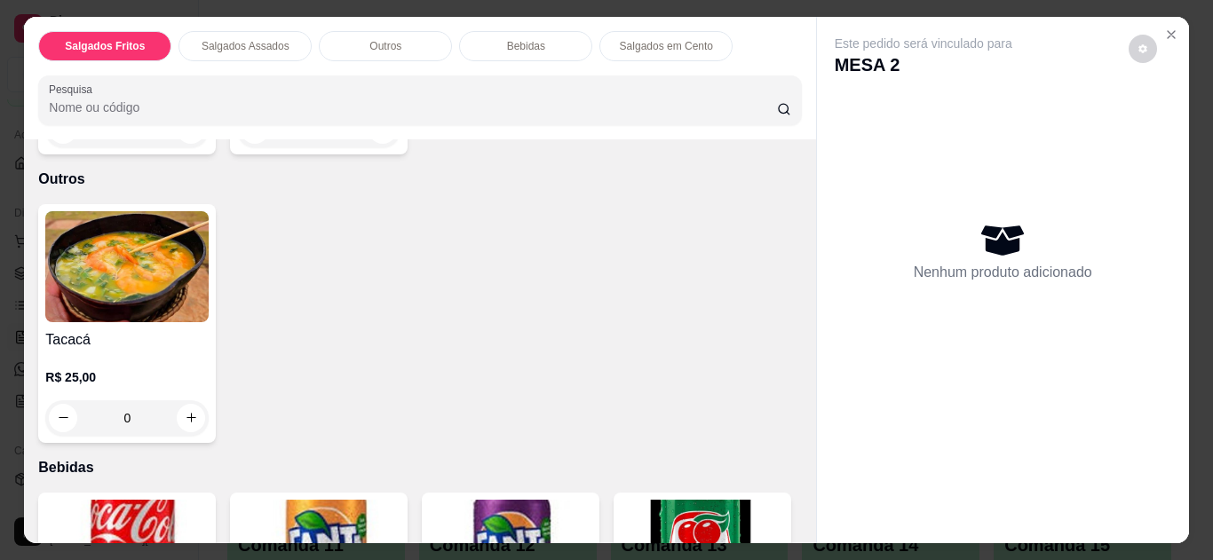
scroll to position [753, 0]
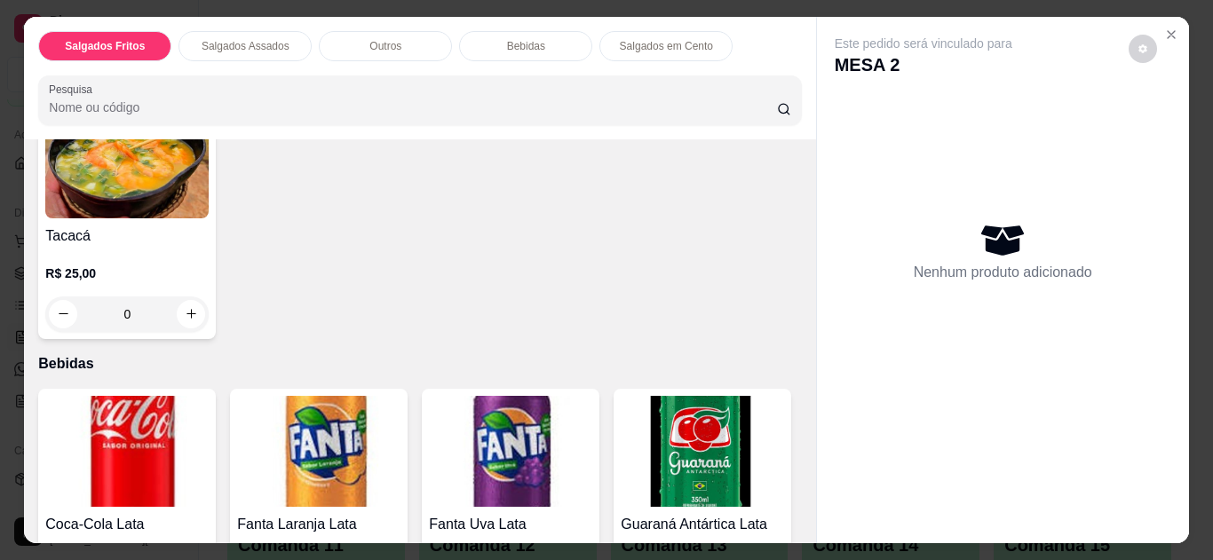
click at [157, 226] on h4 "Tacacá" at bounding box center [126, 236] width 163 height 21
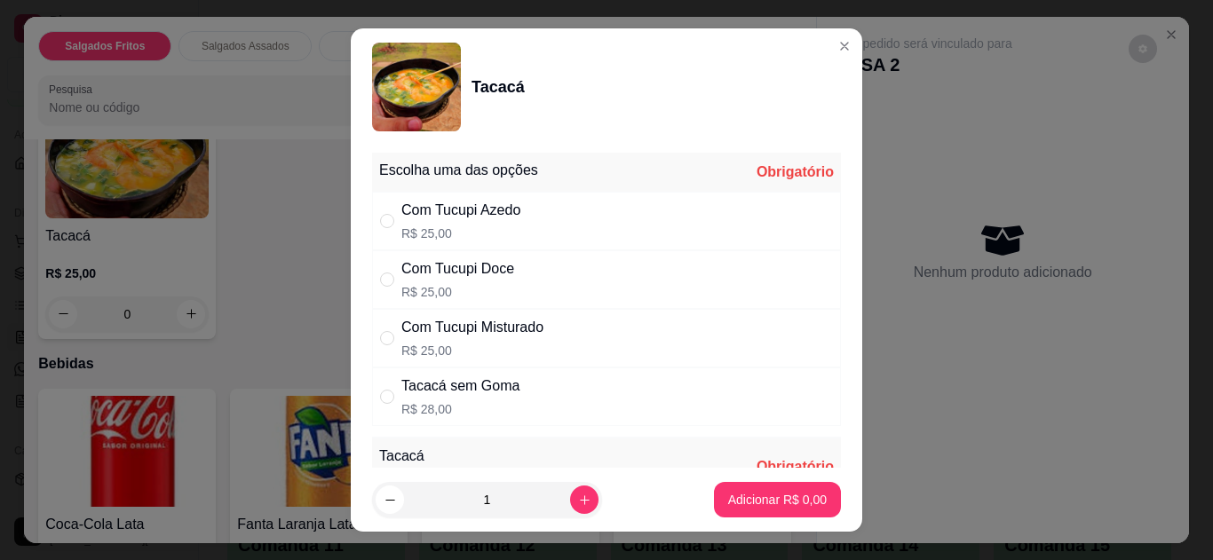
click at [380, 218] on input "" at bounding box center [387, 221] width 14 height 14
radio input "true"
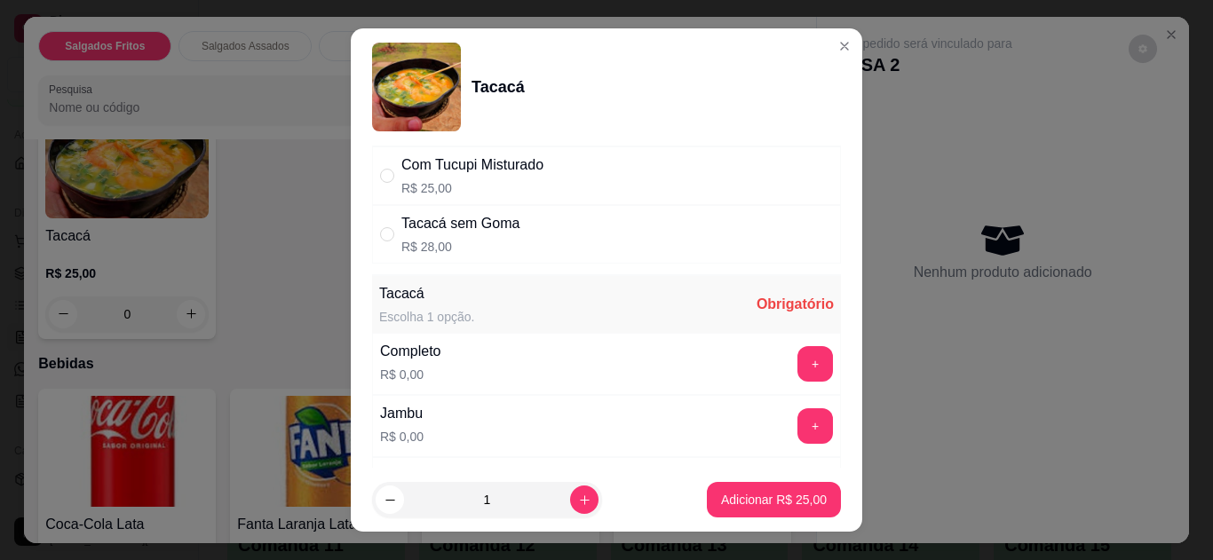
scroll to position [170, 0]
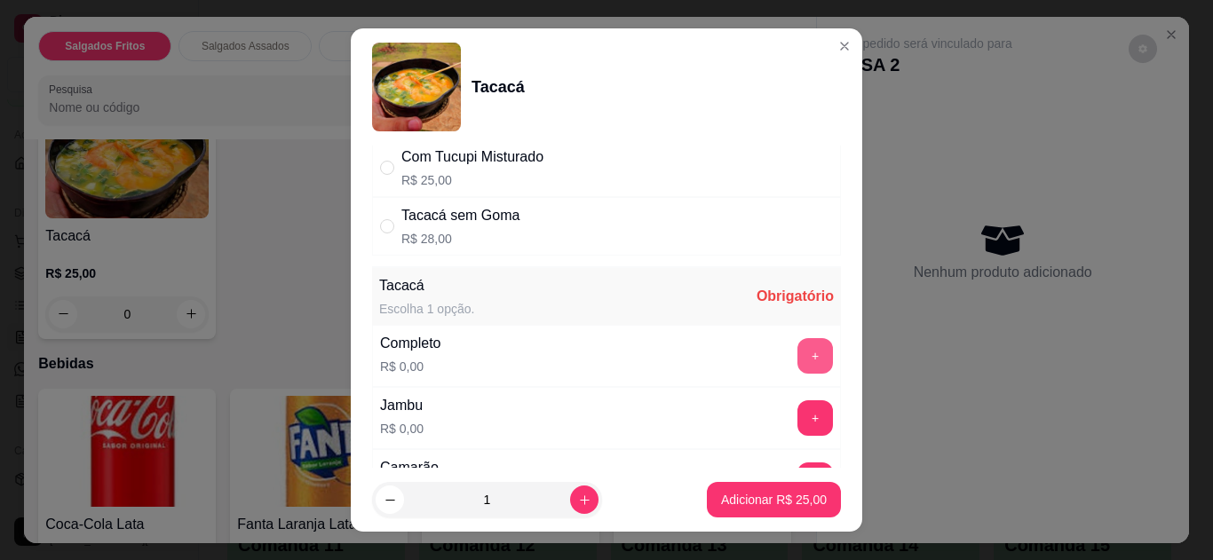
click at [797, 356] on button "+" at bounding box center [815, 356] width 36 height 36
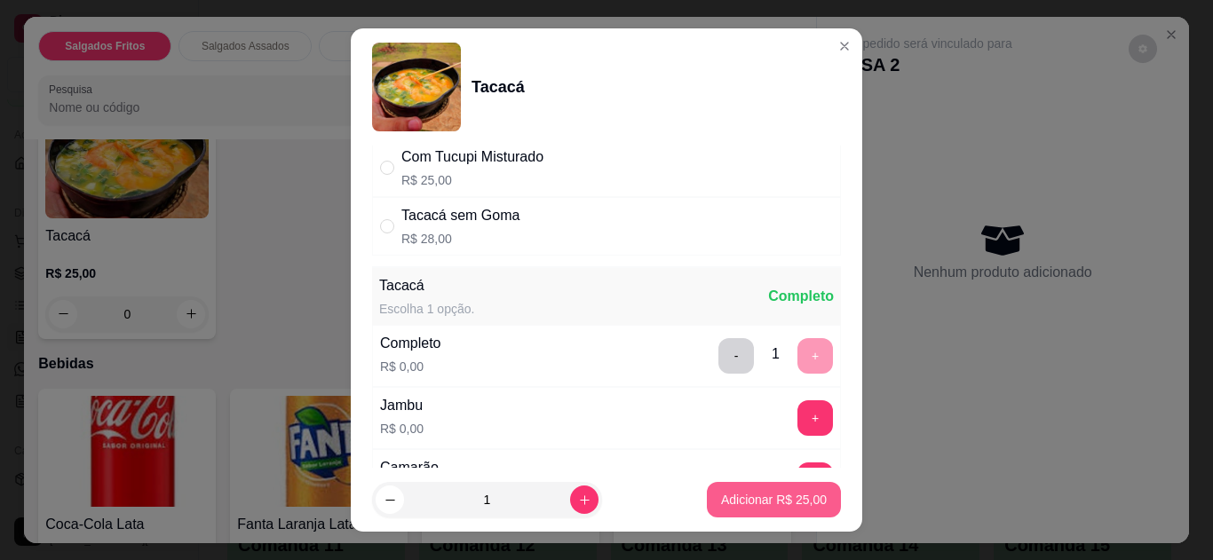
click at [744, 493] on p "Adicionar R$ 25,00" at bounding box center [774, 500] width 106 height 18
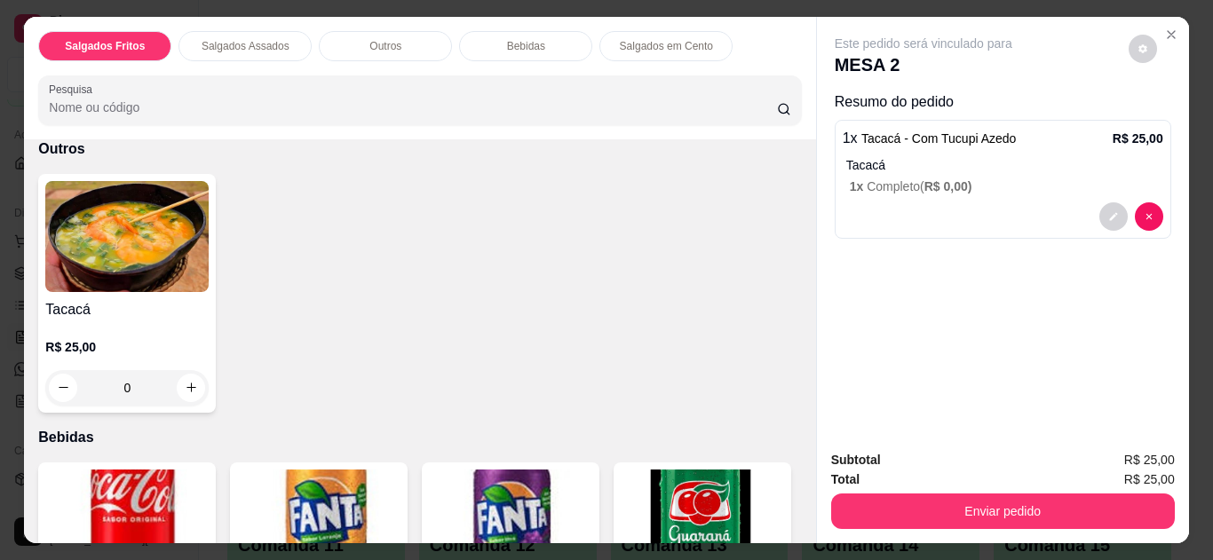
scroll to position [714, 0]
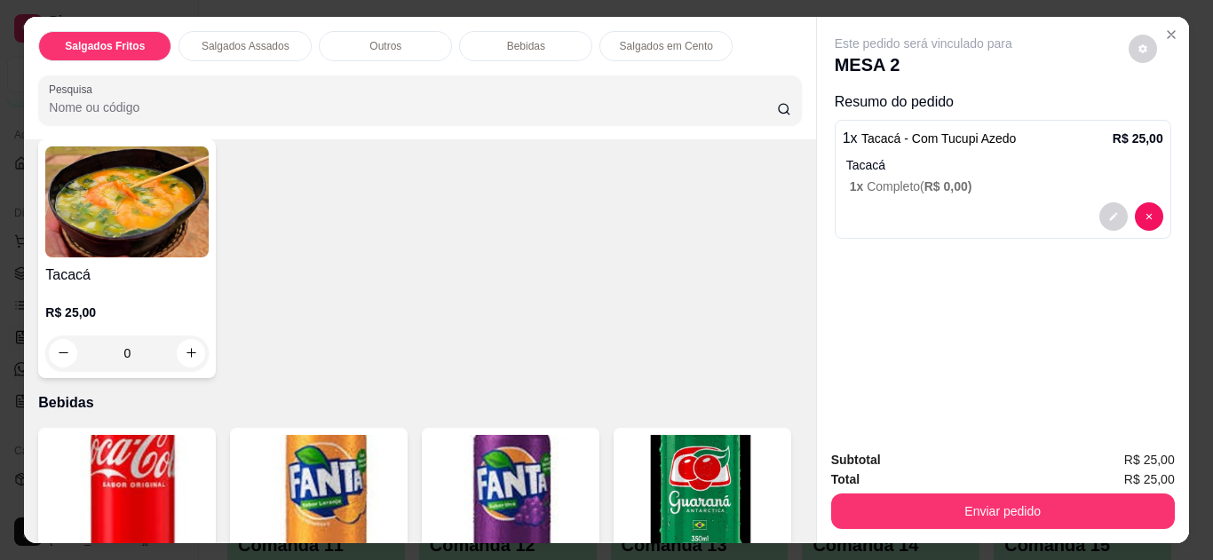
click at [131, 201] on img at bounding box center [126, 202] width 163 height 111
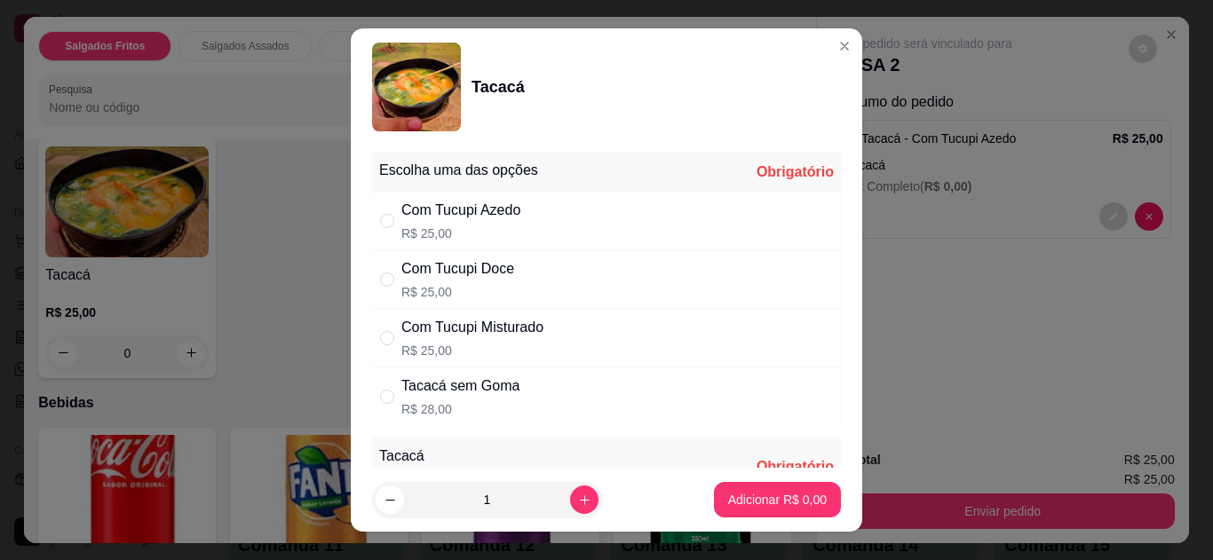
click at [380, 217] on input "" at bounding box center [387, 221] width 14 height 14
radio input "true"
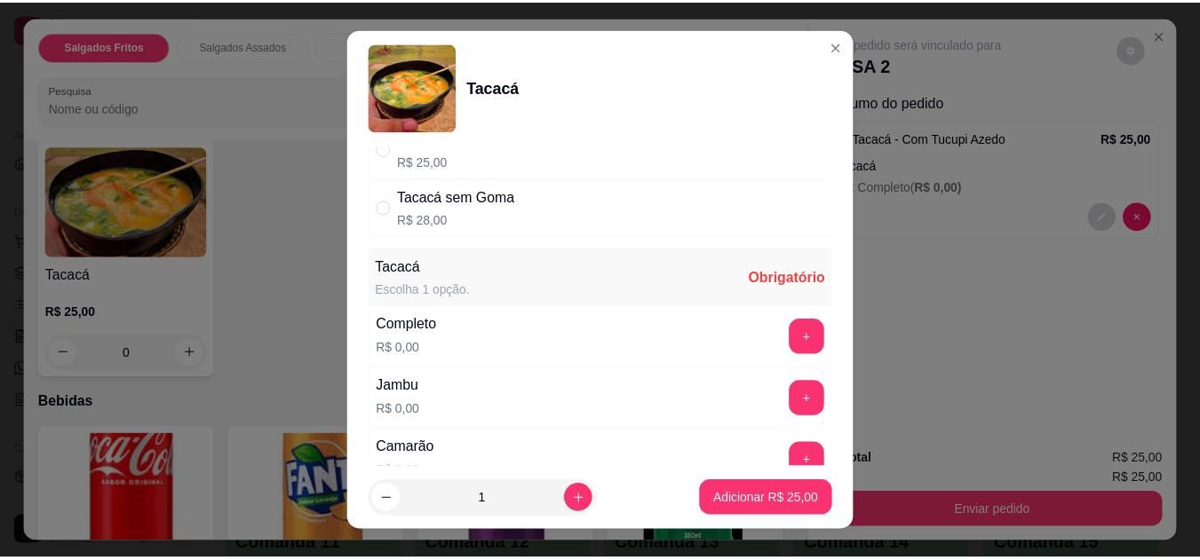
scroll to position [270, 0]
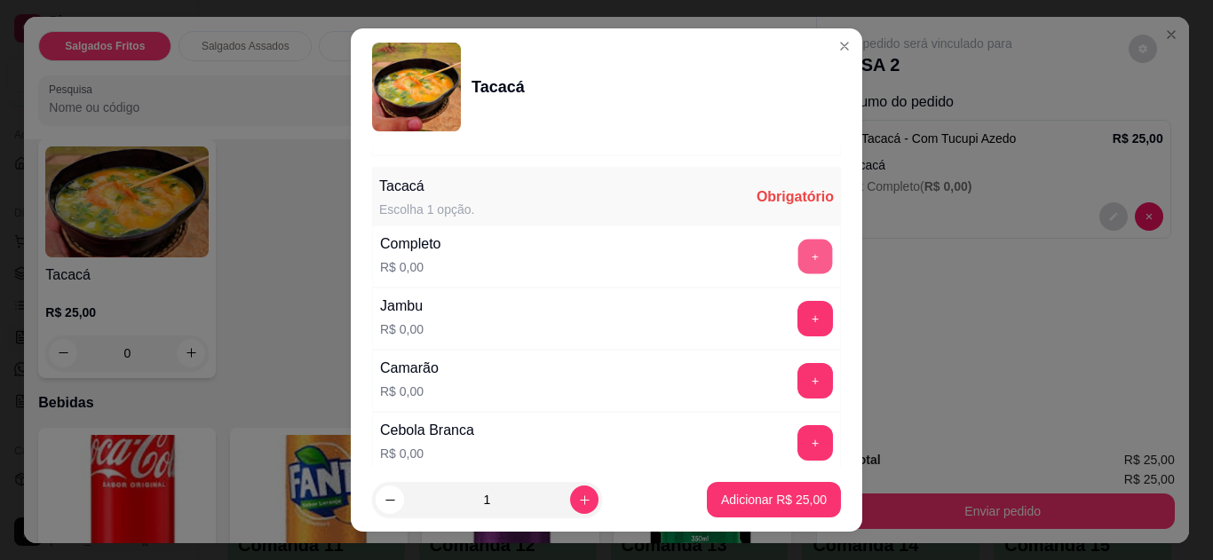
click at [798, 257] on button "+" at bounding box center [815, 256] width 35 height 35
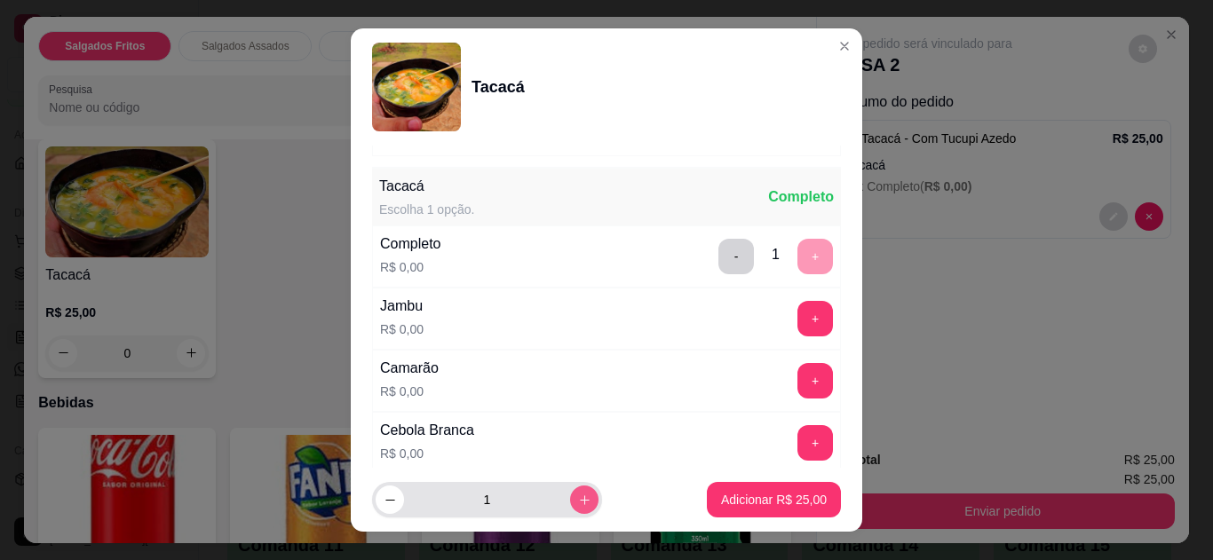
click at [578, 495] on icon "increase-product-quantity" at bounding box center [584, 500] width 13 height 13
type input "2"
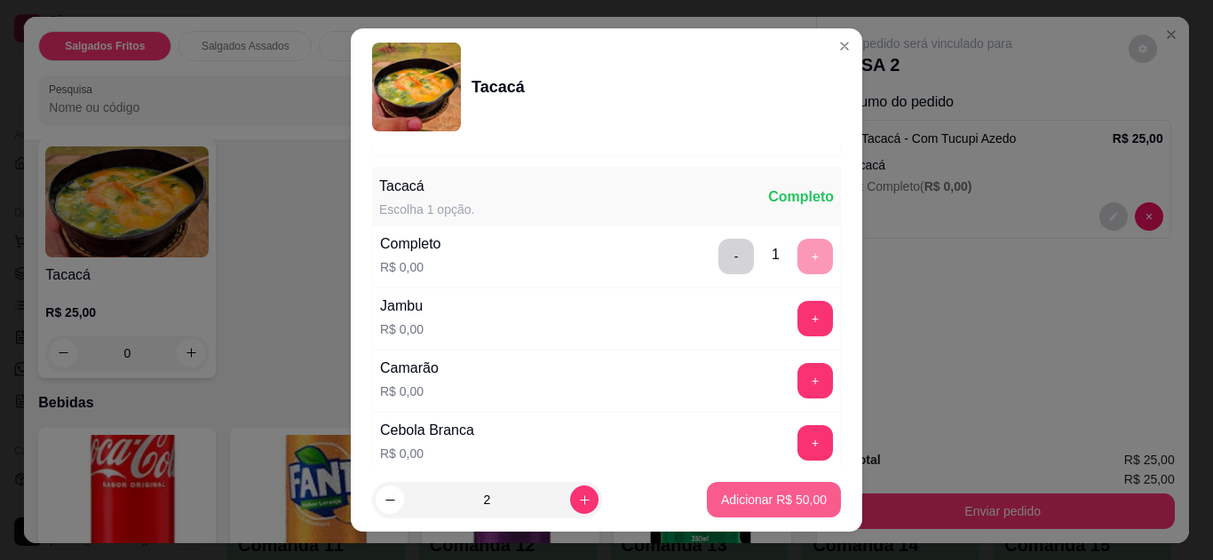
click at [750, 493] on p "Adicionar R$ 50,00" at bounding box center [774, 500] width 106 height 18
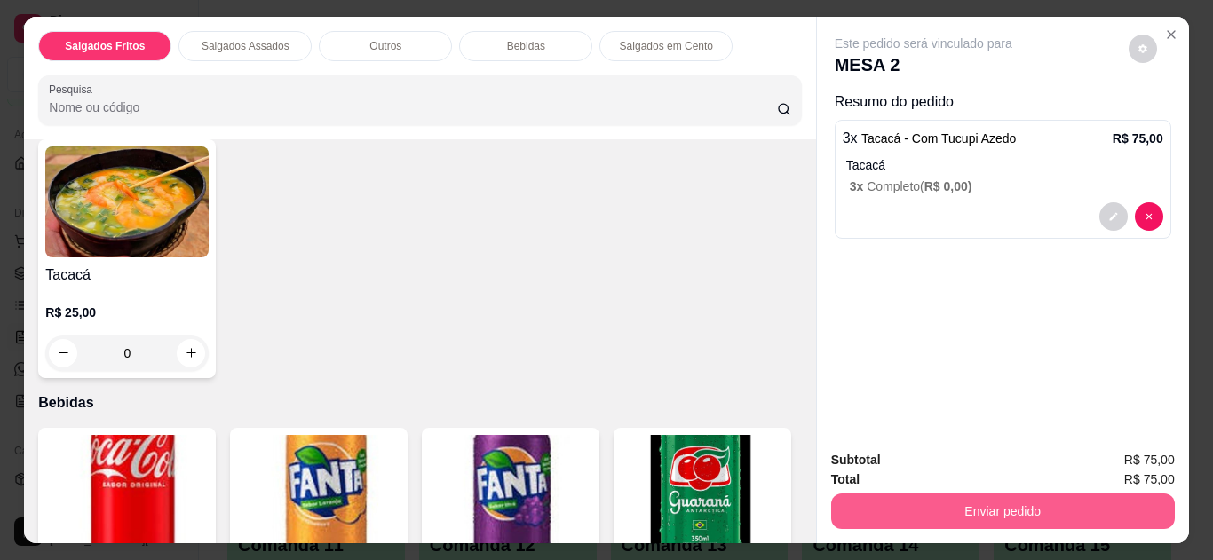
click at [1001, 498] on button "Enviar pedido" at bounding box center [1003, 512] width 344 height 36
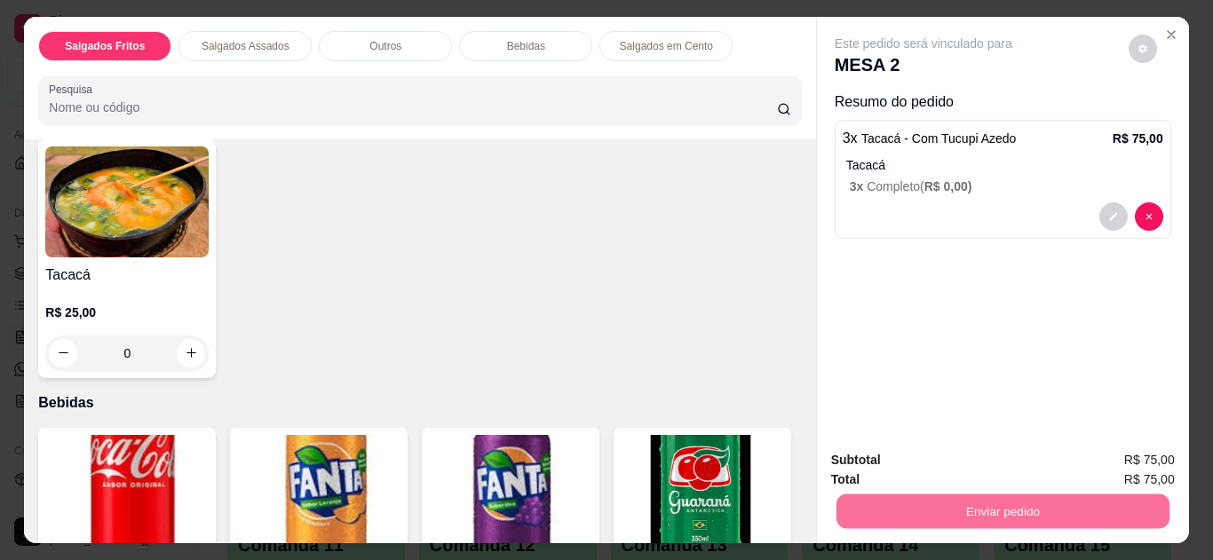
click at [990, 456] on button "Não registrar e enviar pedido" at bounding box center [943, 461] width 179 height 33
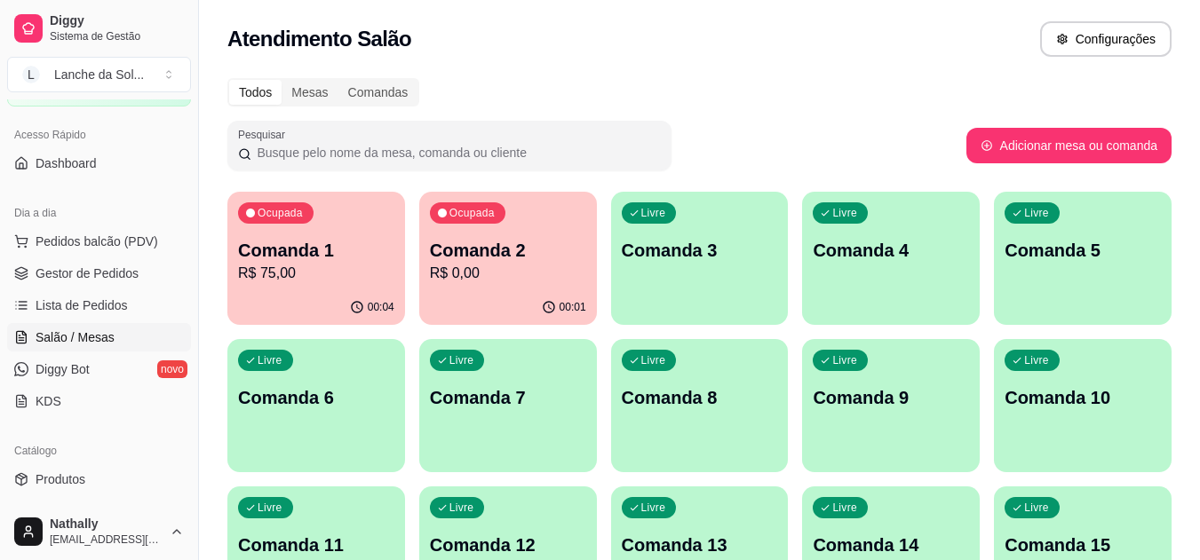
click at [80, 273] on span "Gestor de Pedidos" at bounding box center [87, 274] width 103 height 18
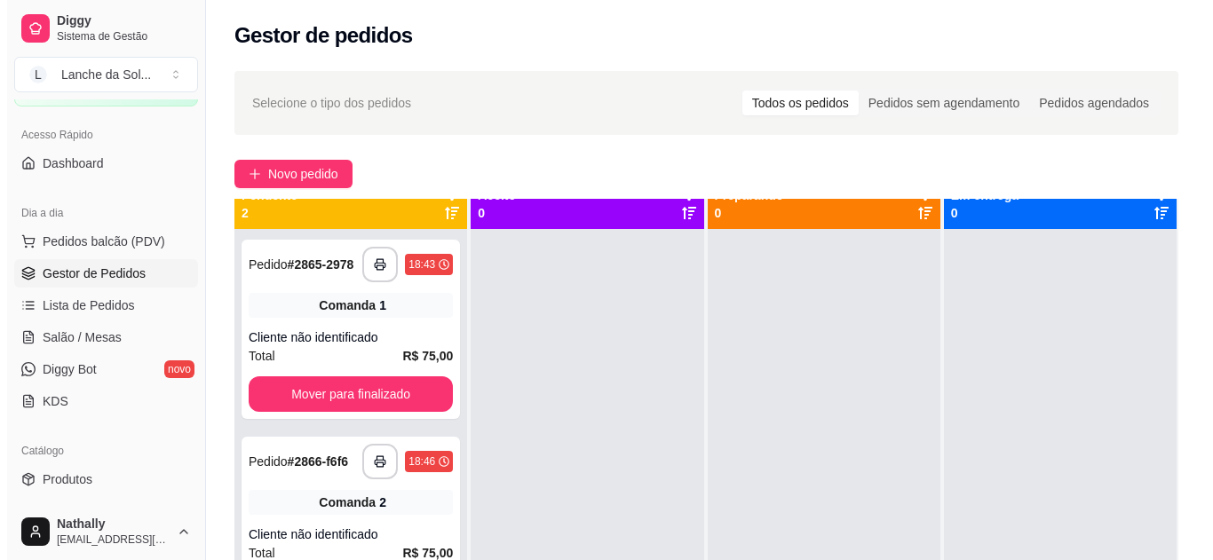
scroll to position [50, 0]
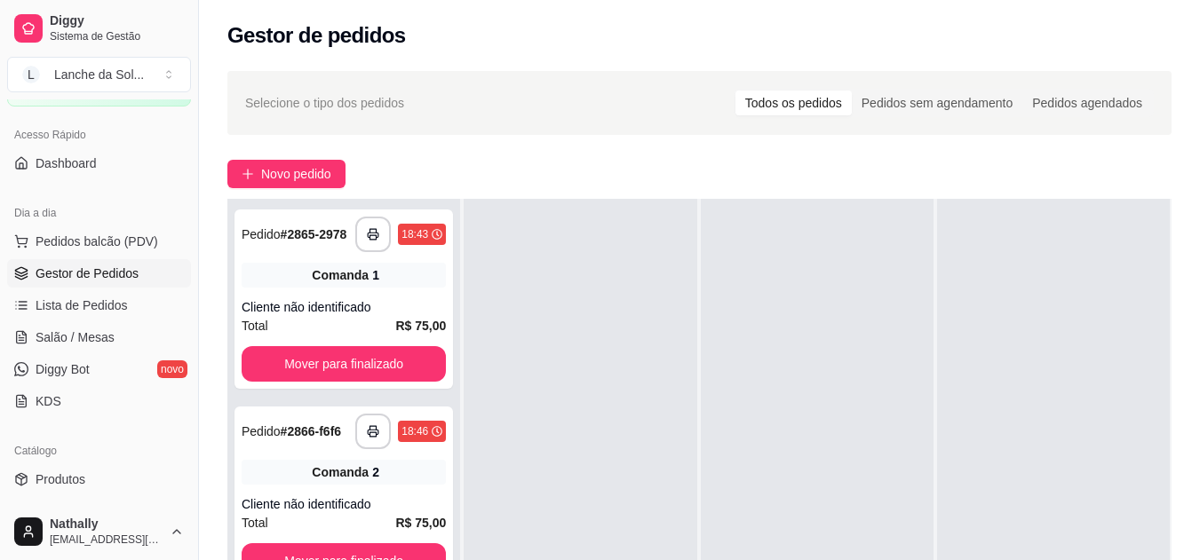
click at [76, 333] on span "Salão / Mesas" at bounding box center [75, 338] width 79 height 18
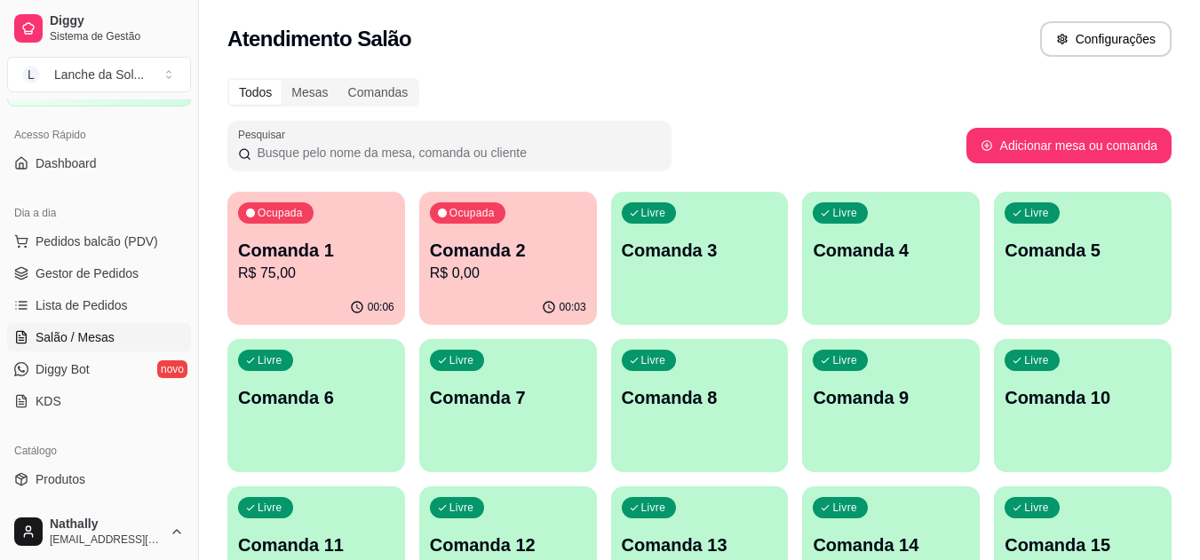
click at [713, 270] on div "Livre Comanda 3" at bounding box center [700, 248] width 178 height 112
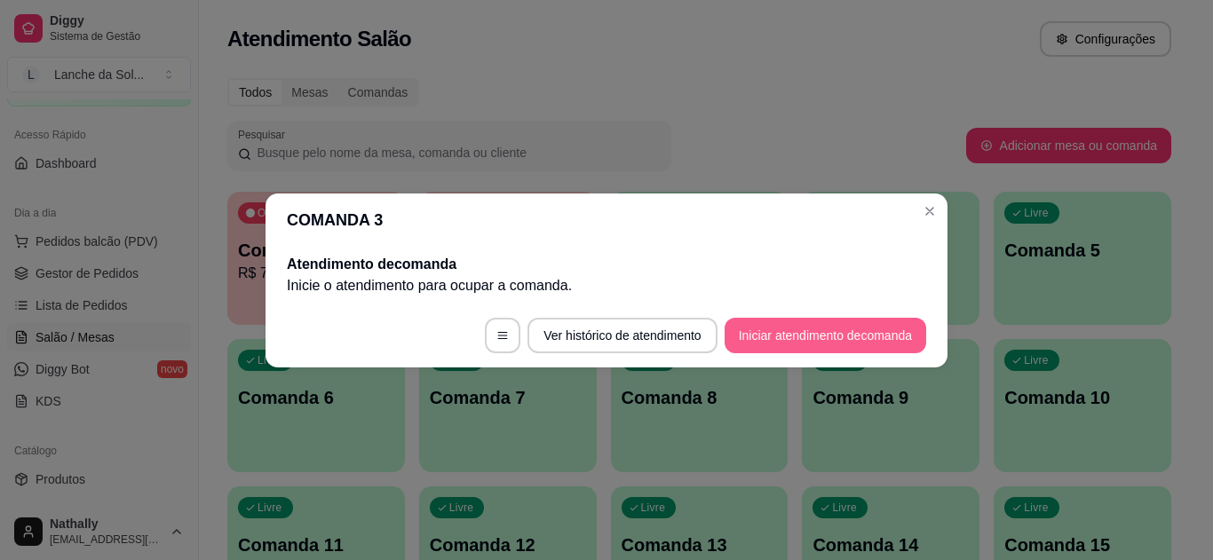
click at [814, 328] on button "Iniciar atendimento de comanda" at bounding box center [826, 336] width 202 height 36
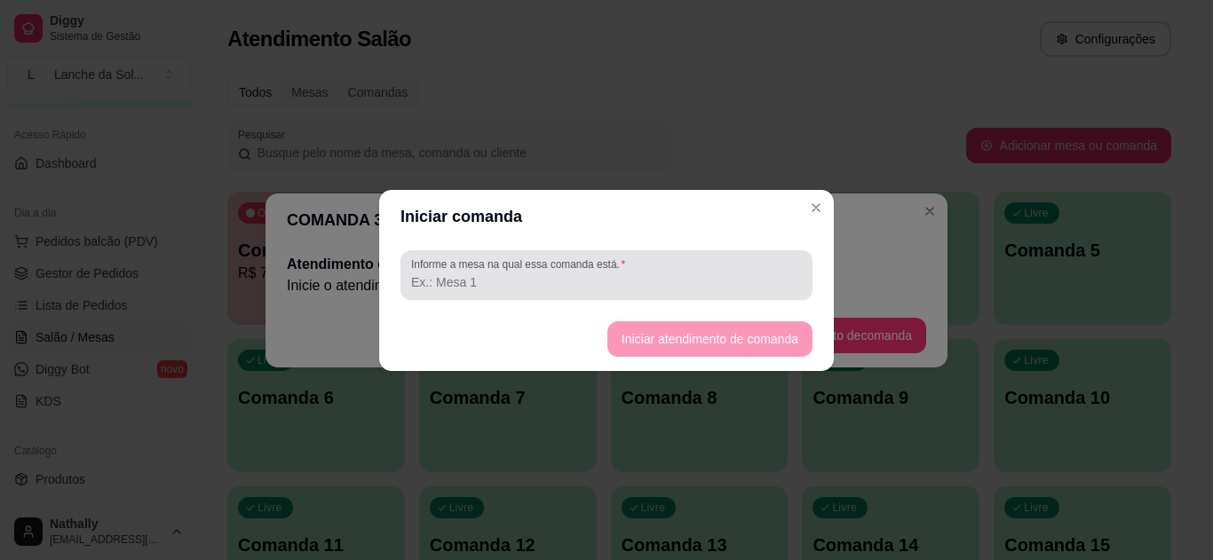
click at [584, 264] on label "Informe a mesa na qual essa comanda está." at bounding box center [521, 264] width 220 height 15
click at [584, 273] on input "Informe a mesa na qual essa comanda está." at bounding box center [606, 282] width 391 height 18
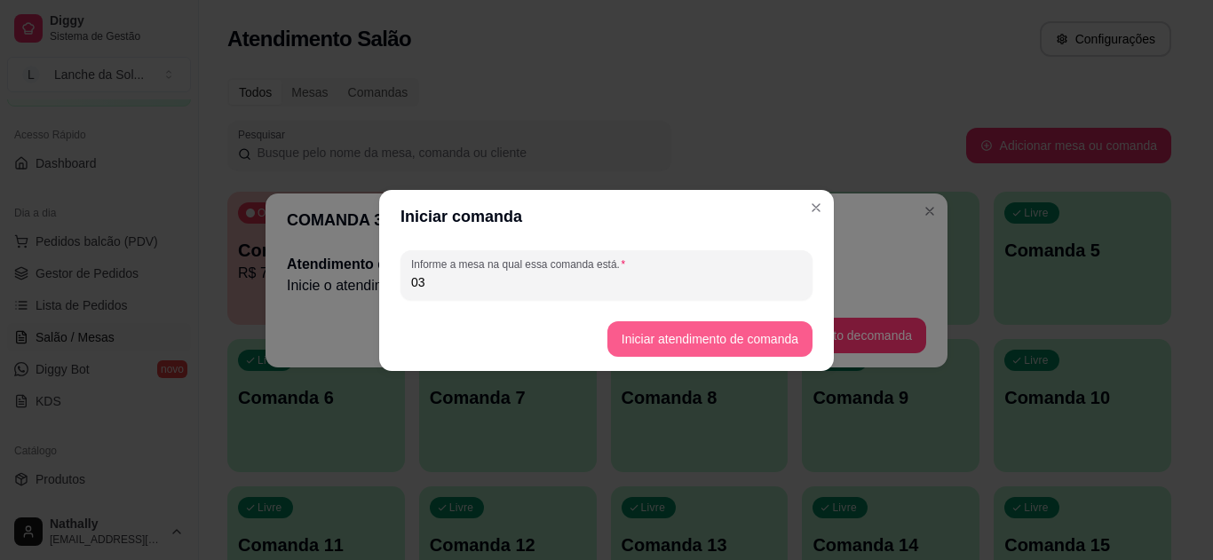
type input "03"
click at [693, 334] on button "Iniciar atendimento de comanda" at bounding box center [709, 338] width 199 height 35
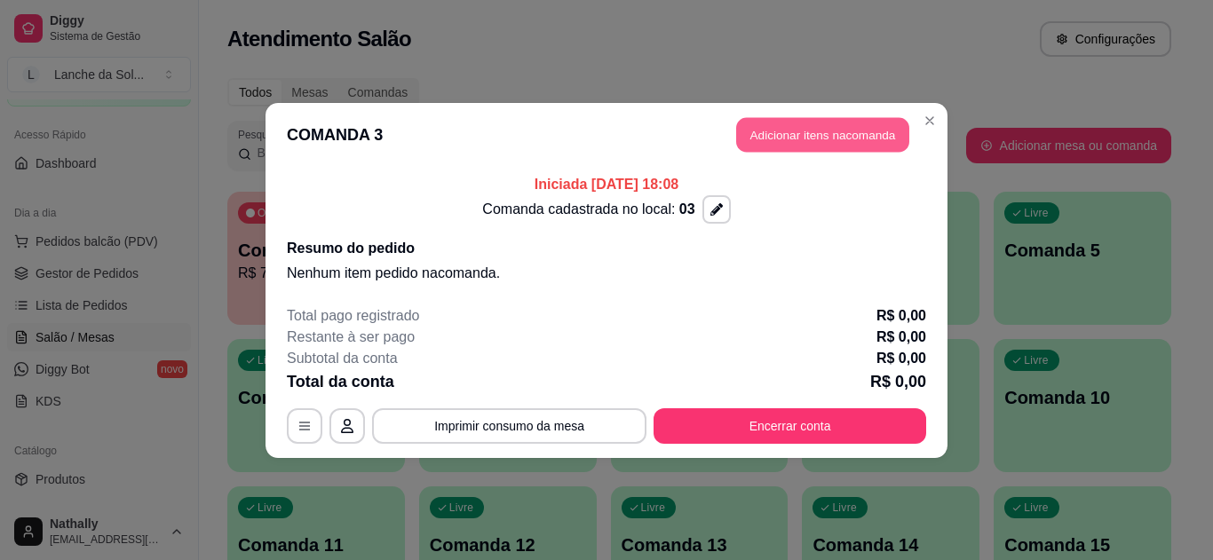
click at [832, 138] on button "Adicionar itens na comanda" at bounding box center [822, 134] width 173 height 35
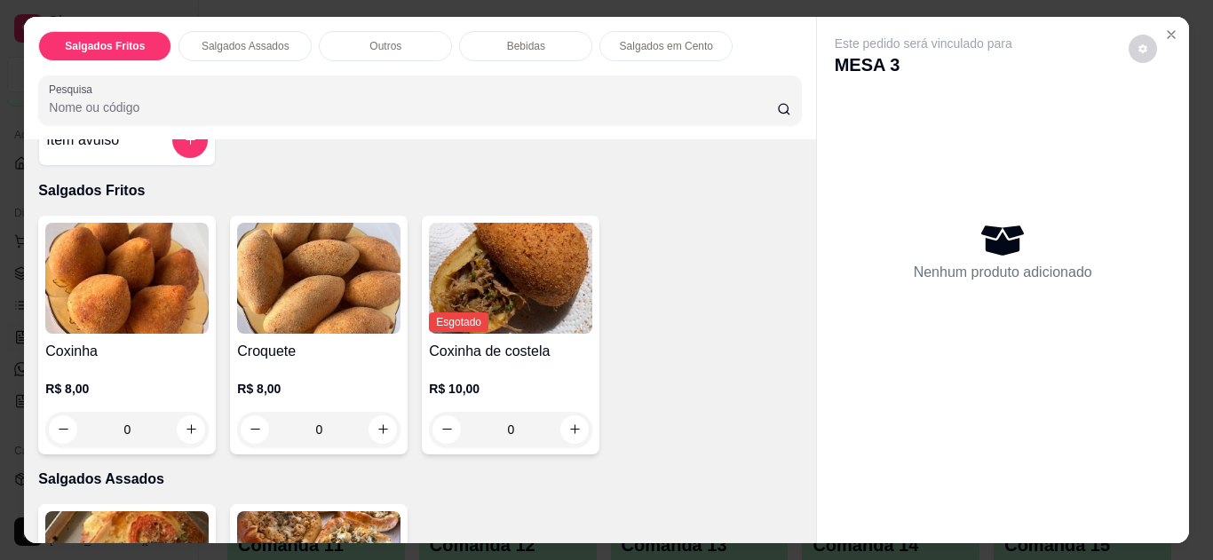
scroll to position [44, 0]
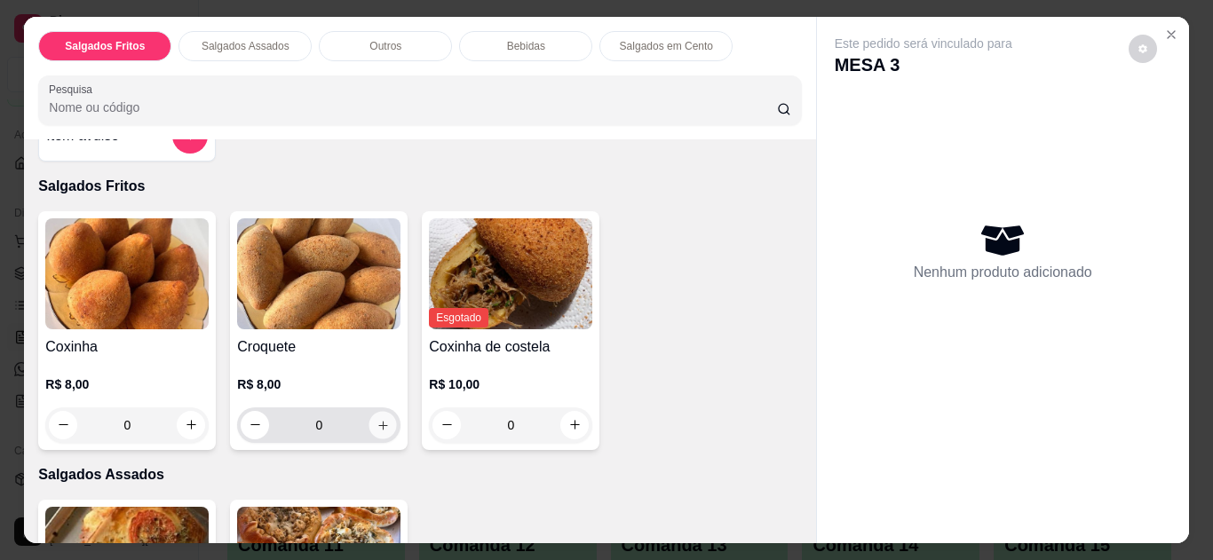
click at [376, 419] on icon "increase-product-quantity" at bounding box center [382, 425] width 13 height 13
type input "1"
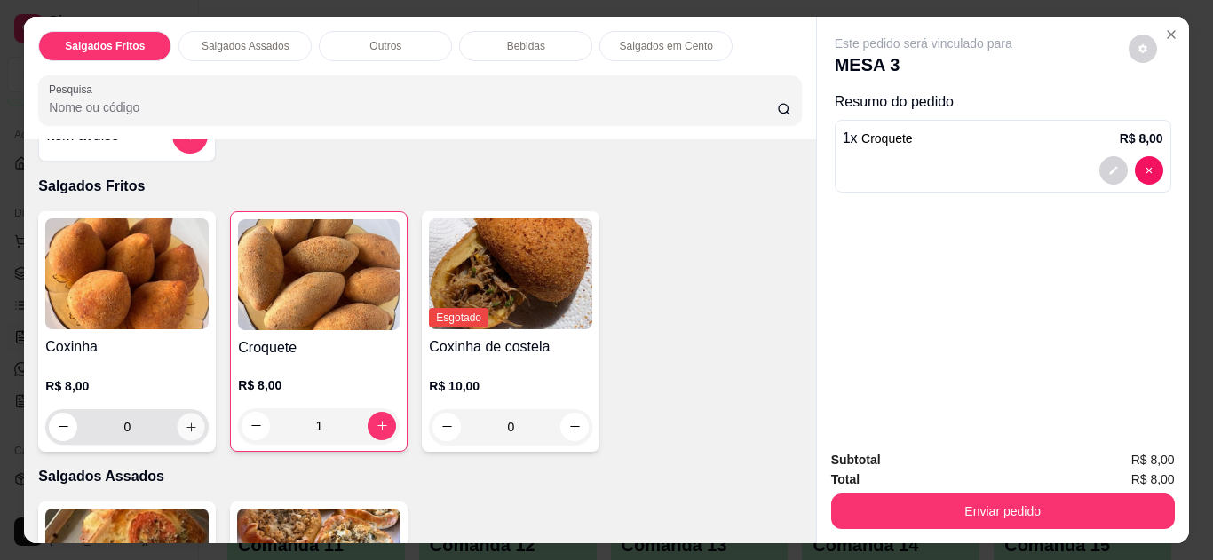
click at [185, 421] on icon "increase-product-quantity" at bounding box center [191, 427] width 13 height 13
type input "1"
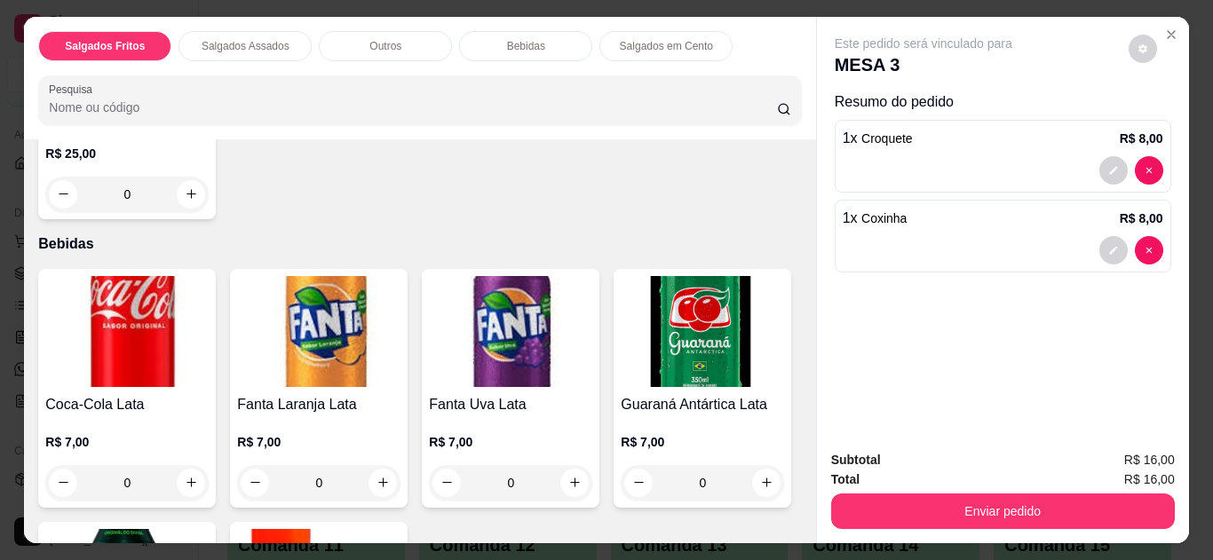
scroll to position [926, 0]
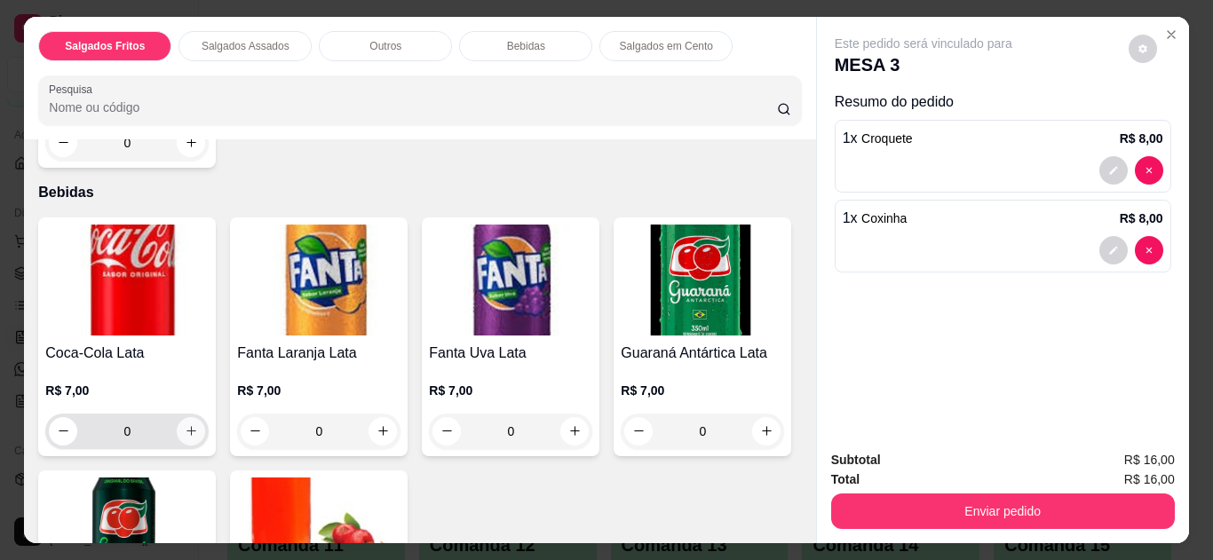
click at [185, 424] on icon "increase-product-quantity" at bounding box center [191, 430] width 13 height 13
type input "1"
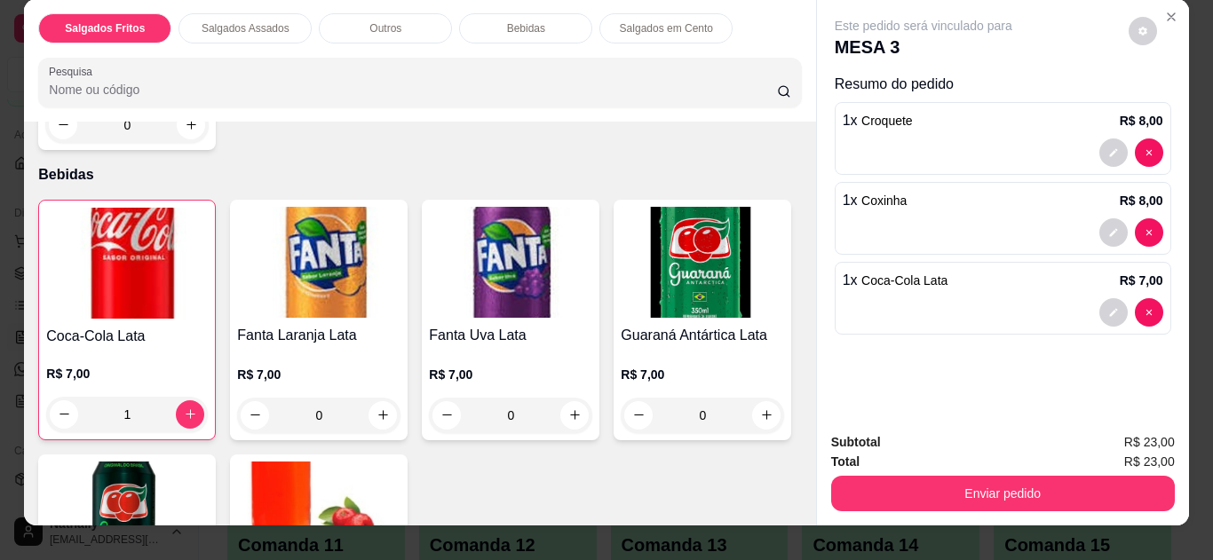
scroll to position [33, 0]
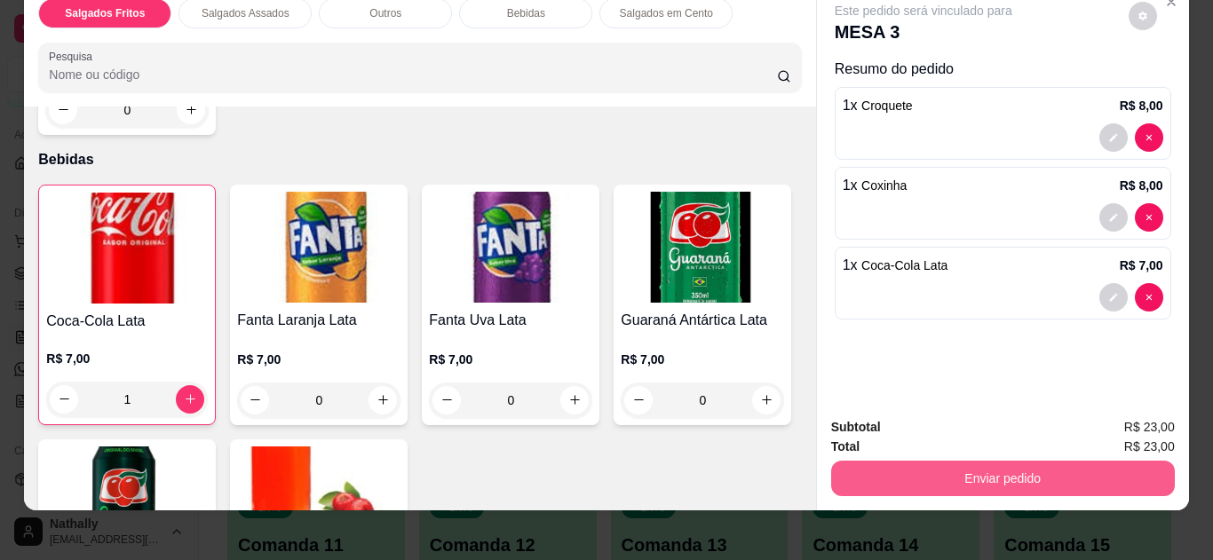
click at [997, 465] on button "Enviar pedido" at bounding box center [1003, 479] width 344 height 36
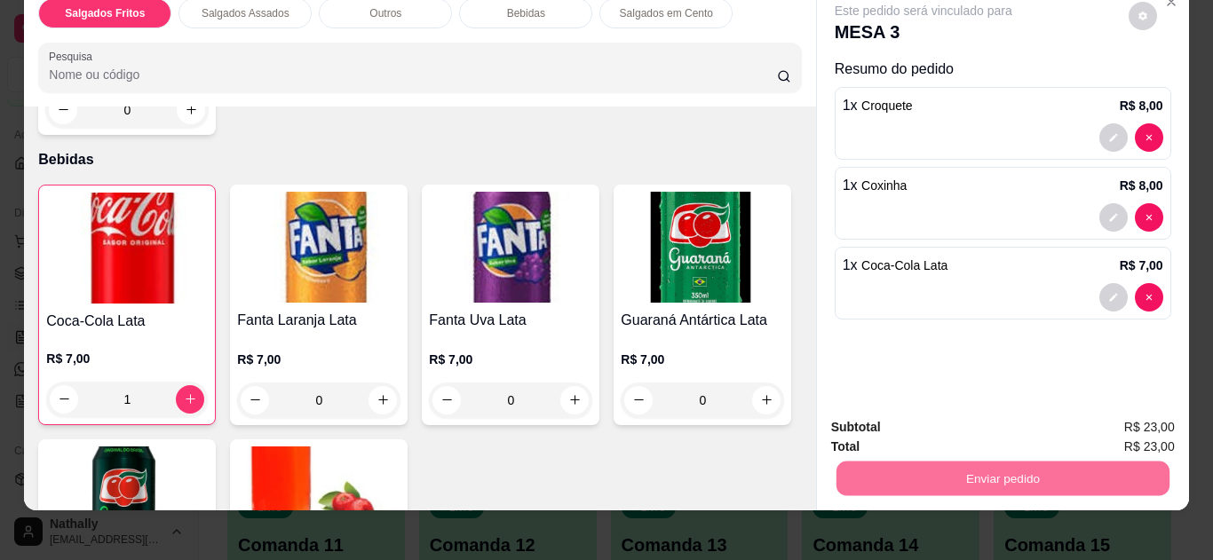
click at [1007, 424] on button "Não registrar e enviar pedido" at bounding box center [943, 428] width 179 height 33
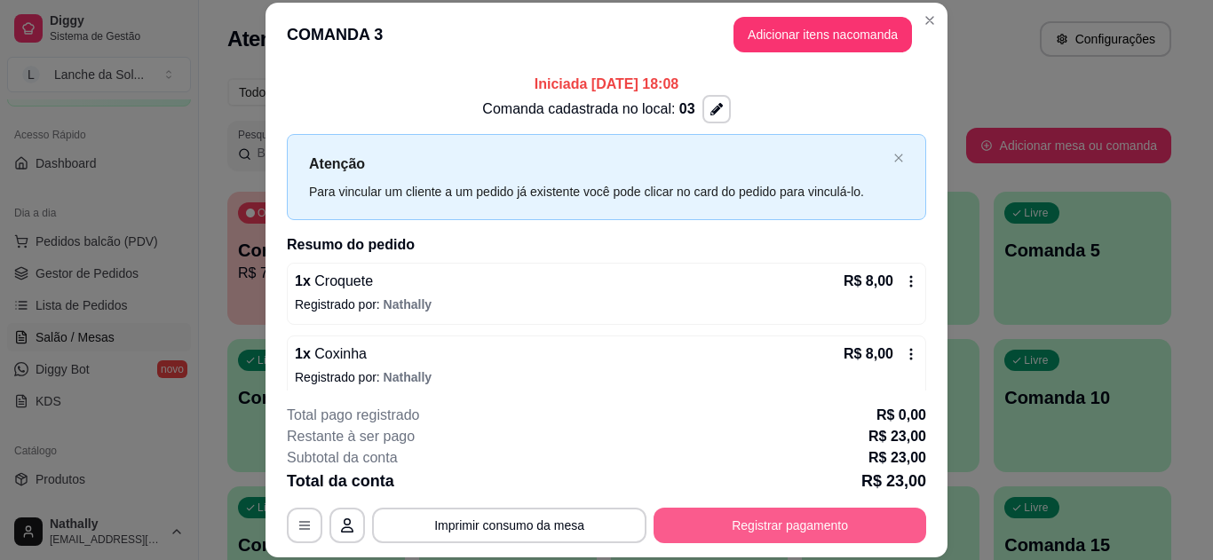
click at [747, 520] on button "Registrar pagamento" at bounding box center [790, 526] width 273 height 36
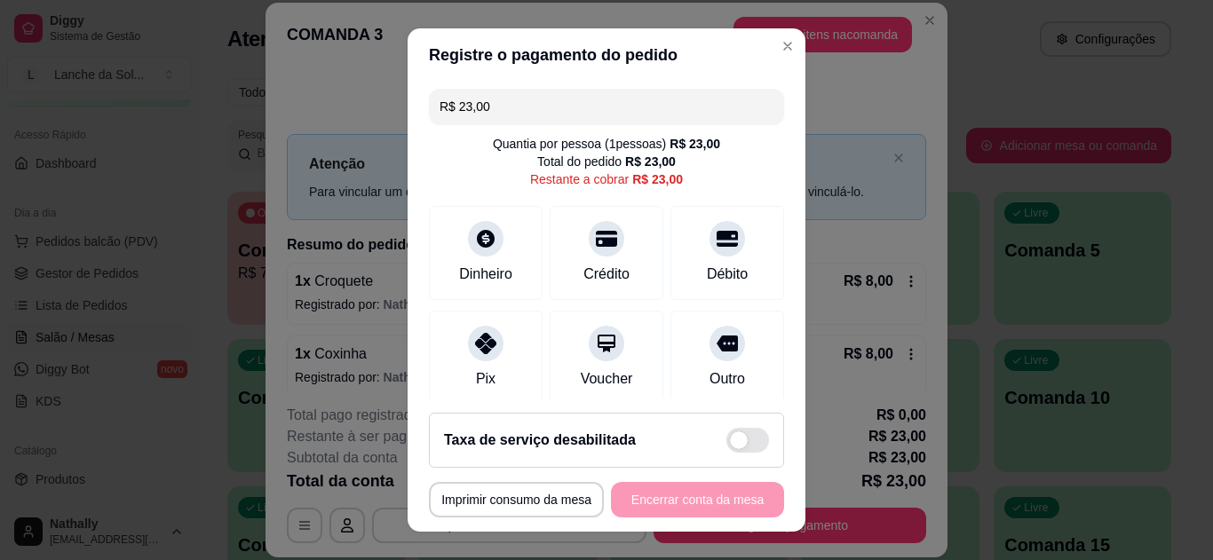
click at [475, 340] on icon at bounding box center [485, 343] width 21 height 21
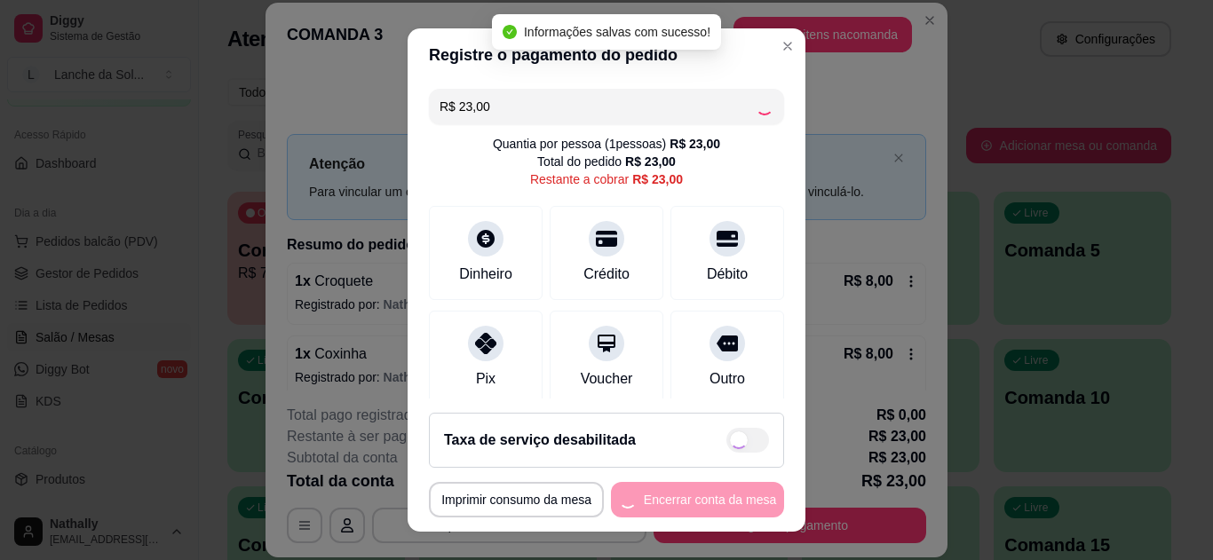
type input "R$ 0,00"
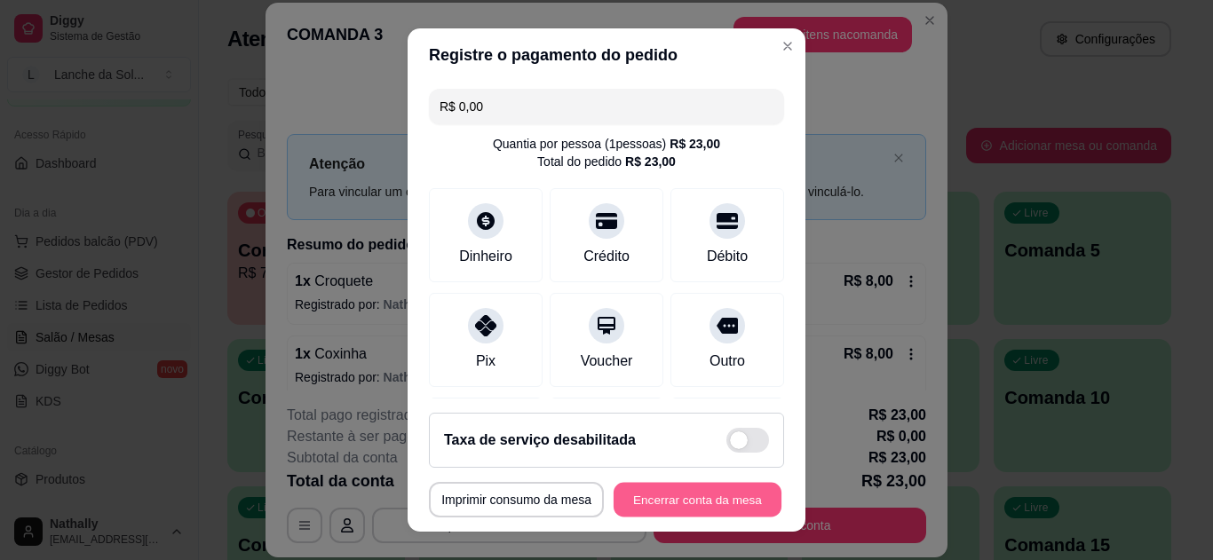
click at [667, 499] on button "Encerrar conta da mesa" at bounding box center [698, 500] width 168 height 35
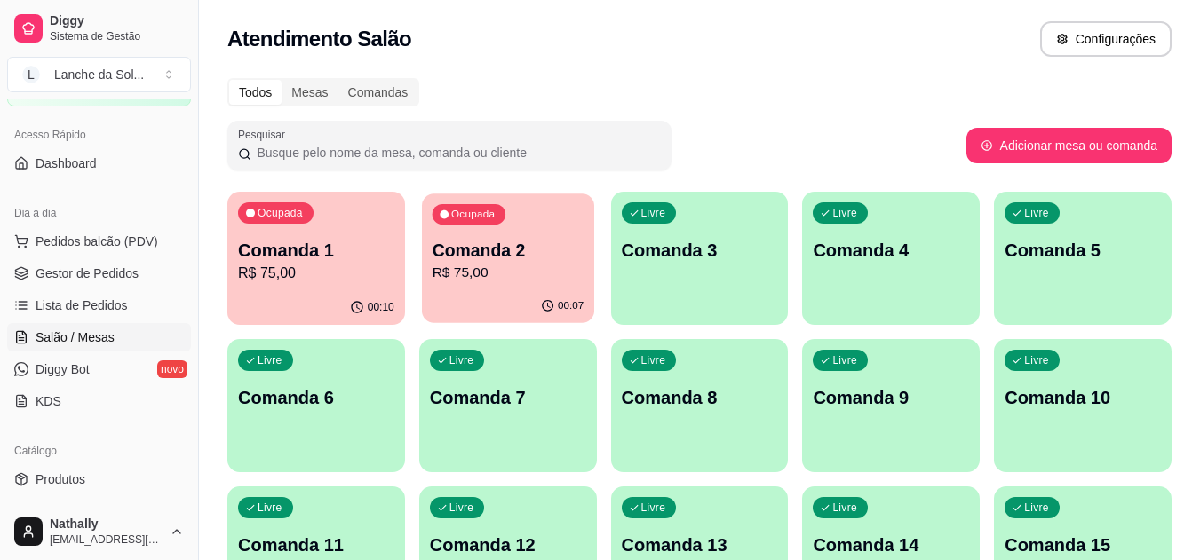
click at [485, 260] on p "Comanda 2" at bounding box center [508, 251] width 152 height 24
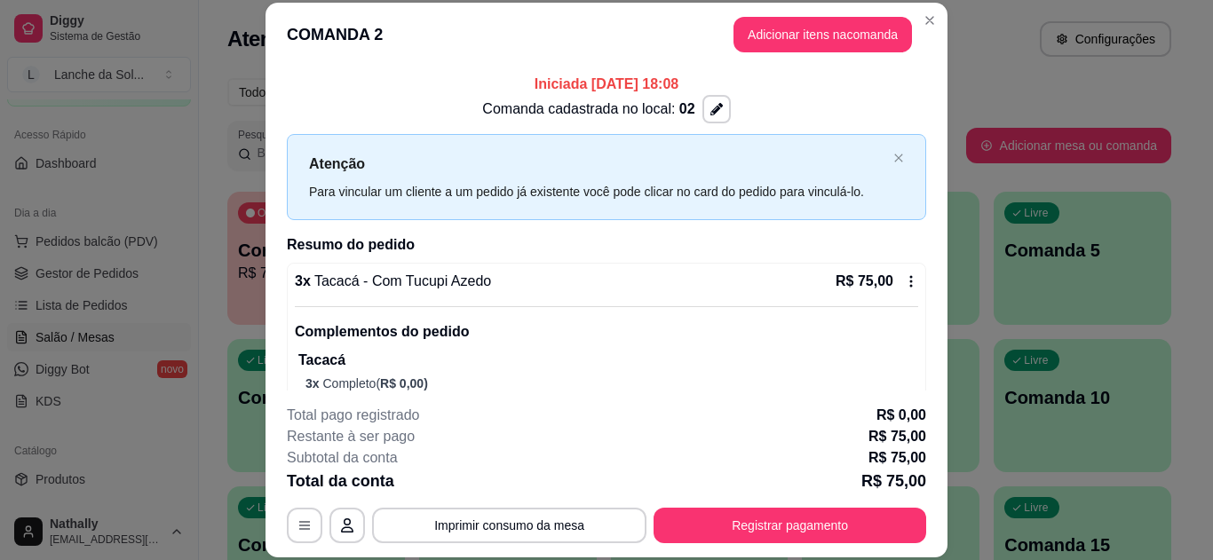
scroll to position [42, 0]
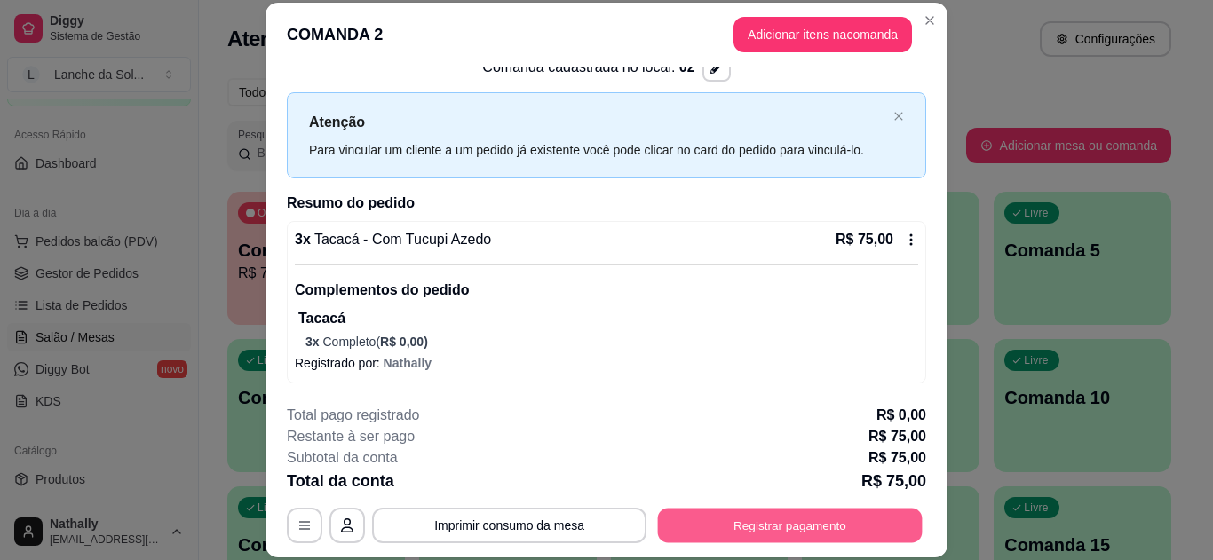
click at [780, 526] on button "Registrar pagamento" at bounding box center [790, 525] width 265 height 35
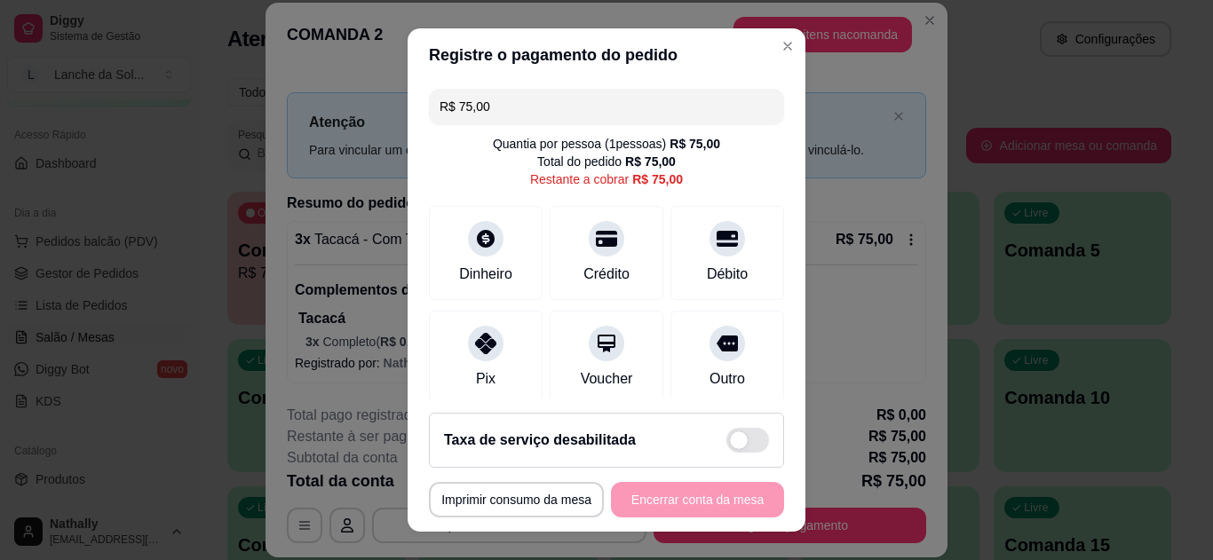
click at [475, 346] on icon at bounding box center [485, 343] width 21 height 21
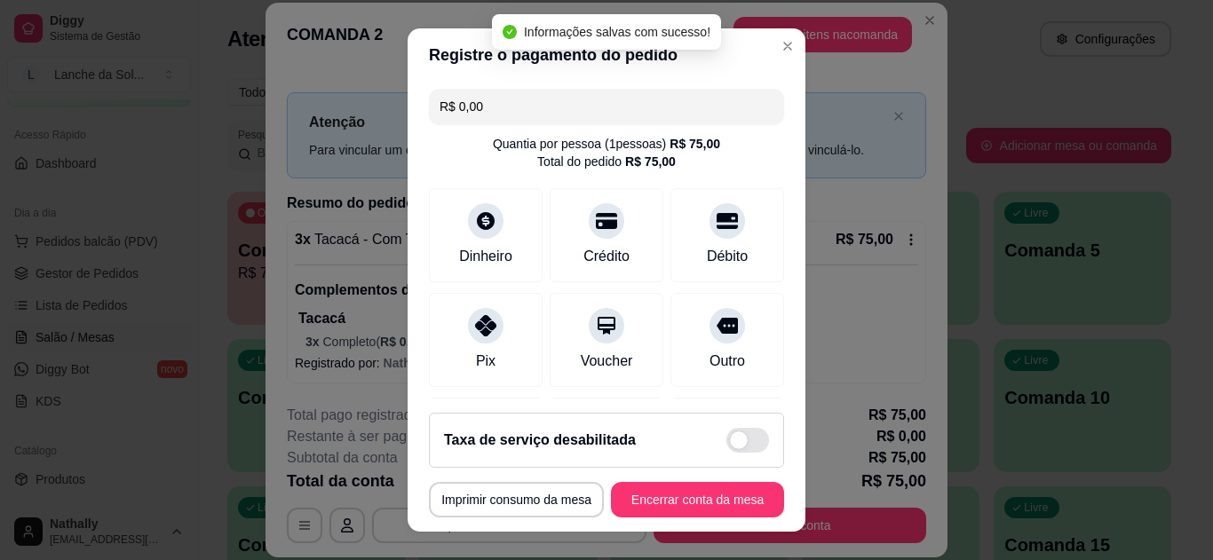
type input "R$ 0,00"
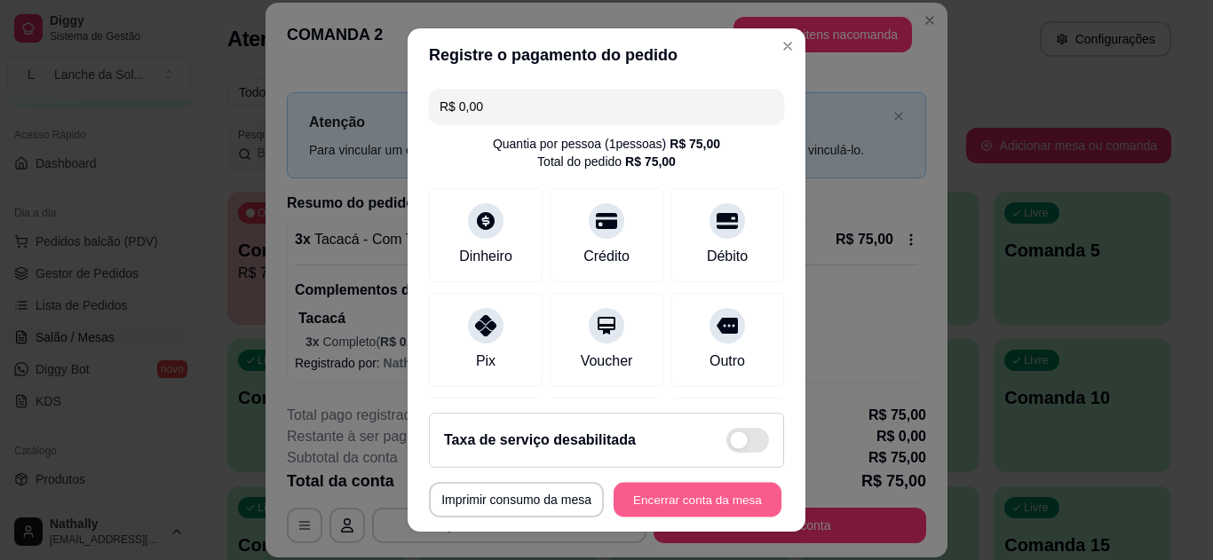
click at [701, 494] on button "Encerrar conta da mesa" at bounding box center [698, 500] width 168 height 35
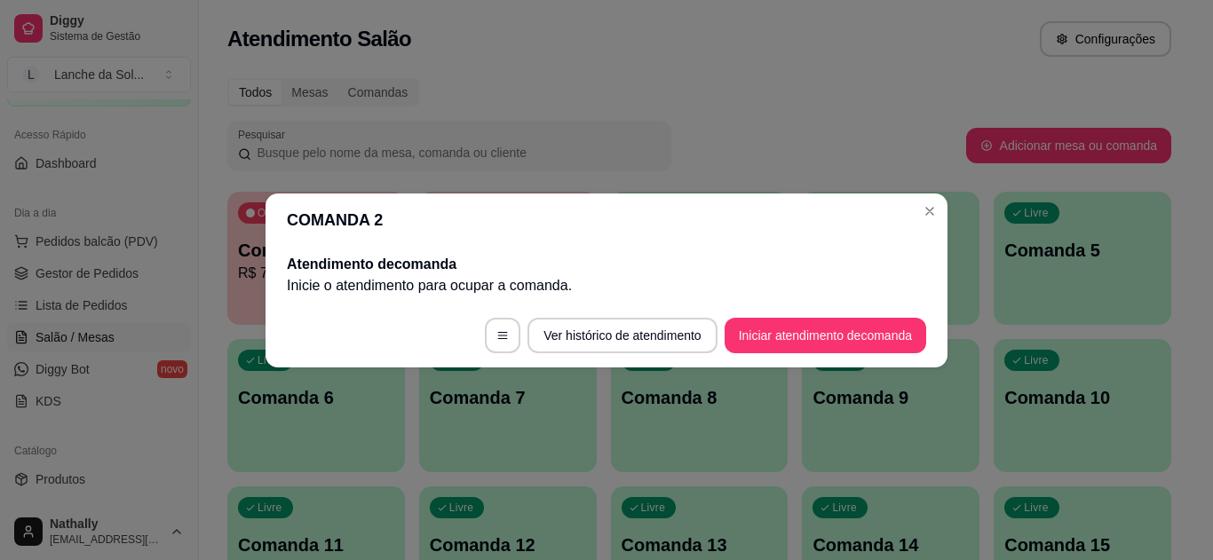
scroll to position [0, 0]
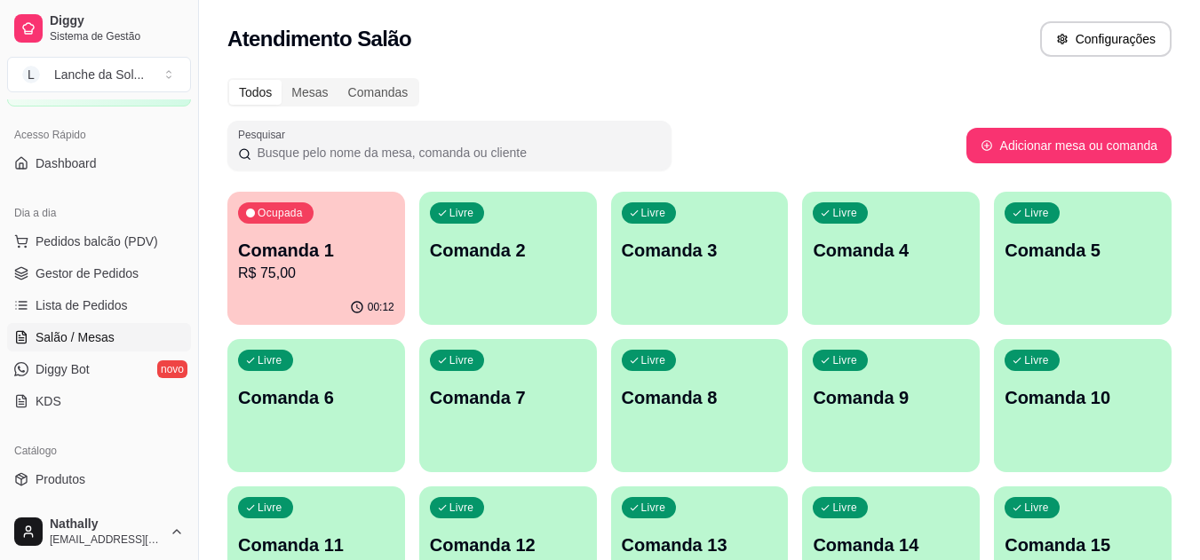
click at [86, 267] on span "Gestor de Pedidos" at bounding box center [87, 274] width 103 height 18
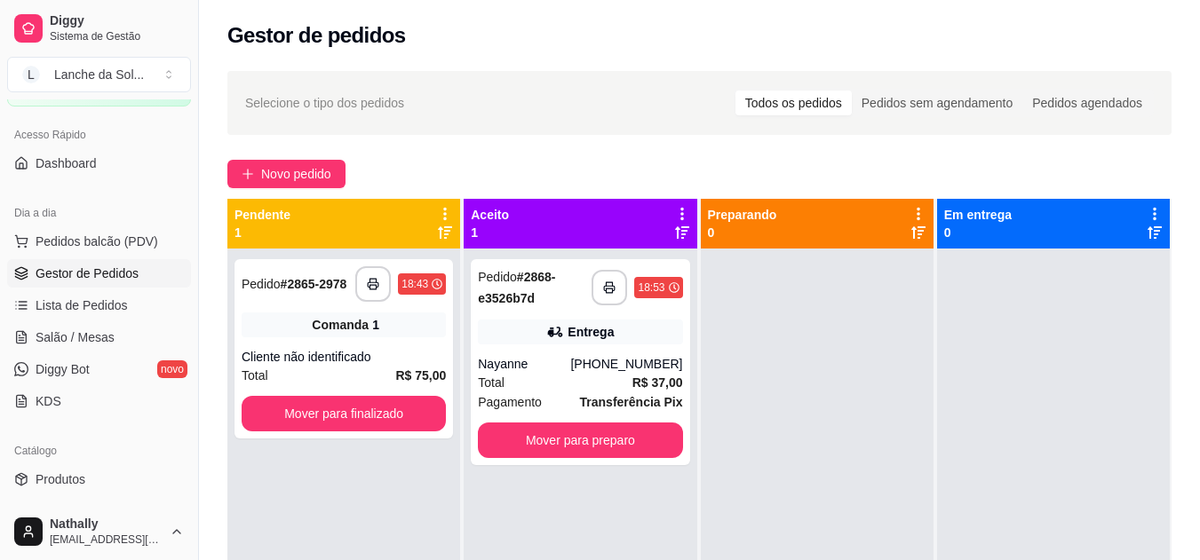
click at [528, 321] on div "Entrega" at bounding box center [580, 332] width 204 height 25
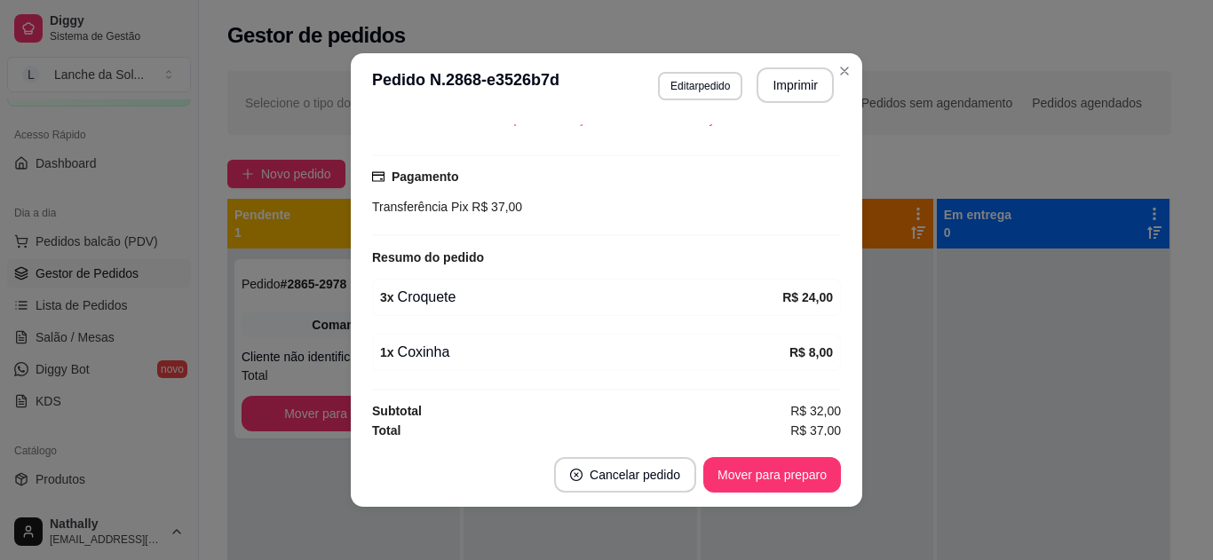
scroll to position [433, 0]
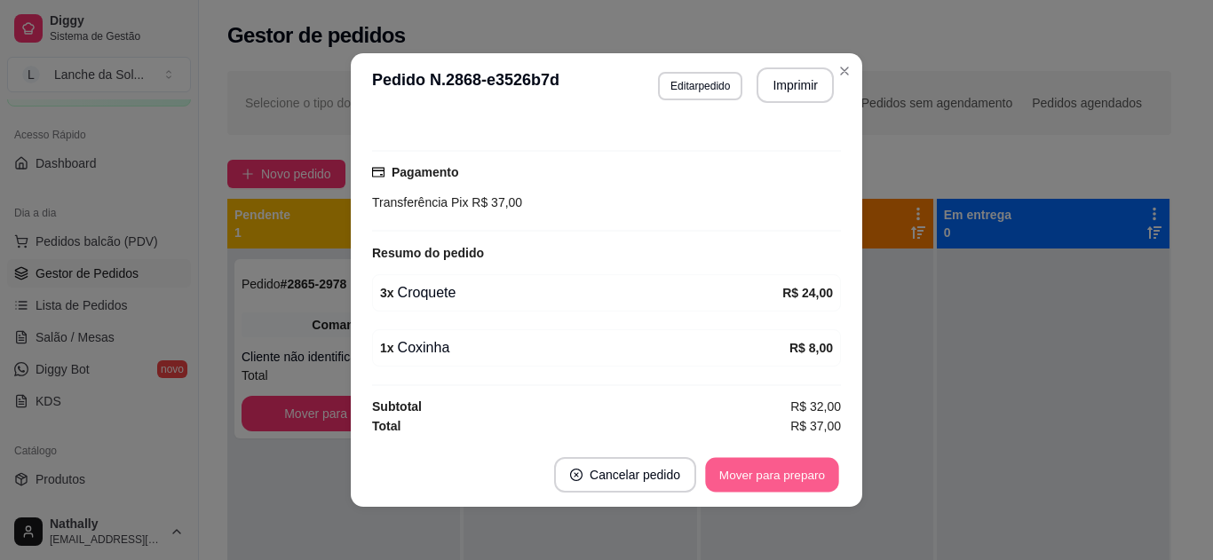
click at [741, 471] on button "Mover para preparo" at bounding box center [771, 475] width 133 height 35
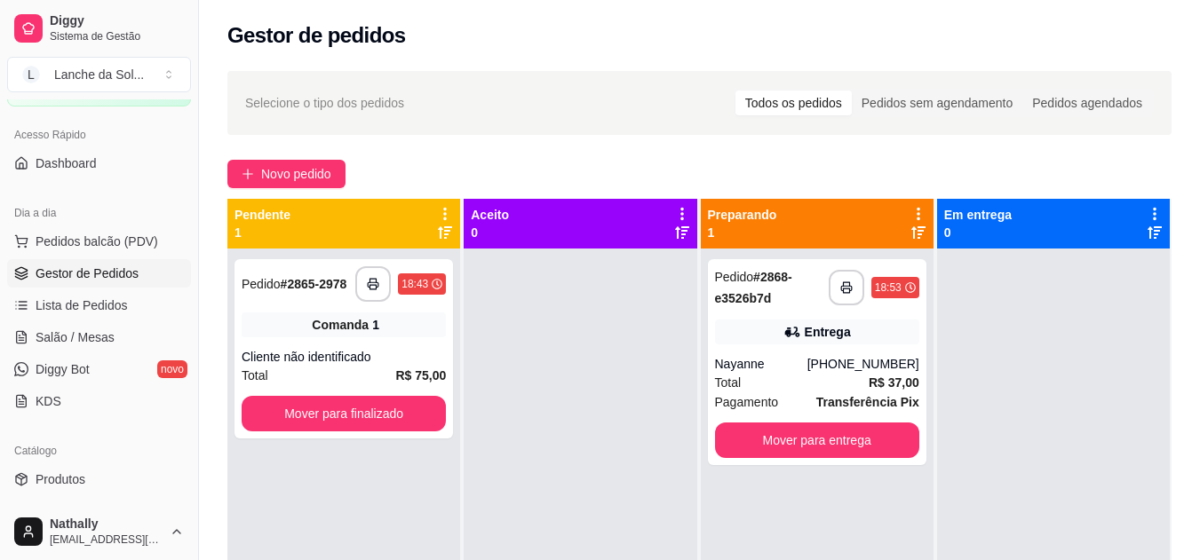
click at [749, 310] on div "**********" at bounding box center [817, 362] width 218 height 206
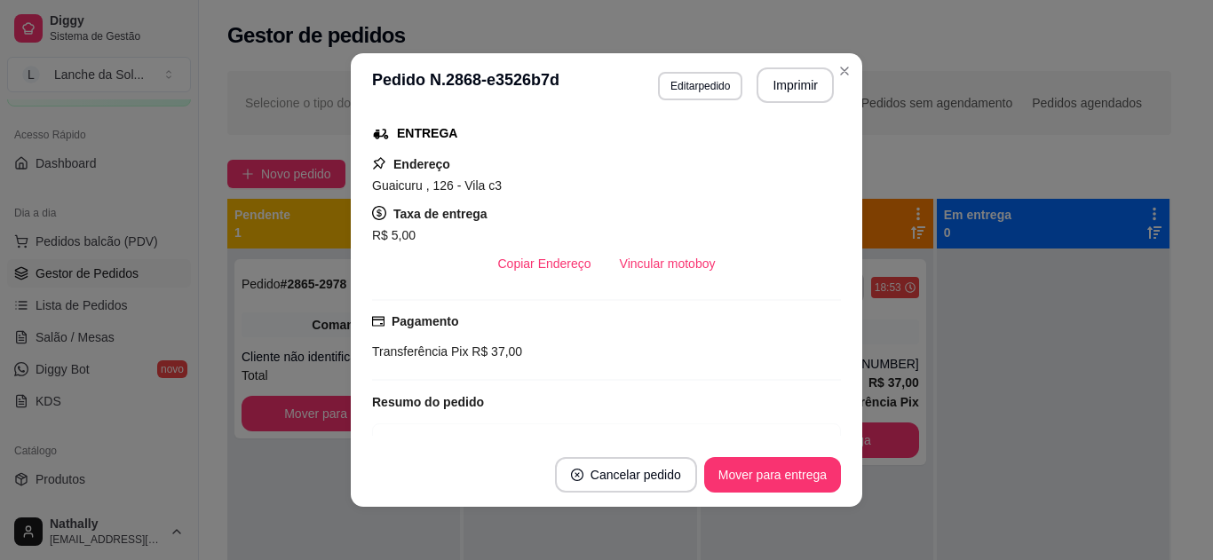
scroll to position [210, 0]
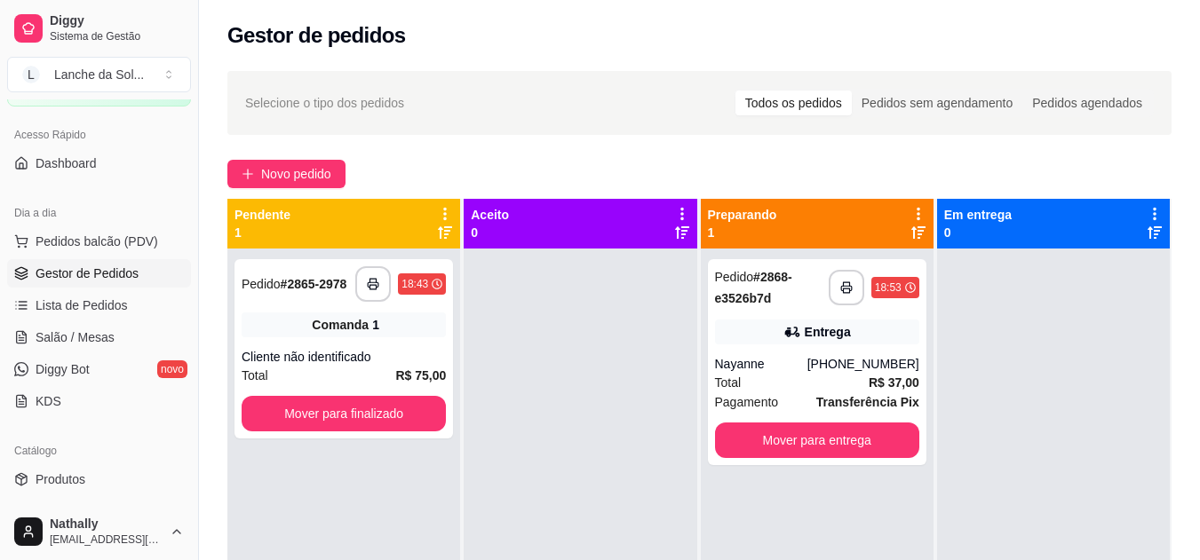
click at [83, 337] on span "Salão / Mesas" at bounding box center [75, 338] width 79 height 18
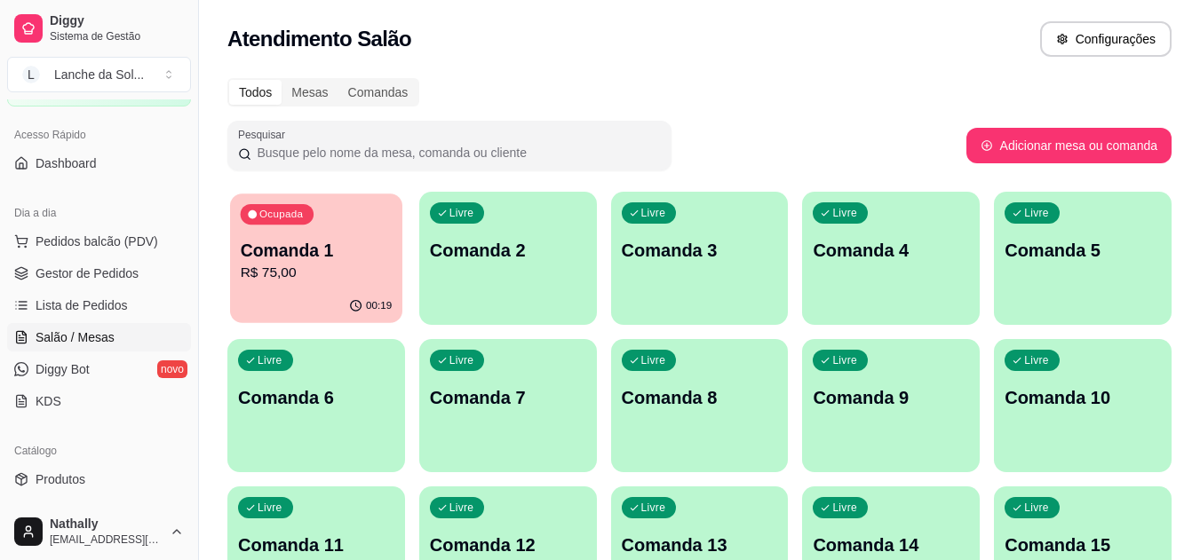
click at [314, 255] on p "Comanda 1" at bounding box center [317, 251] width 152 height 24
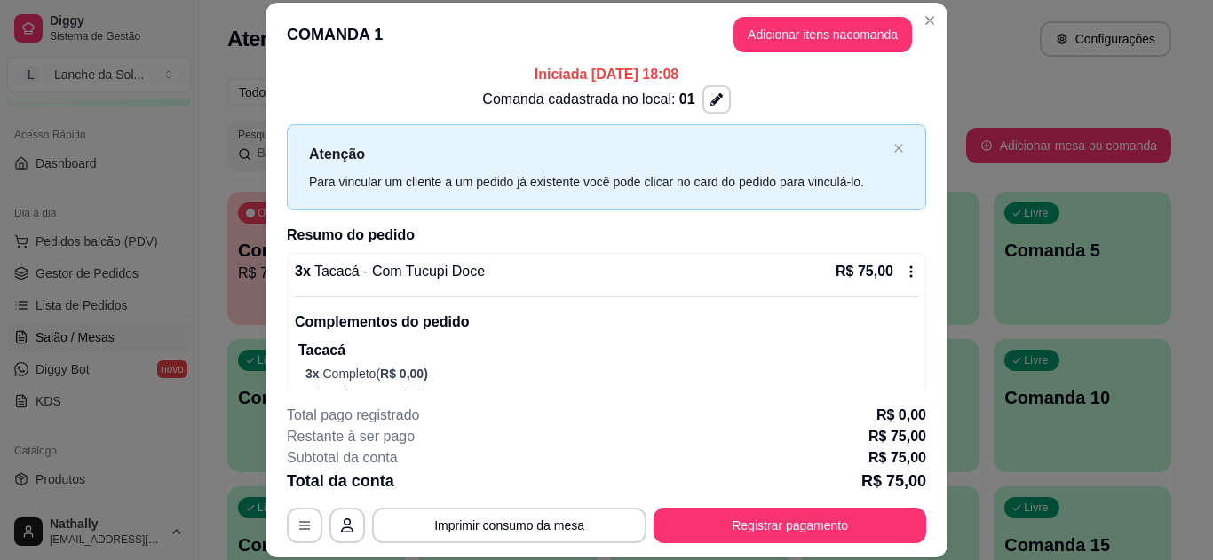
scroll to position [42, 0]
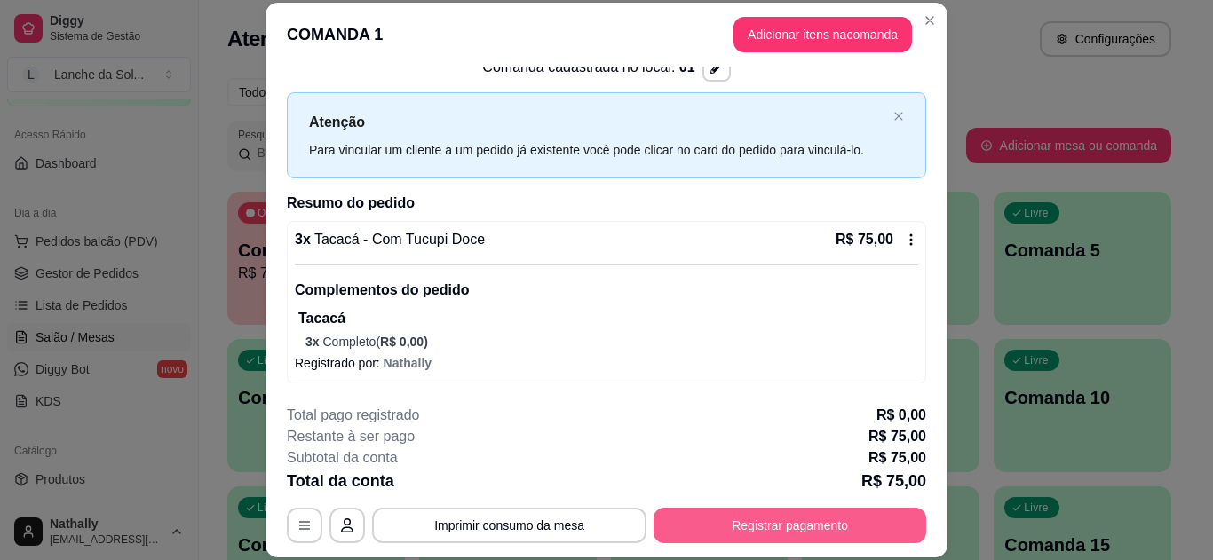
click at [796, 519] on button "Registrar pagamento" at bounding box center [790, 526] width 273 height 36
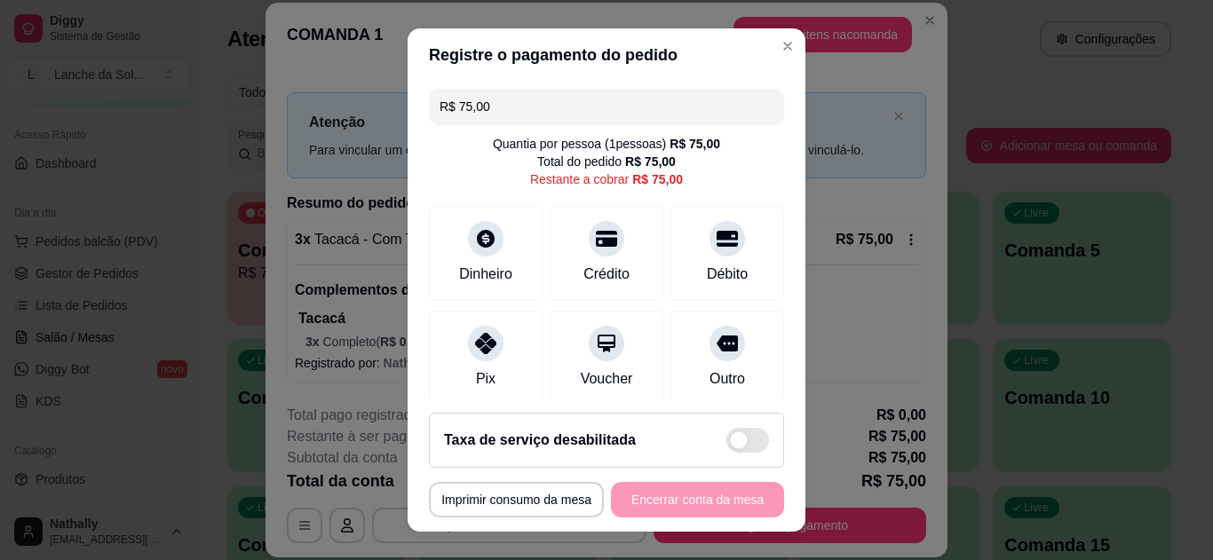
click at [477, 241] on icon at bounding box center [486, 239] width 18 height 18
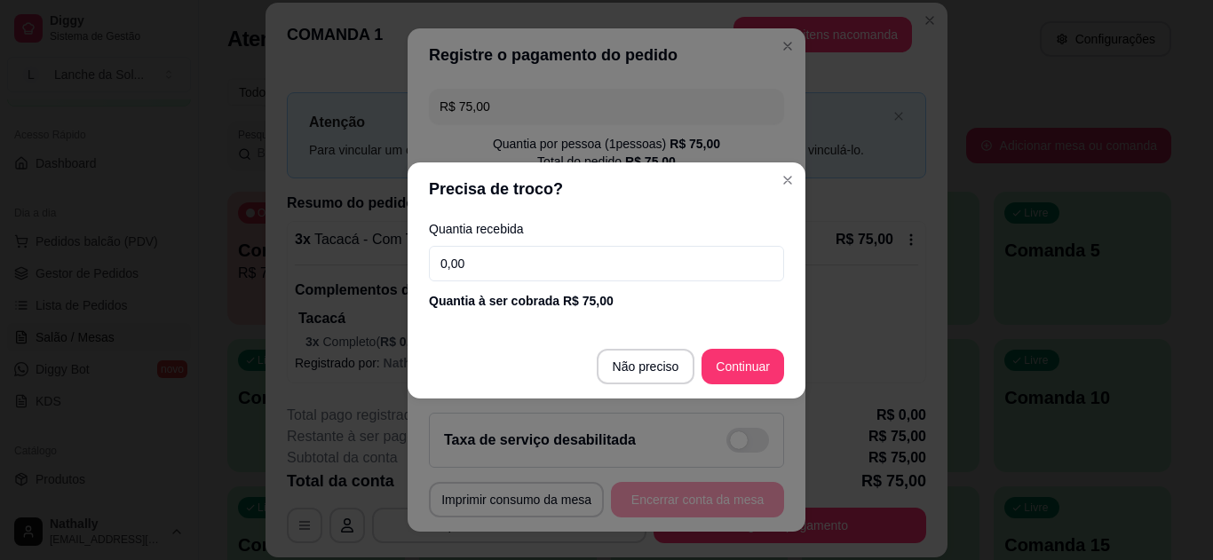
drag, startPoint x: 469, startPoint y: 259, endPoint x: 419, endPoint y: 261, distance: 49.8
click at [419, 261] on div "Quantia recebida 0,00 Quantia à ser cobrada R$ 75,00" at bounding box center [607, 266] width 398 height 101
type input "50,00"
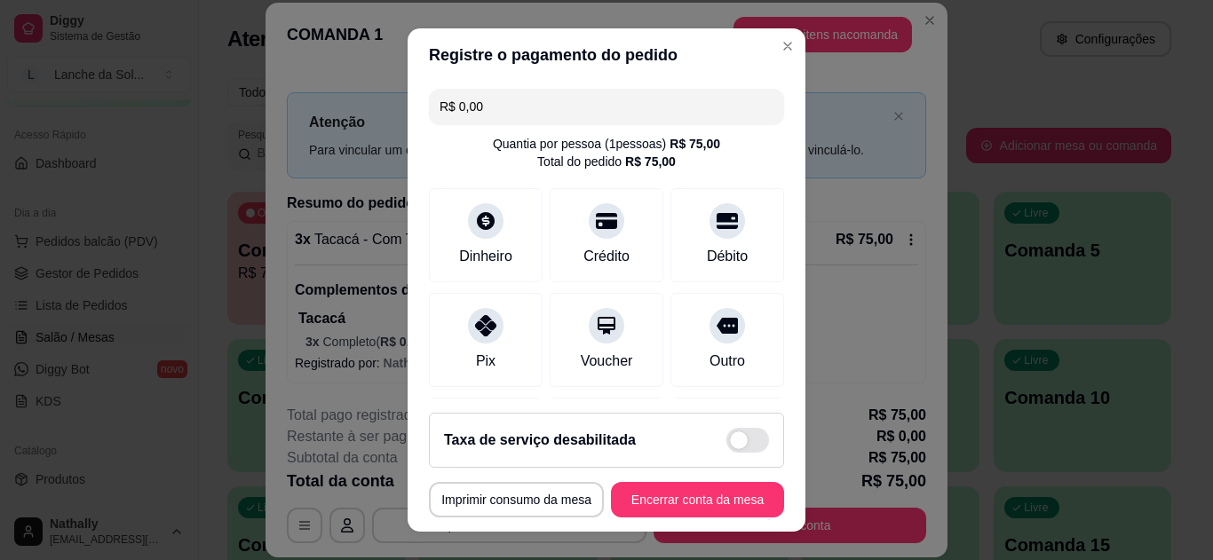
click at [475, 319] on icon at bounding box center [485, 325] width 21 height 21
drag, startPoint x: 487, startPoint y: 103, endPoint x: 453, endPoint y: 102, distance: 33.8
click at [453, 102] on input "R$ 0,00" at bounding box center [607, 107] width 334 height 36
type input "R$ 25,00"
click at [477, 218] on icon at bounding box center [486, 221] width 18 height 18
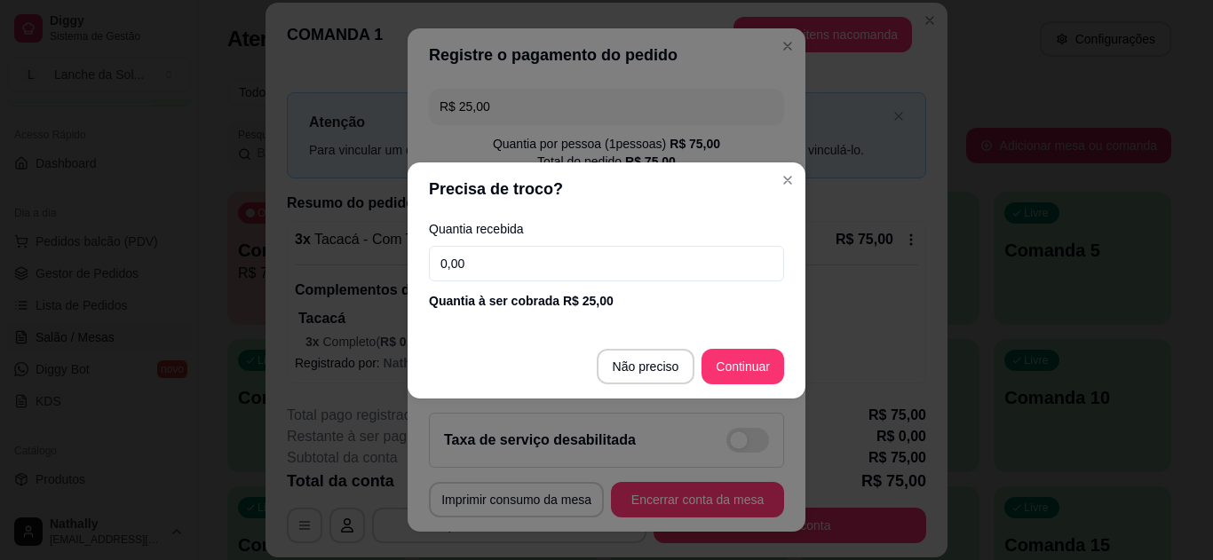
drag, startPoint x: 484, startPoint y: 262, endPoint x: 421, endPoint y: 265, distance: 63.1
click at [421, 265] on div "Quantia recebida 0,00 Quantia à ser cobrada R$ 25,00" at bounding box center [607, 266] width 398 height 101
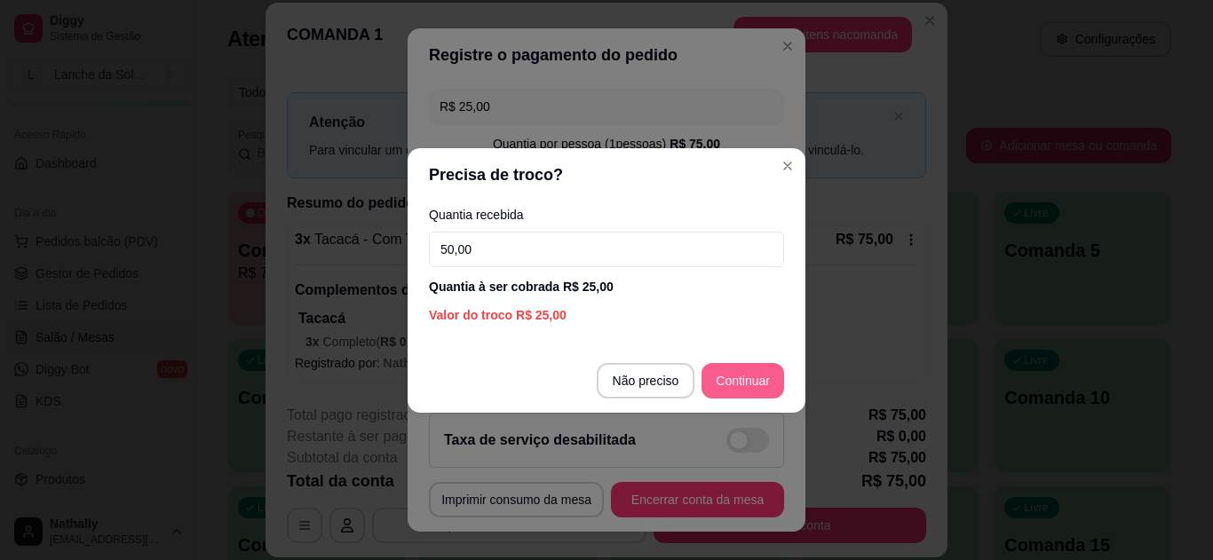
type input "50,00"
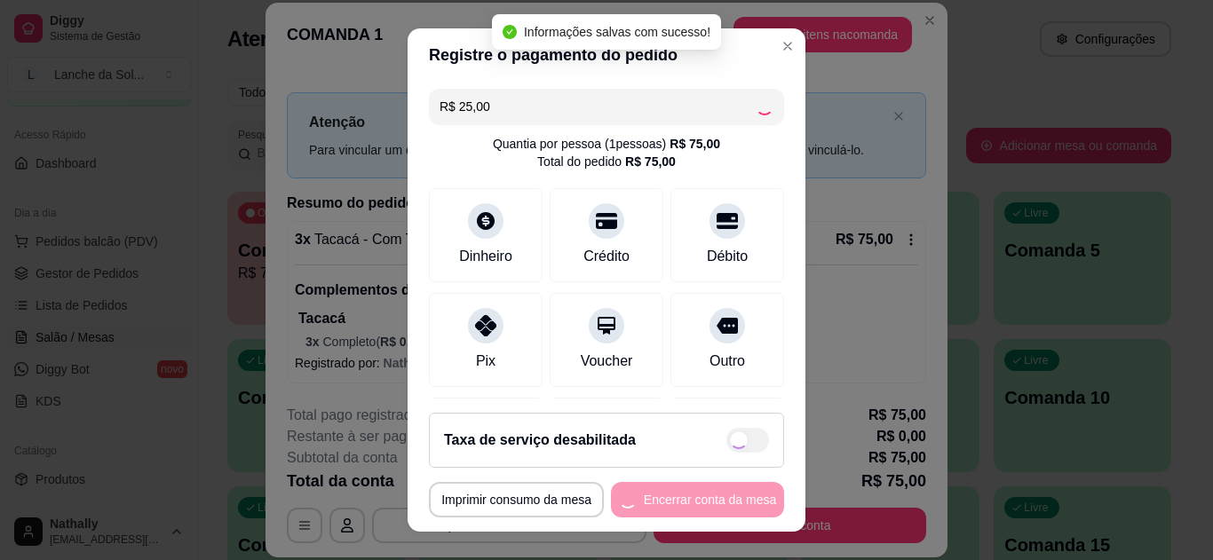
type input "-R$ 25,00"
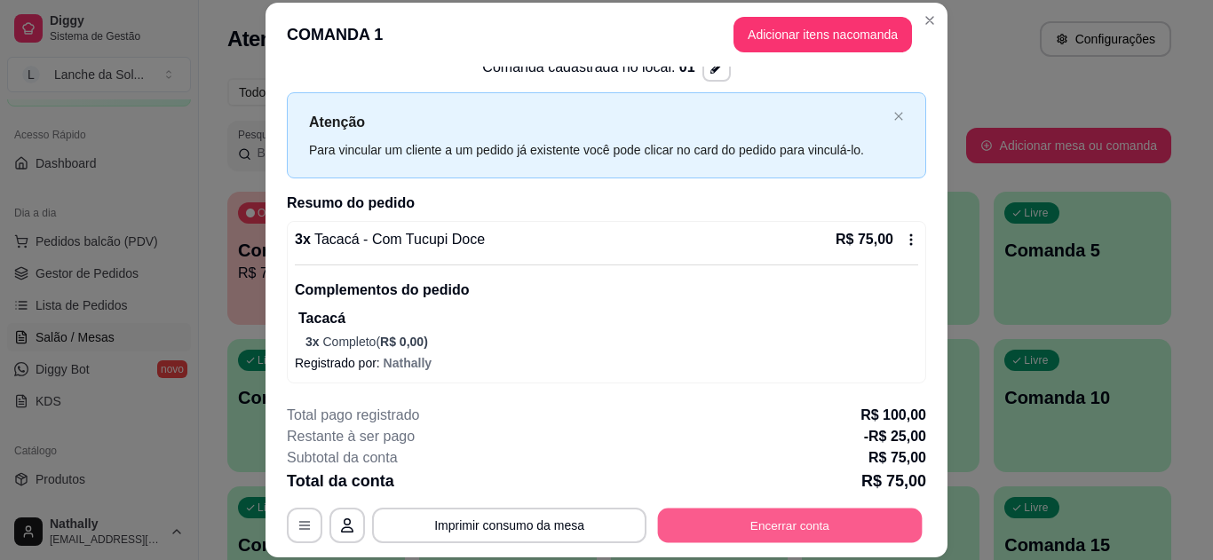
click at [786, 519] on button "Encerrar conta" at bounding box center [790, 525] width 265 height 35
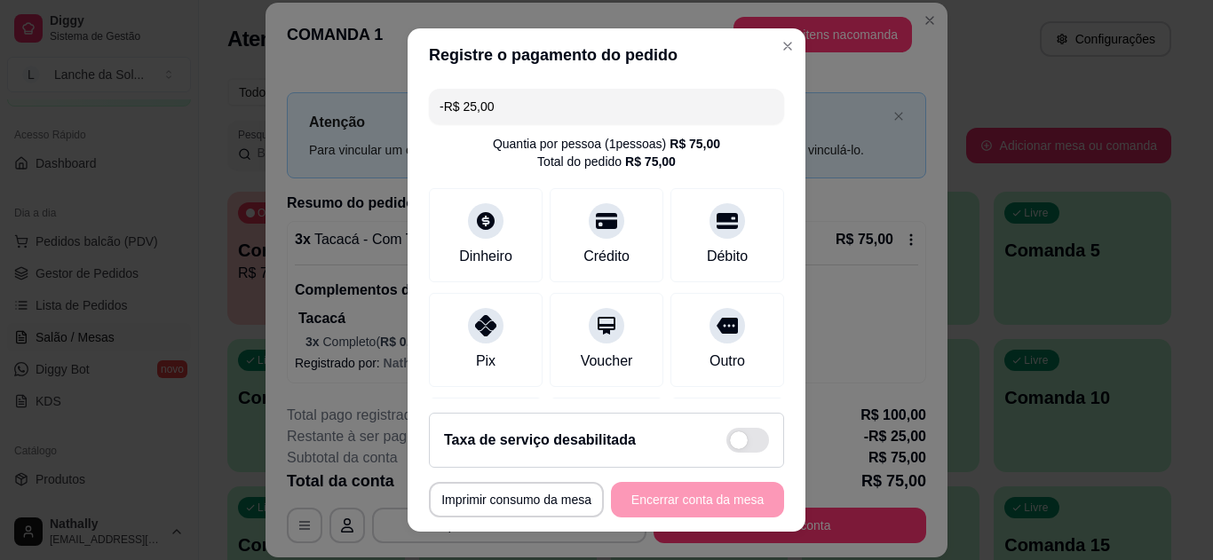
click at [477, 226] on icon at bounding box center [486, 221] width 18 height 18
click at [479, 233] on div at bounding box center [486, 221] width 36 height 36
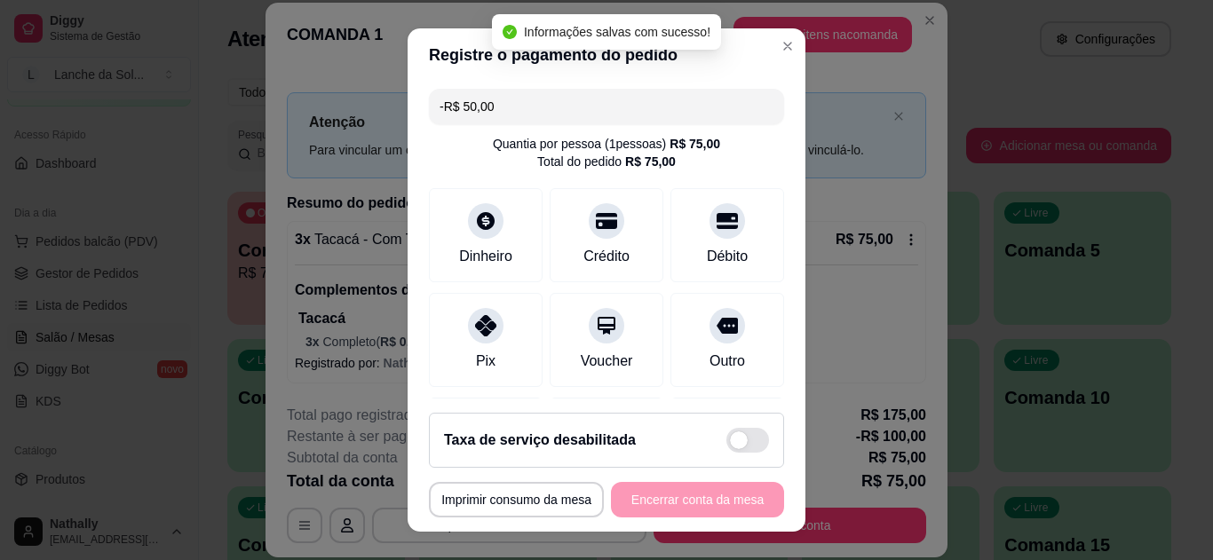
type input "-R$ 100,00"
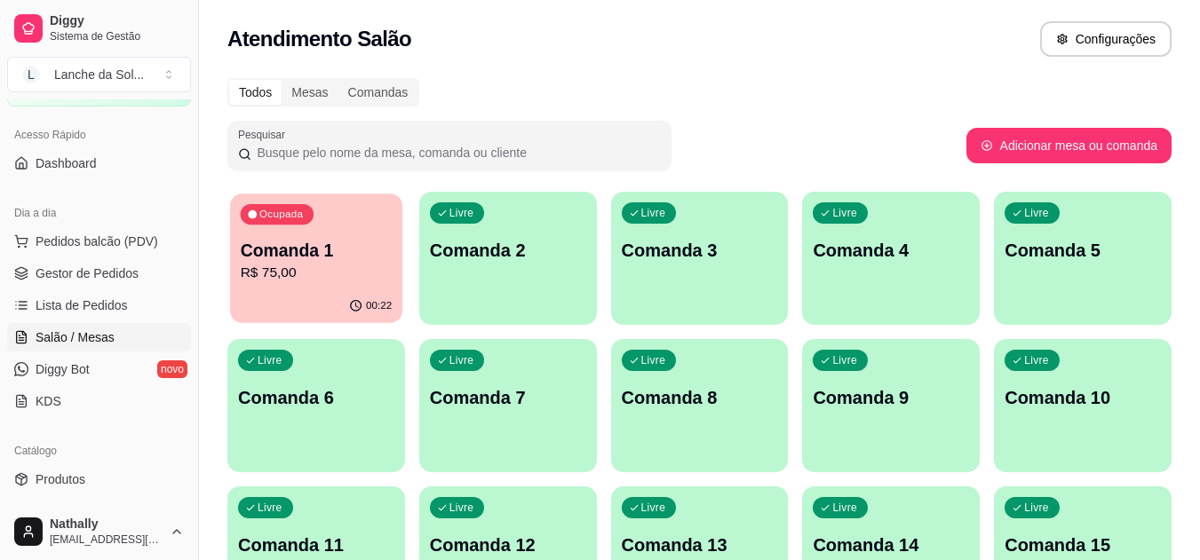
click at [330, 265] on p "R$ 75,00" at bounding box center [317, 273] width 152 height 20
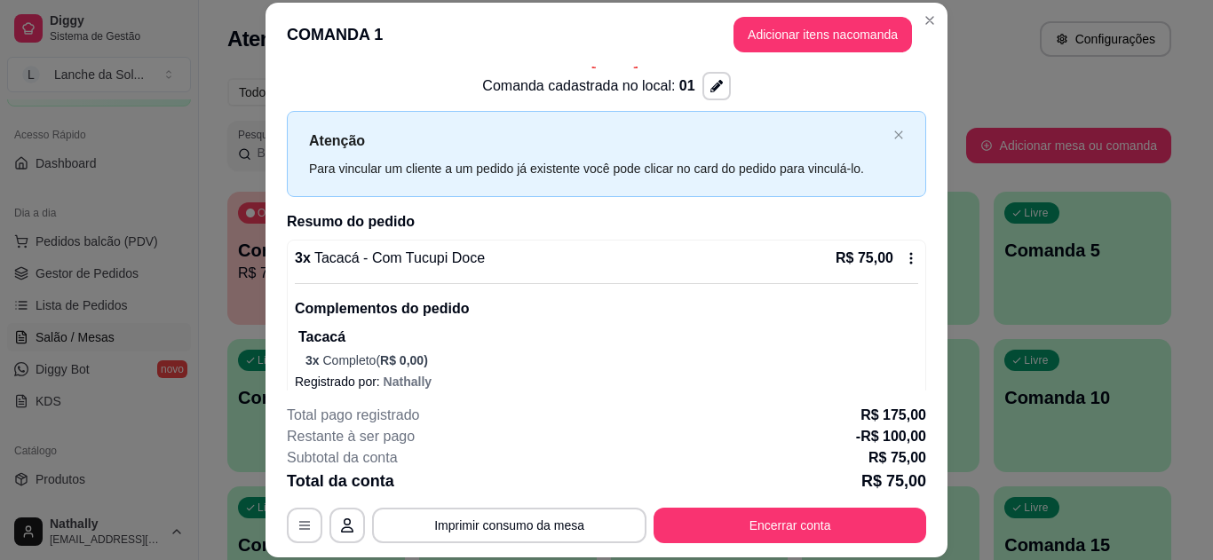
scroll to position [25, 0]
click at [297, 520] on icon "button" at bounding box center [304, 526] width 14 height 14
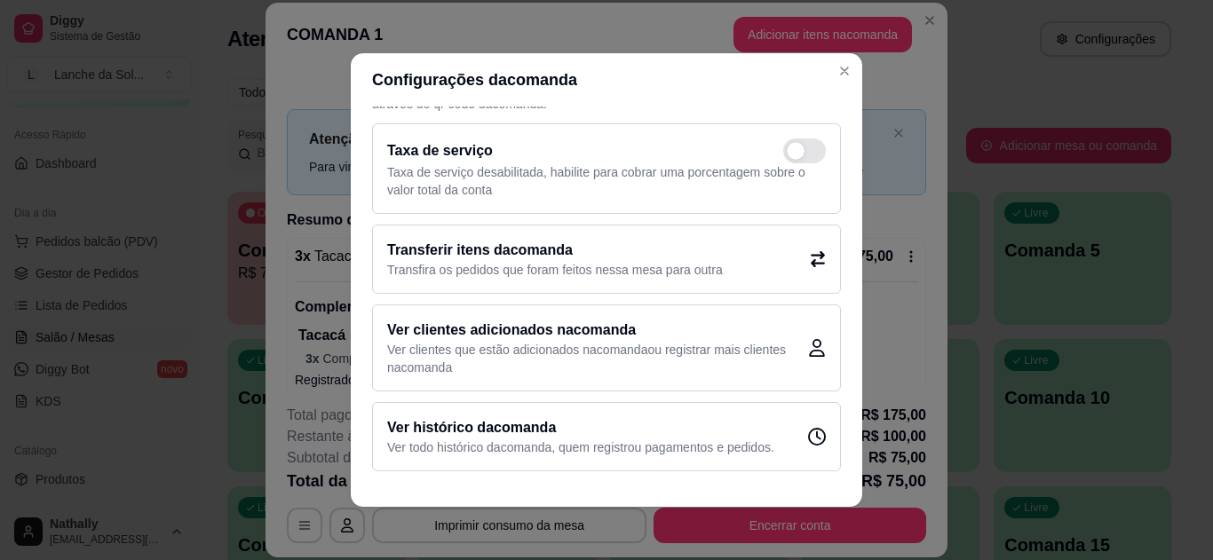
scroll to position [0, 0]
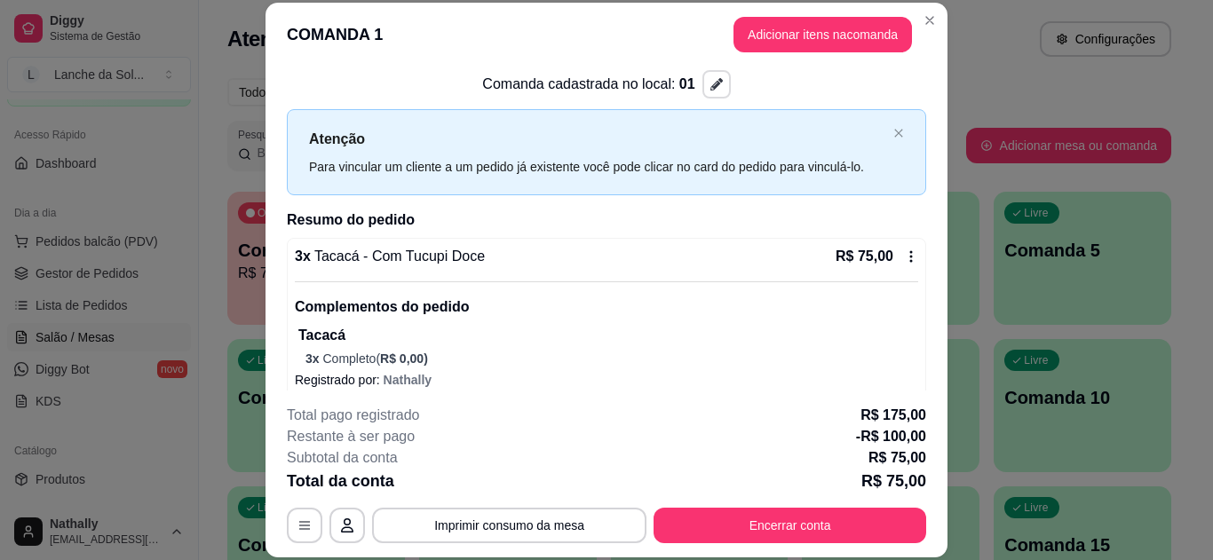
click at [710, 83] on icon "button" at bounding box center [716, 84] width 12 height 12
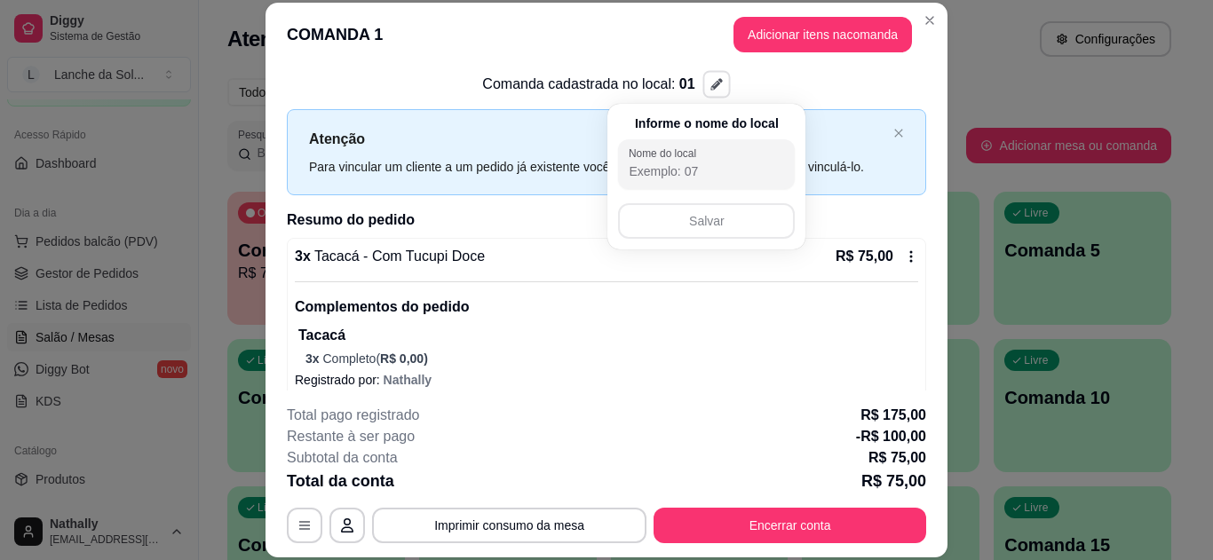
click at [841, 79] on div "Comanda cadastrada no local: 01" at bounding box center [606, 84] width 639 height 28
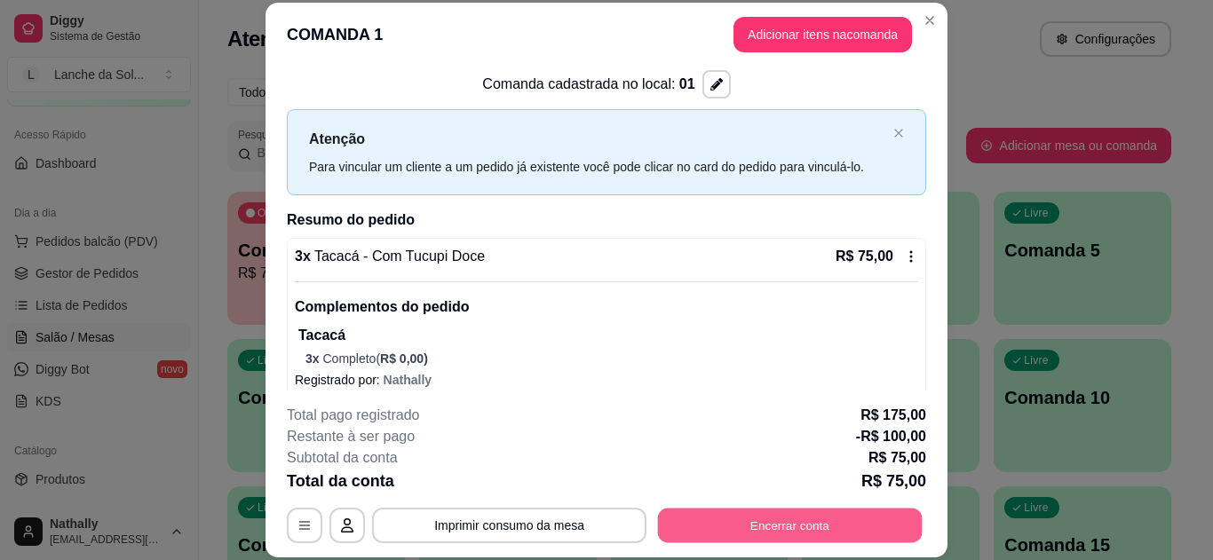
click at [823, 521] on button "Encerrar conta" at bounding box center [790, 525] width 265 height 35
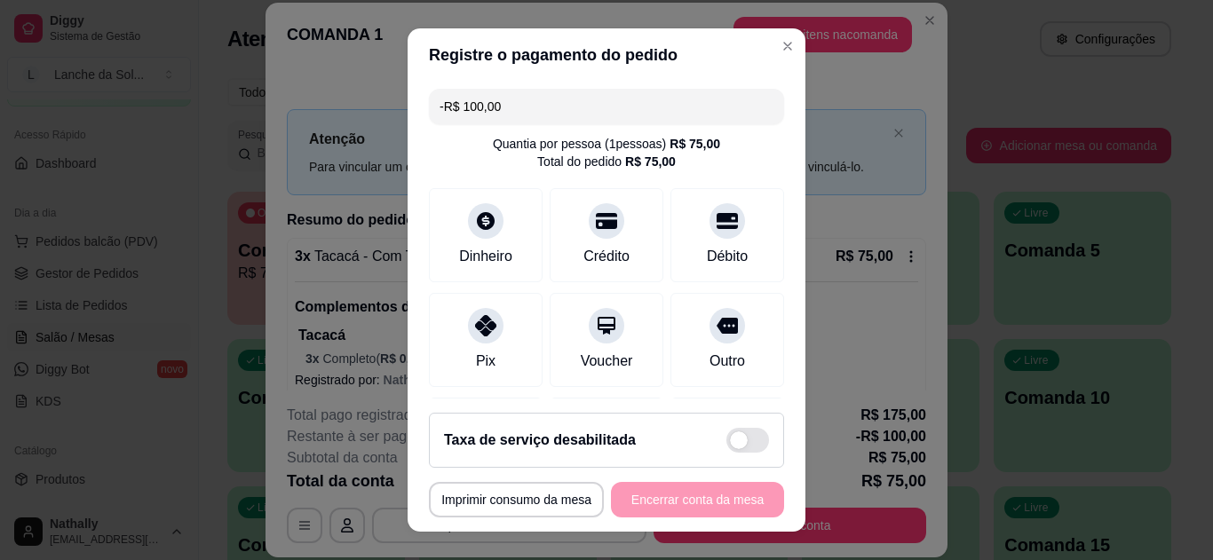
drag, startPoint x: 500, startPoint y: 107, endPoint x: 412, endPoint y: 104, distance: 87.9
click at [412, 104] on div "-R$ 100,00 Quantia por pessoa ( 1 pessoas) R$ 75,00 Total do pedido R$ 75,00 Di…" at bounding box center [607, 241] width 398 height 318
type input "R$ 75,00"
click at [473, 228] on div at bounding box center [486, 221] width 36 height 36
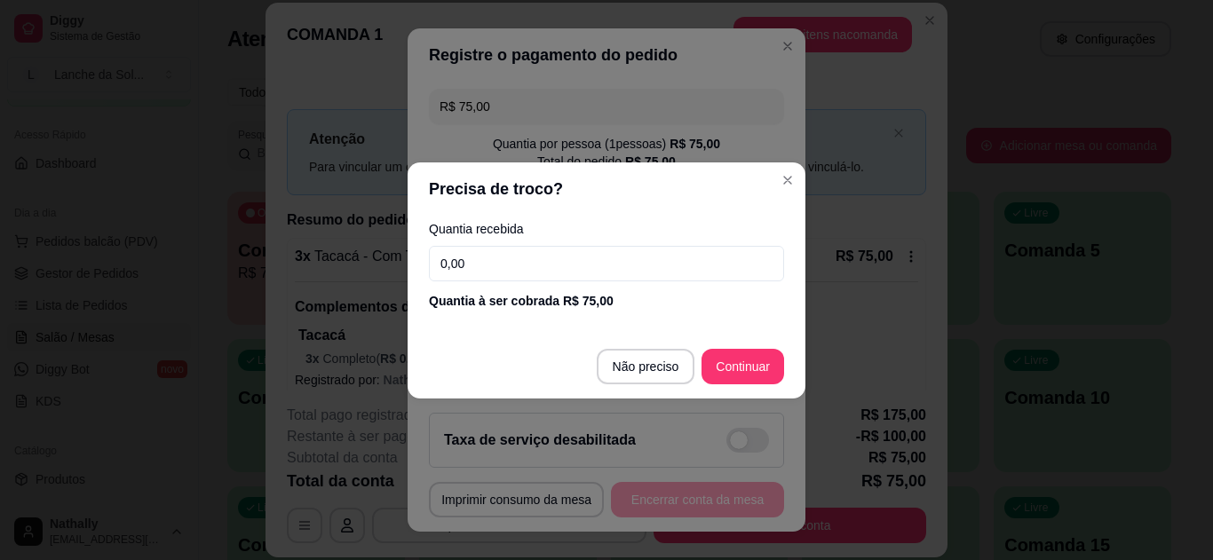
drag, startPoint x: 487, startPoint y: 265, endPoint x: 387, endPoint y: 262, distance: 99.5
click at [387, 262] on div "Precisa de troco? Quantia recebida 0,00 Quantia à ser cobrada R$ 75,00 Não prec…" at bounding box center [606, 280] width 1213 height 560
type input "75,00"
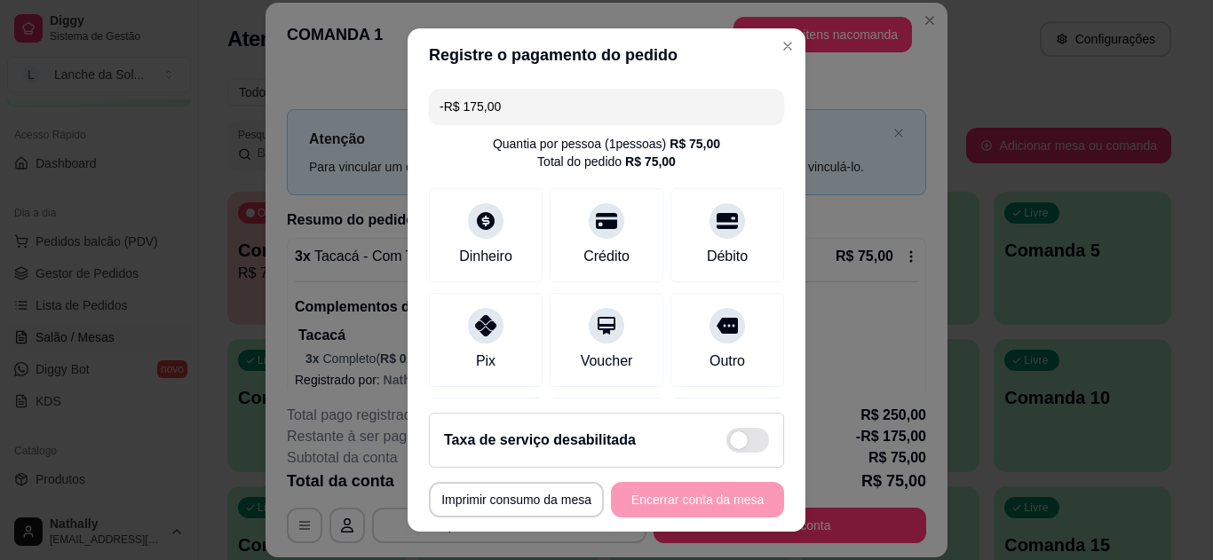
drag, startPoint x: 503, startPoint y: 104, endPoint x: 365, endPoint y: 102, distance: 138.5
click at [365, 102] on div "**********" at bounding box center [606, 280] width 1213 height 560
type input "R$ 0,00"
click at [477, 221] on icon at bounding box center [486, 221] width 18 height 18
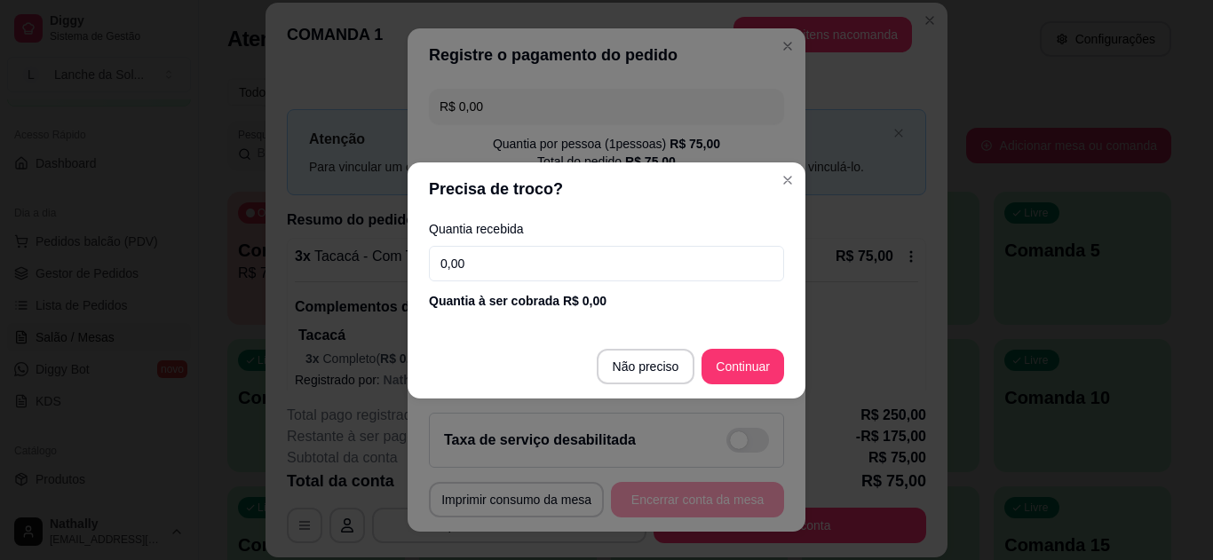
drag, startPoint x: 487, startPoint y: 265, endPoint x: 438, endPoint y: 263, distance: 48.9
click at [438, 263] on input "0,00" at bounding box center [606, 264] width 355 height 36
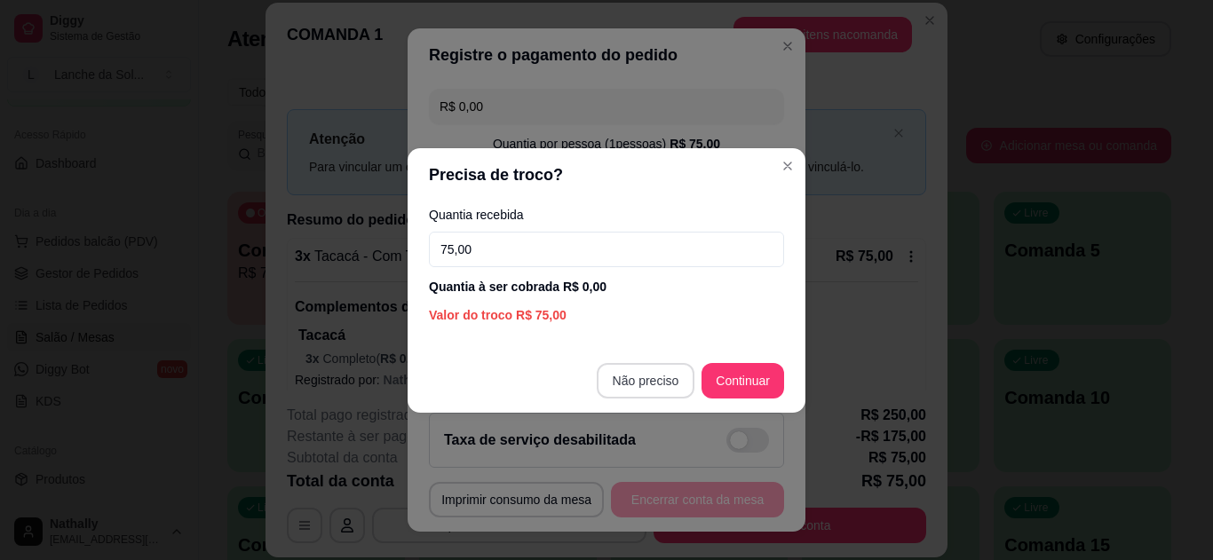
type input "75,00"
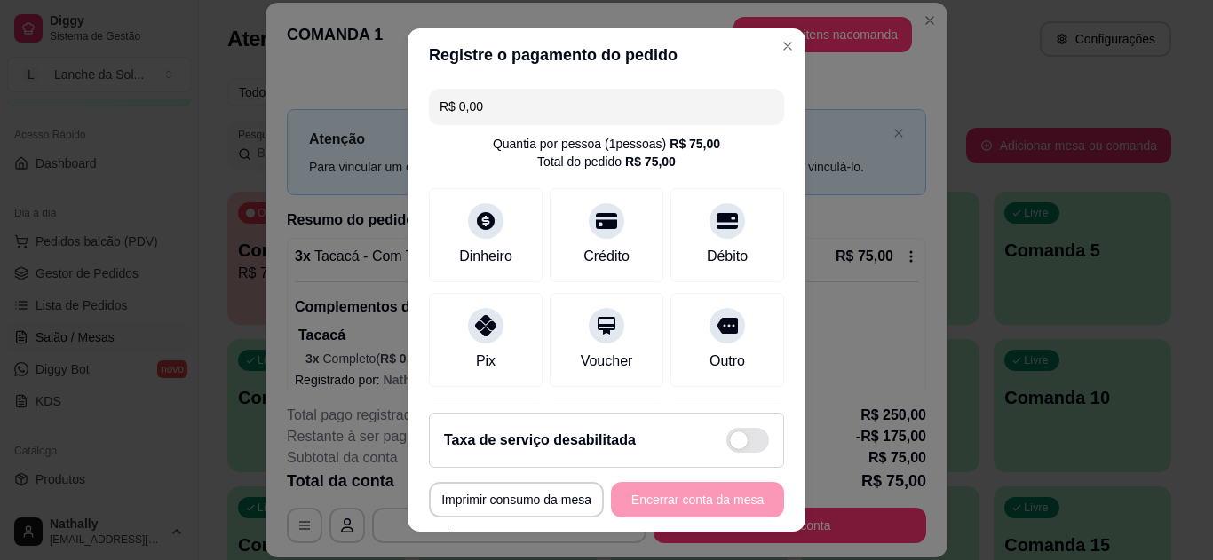
click at [711, 502] on div "**********" at bounding box center [606, 500] width 355 height 36
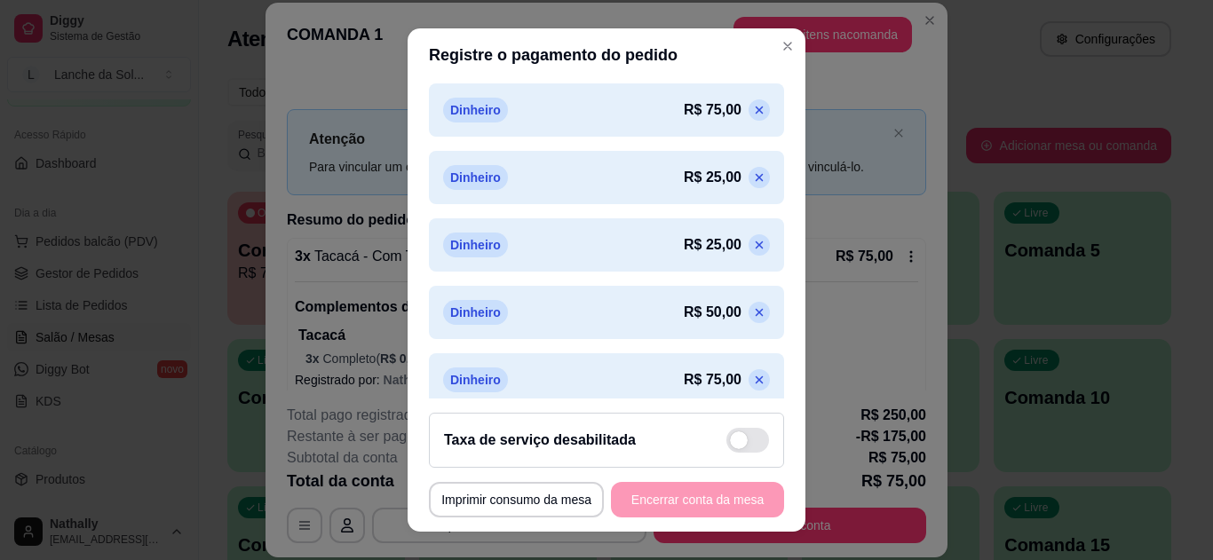
scroll to position [363, 0]
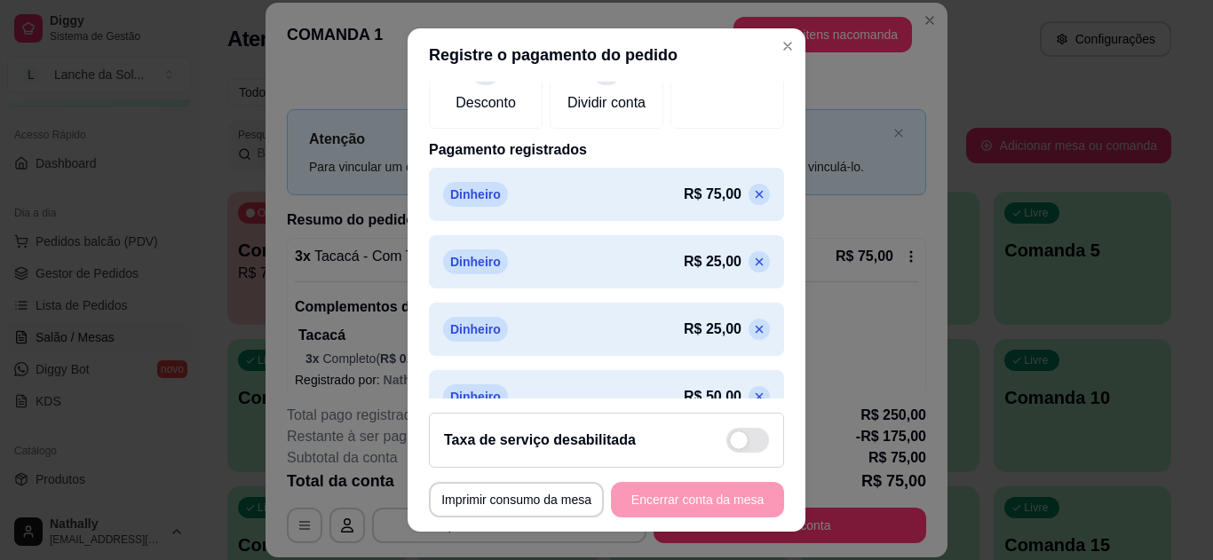
click at [756, 198] on icon at bounding box center [760, 194] width 8 height 8
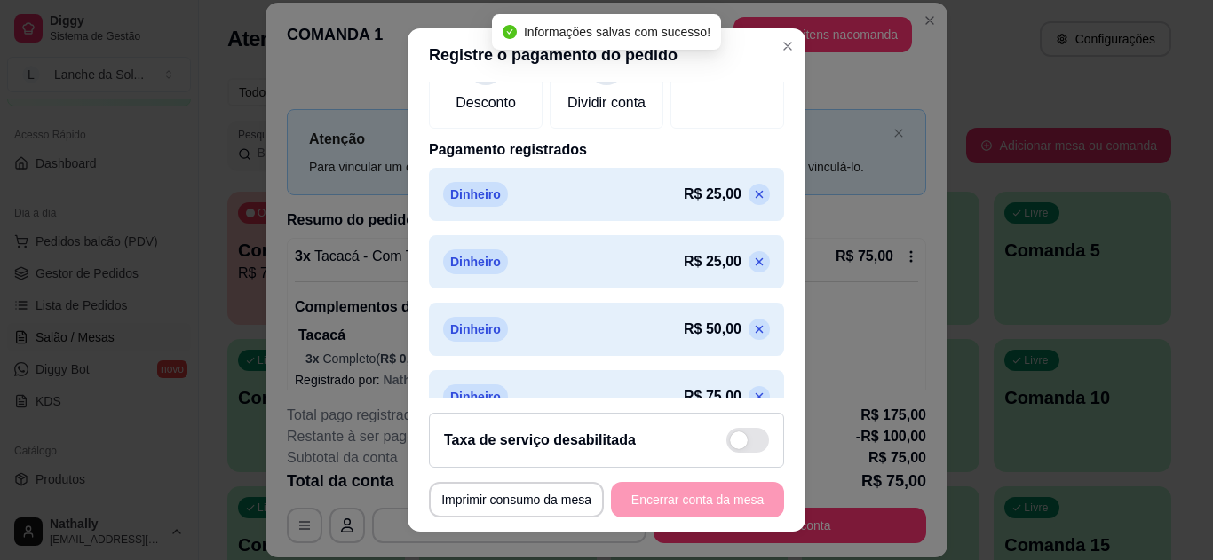
click at [756, 198] on icon at bounding box center [760, 194] width 8 height 8
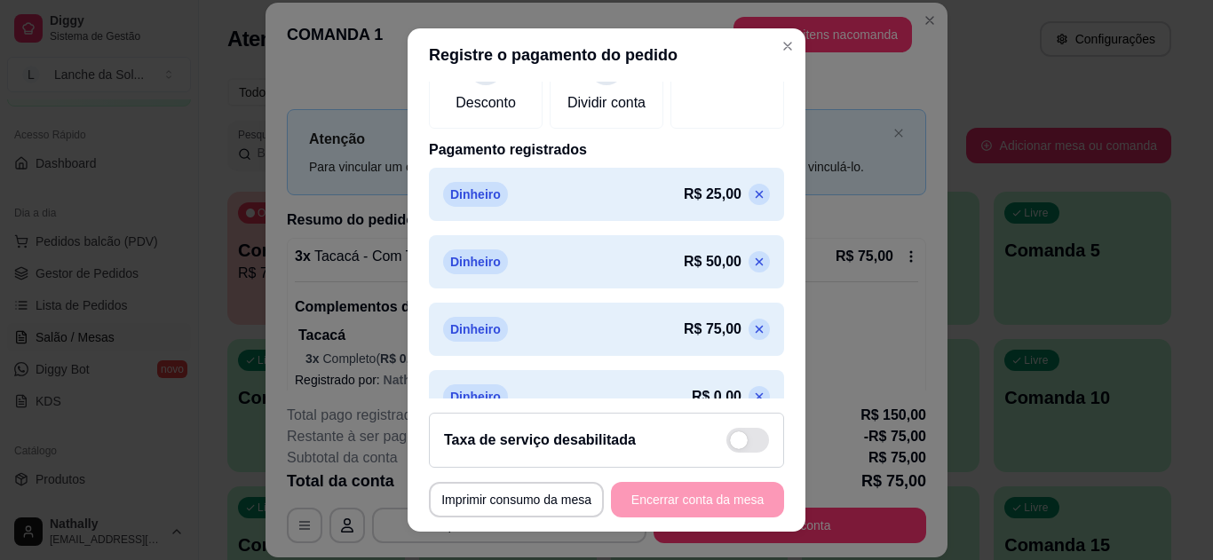
click at [756, 198] on icon at bounding box center [760, 194] width 8 height 8
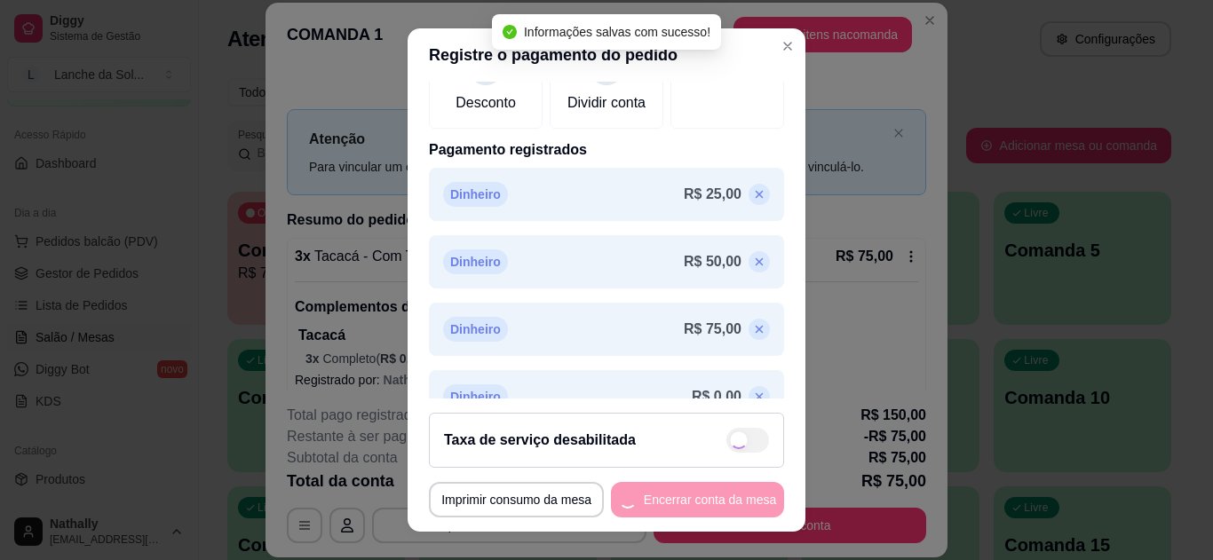
scroll to position [348, 0]
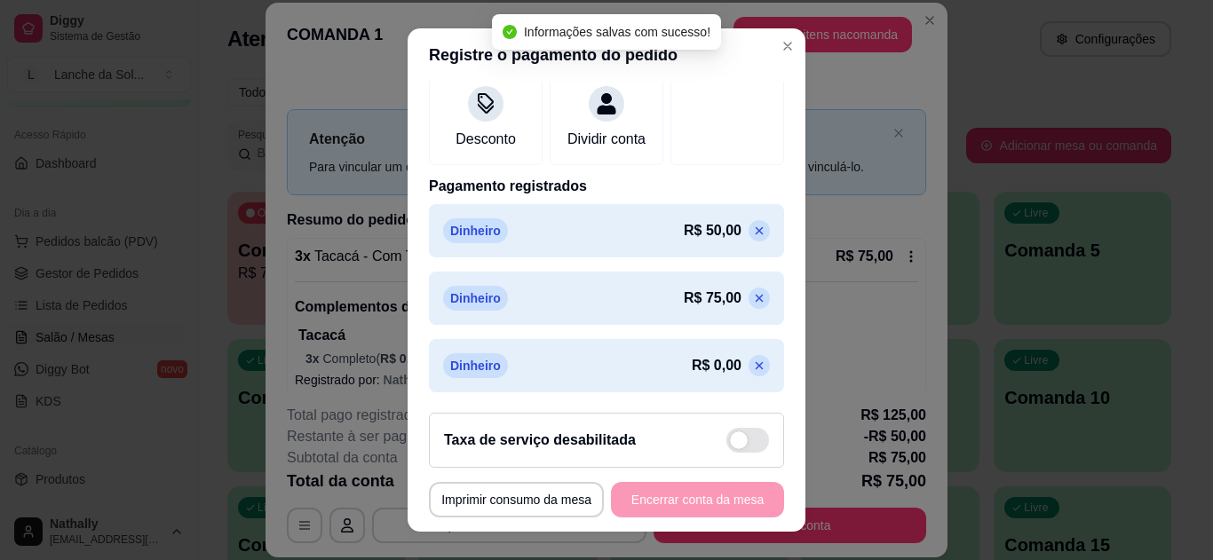
click at [752, 226] on icon at bounding box center [759, 231] width 14 height 14
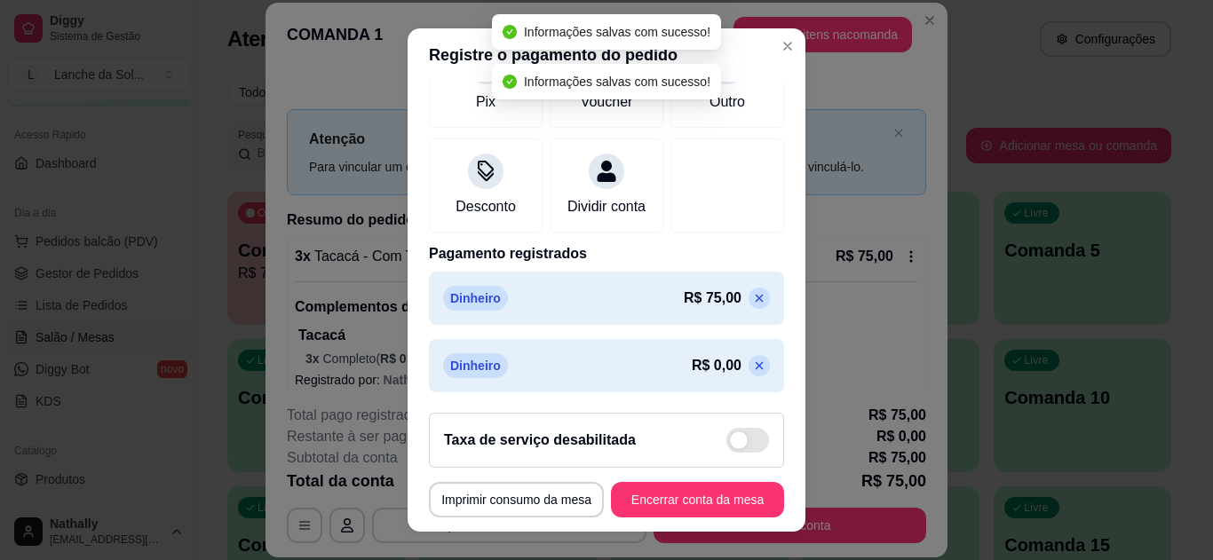
scroll to position [281, 0]
click at [752, 300] on icon at bounding box center [759, 298] width 14 height 14
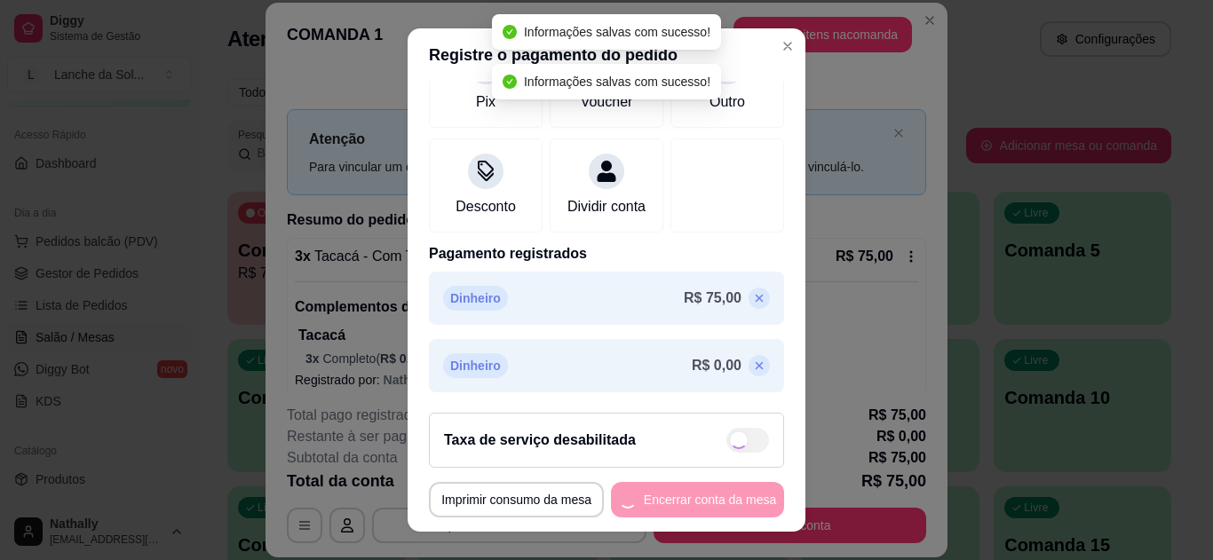
type input "R$ 75,00"
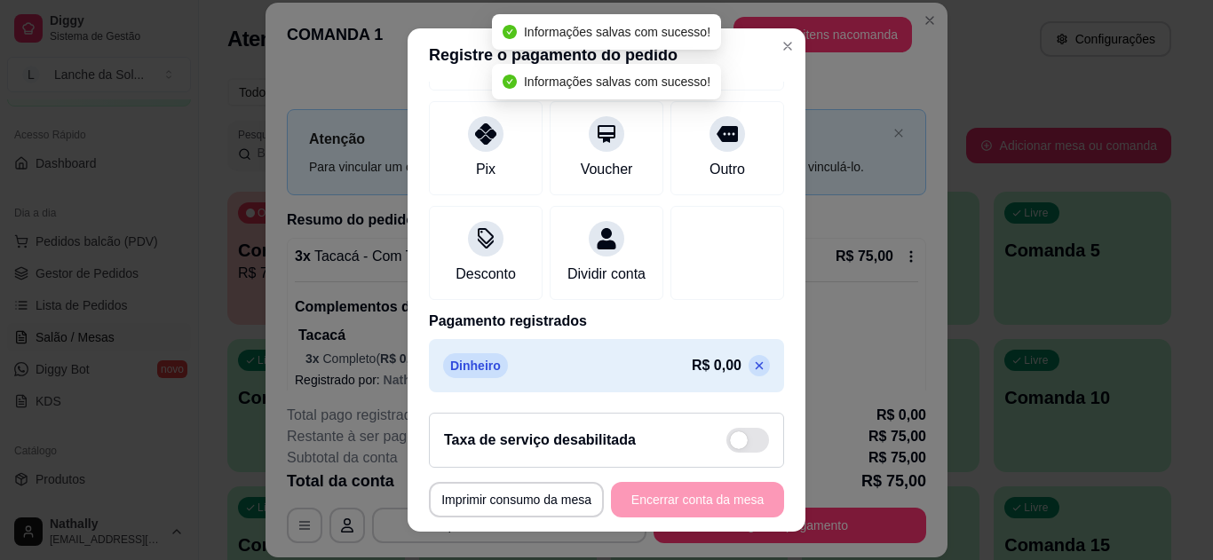
scroll to position [231, 0]
click at [752, 369] on icon at bounding box center [759, 366] width 14 height 14
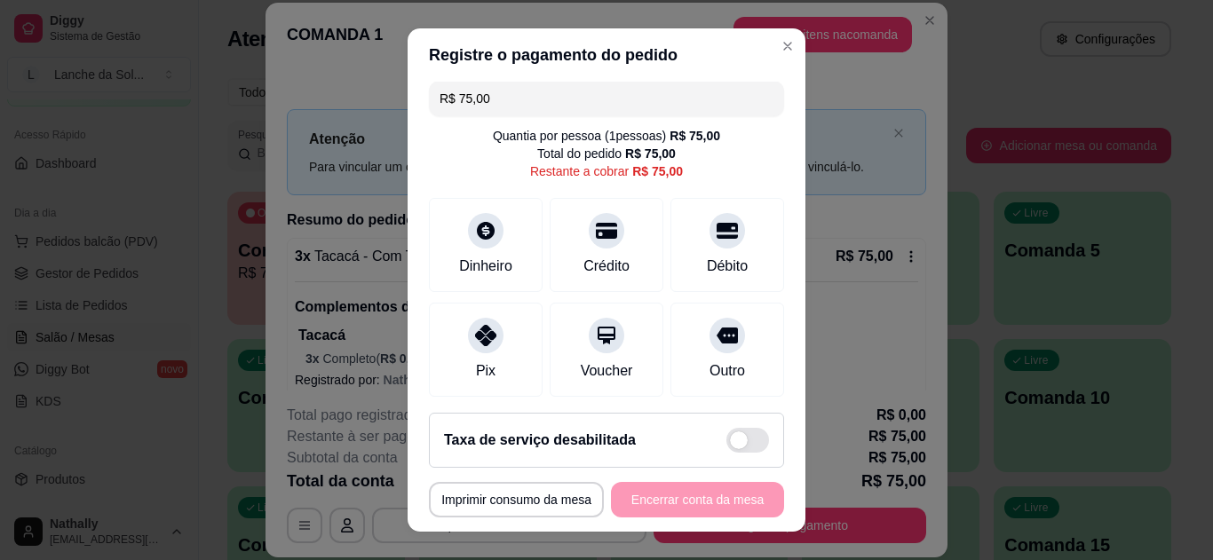
scroll to position [0, 0]
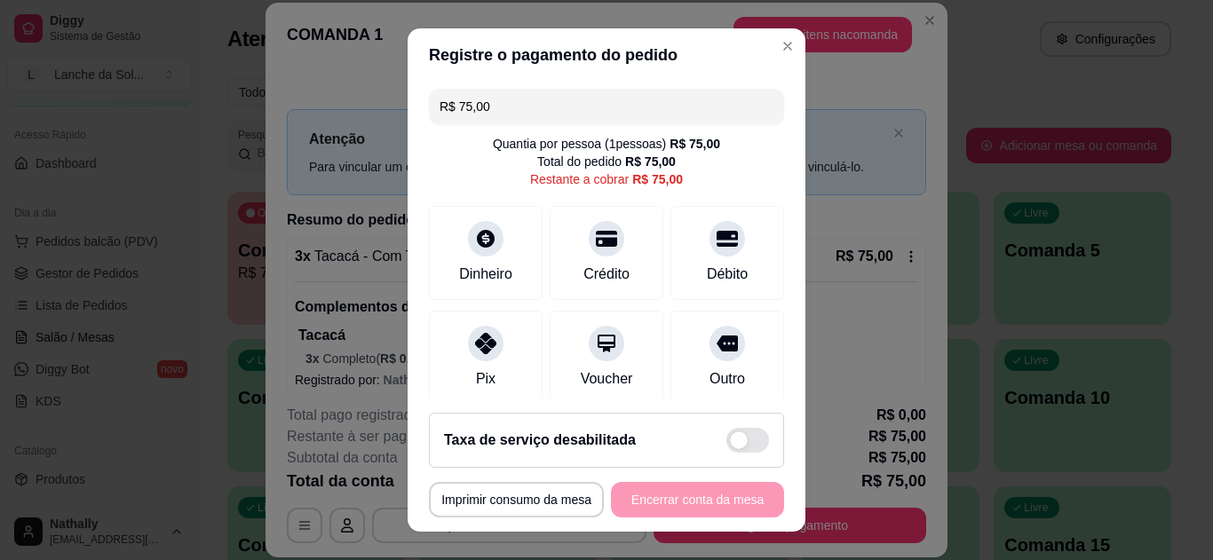
click at [475, 231] on icon at bounding box center [485, 238] width 21 height 21
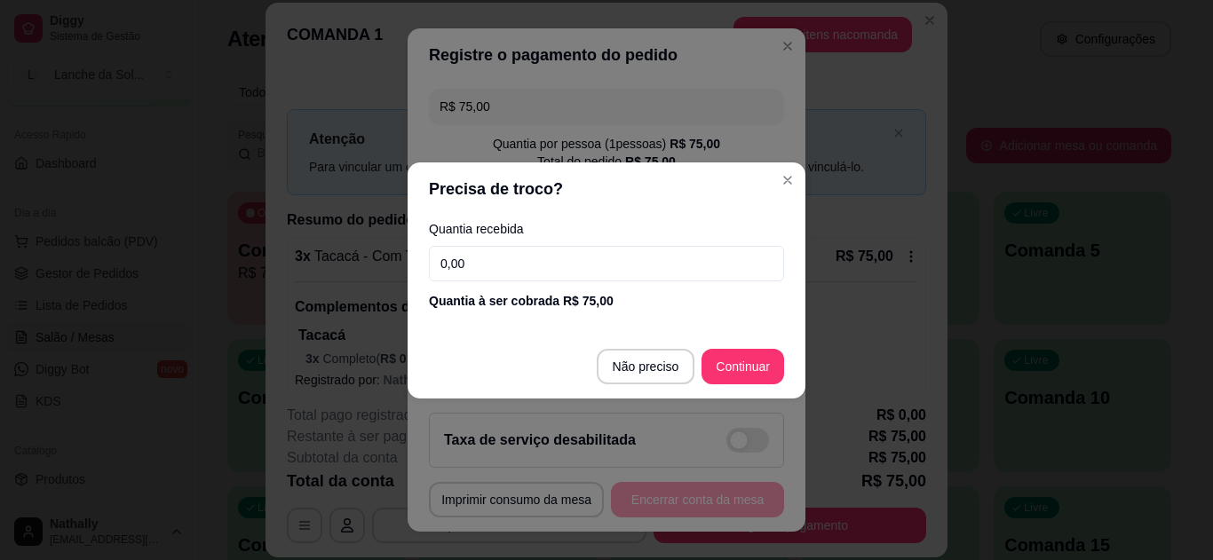
drag, startPoint x: 491, startPoint y: 258, endPoint x: 405, endPoint y: 271, distance: 87.0
click at [405, 271] on div "Precisa de troco? Quantia recebida 0,00 Quantia à ser cobrada R$ 75,00 Não prec…" at bounding box center [606, 280] width 1213 height 560
type input "75,00"
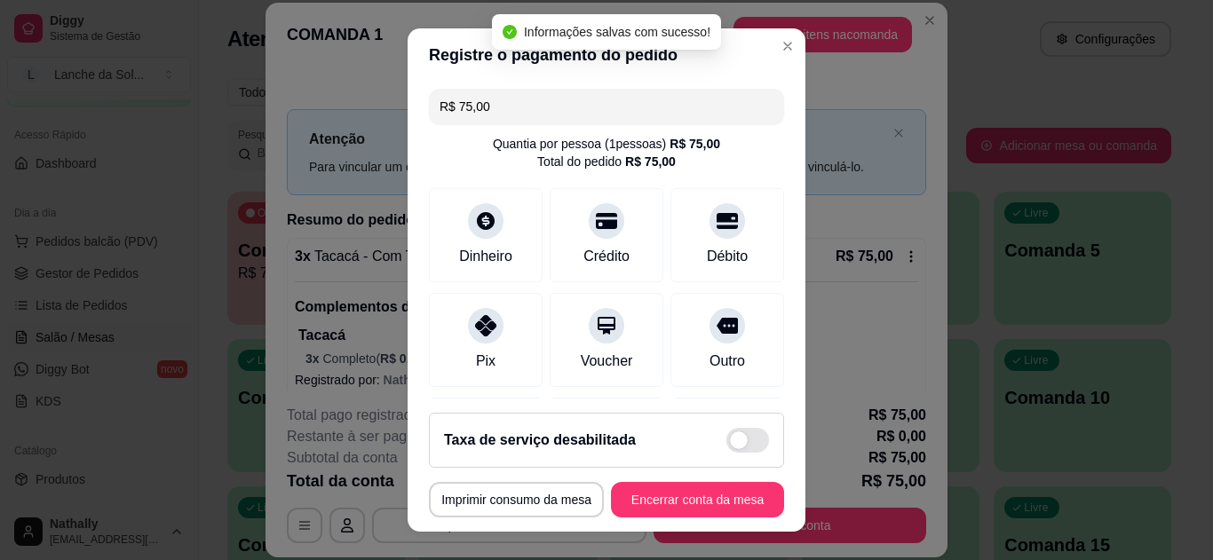
type input "R$ 0,00"
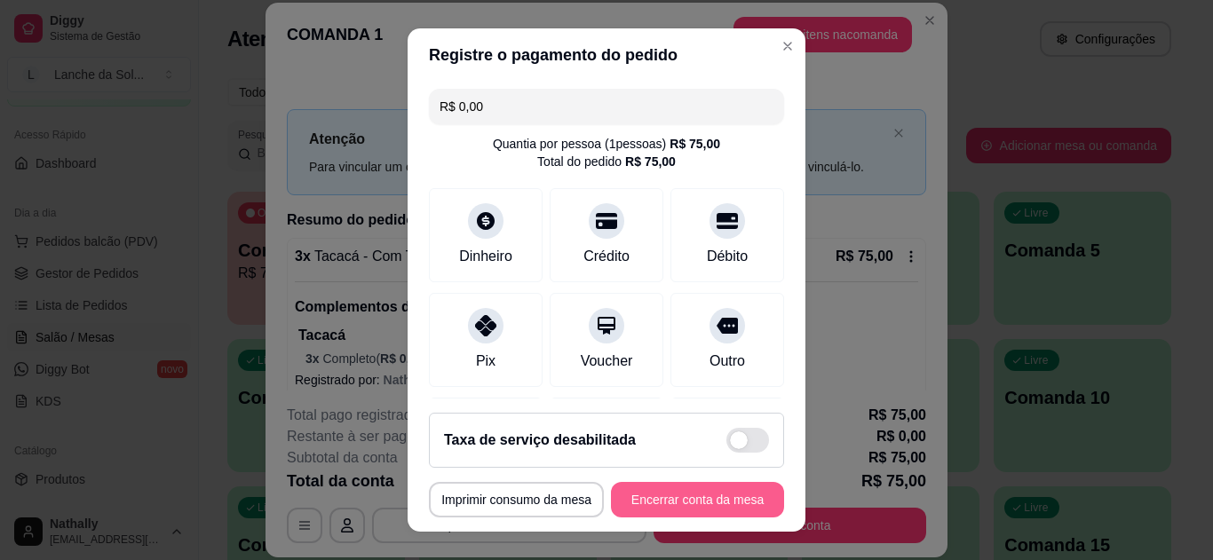
click at [690, 495] on button "Encerrar conta da mesa" at bounding box center [697, 500] width 173 height 36
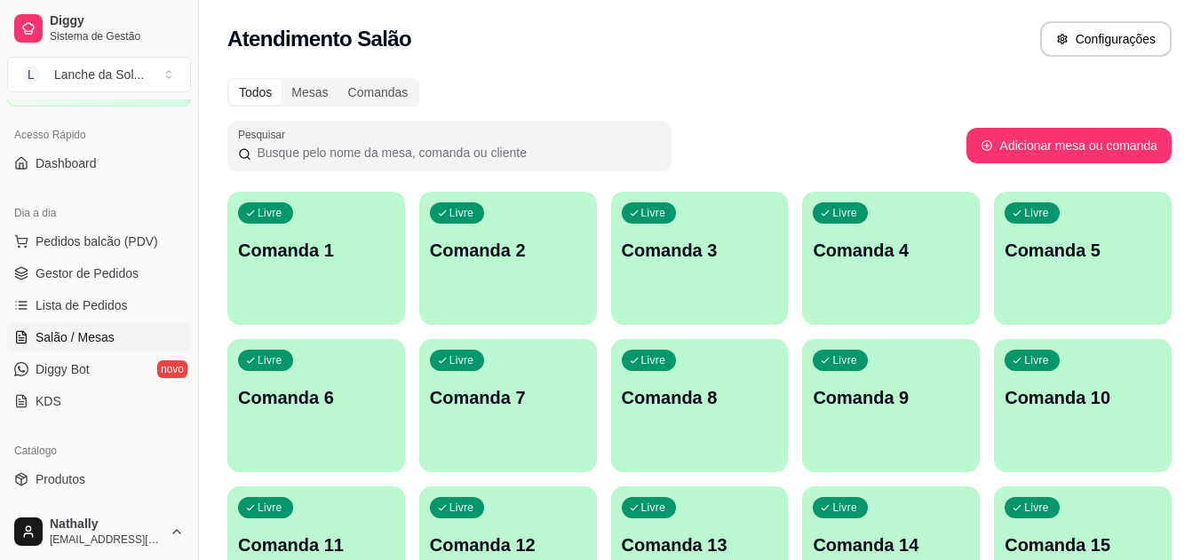
click at [83, 275] on span "Gestor de Pedidos" at bounding box center [87, 274] width 103 height 18
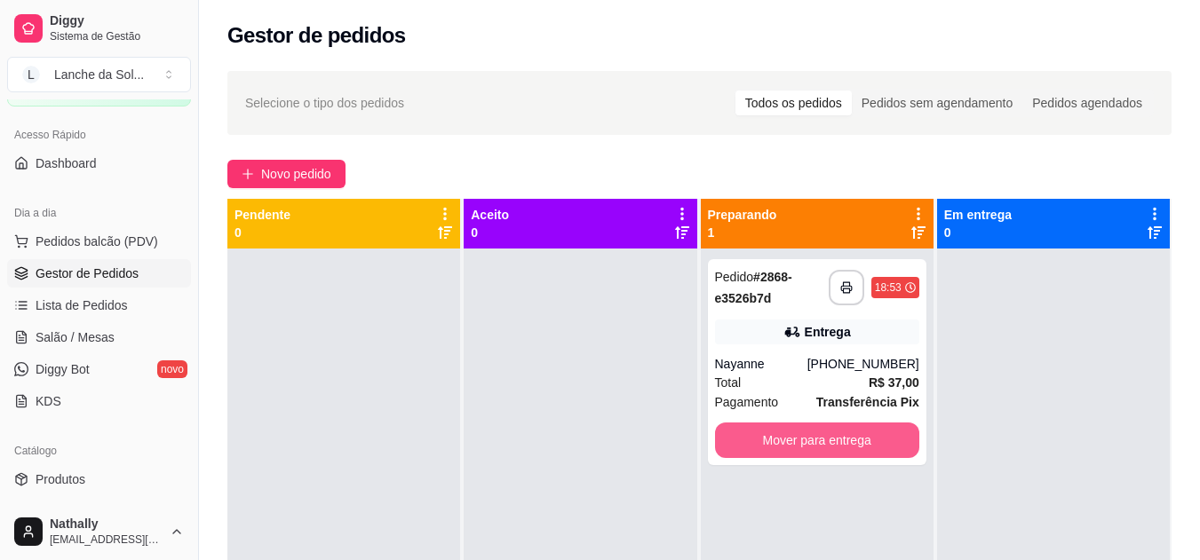
click at [819, 441] on button "Mover para entrega" at bounding box center [817, 441] width 204 height 36
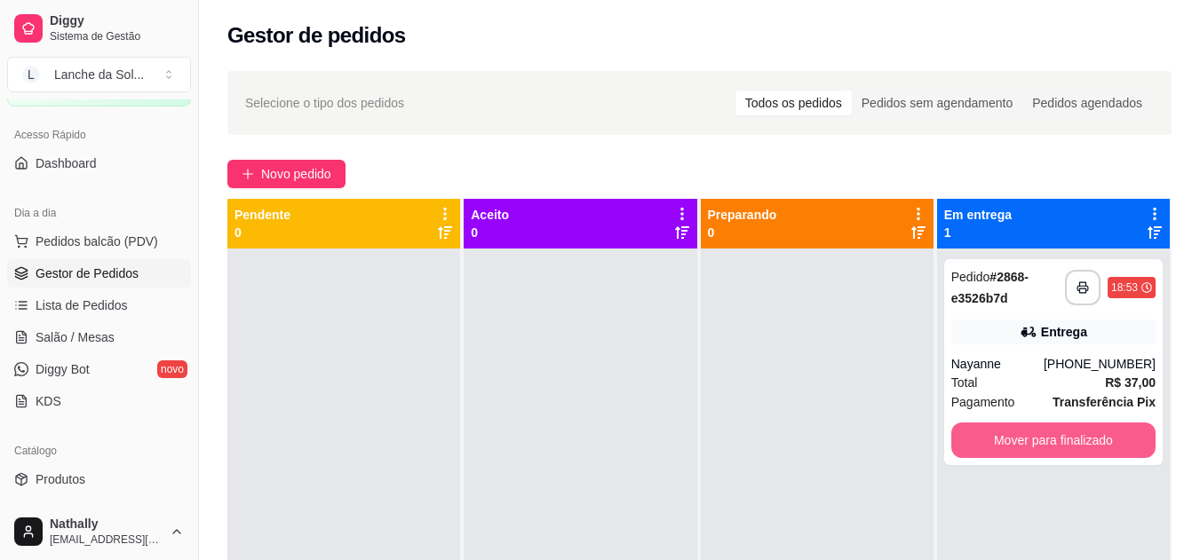
click at [1019, 433] on button "Mover para finalizado" at bounding box center [1053, 441] width 204 height 36
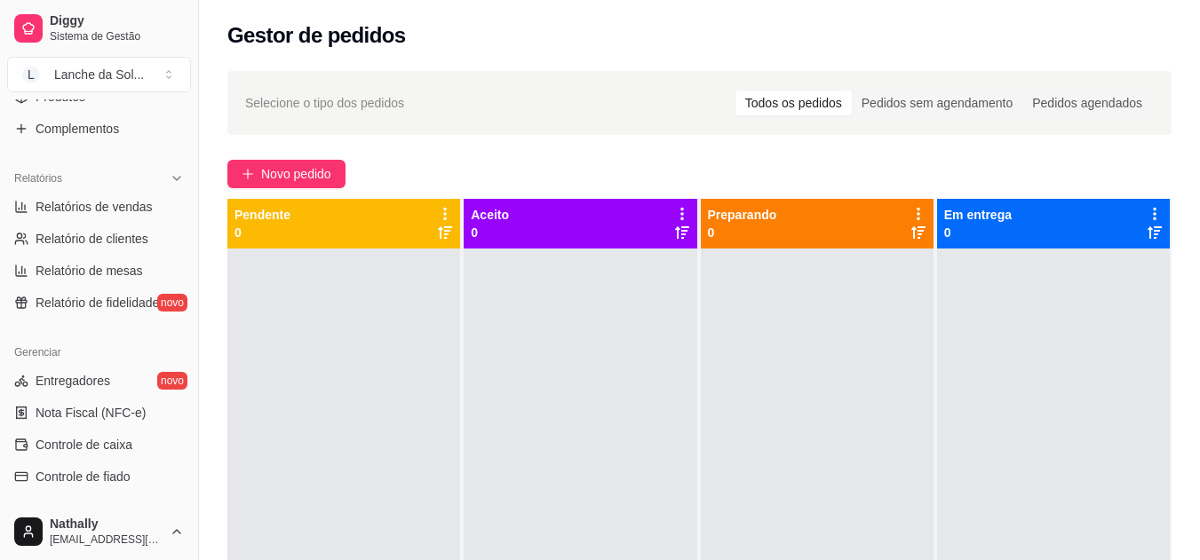
scroll to position [471, 0]
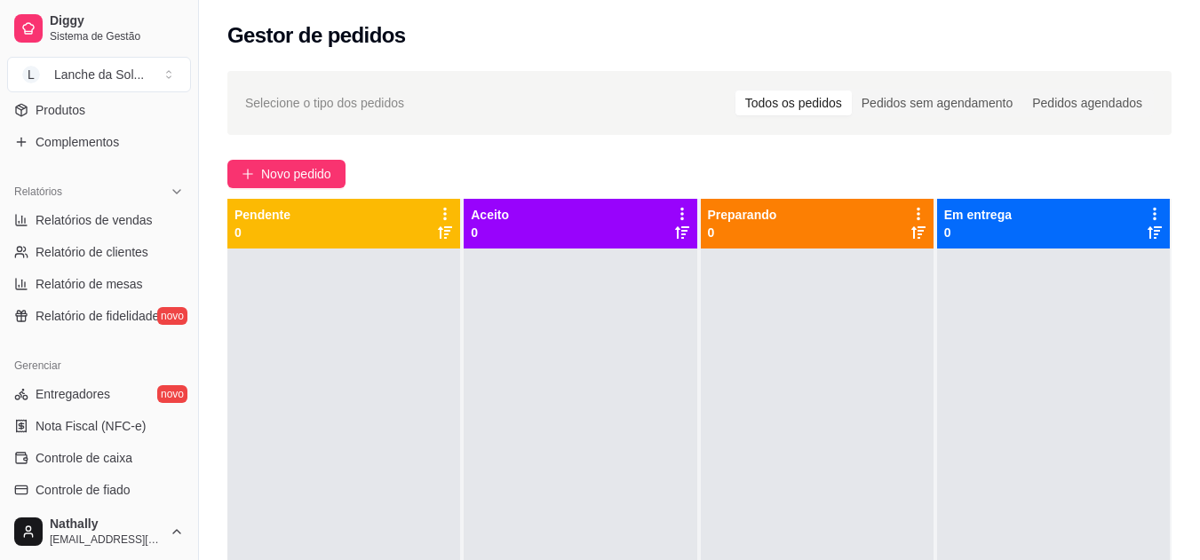
click at [112, 216] on span "Relatórios de vendas" at bounding box center [94, 220] width 117 height 18
select select "ALL"
select select "0"
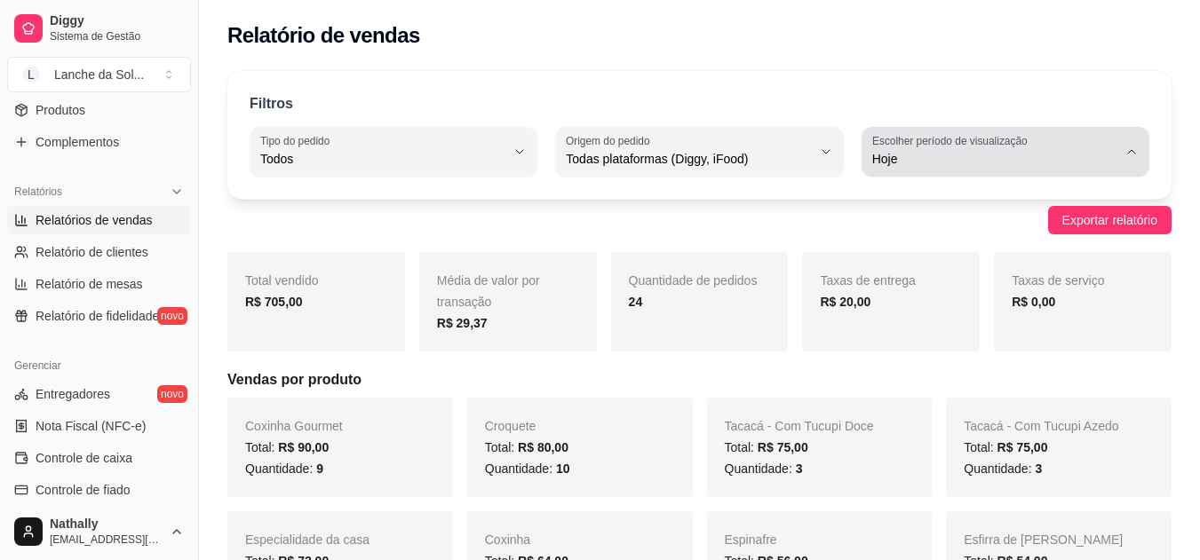
click at [1137, 152] on icon "button" at bounding box center [1131, 152] width 14 height 14
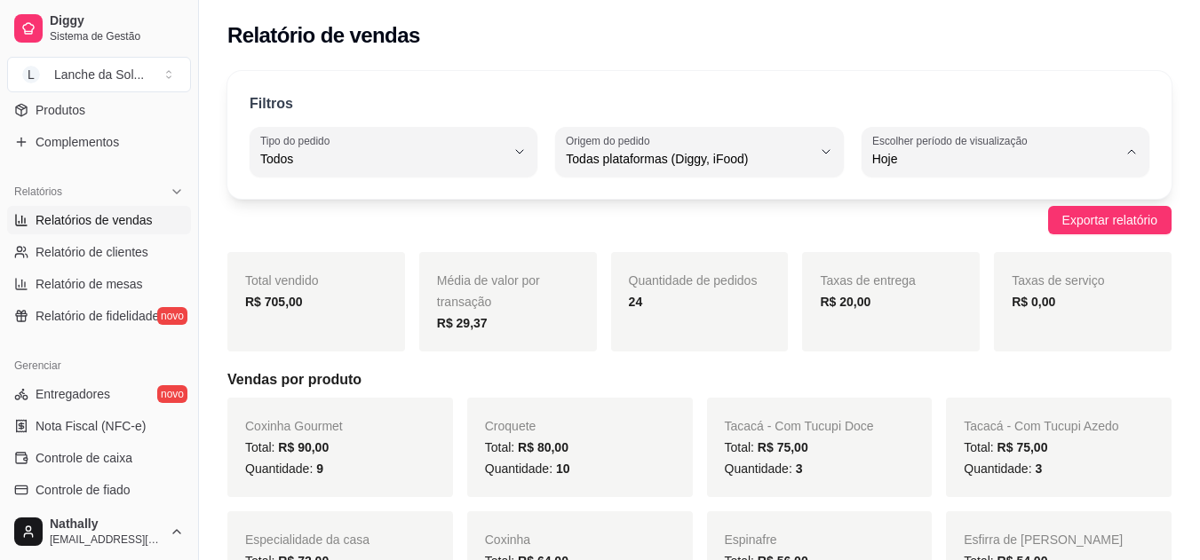
click at [898, 319] on span "30 dias" at bounding box center [996, 317] width 232 height 17
type input "30"
select select "30"
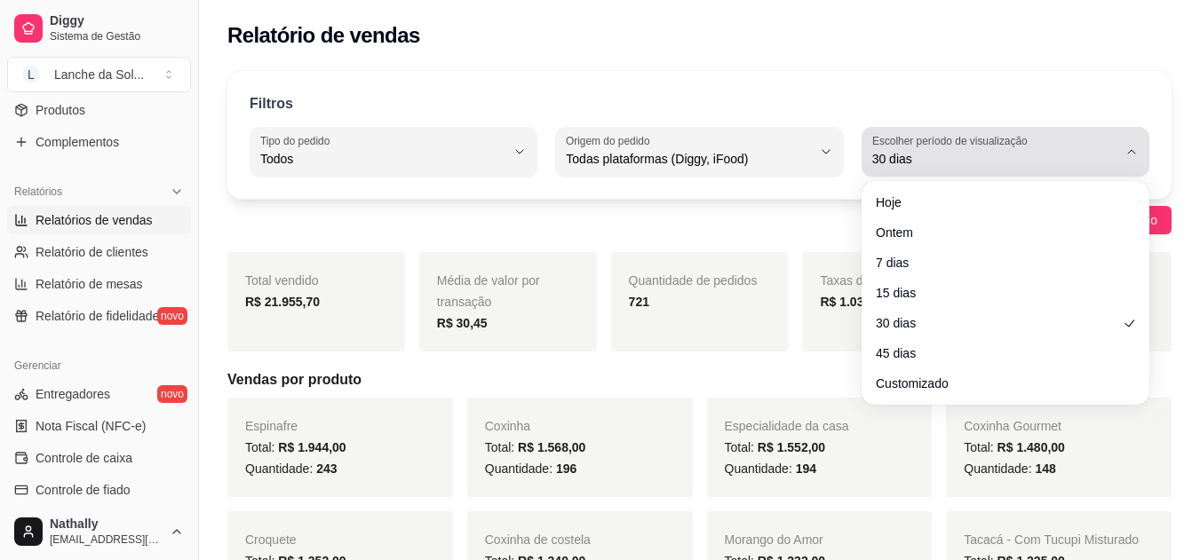
click at [1131, 155] on icon "button" at bounding box center [1131, 152] width 14 height 14
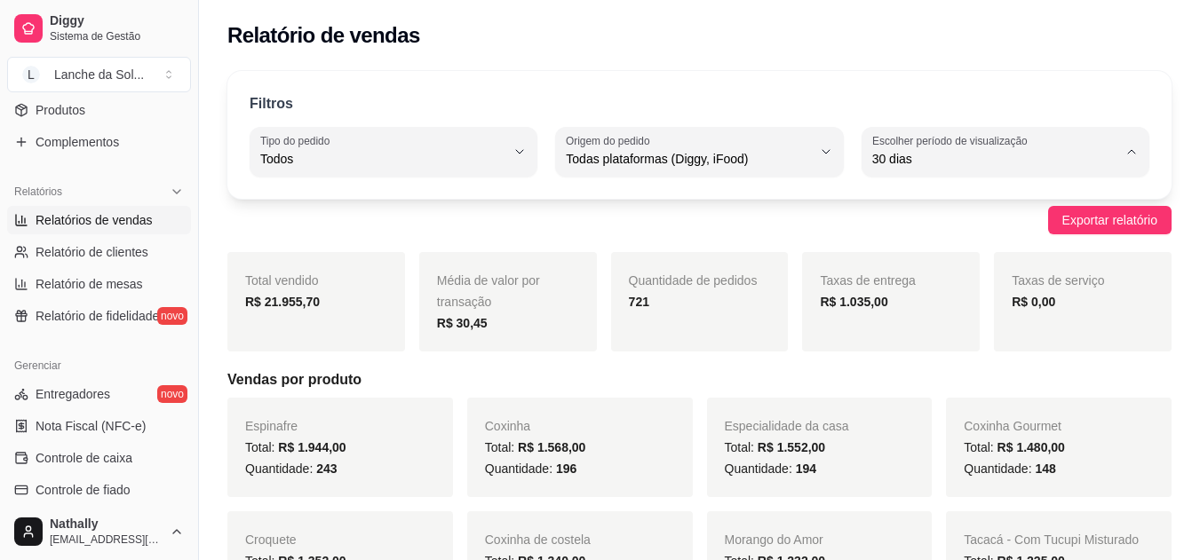
click at [888, 288] on span "15 dias" at bounding box center [996, 288] width 232 height 17
type input "15"
select select "15"
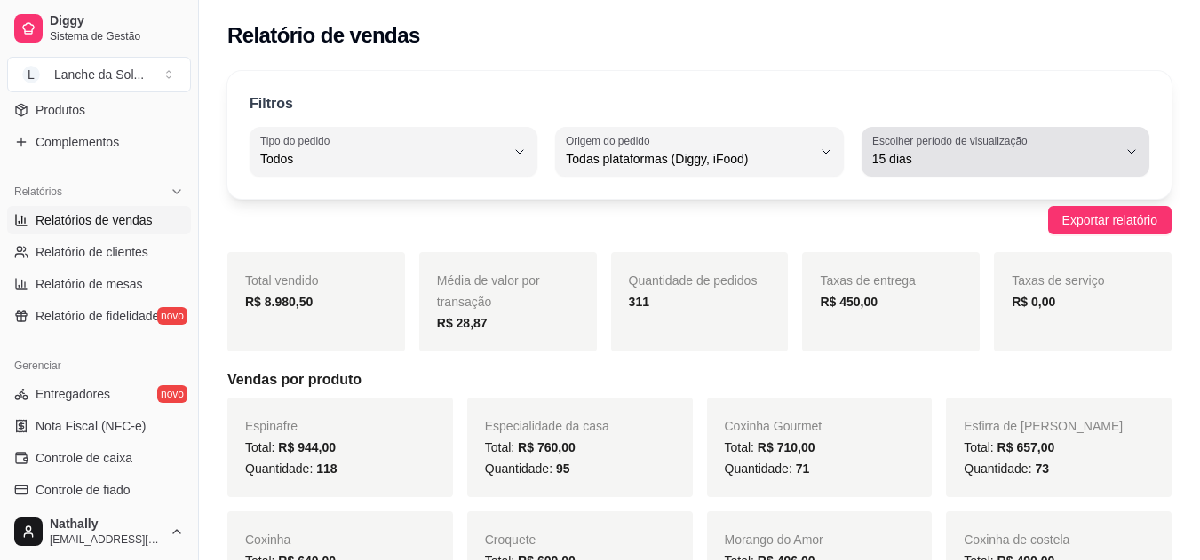
click at [1131, 148] on icon "button" at bounding box center [1131, 152] width 14 height 14
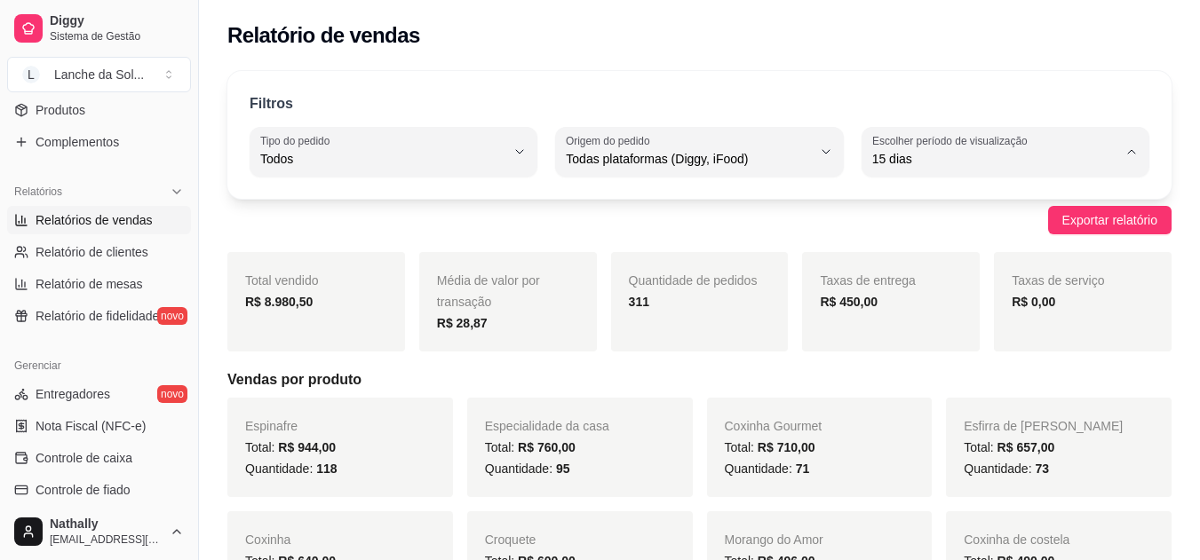
click at [894, 198] on span "Hoje" at bounding box center [996, 201] width 232 height 17
type input "0"
select select "0"
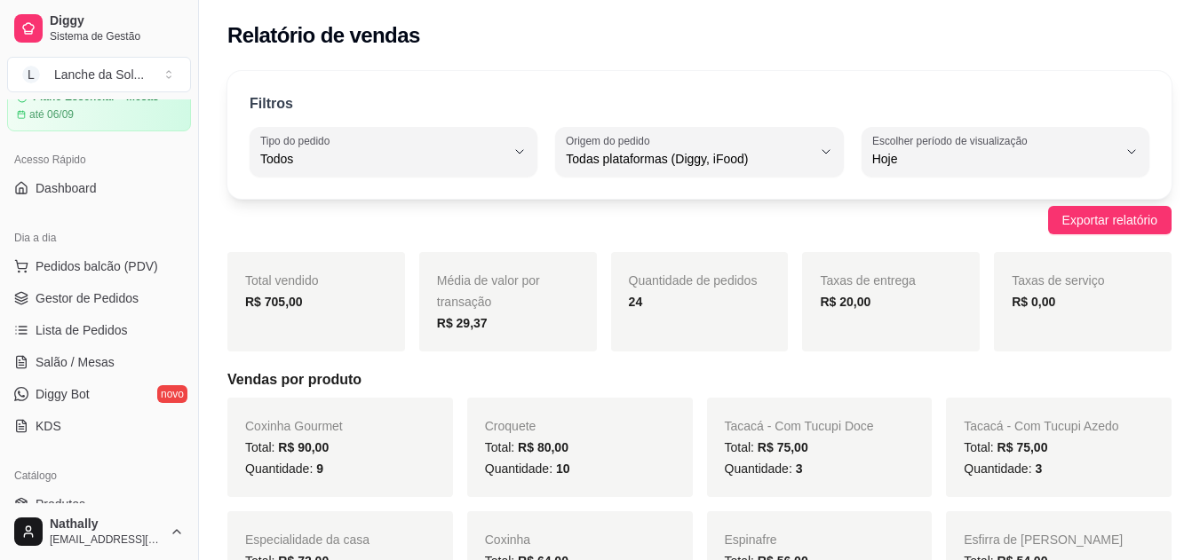
scroll to position [48, 0]
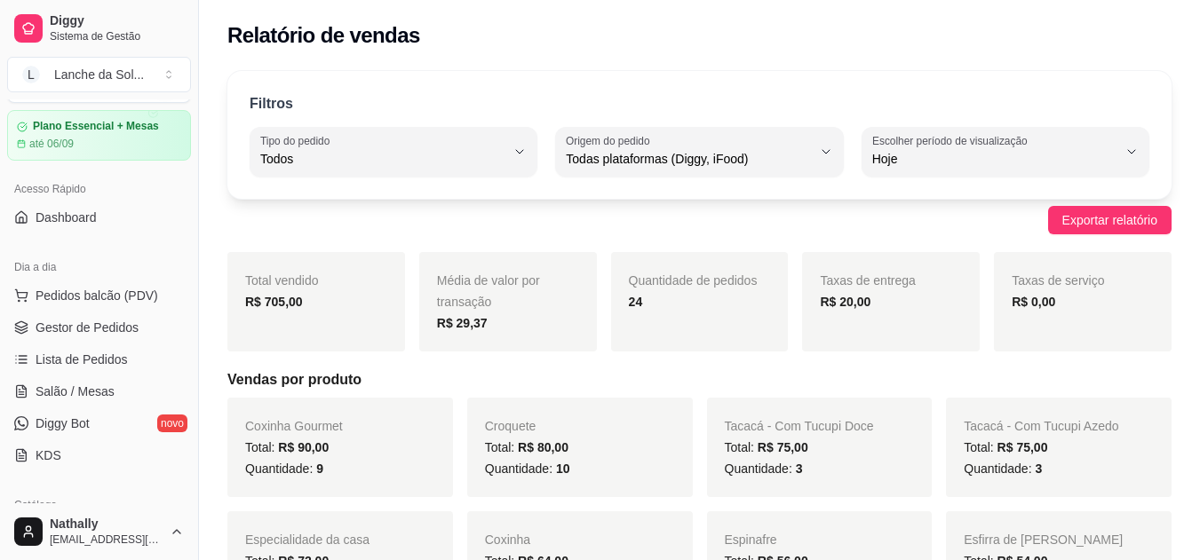
click at [107, 327] on span "Gestor de Pedidos" at bounding box center [87, 328] width 103 height 18
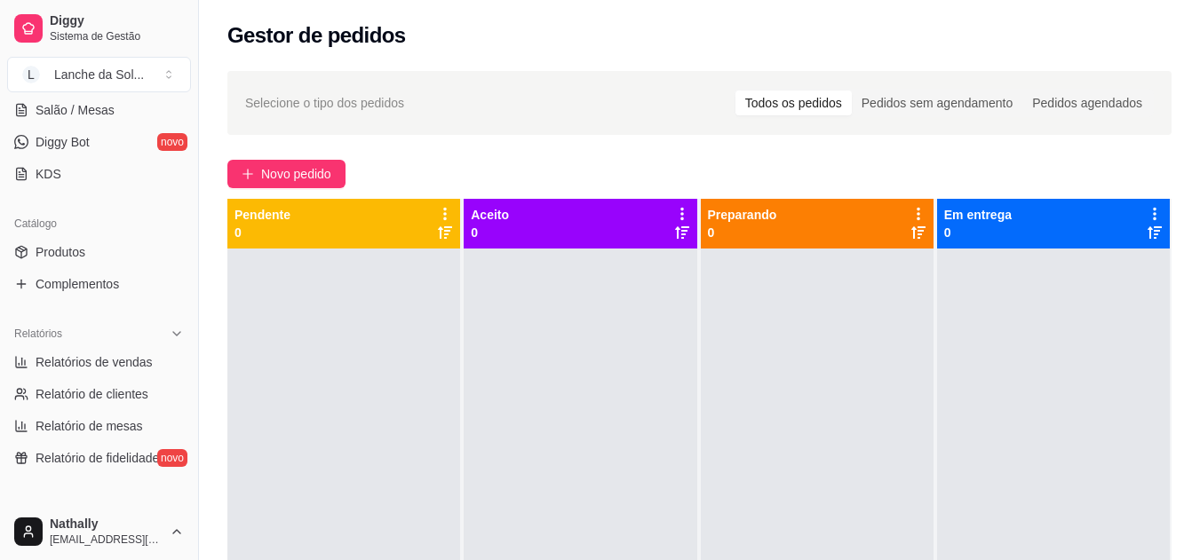
scroll to position [332, 0]
click at [72, 242] on span "Produtos" at bounding box center [61, 250] width 50 height 18
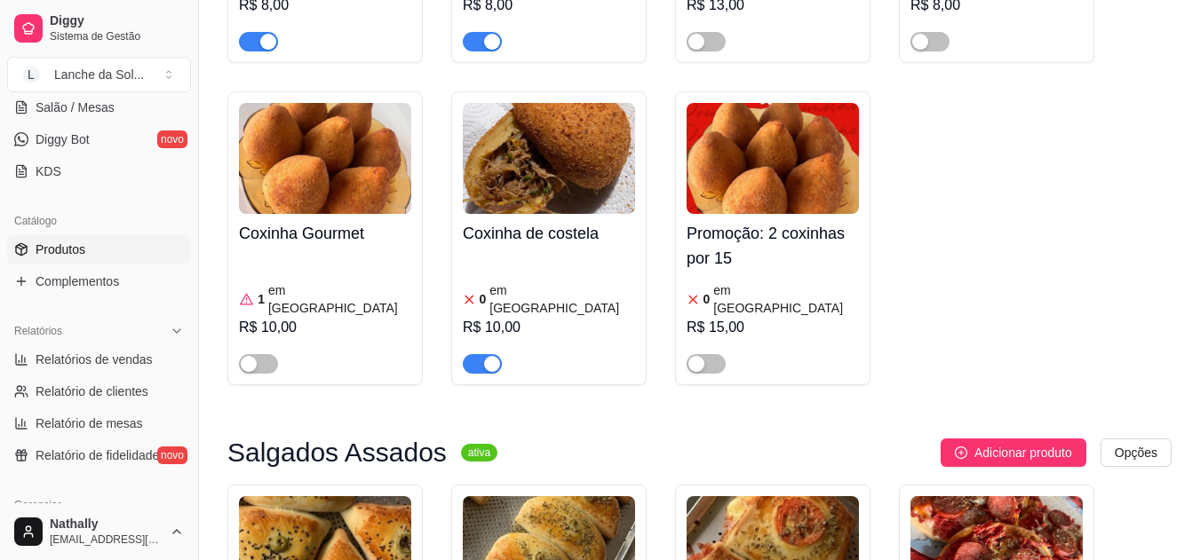
scroll to position [456, 0]
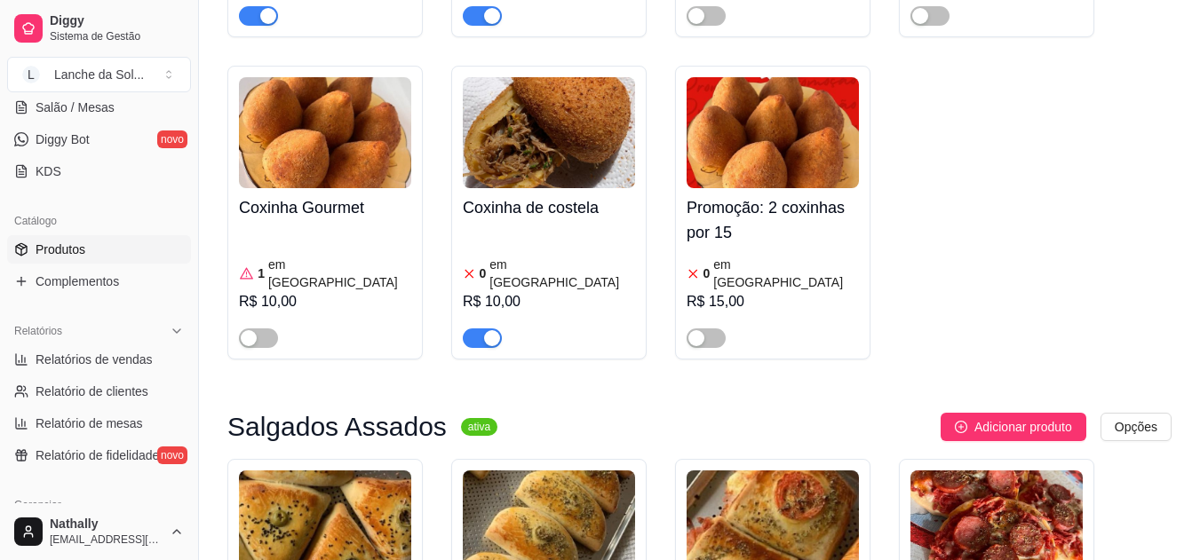
click at [479, 329] on span "button" at bounding box center [482, 339] width 39 height 20
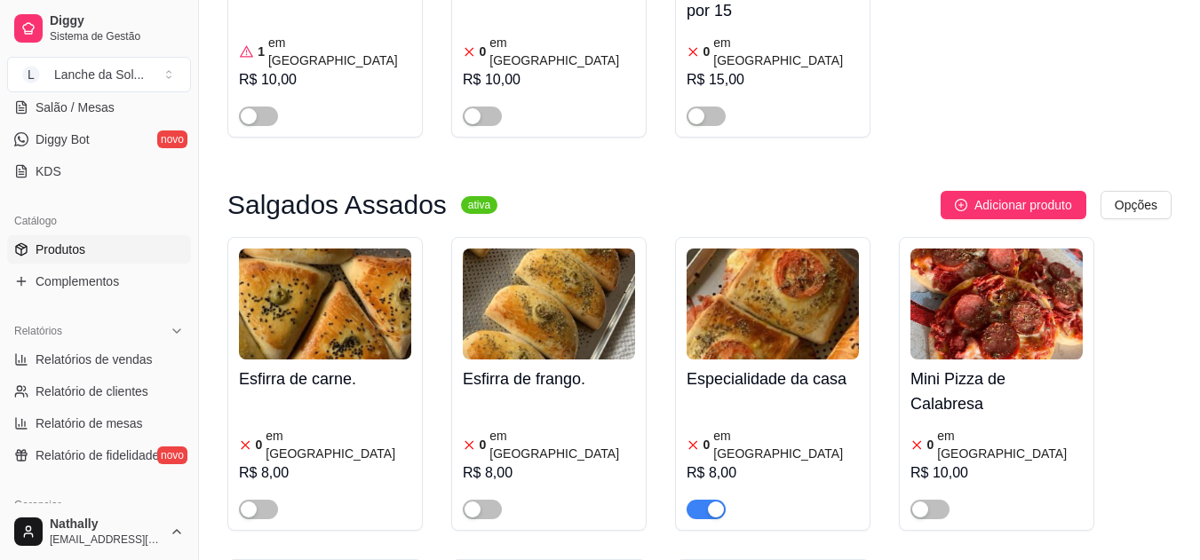
scroll to position [742, 0]
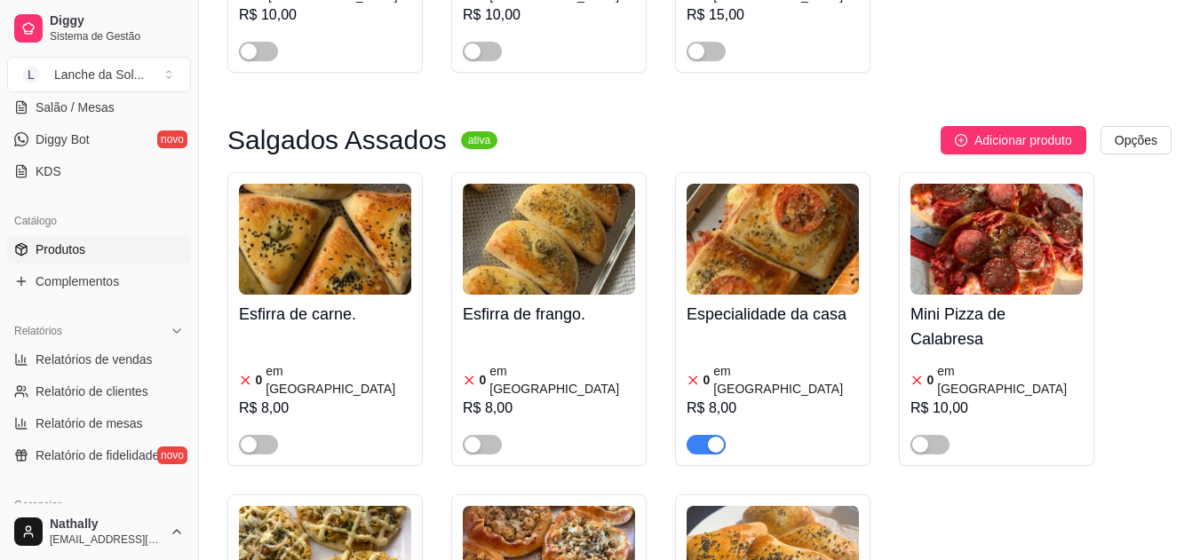
click at [700, 435] on span "button" at bounding box center [705, 445] width 39 height 20
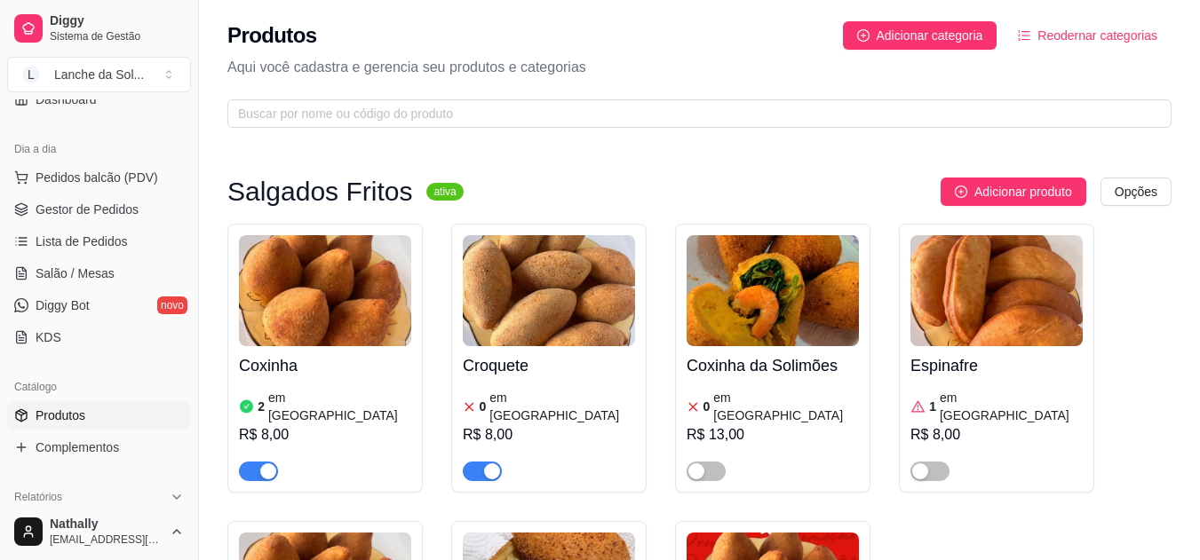
scroll to position [0, 0]
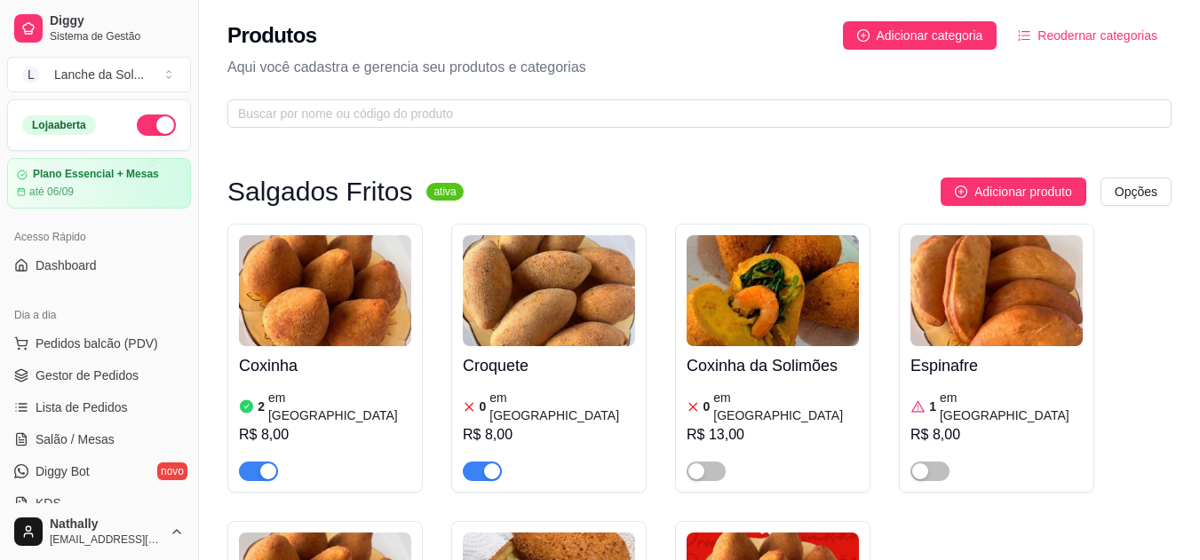
click at [210, 115] on div "Produtos Adicionar categoria Reodernar categorias Aqui você cadastra e gerencia…" at bounding box center [699, 69] width 1001 height 139
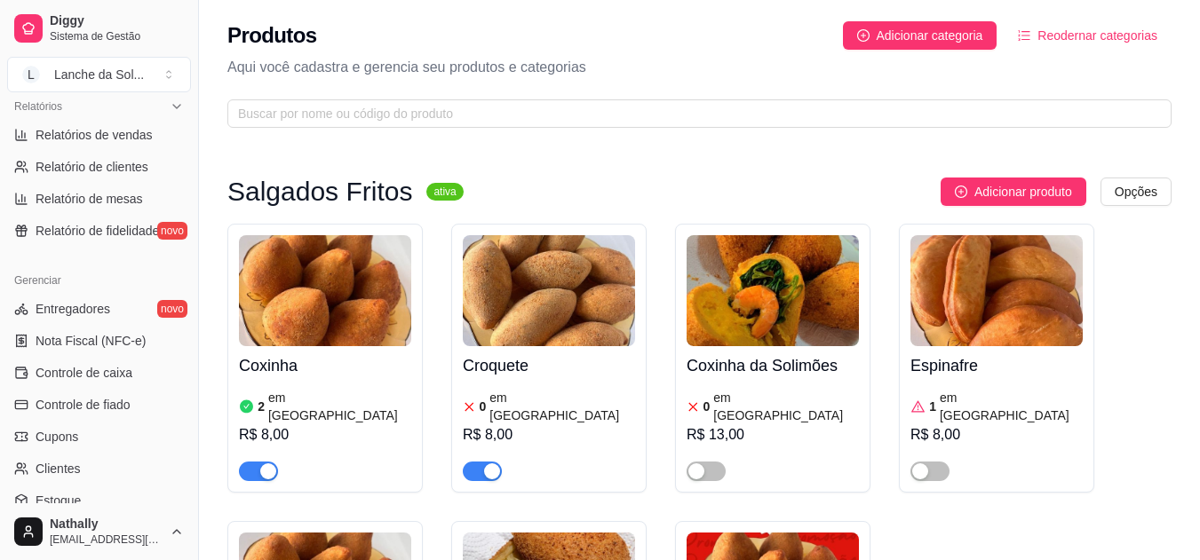
scroll to position [581, 0]
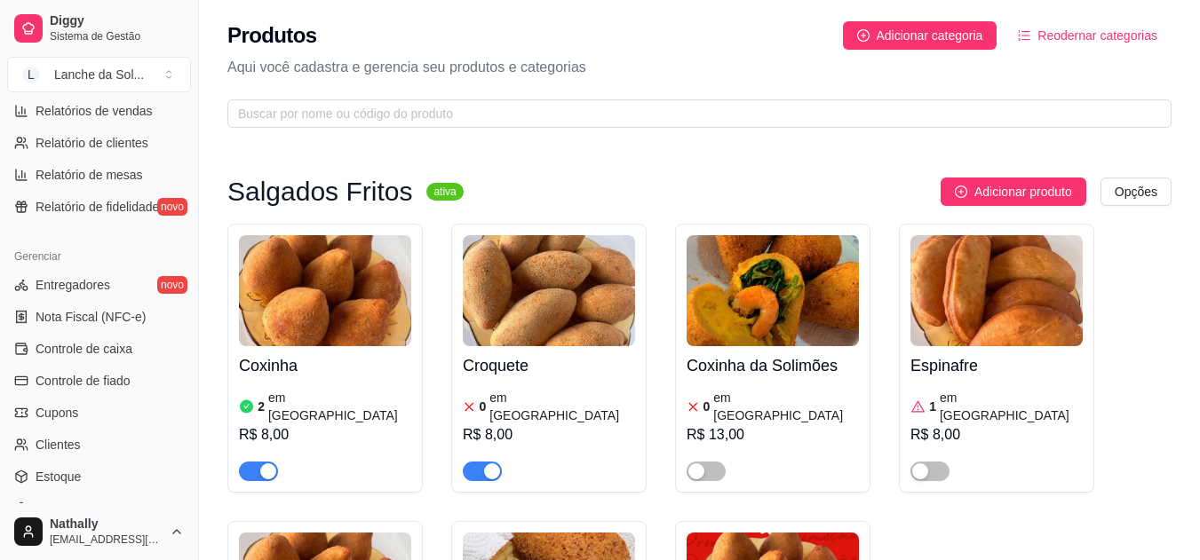
click at [92, 282] on span "Entregadores" at bounding box center [73, 285] width 75 height 18
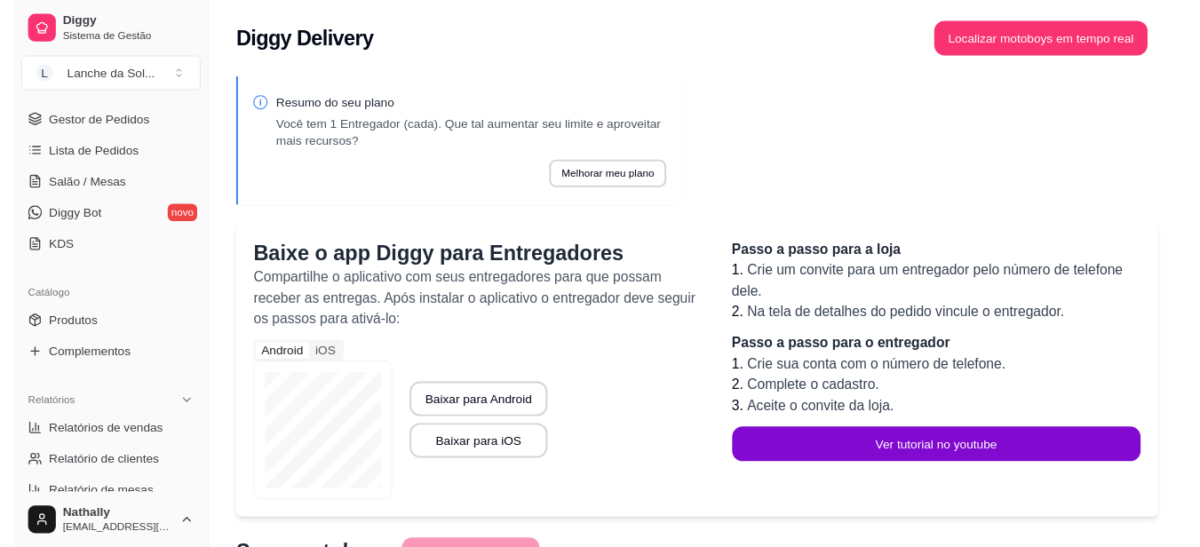
scroll to position [243, 0]
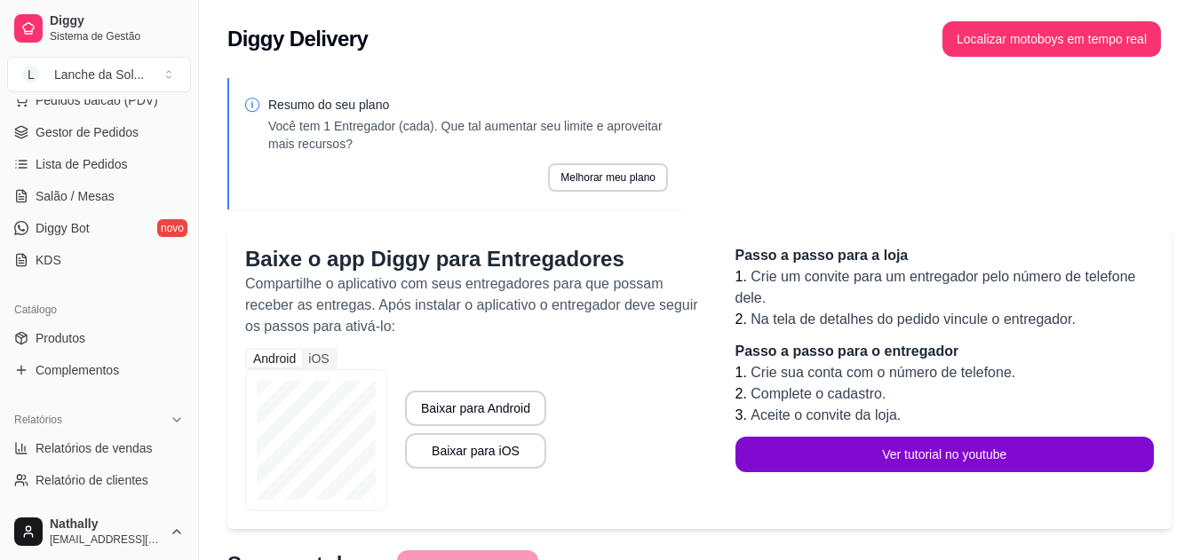
click at [73, 229] on span "Diggy Bot" at bounding box center [63, 228] width 54 height 18
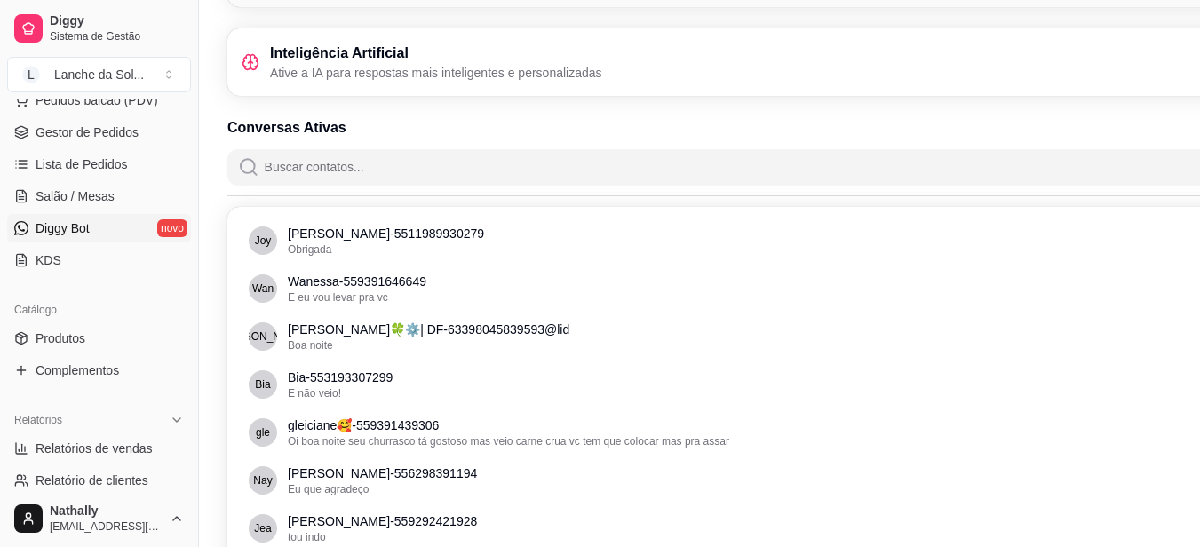
scroll to position [165, 0]
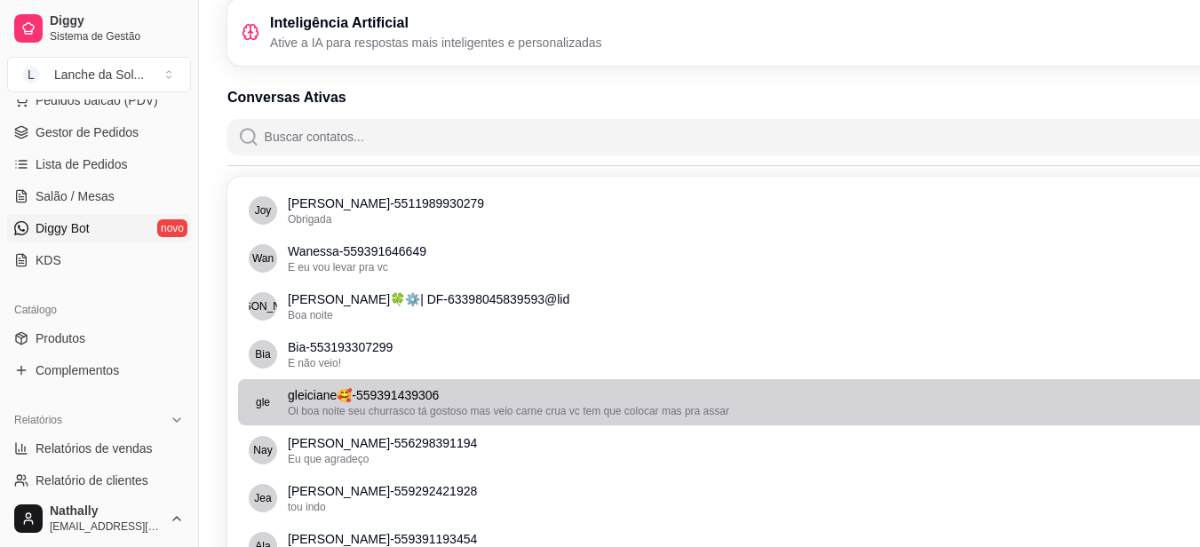
click at [397, 400] on p "gleiciane🥰 - 559391439306" at bounding box center [801, 395] width 1026 height 18
click at [428, 386] on p "gleiciane🥰 - 559391439306" at bounding box center [801, 395] width 1026 height 18
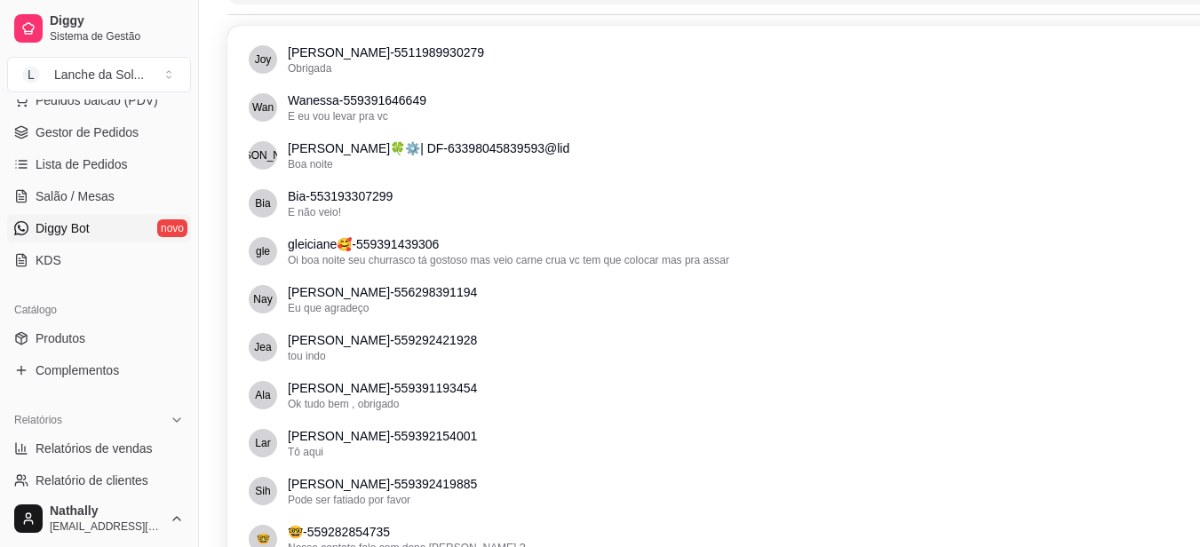
scroll to position [361, 0]
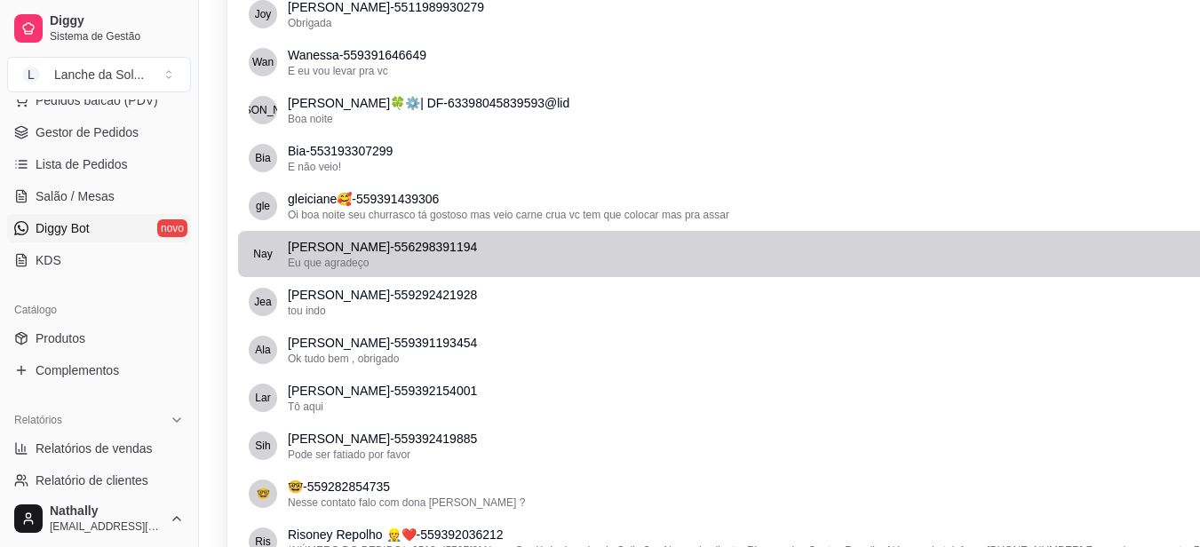
click at [343, 252] on p "[PERSON_NAME] - 556298391194" at bounding box center [801, 247] width 1026 height 18
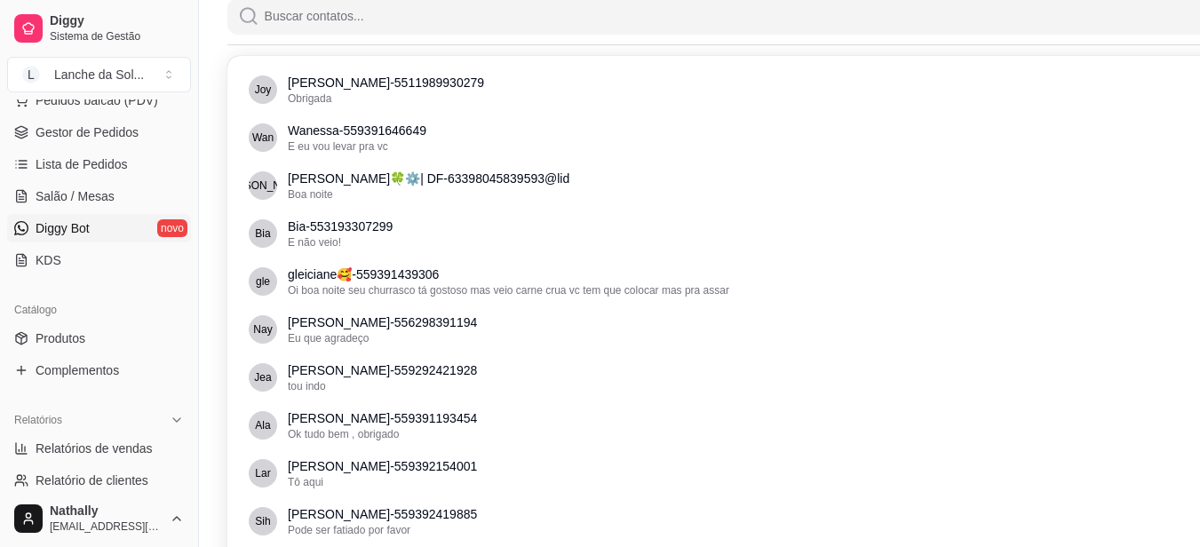
scroll to position [0, 0]
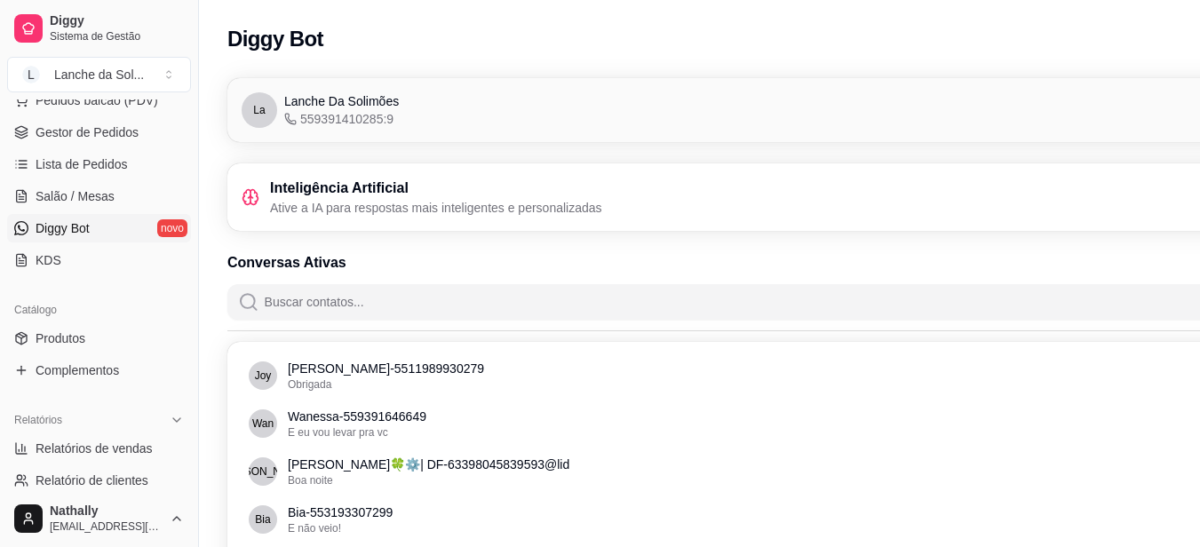
click at [330, 191] on h3 "Inteligência Artificial" at bounding box center [436, 188] width 332 height 21
click at [454, 197] on h3 "Inteligência Artificial" at bounding box center [436, 188] width 332 height 21
click at [348, 189] on h3 "Inteligência Artificial" at bounding box center [436, 188] width 332 height 21
click at [52, 222] on span "Diggy Bot" at bounding box center [63, 228] width 54 height 18
click at [289, 305] on input "Buscar contatos..." at bounding box center [809, 302] width 1100 height 36
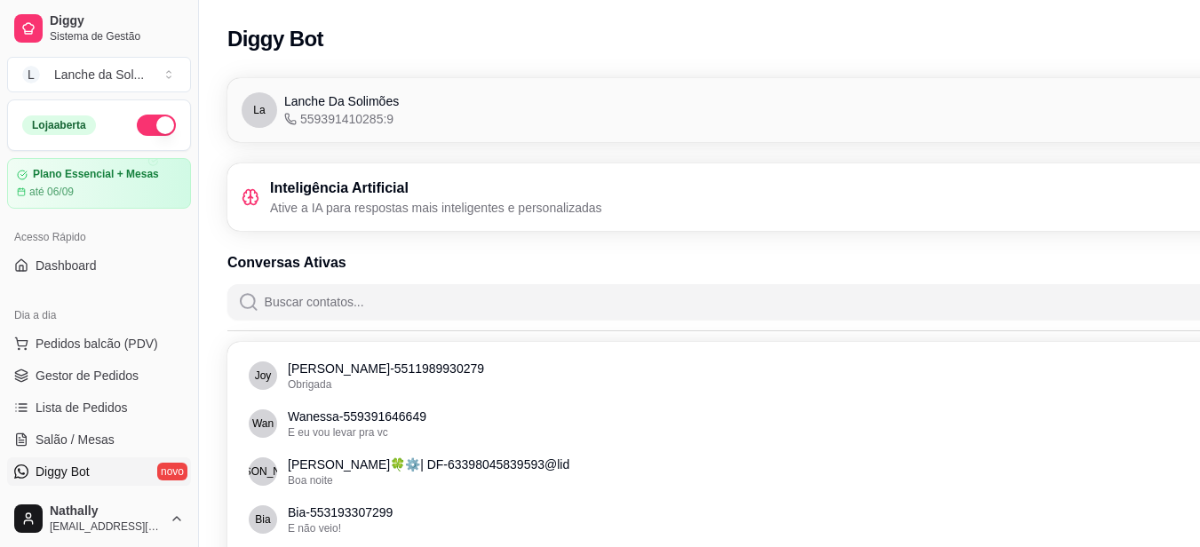
click at [75, 373] on span "Gestor de Pedidos" at bounding box center [87, 376] width 103 height 18
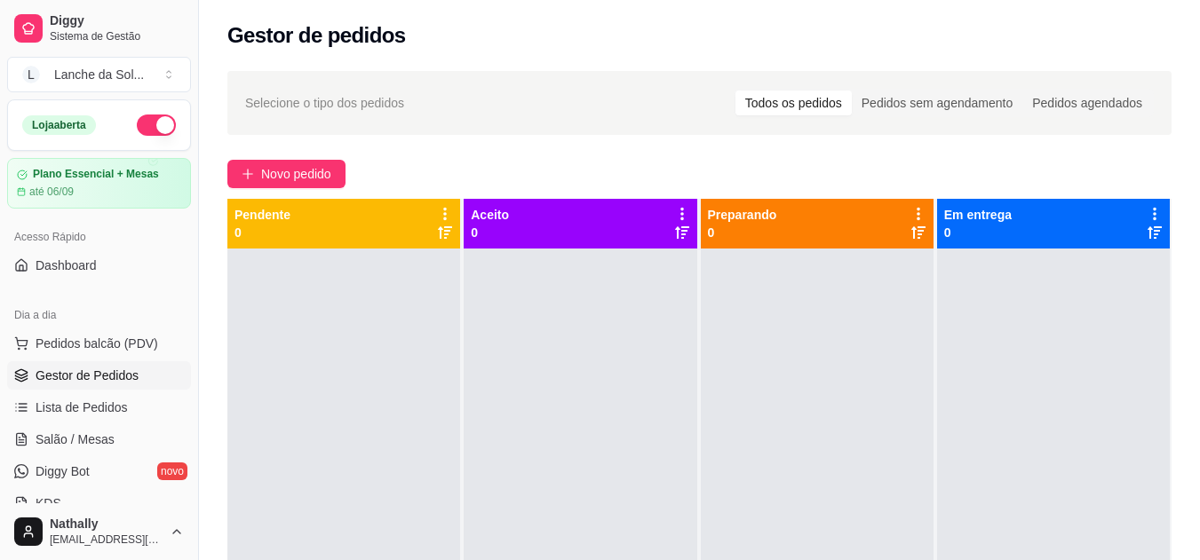
click at [140, 116] on button "button" at bounding box center [156, 125] width 39 height 21
